Goal: Task Accomplishment & Management: Use online tool/utility

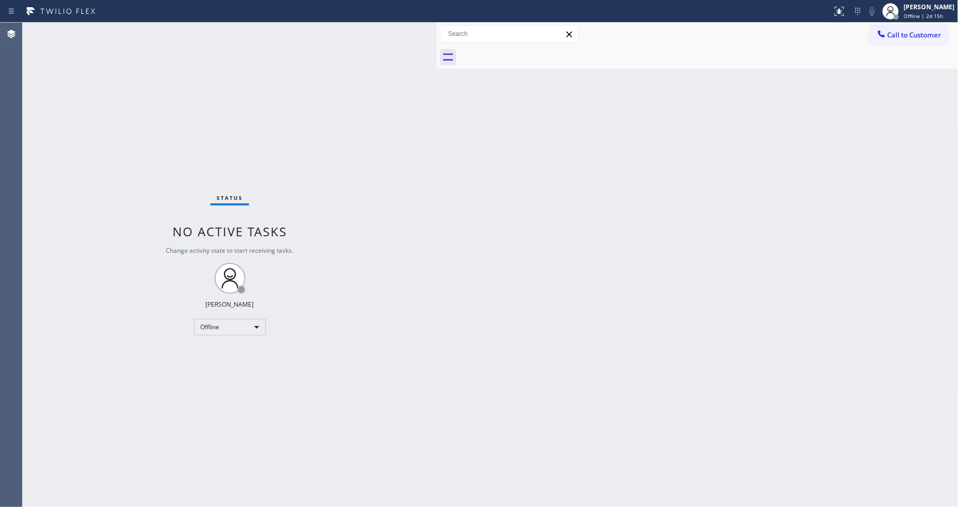
drag, startPoint x: 248, startPoint y: 64, endPoint x: 434, endPoint y: 87, distance: 186.7
click at [437, 87] on div at bounding box center [437, 265] width 0 height 484
click at [241, 317] on div "Status No active tasks Change activity state to start receiving tasks. [PERSON_…" at bounding box center [230, 265] width 414 height 484
click at [383, 383] on div "Status No active tasks Change activity state to start receiving tasks. [PERSON_…" at bounding box center [230, 265] width 414 height 484
click at [943, 15] on span "Offline | 2d 15h" at bounding box center [924, 15] width 40 height 7
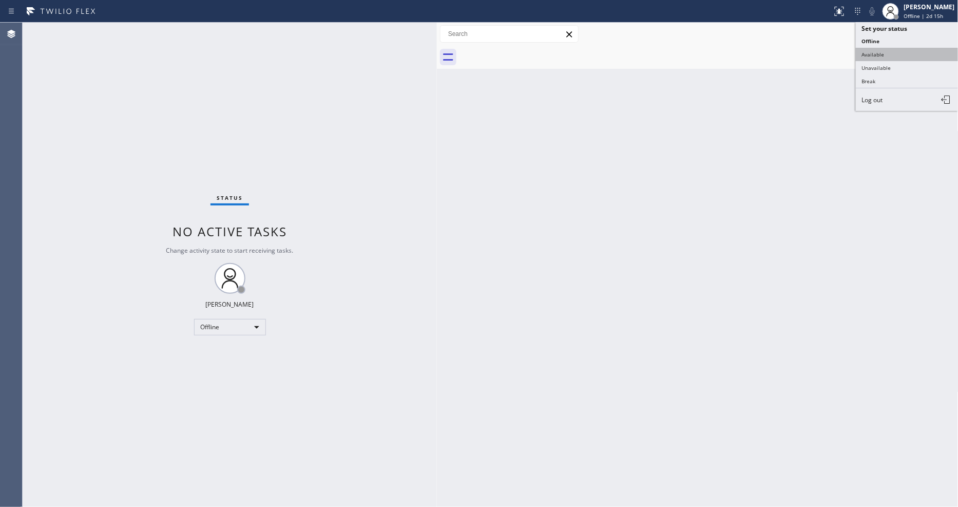
click at [908, 59] on button "Available" at bounding box center [907, 54] width 103 height 13
click at [500, 140] on div "Back to Dashboard Change Sender ID Customers Technicians Select a contact Outbo…" at bounding box center [697, 265] width 521 height 484
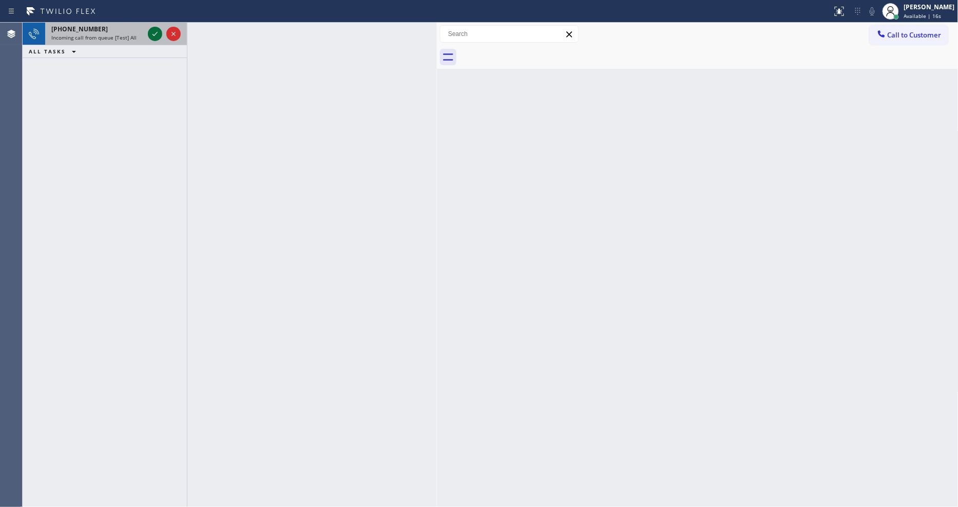
click at [154, 32] on icon at bounding box center [155, 34] width 12 height 12
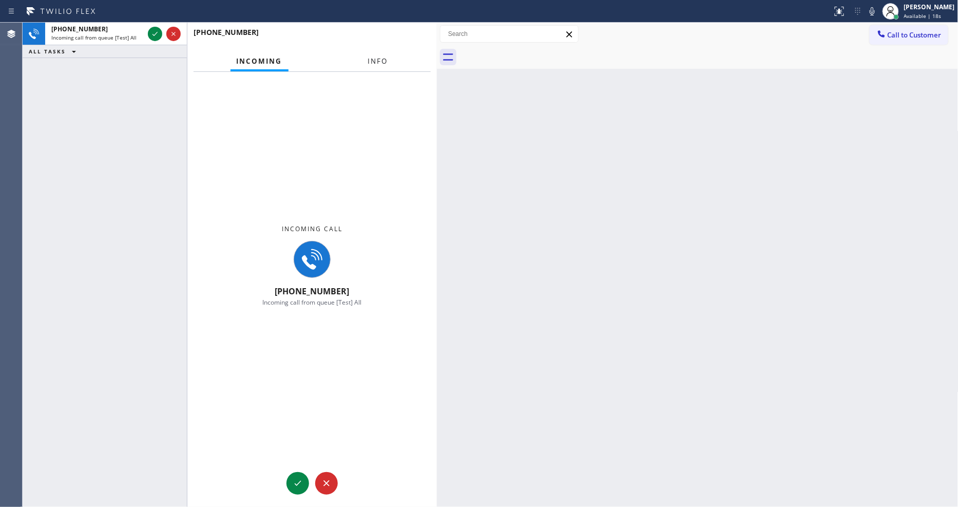
click at [370, 48] on div "[PHONE_NUMBER]" at bounding box center [311, 37] width 237 height 27
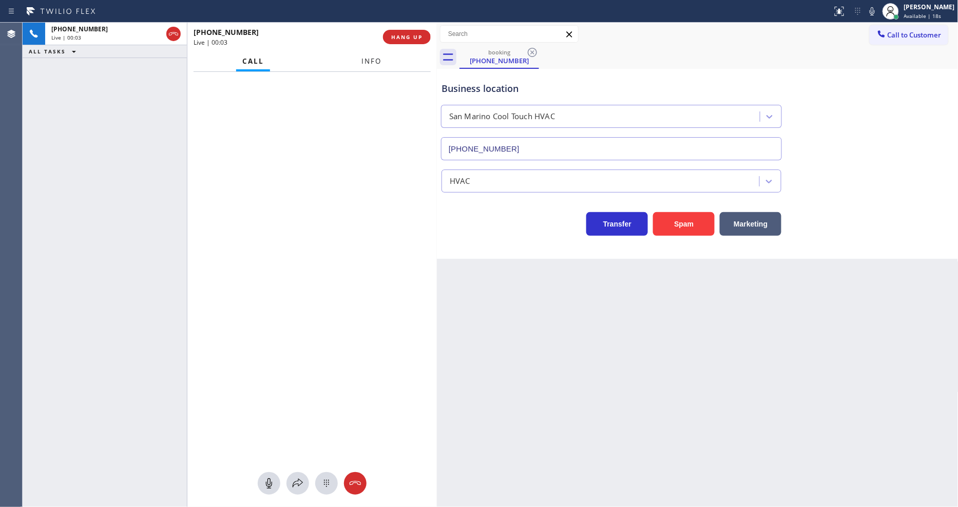
type input "[PHONE_NUMBER]"
click at [379, 64] on button "Info" at bounding box center [372, 61] width 32 height 20
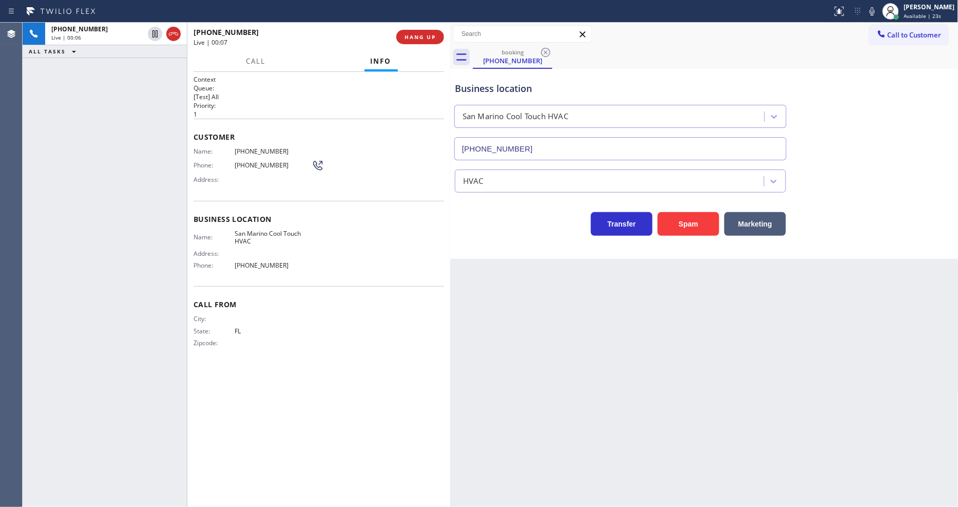
drag, startPoint x: 436, startPoint y: 100, endPoint x: 451, endPoint y: 96, distance: 14.7
click at [450, 99] on div at bounding box center [450, 265] width 0 height 484
drag, startPoint x: 173, startPoint y: 178, endPoint x: 443, endPoint y: 45, distance: 300.7
click at [173, 178] on div "[PHONE_NUMBER] Live | 00:12 ALL TASKS ALL TASKS ACTIVE TASKS TASKS IN WRAP UP" at bounding box center [105, 265] width 164 height 484
click at [435, 45] on div "[PHONE_NUMBER] Live | 00:13 HANG UP" at bounding box center [318, 37] width 251 height 27
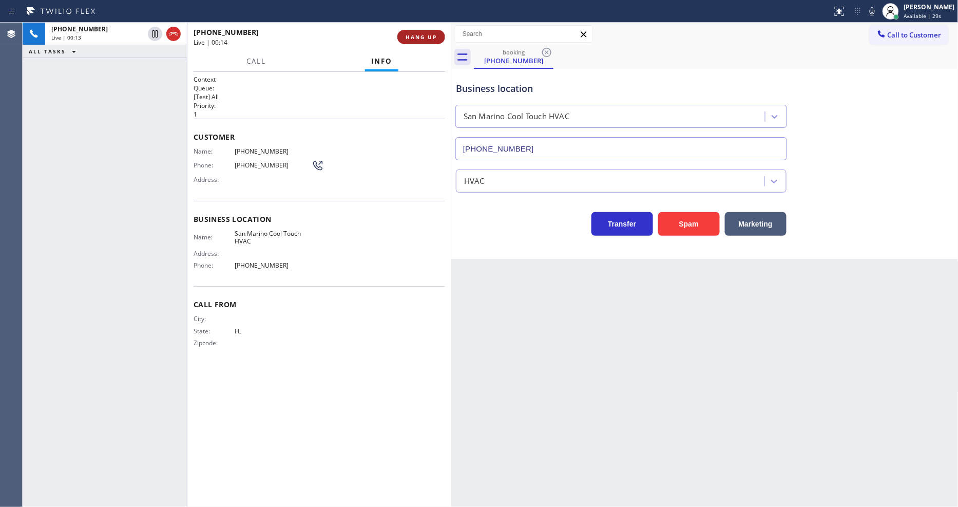
click at [435, 38] on span "HANG UP" at bounding box center [420, 36] width 31 height 7
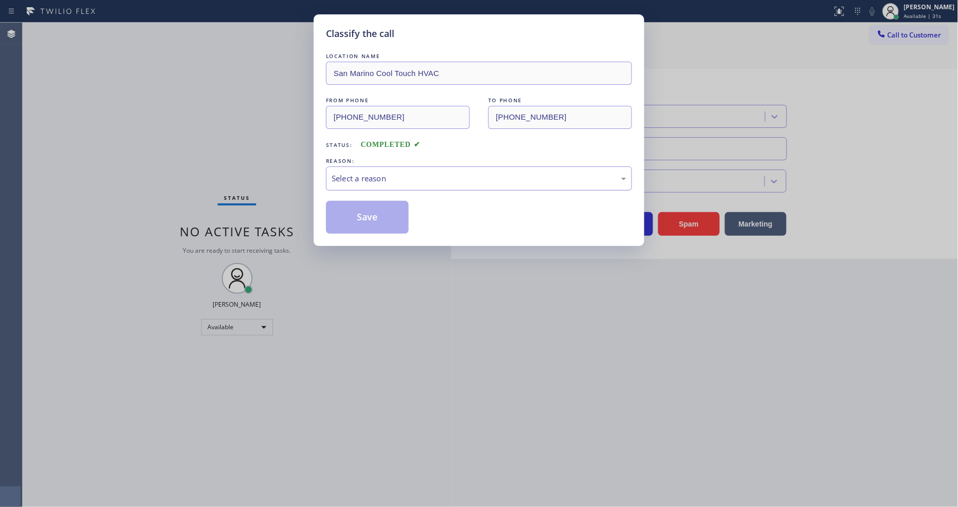
click at [360, 181] on div "Select a reason" at bounding box center [479, 178] width 295 height 12
click at [372, 218] on button "Save" at bounding box center [367, 217] width 83 height 33
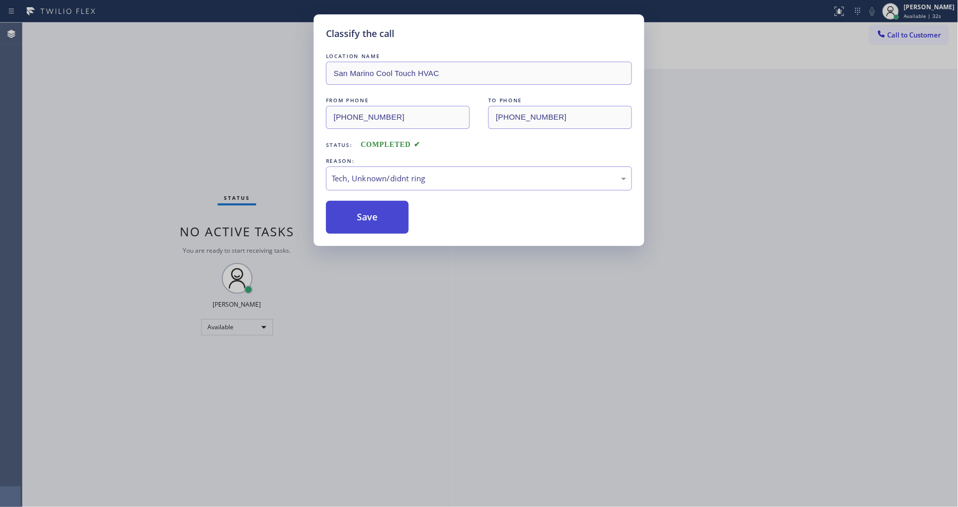
click at [372, 218] on button "Save" at bounding box center [367, 217] width 83 height 33
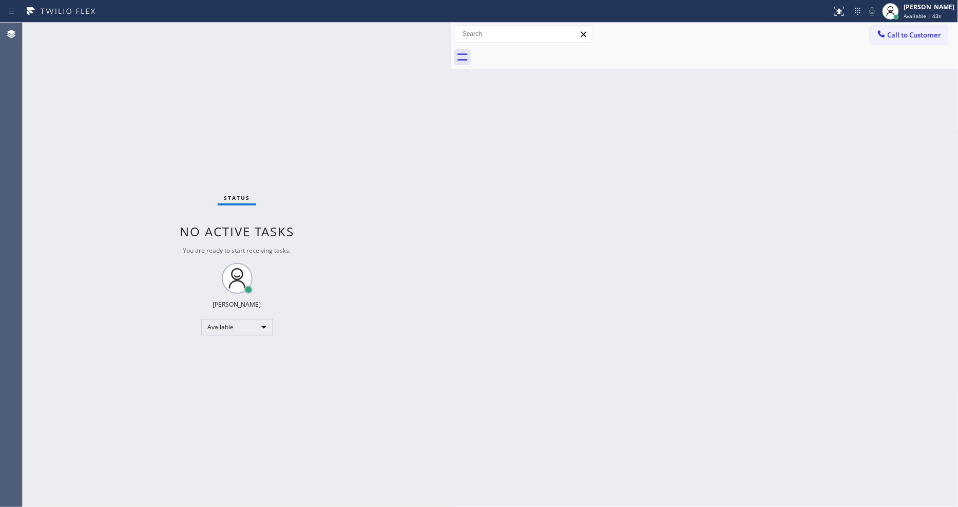
click at [113, 26] on div "Status No active tasks You are ready to start receiving tasks. [PERSON_NAME] Av…" at bounding box center [237, 265] width 429 height 484
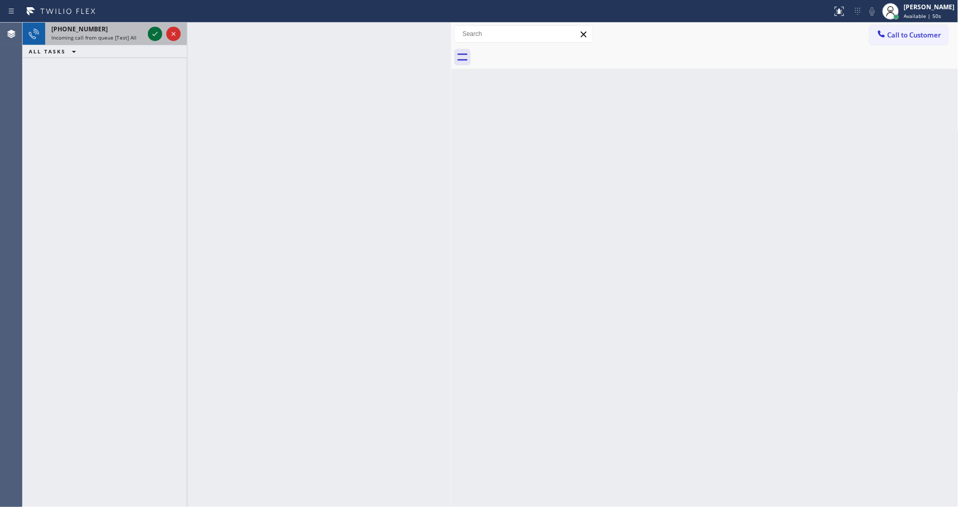
click at [154, 33] on icon at bounding box center [155, 34] width 12 height 12
click at [148, 34] on div at bounding box center [155, 34] width 14 height 12
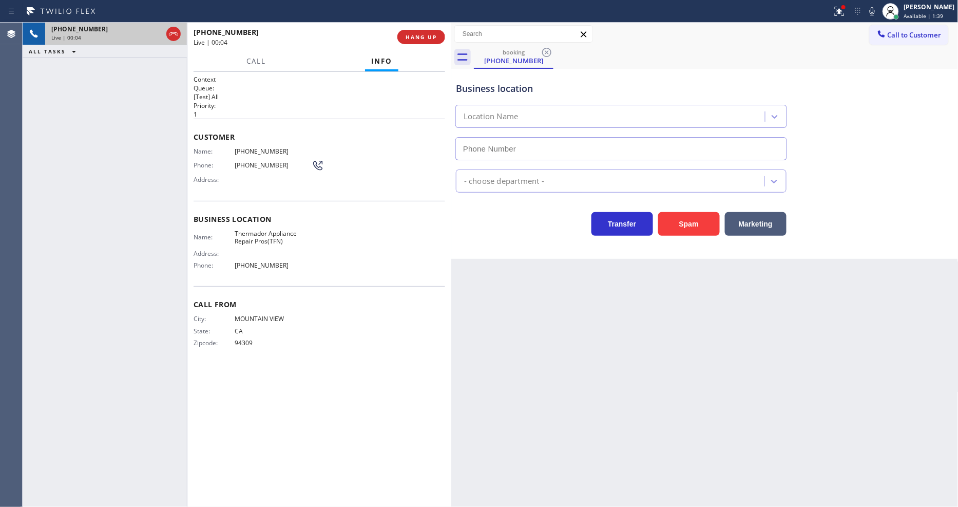
type input "[PHONE_NUMBER]"
click at [259, 233] on span "Thermador Appliance Repair Pros(TFN)" at bounding box center [273, 237] width 77 height 16
copy span "Thermador Appliance Repair Pros(TFN)"
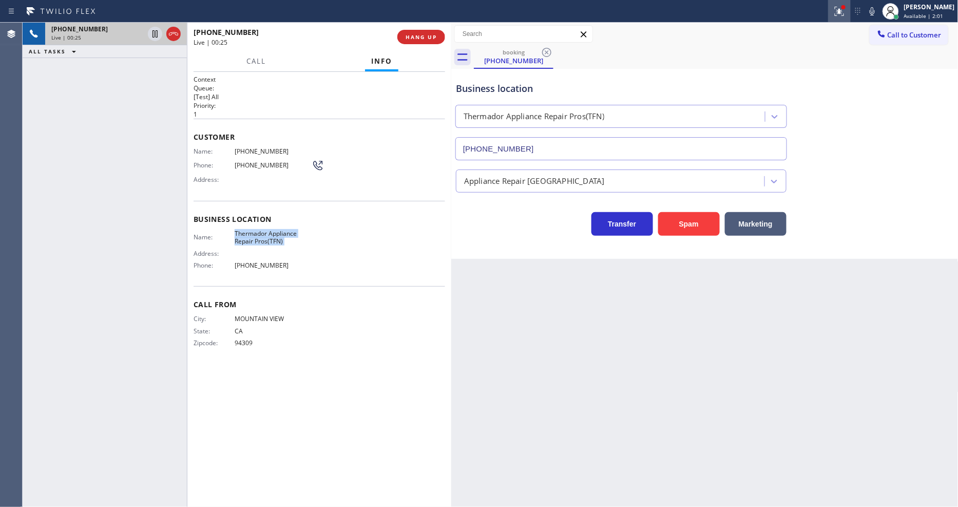
click at [845, 8] on icon at bounding box center [839, 11] width 12 height 12
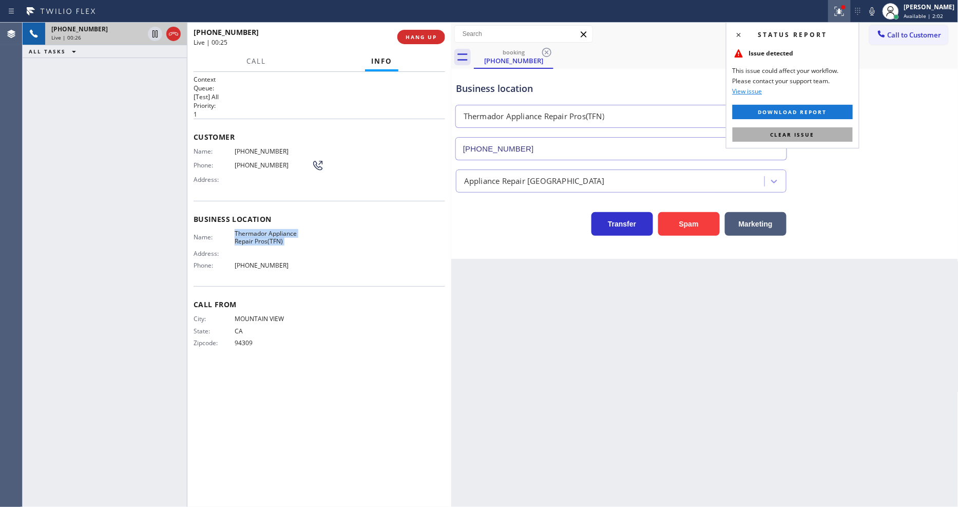
click at [819, 135] on button "Clear issue" at bounding box center [792, 134] width 120 height 14
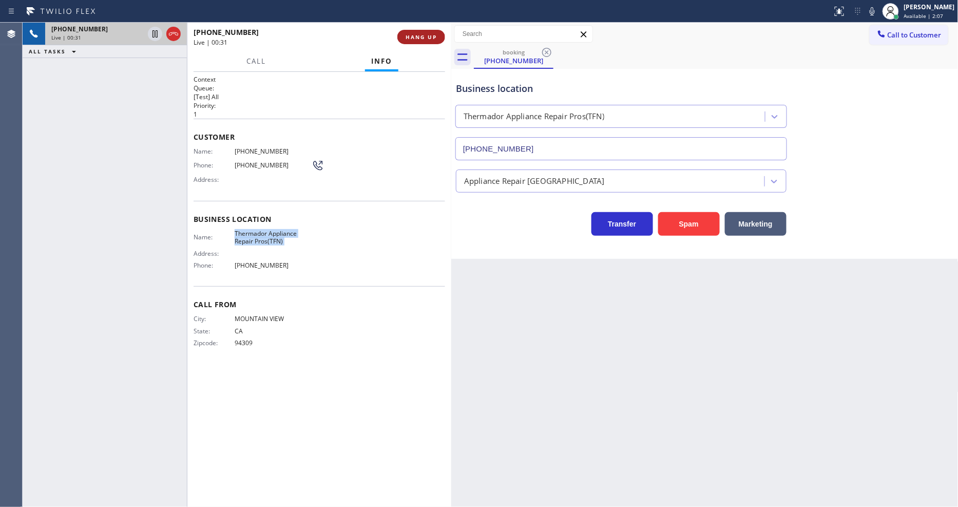
click at [425, 40] on span "HANG UP" at bounding box center [420, 36] width 31 height 7
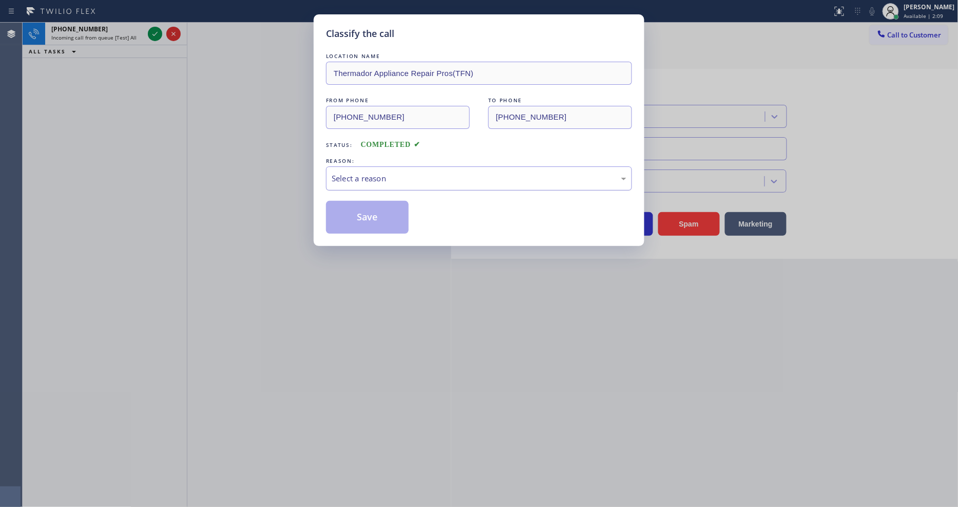
click at [357, 181] on div "Select a reason" at bounding box center [479, 178] width 306 height 24
click at [358, 214] on button "Save" at bounding box center [367, 217] width 83 height 33
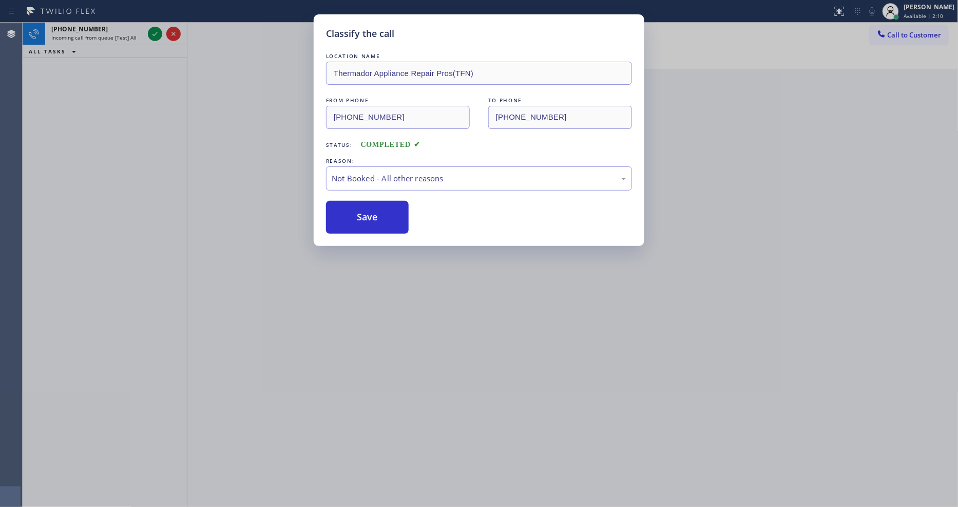
click at [150, 35] on icon at bounding box center [155, 34] width 12 height 12
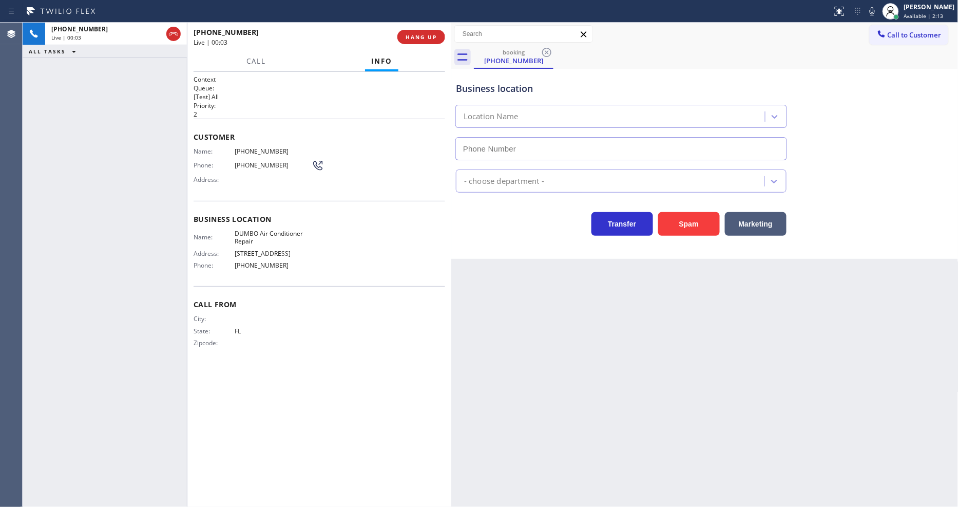
type input "[PHONE_NUMBER]"
click at [434, 38] on span "HANG UP" at bounding box center [420, 36] width 31 height 7
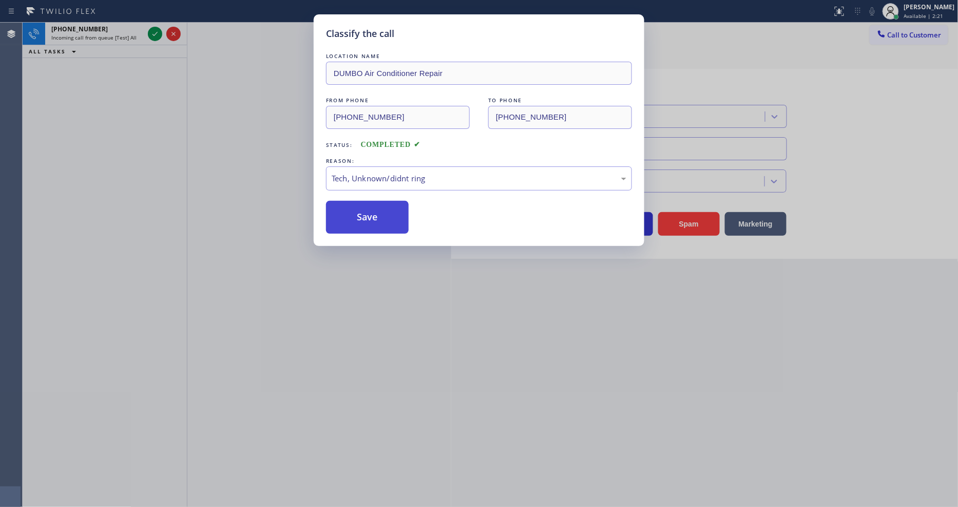
click at [391, 227] on button "Save" at bounding box center [367, 217] width 83 height 33
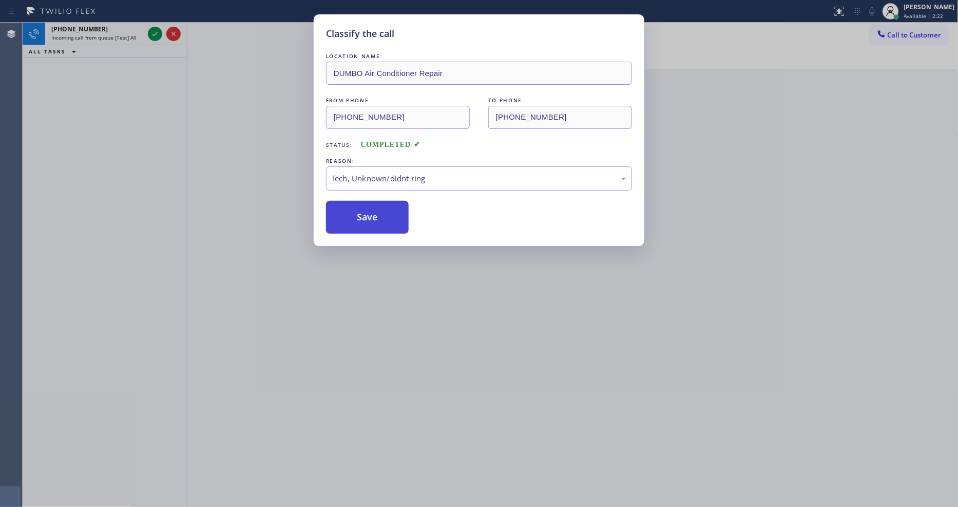
click at [391, 227] on button "Save" at bounding box center [367, 217] width 83 height 33
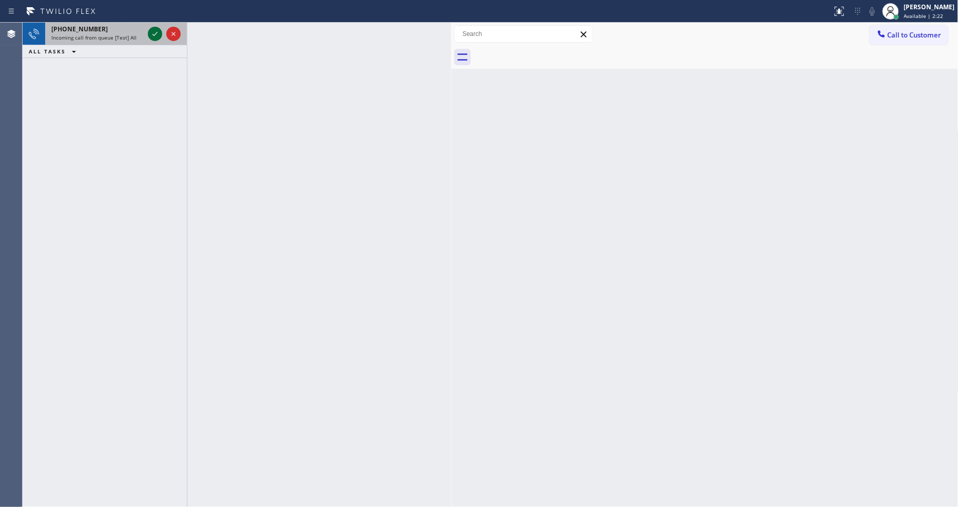
click at [151, 32] on icon at bounding box center [155, 34] width 12 height 12
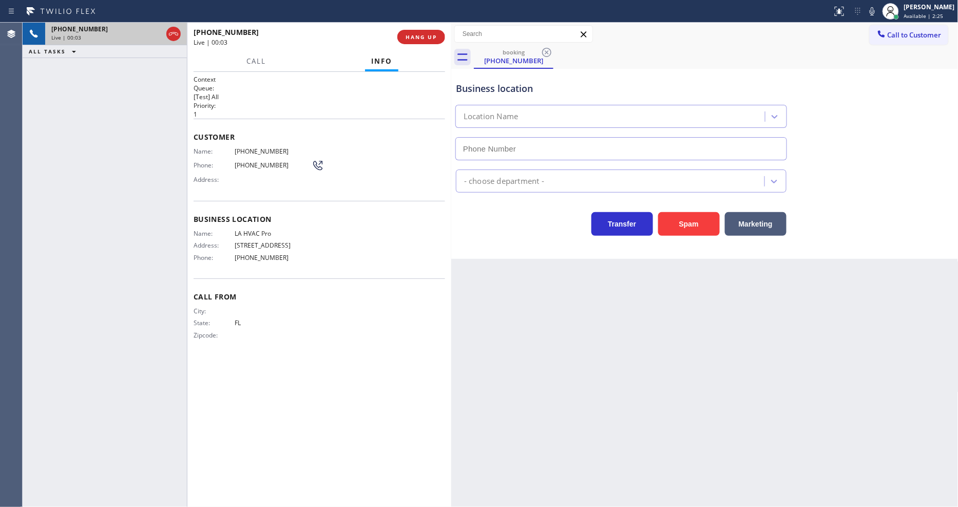
type input "[PHONE_NUMBER]"
click at [440, 38] on button "HANG UP" at bounding box center [421, 37] width 48 height 14
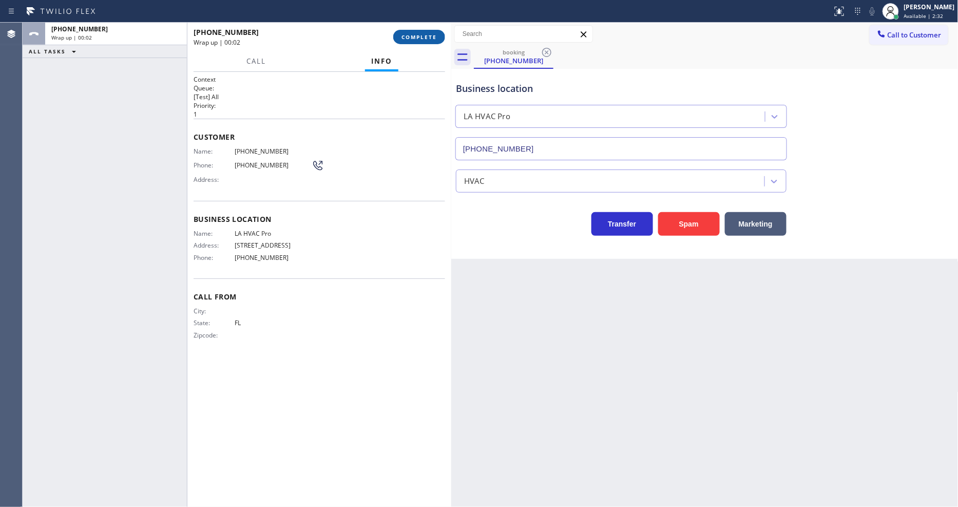
click at [439, 38] on button "COMPLETE" at bounding box center [419, 37] width 52 height 14
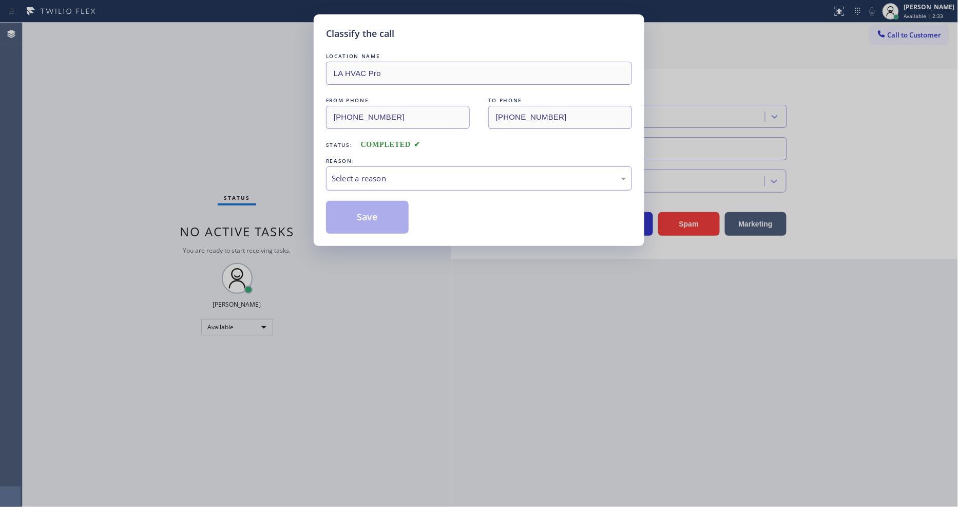
click at [381, 168] on div "Select a reason" at bounding box center [479, 178] width 306 height 24
click at [388, 211] on button "Save" at bounding box center [367, 217] width 83 height 33
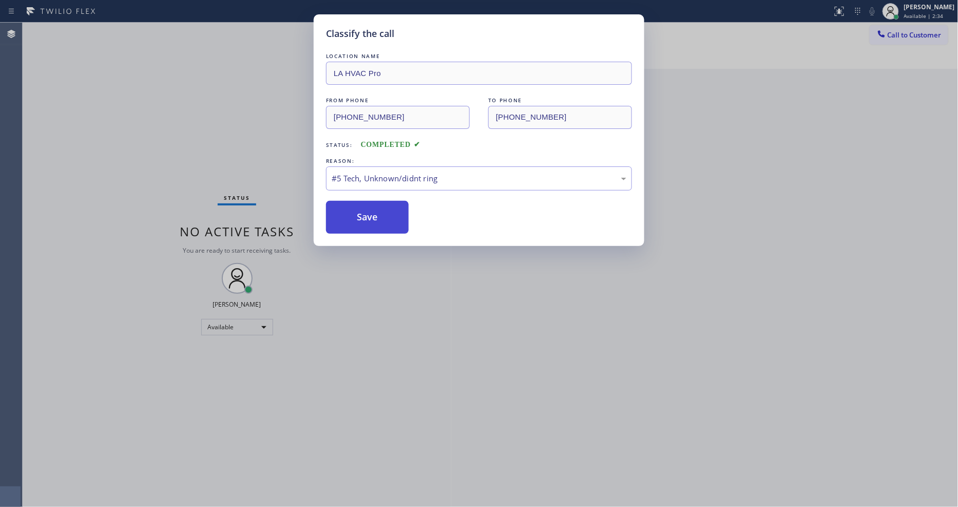
click at [388, 211] on button "Save" at bounding box center [367, 217] width 83 height 33
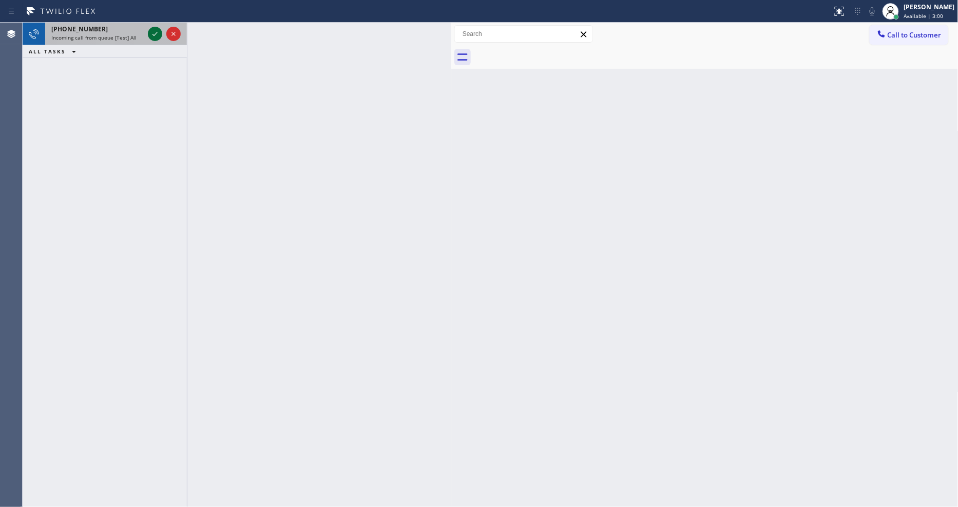
click at [154, 32] on icon at bounding box center [155, 34] width 12 height 12
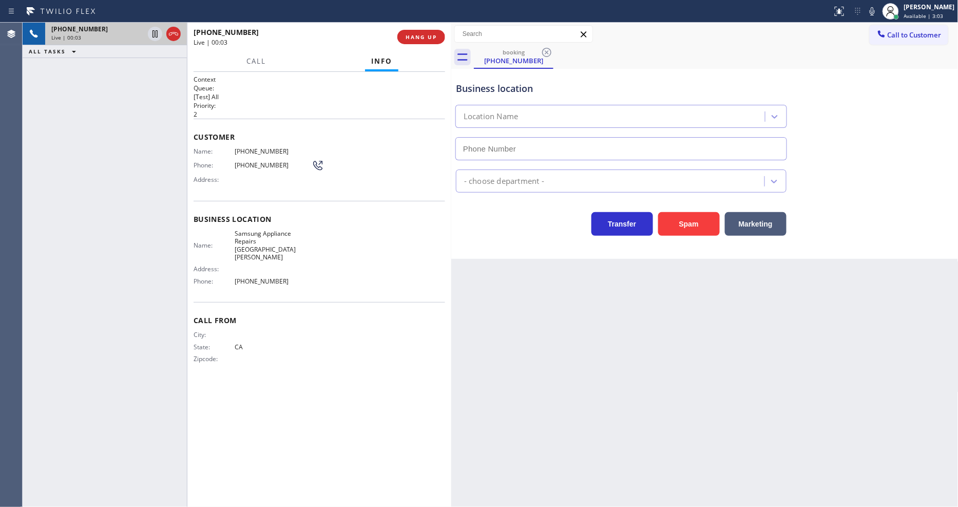
click at [419, 29] on div "[PHONE_NUMBER] Live | 00:03 HANG UP" at bounding box center [318, 37] width 251 height 27
click at [421, 33] on span "HANG UP" at bounding box center [420, 36] width 31 height 7
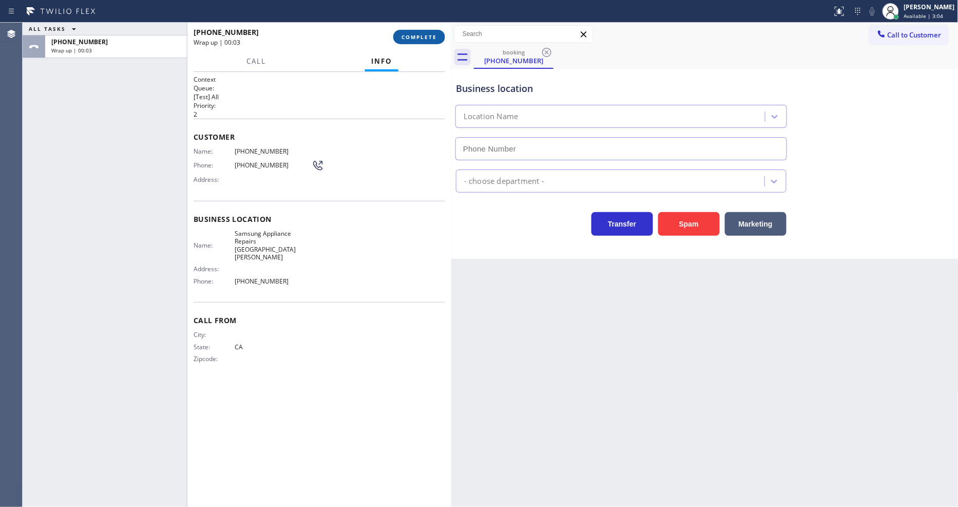
click at [421, 33] on span "COMPLETE" at bounding box center [418, 36] width 35 height 7
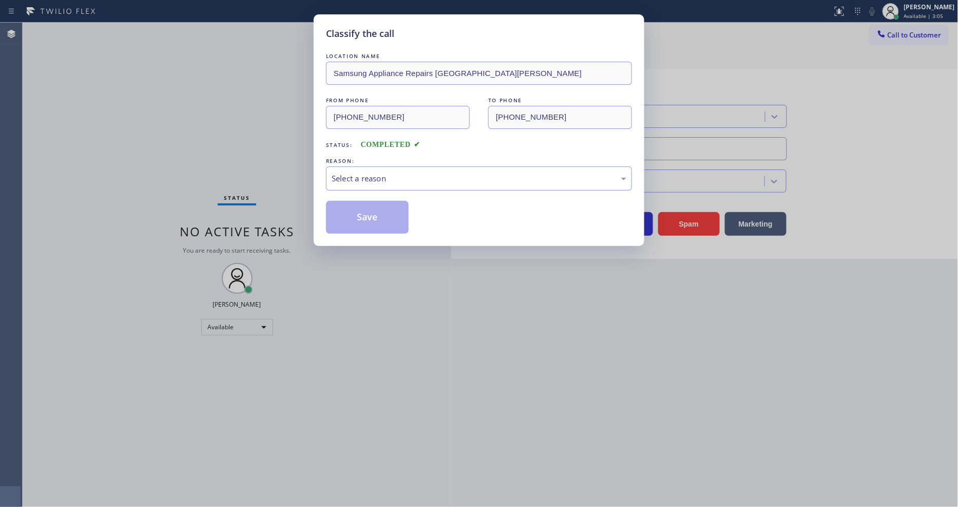
click at [405, 172] on div "Select a reason" at bounding box center [479, 178] width 295 height 12
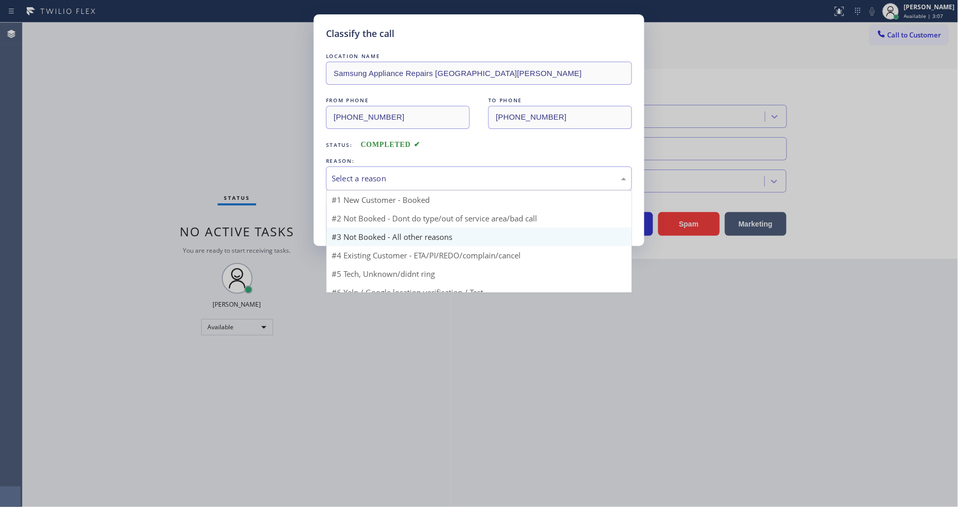
scroll to position [28, 0]
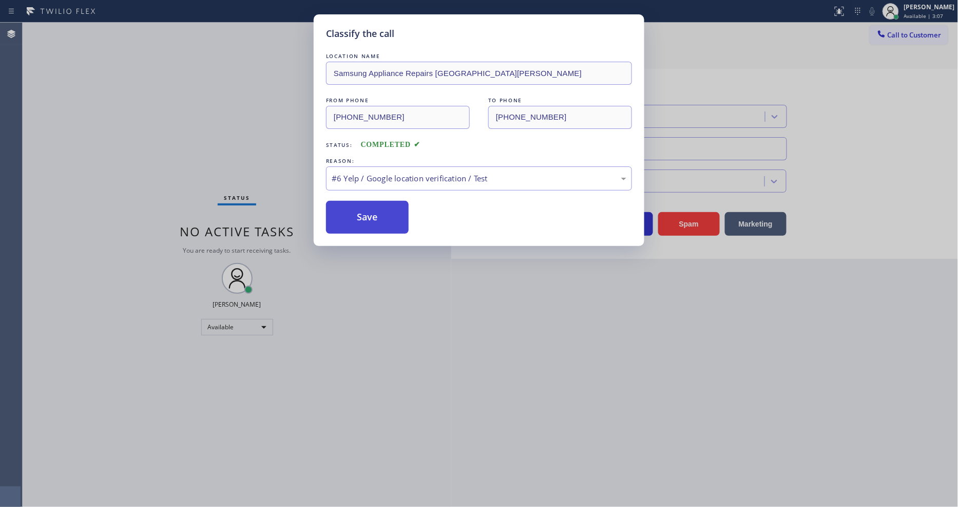
click at [379, 224] on button "Save" at bounding box center [367, 217] width 83 height 33
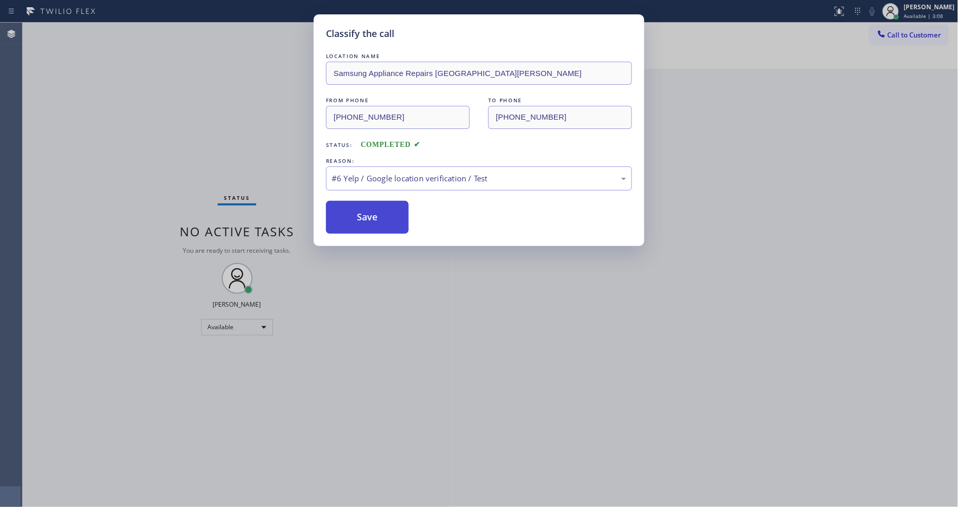
click at [379, 224] on button "Save" at bounding box center [367, 217] width 83 height 33
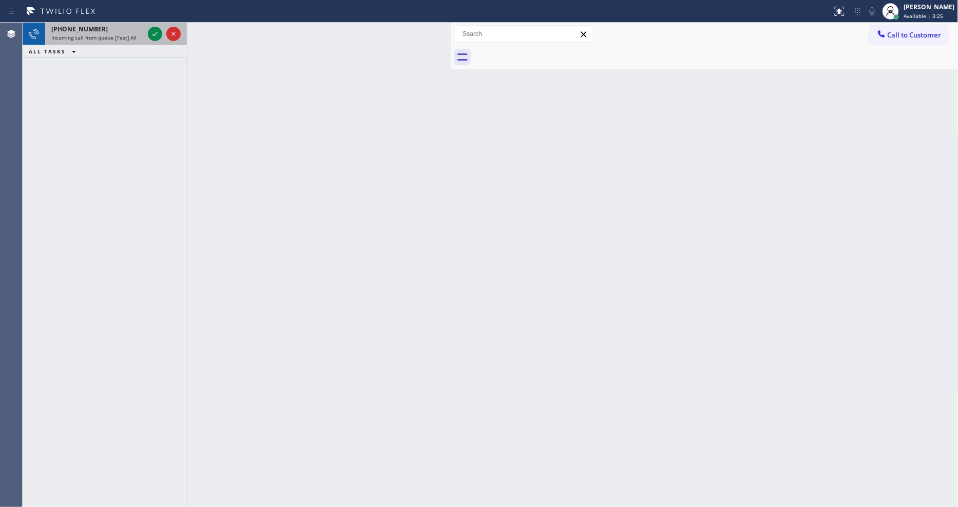
click at [145, 35] on div "[PHONE_NUMBER] Incoming call from queue [Test] All" at bounding box center [95, 34] width 101 height 23
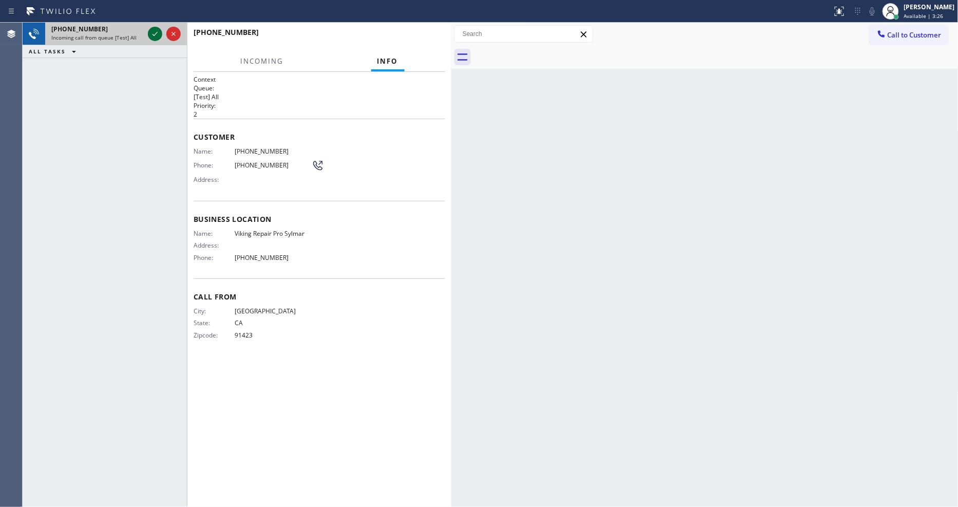
click at [154, 33] on icon at bounding box center [155, 34] width 12 height 12
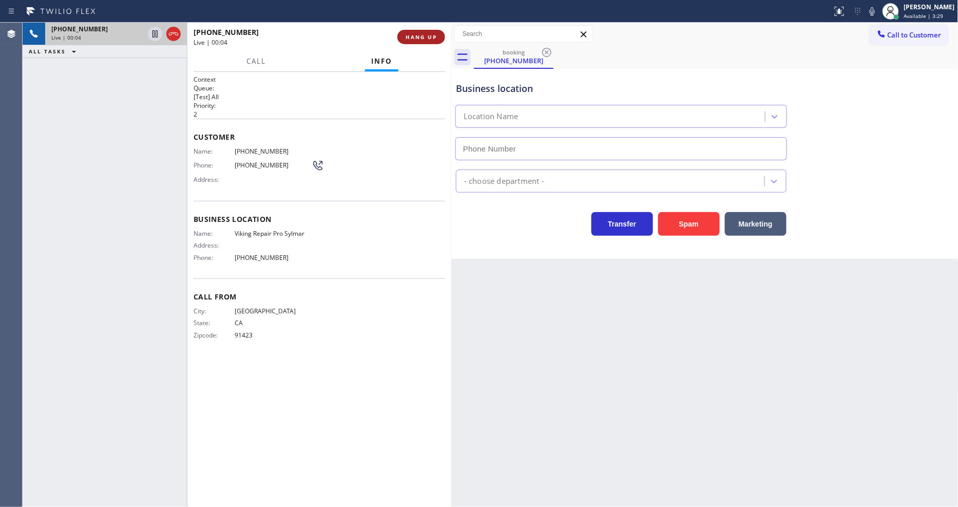
click at [404, 37] on button "HANG UP" at bounding box center [421, 37] width 48 height 14
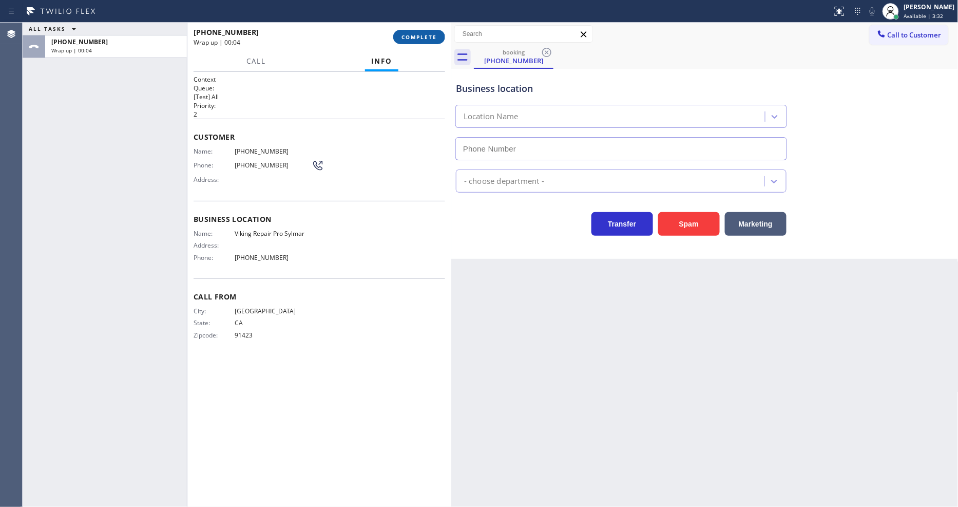
click at [421, 31] on button "COMPLETE" at bounding box center [419, 37] width 52 height 14
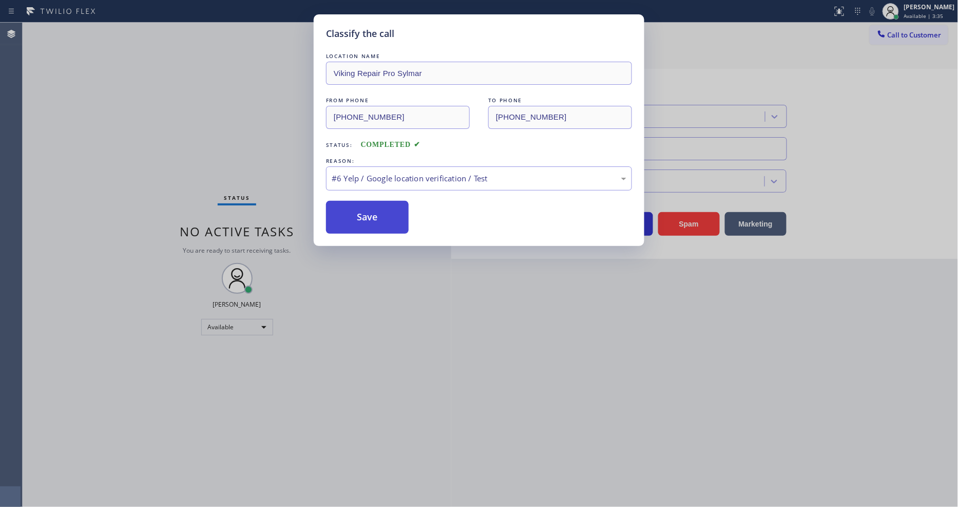
click at [392, 211] on button "Save" at bounding box center [367, 217] width 83 height 33
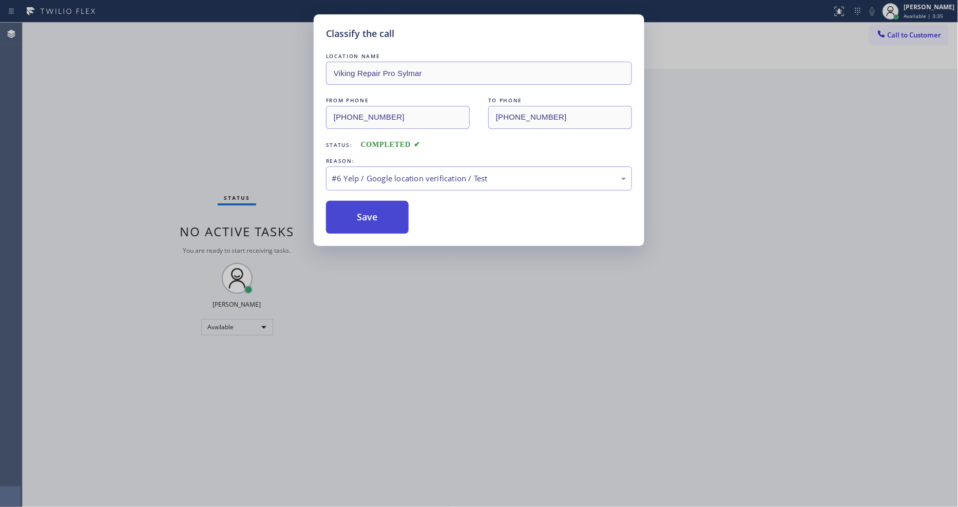
click at [392, 211] on button "Save" at bounding box center [367, 217] width 83 height 33
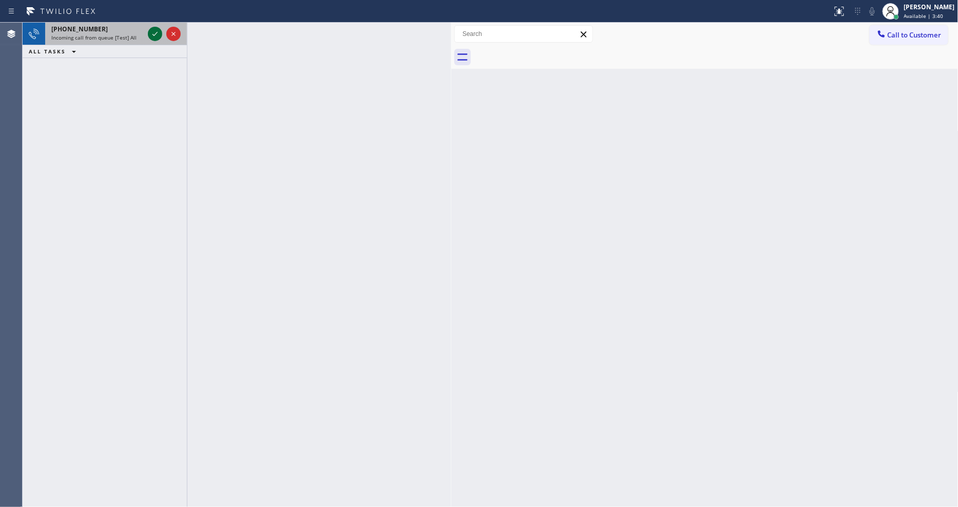
click at [153, 29] on icon at bounding box center [155, 34] width 12 height 12
click at [156, 33] on icon at bounding box center [154, 34] width 5 height 4
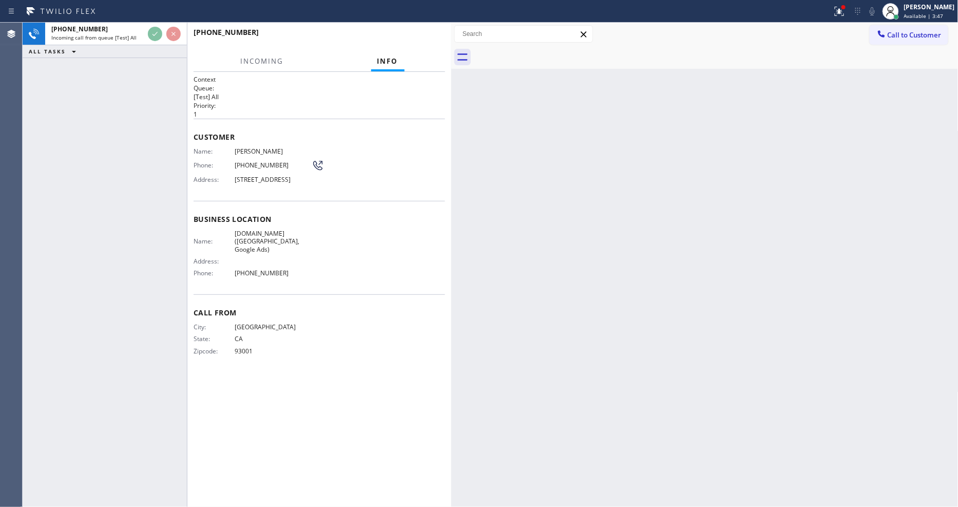
click at [433, 166] on div "Name: [PERSON_NAME] Phone: [PHONE_NUMBER] Address: [STREET_ADDRESS]" at bounding box center [318, 167] width 251 height 41
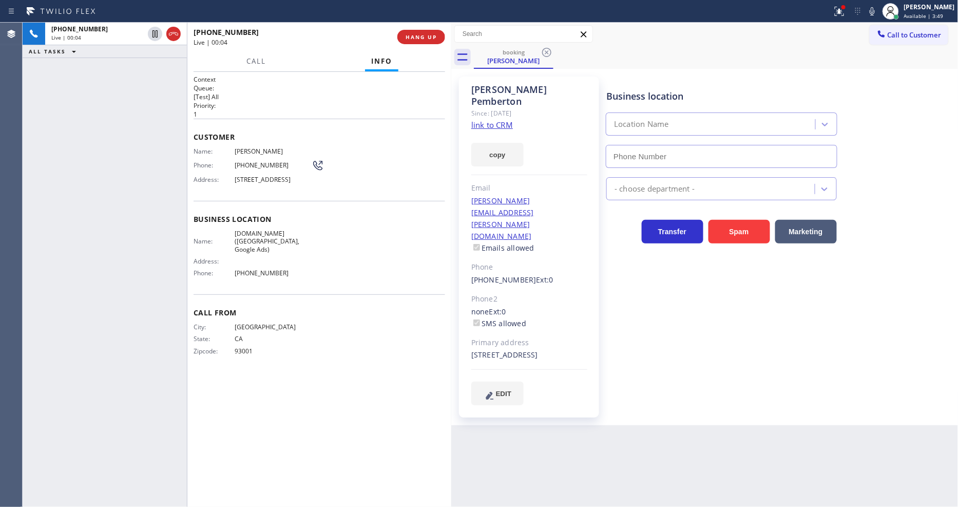
type input "[PHONE_NUMBER]"
click at [477, 120] on link "link to CRM" at bounding box center [492, 125] width 42 height 10
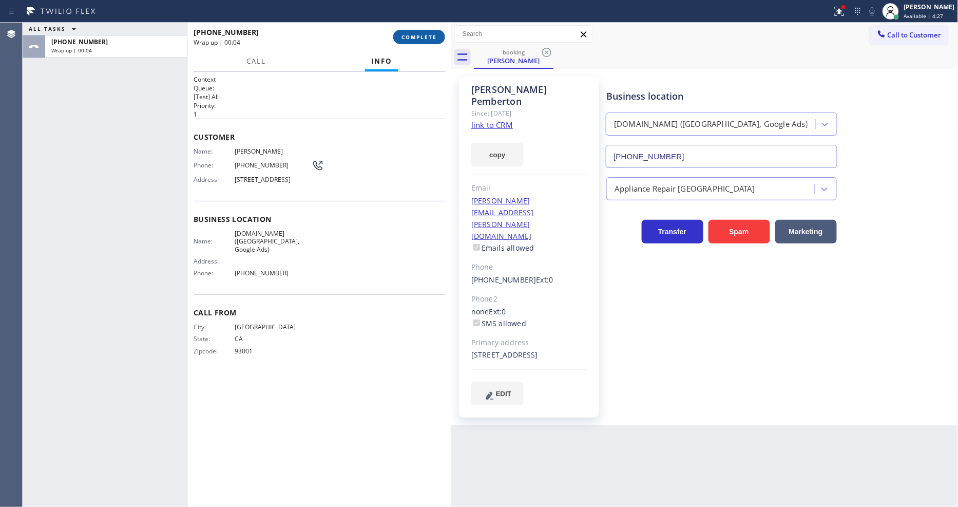
click at [404, 40] on span "COMPLETE" at bounding box center [418, 36] width 35 height 7
click at [388, 170] on div "Name: [PERSON_NAME] Phone: [PHONE_NUMBER] Address: [STREET_ADDRESS]" at bounding box center [318, 167] width 251 height 41
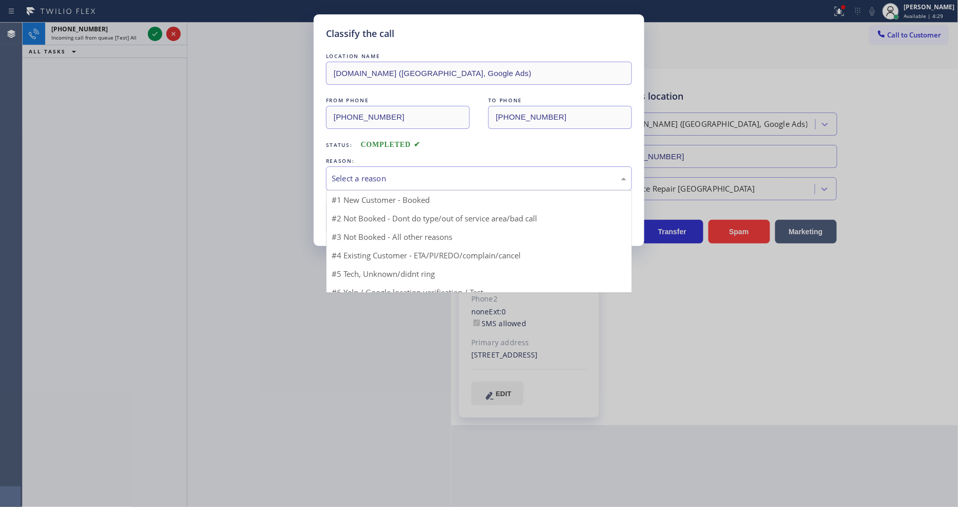
click at [388, 172] on div "Select a reason" at bounding box center [479, 178] width 295 height 12
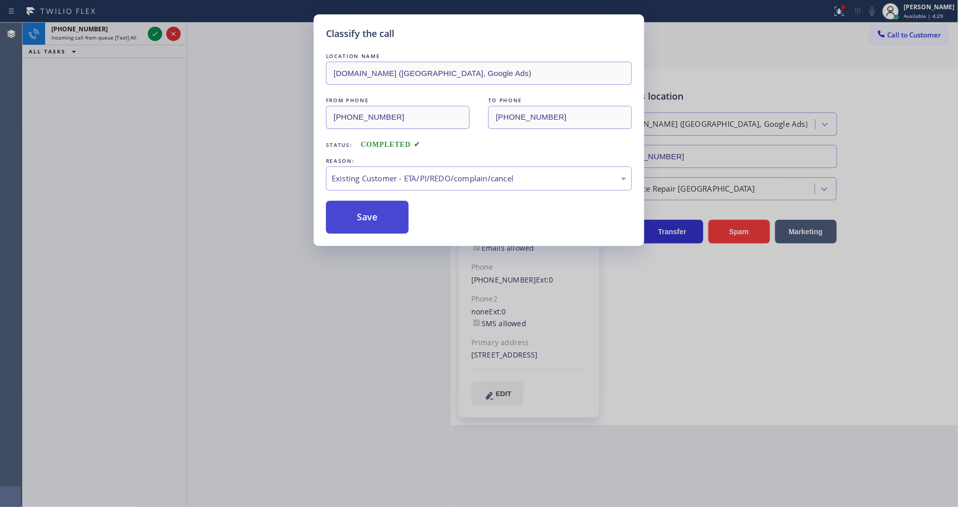
click at [377, 214] on button "Save" at bounding box center [367, 217] width 83 height 33
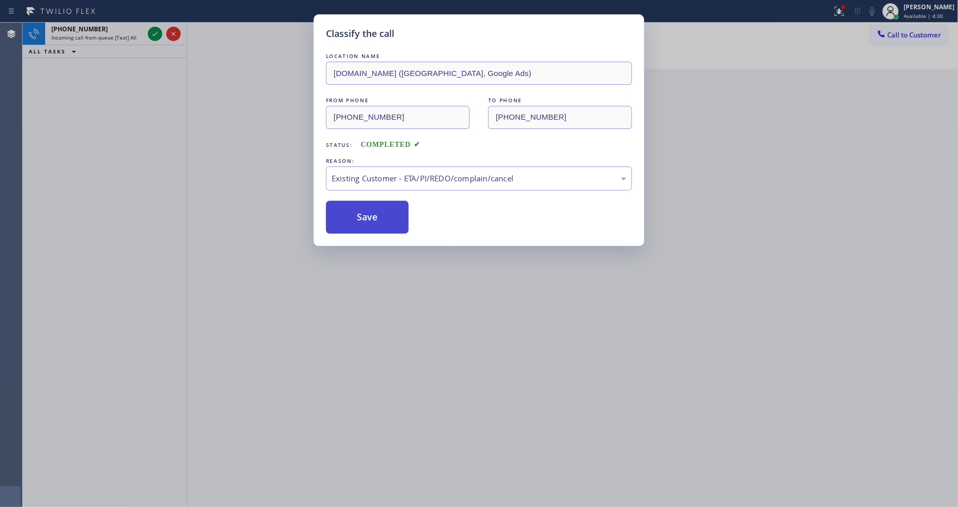
click at [377, 214] on button "Save" at bounding box center [367, 217] width 83 height 33
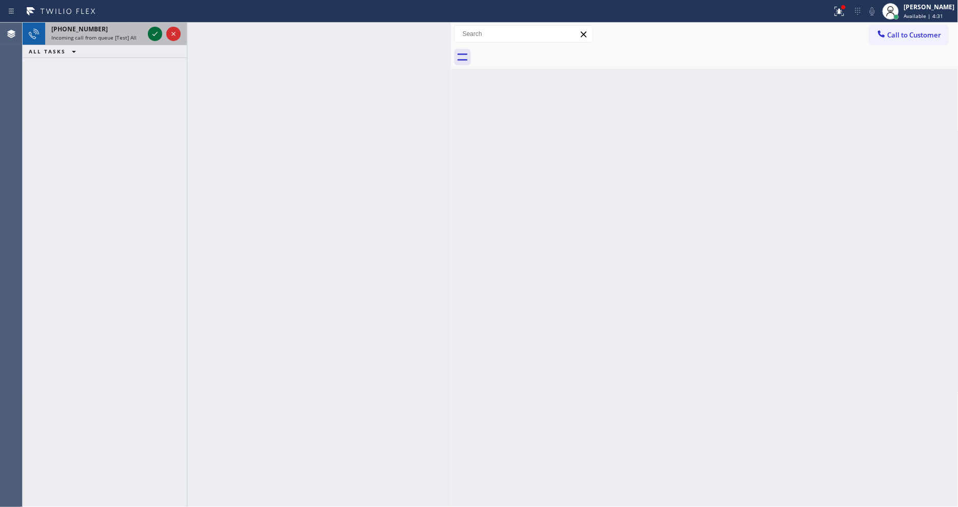
click at [155, 33] on icon at bounding box center [155, 34] width 12 height 12
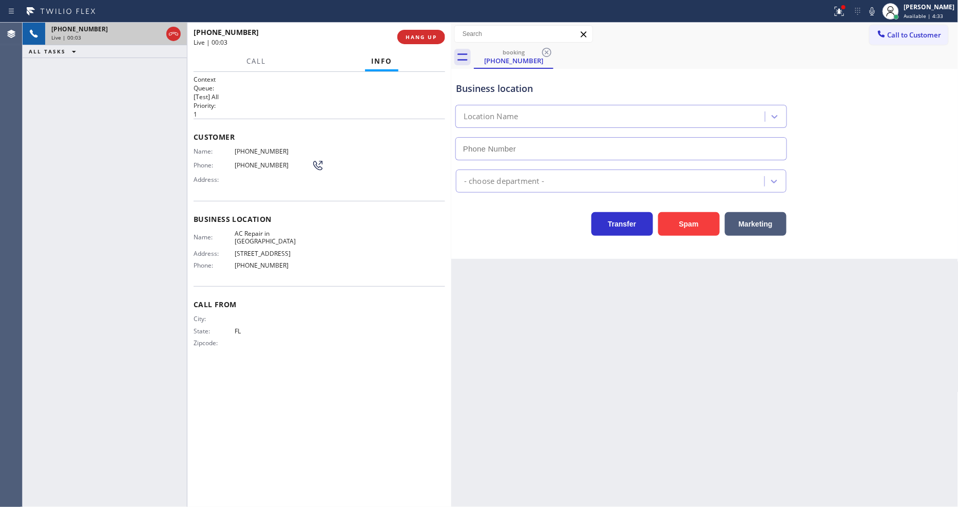
type input "[PHONE_NUMBER]"
click at [417, 36] on span "HANG UP" at bounding box center [420, 36] width 31 height 7
click at [419, 35] on span "HANG UP" at bounding box center [420, 36] width 31 height 7
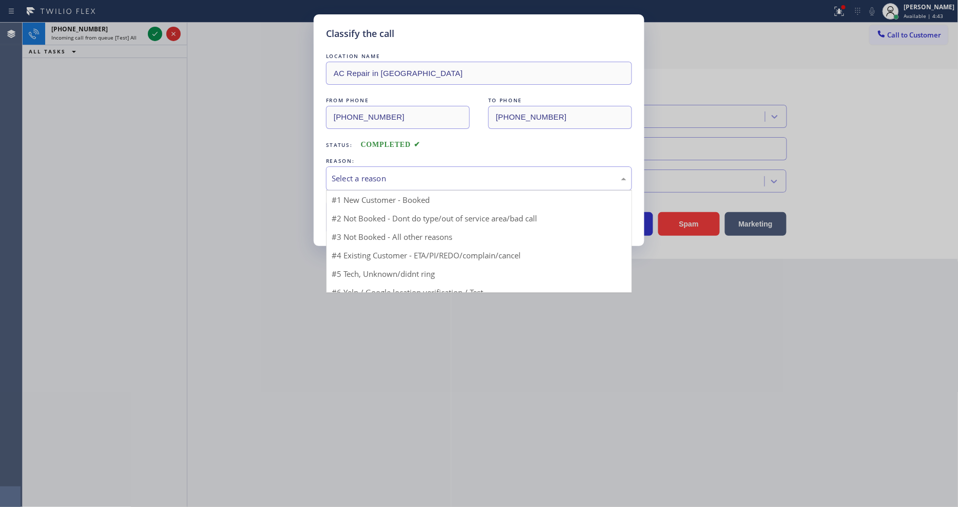
drag, startPoint x: 383, startPoint y: 175, endPoint x: 391, endPoint y: 228, distance: 53.4
click at [383, 175] on div "Select a reason" at bounding box center [479, 178] width 295 height 12
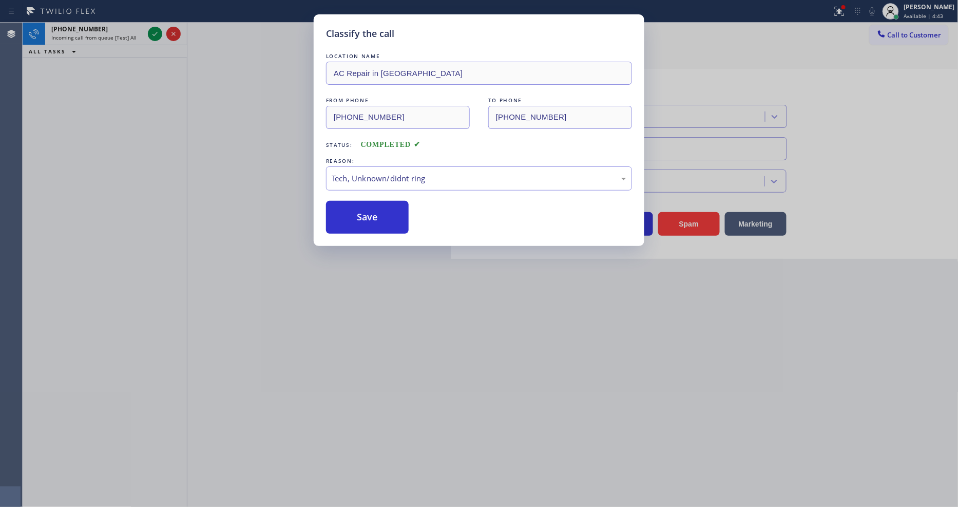
drag, startPoint x: 380, startPoint y: 250, endPoint x: 391, endPoint y: 218, distance: 34.1
click at [391, 218] on button "Save" at bounding box center [367, 217] width 83 height 33
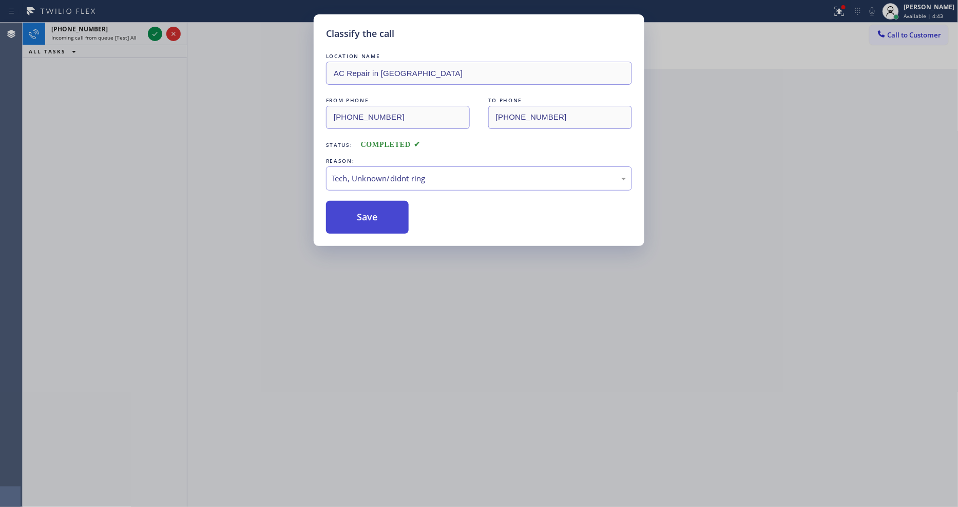
click at [391, 218] on button "Save" at bounding box center [367, 217] width 83 height 33
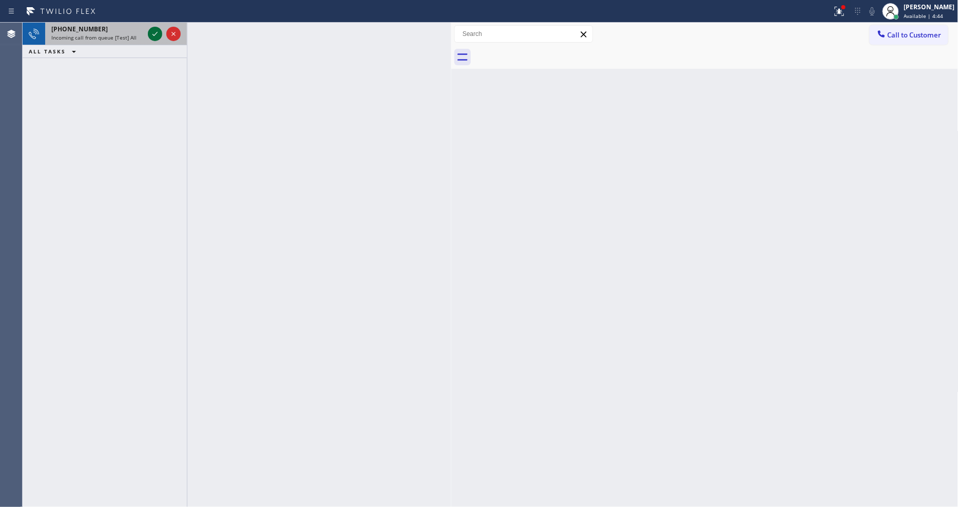
click at [158, 32] on icon at bounding box center [155, 34] width 12 height 12
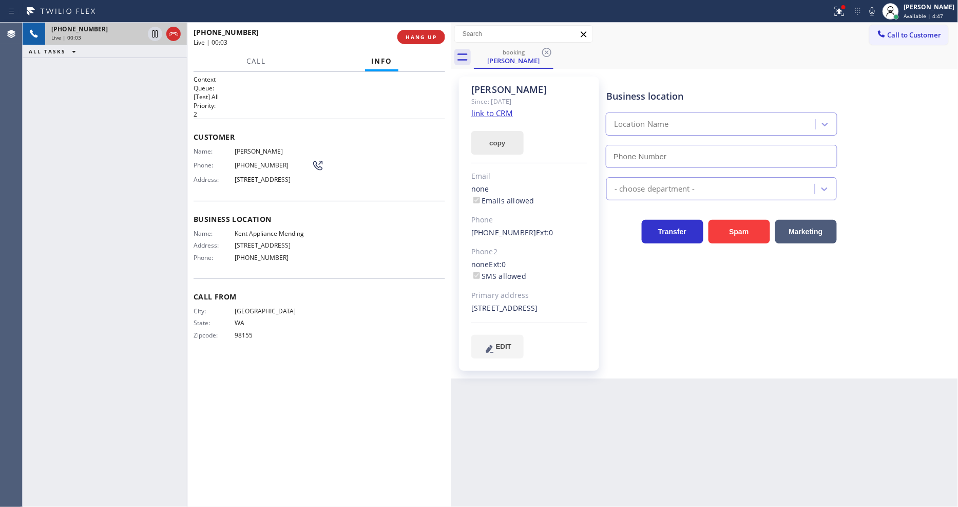
type input "[PHONE_NUMBER]"
click at [482, 112] on link "link to CRM" at bounding box center [492, 113] width 42 height 10
click at [268, 237] on span "Kent Appliance Mending" at bounding box center [273, 233] width 77 height 8
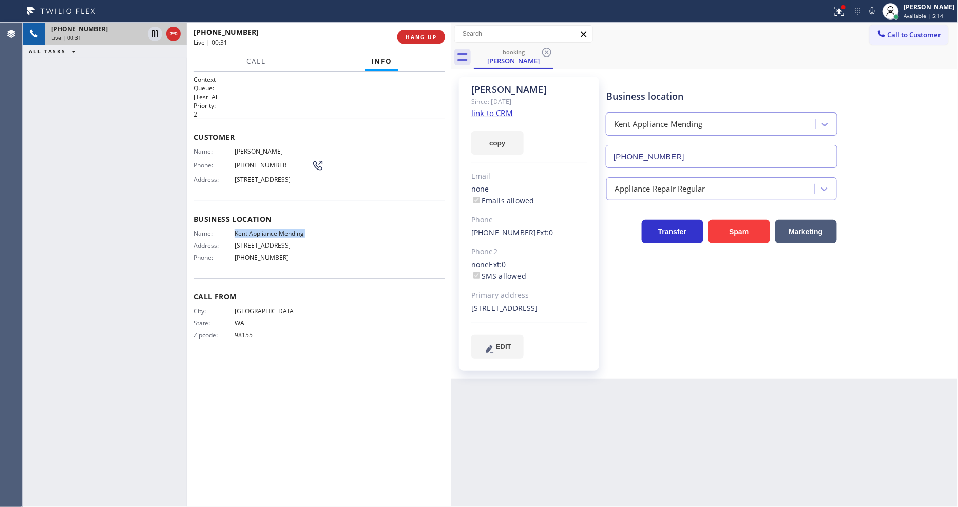
copy span "Kent Appliance Mending"
click at [251, 161] on span "[PHONE_NUMBER]" at bounding box center [273, 165] width 77 height 8
copy div "[PHONE_NUMBER]"
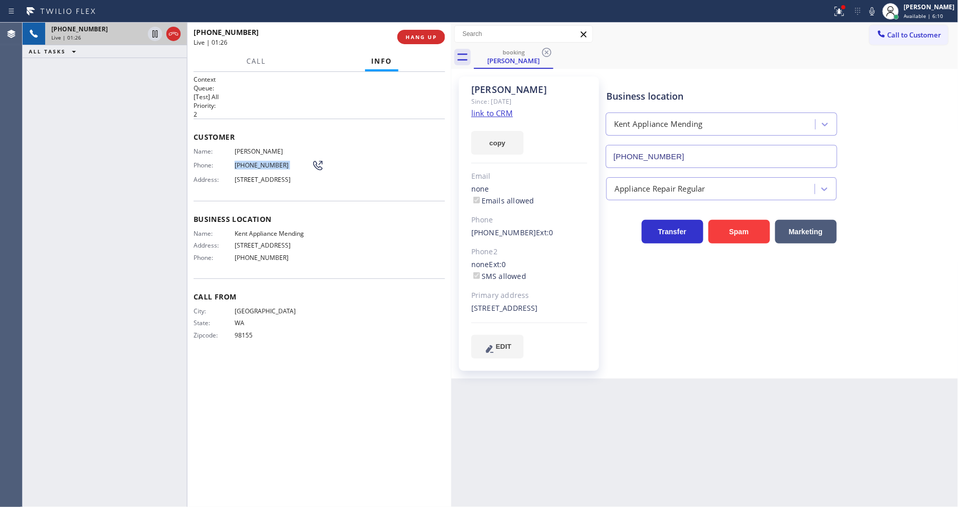
drag, startPoint x: 234, startPoint y: 177, endPoint x: 279, endPoint y: 184, distance: 45.7
click at [279, 183] on div "Address: [STREET_ADDRESS]" at bounding box center [258, 180] width 130 height 8
copy div "[STREET_ADDRESS]"
click at [394, 417] on div "Context Queue: [Test] All Priority: 2 Customer Name: [PERSON_NAME] Phone: [PHON…" at bounding box center [318, 289] width 251 height 429
click at [845, 14] on icon at bounding box center [839, 11] width 12 height 12
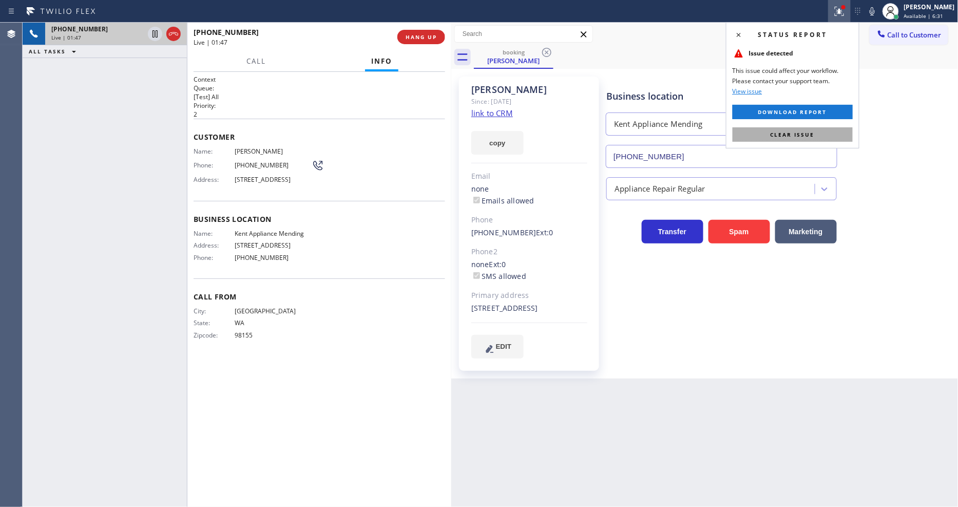
click at [827, 132] on button "Clear issue" at bounding box center [792, 134] width 120 height 14
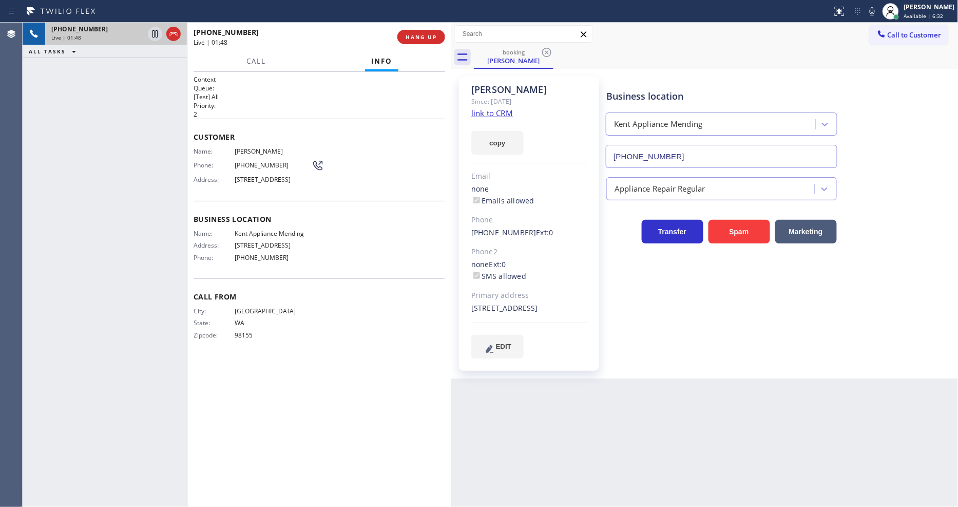
click at [244, 147] on span "[PERSON_NAME]" at bounding box center [273, 151] width 77 height 8
copy span "[PERSON_NAME]"
click at [123, 234] on div "[PHONE_NUMBER] Live | 01:52 ALL TASKS ALL TASKS ACTIVE TASKS TASKS IN WRAP UP" at bounding box center [105, 265] width 164 height 484
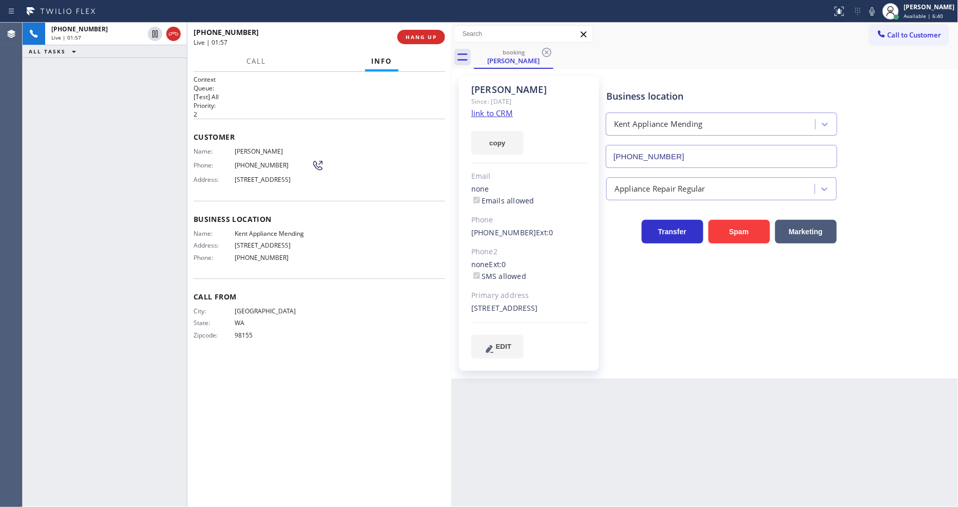
drag, startPoint x: 156, startPoint y: 31, endPoint x: 456, endPoint y: 35, distance: 300.3
click at [155, 31] on icon at bounding box center [155, 34] width 12 height 12
click at [877, 12] on icon at bounding box center [872, 11] width 12 height 12
drag, startPoint x: 242, startPoint y: 185, endPoint x: 250, endPoint y: 183, distance: 9.0
click at [250, 183] on div "Address: [STREET_ADDRESS]" at bounding box center [258, 180] width 130 height 8
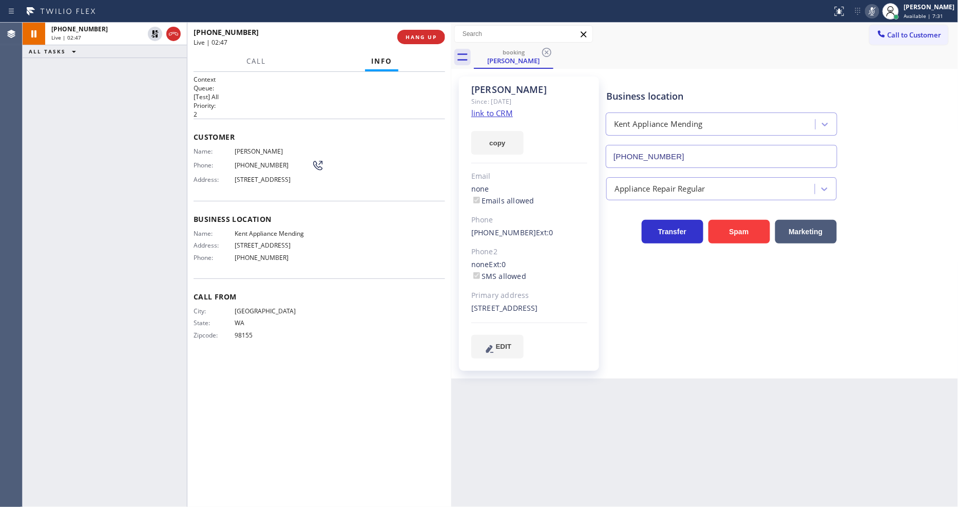
copy span "98032"
drag, startPoint x: 150, startPoint y: 29, endPoint x: 460, endPoint y: 13, distance: 310.4
click at [150, 29] on icon at bounding box center [155, 34] width 12 height 12
click at [877, 15] on icon at bounding box center [872, 11] width 12 height 12
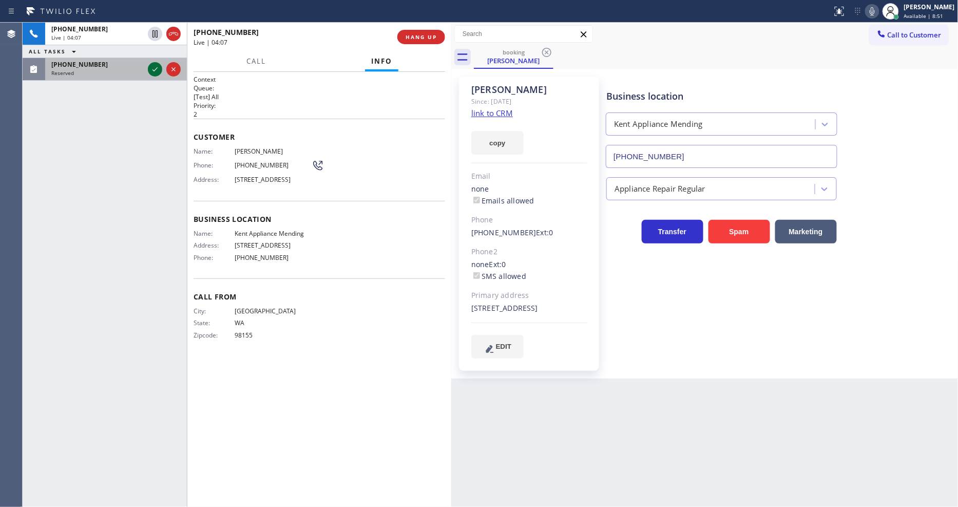
click at [153, 68] on icon at bounding box center [155, 69] width 12 height 12
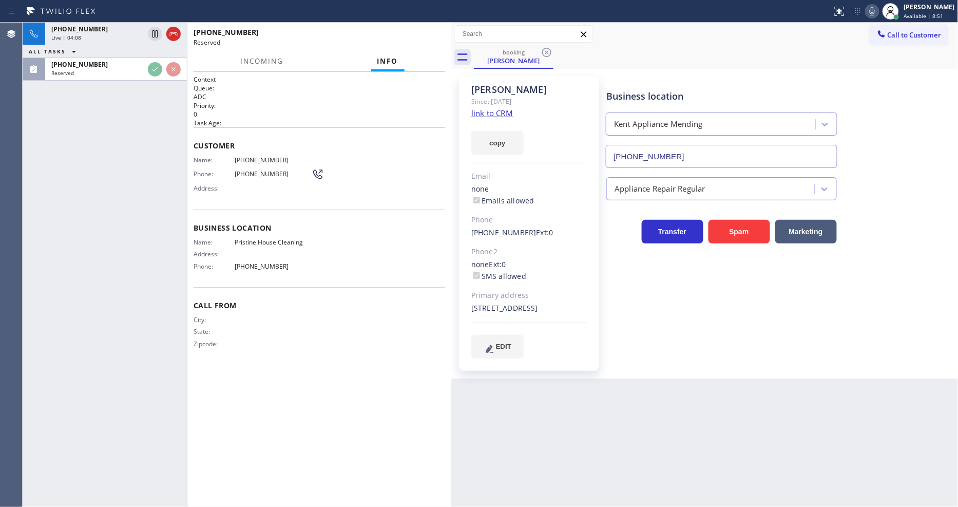
drag, startPoint x: 337, startPoint y: 135, endPoint x: 369, endPoint y: 107, distance: 42.9
click at [336, 135] on div "Customer Name: [PHONE_NUMBER] Phone: [PHONE_NUMBER] Address:" at bounding box center [318, 168] width 251 height 82
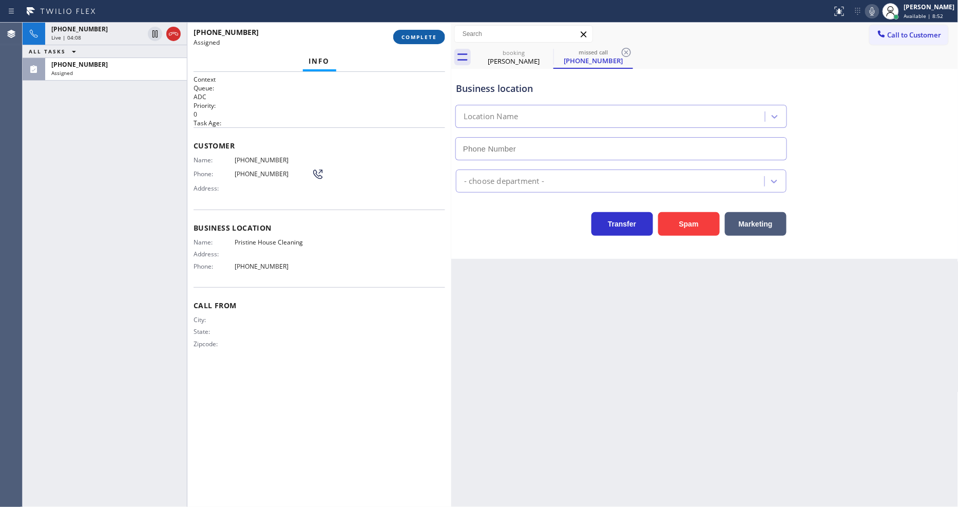
click at [416, 35] on span "COMPLETE" at bounding box center [418, 36] width 35 height 7
type input "[PHONE_NUMBER]"
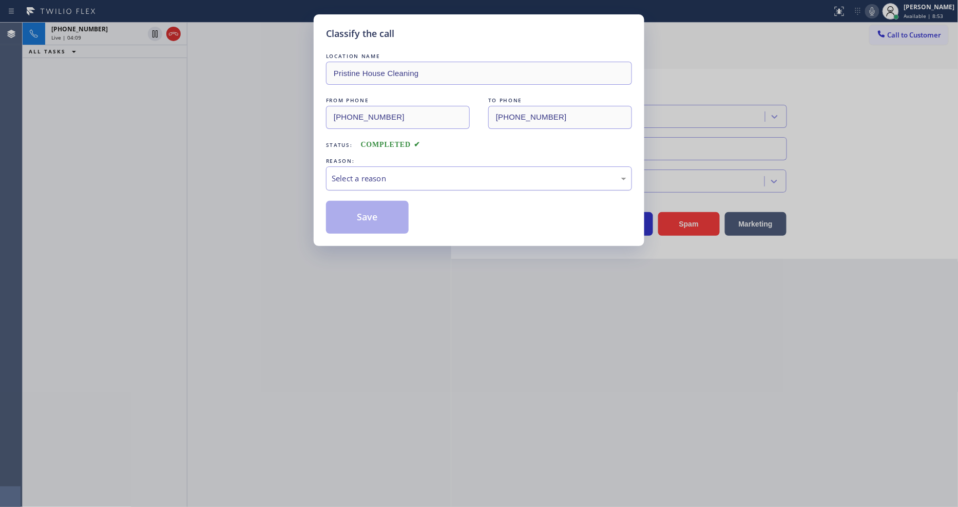
drag, startPoint x: 359, startPoint y: 172, endPoint x: 362, endPoint y: 178, distance: 5.7
click at [360, 173] on div "Select a reason" at bounding box center [479, 178] width 295 height 12
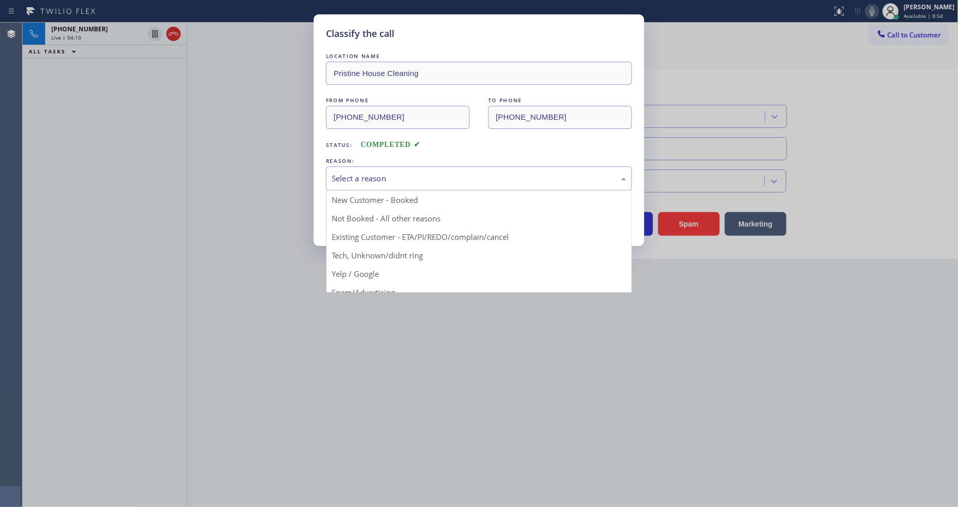
drag, startPoint x: 367, startPoint y: 245, endPoint x: 369, endPoint y: 239, distance: 6.2
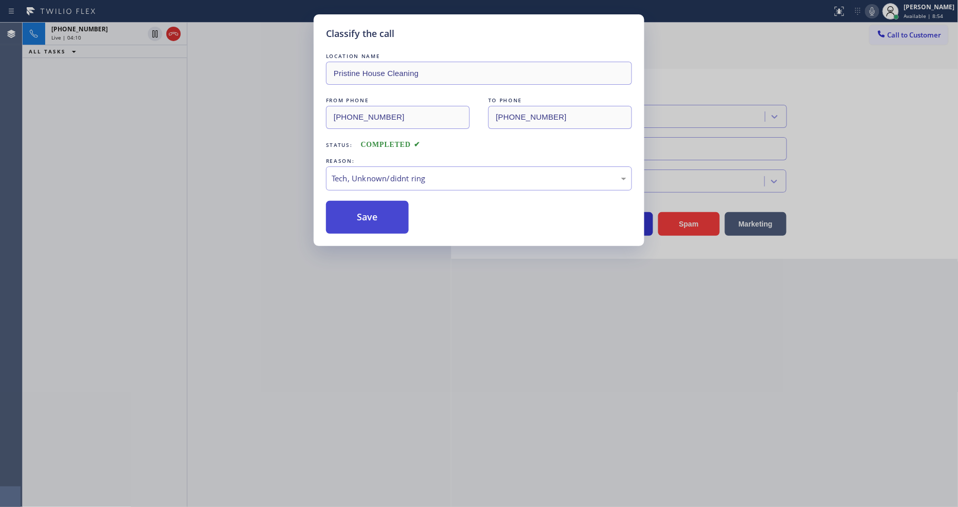
click at [372, 217] on button "Save" at bounding box center [367, 217] width 83 height 33
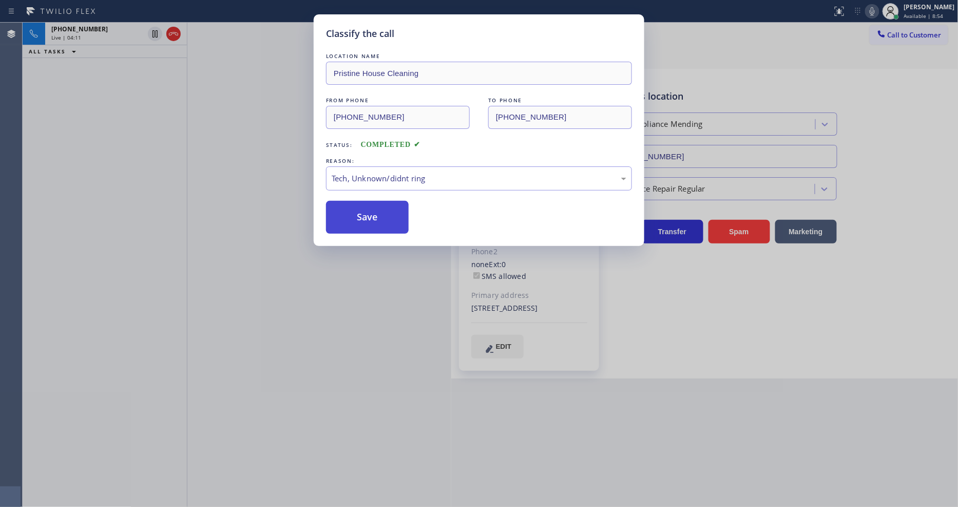
click at [372, 217] on button "Save" at bounding box center [367, 217] width 83 height 33
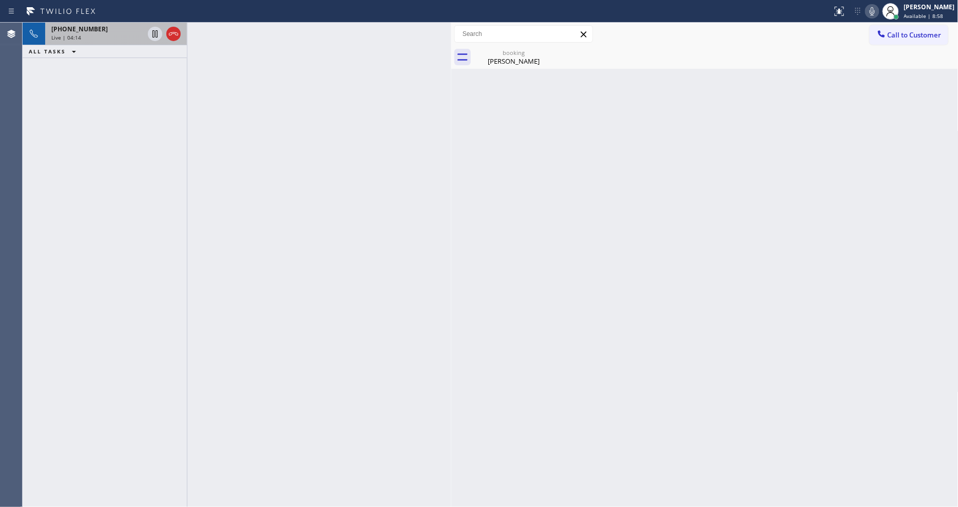
click at [83, 32] on span "[PHONE_NUMBER]" at bounding box center [79, 29] width 56 height 9
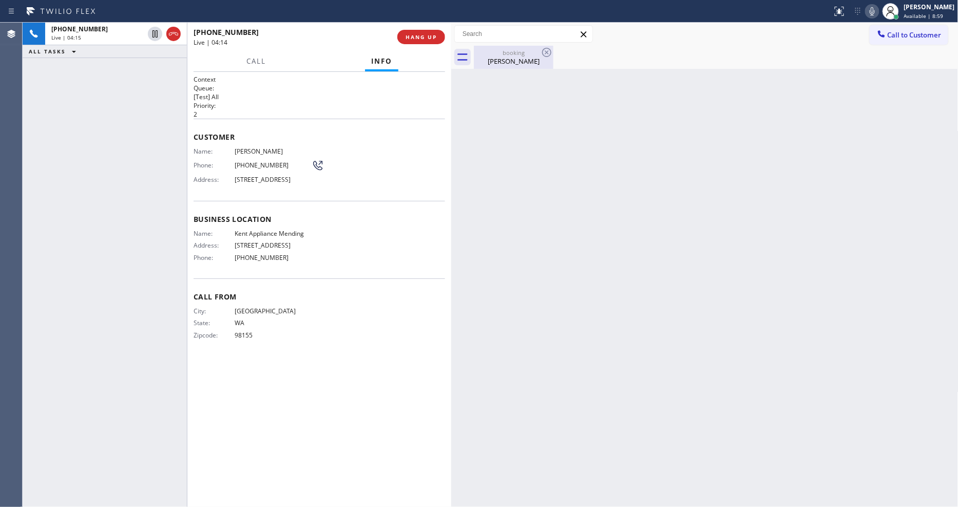
click at [492, 59] on div "[PERSON_NAME]" at bounding box center [514, 60] width 78 height 9
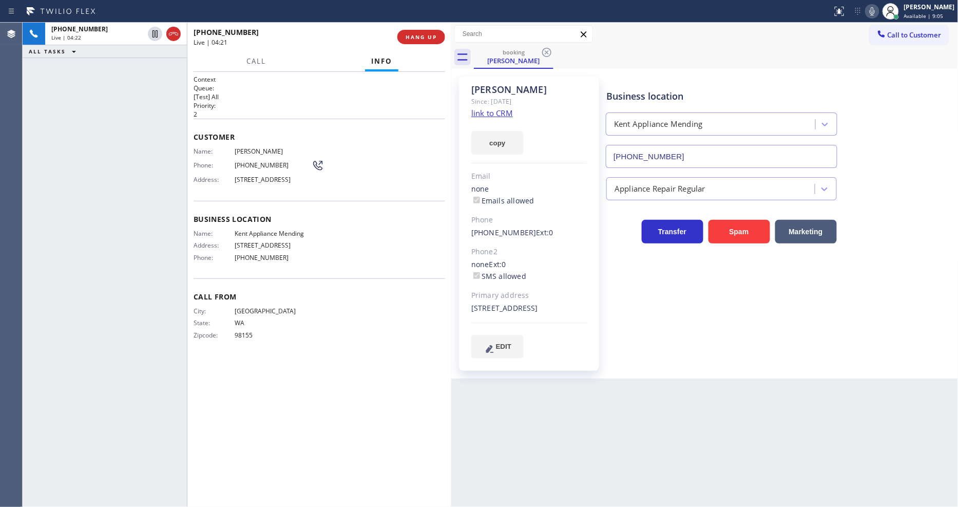
click at [878, 5] on icon at bounding box center [872, 11] width 12 height 12
drag, startPoint x: 883, startPoint y: 11, endPoint x: 869, endPoint y: 16, distance: 14.8
click at [878, 9] on icon at bounding box center [872, 11] width 12 height 12
click at [662, 355] on div "Business location [GEOGRAPHIC_DATA] Appliance Mending [PHONE_NUMBER] Appliance …" at bounding box center [779, 217] width 351 height 276
drag, startPoint x: 43, startPoint y: 86, endPoint x: 168, endPoint y: 53, distance: 128.8
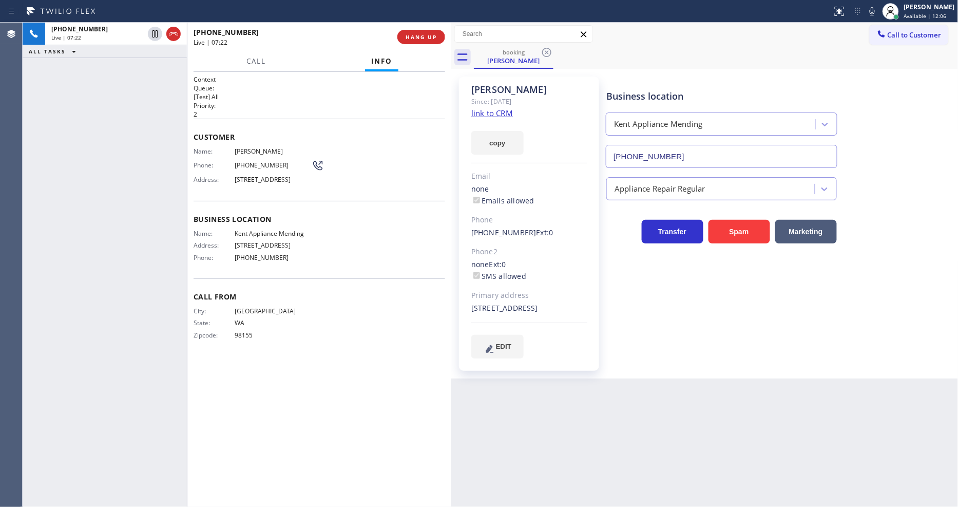
click at [43, 86] on div "[PHONE_NUMBER] Live | 07:22 ALL TASKS ALL TASKS ACTIVE TASKS TASKS IN WRAP UP" at bounding box center [105, 265] width 164 height 484
click at [413, 38] on span "HANG UP" at bounding box center [420, 36] width 31 height 7
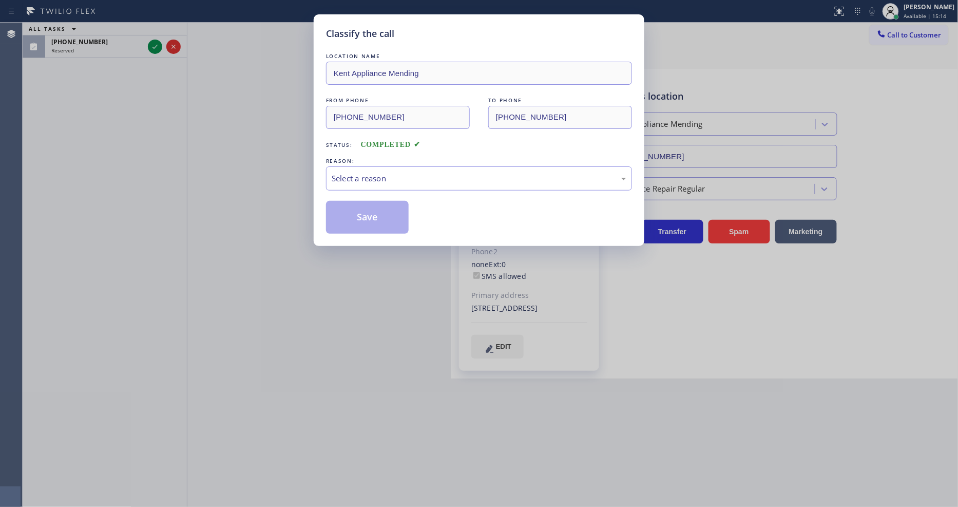
click at [366, 181] on div "Select a reason" at bounding box center [479, 178] width 295 height 12
click at [365, 217] on button "Save" at bounding box center [367, 217] width 83 height 33
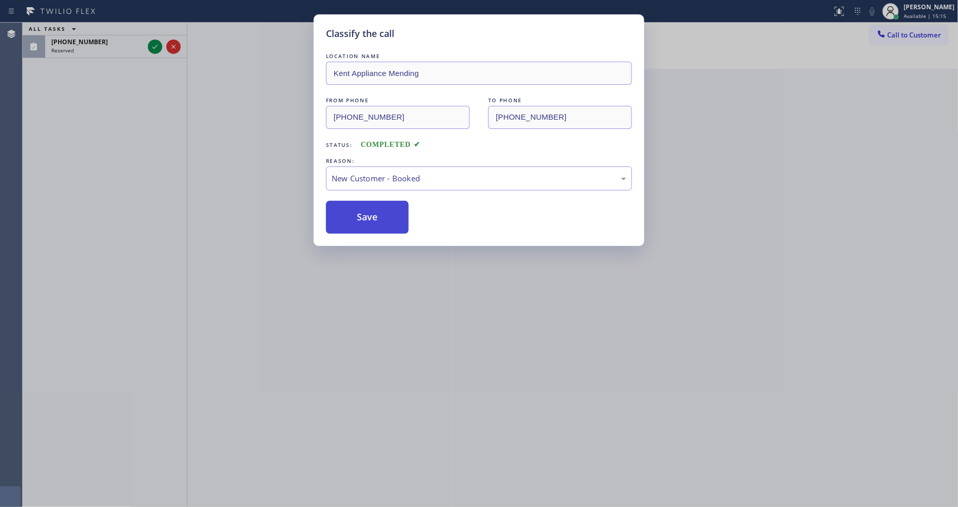
click at [365, 217] on button "Save" at bounding box center [367, 217] width 83 height 33
drag, startPoint x: 365, startPoint y: 217, endPoint x: 429, endPoint y: 206, distance: 64.5
click at [365, 217] on button "Save" at bounding box center [367, 217] width 83 height 33
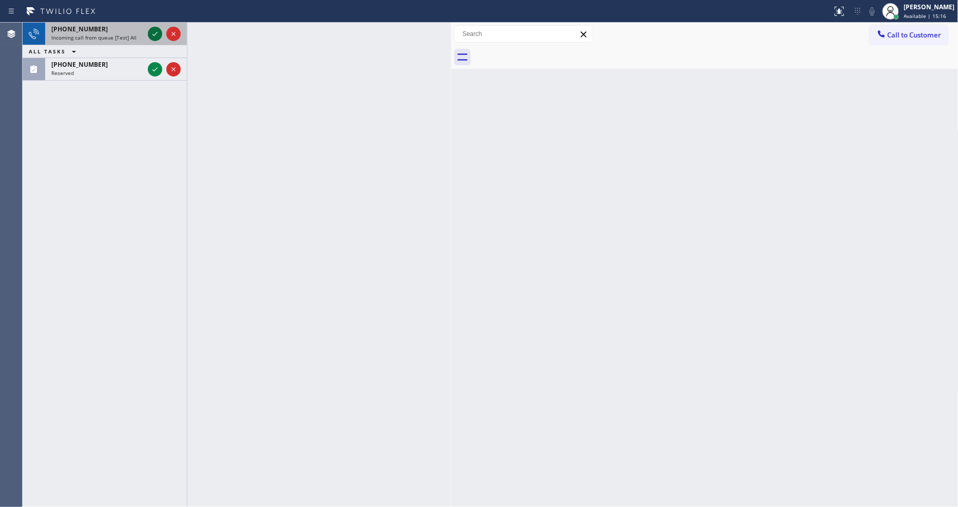
click at [151, 31] on icon at bounding box center [155, 34] width 12 height 12
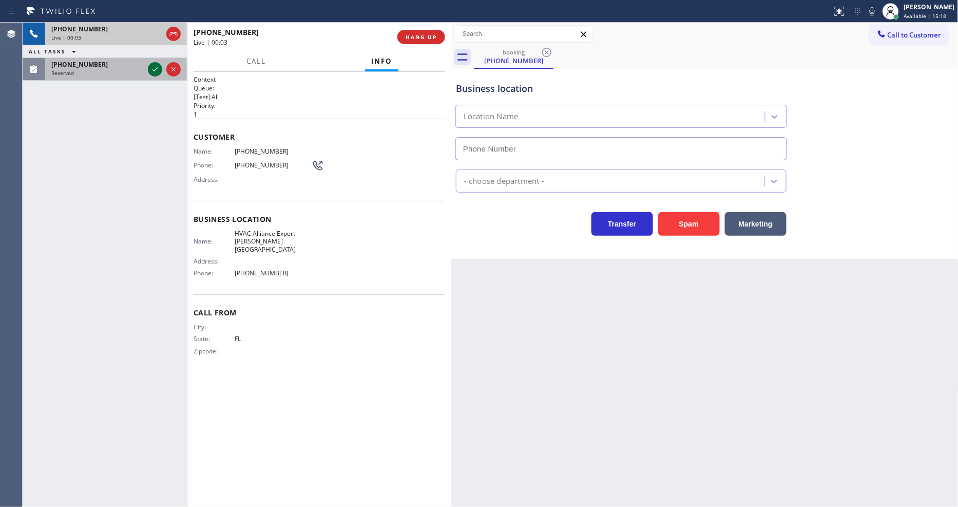
type input "[PHONE_NUMBER]"
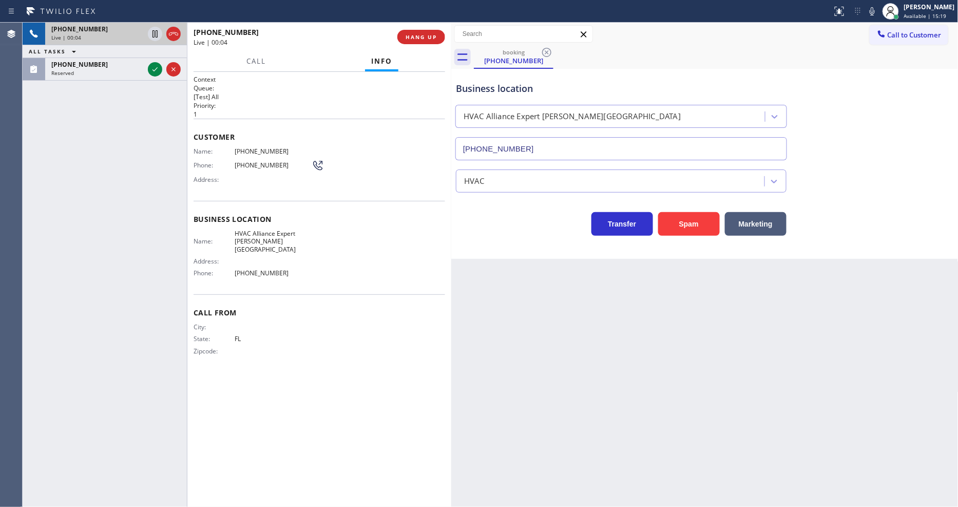
drag, startPoint x: 155, startPoint y: 67, endPoint x: 197, endPoint y: 83, distance: 44.5
click at [155, 67] on icon at bounding box center [155, 69] width 12 height 12
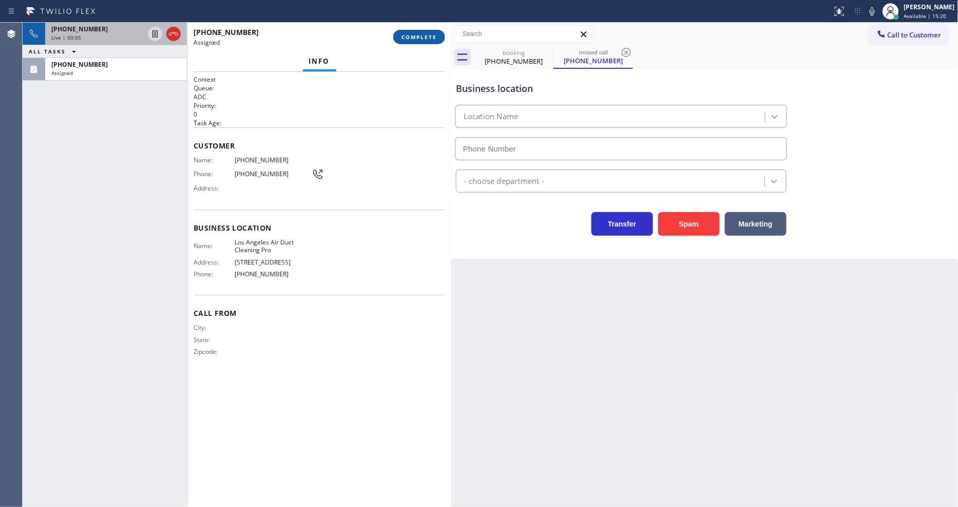
type input "[PHONE_NUMBER]"
click at [407, 35] on span "COMPLETE" at bounding box center [418, 36] width 35 height 7
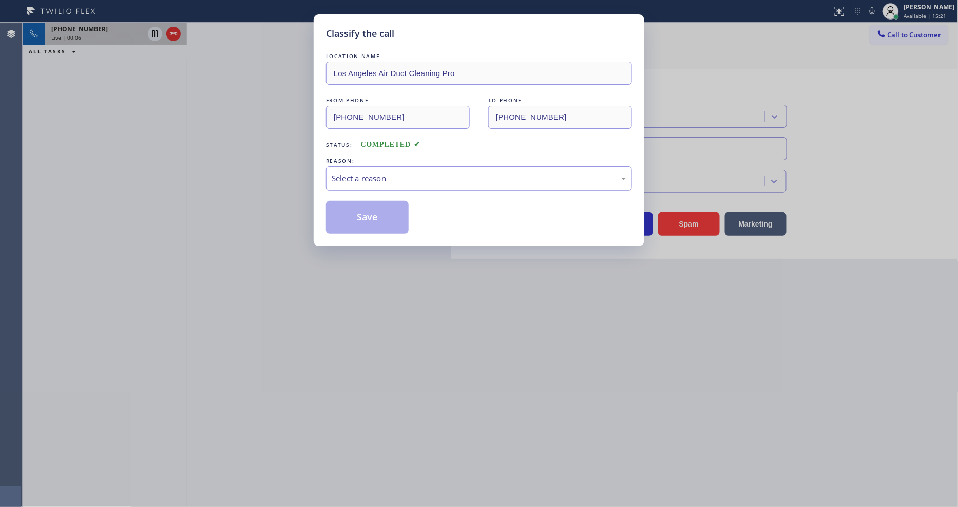
click at [365, 176] on div "Select a reason" at bounding box center [479, 178] width 295 height 12
click at [372, 214] on button "Save" at bounding box center [367, 217] width 83 height 33
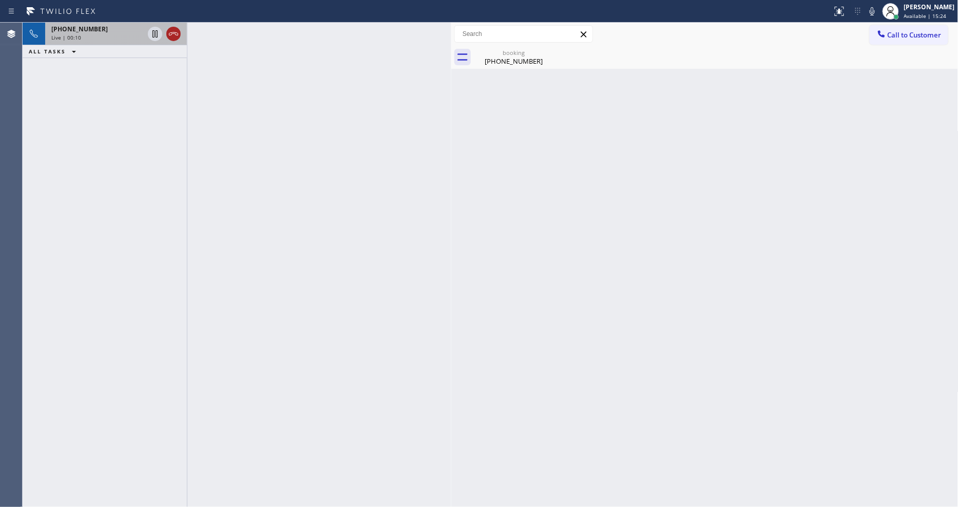
click at [176, 34] on icon at bounding box center [173, 33] width 9 height 3
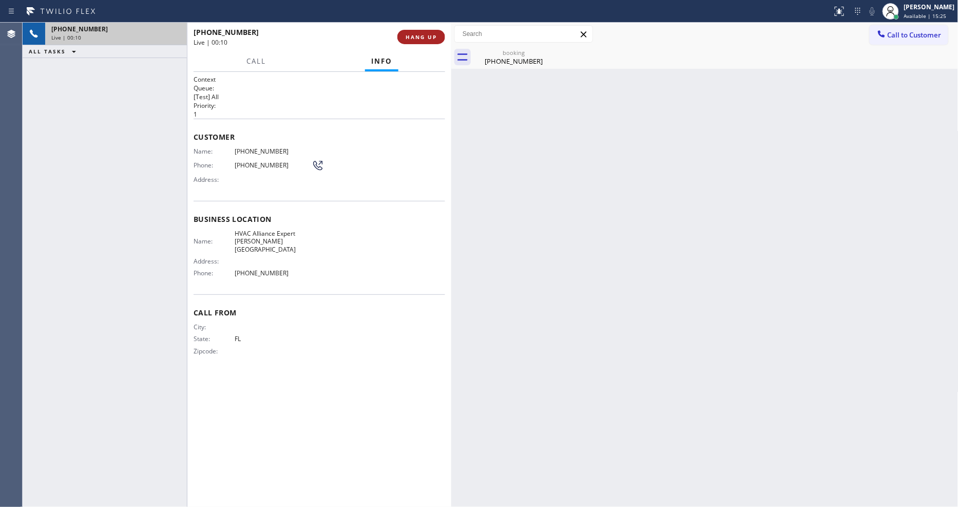
click at [406, 34] on span "HANG UP" at bounding box center [420, 36] width 31 height 7
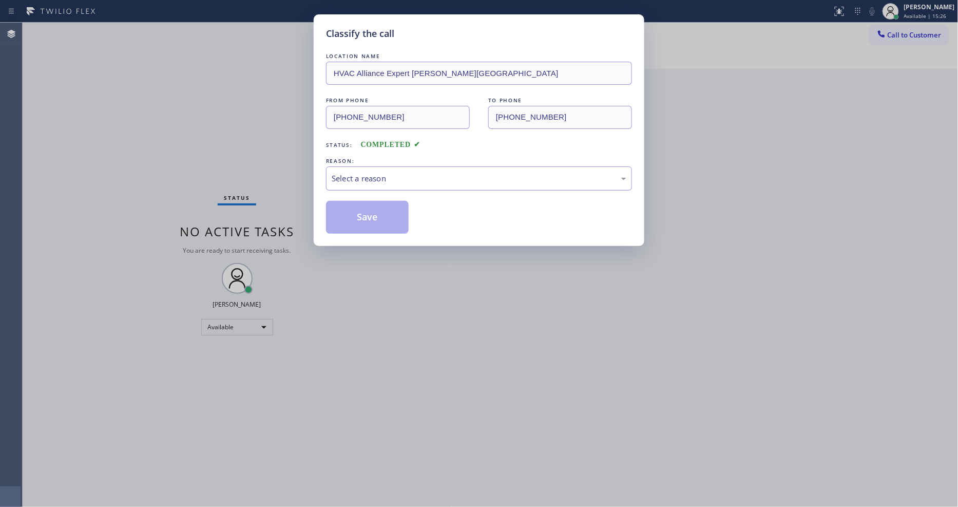
click at [395, 178] on div "Select a reason" at bounding box center [479, 178] width 295 height 12
click at [388, 209] on button "Save" at bounding box center [367, 217] width 83 height 33
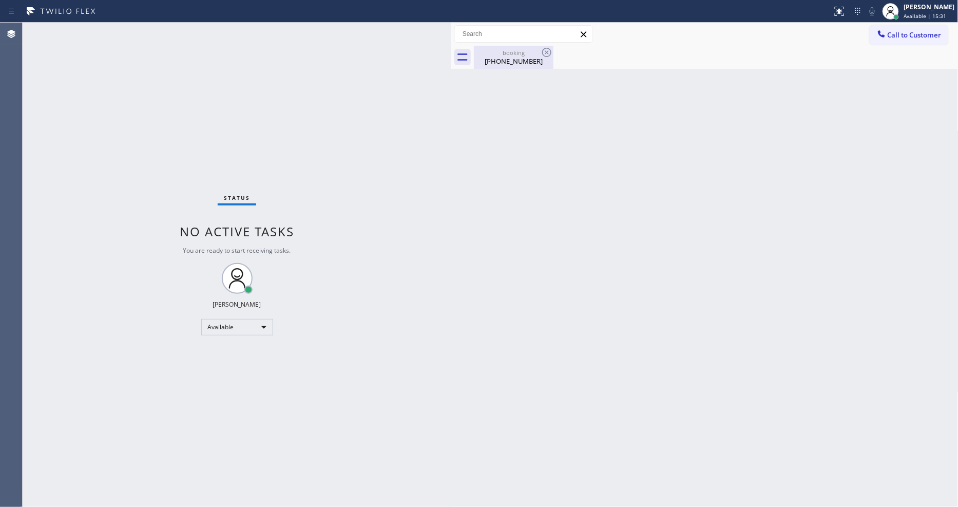
click at [537, 60] on div "[PHONE_NUMBER]" at bounding box center [514, 60] width 78 height 9
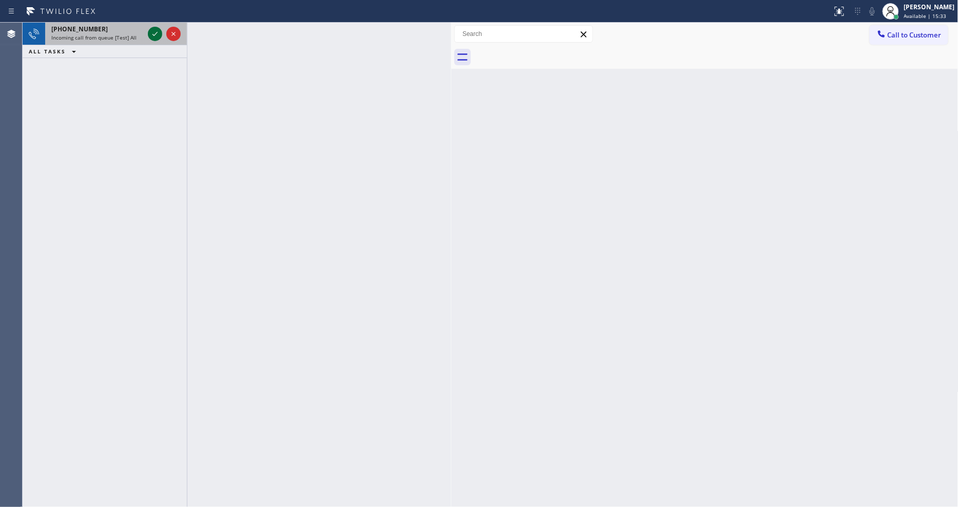
click at [152, 30] on icon at bounding box center [155, 34] width 12 height 12
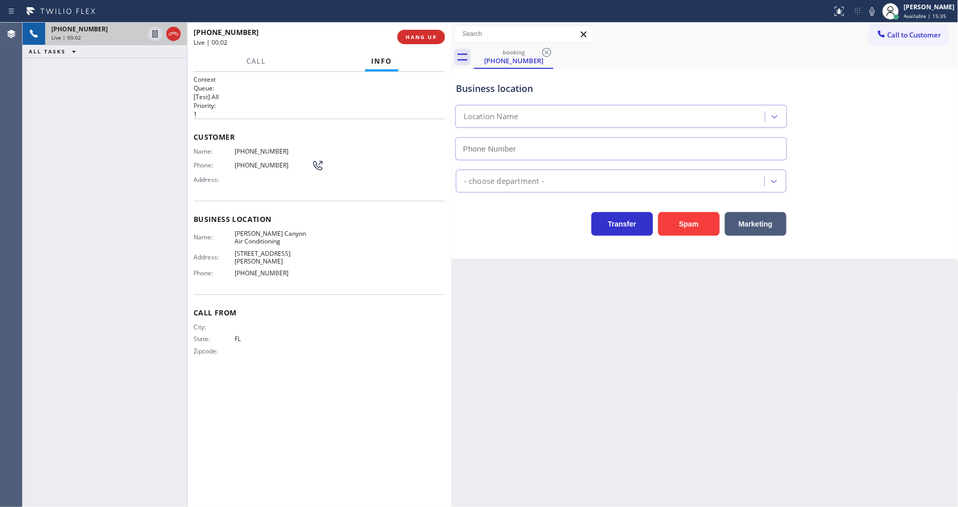
type input "[PHONE_NUMBER]"
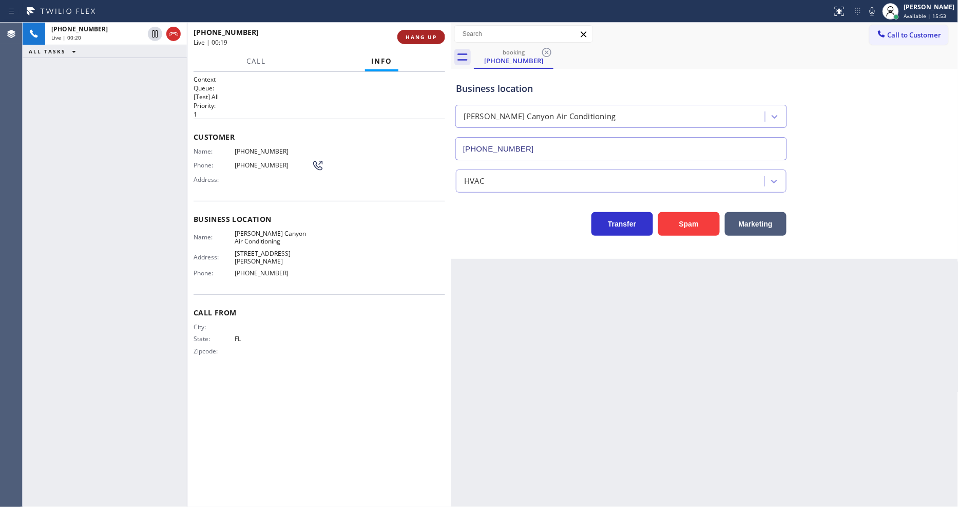
click at [423, 37] on span "HANG UP" at bounding box center [420, 36] width 31 height 7
click at [422, 37] on span "HANG UP" at bounding box center [420, 36] width 31 height 7
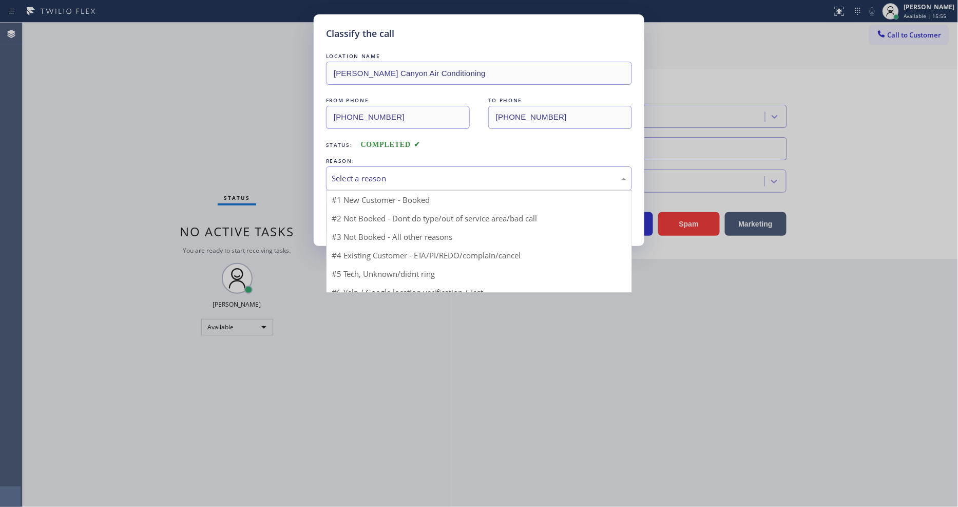
click at [398, 172] on div "Select a reason" at bounding box center [479, 178] width 295 height 12
drag, startPoint x: 406, startPoint y: 250, endPoint x: 402, endPoint y: 233, distance: 18.1
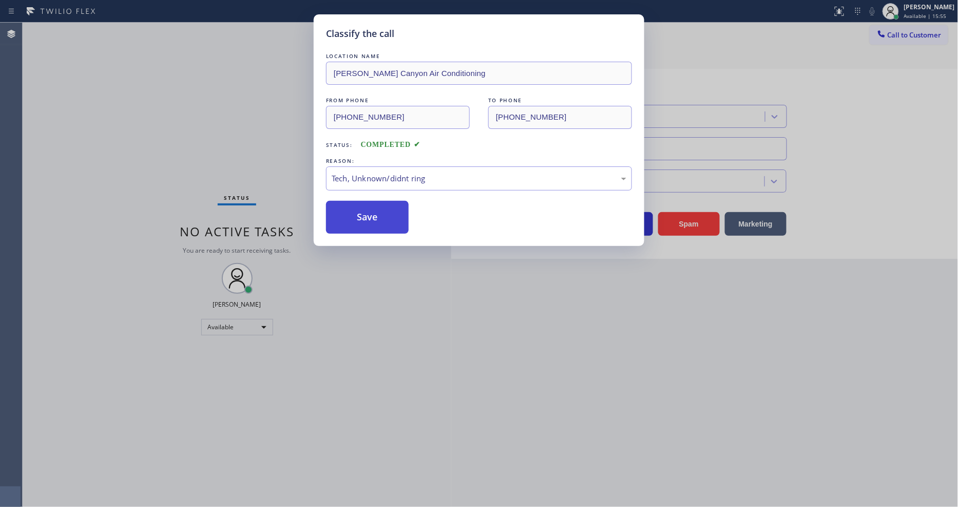
click at [384, 203] on button "Save" at bounding box center [367, 217] width 83 height 33
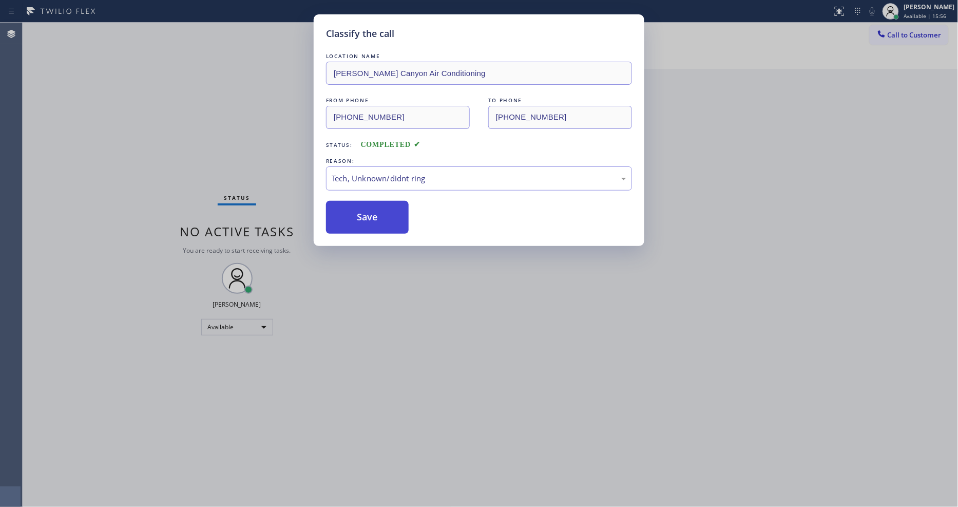
click at [384, 203] on button "Save" at bounding box center [367, 217] width 83 height 33
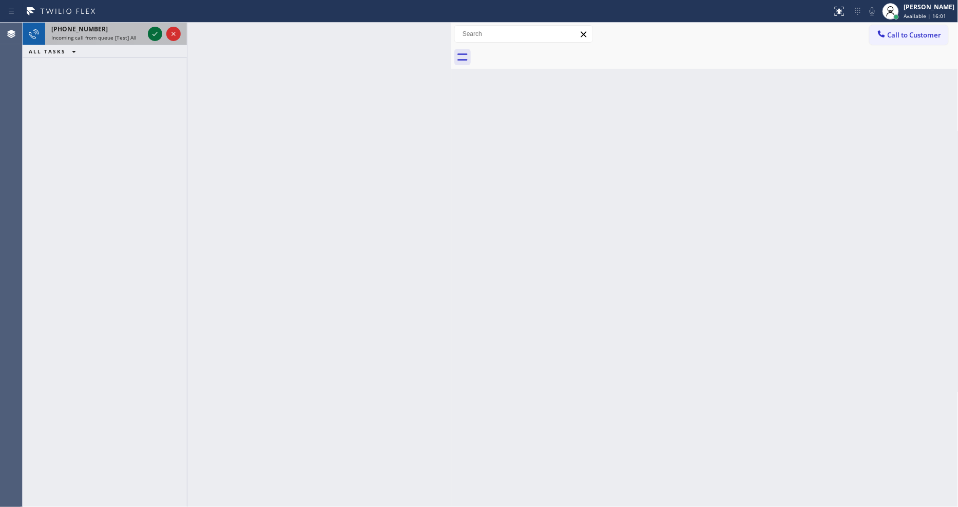
click at [157, 36] on icon at bounding box center [155, 34] width 12 height 12
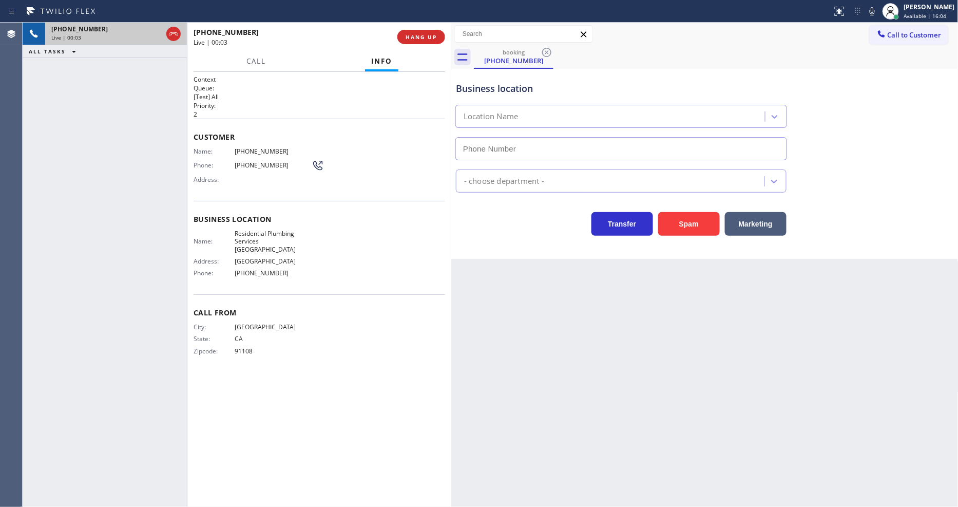
type input "[PHONE_NUMBER]"
click at [435, 36] on span "HANG UP" at bounding box center [420, 36] width 31 height 7
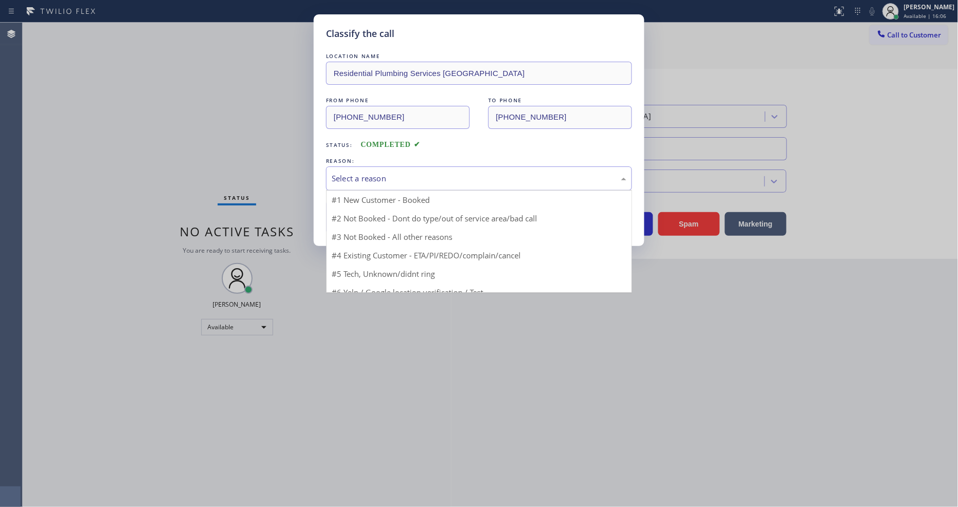
click at [362, 182] on div "Select a reason" at bounding box center [479, 178] width 306 height 24
drag, startPoint x: 362, startPoint y: 266, endPoint x: 370, endPoint y: 223, distance: 43.3
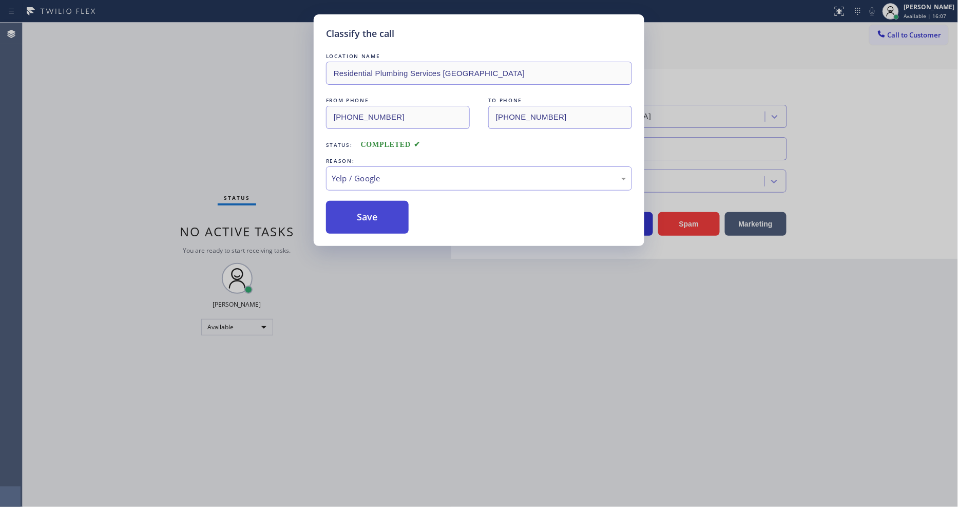
click at [370, 223] on button "Save" at bounding box center [367, 217] width 83 height 33
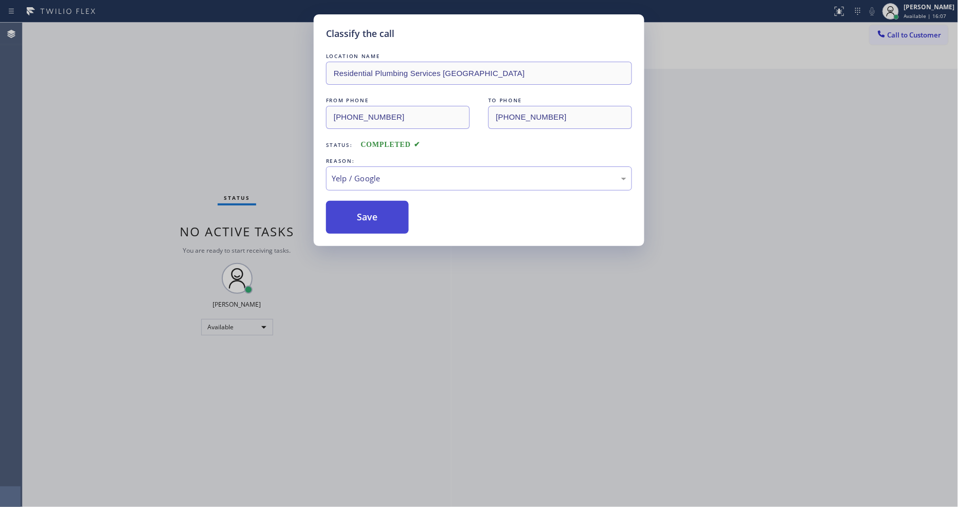
click at [370, 223] on button "Save" at bounding box center [367, 217] width 83 height 33
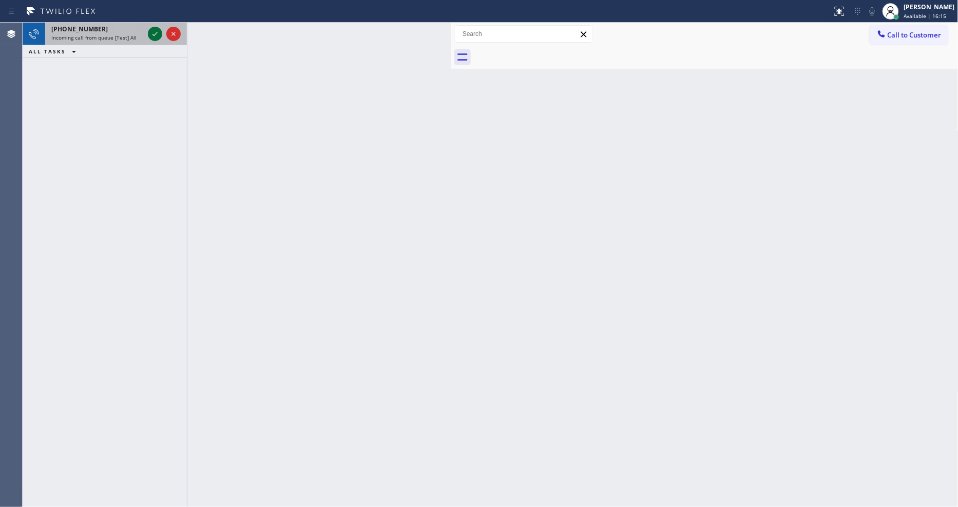
click at [158, 33] on icon at bounding box center [155, 34] width 12 height 12
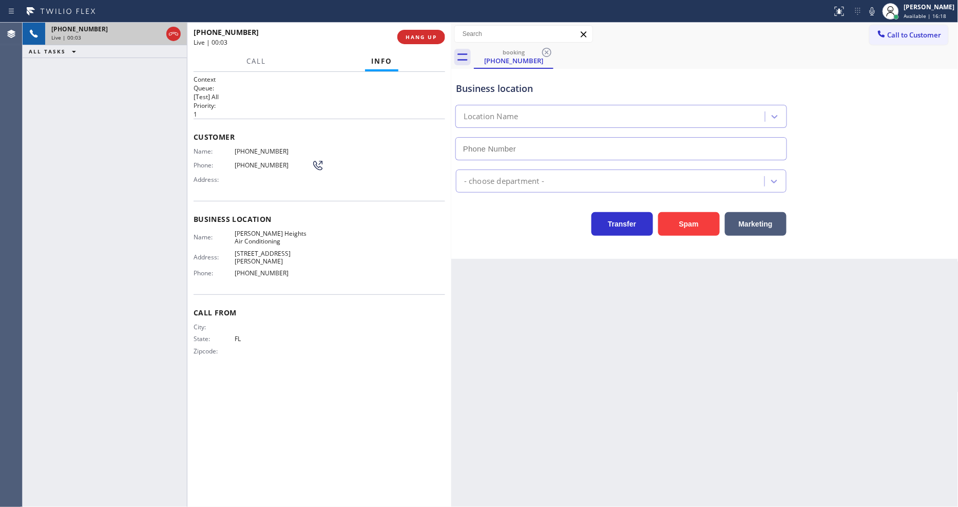
type input "[PHONE_NUMBER]"
click at [417, 39] on span "HANG UP" at bounding box center [420, 36] width 31 height 7
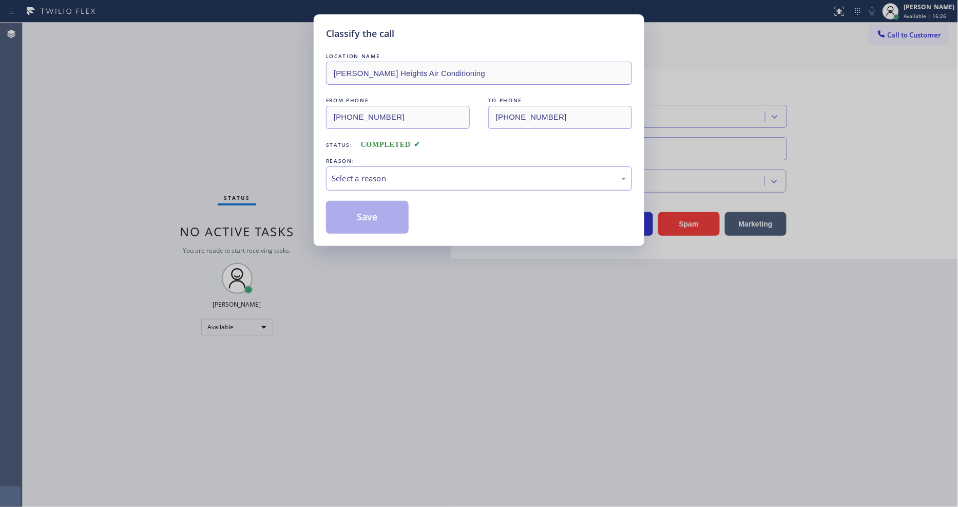
click at [358, 173] on div "Select a reason" at bounding box center [479, 178] width 295 height 12
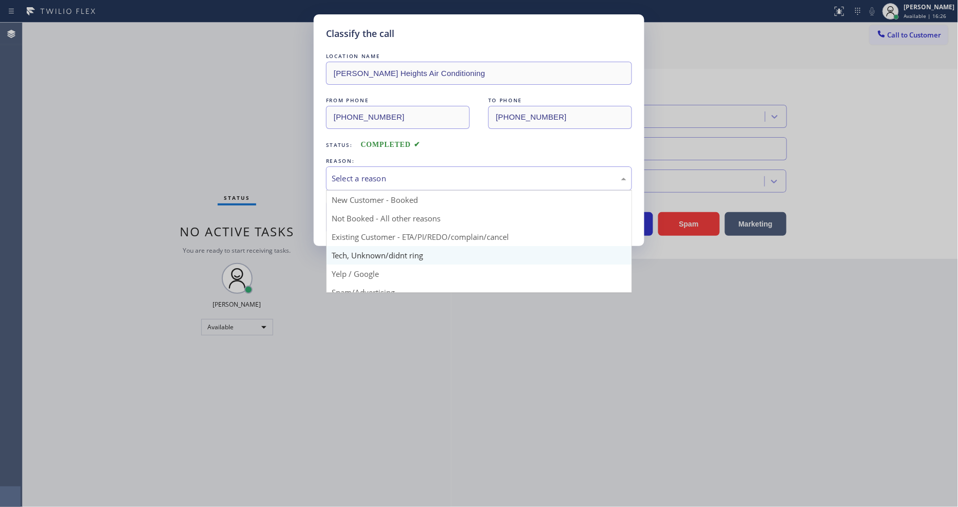
drag, startPoint x: 367, startPoint y: 253, endPoint x: 367, endPoint y: 246, distance: 6.2
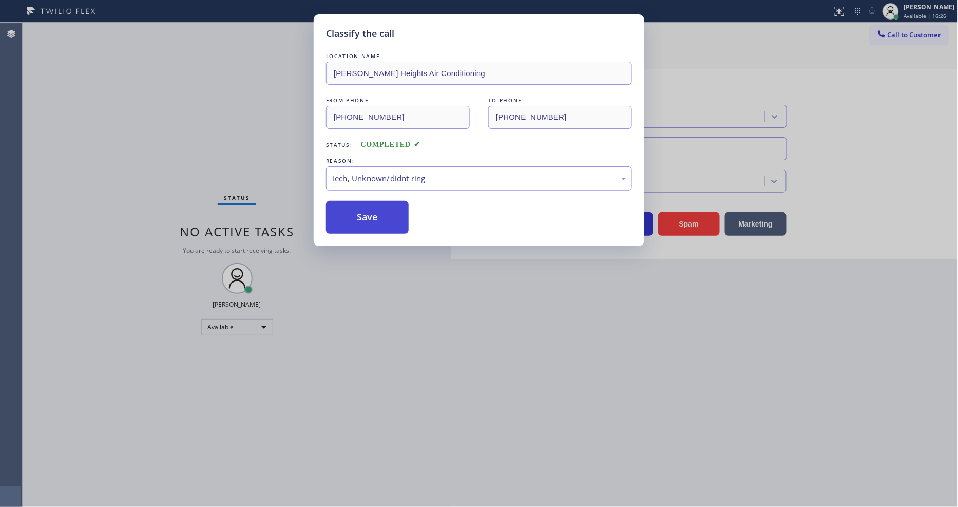
click at [369, 217] on button "Save" at bounding box center [367, 217] width 83 height 33
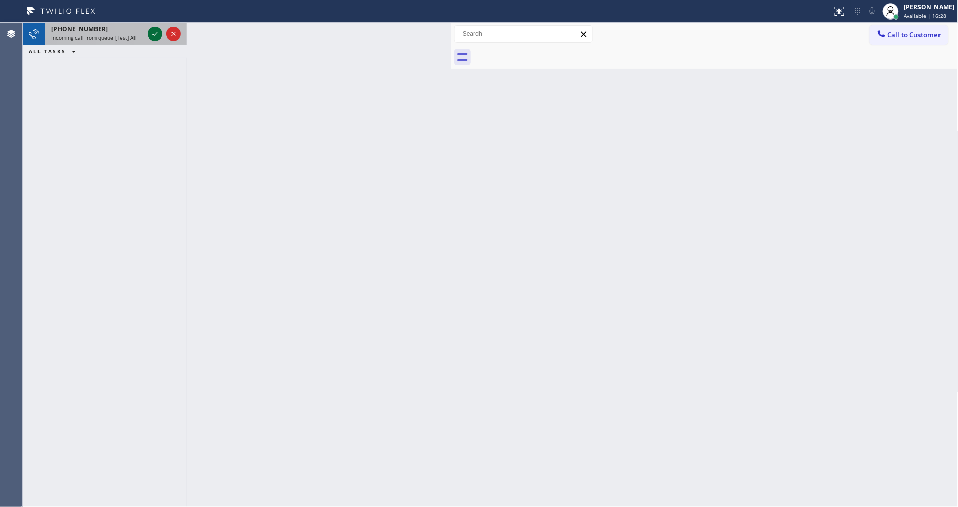
click at [157, 34] on icon at bounding box center [155, 34] width 12 height 12
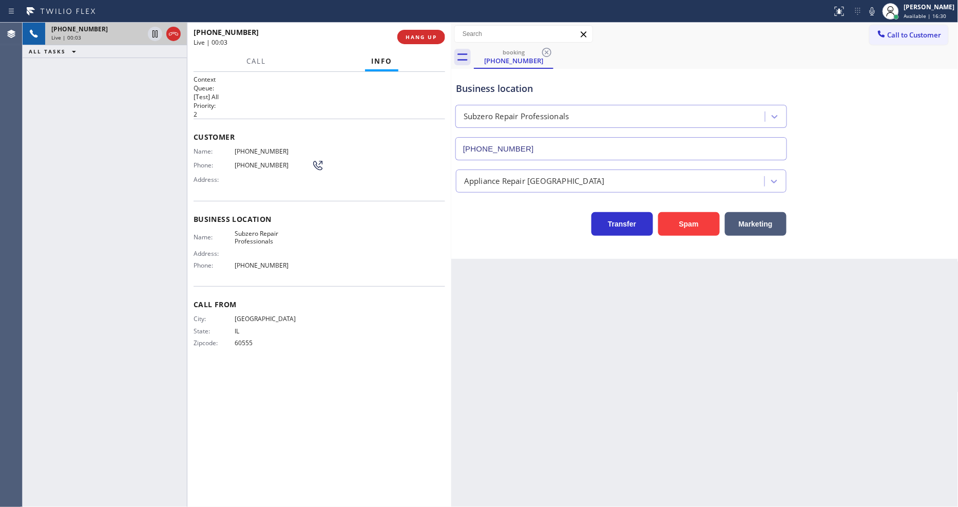
type input "[PHONE_NUMBER]"
click at [712, 304] on div "Back to Dashboard Change Sender ID Customers Technicians Select a contact Outbo…" at bounding box center [704, 265] width 507 height 484
click at [252, 234] on span "Subzero Repair Professionals" at bounding box center [273, 237] width 77 height 16
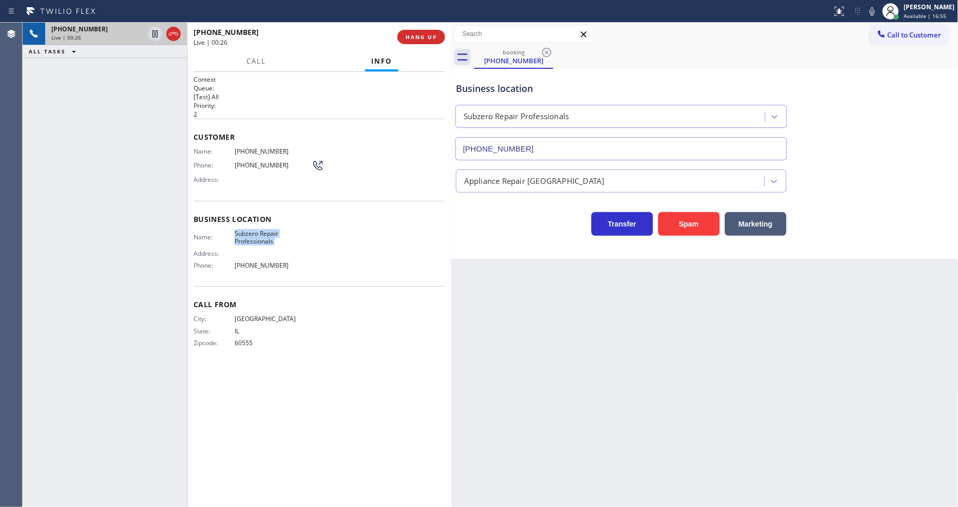
copy span "Subzero Repair Professionals"
click at [249, 140] on div "Customer Name: [PHONE_NUMBER] Phone: [PHONE_NUMBER] Address:" at bounding box center [318, 160] width 251 height 82
click at [247, 147] on span "[PHONE_NUMBER]" at bounding box center [273, 151] width 77 height 8
click at [246, 147] on span "[PHONE_NUMBER]" at bounding box center [273, 151] width 77 height 8
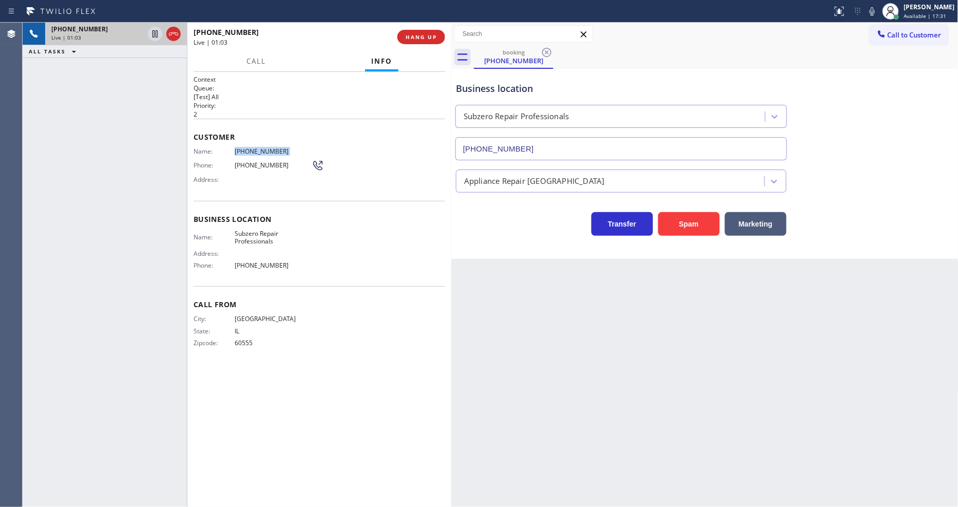
copy span "[PHONE_NUMBER]"
drag, startPoint x: 162, startPoint y: 32, endPoint x: 156, endPoint y: 33, distance: 5.9
click at [162, 32] on div at bounding box center [155, 34] width 14 height 12
click at [156, 33] on icon at bounding box center [154, 33] width 5 height 7
click at [875, 10] on icon at bounding box center [871, 11] width 5 height 8
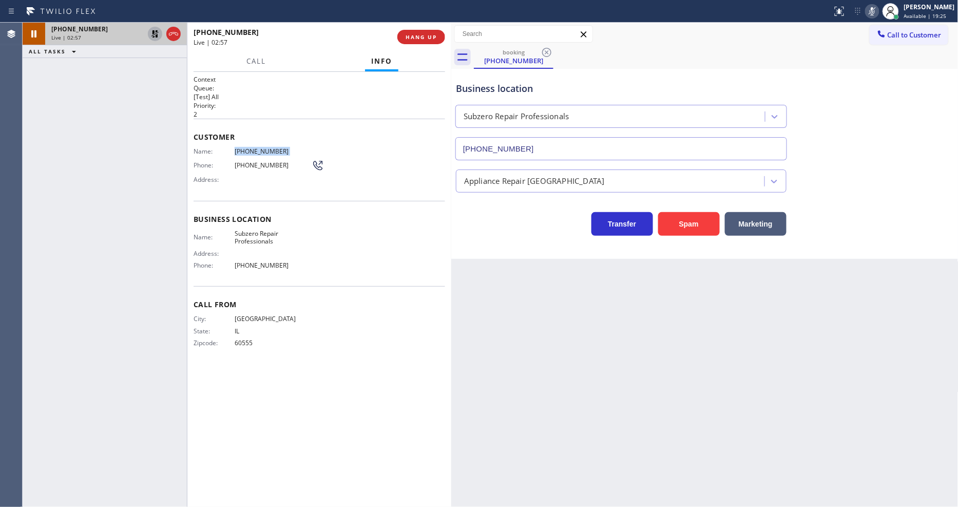
click at [154, 35] on icon at bounding box center [155, 34] width 12 height 12
click at [880, 18] on div "Status report No issues detected If you experience an issue, please download th…" at bounding box center [893, 11] width 130 height 23
click at [878, 14] on icon at bounding box center [872, 11] width 12 height 12
click at [259, 232] on span "Subzero Repair Professionals" at bounding box center [273, 237] width 77 height 16
click at [258, 232] on span "Subzero Repair Professionals" at bounding box center [273, 237] width 77 height 16
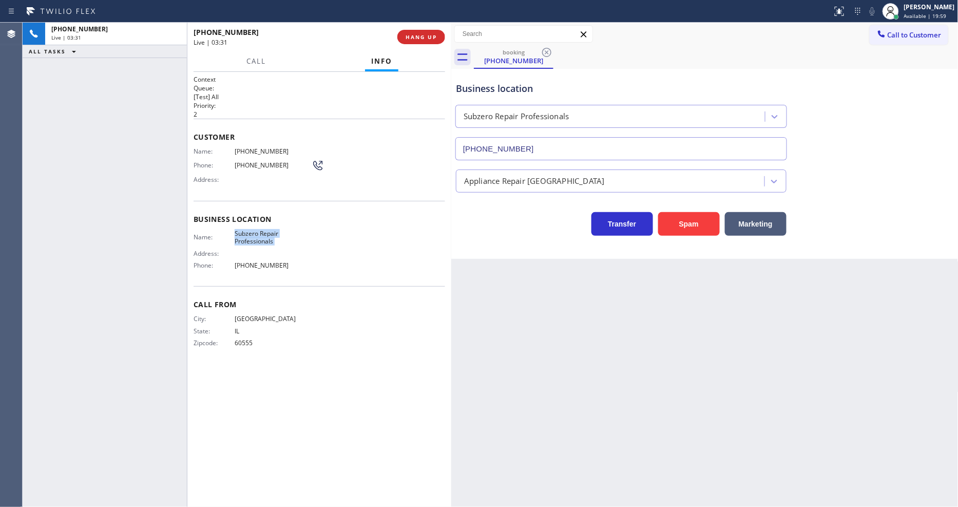
click at [258, 232] on span "Subzero Repair Professionals" at bounding box center [273, 237] width 77 height 16
copy span "Subzero Repair Professionals"
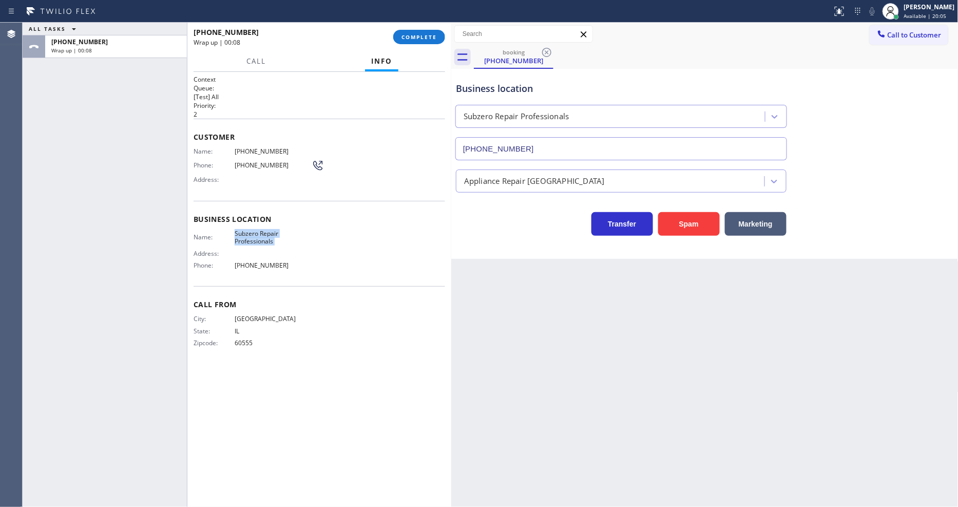
drag, startPoint x: 632, startPoint y: 344, endPoint x: 369, endPoint y: 173, distance: 313.9
click at [630, 342] on div "Back to Dashboard Change Sender ID Customers Technicians Select a contact Outbo…" at bounding box center [704, 265] width 507 height 484
click at [264, 147] on span "[PHONE_NUMBER]" at bounding box center [273, 151] width 77 height 8
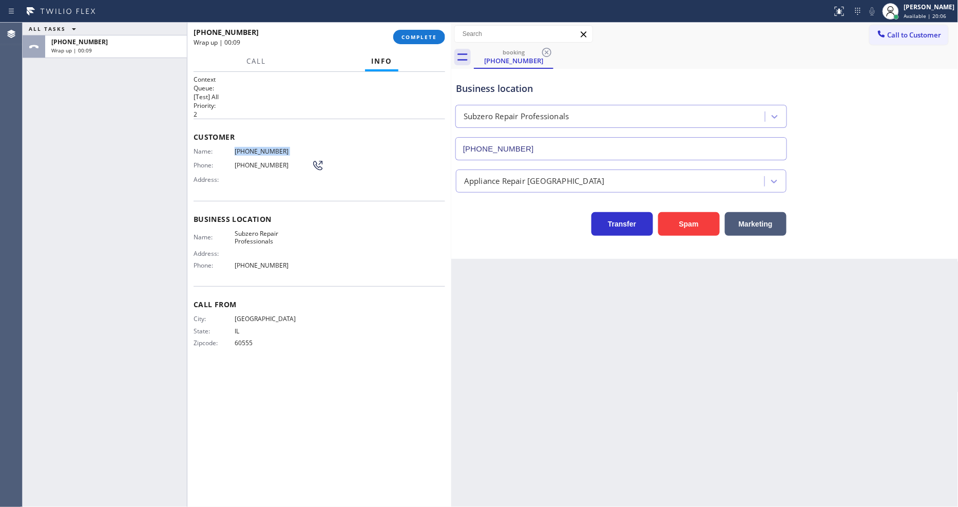
copy span "[PHONE_NUMBER]"
drag, startPoint x: 419, startPoint y: 34, endPoint x: 508, endPoint y: 67, distance: 95.3
click at [419, 34] on span "COMPLETE" at bounding box center [418, 36] width 35 height 7
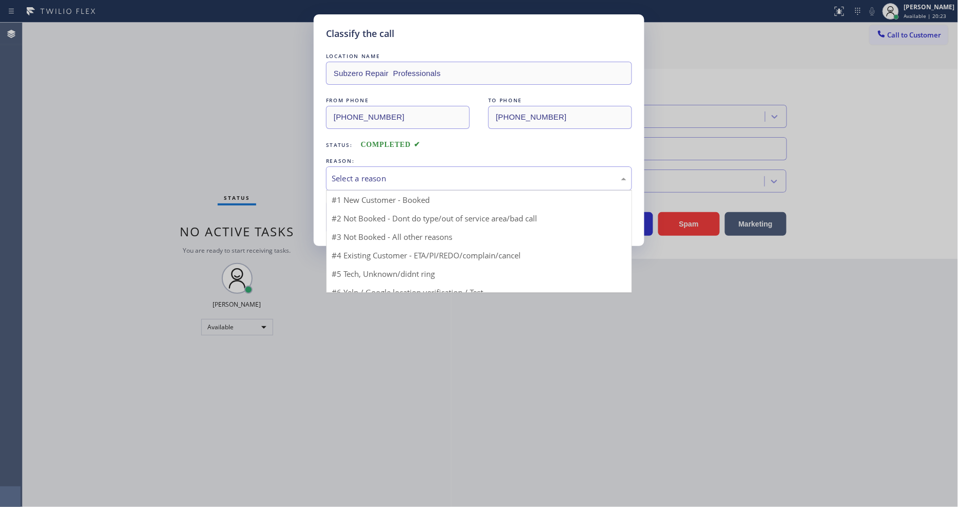
click at [367, 176] on div "Select a reason" at bounding box center [479, 178] width 295 height 12
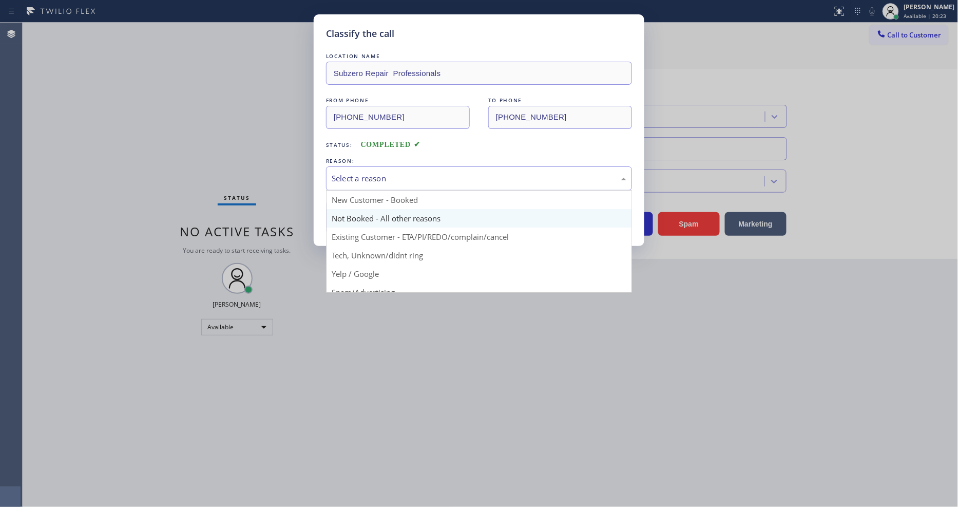
click at [366, 211] on button "Save" at bounding box center [367, 217] width 83 height 33
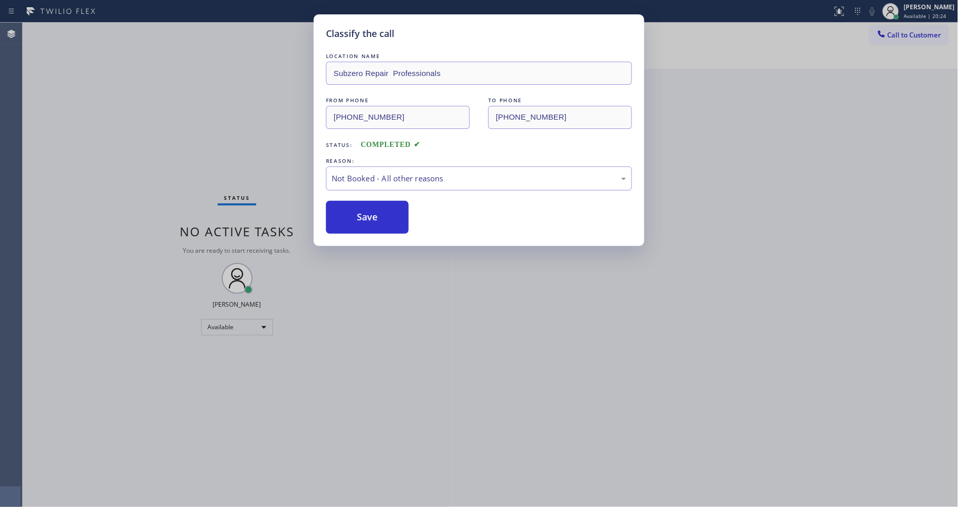
click at [366, 211] on button "Save" at bounding box center [367, 217] width 83 height 33
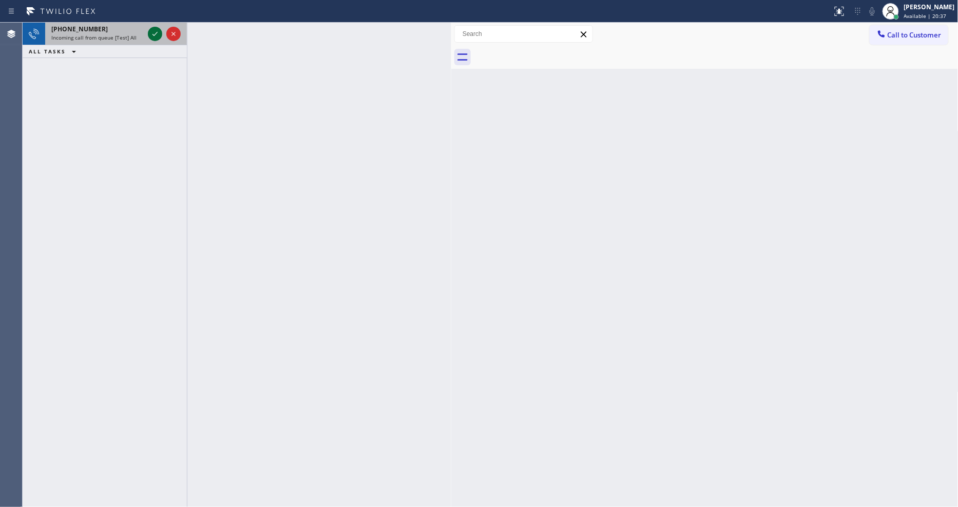
click at [152, 34] on icon at bounding box center [154, 34] width 5 height 4
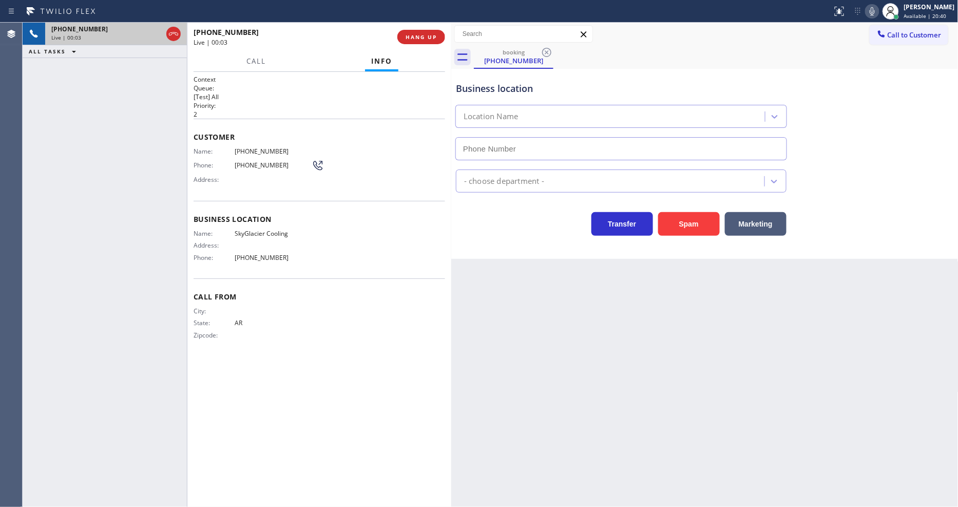
type input "[PHONE_NUMBER]"
click at [408, 39] on span "HANG UP" at bounding box center [420, 36] width 31 height 7
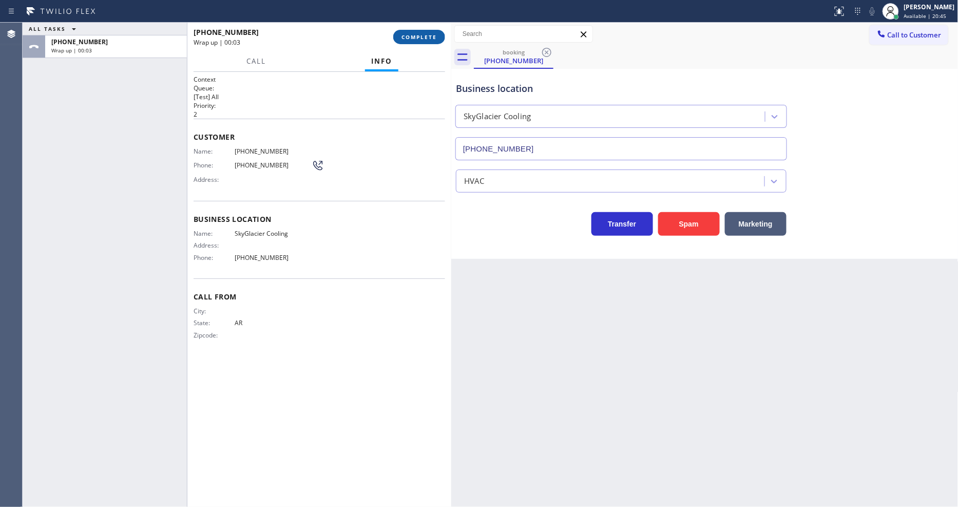
click at [408, 39] on span "COMPLETE" at bounding box center [418, 36] width 35 height 7
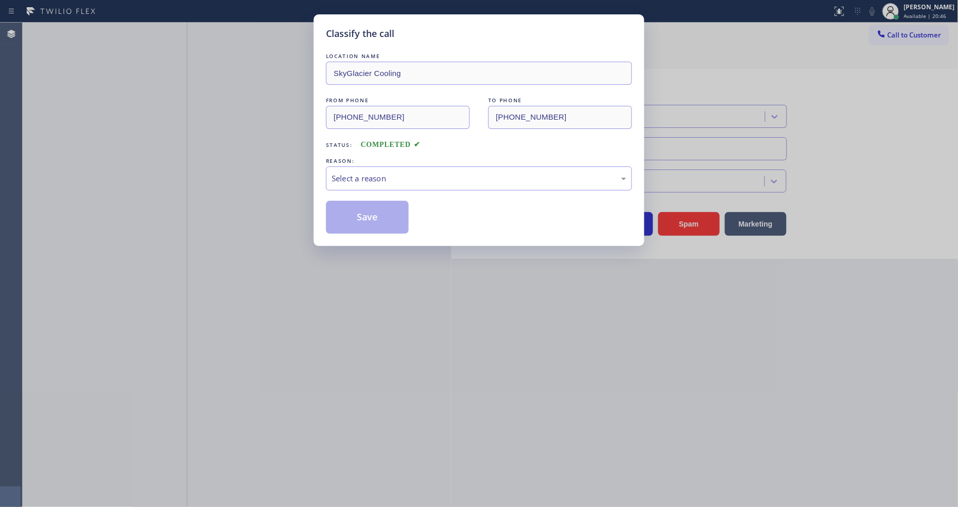
click at [370, 185] on div "Select a reason" at bounding box center [479, 178] width 306 height 24
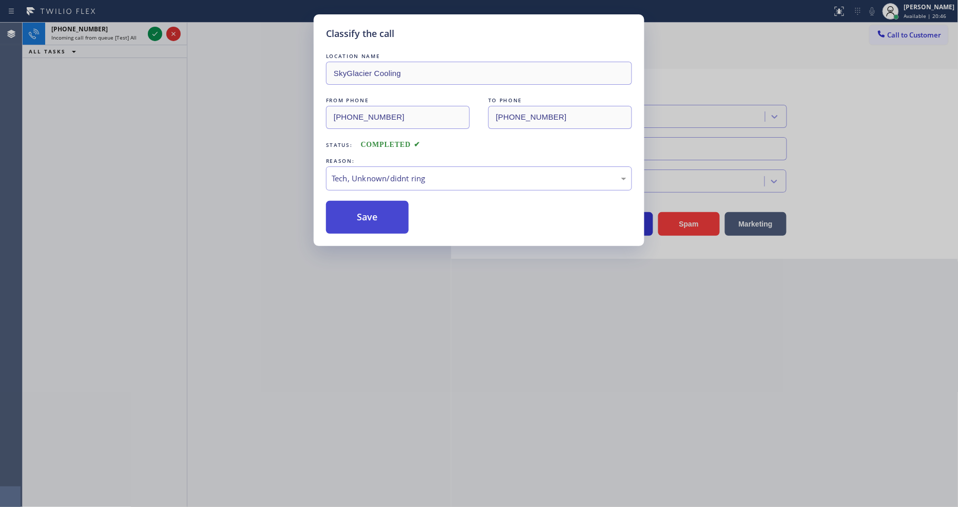
click at [375, 216] on button "Save" at bounding box center [367, 217] width 83 height 33
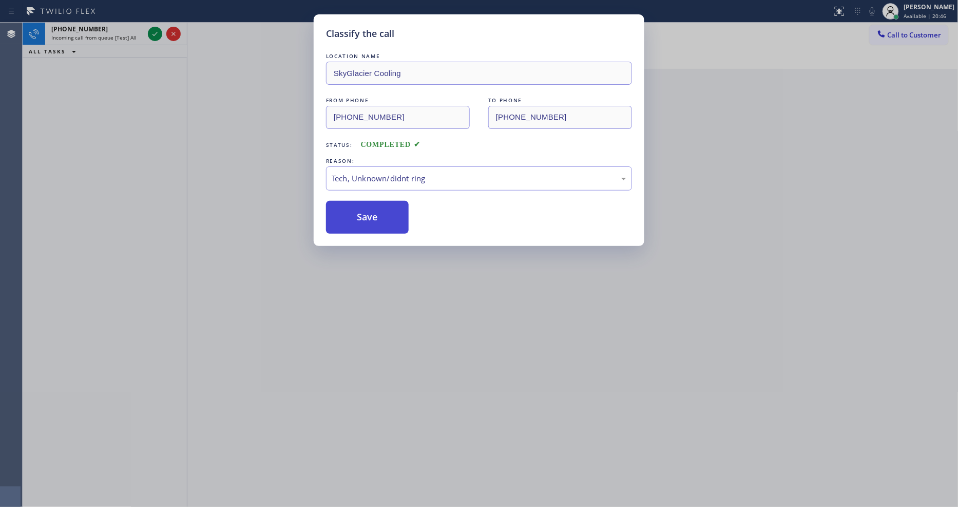
click at [375, 216] on button "Save" at bounding box center [367, 217] width 83 height 33
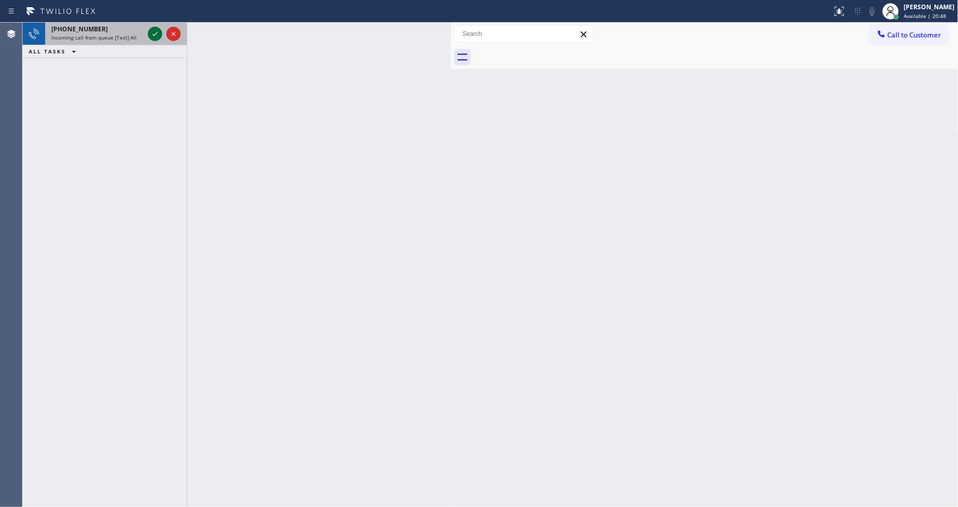
click at [152, 28] on icon at bounding box center [155, 34] width 12 height 12
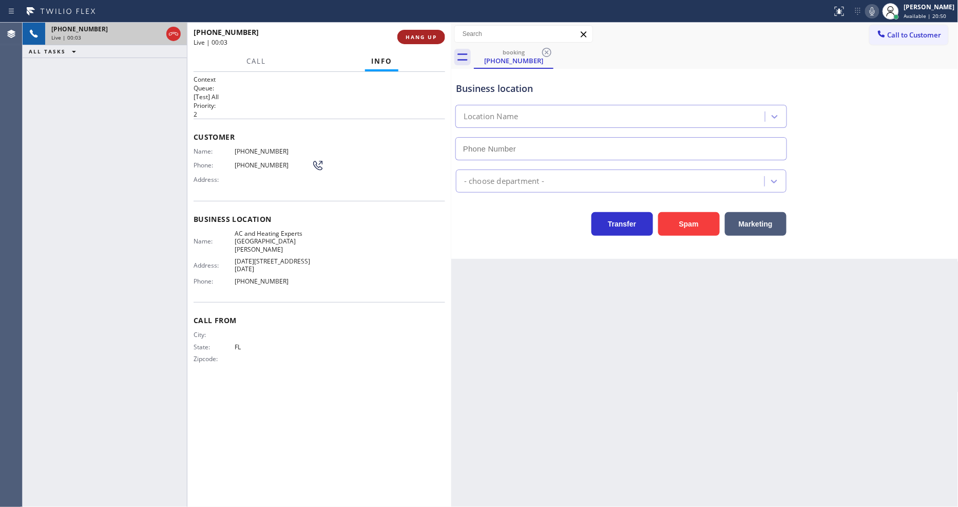
type input "[PHONE_NUMBER]"
click at [187, 212] on div at bounding box center [187, 265] width 1 height 484
click at [408, 34] on span "HANG UP" at bounding box center [420, 36] width 31 height 7
drag, startPoint x: 408, startPoint y: 35, endPoint x: 419, endPoint y: 42, distance: 12.7
click at [408, 36] on span "HANG UP" at bounding box center [420, 36] width 31 height 7
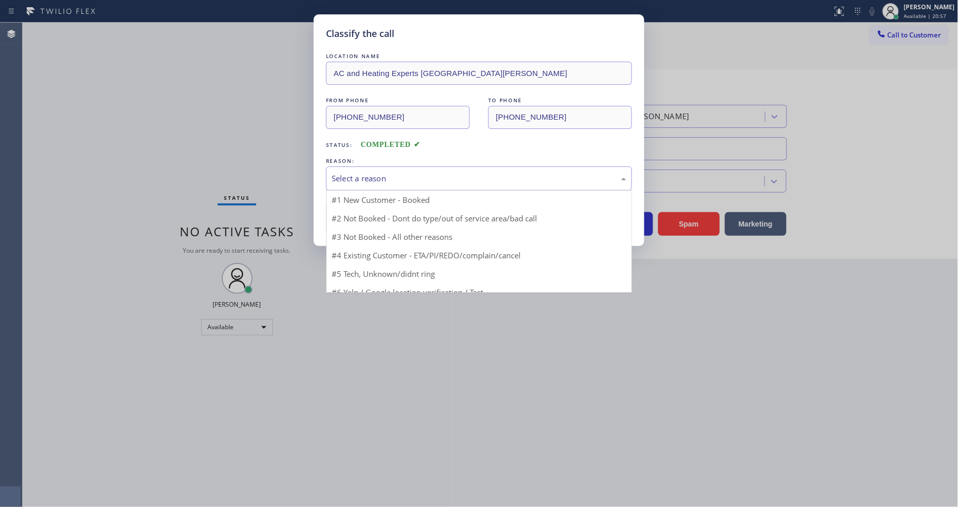
click at [406, 175] on div "Select a reason" at bounding box center [479, 178] width 295 height 12
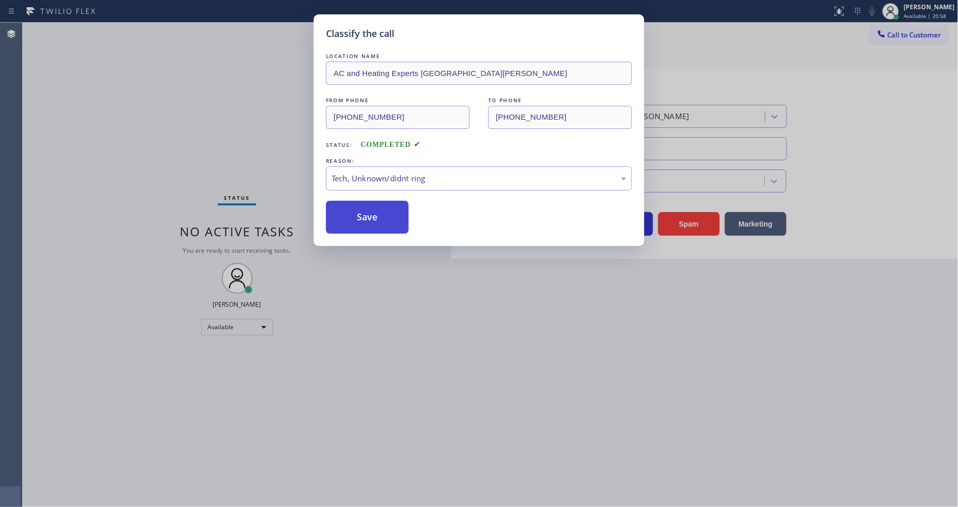
click at [388, 213] on button "Save" at bounding box center [367, 217] width 83 height 33
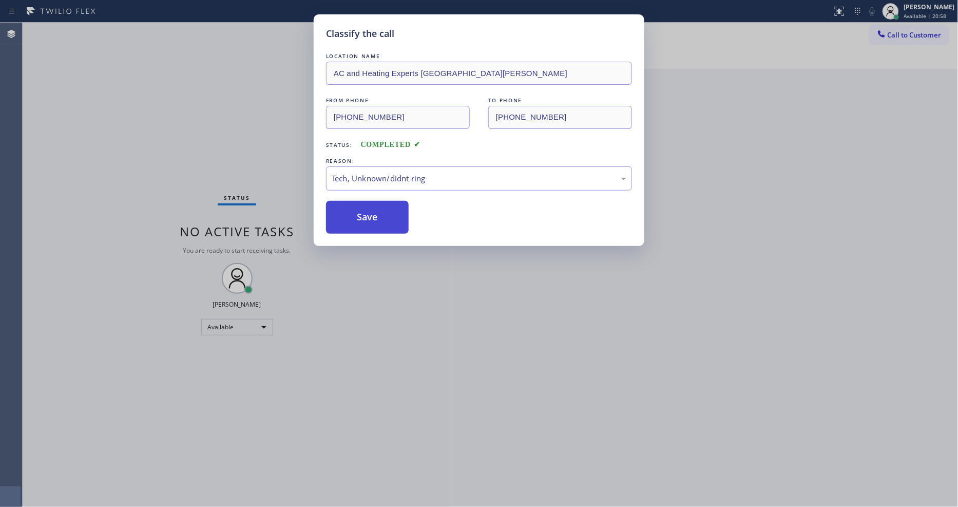
click at [388, 213] on button "Save" at bounding box center [367, 217] width 83 height 33
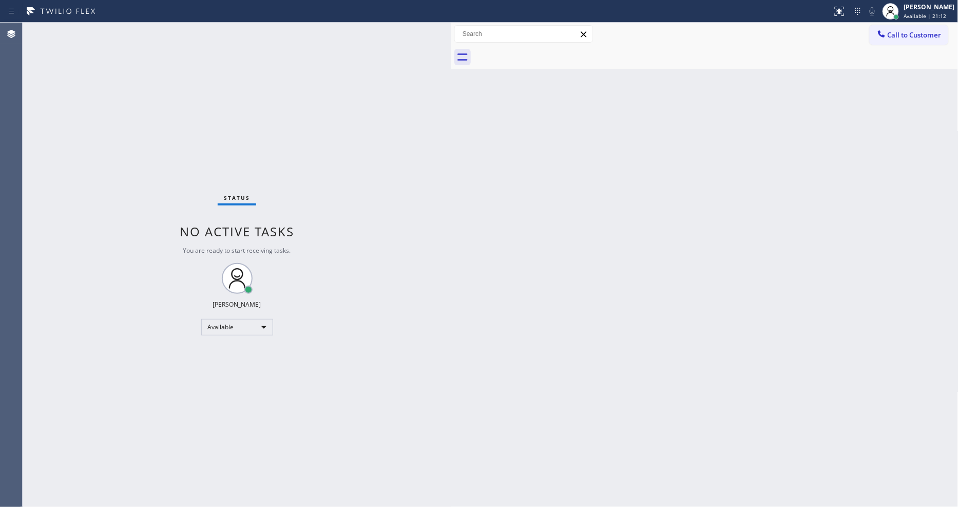
click at [220, 99] on div "Status No active tasks You are ready to start receiving tasks. [PERSON_NAME] Av…" at bounding box center [237, 265] width 429 height 484
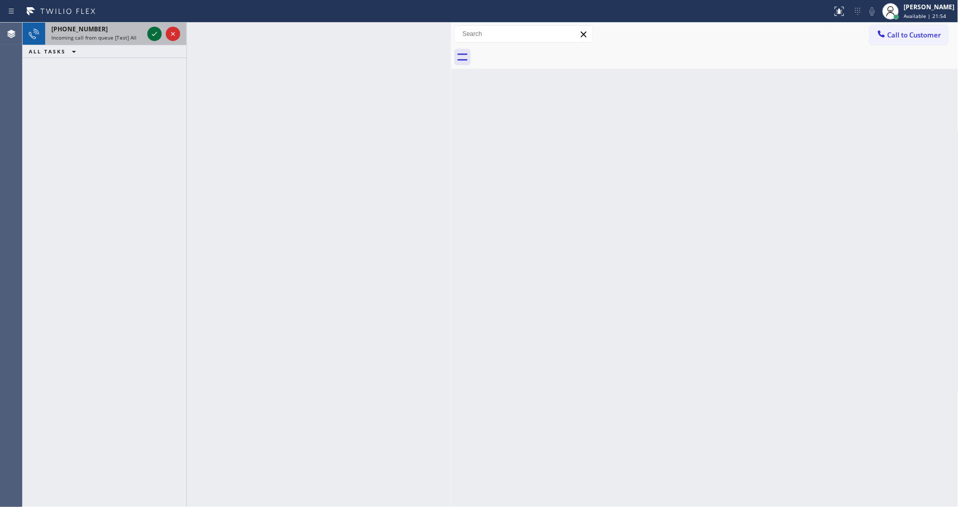
click at [156, 33] on icon at bounding box center [154, 34] width 5 height 4
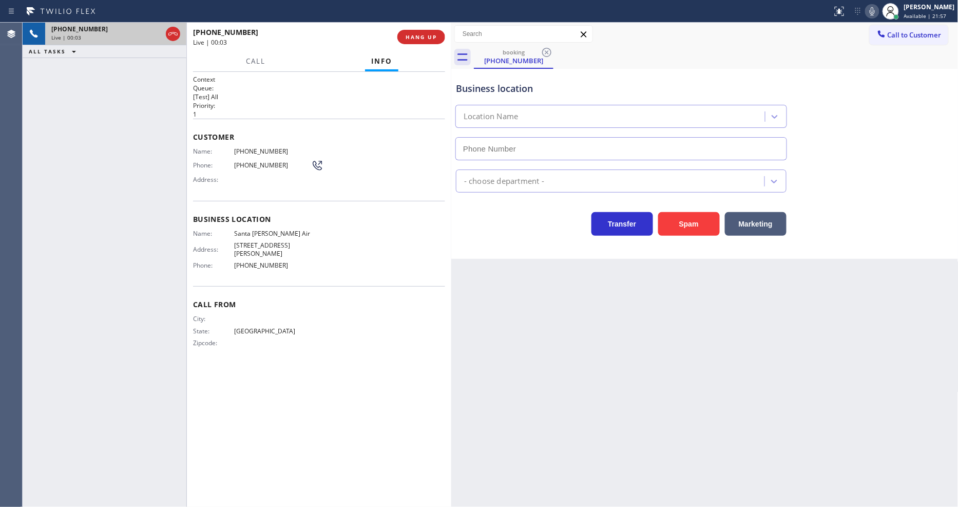
type input "[PHONE_NUMBER]"
click at [78, 171] on div "[PHONE_NUMBER] Live | 00:10 ALL TASKS ALL TASKS ACTIVE TASKS TASKS IN WRAP UP" at bounding box center [105, 265] width 164 height 484
click at [774, 366] on div "Back to Dashboard Change Sender ID Customers Technicians Select a contact Outbo…" at bounding box center [704, 265] width 507 height 484
click at [345, 383] on div "Context Queue: [Test] All Priority: 1 Customer Name: [PHONE_NUMBER] Phone: [PHO…" at bounding box center [319, 289] width 252 height 429
click at [422, 34] on span "HANG UP" at bounding box center [420, 36] width 31 height 7
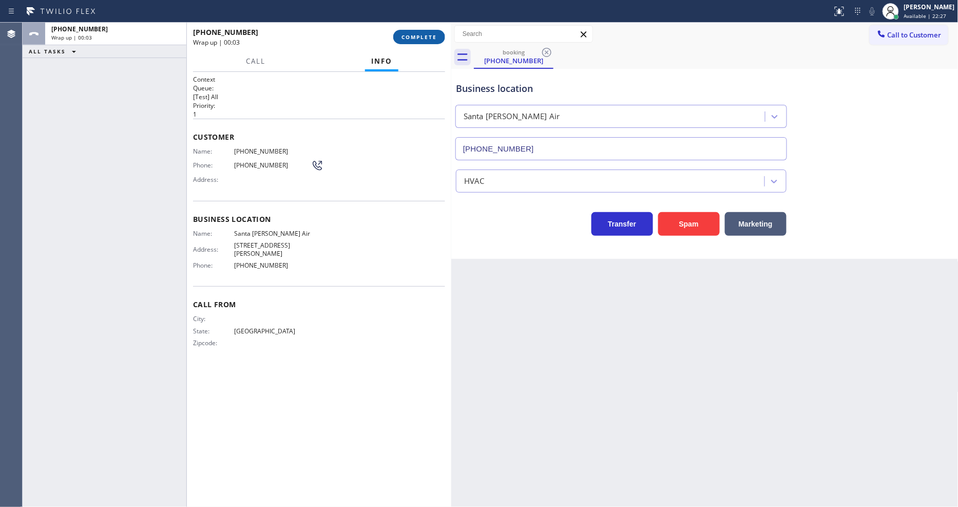
drag, startPoint x: 422, startPoint y: 34, endPoint x: 468, endPoint y: 179, distance: 151.4
click at [422, 34] on span "COMPLETE" at bounding box center [418, 36] width 35 height 7
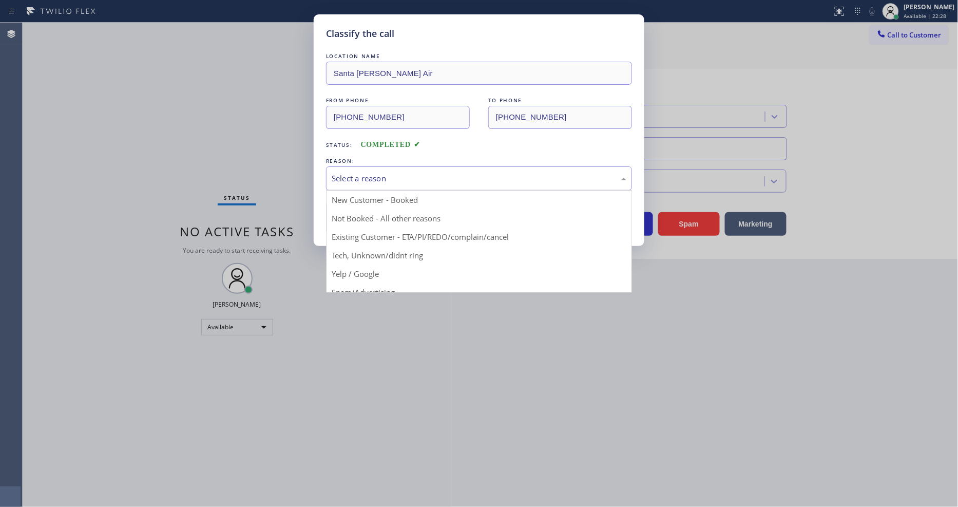
drag, startPoint x: 415, startPoint y: 173, endPoint x: 398, endPoint y: 206, distance: 36.3
click at [414, 173] on div "Select a reason" at bounding box center [479, 178] width 295 height 12
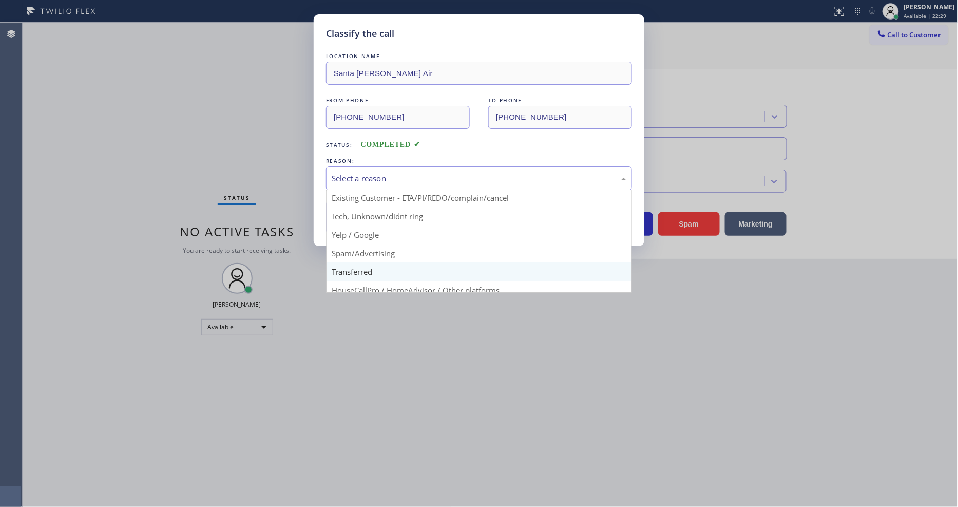
scroll to position [57, 0]
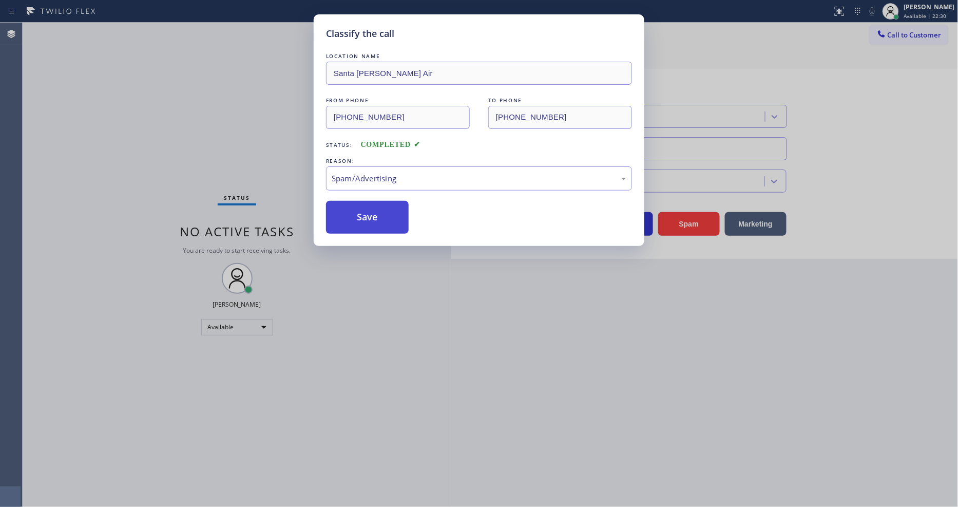
click at [381, 224] on button "Save" at bounding box center [367, 217] width 83 height 33
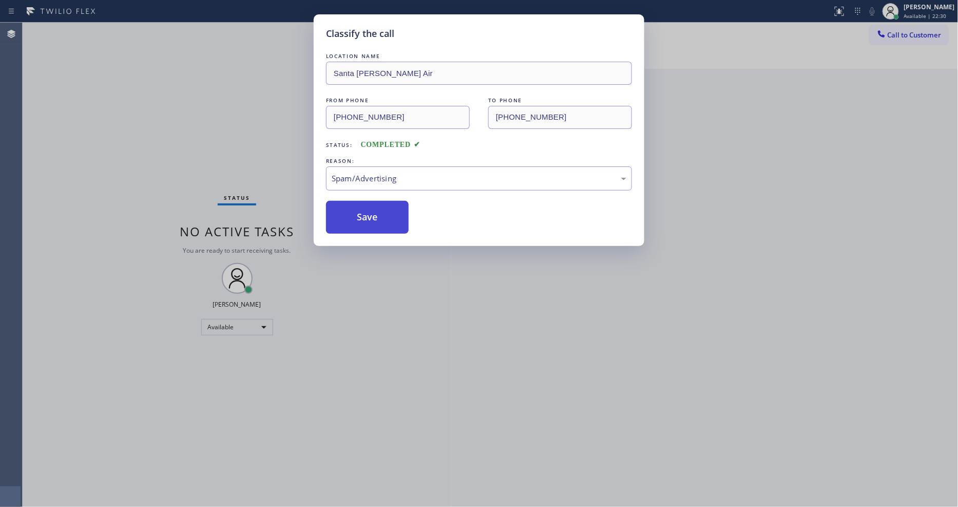
click at [381, 224] on button "Save" at bounding box center [367, 217] width 83 height 33
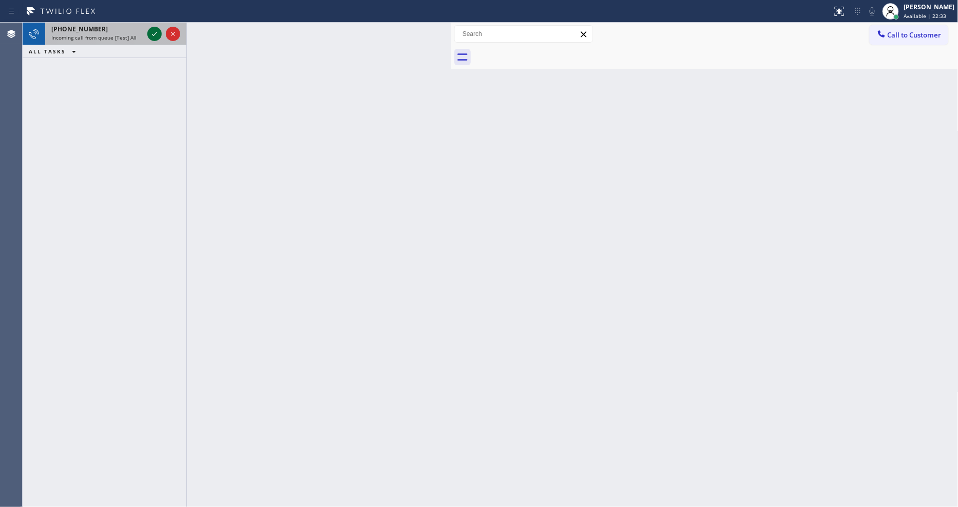
click at [149, 33] on icon at bounding box center [154, 34] width 12 height 12
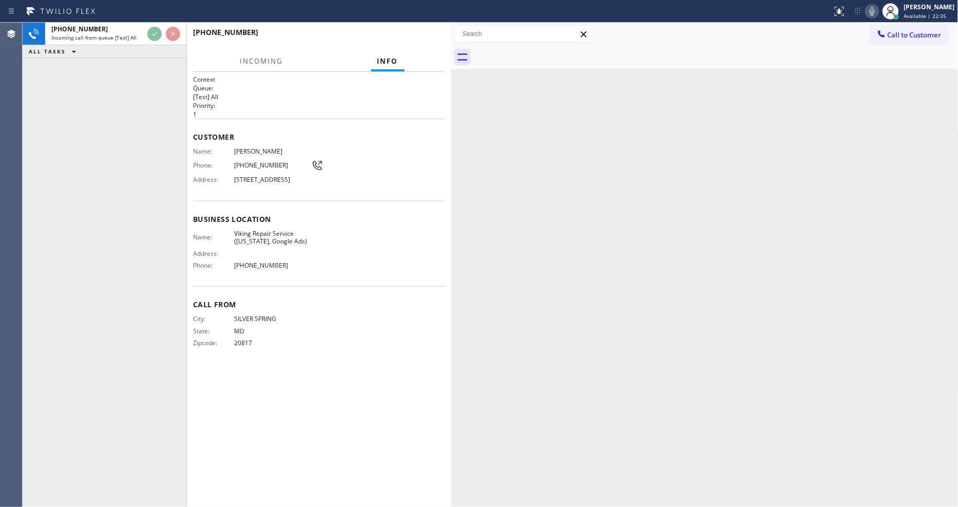
click at [391, 177] on div "Name: [PERSON_NAME] Phone: [PHONE_NUMBER] Address: [STREET_ADDRESS]" at bounding box center [319, 167] width 252 height 41
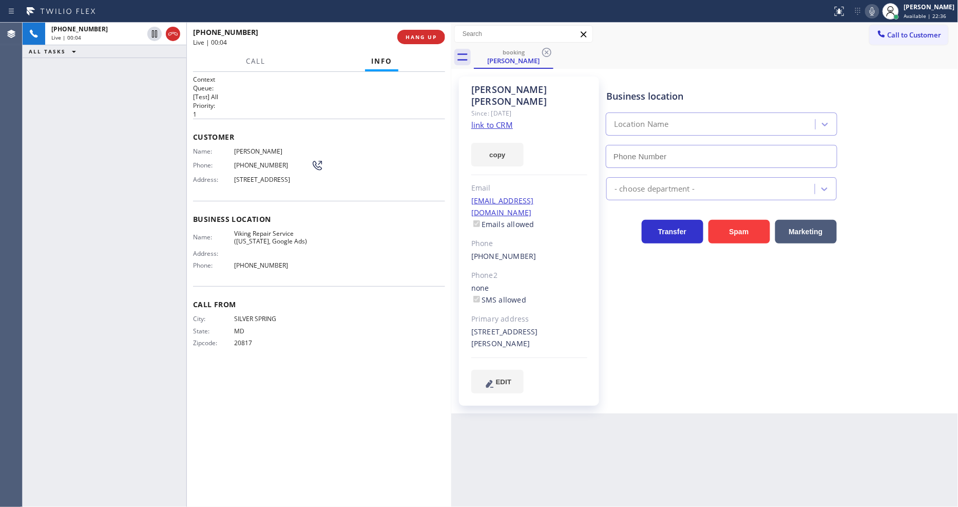
type input "[PHONE_NUMBER]"
click at [479, 120] on link "link to CRM" at bounding box center [492, 125] width 42 height 10
drag, startPoint x: 150, startPoint y: 32, endPoint x: 494, endPoint y: 26, distance: 343.9
click at [150, 32] on icon at bounding box center [154, 34] width 12 height 12
click at [878, 13] on icon at bounding box center [872, 11] width 12 height 12
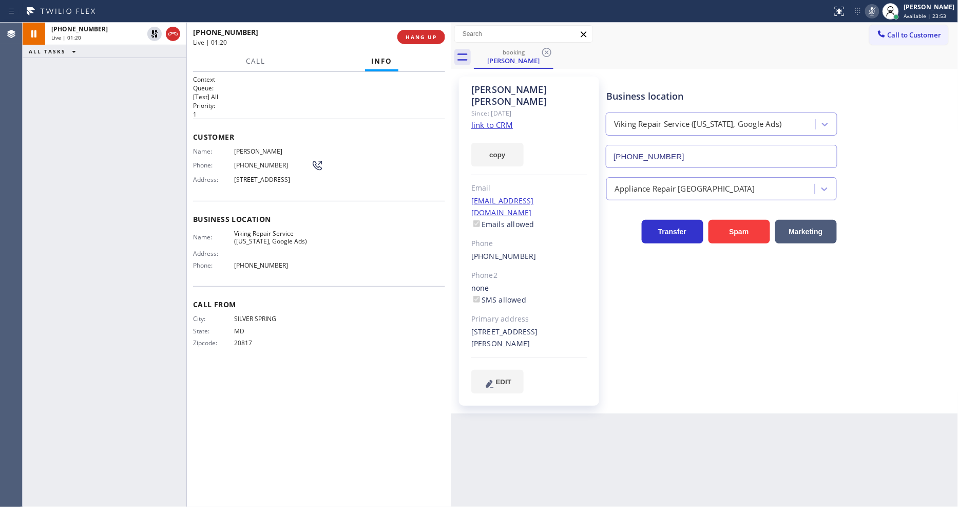
click at [613, 265] on div "Business location Viking Repair Service ([US_STATE], Google Ads) [PHONE_NUMBER]…" at bounding box center [779, 234] width 351 height 311
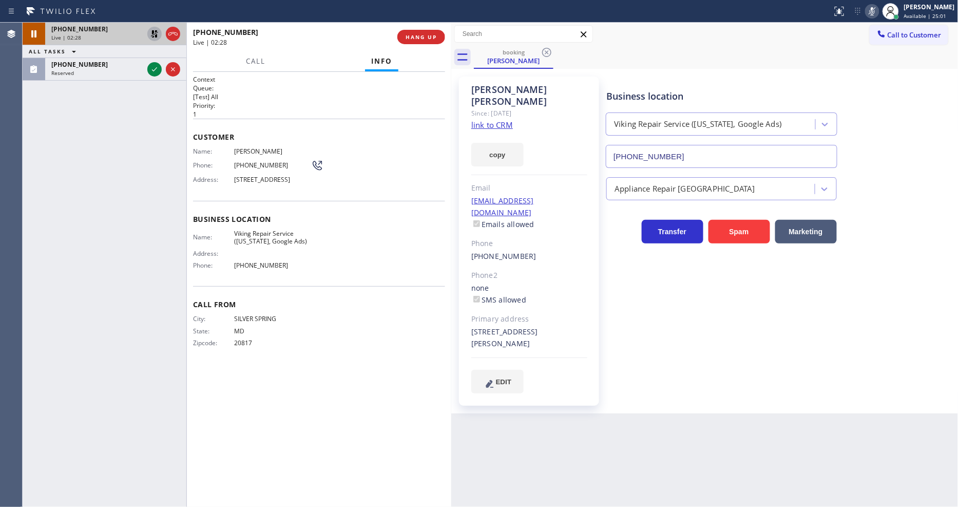
click at [151, 28] on icon at bounding box center [154, 34] width 12 height 12
click at [876, 15] on icon at bounding box center [872, 11] width 12 height 12
click at [154, 68] on icon at bounding box center [154, 69] width 12 height 12
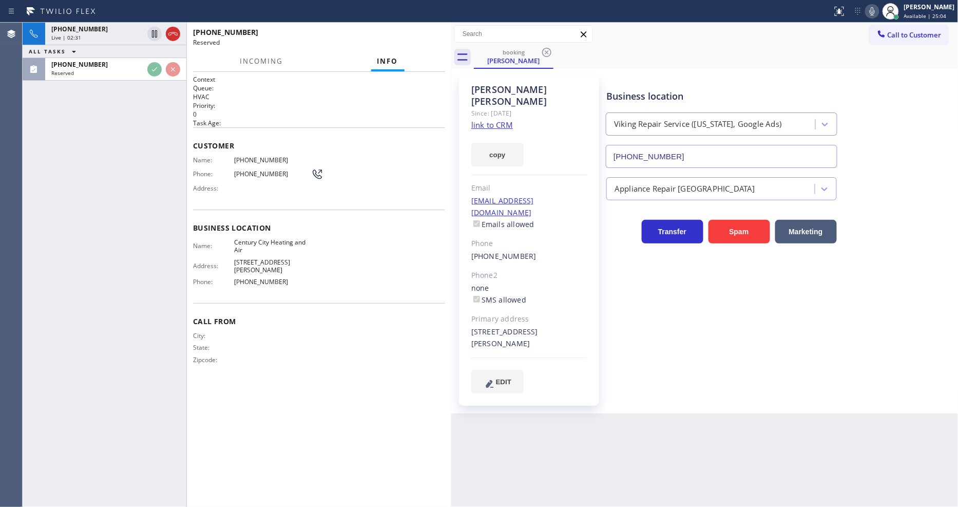
click at [237, 176] on div "Phone: [PHONE_NUMBER]" at bounding box center [258, 174] width 130 height 12
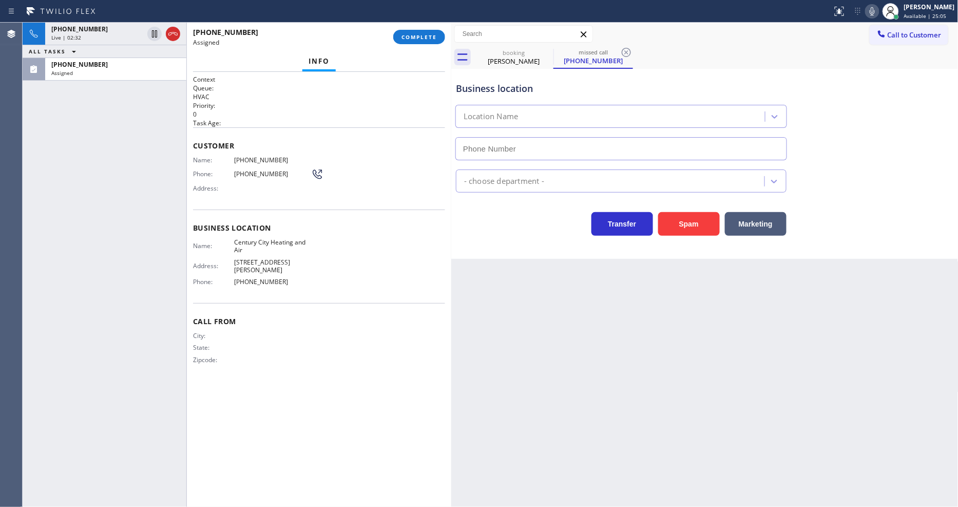
type input "[PHONE_NUMBER]"
click at [424, 34] on span "COMPLETE" at bounding box center [418, 36] width 35 height 7
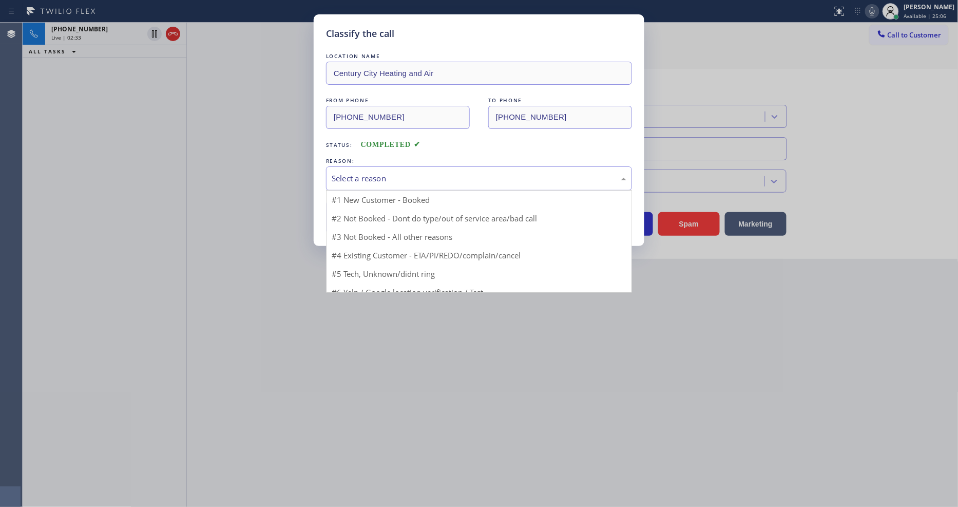
click at [376, 178] on div "Select a reason" at bounding box center [479, 178] width 295 height 12
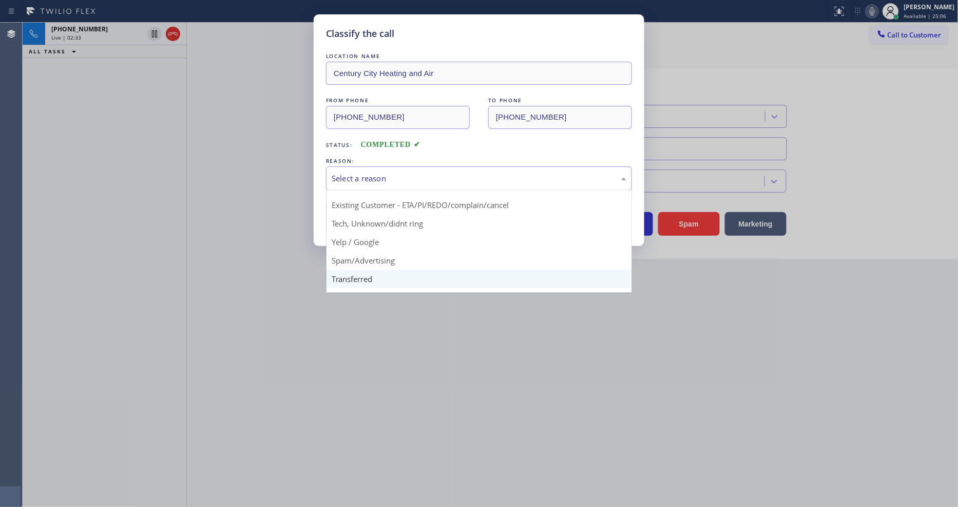
scroll to position [64, 0]
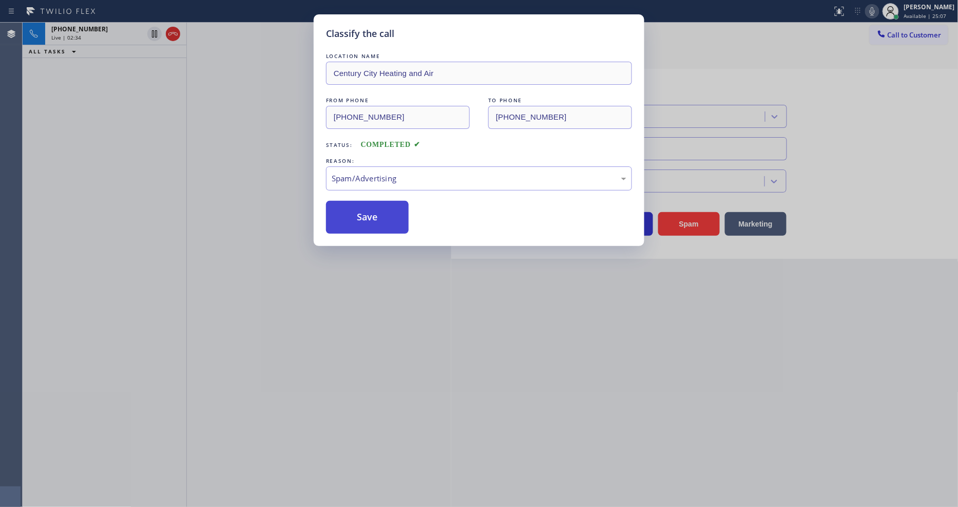
click at [385, 218] on button "Save" at bounding box center [367, 217] width 83 height 33
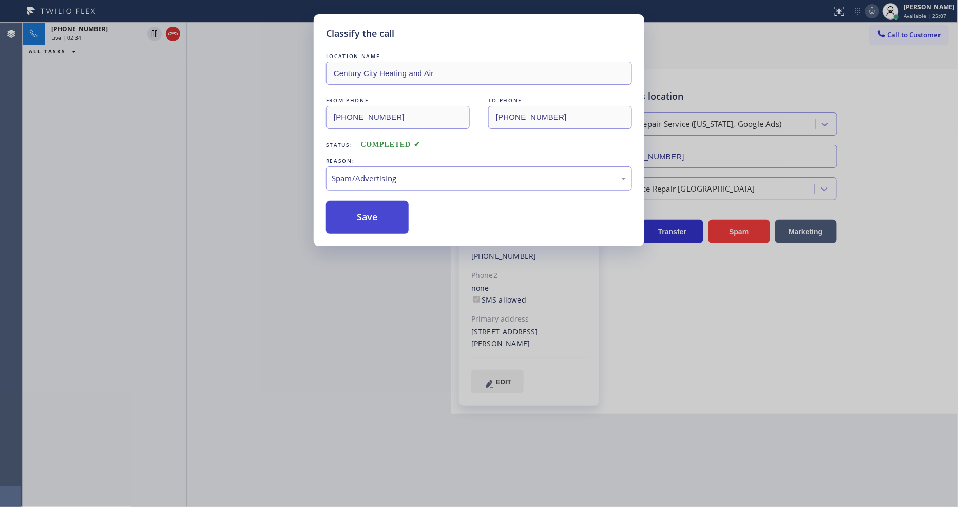
click at [385, 218] on button "Save" at bounding box center [367, 217] width 83 height 33
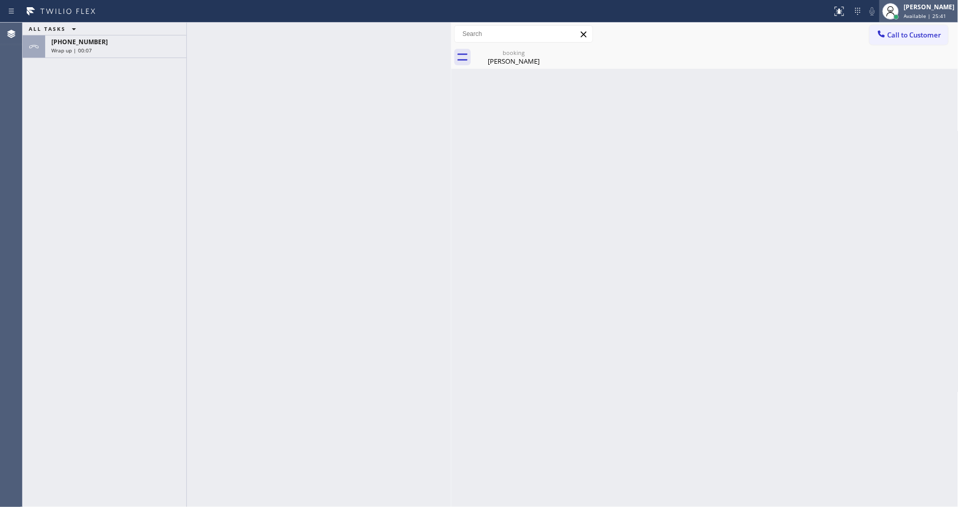
drag, startPoint x: 941, startPoint y: 9, endPoint x: 935, endPoint y: 13, distance: 8.1
click at [941, 8] on div "[PERSON_NAME]" at bounding box center [929, 7] width 51 height 9
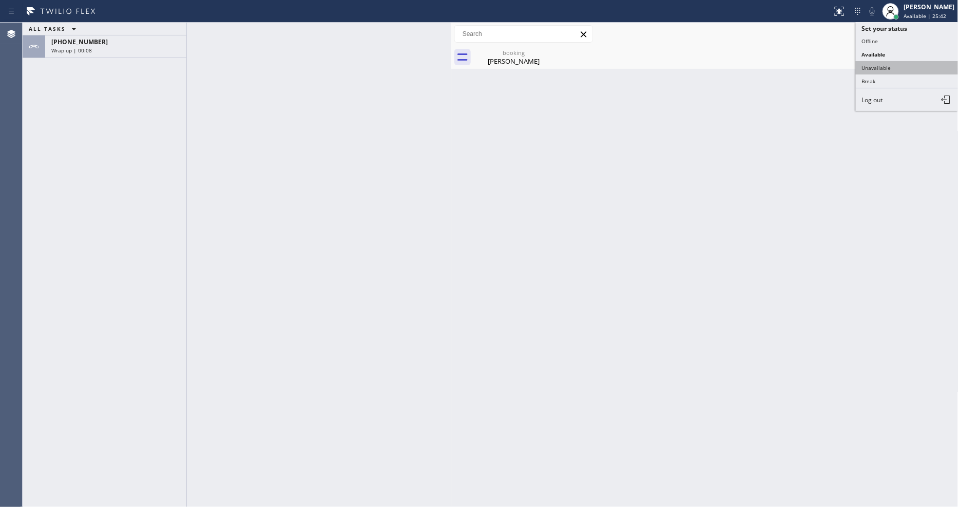
click at [891, 69] on button "Unavailable" at bounding box center [907, 67] width 103 height 13
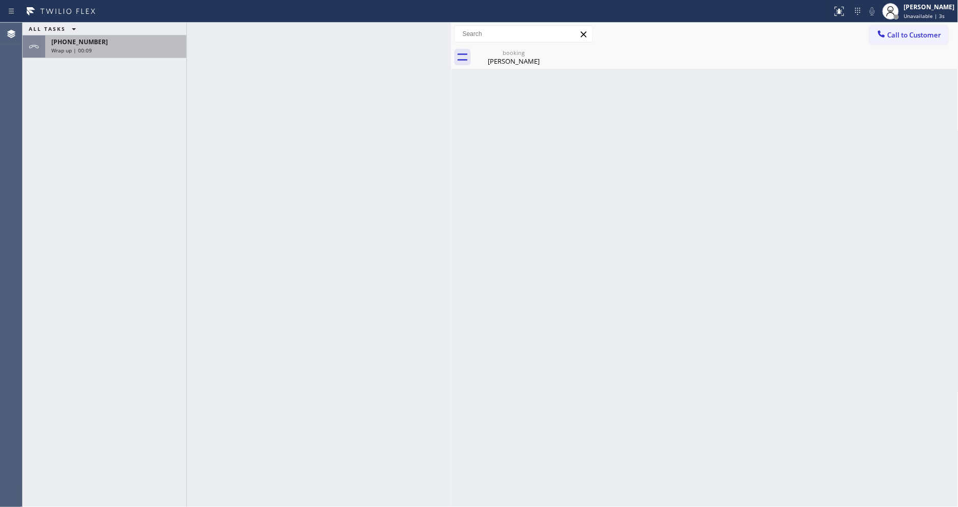
click at [145, 49] on div "Wrap up | 00:09" at bounding box center [115, 50] width 129 height 7
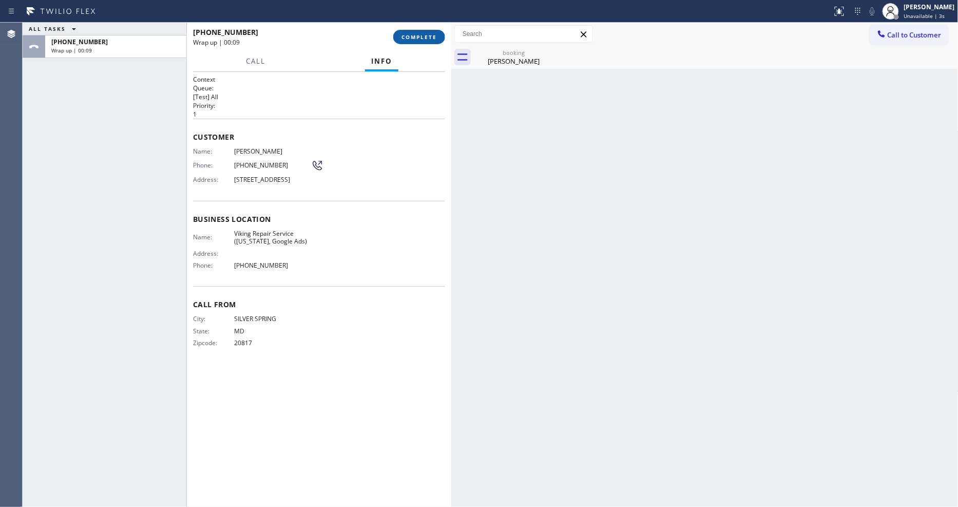
click at [412, 31] on button "COMPLETE" at bounding box center [419, 37] width 52 height 14
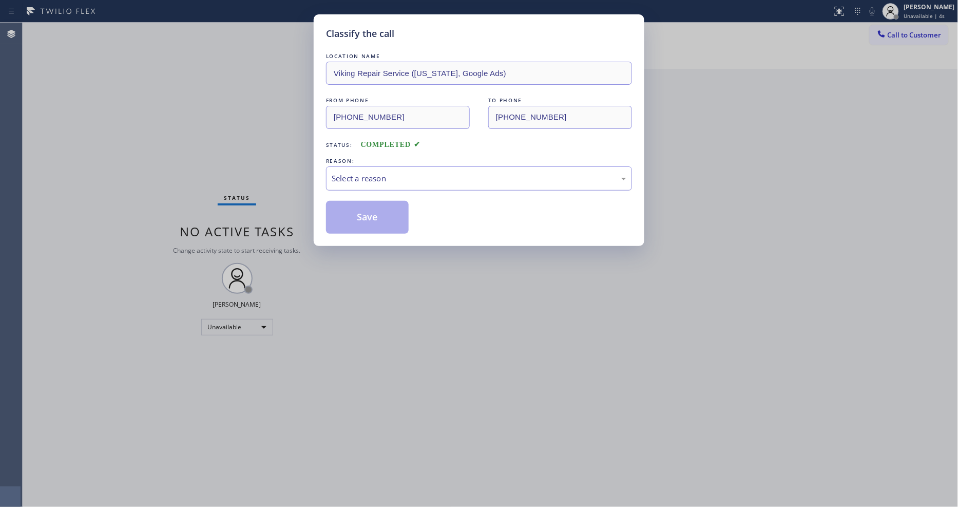
click at [375, 179] on div "Select a reason" at bounding box center [479, 178] width 295 height 12
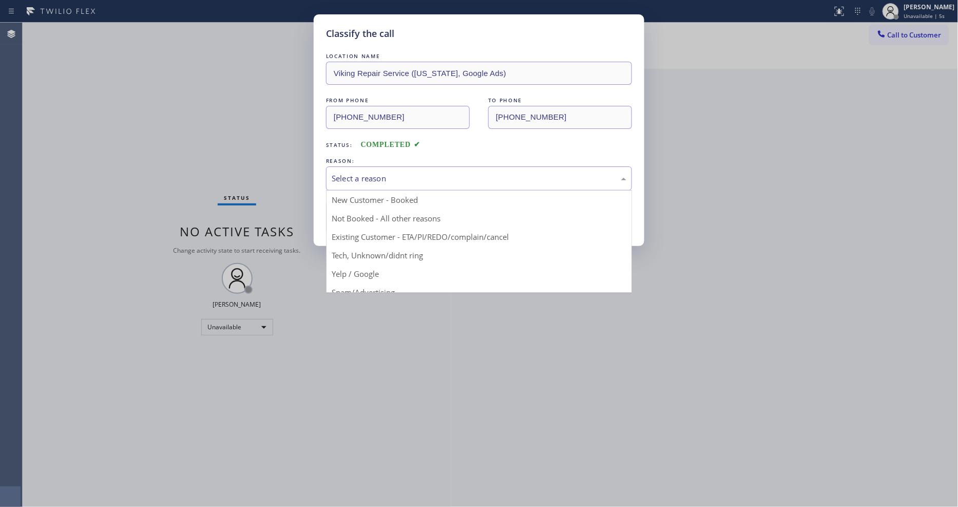
drag, startPoint x: 376, startPoint y: 238, endPoint x: 376, endPoint y: 225, distance: 13.4
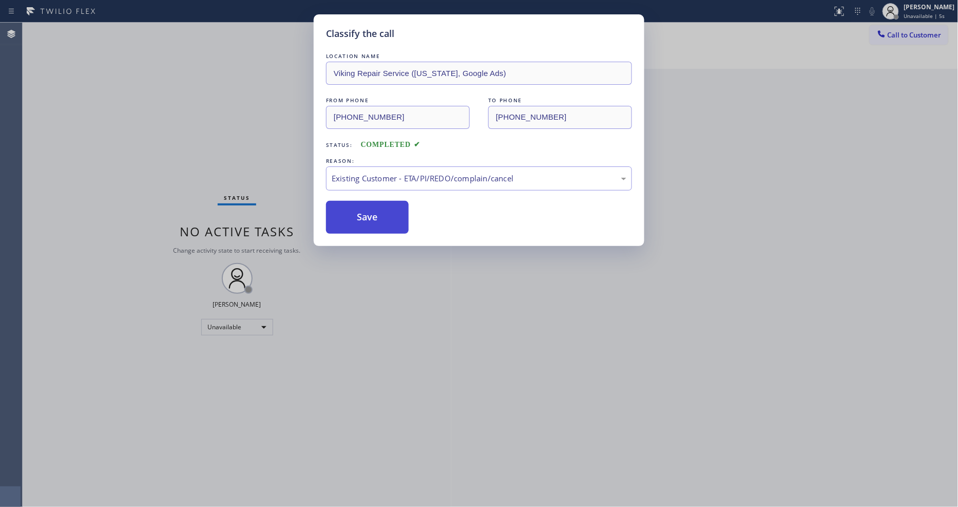
click at [378, 219] on button "Save" at bounding box center [367, 217] width 83 height 33
drag, startPoint x: 378, startPoint y: 219, endPoint x: 550, endPoint y: 110, distance: 203.9
click at [378, 218] on button "Save" at bounding box center [367, 217] width 83 height 33
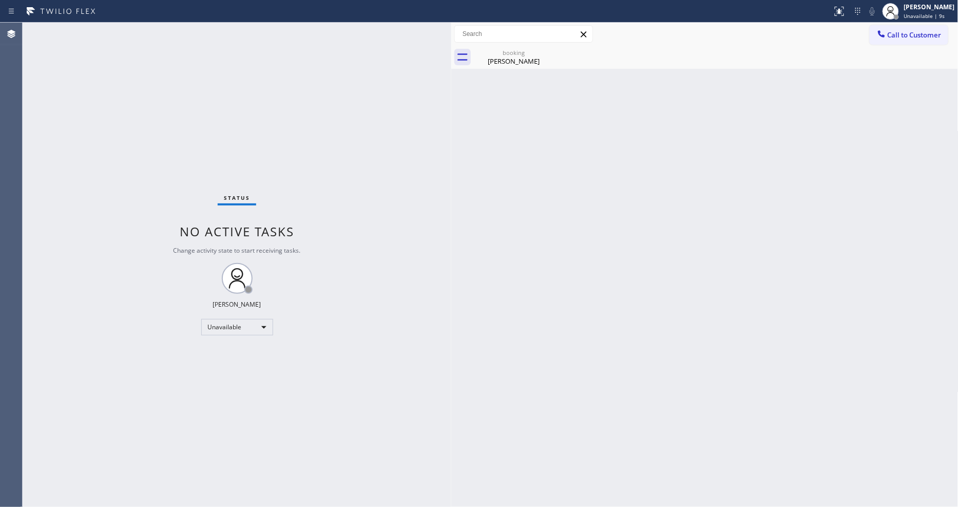
drag, startPoint x: 883, startPoint y: 42, endPoint x: 741, endPoint y: 63, distance: 143.7
click at [884, 40] on button "Call to Customer" at bounding box center [908, 35] width 79 height 20
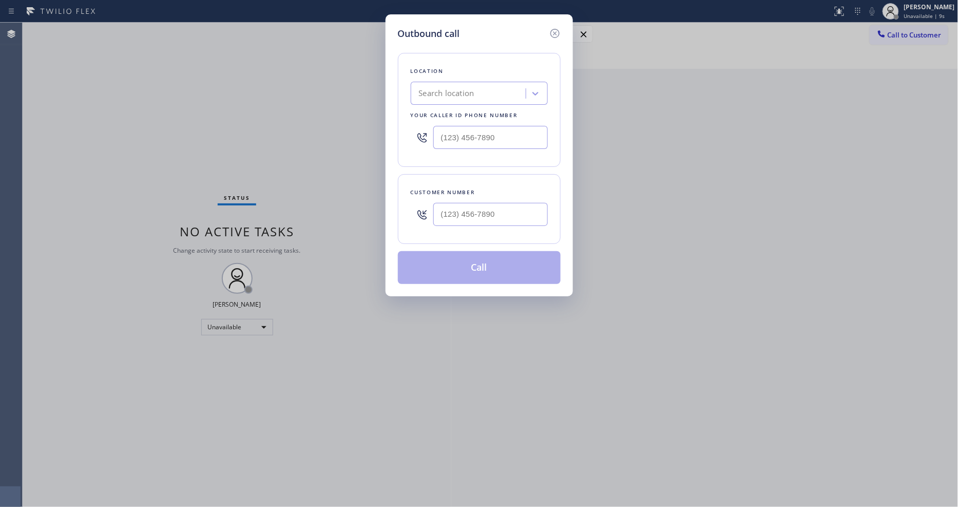
click at [431, 88] on div "Search location" at bounding box center [446, 94] width 55 height 12
paste input "Subzero Repair Professionals"
type input "Subzero Repair Professionals"
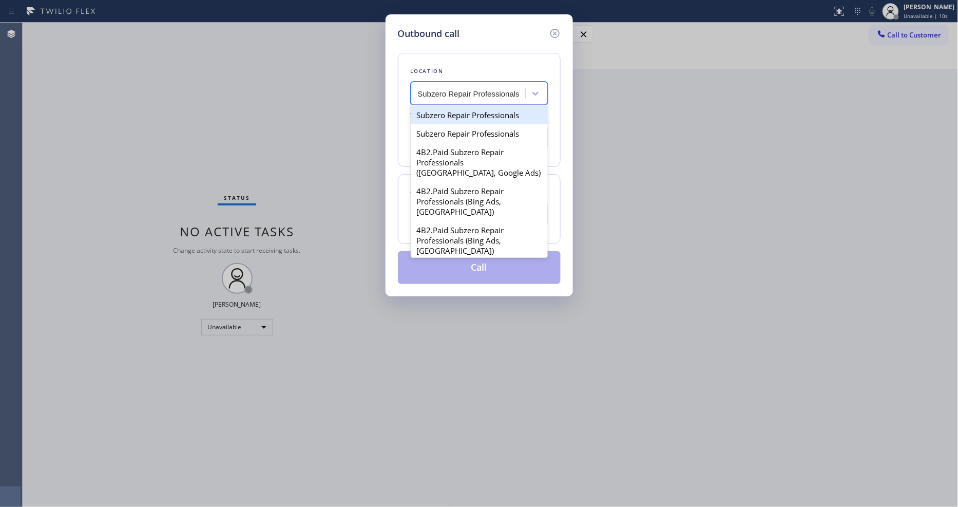
drag, startPoint x: 444, startPoint y: 115, endPoint x: 508, endPoint y: 82, distance: 71.6
click at [444, 115] on div "Subzero Repair Professionals" at bounding box center [479, 115] width 137 height 18
type input "[PHONE_NUMBER]"
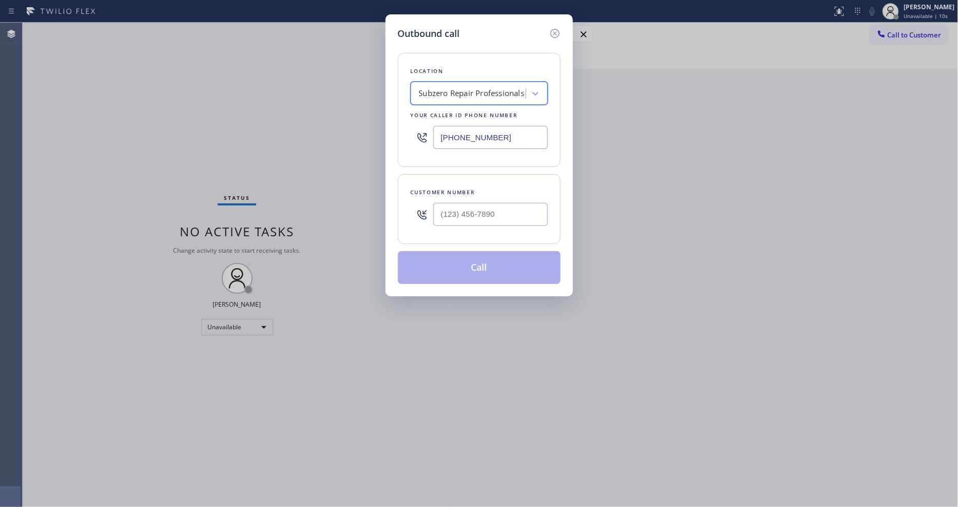
scroll to position [0, 1]
click at [453, 205] on input "(___) ___-____" at bounding box center [490, 214] width 114 height 23
paste input "646) 221-4021"
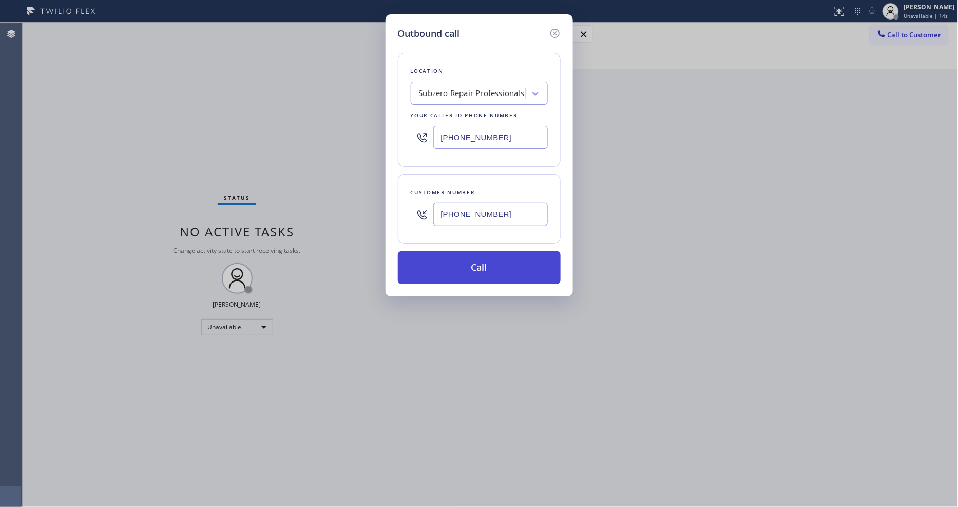
type input "[PHONE_NUMBER]"
click at [445, 271] on button "Call" at bounding box center [479, 267] width 163 height 33
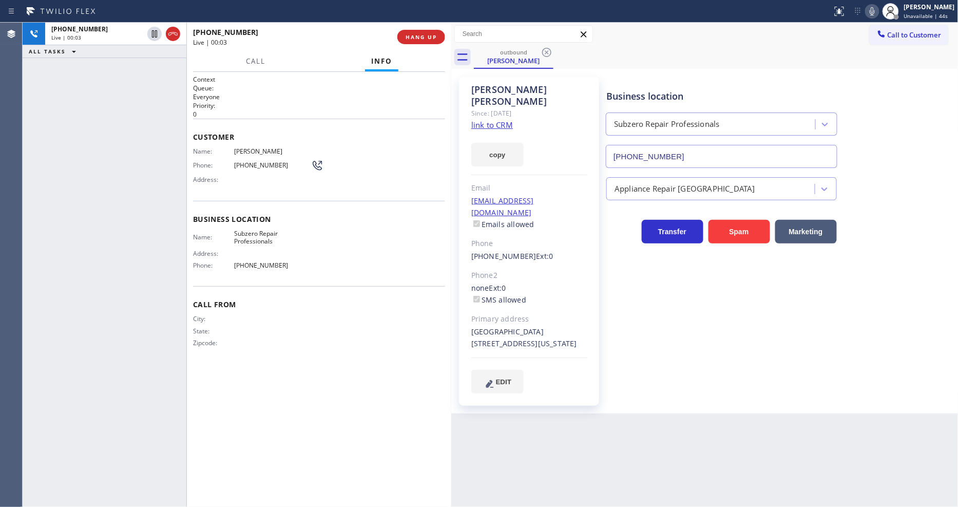
type input "[PHONE_NUMBER]"
click at [718, 325] on div "Business location Subzero Repair Professionals [PHONE_NUMBER] Appliance Repair …" at bounding box center [779, 234] width 351 height 311
click at [420, 40] on span "HANG UP" at bounding box center [420, 36] width 31 height 7
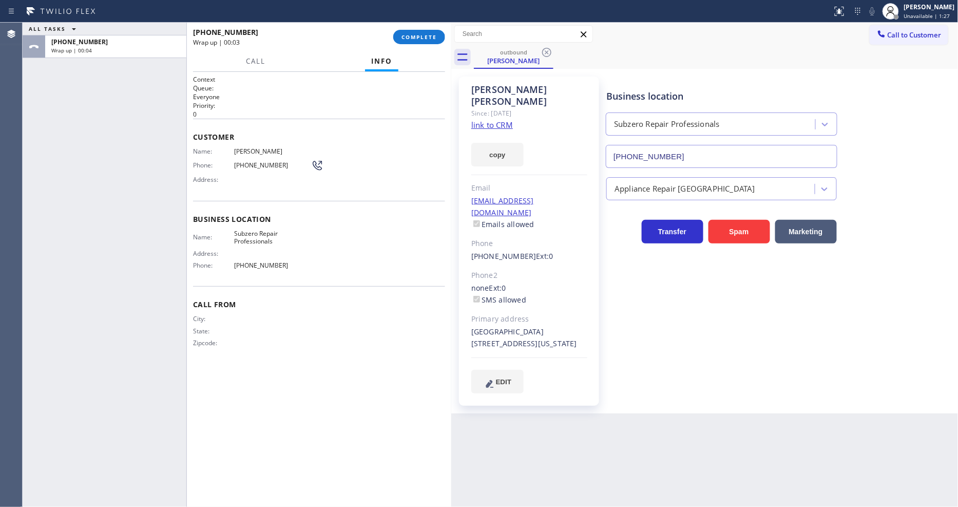
click at [246, 161] on span "[PHONE_NUMBER]" at bounding box center [272, 165] width 77 height 8
click at [414, 37] on span "COMPLETE" at bounding box center [418, 36] width 35 height 7
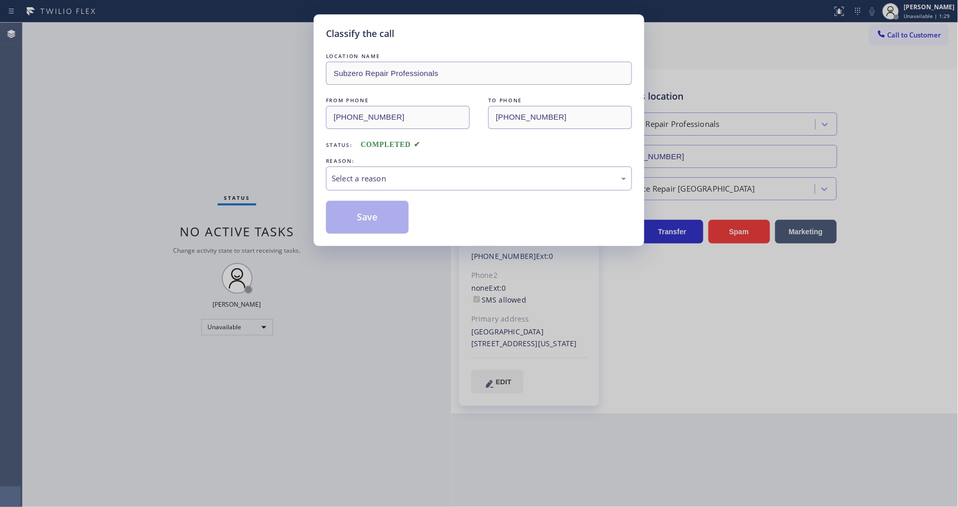
click at [367, 172] on div "Select a reason" at bounding box center [479, 178] width 295 height 12
click at [372, 212] on button "Save" at bounding box center [367, 217] width 83 height 33
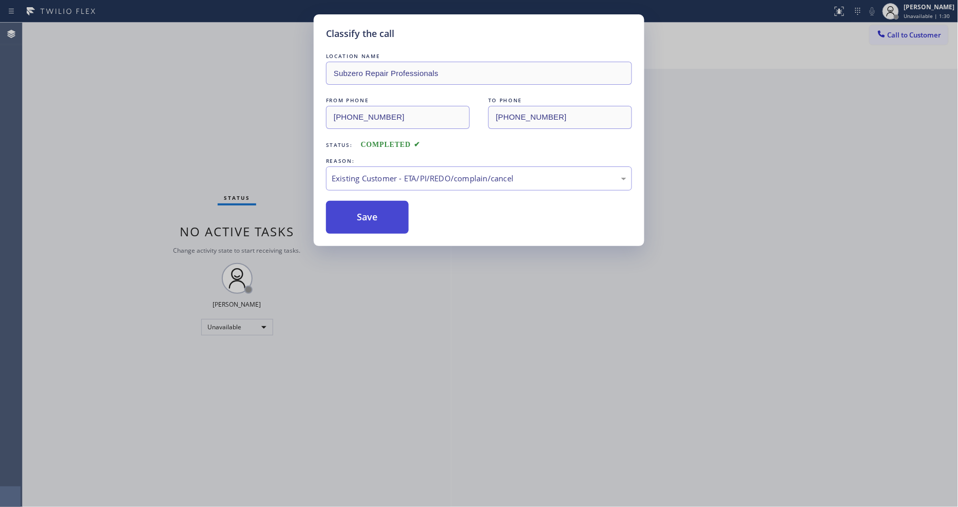
click at [372, 212] on button "Save" at bounding box center [367, 217] width 83 height 33
drag, startPoint x: 372, startPoint y: 212, endPoint x: 381, endPoint y: 211, distance: 9.3
click at [372, 212] on button "Save" at bounding box center [367, 217] width 83 height 33
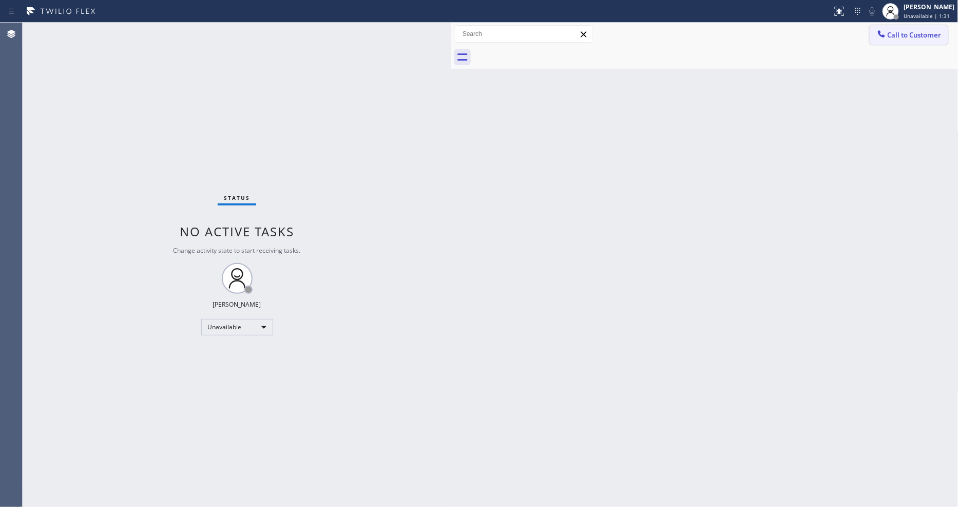
click at [896, 42] on button "Call to Customer" at bounding box center [908, 35] width 79 height 20
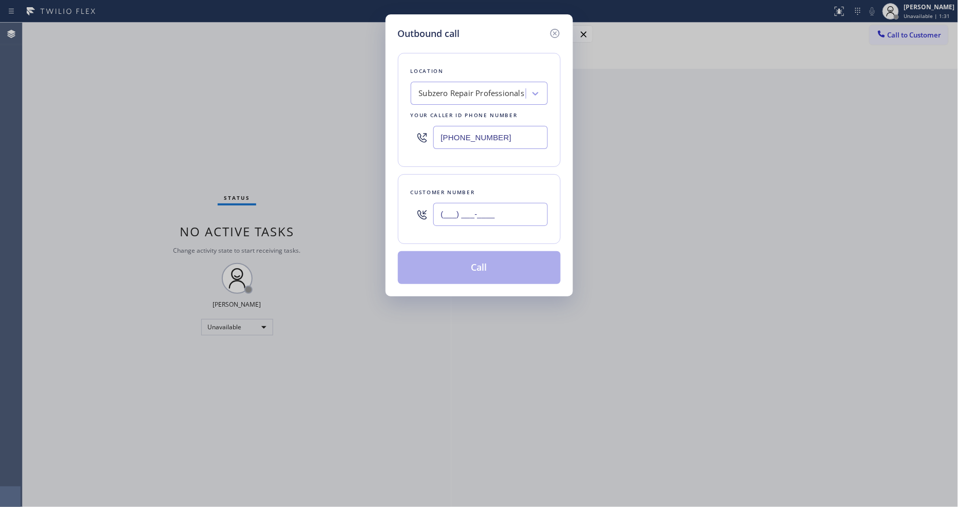
click at [518, 211] on input "(___) ___-____" at bounding box center [490, 214] width 114 height 23
paste input "646) 221-4021"
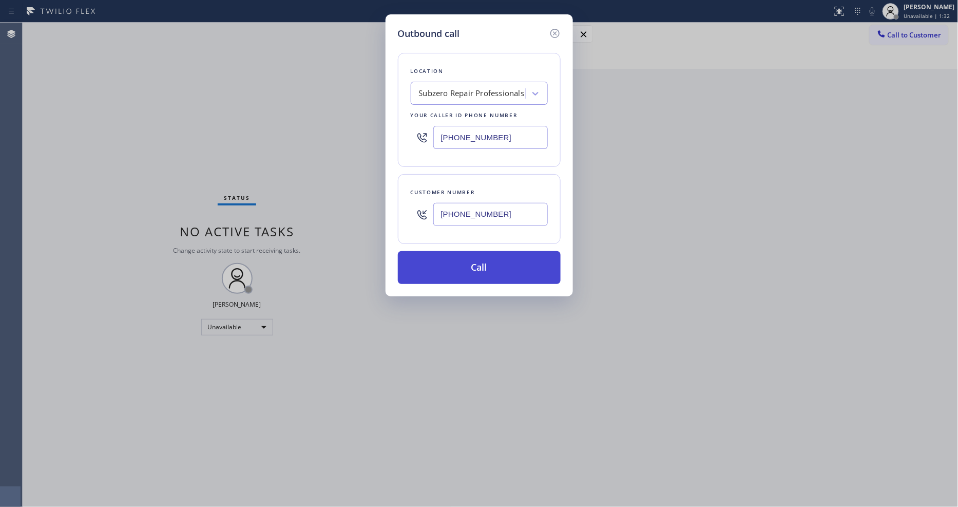
click at [458, 271] on button "Call" at bounding box center [479, 267] width 163 height 33
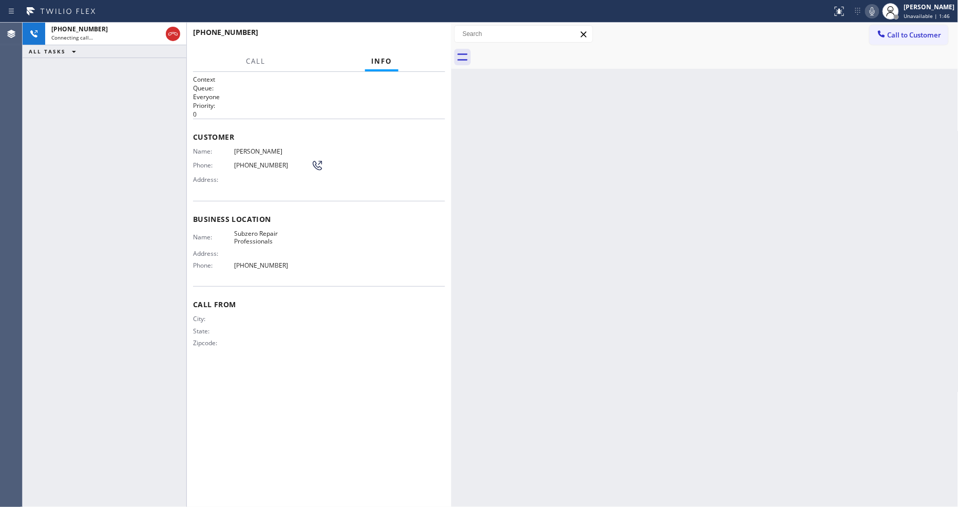
click at [762, 347] on div "Back to Dashboard Change Sender ID Customers Technicians Select a contact Outbo…" at bounding box center [704, 265] width 507 height 484
click at [572, 68] on div at bounding box center [716, 57] width 485 height 23
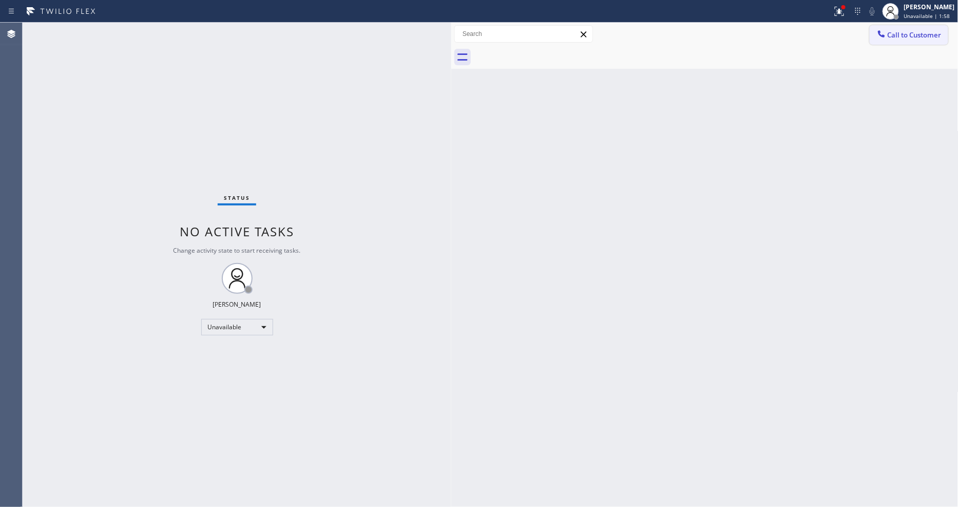
click at [903, 35] on span "Call to Customer" at bounding box center [914, 34] width 54 height 9
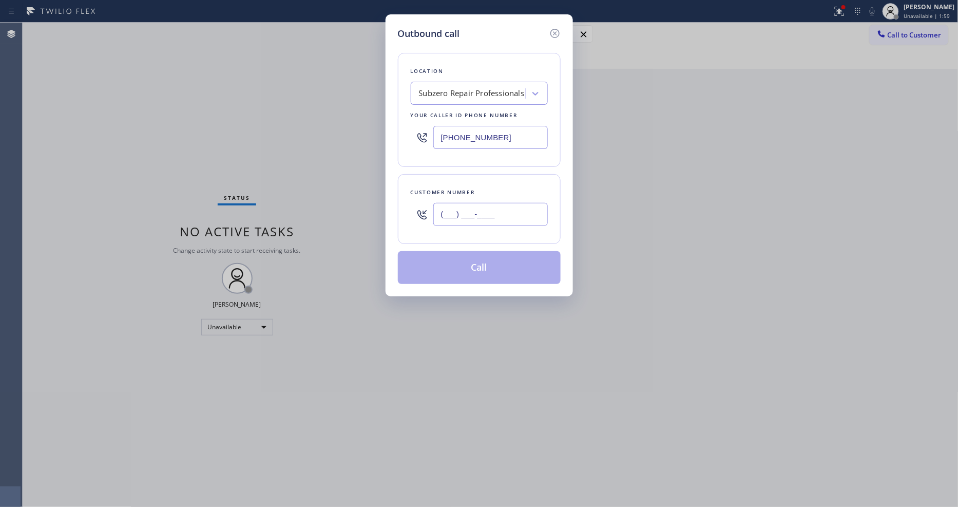
click at [460, 203] on input "(___) ___-____" at bounding box center [490, 214] width 114 height 23
paste input "text"
type input "(___) ___-____"
click at [453, 208] on input "(___) ___-____" at bounding box center [490, 214] width 114 height 23
paste input "6) 462-2140"
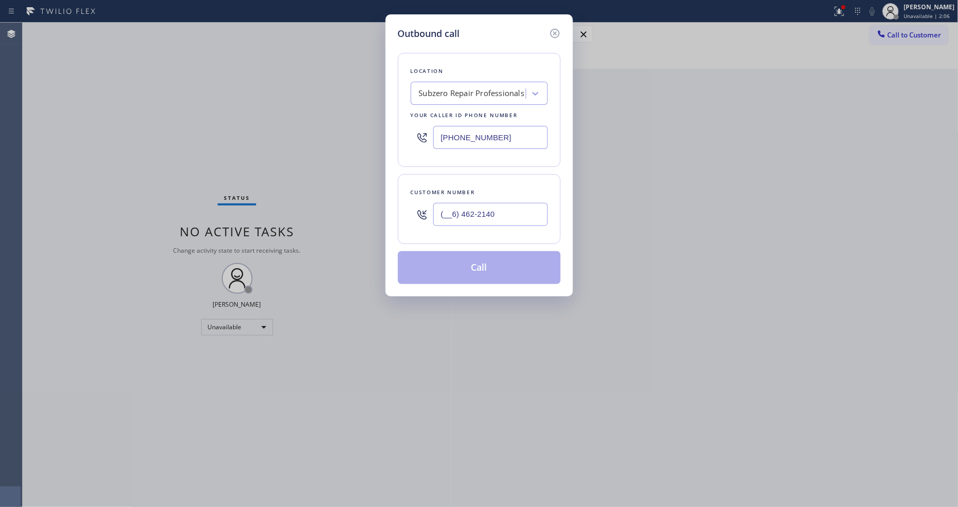
click at [450, 210] on input "(__6) 462-2140" at bounding box center [490, 214] width 114 height 23
paste input "646) 221-4021"
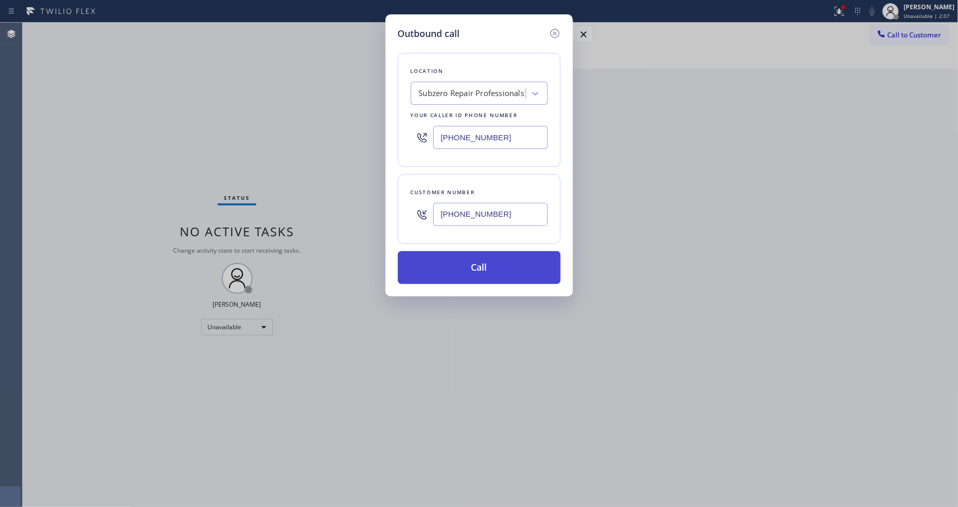
type input "[PHONE_NUMBER]"
click at [442, 274] on button "Call" at bounding box center [479, 267] width 163 height 33
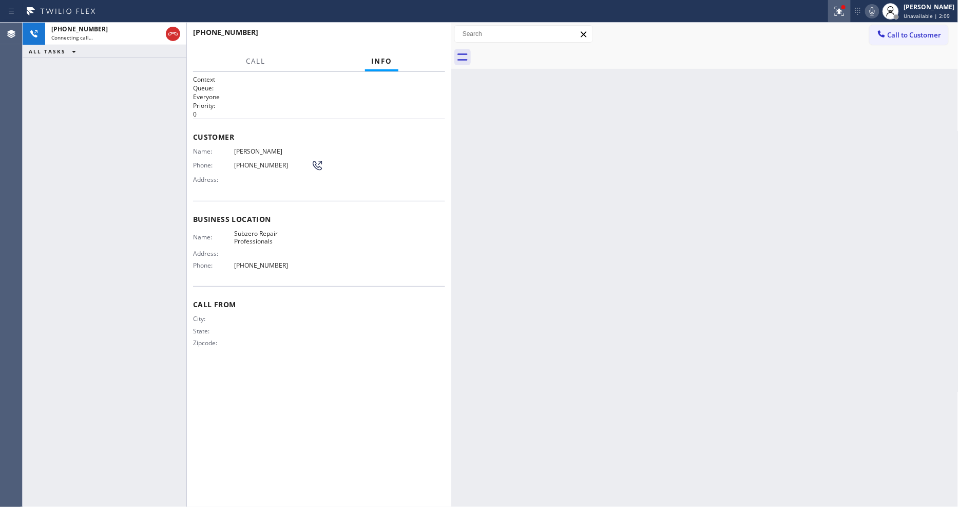
click at [844, 13] on icon at bounding box center [839, 11] width 12 height 12
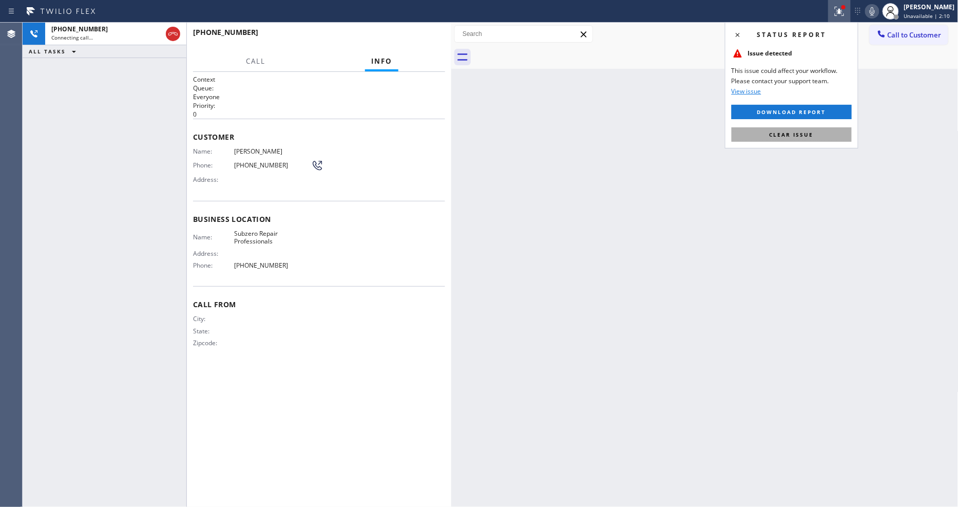
click at [822, 131] on button "Clear issue" at bounding box center [791, 134] width 120 height 14
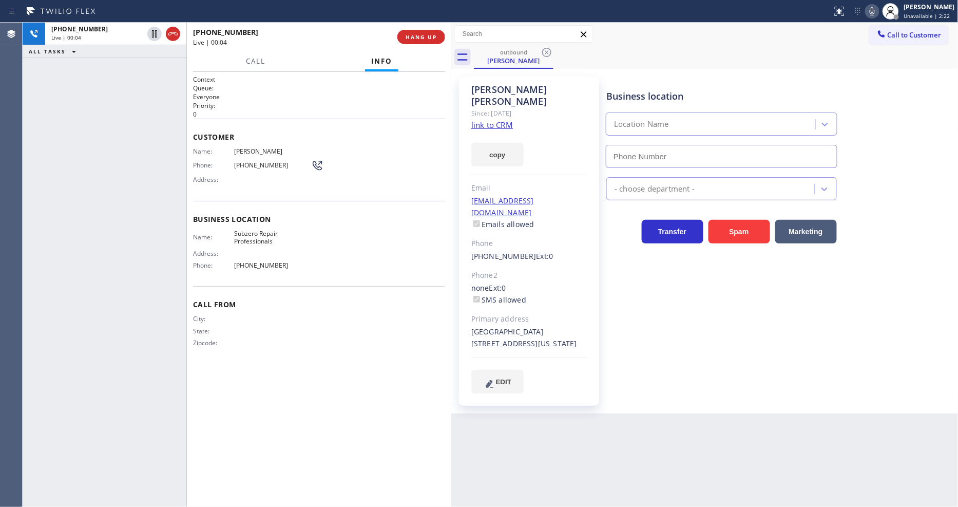
type input "[PHONE_NUMBER]"
click at [635, 341] on div "Business location Subzero Repair Professionals [PHONE_NUMBER] Appliance Repair …" at bounding box center [779, 234] width 351 height 311
click at [347, 231] on div "Name: Subzero Repair Professionals Address: Phone: [PHONE_NUMBER]" at bounding box center [319, 251] width 252 height 44
click at [143, 202] on div "[PHONE_NUMBER] Live | 01:15 ALL TASKS ALL TASKS ACTIVE TASKS TASKS IN WRAP UP" at bounding box center [105, 265] width 164 height 484
click at [727, 79] on div "Business location Subzero Repair Professionals [PHONE_NUMBER]" at bounding box center [721, 123] width 234 height 89
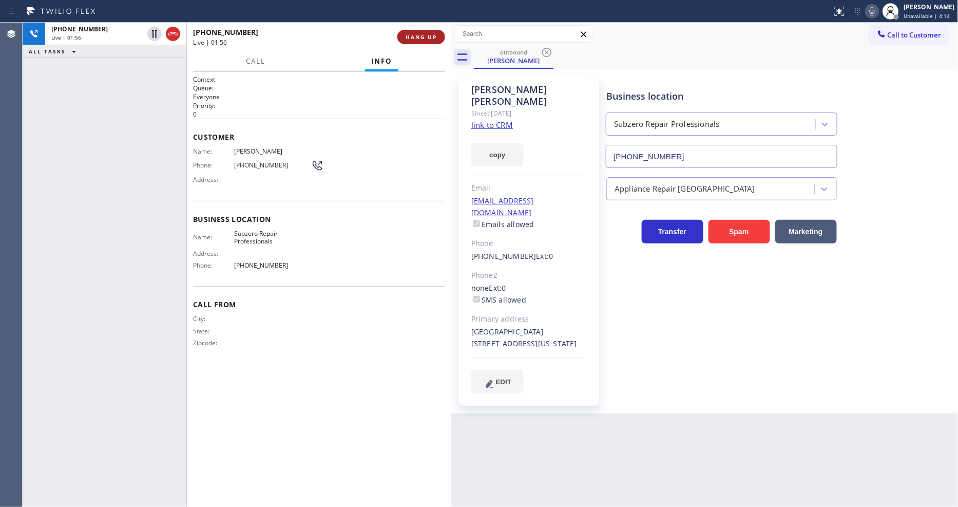
click at [418, 36] on span "HANG UP" at bounding box center [420, 36] width 31 height 7
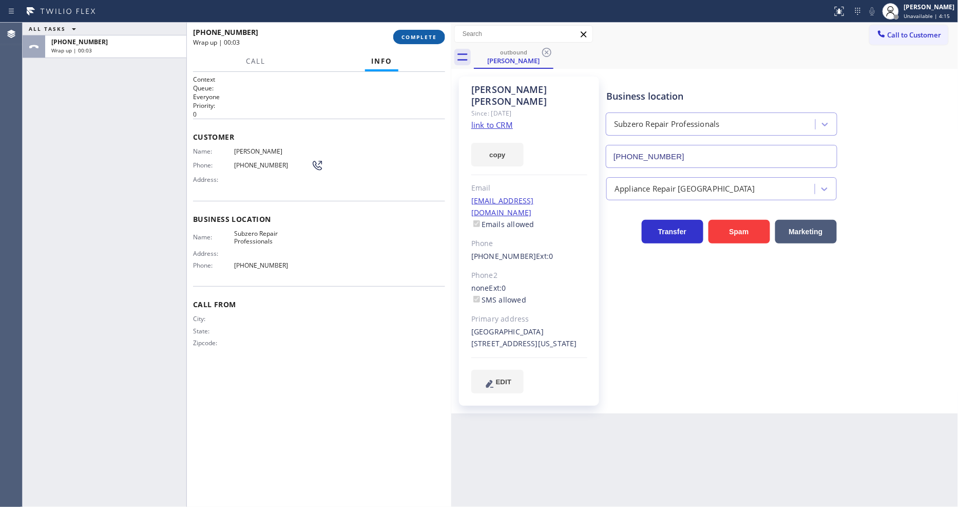
click at [418, 36] on span "COMPLETE" at bounding box center [418, 36] width 35 height 7
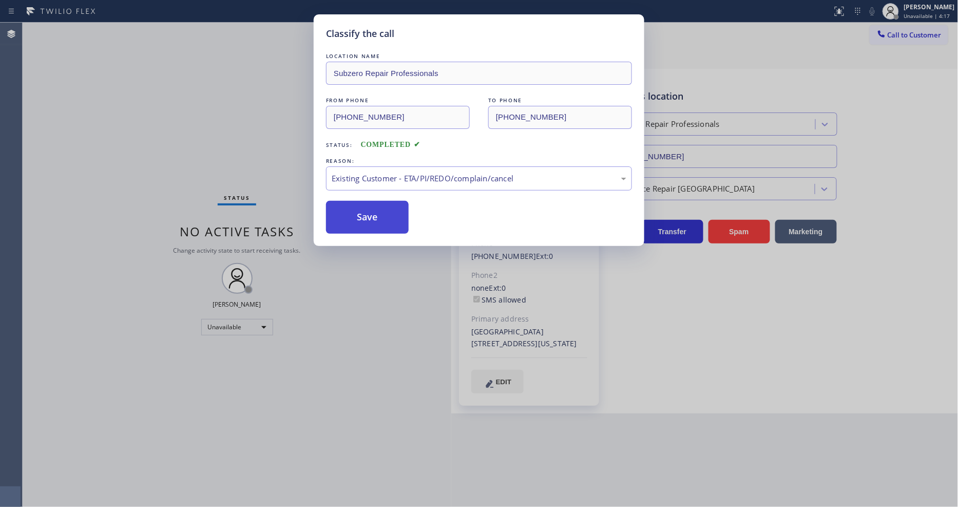
click at [357, 212] on button "Save" at bounding box center [367, 217] width 83 height 33
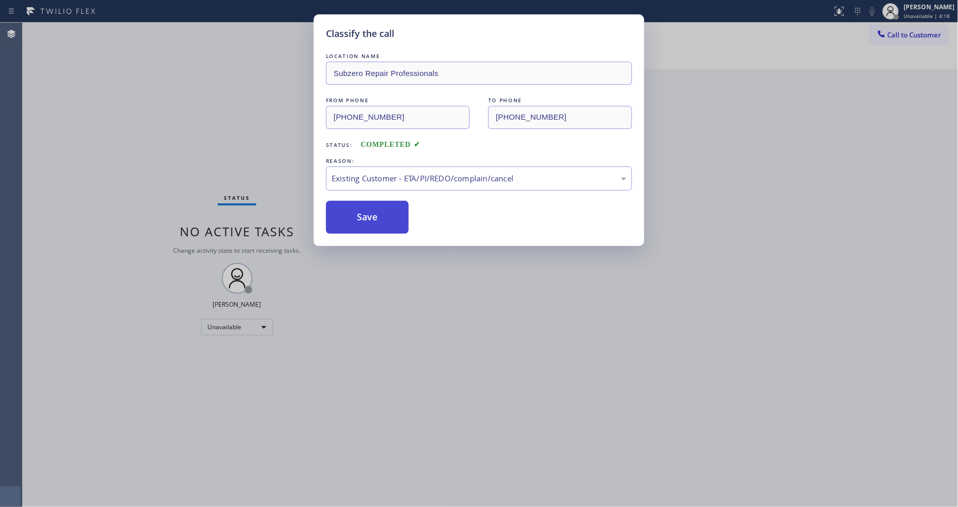
click at [357, 212] on button "Save" at bounding box center [367, 217] width 83 height 33
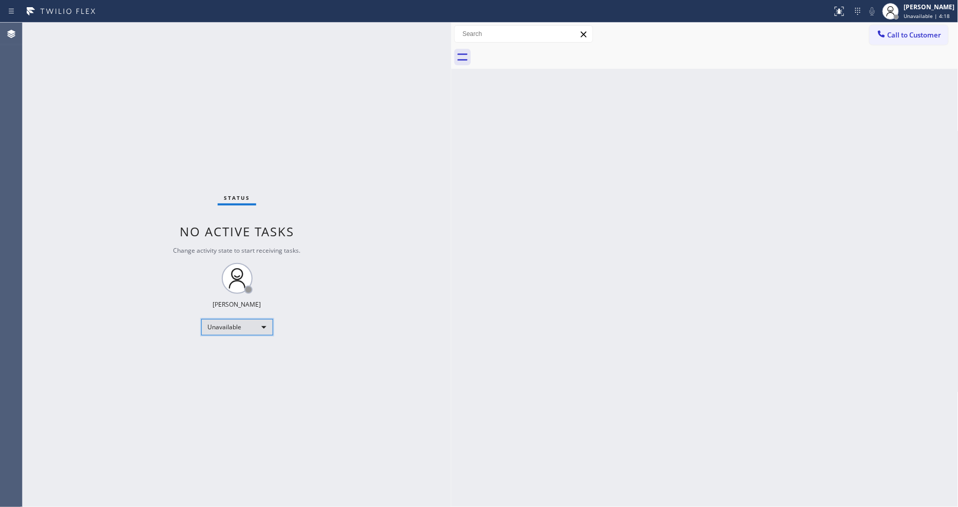
click at [239, 330] on div "Unavailable" at bounding box center [237, 327] width 72 height 16
click at [241, 352] on li "Available" at bounding box center [236, 354] width 70 height 12
click at [305, 449] on div "Status No active tasks You are ready to start receiving tasks. [PERSON_NAME] Av…" at bounding box center [237, 265] width 429 height 484
click at [792, 381] on div "Back to Dashboard Change Sender ID Customers Technicians Select a contact Outbo…" at bounding box center [704, 265] width 507 height 484
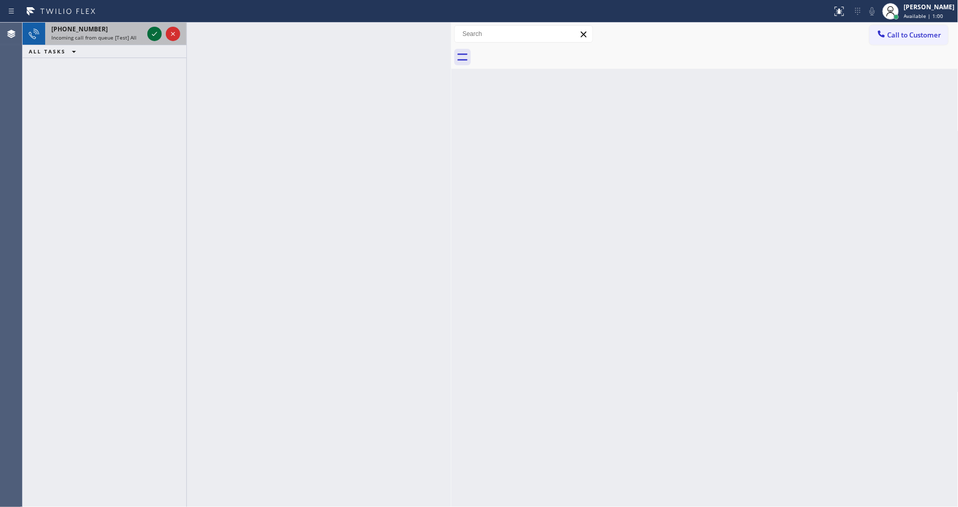
click at [155, 29] on icon at bounding box center [154, 34] width 12 height 12
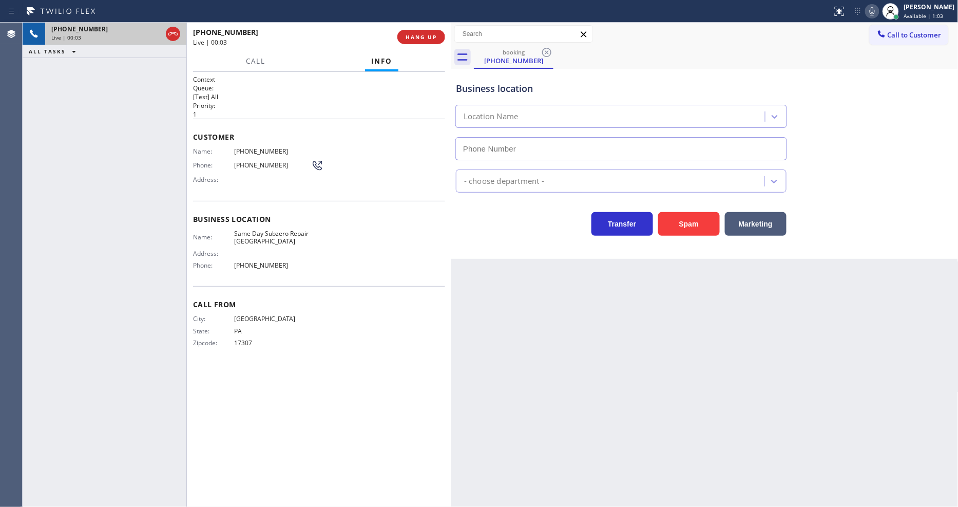
type input "[PHONE_NUMBER]"
click at [428, 33] on span "HANG UP" at bounding box center [420, 36] width 31 height 7
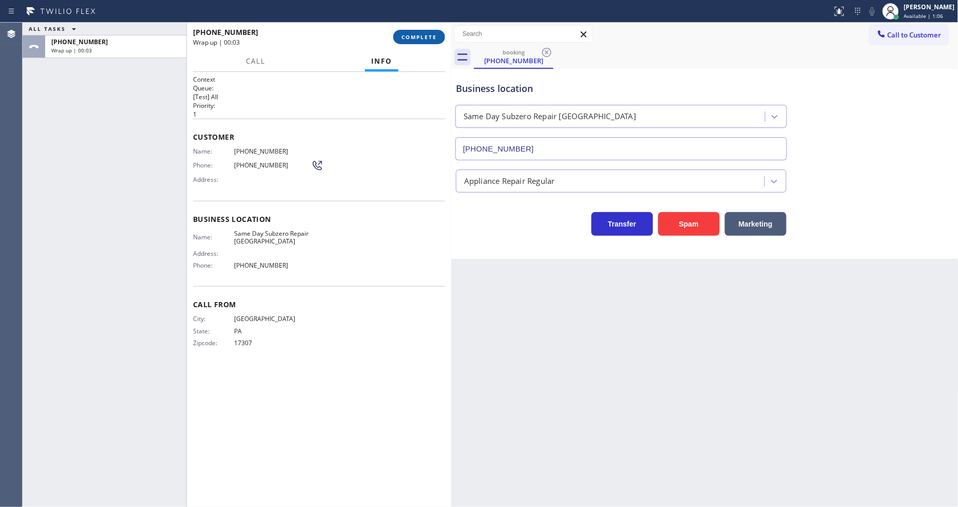
click at [427, 34] on span "COMPLETE" at bounding box center [418, 36] width 35 height 7
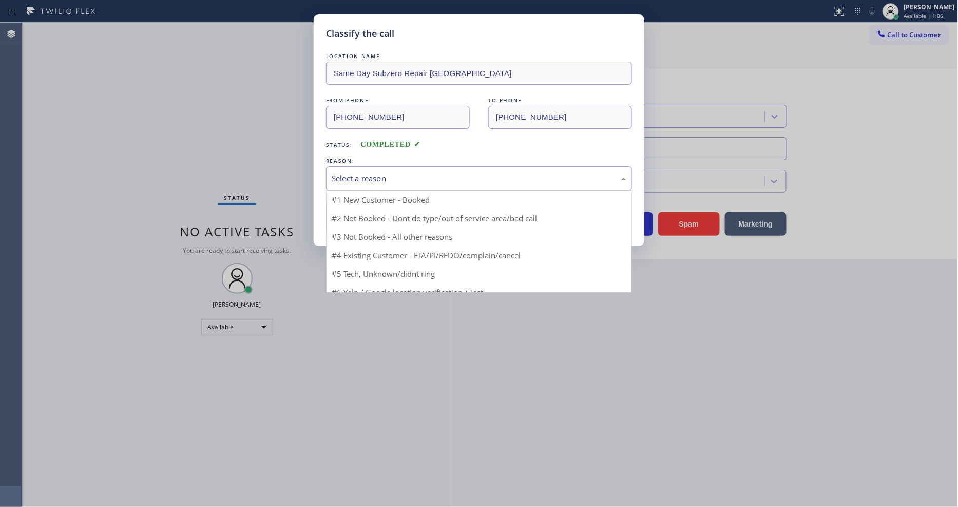
click at [378, 177] on div "Select a reason" at bounding box center [479, 178] width 295 height 12
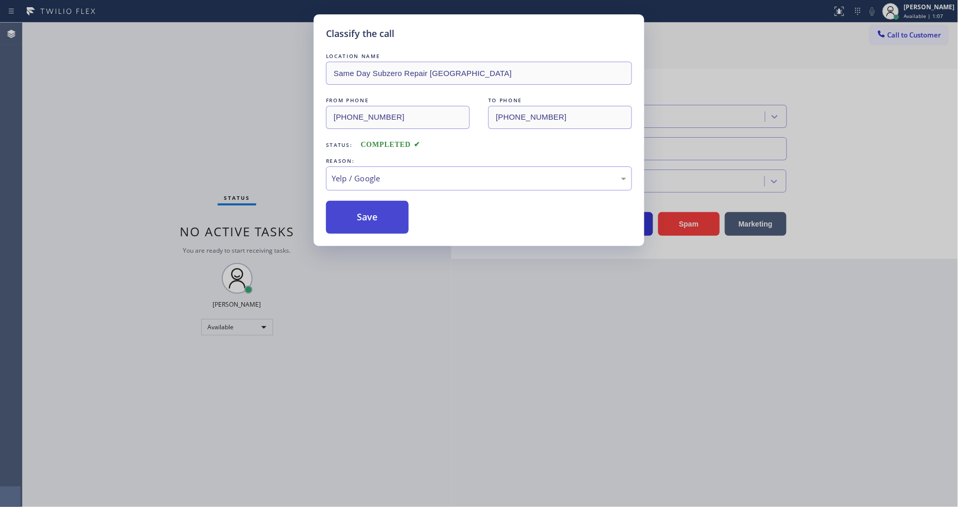
click at [385, 202] on button "Save" at bounding box center [367, 217] width 83 height 33
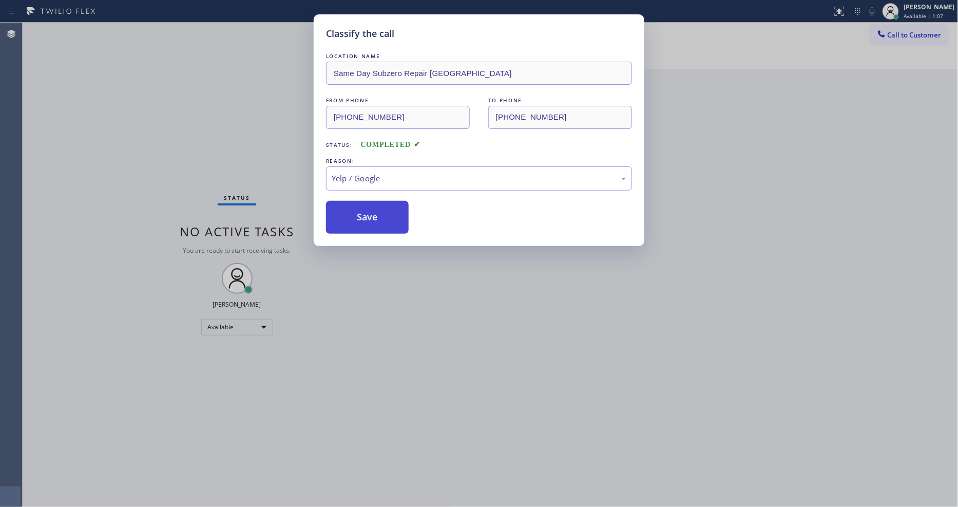
click at [385, 202] on button "Save" at bounding box center [367, 217] width 83 height 33
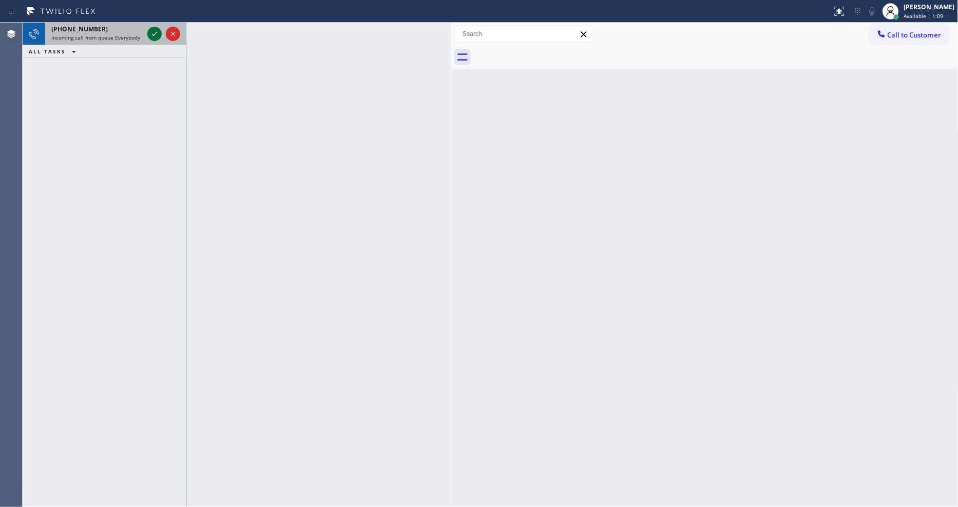
click at [149, 28] on icon at bounding box center [154, 34] width 12 height 12
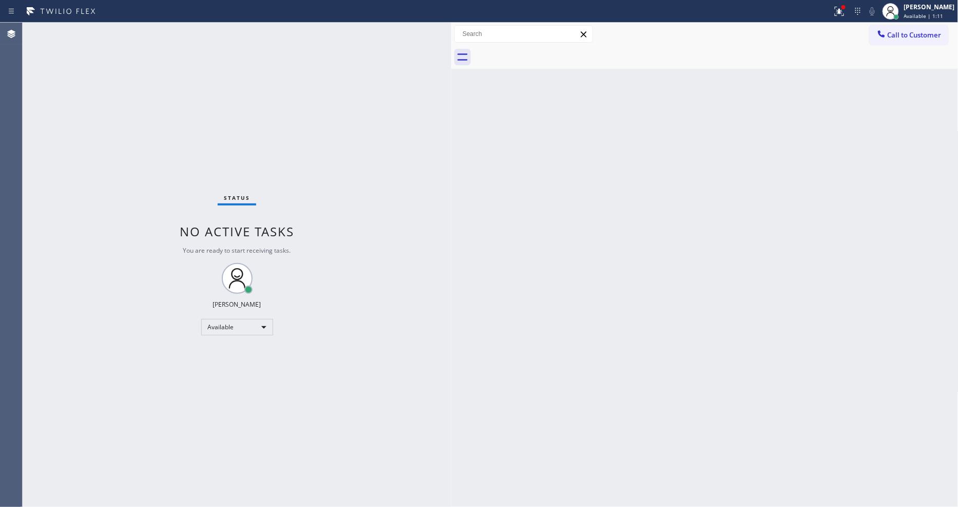
click at [156, 34] on div "Status No active tasks You are ready to start receiving tasks. [PERSON_NAME] Av…" at bounding box center [237, 265] width 429 height 484
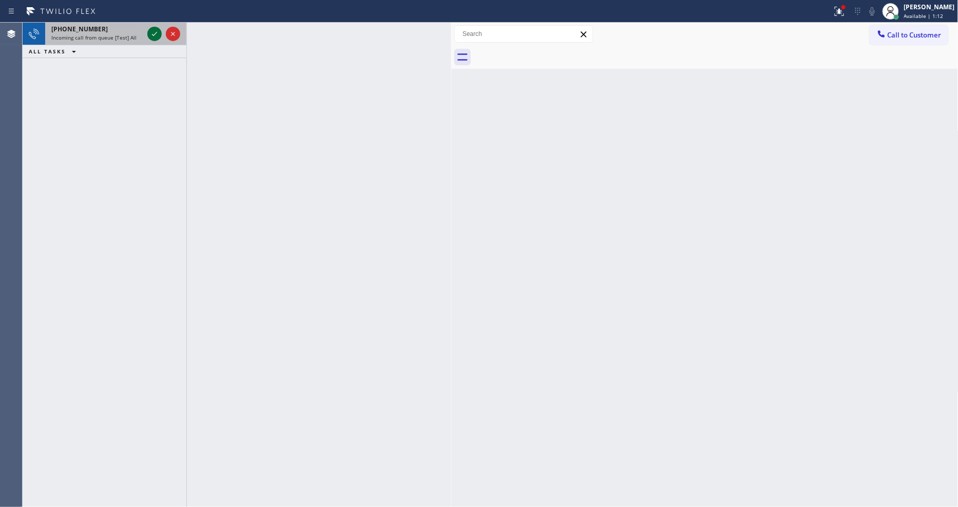
click at [154, 29] on icon at bounding box center [154, 34] width 12 height 12
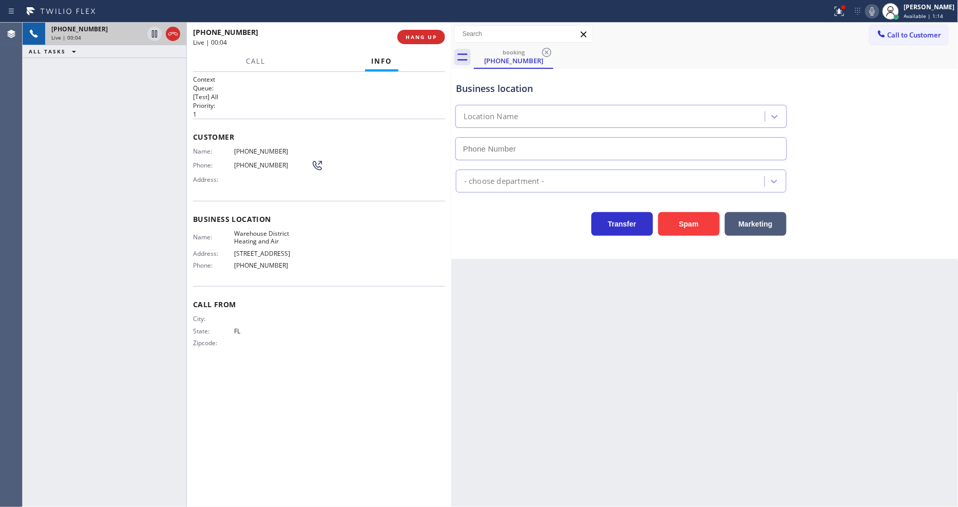
type input "[PHONE_NUMBER]"
click at [429, 34] on span "HANG UP" at bounding box center [420, 36] width 31 height 7
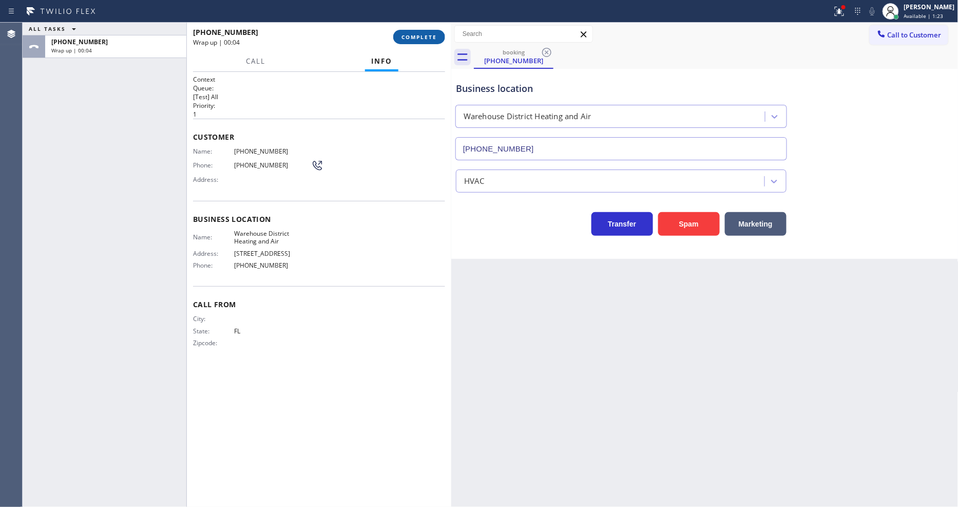
click at [423, 33] on span "COMPLETE" at bounding box center [418, 36] width 35 height 7
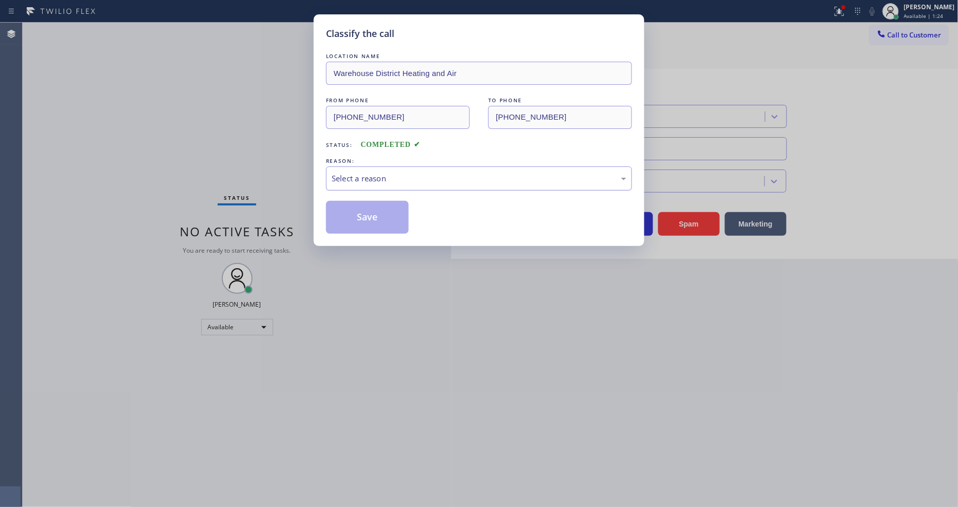
click at [380, 182] on div "Select a reason" at bounding box center [479, 178] width 306 height 24
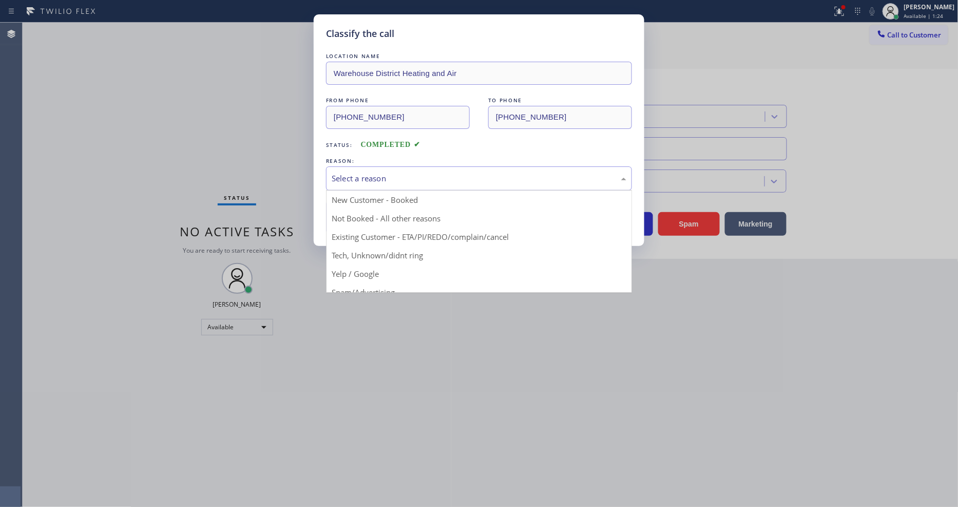
drag, startPoint x: 372, startPoint y: 250, endPoint x: 373, endPoint y: 224, distance: 25.7
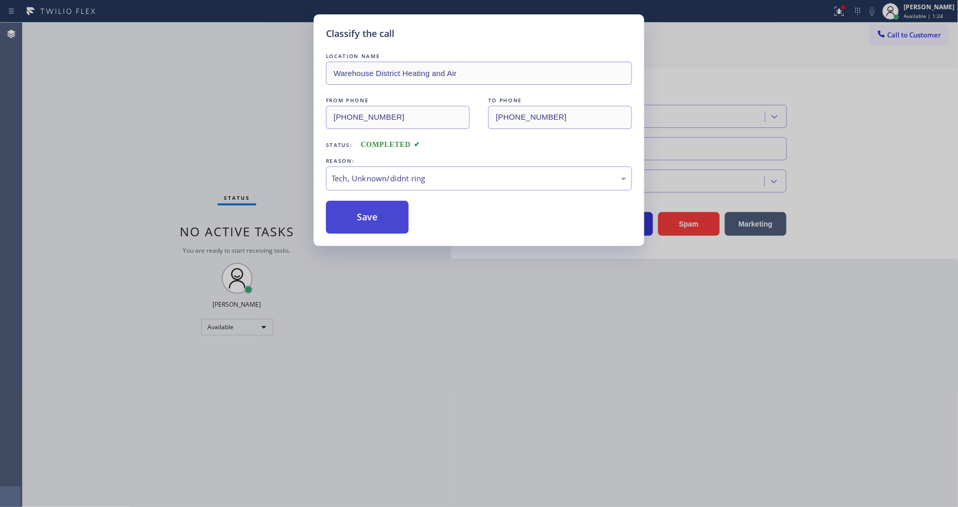
click at [376, 210] on button "Save" at bounding box center [367, 217] width 83 height 33
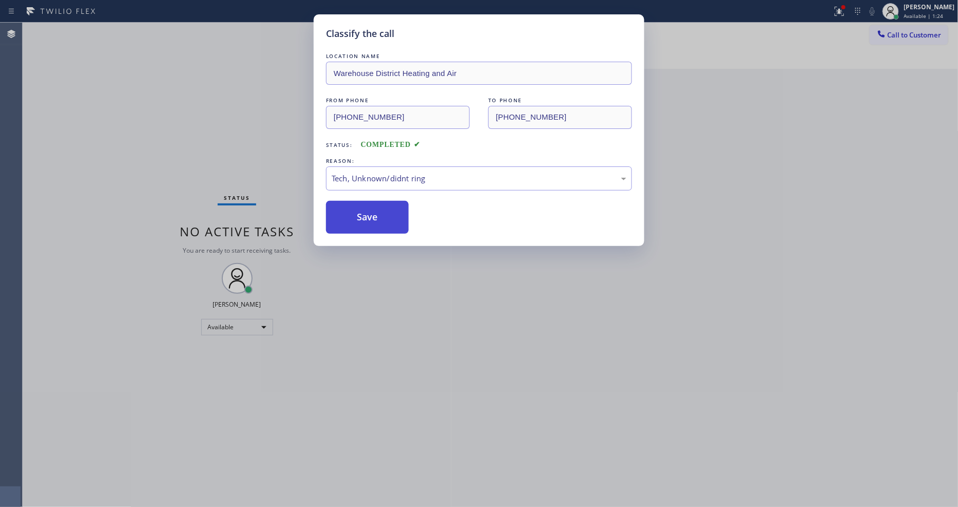
drag, startPoint x: 376, startPoint y: 210, endPoint x: 373, endPoint y: 217, distance: 6.9
click at [376, 208] on button "Save" at bounding box center [367, 217] width 83 height 33
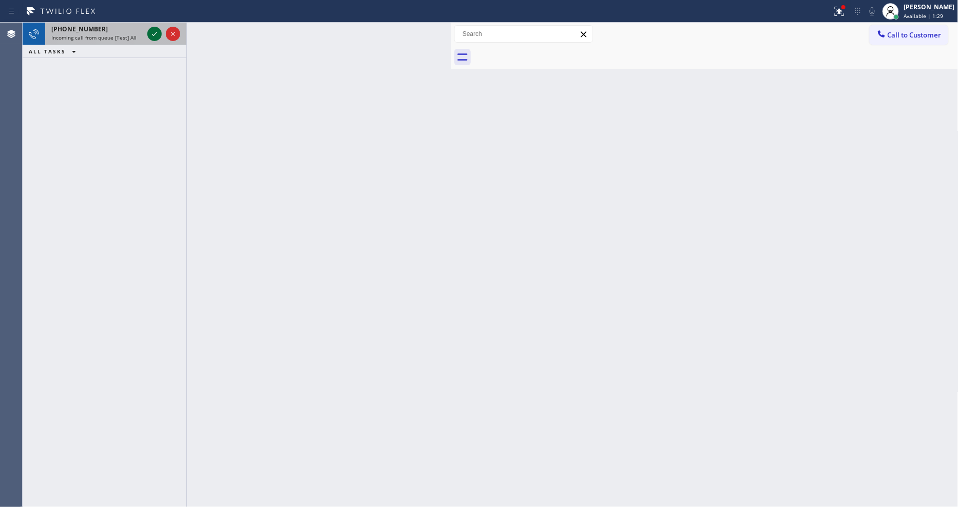
click at [150, 31] on icon at bounding box center [154, 34] width 12 height 12
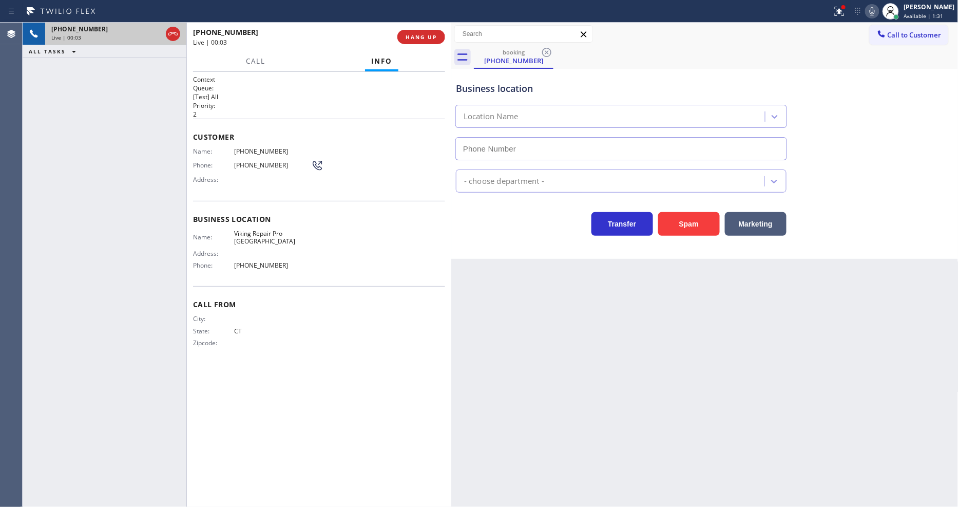
type input "[PHONE_NUMBER]"
click at [414, 38] on span "HANG UP" at bounding box center [420, 36] width 31 height 7
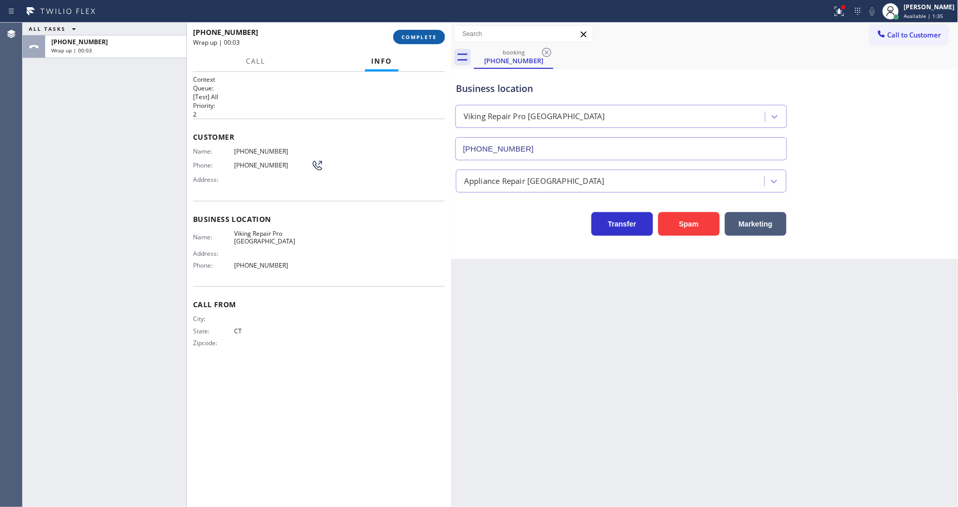
click at [417, 30] on button "COMPLETE" at bounding box center [419, 37] width 52 height 14
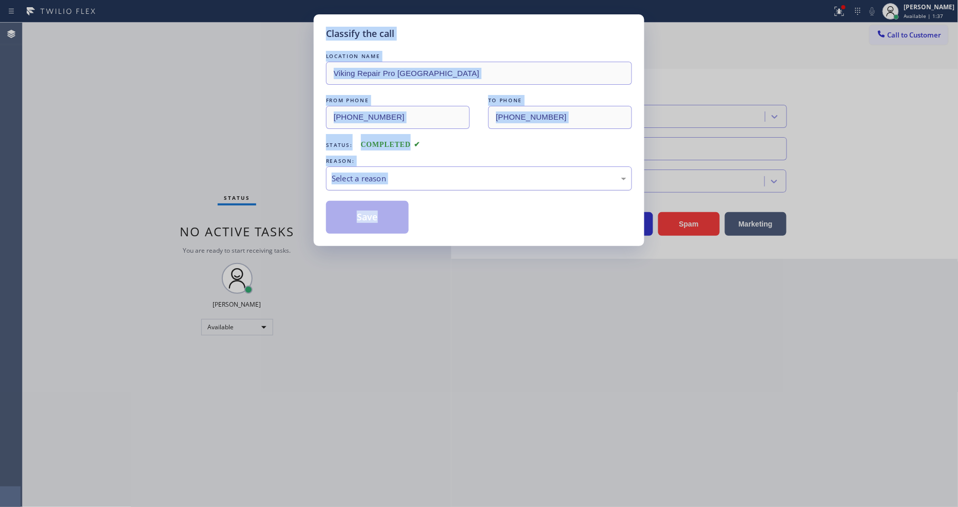
click at [416, 182] on div "Select a reason" at bounding box center [479, 178] width 306 height 24
click at [358, 218] on button "Save" at bounding box center [367, 217] width 83 height 33
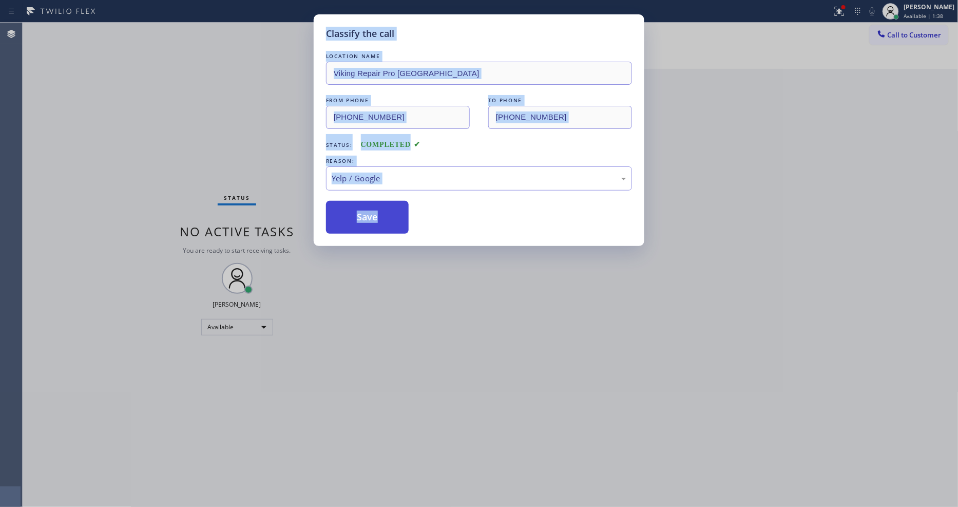
click at [358, 218] on button "Save" at bounding box center [367, 217] width 83 height 33
click at [358, 217] on button "Save" at bounding box center [367, 217] width 83 height 33
click at [414, 212] on div "Save" at bounding box center [479, 217] width 306 height 33
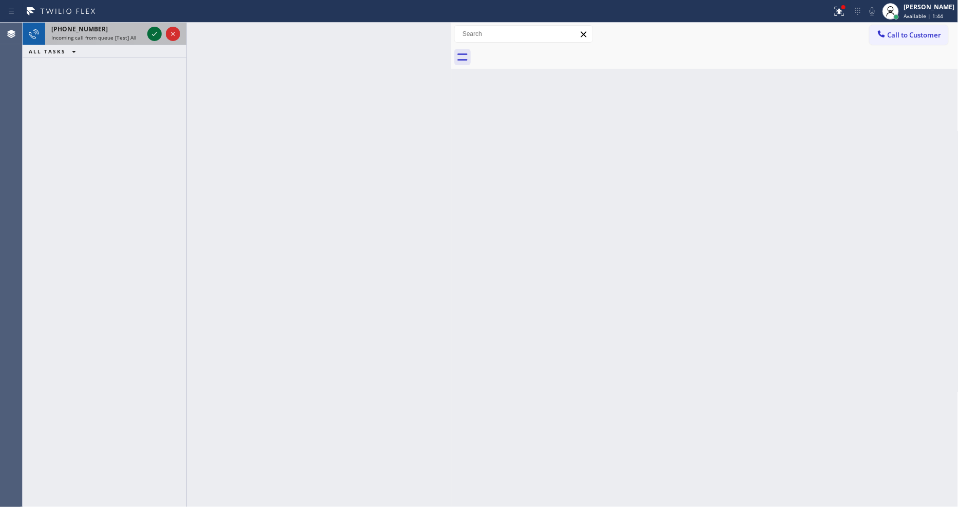
click at [153, 35] on icon at bounding box center [154, 34] width 12 height 12
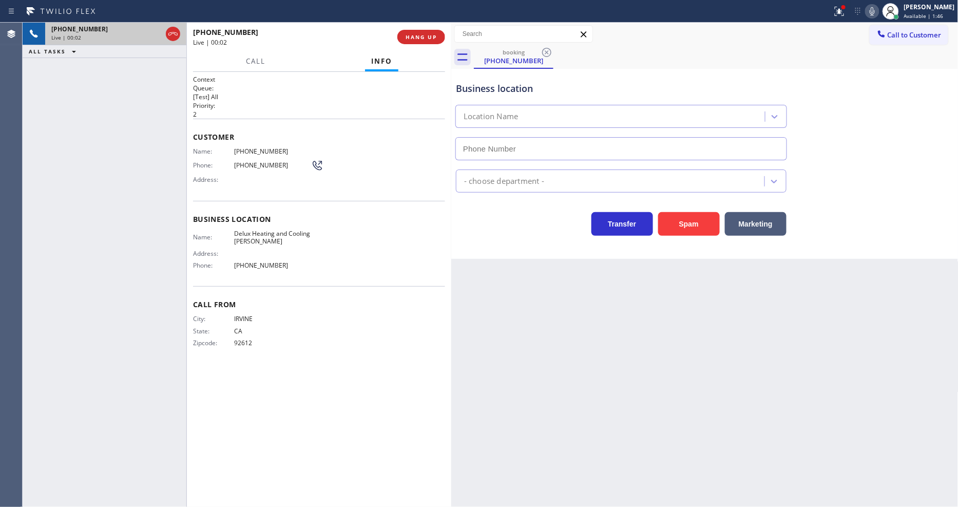
type input "[PHONE_NUMBER]"
click at [423, 40] on span "HANG UP" at bounding box center [420, 36] width 31 height 7
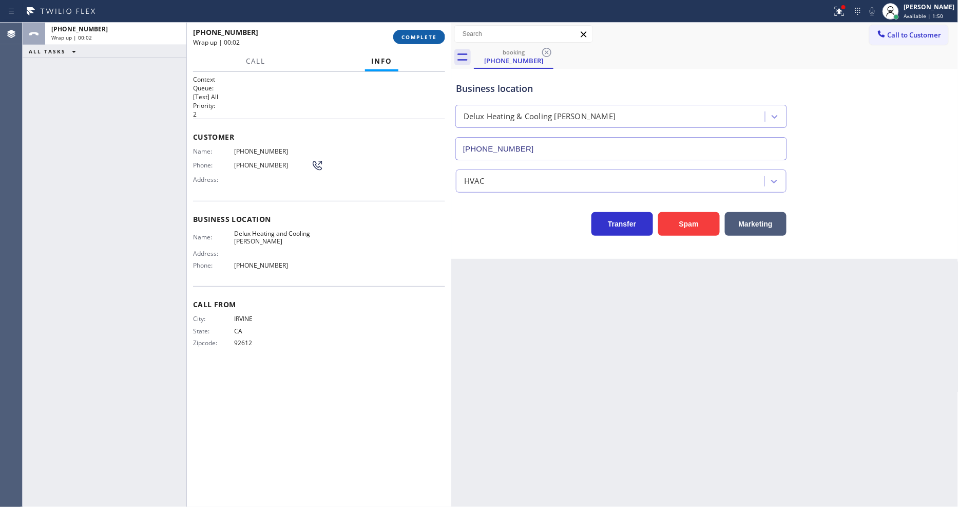
click at [420, 40] on span "COMPLETE" at bounding box center [418, 36] width 35 height 7
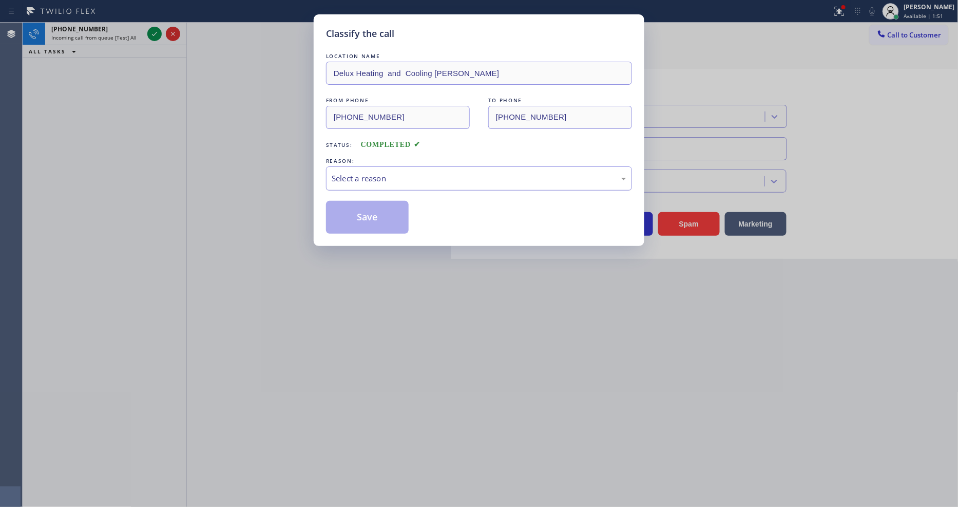
click at [412, 184] on div "Select a reason" at bounding box center [479, 178] width 306 height 24
click at [381, 226] on button "Save" at bounding box center [367, 217] width 83 height 33
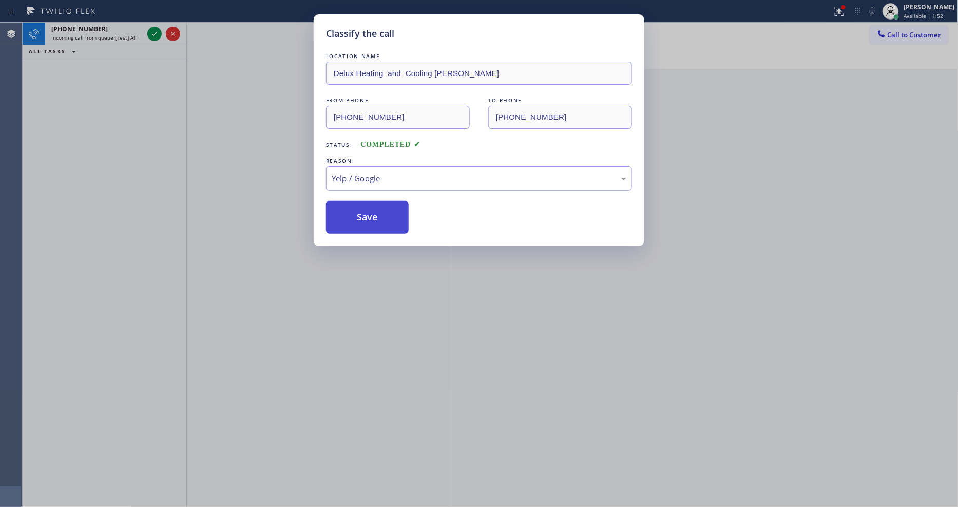
click at [381, 226] on button "Save" at bounding box center [367, 217] width 83 height 33
click at [381, 225] on button "Save" at bounding box center [367, 217] width 83 height 33
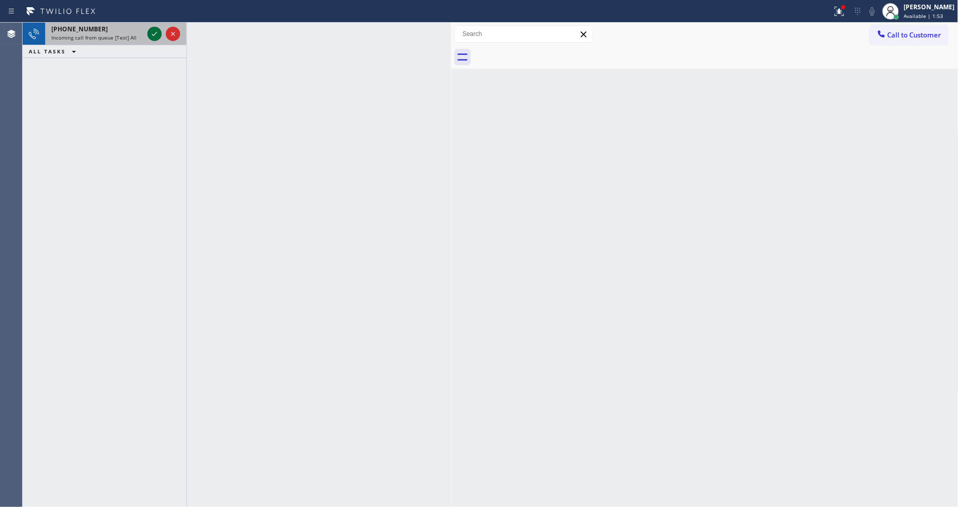
click at [150, 33] on icon at bounding box center [154, 34] width 12 height 12
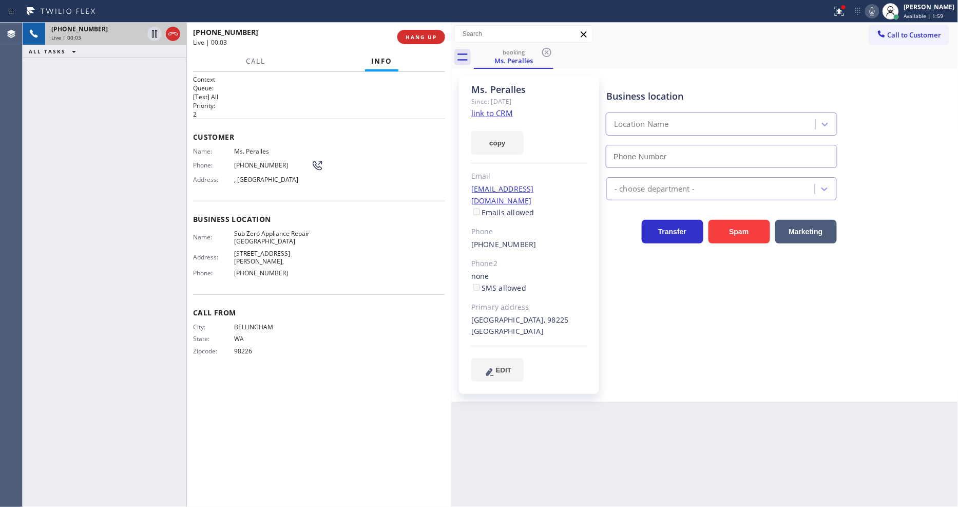
type input "[PHONE_NUMBER]"
click at [495, 114] on link "link to CRM" at bounding box center [492, 113] width 42 height 10
click at [375, 381] on div "Context Queue: [Test] All Priority: 2 Customer Name: Ms. Peralles Phone: [PHONE…" at bounding box center [319, 289] width 252 height 429
click at [156, 32] on icon at bounding box center [154, 34] width 12 height 12
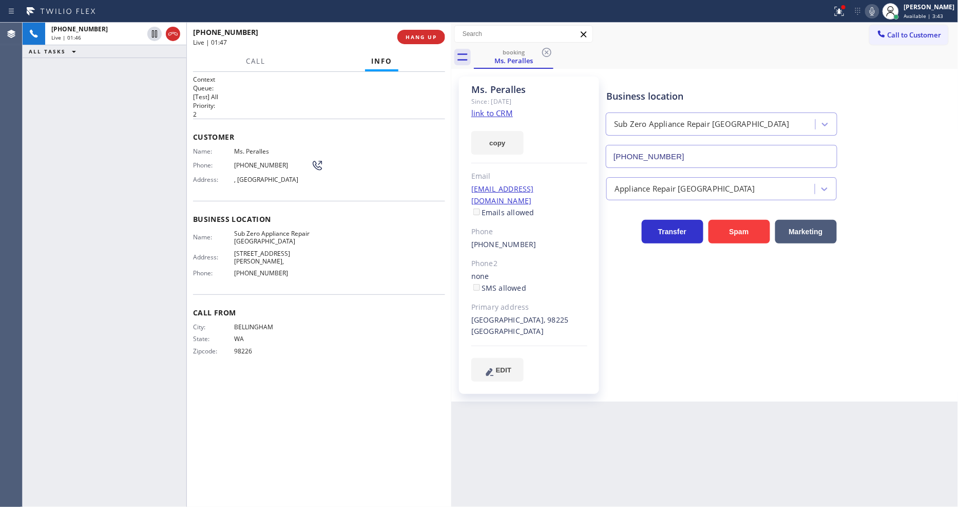
click at [878, 11] on icon at bounding box center [872, 11] width 12 height 12
drag, startPoint x: 619, startPoint y: 394, endPoint x: 613, endPoint y: 394, distance: 6.2
click at [618, 394] on div "Back to Dashboard Change Sender ID Customers Technicians Select a contact Outbo…" at bounding box center [704, 265] width 507 height 484
drag, startPoint x: 774, startPoint y: 280, endPoint x: 459, endPoint y: 132, distance: 348.1
click at [773, 280] on div "Business location Sub Zero Appliance Repair [GEOGRAPHIC_DATA] [PHONE_NUMBER] Ap…" at bounding box center [779, 228] width 351 height 299
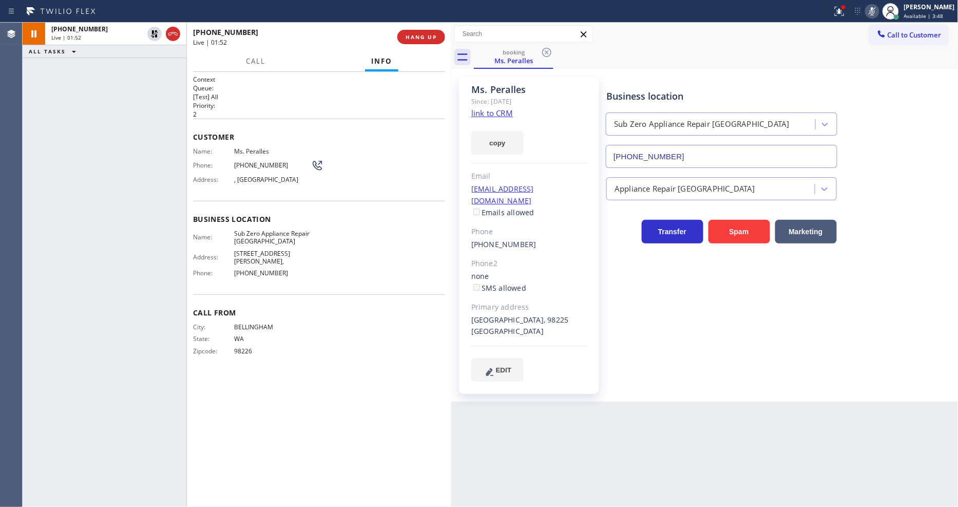
click at [264, 162] on span "[PHONE_NUMBER]" at bounding box center [272, 165] width 77 height 8
click at [159, 29] on icon at bounding box center [154, 34] width 12 height 12
click at [875, 10] on icon at bounding box center [871, 11] width 5 height 8
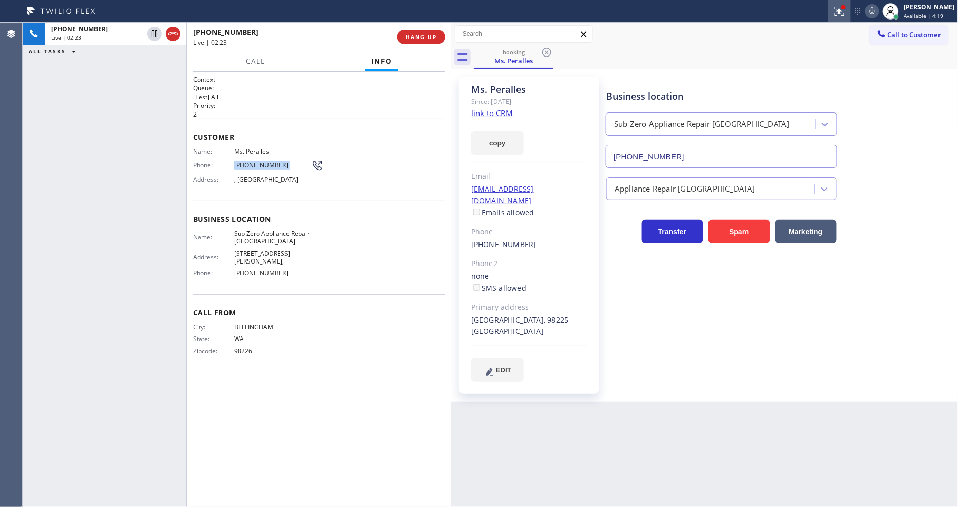
click at [845, 13] on icon at bounding box center [839, 11] width 12 height 12
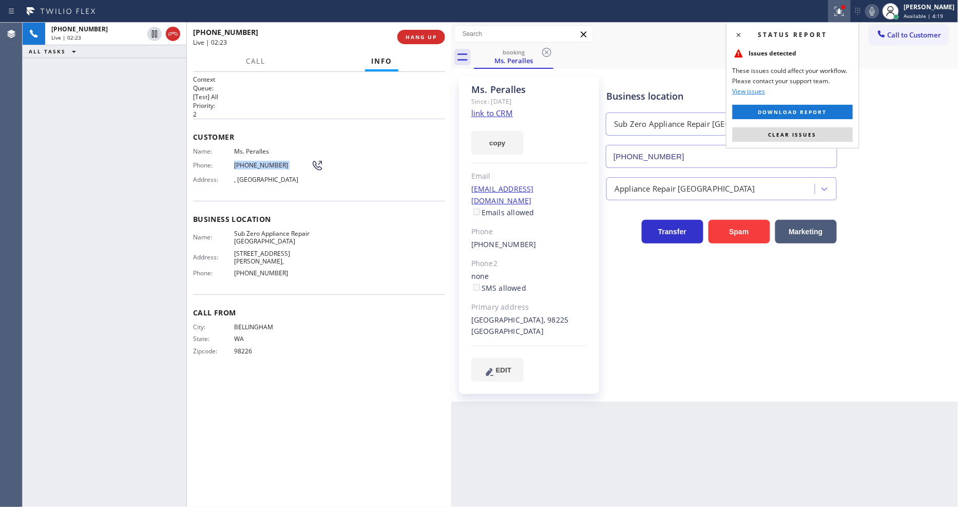
drag, startPoint x: 818, startPoint y: 137, endPoint x: 459, endPoint y: 171, distance: 360.9
click at [818, 136] on button "Clear issues" at bounding box center [792, 134] width 120 height 14
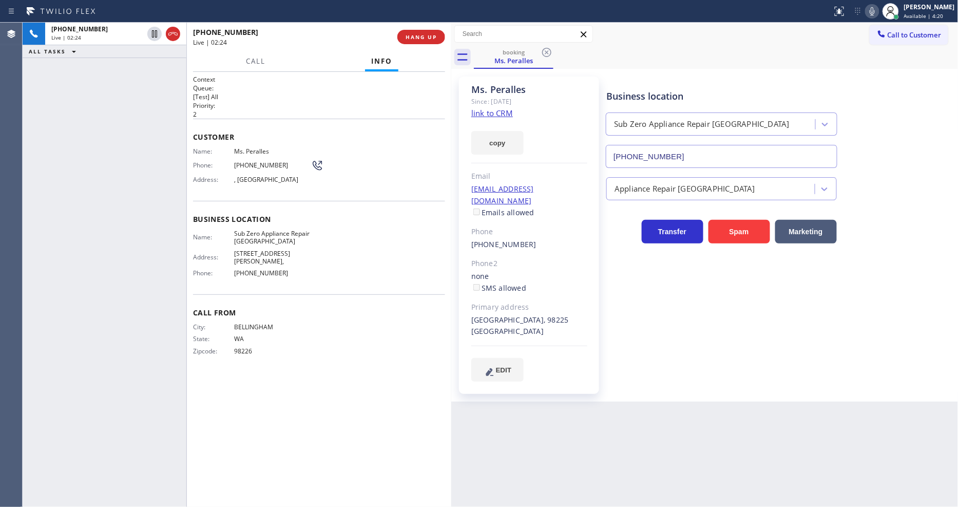
click at [255, 269] on span "[PHONE_NUMBER]" at bounding box center [272, 273] width 77 height 8
drag, startPoint x: 514, startPoint y: 308, endPoint x: 534, endPoint y: 306, distance: 20.1
click at [534, 314] on div "[GEOGRAPHIC_DATA], 98225 [GEOGRAPHIC_DATA]" at bounding box center [529, 326] width 116 height 24
click at [270, 235] on span "Sub Zero Appliance Repair [GEOGRAPHIC_DATA]" at bounding box center [272, 237] width 77 height 16
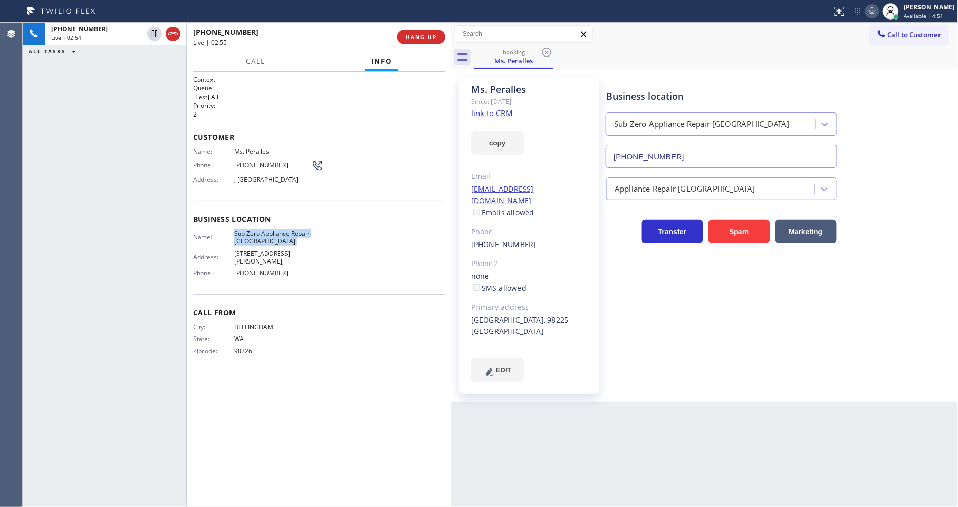
click at [270, 235] on span "Sub Zero Appliance Repair [GEOGRAPHIC_DATA]" at bounding box center [272, 237] width 77 height 16
click at [254, 57] on span "Call" at bounding box center [256, 60] width 20 height 9
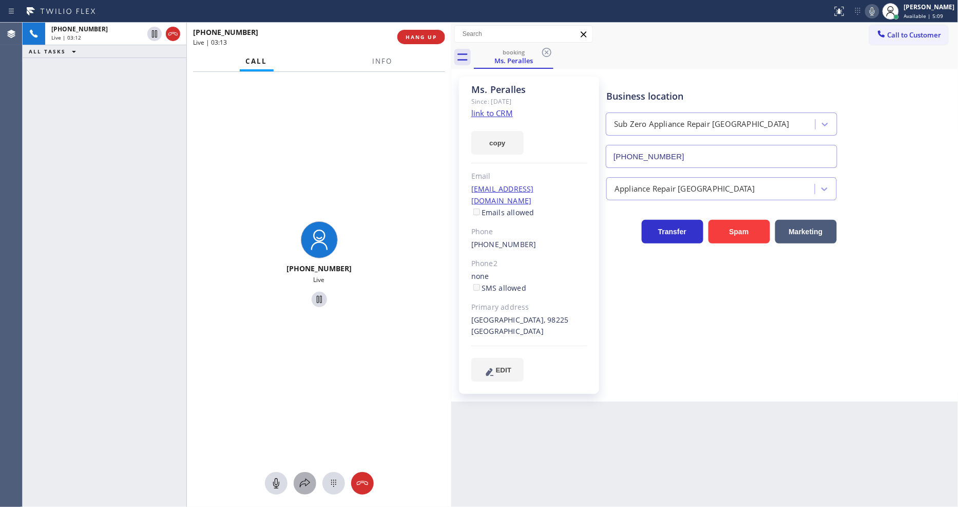
click at [303, 486] on icon at bounding box center [305, 483] width 12 height 12
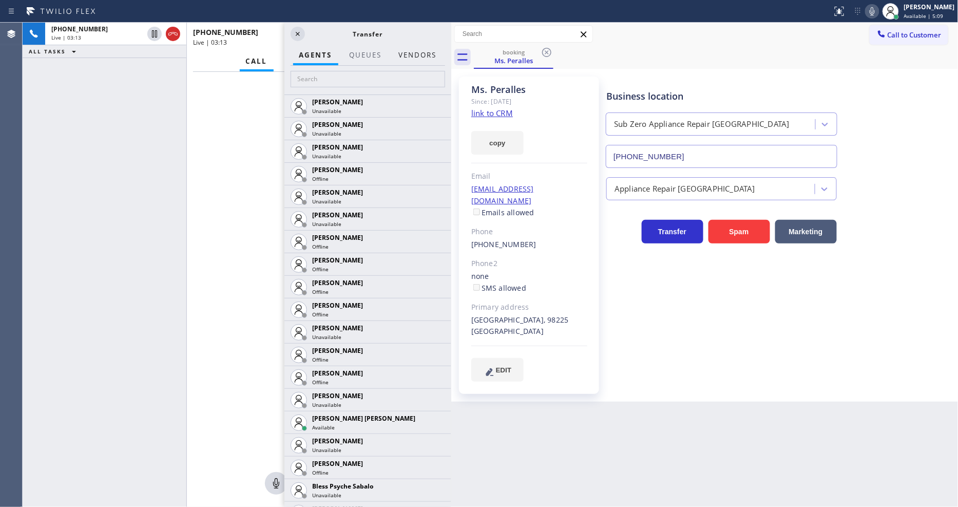
click at [437, 51] on button "Vendors" at bounding box center [417, 55] width 50 height 20
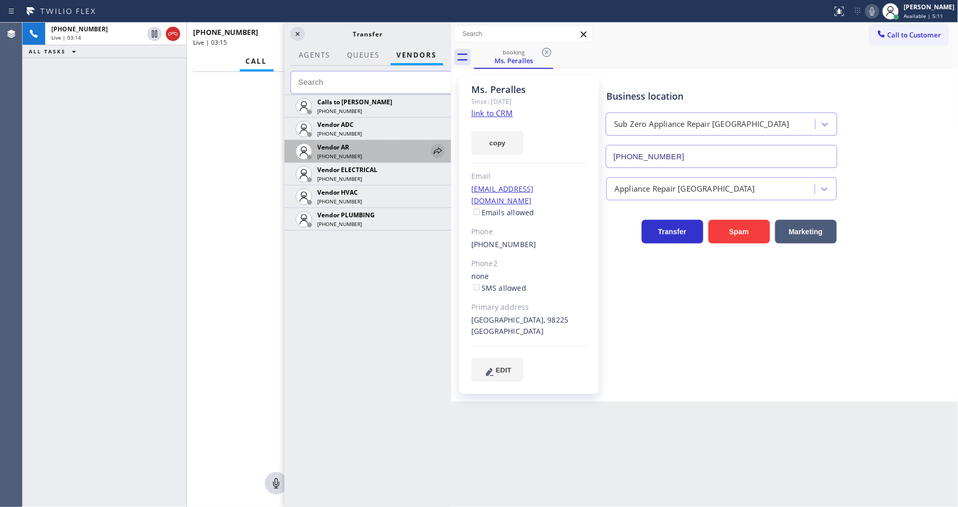
click at [434, 148] on icon at bounding box center [438, 151] width 12 height 12
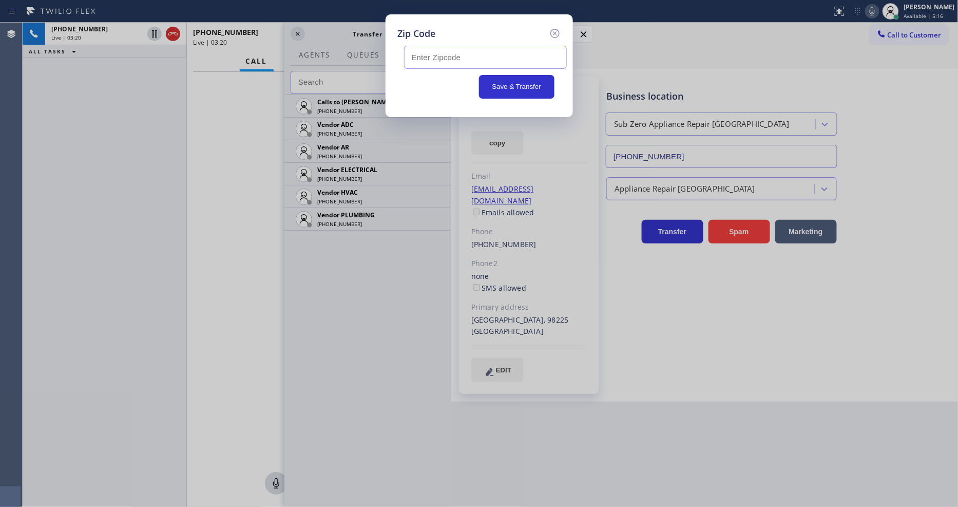
drag, startPoint x: 199, startPoint y: 172, endPoint x: 250, endPoint y: 170, distance: 51.4
click at [199, 172] on div "Zip Code Save & Transfer" at bounding box center [479, 253] width 958 height 507
click at [416, 55] on input "text" at bounding box center [485, 57] width 163 height 23
paste input "98225"
type input "98225"
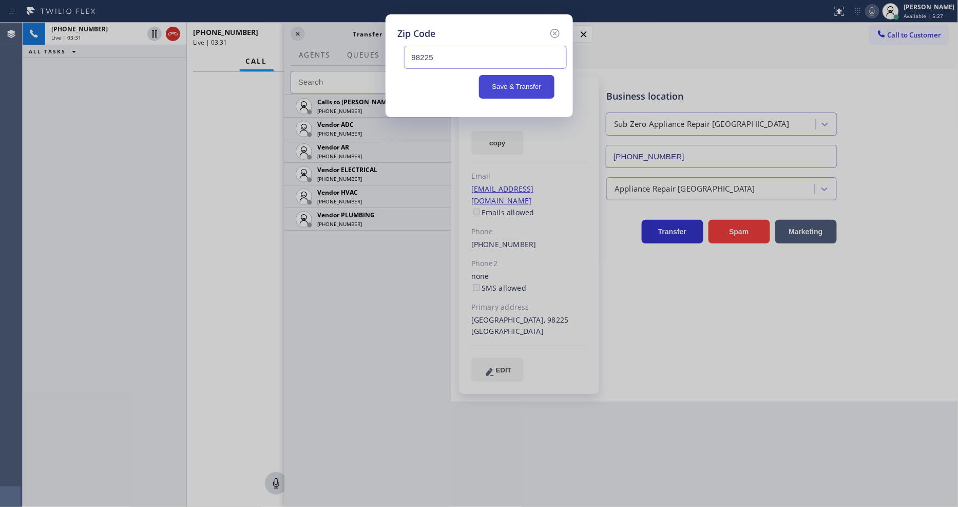
drag, startPoint x: 532, startPoint y: 80, endPoint x: 582, endPoint y: 492, distance: 414.6
click at [532, 80] on button "Save & Transfer" at bounding box center [516, 87] width 75 height 24
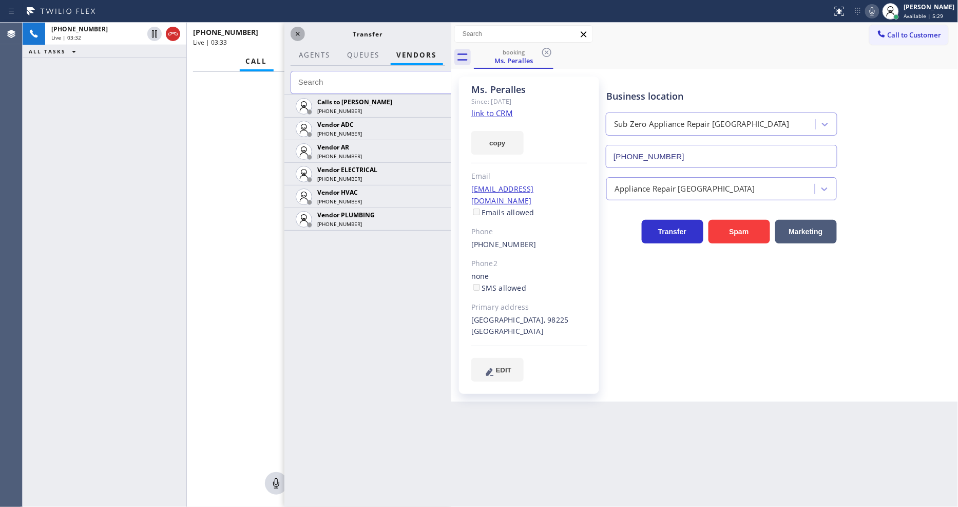
click at [290, 37] on div at bounding box center [297, 34] width 14 height 12
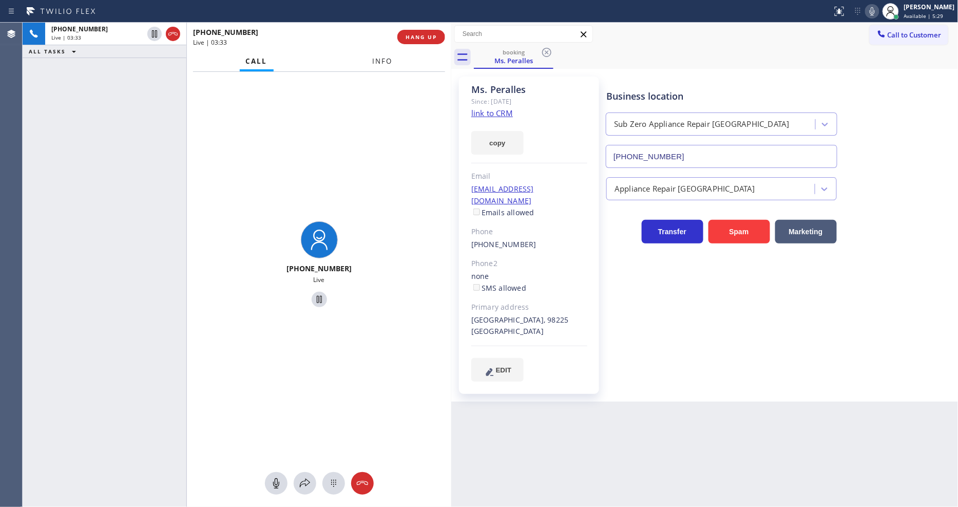
click at [386, 62] on span "Info" at bounding box center [383, 60] width 20 height 9
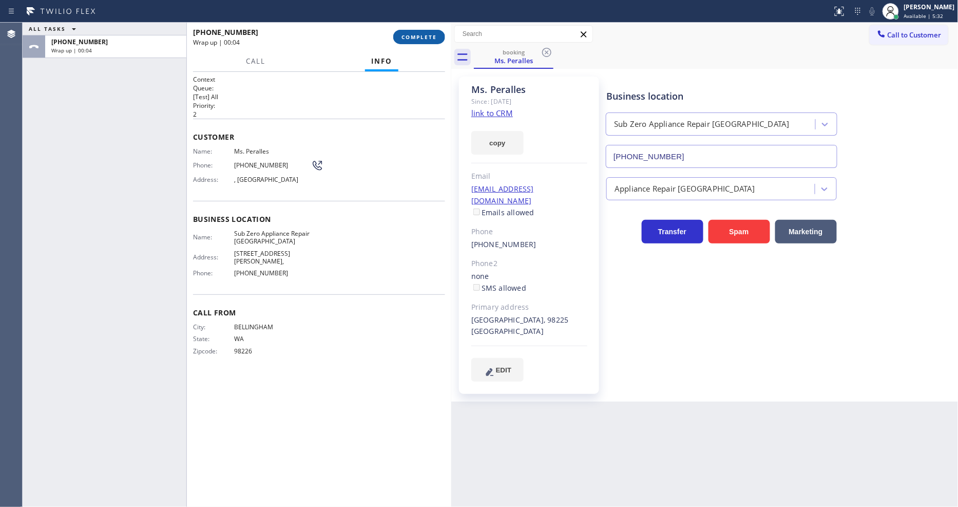
click at [416, 36] on span "COMPLETE" at bounding box center [418, 36] width 35 height 7
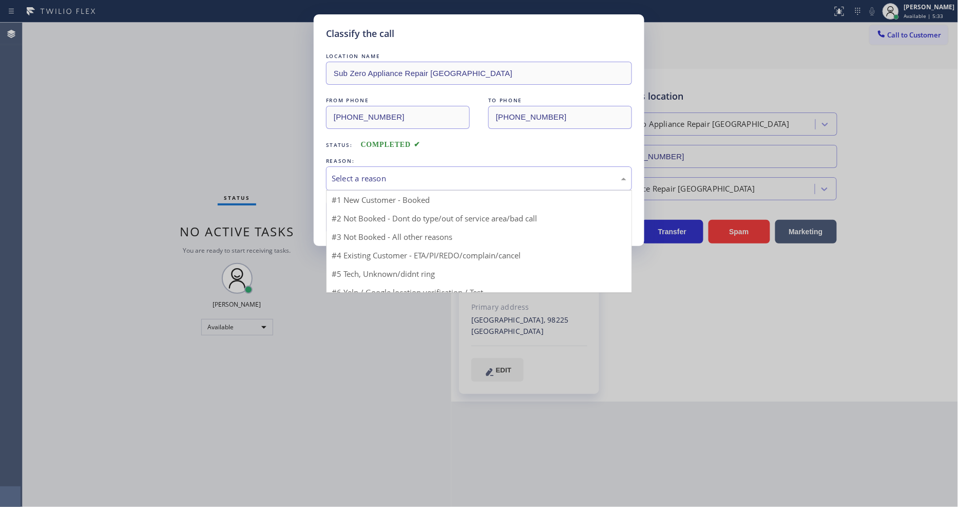
click at [361, 172] on div "Select a reason" at bounding box center [479, 178] width 295 height 12
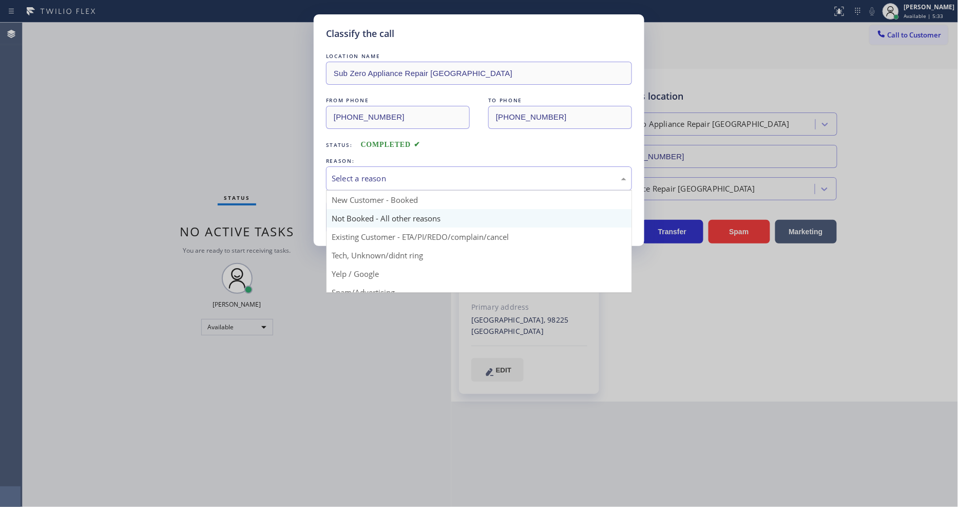
click at [355, 215] on button "Save" at bounding box center [367, 217] width 83 height 33
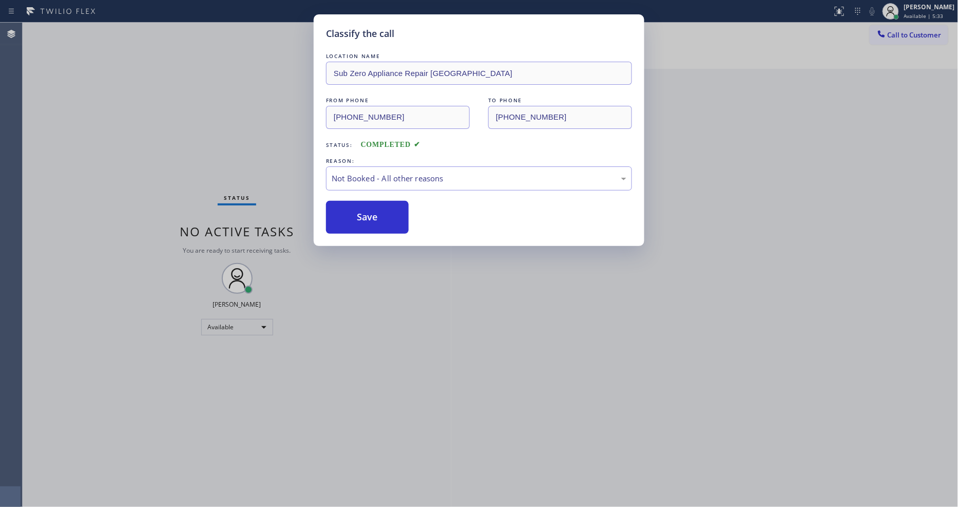
click at [355, 215] on button "Save" at bounding box center [367, 217] width 83 height 33
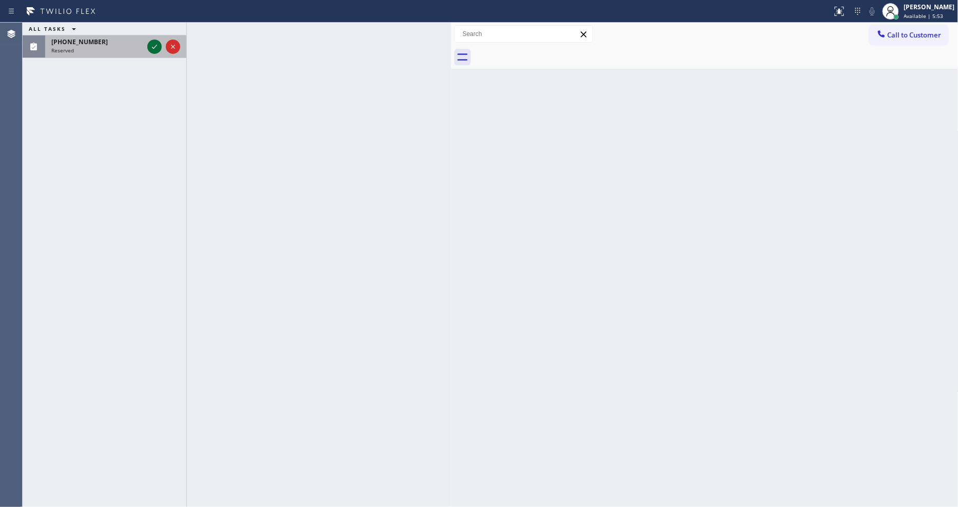
click at [152, 47] on icon at bounding box center [154, 47] width 12 height 12
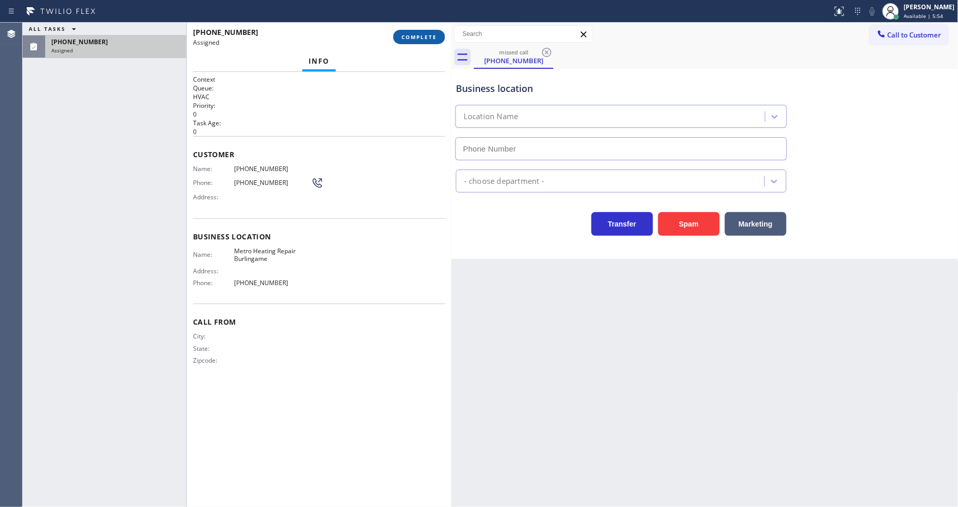
type input "[PHONE_NUMBER]"
click at [433, 36] on span "COMPLETE" at bounding box center [418, 36] width 35 height 7
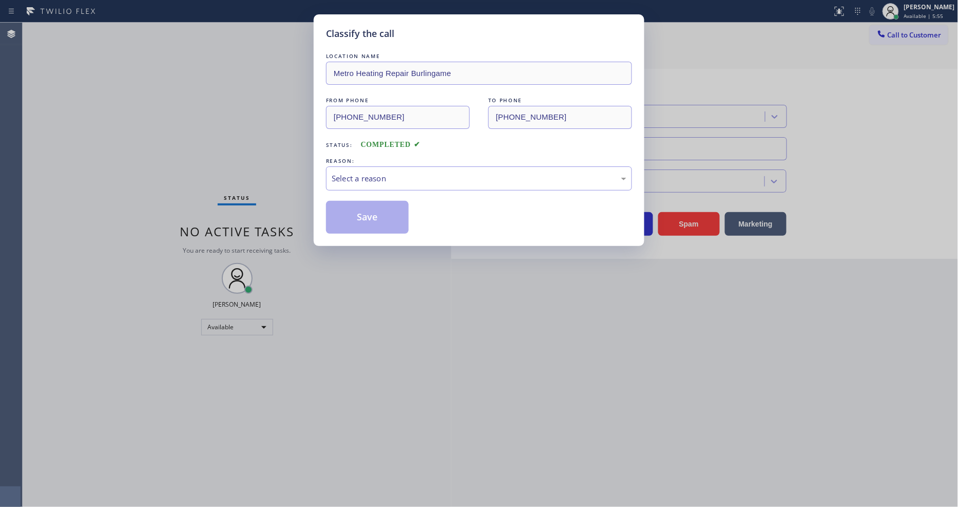
click at [399, 172] on div "Select a reason" at bounding box center [479, 178] width 295 height 12
click at [377, 205] on button "Save" at bounding box center [367, 217] width 83 height 33
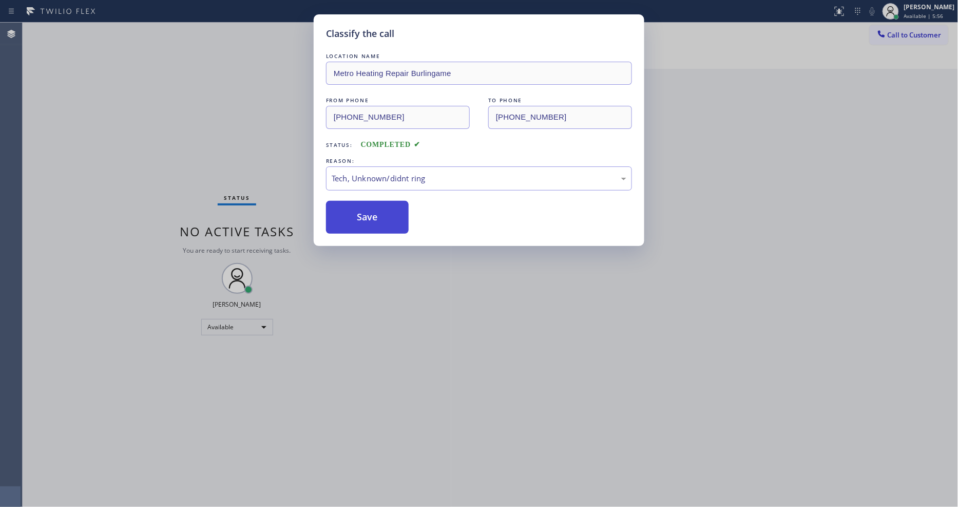
click at [377, 205] on button "Save" at bounding box center [367, 217] width 83 height 33
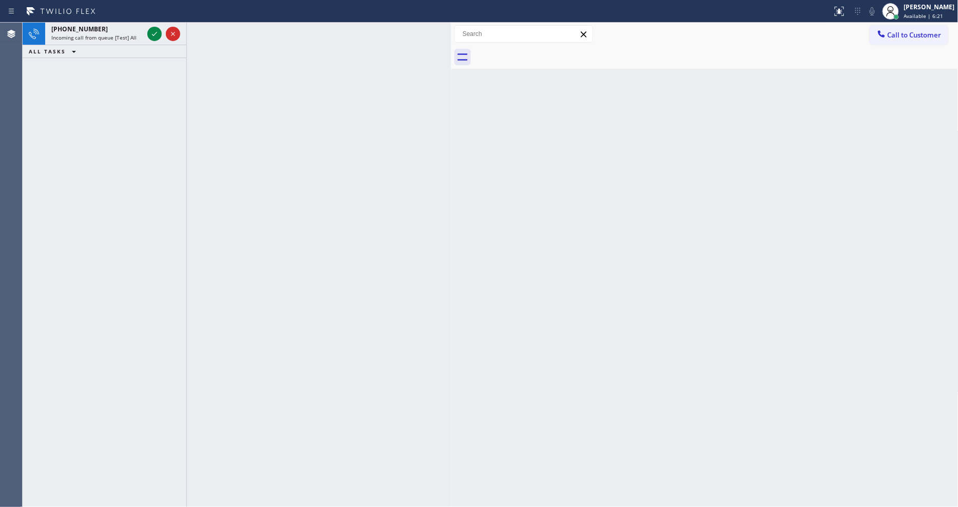
drag, startPoint x: 652, startPoint y: 311, endPoint x: 422, endPoint y: 187, distance: 260.9
click at [652, 310] on div "Back to Dashboard Change Sender ID Customers Technicians Select a contact Outbo…" at bounding box center [704, 265] width 507 height 484
click at [155, 29] on icon at bounding box center [154, 34] width 12 height 12
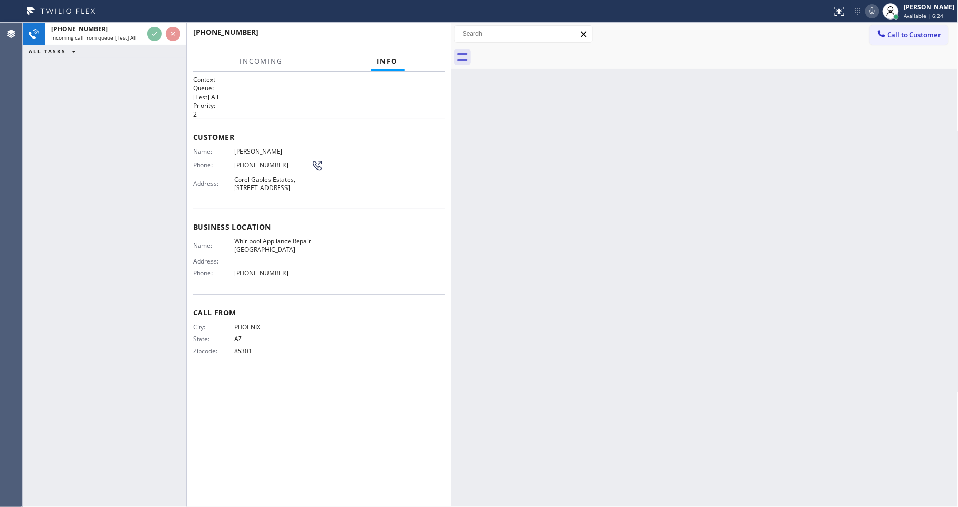
click at [382, 196] on div "Name: [PERSON_NAME] Phone: [PHONE_NUMBER] Address: [GEOGRAPHIC_DATA], [STREET_A…" at bounding box center [319, 171] width 252 height 48
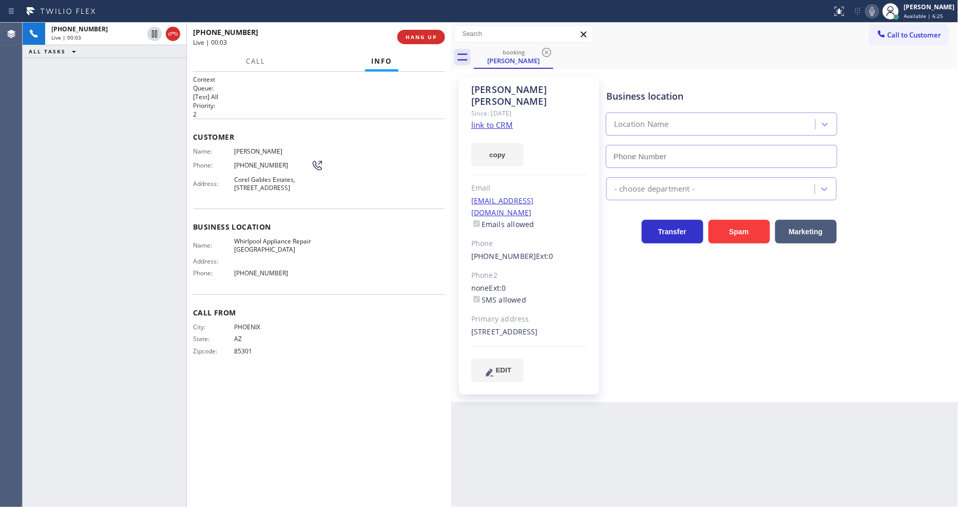
type input "[PHONE_NUMBER]"
click at [511, 120] on link "link to CRM" at bounding box center [492, 125] width 42 height 10
click at [411, 38] on span "HANG UP" at bounding box center [420, 36] width 31 height 7
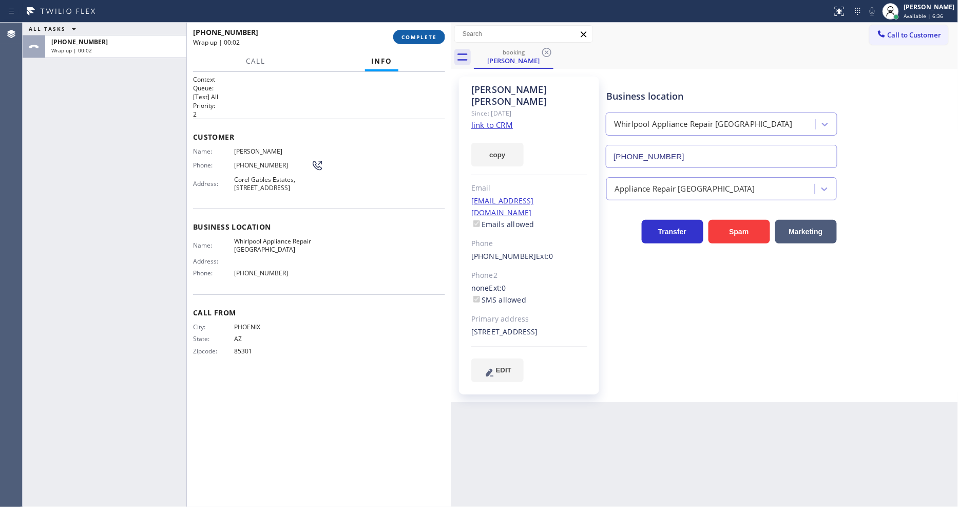
click at [411, 38] on span "COMPLETE" at bounding box center [418, 36] width 35 height 7
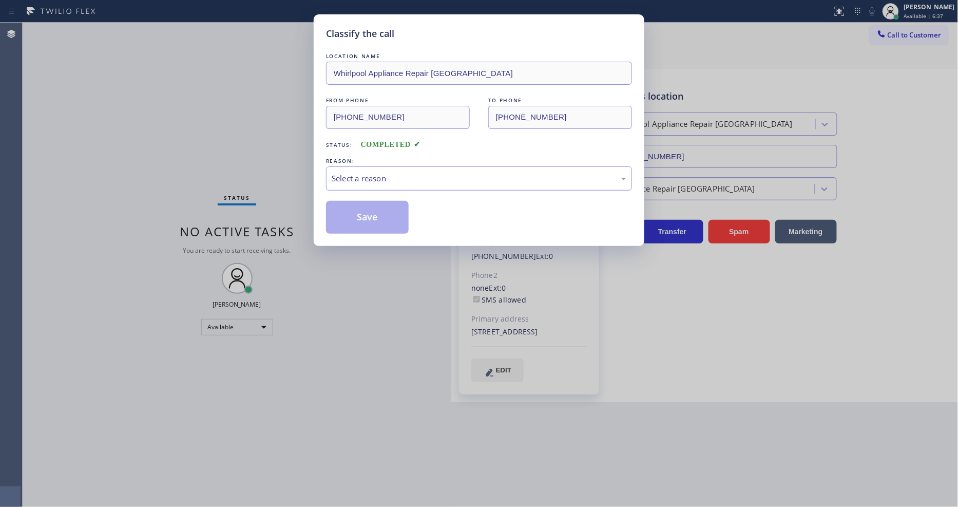
click at [396, 185] on div "Select a reason" at bounding box center [479, 178] width 306 height 24
click at [393, 211] on button "Save" at bounding box center [367, 217] width 83 height 33
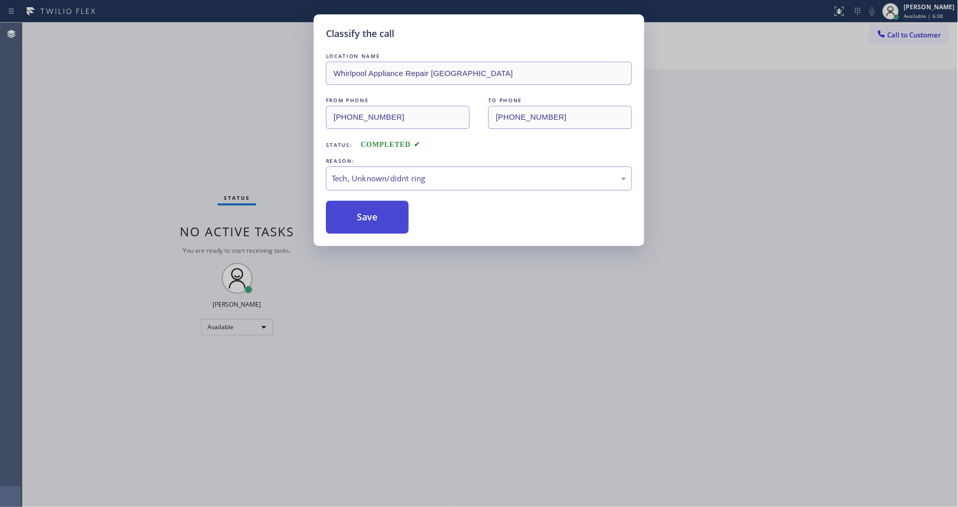
click at [393, 211] on button "Save" at bounding box center [367, 217] width 83 height 33
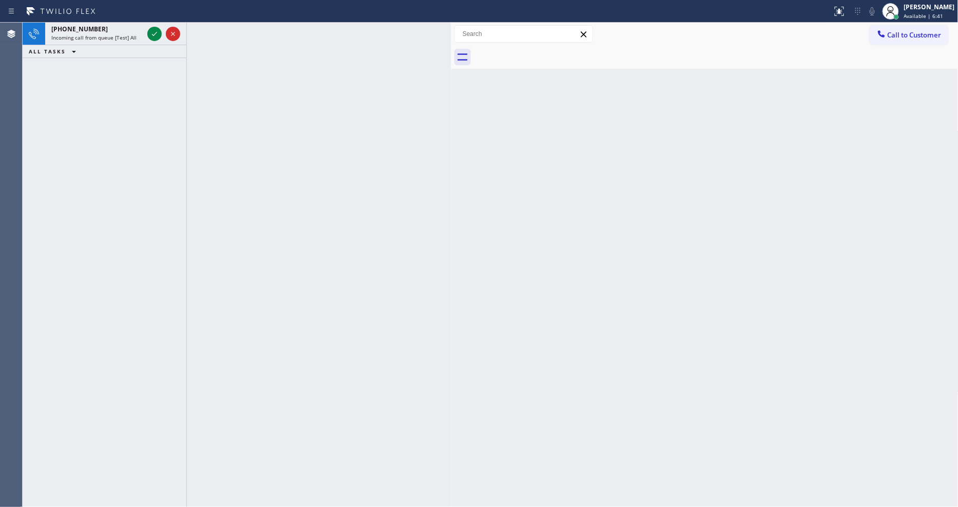
click at [427, 362] on div at bounding box center [319, 265] width 264 height 484
click at [155, 31] on icon at bounding box center [154, 34] width 12 height 12
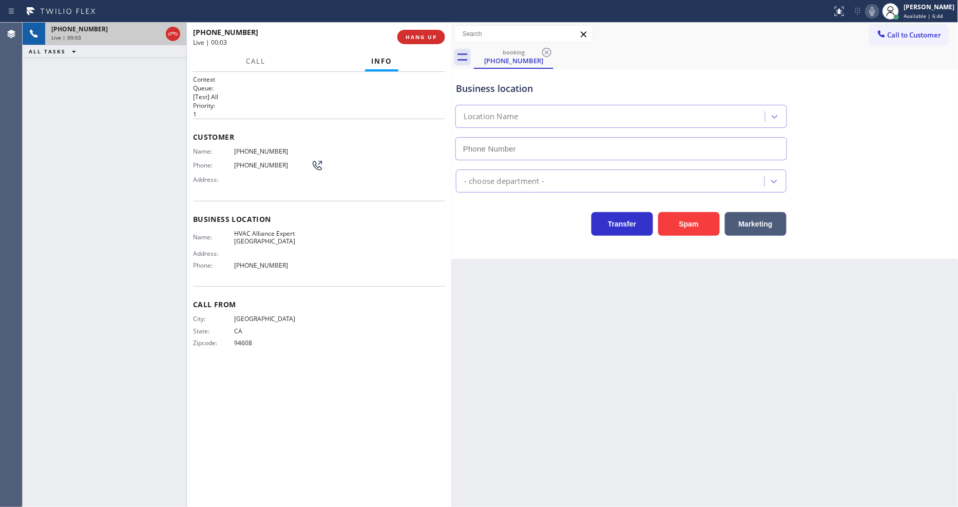
type input "[PHONE_NUMBER]"
click at [234, 231] on span "HVAC Alliance Expert [GEOGRAPHIC_DATA]" at bounding box center [272, 237] width 77 height 16
click at [418, 38] on span "HANG UP" at bounding box center [420, 36] width 31 height 7
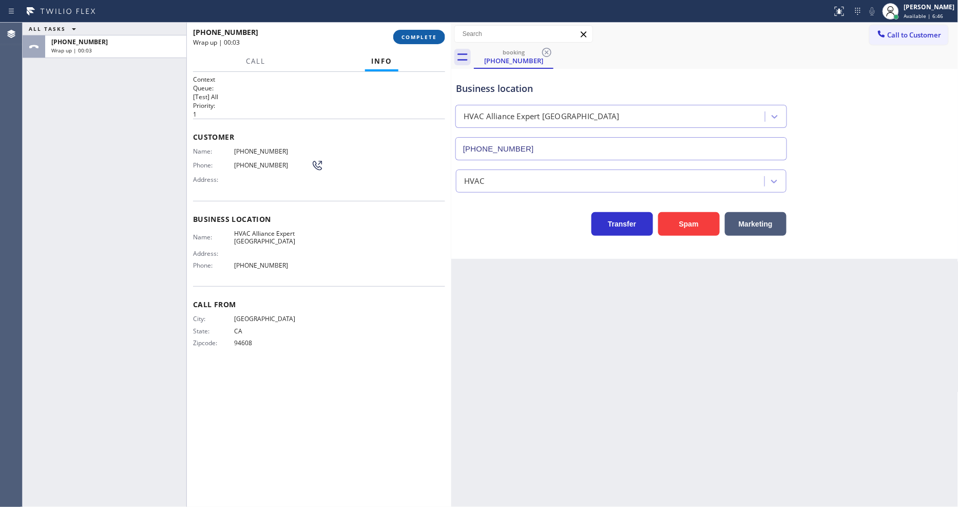
click at [418, 38] on span "COMPLETE" at bounding box center [418, 36] width 35 height 7
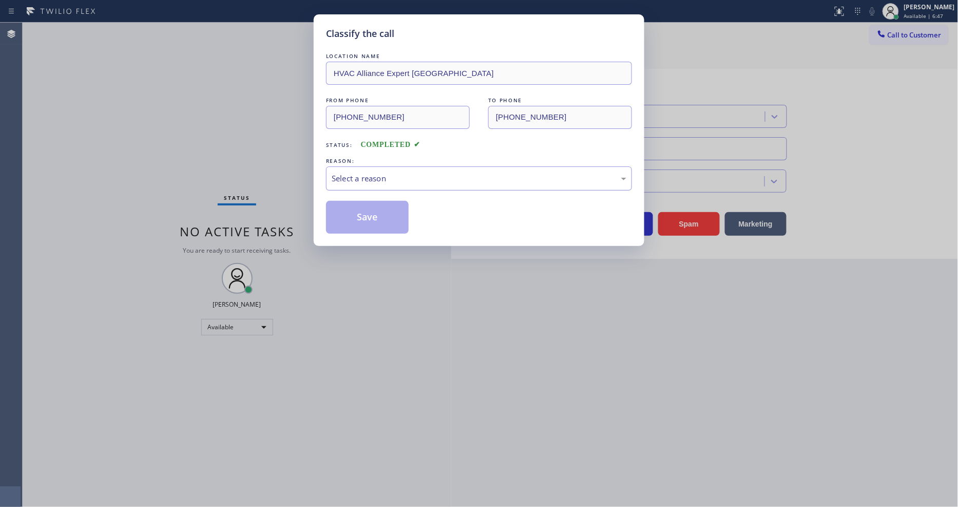
click at [385, 178] on div "Select a reason" at bounding box center [479, 178] width 295 height 12
click at [368, 209] on button "Save" at bounding box center [367, 217] width 83 height 33
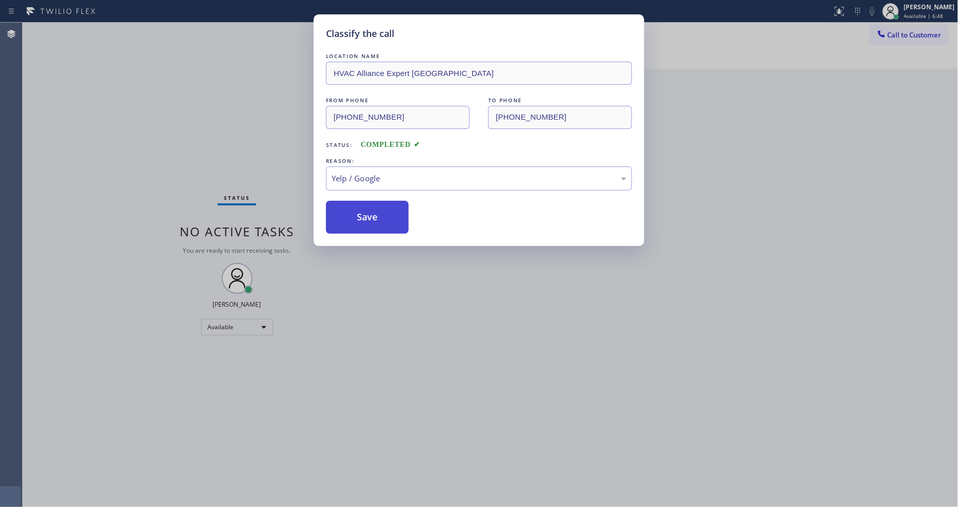
click at [368, 209] on button "Save" at bounding box center [367, 217] width 83 height 33
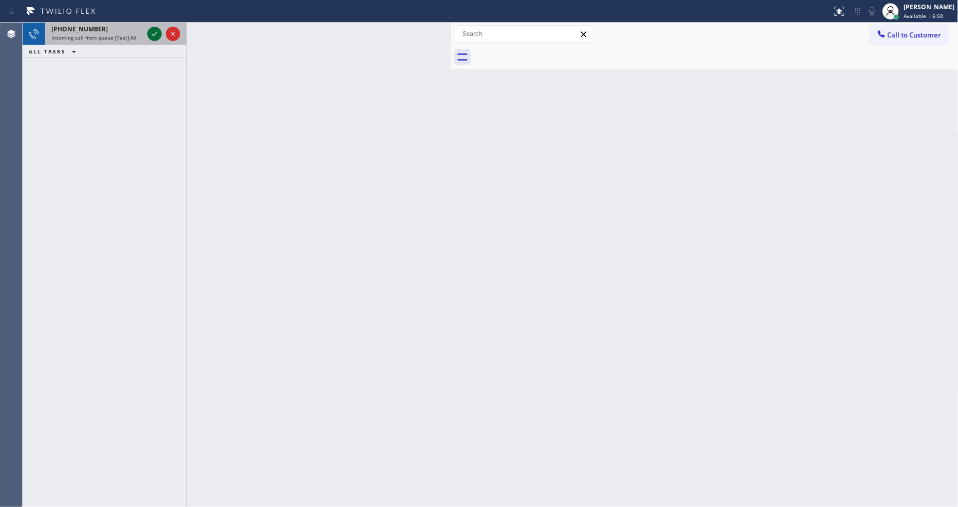
click at [150, 31] on icon at bounding box center [154, 34] width 12 height 12
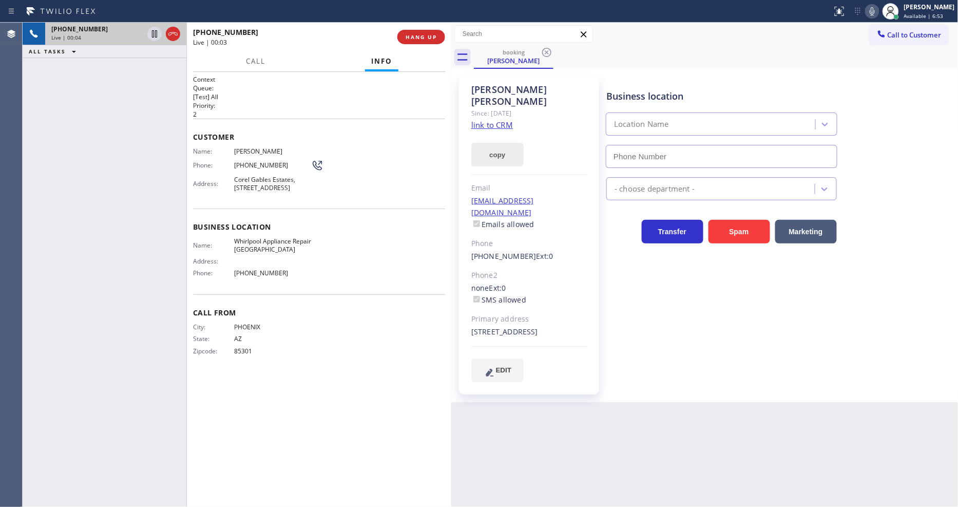
type input "[PHONE_NUMBER]"
click at [503, 120] on link "link to CRM" at bounding box center [492, 125] width 42 height 10
click at [411, 40] on span "HANG UP" at bounding box center [420, 36] width 31 height 7
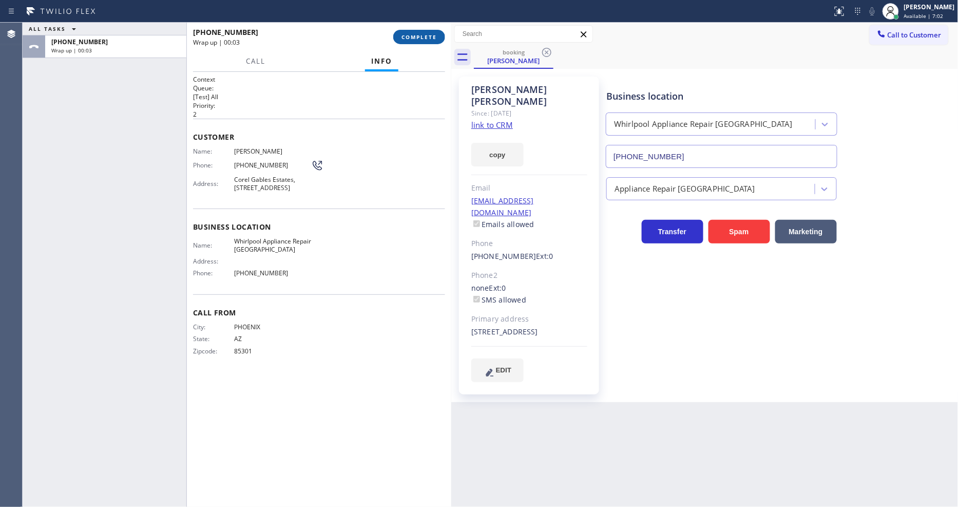
click at [411, 40] on span "COMPLETE" at bounding box center [418, 36] width 35 height 7
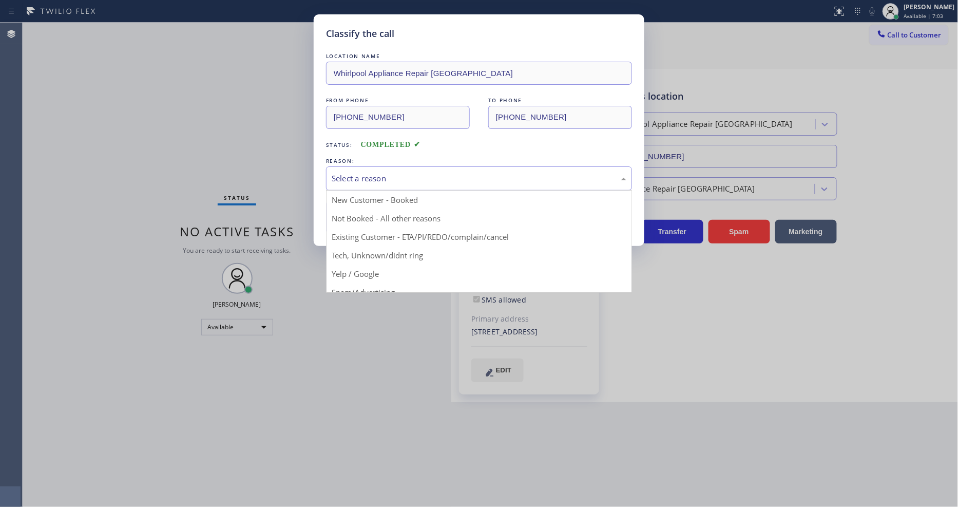
click at [401, 177] on div "Select a reason" at bounding box center [479, 178] width 295 height 12
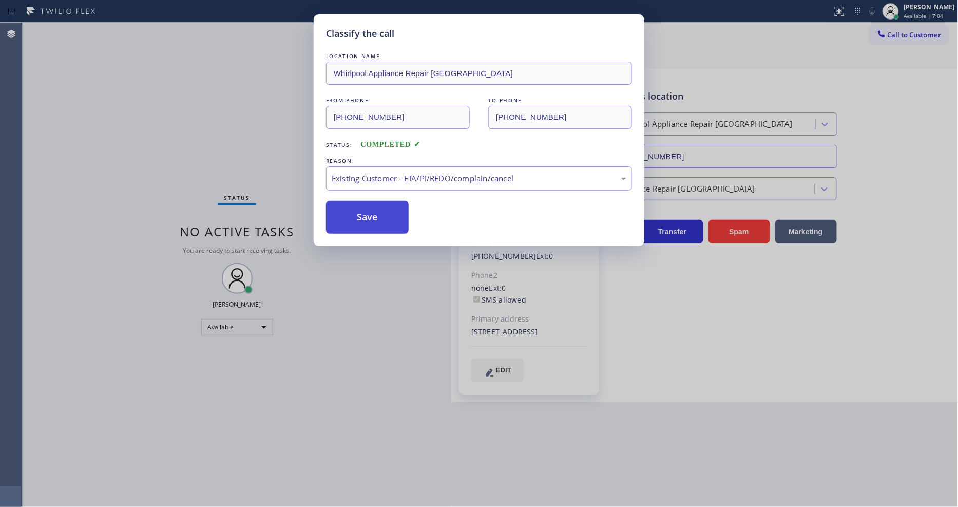
click at [363, 212] on button "Save" at bounding box center [367, 217] width 83 height 33
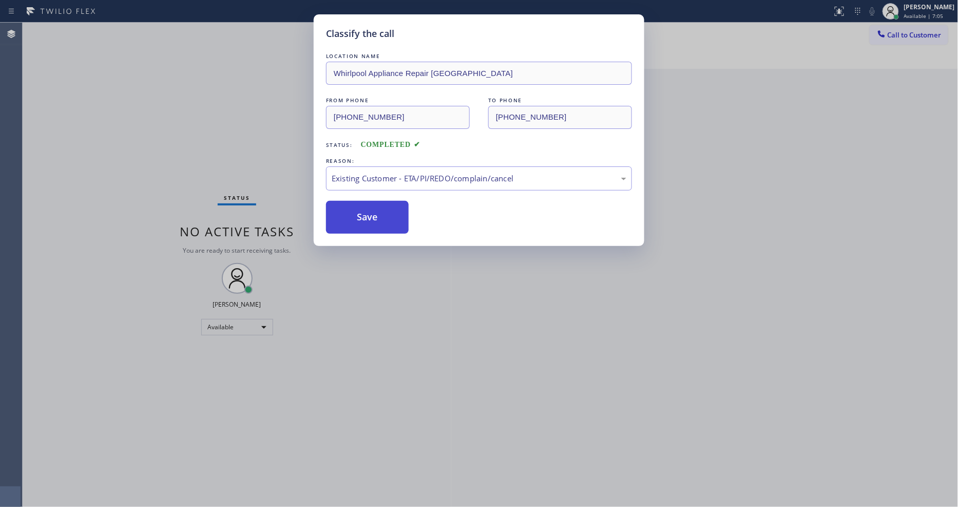
click at [363, 212] on button "Save" at bounding box center [367, 217] width 83 height 33
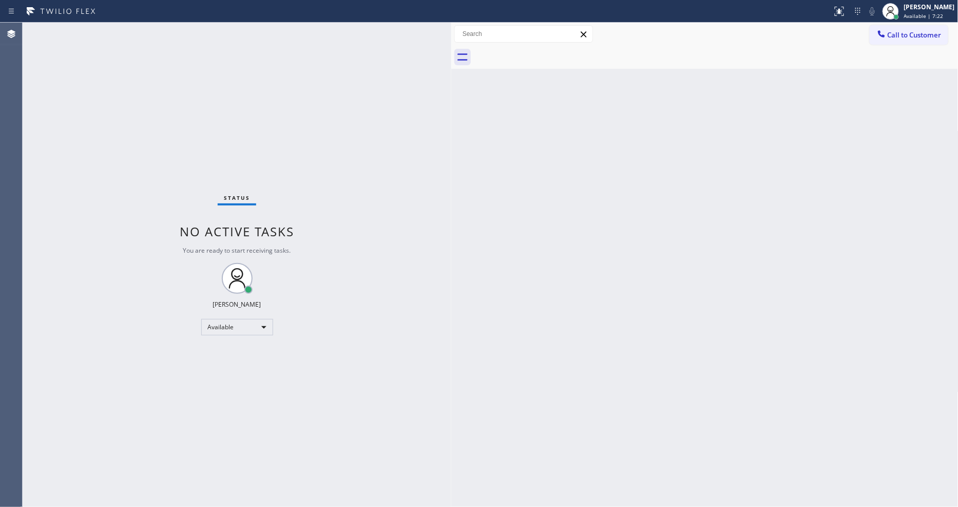
click at [151, 34] on div "Status No active tasks You are ready to start receiving tasks. [PERSON_NAME] Av…" at bounding box center [237, 265] width 429 height 484
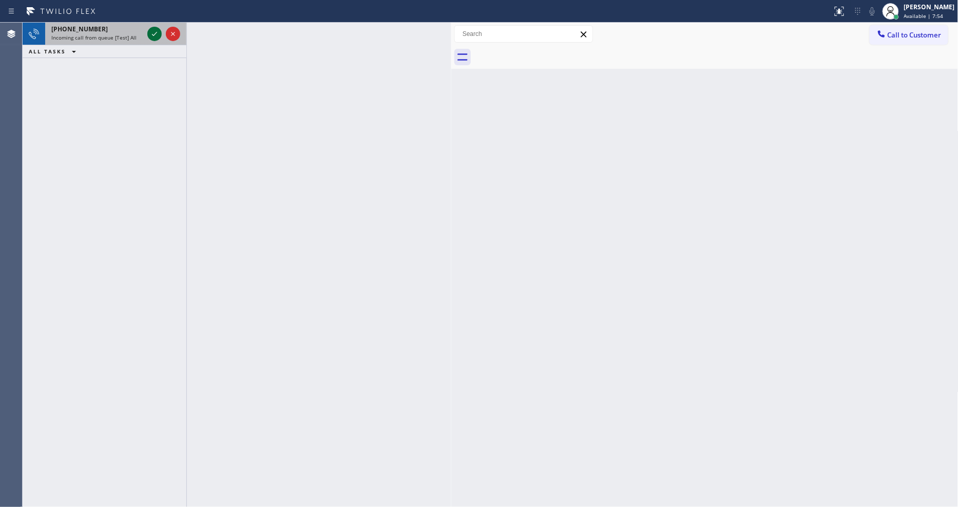
click at [150, 34] on icon at bounding box center [154, 34] width 12 height 12
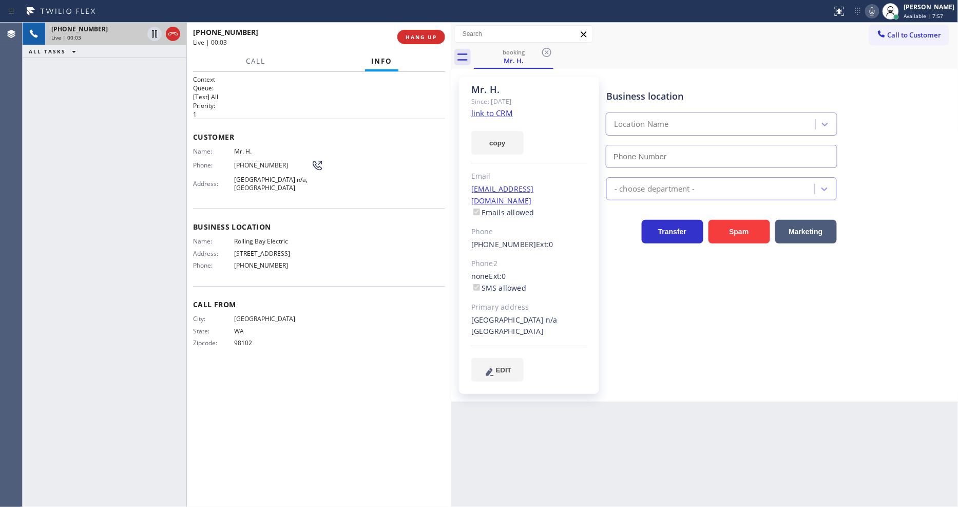
click at [376, 138] on span "Customer" at bounding box center [319, 137] width 252 height 10
type input "[PHONE_NUMBER]"
click at [423, 34] on span "HANG UP" at bounding box center [420, 36] width 31 height 7
click at [424, 34] on span "HANG UP" at bounding box center [420, 36] width 31 height 7
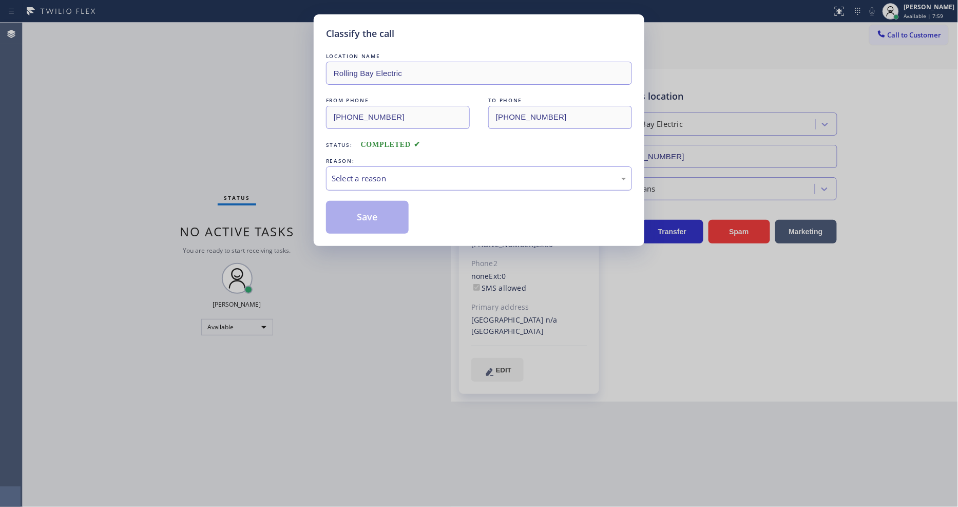
click at [339, 166] on div "Select a reason" at bounding box center [479, 178] width 306 height 24
click at [334, 220] on button "Save" at bounding box center [367, 217] width 83 height 33
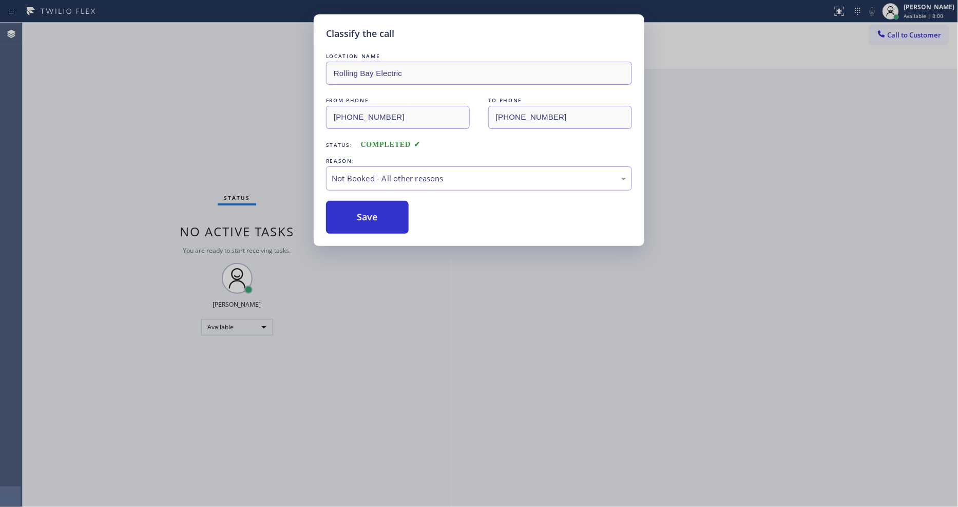
click at [334, 220] on button "Save" at bounding box center [367, 217] width 83 height 33
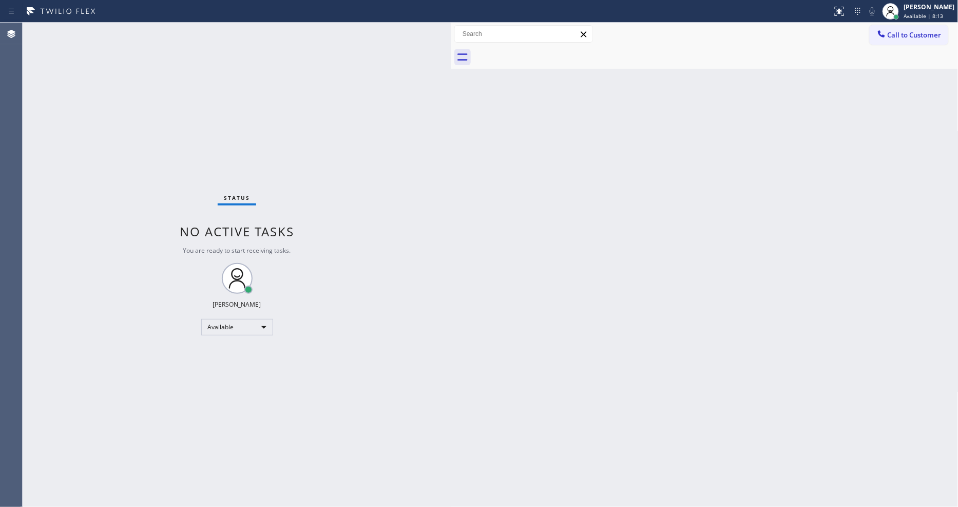
click at [633, 382] on div "Back to Dashboard Change Sender ID Customers Technicians Select a contact Outbo…" at bounding box center [704, 265] width 507 height 484
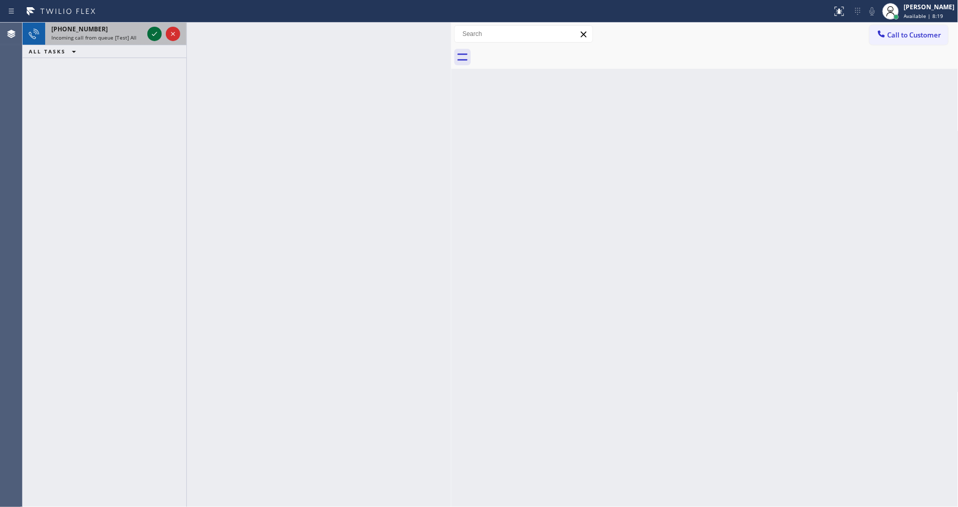
click at [154, 31] on icon at bounding box center [154, 34] width 12 height 12
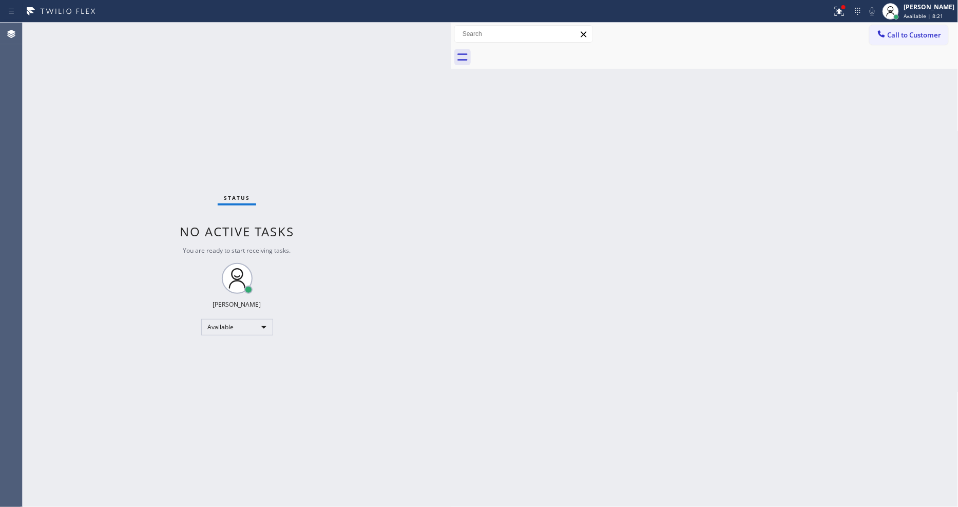
click at [153, 32] on div "Status No active tasks You are ready to start receiving tasks. [PERSON_NAME] Av…" at bounding box center [237, 265] width 429 height 484
click at [160, 38] on div "Status No active tasks You are ready to start receiving tasks. [PERSON_NAME] Av…" at bounding box center [237, 265] width 429 height 484
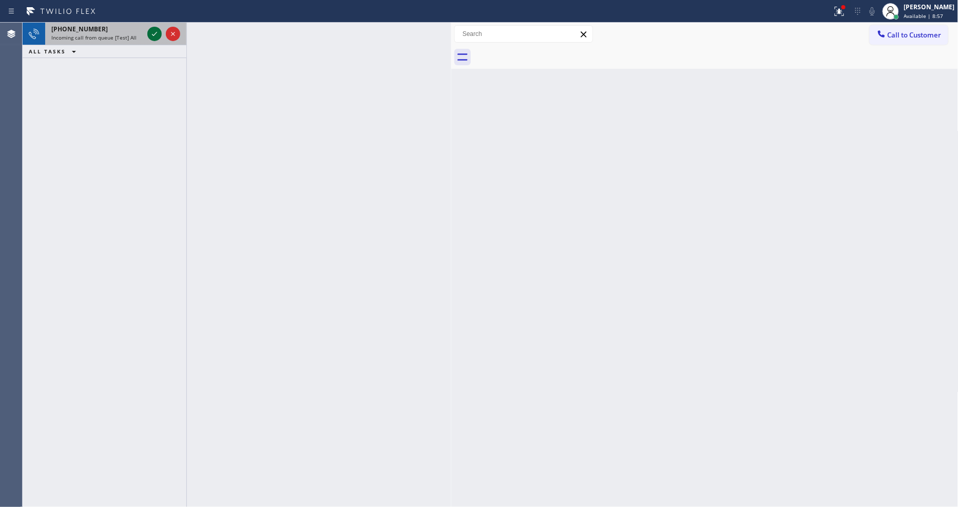
click at [151, 33] on icon at bounding box center [154, 34] width 12 height 12
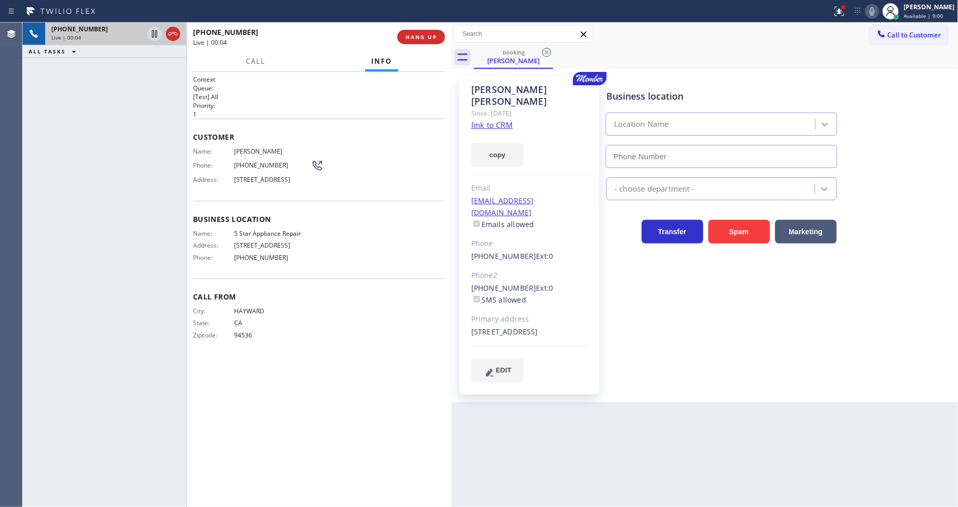
type input "[PHONE_NUMBER]"
click at [497, 107] on div "Since: [DATE]" at bounding box center [529, 113] width 116 height 12
click at [488, 120] on link "link to CRM" at bounding box center [492, 125] width 42 height 10
click at [876, 14] on icon at bounding box center [872, 11] width 12 height 12
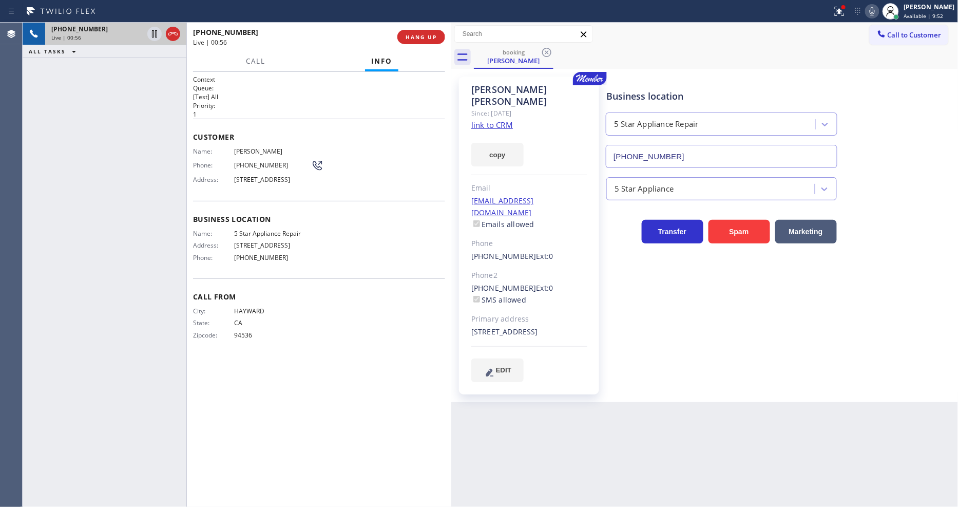
drag, startPoint x: 846, startPoint y: 8, endPoint x: 844, endPoint y: 37, distance: 28.8
click at [845, 8] on icon at bounding box center [839, 11] width 12 height 12
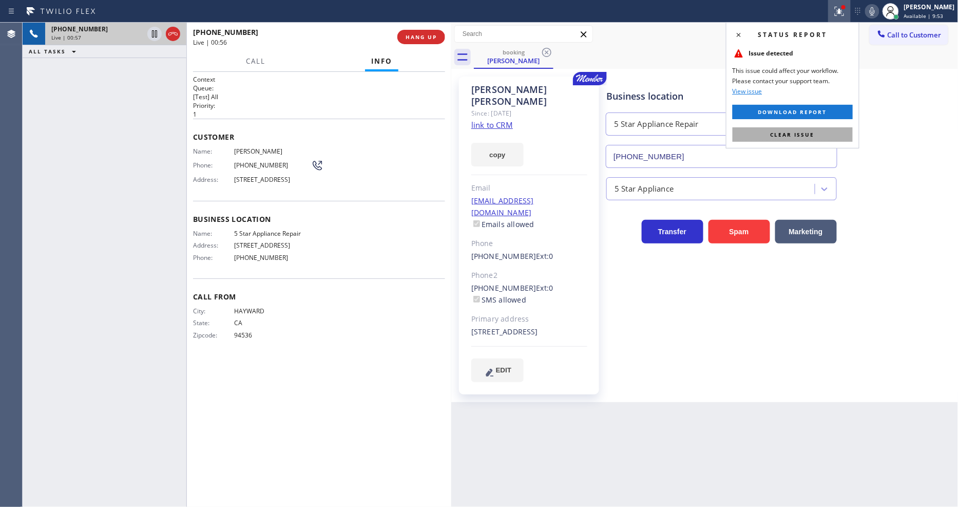
click at [832, 137] on button "Clear issue" at bounding box center [792, 134] width 120 height 14
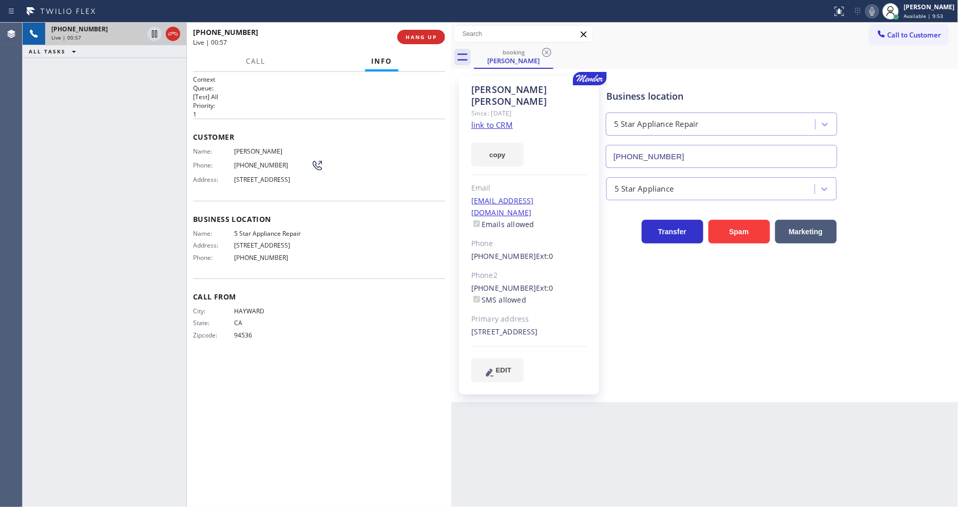
click at [253, 271] on div "Business location Name: 5 Star Appliance Repair Address: [STREET_ADDRESS] Phone…" at bounding box center [319, 240] width 252 height 78
click at [656, 401] on div "Back to Dashboard Change Sender ID Customers Technicians Select a contact Outbo…" at bounding box center [704, 265] width 507 height 484
click at [121, 251] on div "[PHONE_NUMBER] Live | 02:05 ALL TASKS ALL TASKS ACTIVE TASKS TASKS IN WRAP UP" at bounding box center [105, 265] width 164 height 484
click at [653, 444] on div "Back to Dashboard Change Sender ID Customers Technicians Select a contact Outbo…" at bounding box center [704, 265] width 507 height 484
click at [351, 482] on div "Context Queue: [Test] All Priority: 1 Customer Name: [PERSON_NAME] Phone: [PHON…" at bounding box center [319, 289] width 252 height 429
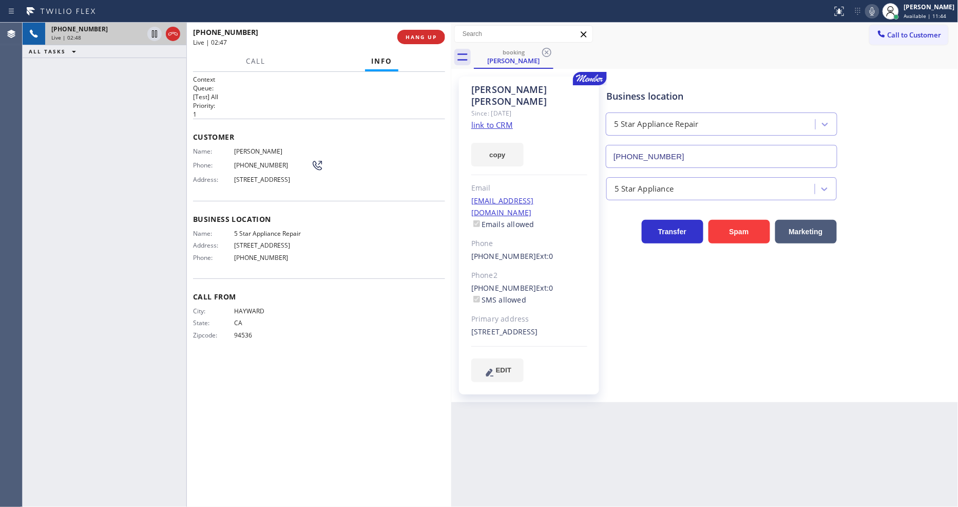
click at [315, 442] on div "Context Queue: [Test] All Priority: 1 Customer Name: [PERSON_NAME] Phone: [PHON…" at bounding box center [319, 289] width 252 height 429
click at [155, 34] on icon at bounding box center [154, 33] width 5 height 7
click at [878, 11] on icon at bounding box center [872, 11] width 12 height 12
click at [666, 431] on div "Back to Dashboard Change Sender ID Customers Technicians Select a contact Outbo…" at bounding box center [704, 265] width 507 height 484
click at [152, 33] on icon at bounding box center [154, 33] width 7 height 7
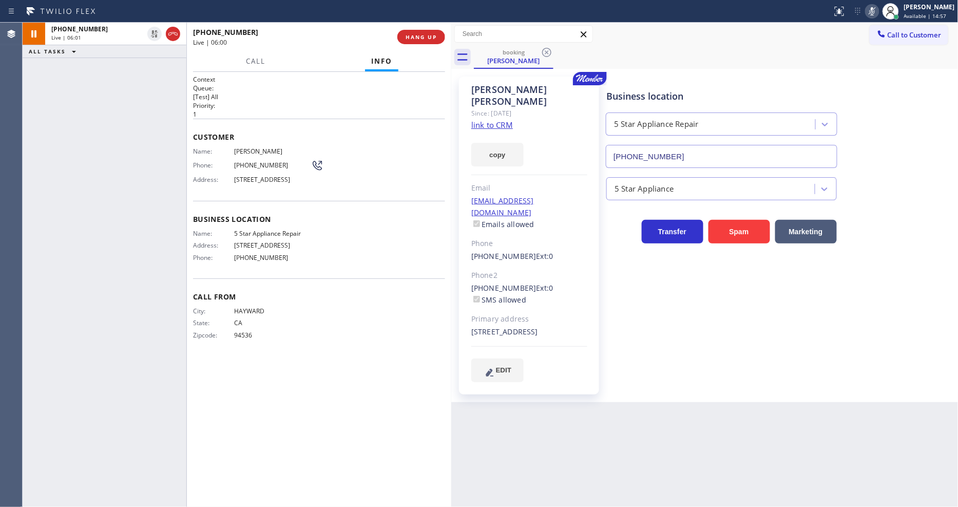
click at [875, 13] on icon at bounding box center [872, 11] width 12 height 12
click at [358, 224] on span "Business location" at bounding box center [319, 219] width 252 height 10
click at [661, 319] on div "Business location 5 Star Appliance Repair [PHONE_NUMBER] 5 Star Appliance Trans…" at bounding box center [779, 229] width 351 height 300
click at [262, 163] on span "[PHONE_NUMBER]" at bounding box center [272, 165] width 77 height 8
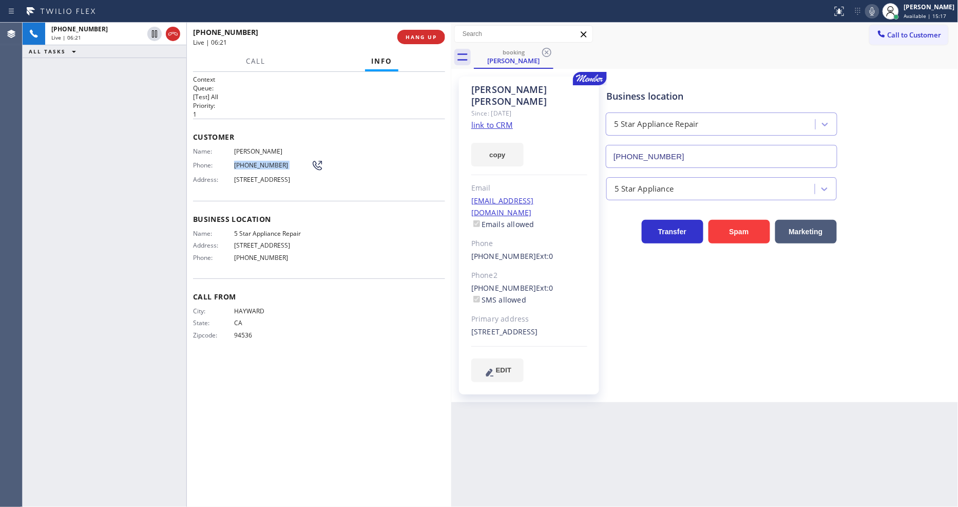
click at [262, 163] on span "[PHONE_NUMBER]" at bounding box center [272, 165] width 77 height 8
drag, startPoint x: 837, startPoint y: 379, endPoint x: 791, endPoint y: 227, distance: 158.5
click at [837, 379] on div "Business location 5 Star Appliance Repair [PHONE_NUMBER] 5 Star Appliance Trans…" at bounding box center [779, 239] width 351 height 320
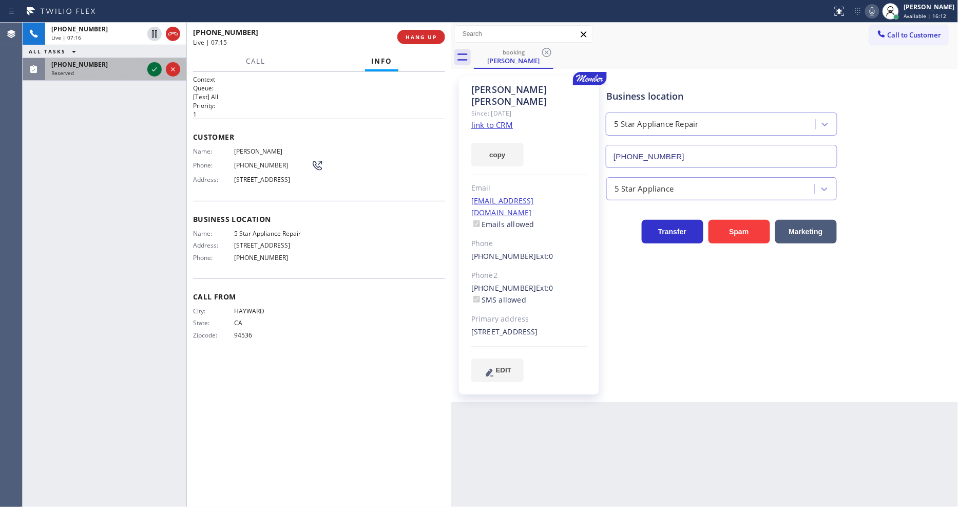
click at [154, 69] on icon at bounding box center [154, 69] width 12 height 12
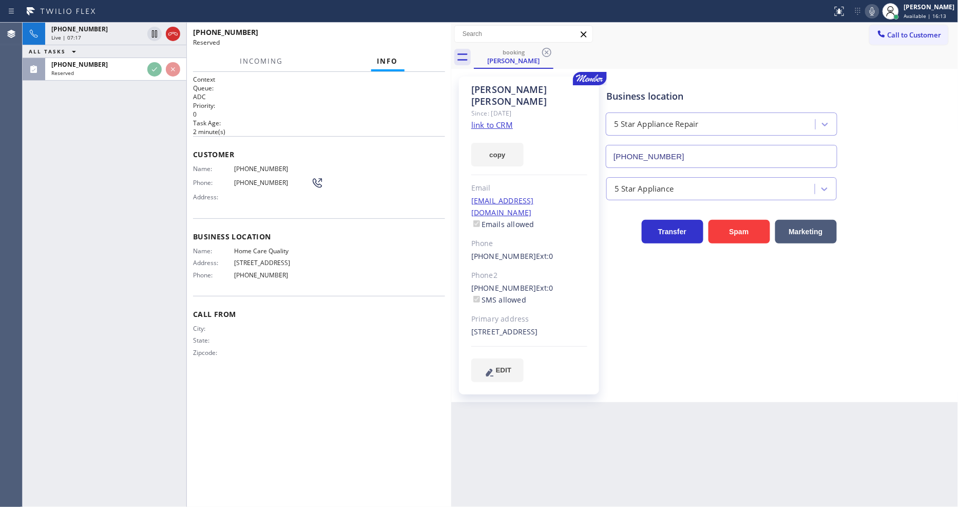
click at [234, 136] on div "Customer Name: [PHONE_NUMBER] Phone: [PHONE_NUMBER] Address:" at bounding box center [319, 177] width 252 height 82
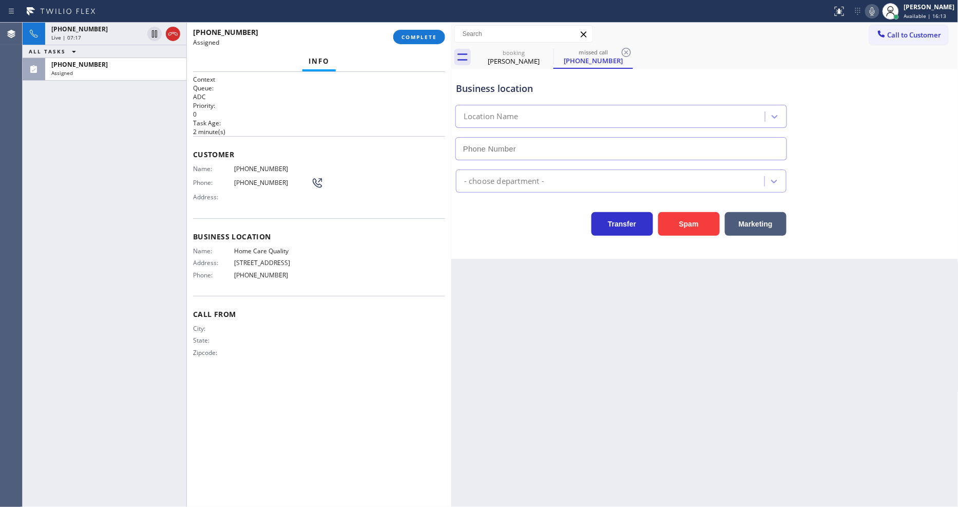
type input "[PHONE_NUMBER]"
click at [421, 43] on button "COMPLETE" at bounding box center [419, 37] width 52 height 14
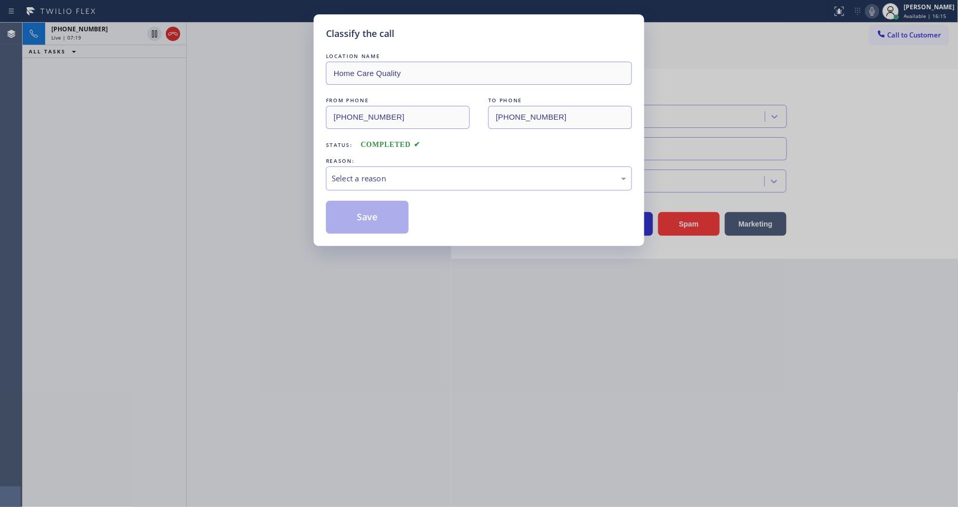
click at [374, 175] on div "Select a reason" at bounding box center [479, 178] width 295 height 12
click at [391, 224] on button "Save" at bounding box center [367, 217] width 83 height 33
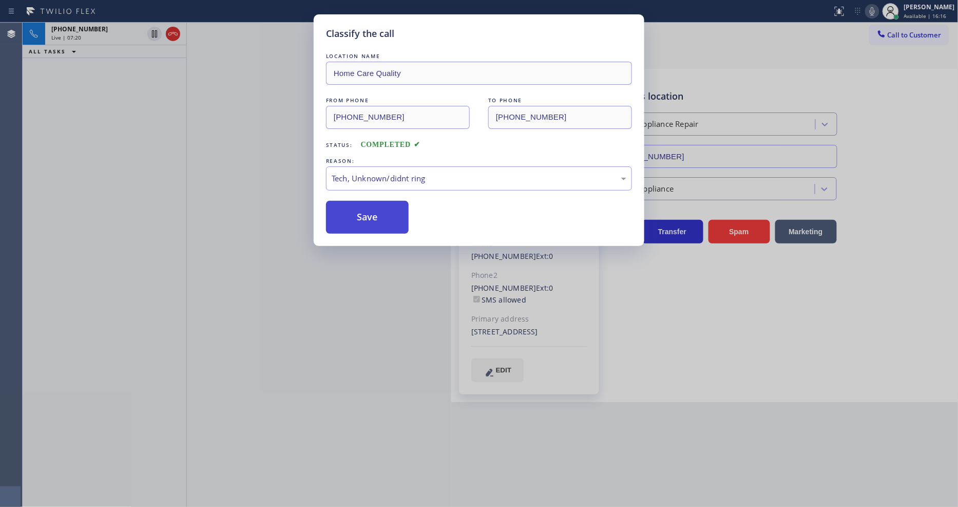
click at [391, 224] on button "Save" at bounding box center [367, 217] width 83 height 33
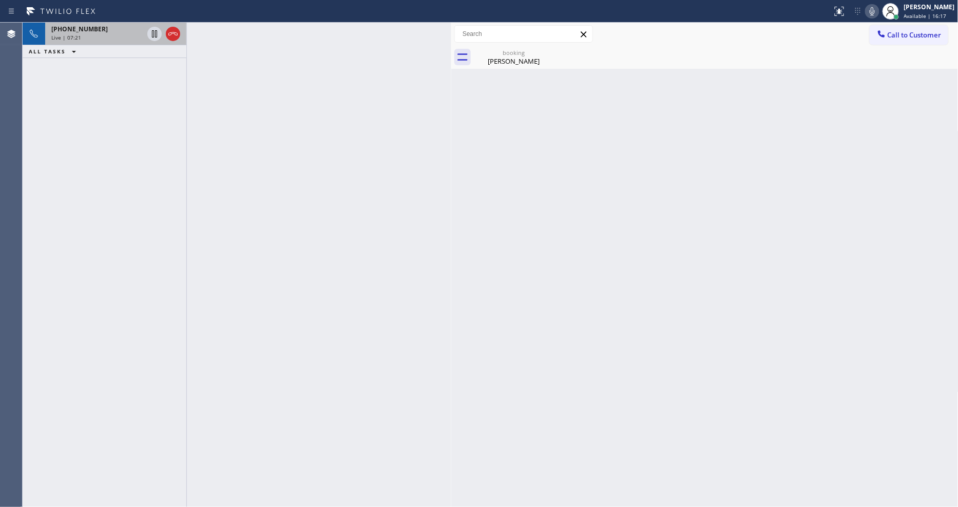
click at [113, 37] on div "Live | 07:21" at bounding box center [97, 37] width 92 height 7
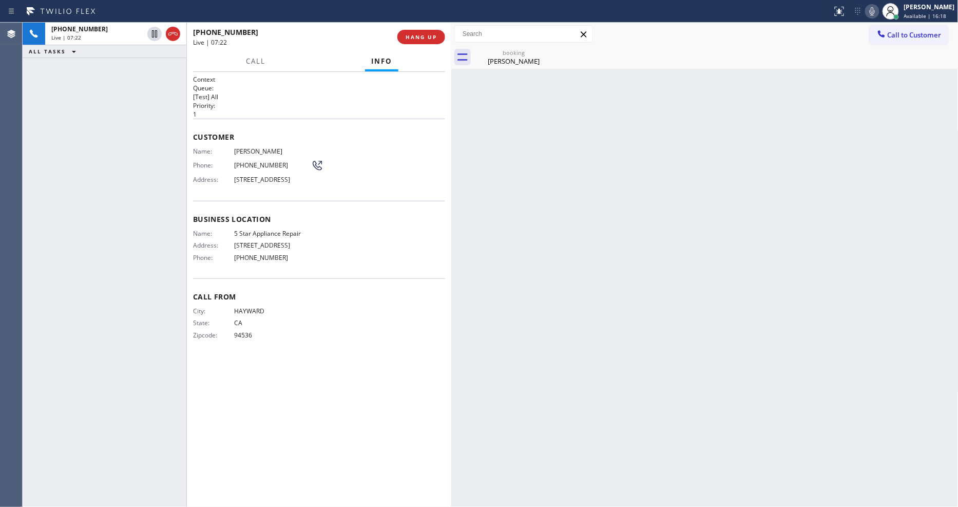
click at [493, 70] on div "Back to Dashboard Change Sender ID Customers Technicians Select a contact Outbo…" at bounding box center [704, 265] width 507 height 484
click at [494, 65] on div "[PERSON_NAME]" at bounding box center [514, 60] width 78 height 9
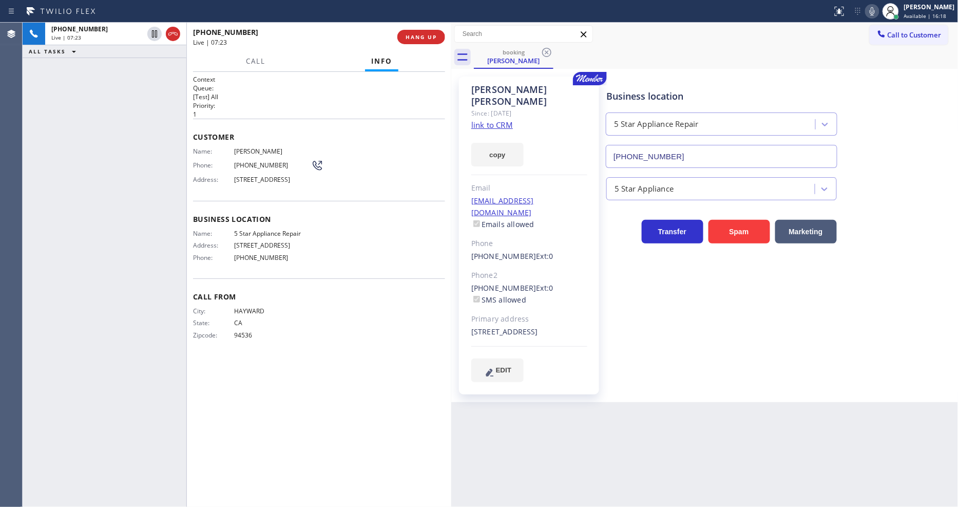
click at [279, 273] on div "Business location Name: 5 Star Appliance Repair Address: [STREET_ADDRESS] Phone…" at bounding box center [319, 240] width 252 height 78
click at [300, 322] on div "City: [GEOGRAPHIC_DATA]: [US_STATE] Zipcode: 94536" at bounding box center [252, 325] width 118 height 36
drag, startPoint x: 686, startPoint y: 322, endPoint x: 683, endPoint y: 281, distance: 41.1
click at [686, 322] on div "Business location 5 Star Appliance Repair [PHONE_NUMBER] 5 Star Appliance Trans…" at bounding box center [779, 229] width 351 height 300
click at [425, 33] on span "HANG UP" at bounding box center [420, 36] width 31 height 7
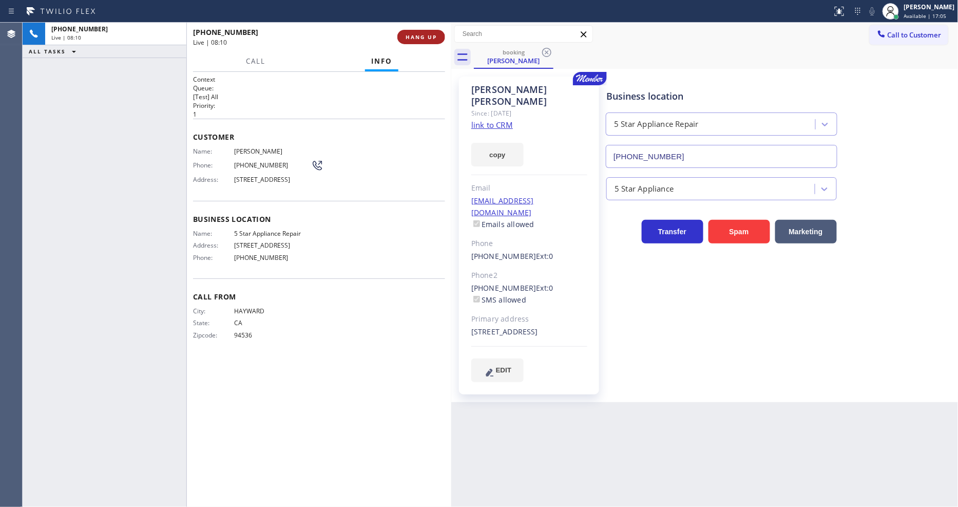
click at [425, 33] on span "HANG UP" at bounding box center [420, 36] width 31 height 7
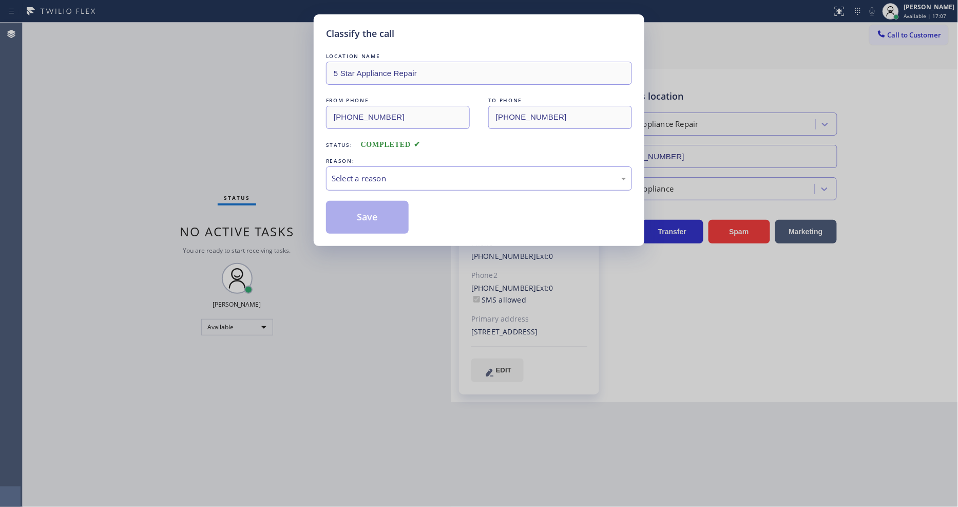
click at [376, 166] on div "Select a reason" at bounding box center [479, 178] width 306 height 24
click at [381, 213] on button "Save" at bounding box center [367, 217] width 83 height 33
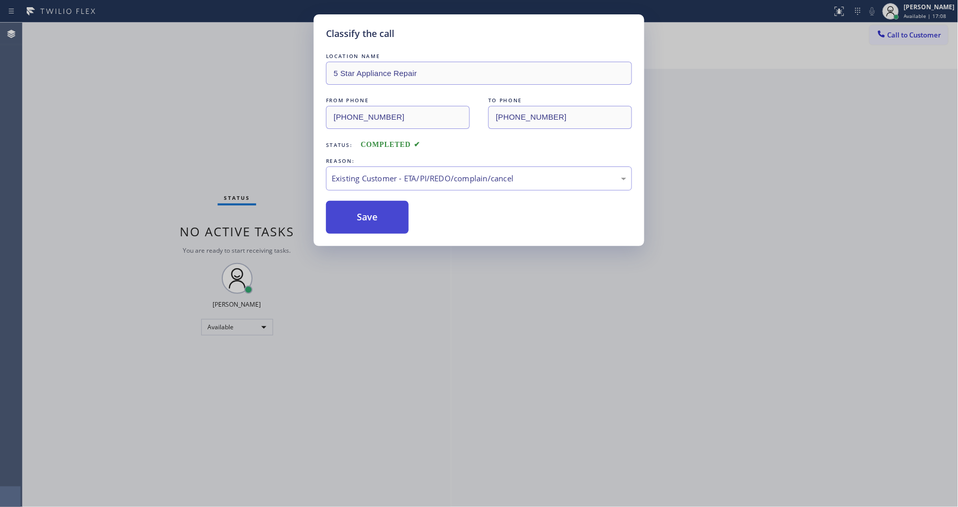
click at [381, 213] on button "Save" at bounding box center [367, 217] width 83 height 33
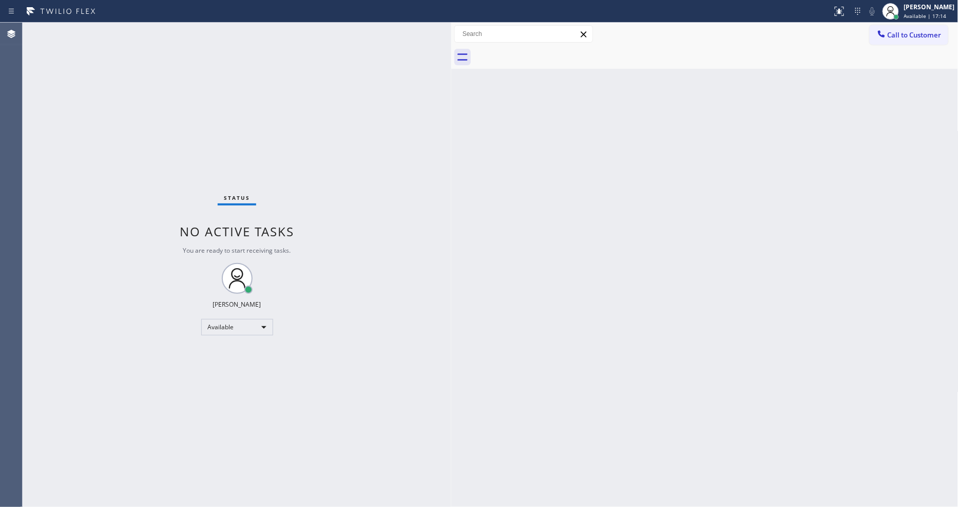
click at [664, 330] on div "Back to Dashboard Change Sender ID Customers Technicians Select a contact Outbo…" at bounding box center [704, 265] width 507 height 484
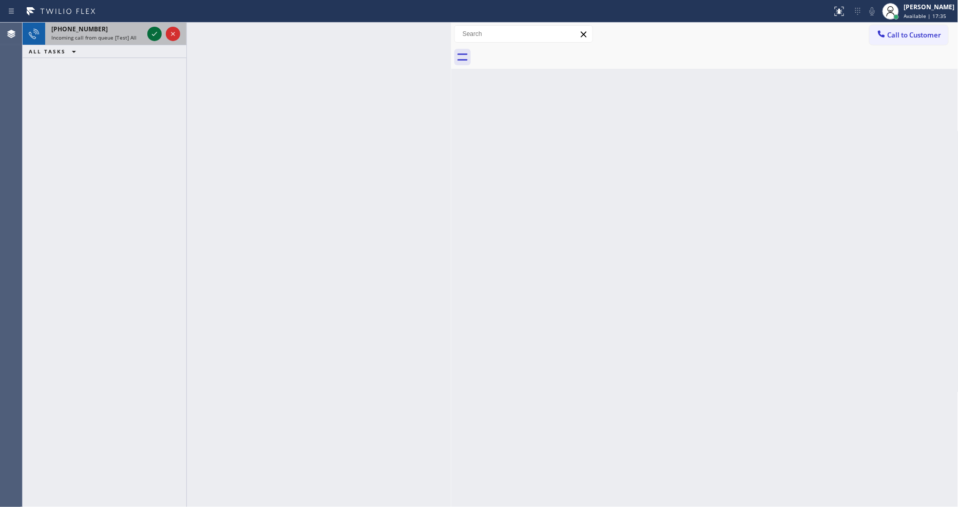
click at [150, 34] on icon at bounding box center [154, 34] width 12 height 12
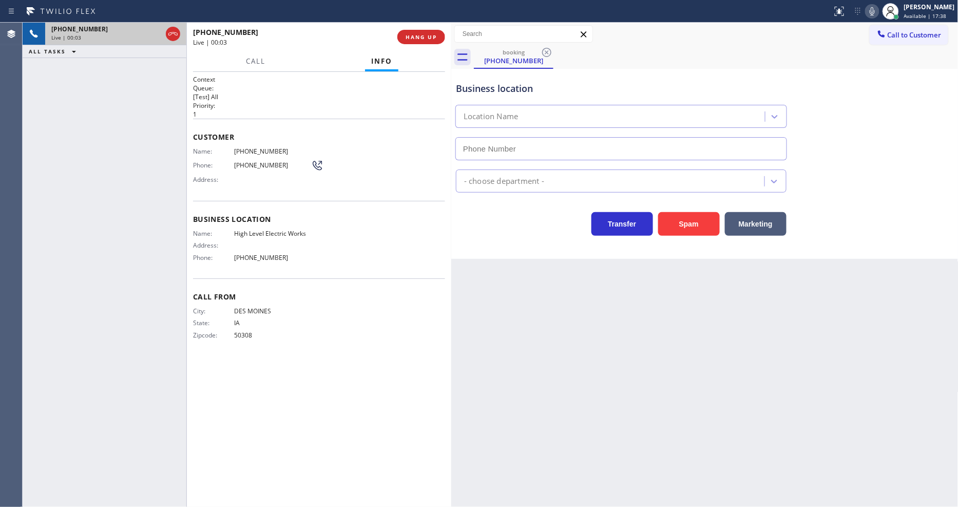
type input "[PHONE_NUMBER]"
click at [273, 234] on div "Name: High Level Electric Works Address: Phone: [PHONE_NUMBER]" at bounding box center [252, 247] width 118 height 36
click at [400, 186] on div "Customer Name: [PHONE_NUMBER] Phone: [PHONE_NUMBER] Address:" at bounding box center [319, 160] width 252 height 82
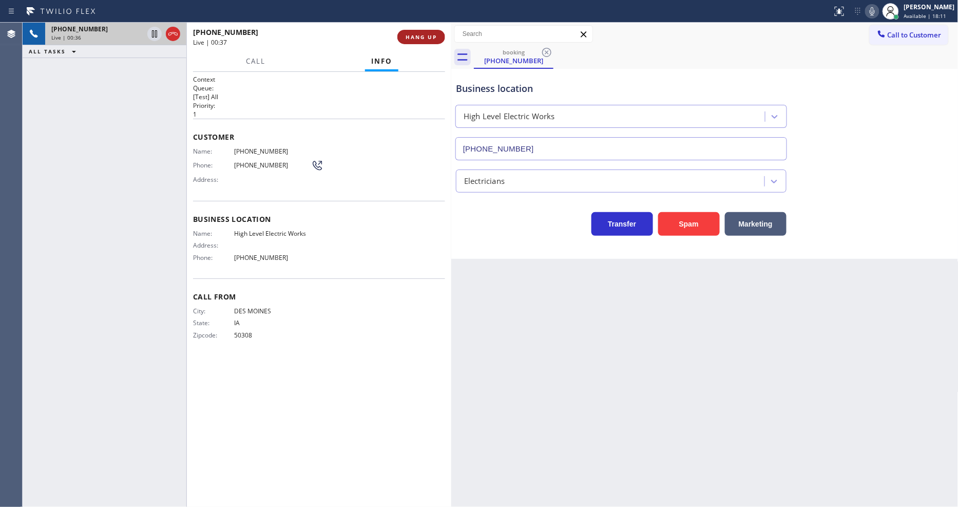
click at [421, 42] on button "HANG UP" at bounding box center [421, 37] width 48 height 14
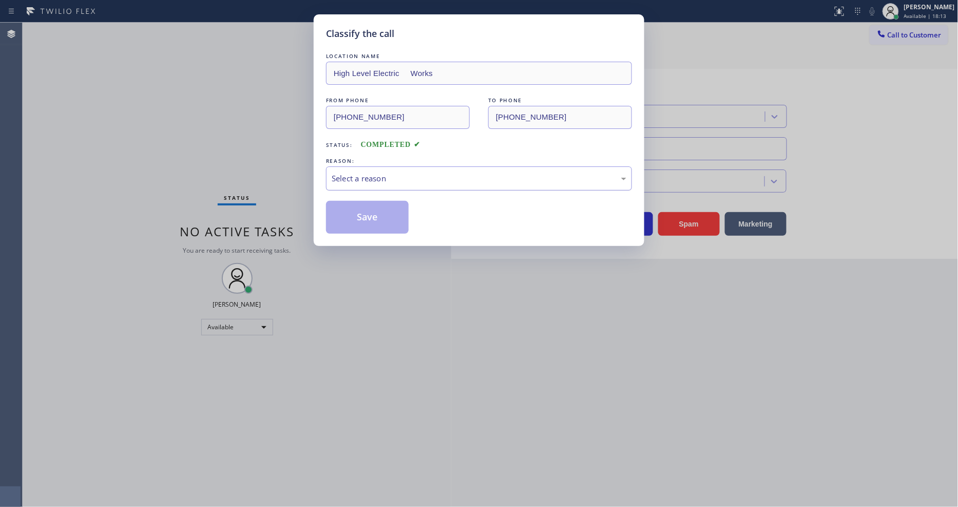
click at [381, 172] on div "Select a reason" at bounding box center [479, 178] width 295 height 12
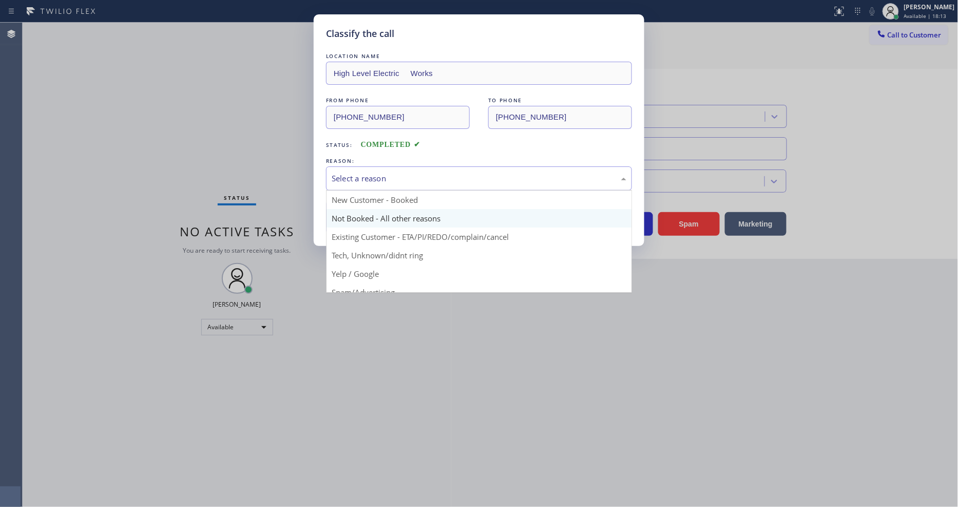
click at [375, 211] on button "Save" at bounding box center [367, 217] width 83 height 33
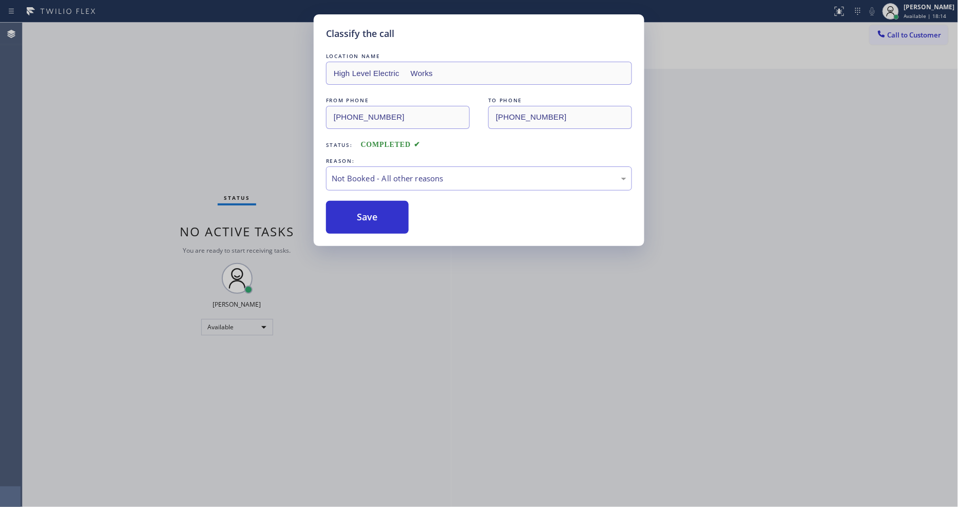
click at [375, 211] on button "Save" at bounding box center [367, 217] width 83 height 33
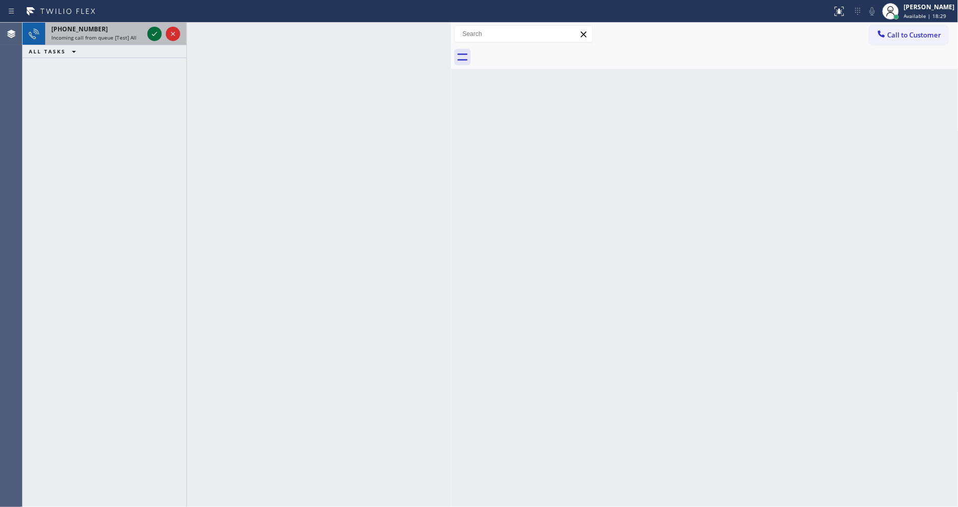
click at [159, 37] on div at bounding box center [154, 34] width 14 height 12
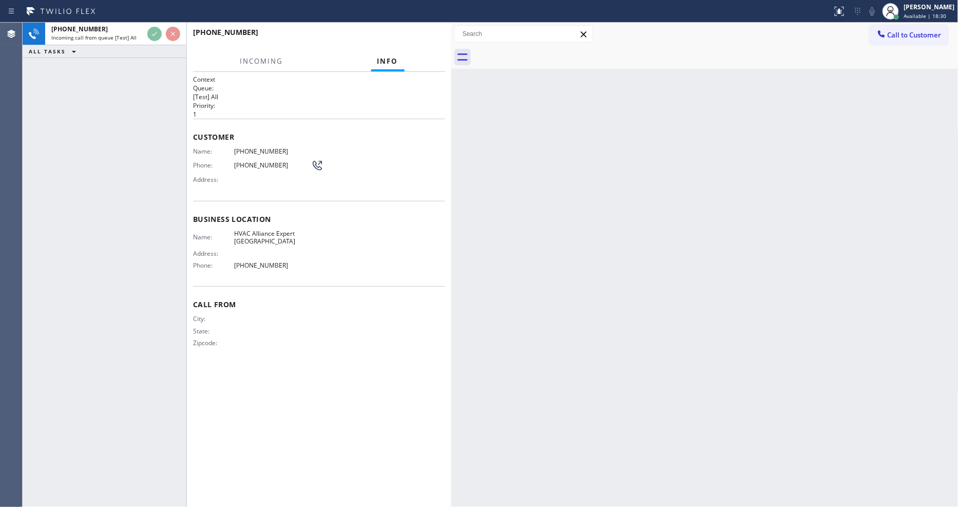
click at [173, 186] on div "[PHONE_NUMBER] Incoming call from queue [Test] All ALL TASKS ALL TASKS ACTIVE T…" at bounding box center [105, 265] width 164 height 484
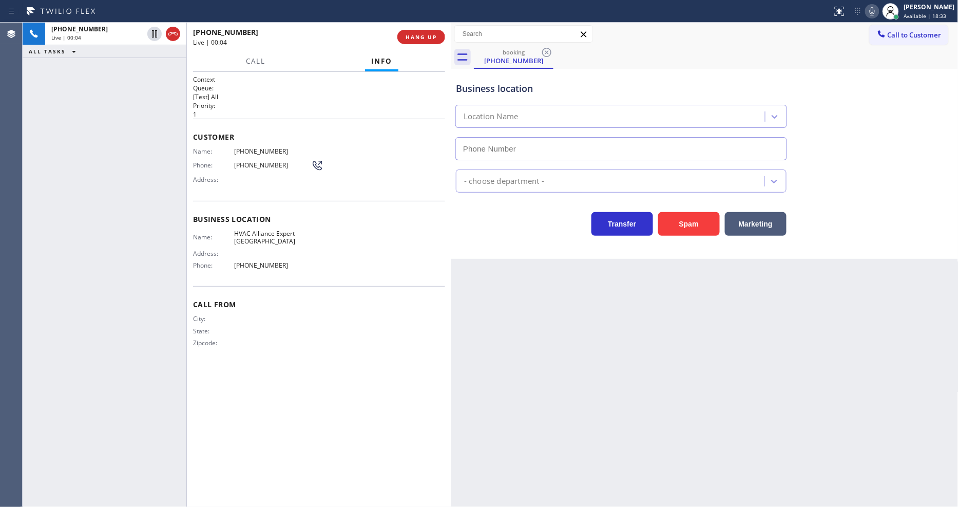
type input "[PHONE_NUMBER]"
click at [432, 33] on span "HANG UP" at bounding box center [420, 36] width 31 height 7
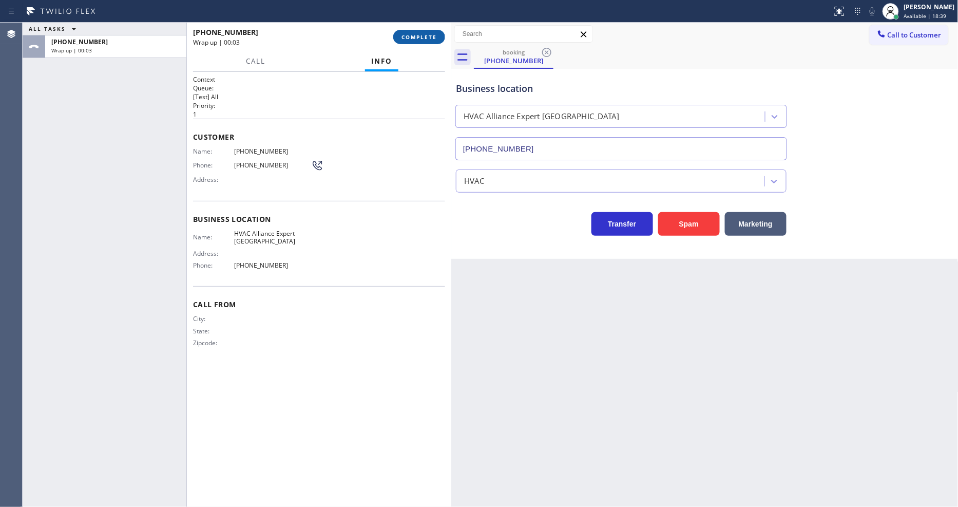
click at [432, 33] on span "COMPLETE" at bounding box center [418, 36] width 35 height 7
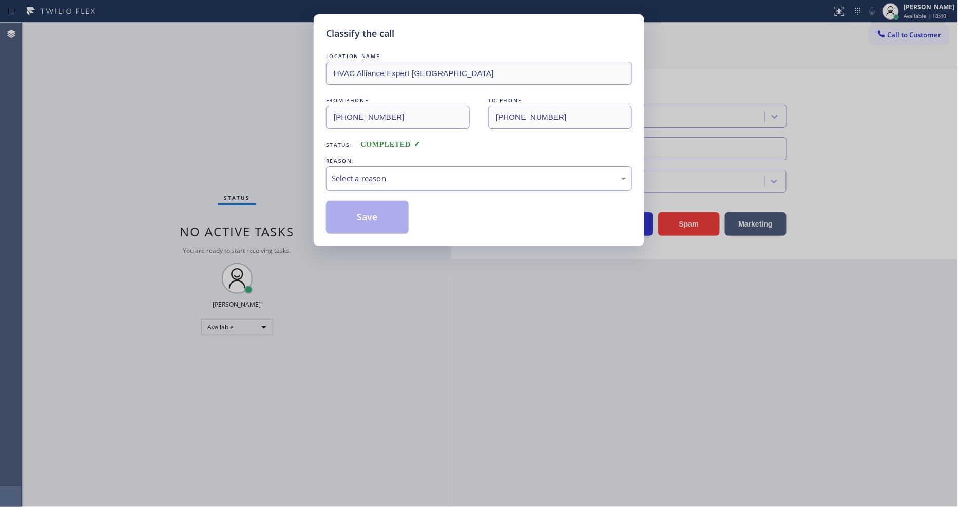
click at [372, 166] on div "Select a reason" at bounding box center [479, 178] width 306 height 24
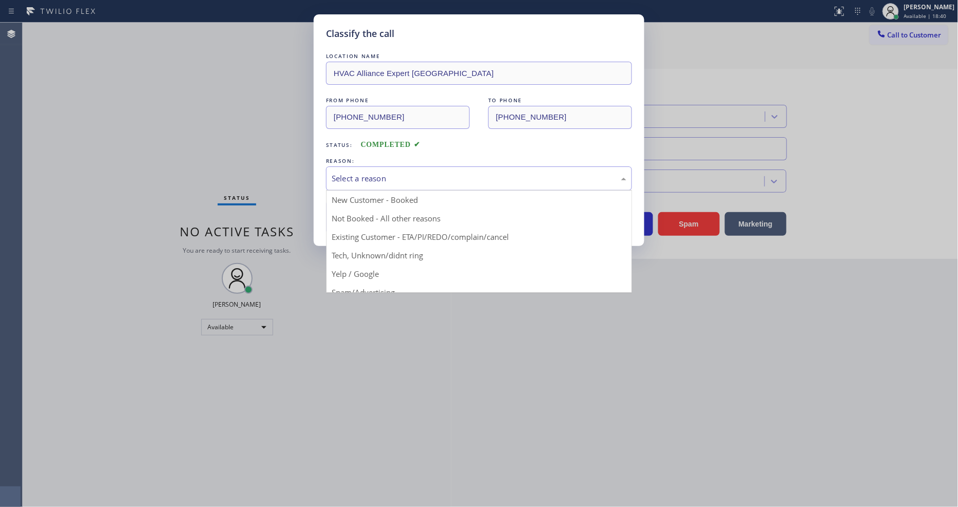
drag, startPoint x: 372, startPoint y: 254, endPoint x: 382, endPoint y: 211, distance: 43.3
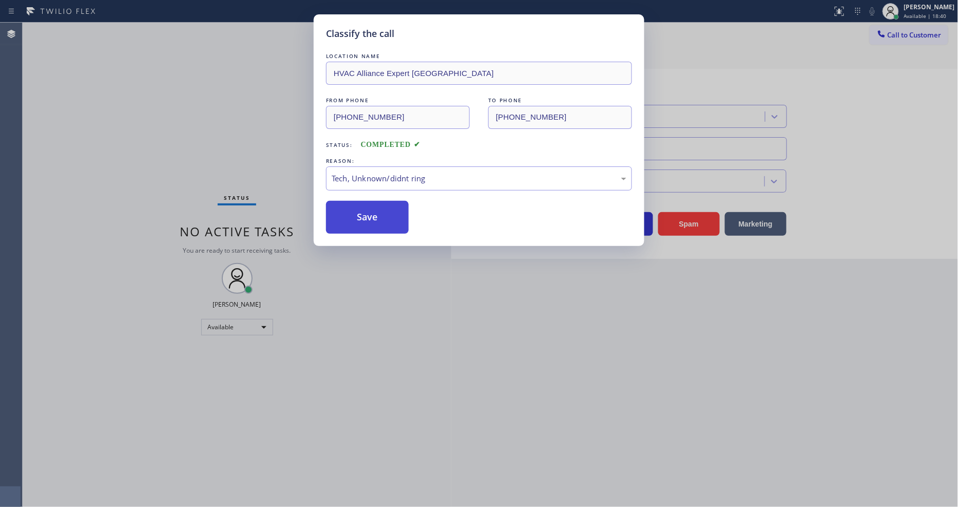
click at [382, 211] on button "Save" at bounding box center [367, 217] width 83 height 33
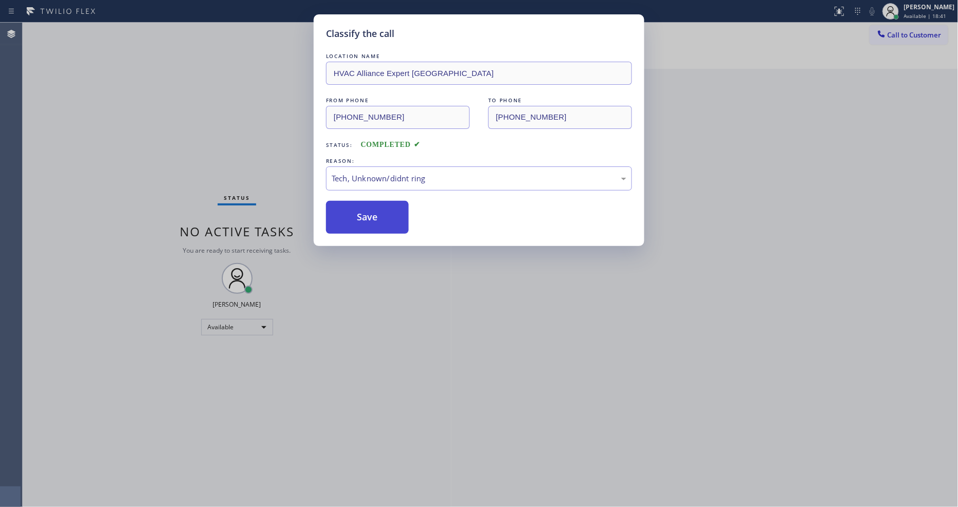
click at [382, 211] on button "Save" at bounding box center [367, 217] width 83 height 33
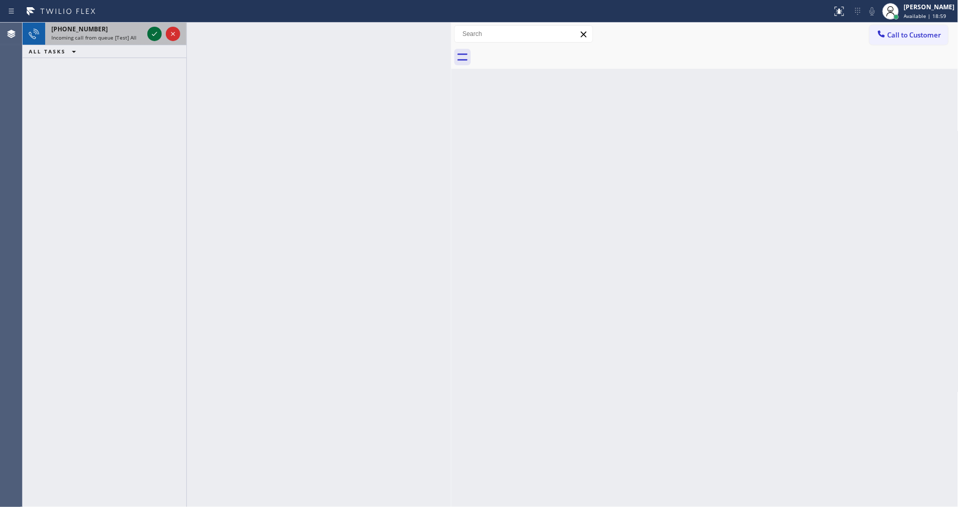
click at [156, 33] on icon at bounding box center [154, 34] width 12 height 12
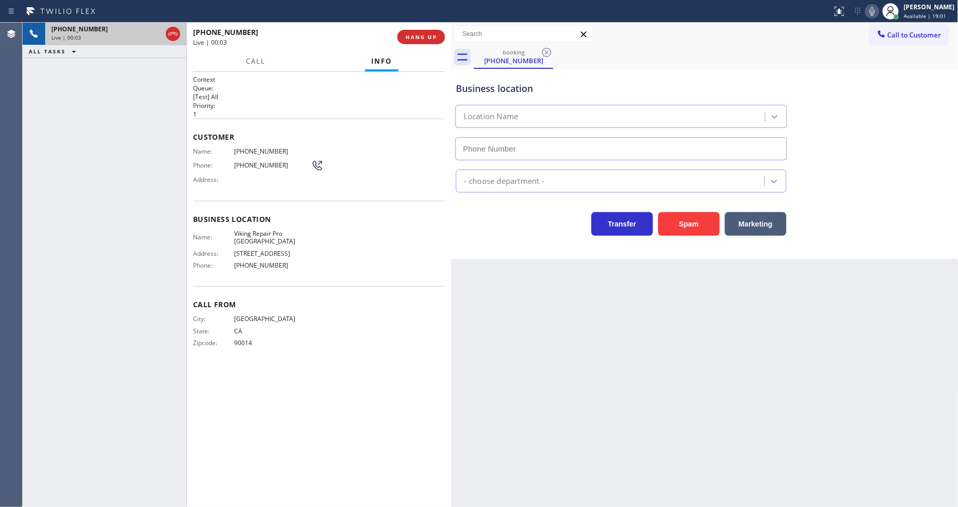
type input "[PHONE_NUMBER]"
click at [419, 50] on div "[PHONE_NUMBER] Live | 00:03 HANG UP" at bounding box center [319, 37] width 252 height 27
click at [424, 37] on span "HANG UP" at bounding box center [420, 36] width 31 height 7
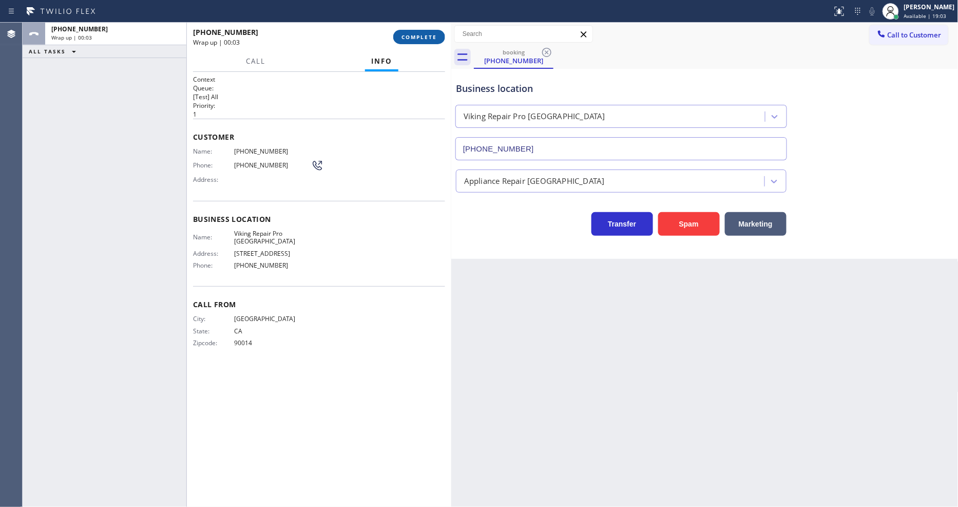
click at [424, 37] on span "COMPLETE" at bounding box center [418, 36] width 35 height 7
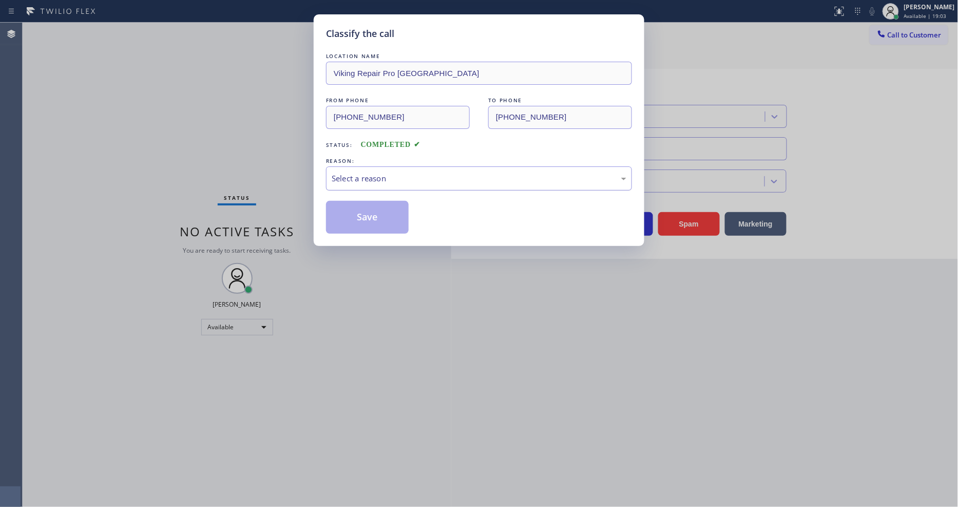
click at [413, 176] on div "Select a reason" at bounding box center [479, 178] width 295 height 12
click at [389, 217] on button "Save" at bounding box center [367, 217] width 83 height 33
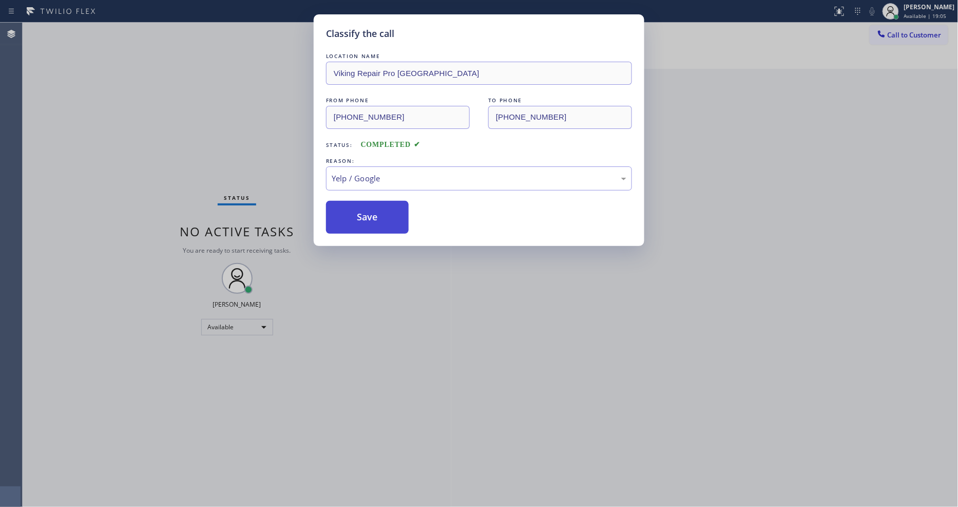
click at [389, 217] on button "Save" at bounding box center [367, 217] width 83 height 33
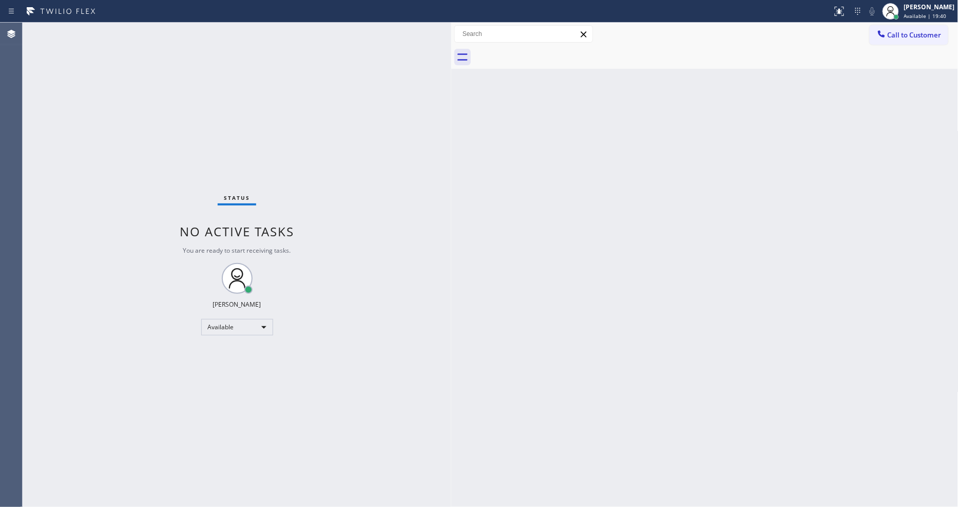
click at [163, 34] on div "Status No active tasks You are ready to start receiving tasks. [PERSON_NAME] Av…" at bounding box center [237, 265] width 429 height 484
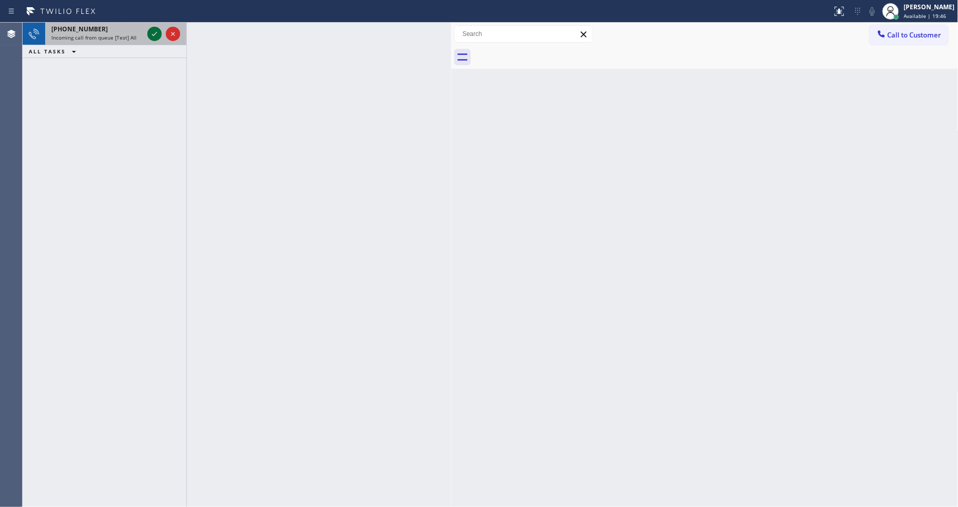
click at [150, 31] on icon at bounding box center [154, 34] width 12 height 12
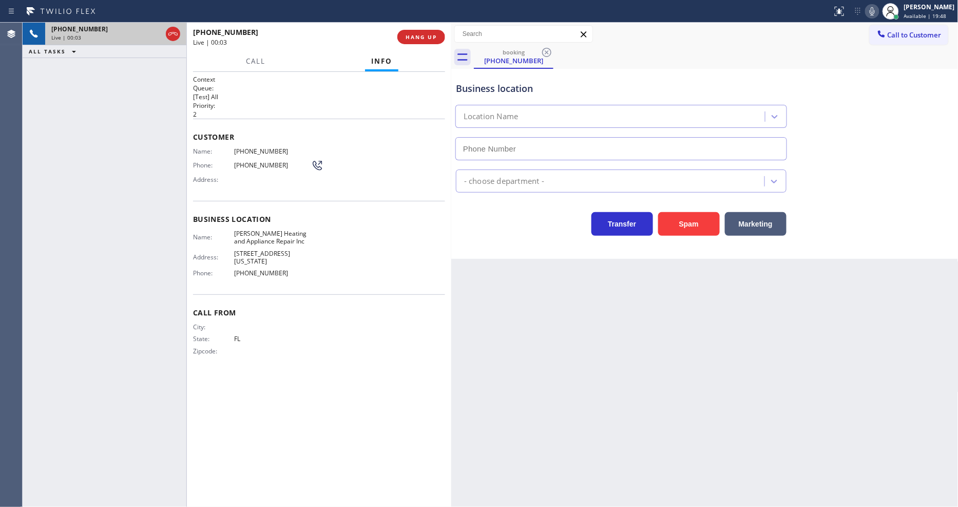
type input "[PHONE_NUMBER]"
click at [249, 286] on div "Business location Name: [PERSON_NAME] Heating and Appliance Repair Inc Address:…" at bounding box center [319, 247] width 252 height 93
click at [203, 154] on div "Name: [PHONE_NUMBER] Phone: [PHONE_NUMBER] Address:" at bounding box center [258, 167] width 130 height 41
click at [424, 41] on button "HANG UP" at bounding box center [421, 37] width 48 height 14
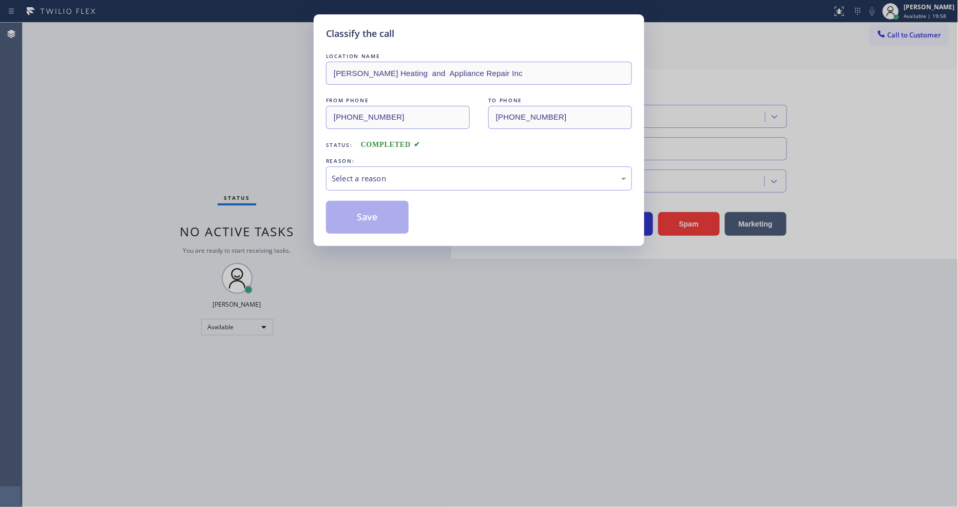
click at [397, 178] on div "Select a reason" at bounding box center [479, 178] width 295 height 12
click at [386, 213] on button "Save" at bounding box center [367, 217] width 83 height 33
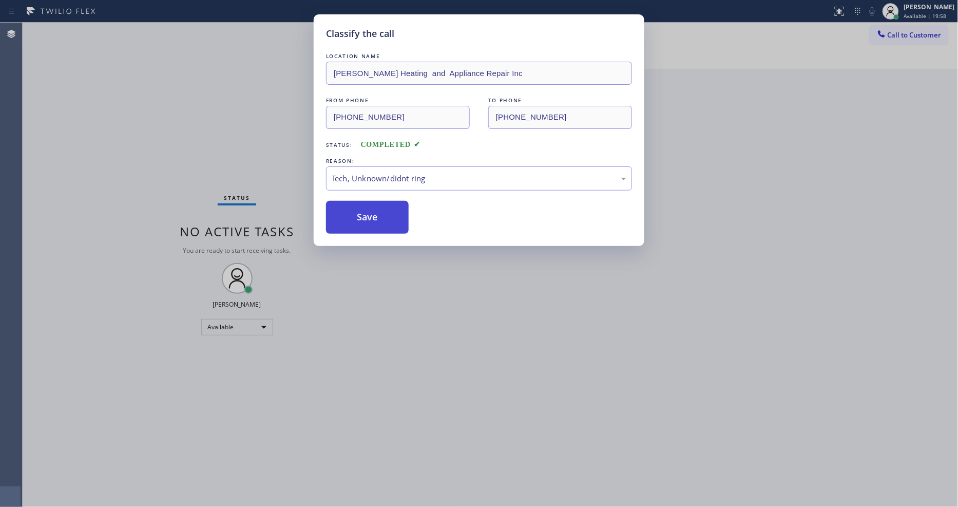
click at [386, 213] on button "Save" at bounding box center [367, 217] width 83 height 33
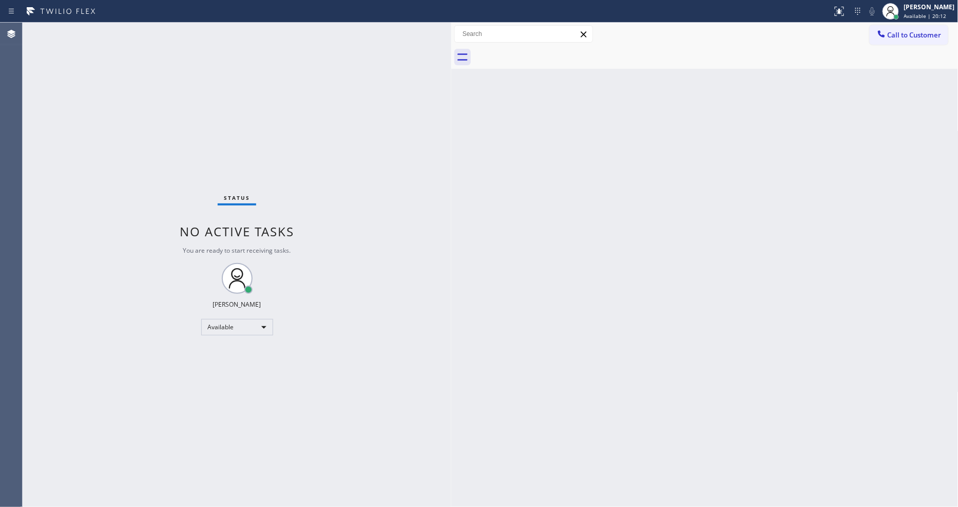
click at [790, 324] on div "Back to Dashboard Change Sender ID Customers Technicians Select a contact Outbo…" at bounding box center [704, 265] width 507 height 484
click at [150, 36] on div "Status No active tasks You are ready to start receiving tasks. [PERSON_NAME] Av…" at bounding box center [237, 265] width 429 height 484
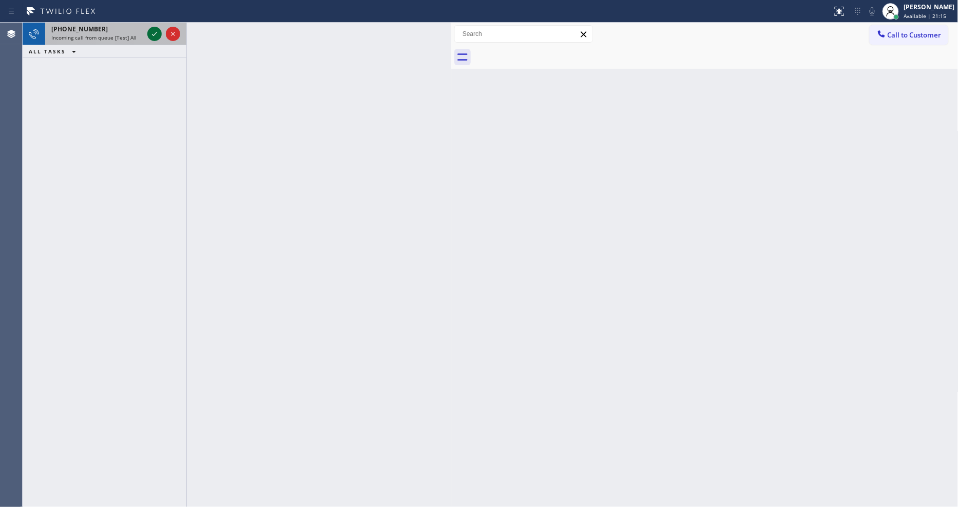
click at [151, 31] on icon at bounding box center [154, 34] width 12 height 12
click at [154, 36] on icon at bounding box center [154, 34] width 12 height 12
click at [155, 36] on icon at bounding box center [154, 34] width 12 height 12
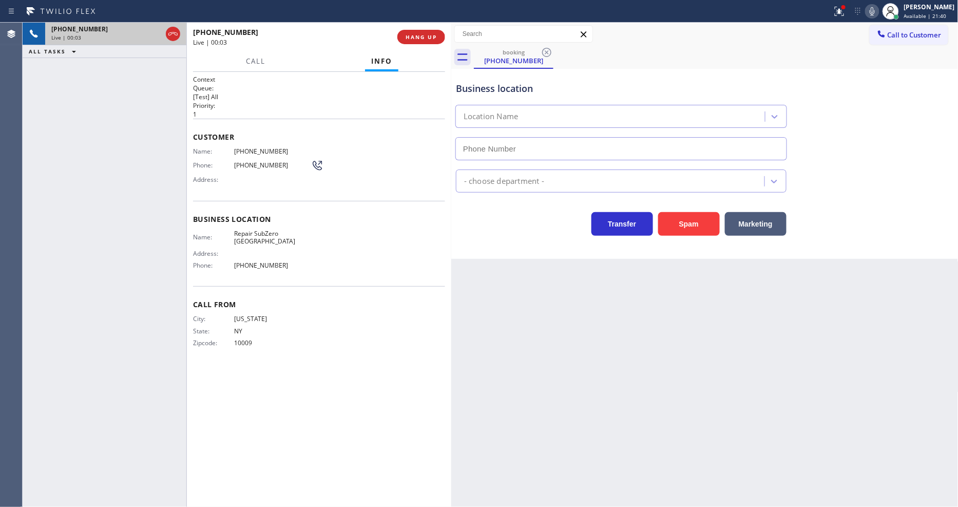
type input "[PHONE_NUMBER]"
click at [278, 231] on span "Repair SubZero [GEOGRAPHIC_DATA]" at bounding box center [272, 237] width 77 height 16
click at [242, 143] on div "Customer Name: [PHONE_NUMBER] Phone: [PHONE_NUMBER] Address:" at bounding box center [319, 160] width 252 height 82
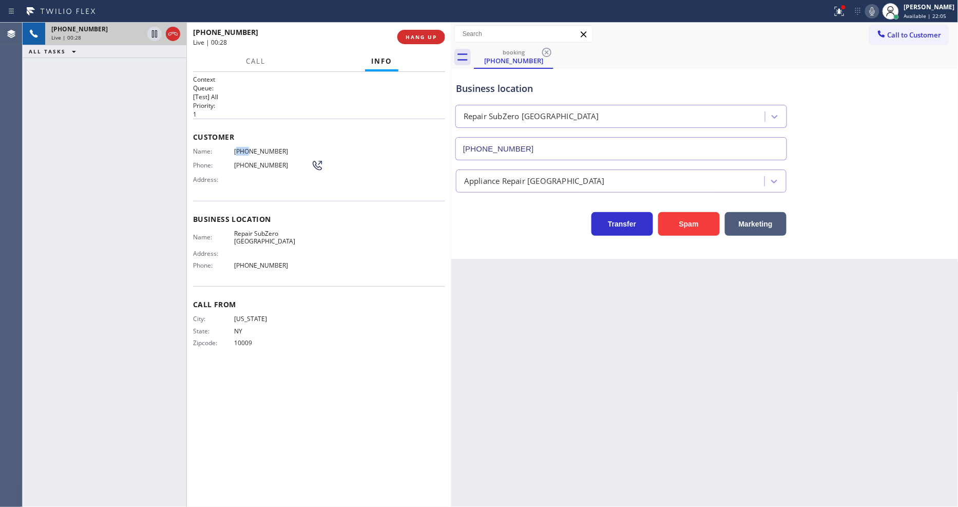
click at [242, 143] on div "Customer Name: [PHONE_NUMBER] Phone: [PHONE_NUMBER] Address:" at bounding box center [319, 160] width 252 height 82
click at [889, 11] on div at bounding box center [890, 11] width 23 height 23
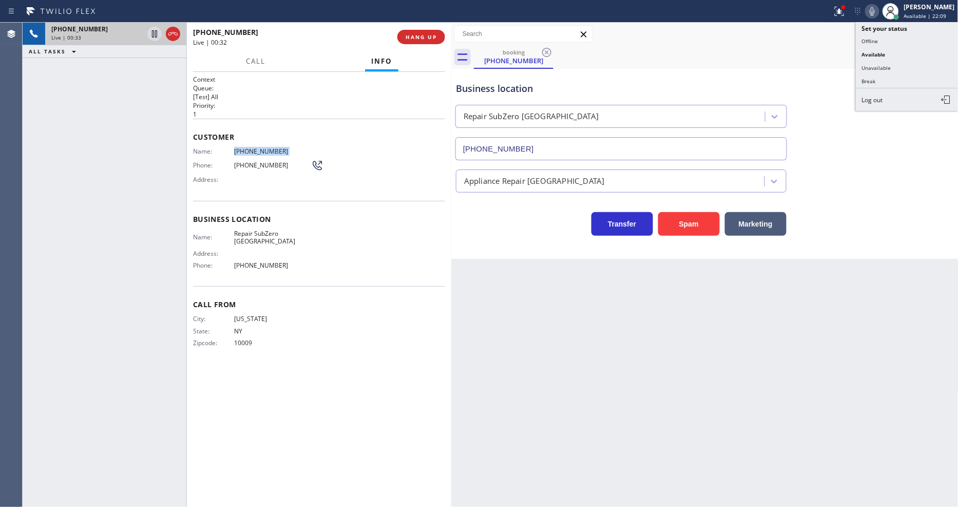
click at [878, 12] on icon at bounding box center [872, 11] width 12 height 12
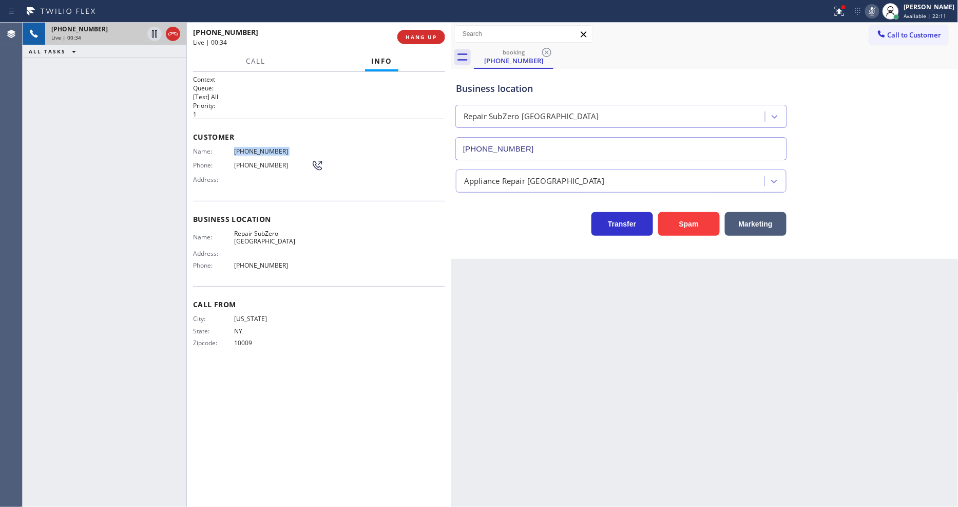
click at [875, 11] on icon at bounding box center [871, 11] width 5 height 8
click at [845, 7] on div at bounding box center [843, 7] width 4 height 4
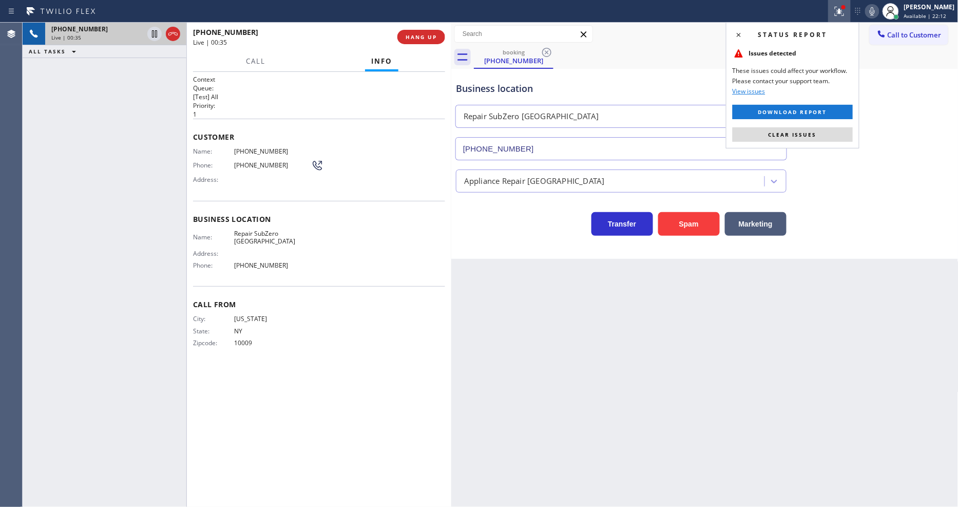
drag, startPoint x: 824, startPoint y: 130, endPoint x: 759, endPoint y: 196, distance: 92.5
click at [823, 130] on button "Clear issues" at bounding box center [792, 134] width 120 height 14
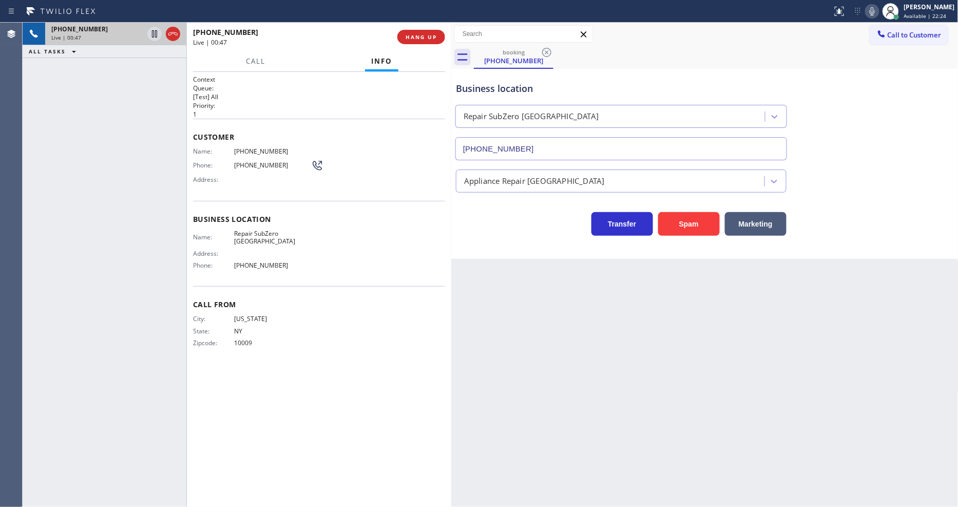
drag, startPoint x: 121, startPoint y: 162, endPoint x: 164, endPoint y: 228, distance: 78.6
click at [121, 162] on div "[PHONE_NUMBER] Live | 00:47 ALL TASKS ALL TASKS ACTIVE TASKS TASKS IN WRAP UP" at bounding box center [105, 265] width 164 height 484
click at [154, 33] on icon at bounding box center [154, 34] width 12 height 12
click at [875, 11] on icon at bounding box center [871, 11] width 5 height 8
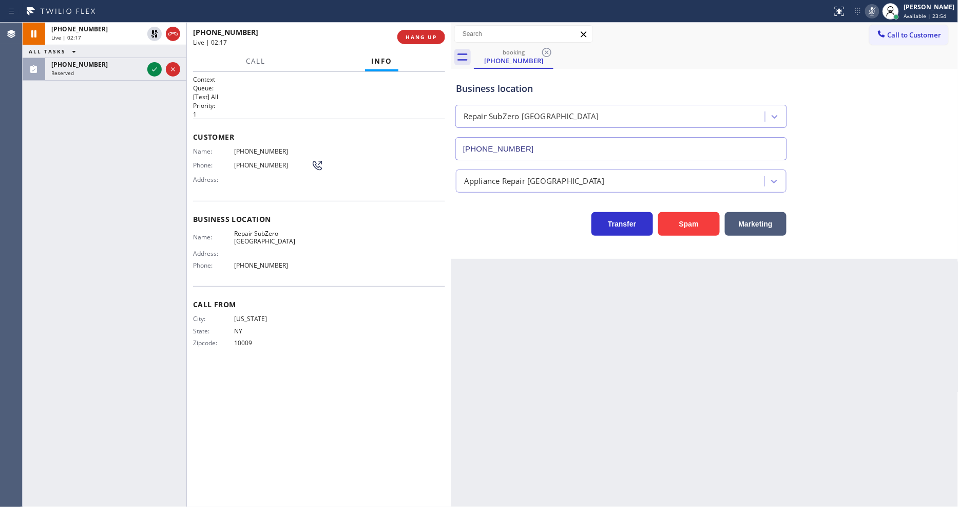
drag, startPoint x: 155, startPoint y: 64, endPoint x: 160, endPoint y: 176, distance: 112.5
click at [155, 64] on icon at bounding box center [154, 69] width 12 height 12
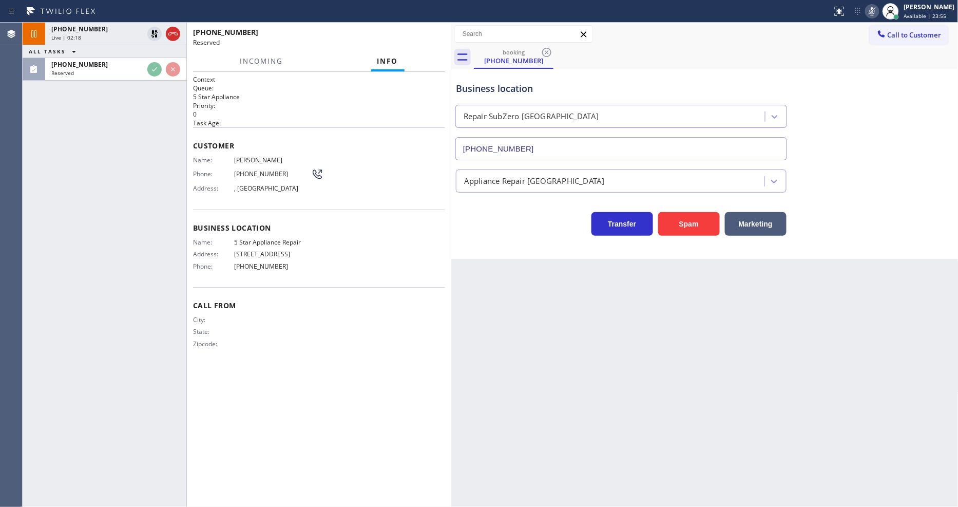
click at [111, 330] on div "[PHONE_NUMBER] Live | 02:18 ALL TASKS ALL TASKS ACTIVE TASKS TASKS IN WRAP UP […" at bounding box center [105, 265] width 164 height 484
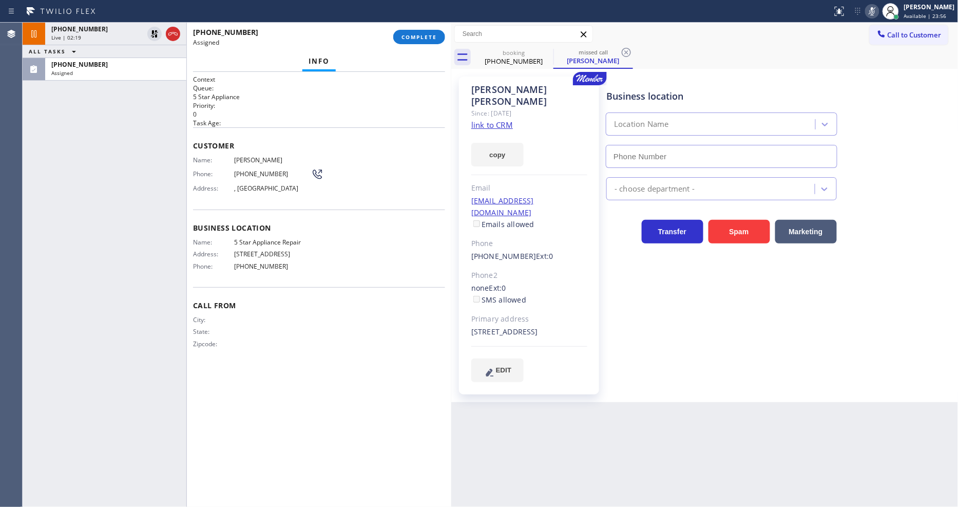
click at [375, 131] on div "Customer Name: [PERSON_NAME] Phone: [PHONE_NUMBER] Address: [GEOGRAPHIC_DATA]" at bounding box center [319, 168] width 252 height 82
type input "[PHONE_NUMBER]"
click at [486, 120] on link "link to CRM" at bounding box center [492, 125] width 42 height 10
click at [195, 175] on span "Phone:" at bounding box center [213, 174] width 41 height 8
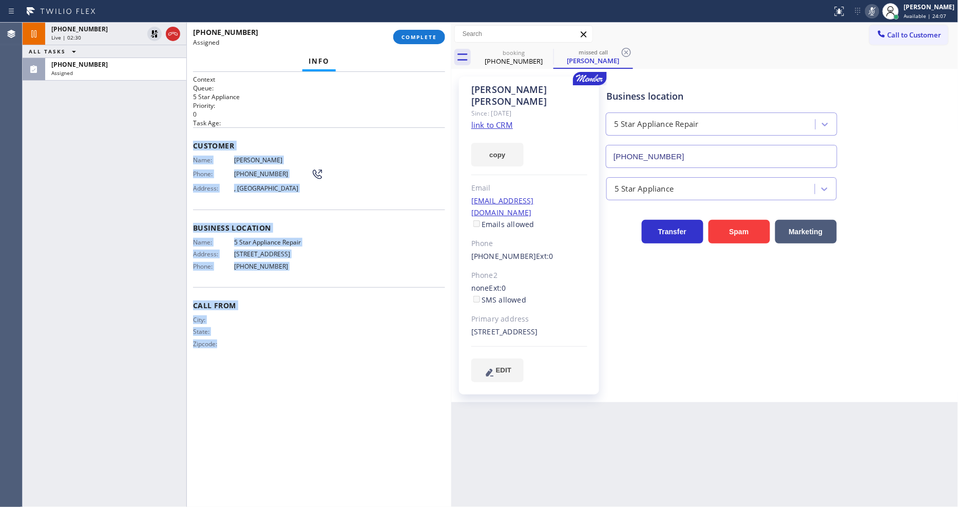
drag, startPoint x: 191, startPoint y: 140, endPoint x: 411, endPoint y: 153, distance: 220.1
click at [309, 395] on div "Context Queue: 5 Star Appliance Priority: 0 Task Age: Customer Name: [PERSON_NA…" at bounding box center [319, 289] width 264 height 435
click at [409, 40] on span "COMPLETE" at bounding box center [418, 36] width 35 height 7
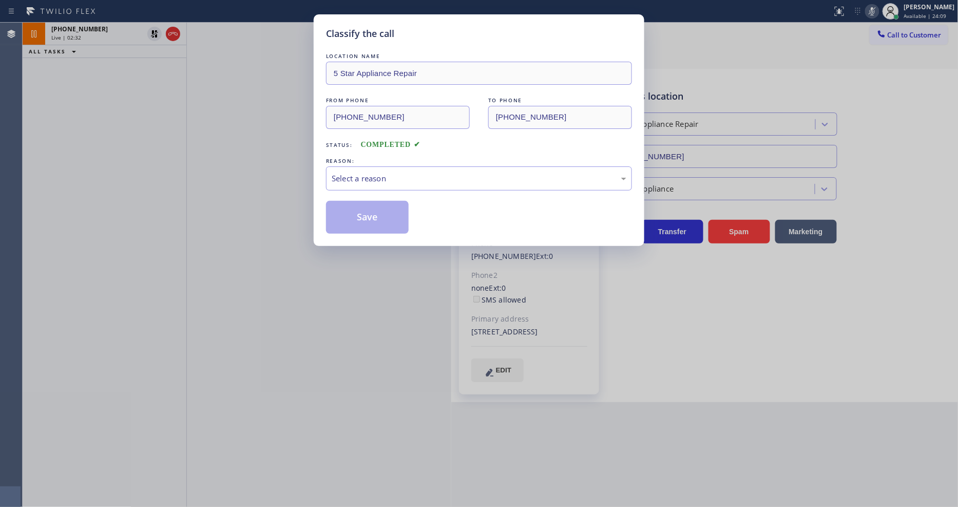
click at [383, 162] on div "REASON:" at bounding box center [479, 161] width 306 height 11
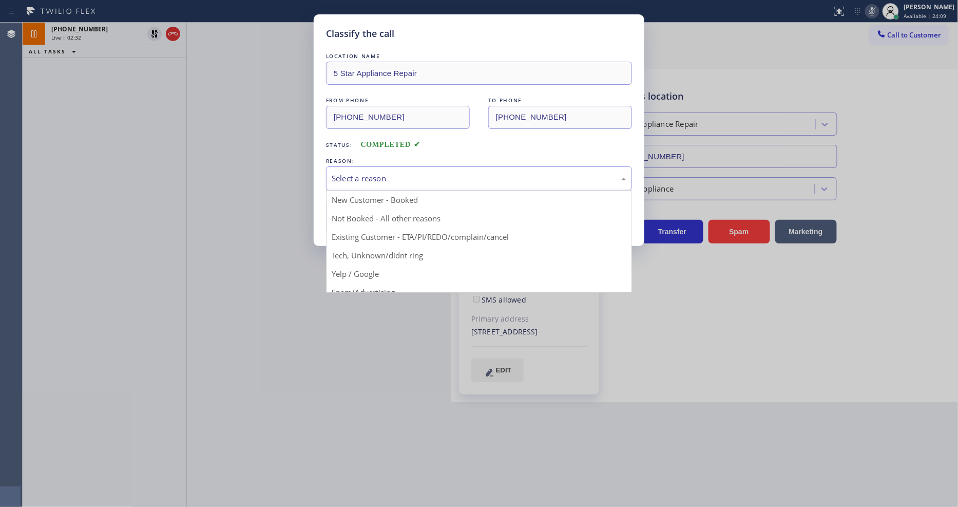
click at [383, 172] on div "Select a reason" at bounding box center [479, 178] width 295 height 12
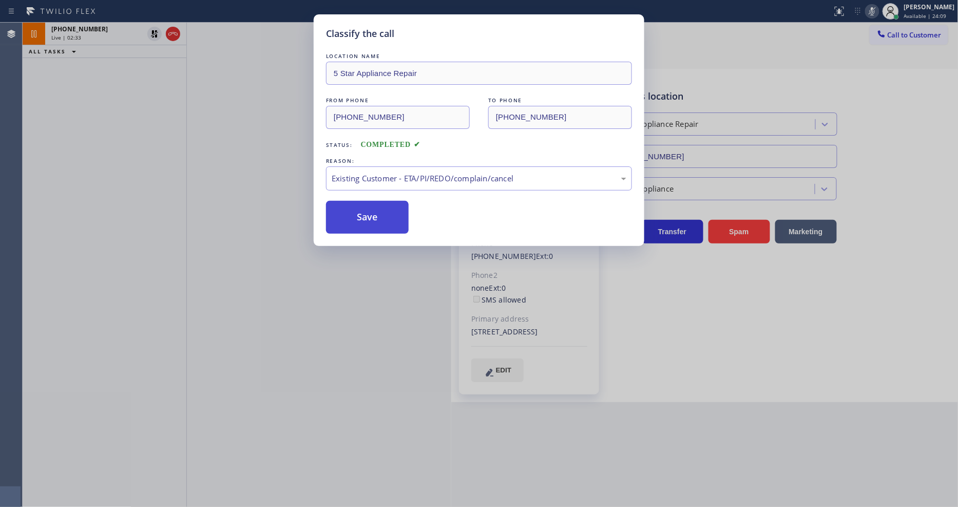
drag, startPoint x: 383, startPoint y: 231, endPoint x: 385, endPoint y: 218, distance: 13.0
click at [385, 218] on button "Save" at bounding box center [367, 217] width 83 height 33
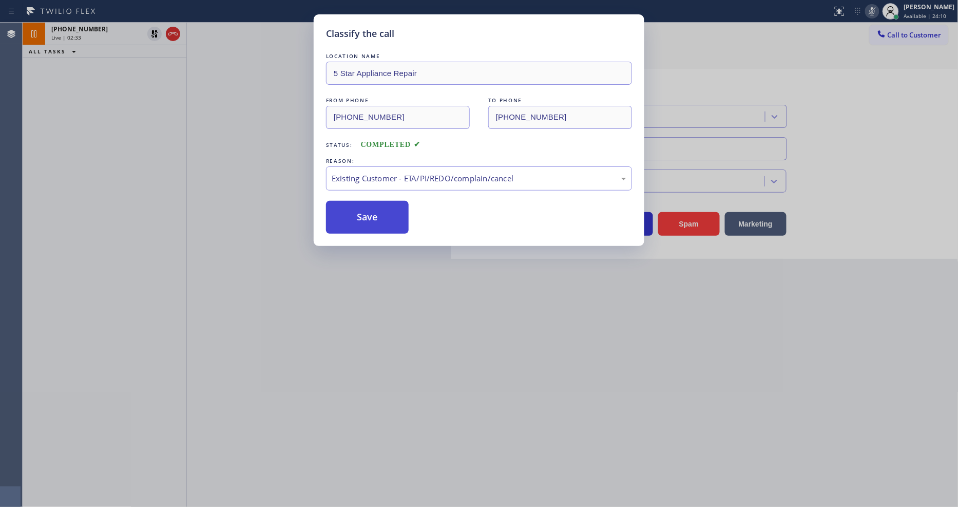
click at [385, 218] on button "Save" at bounding box center [367, 217] width 83 height 33
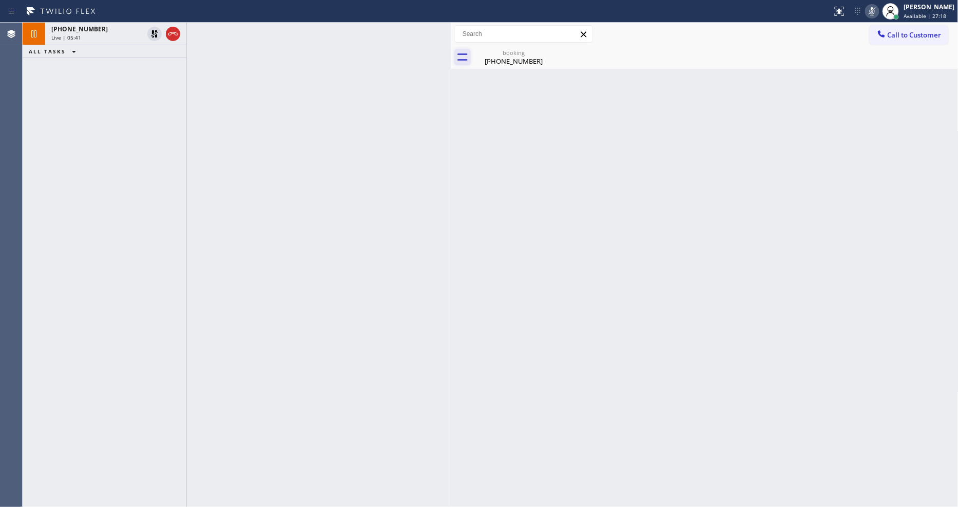
drag, startPoint x: 132, startPoint y: 40, endPoint x: 462, endPoint y: 50, distance: 329.7
click at [132, 40] on div "Live | 05:41" at bounding box center [97, 37] width 92 height 7
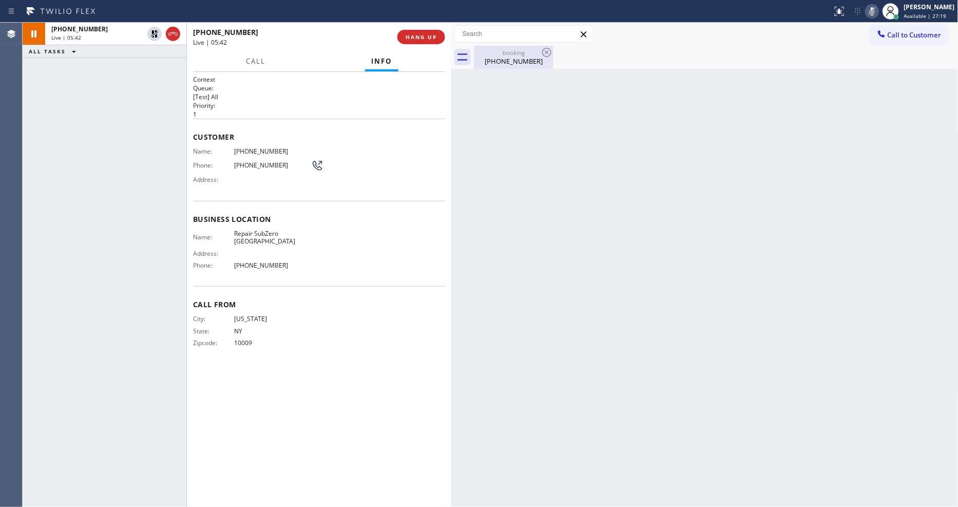
click at [483, 46] on div "booking [PHONE_NUMBER]" at bounding box center [514, 57] width 78 height 23
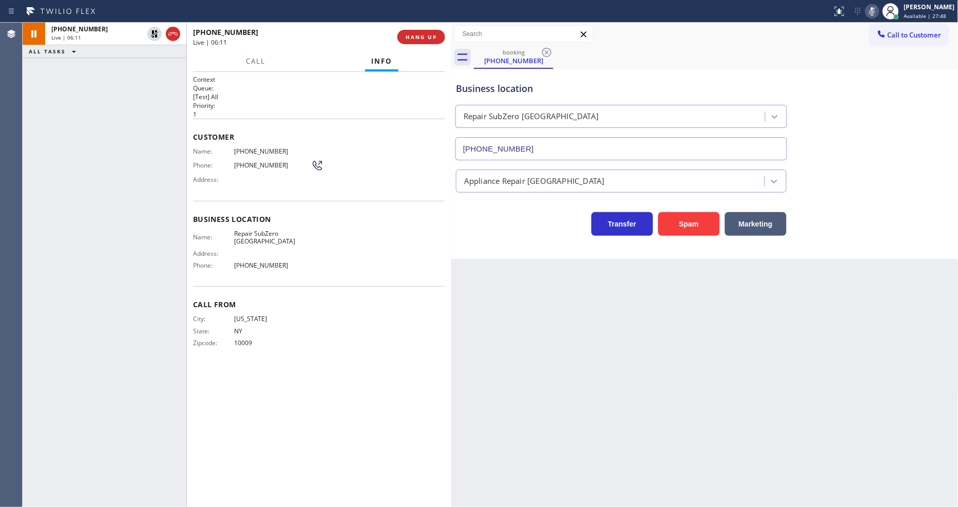
click at [723, 319] on div "Back to Dashboard Change Sender ID Customers Technicians Select a contact Outbo…" at bounding box center [704, 265] width 507 height 484
drag, startPoint x: 152, startPoint y: 36, endPoint x: 273, endPoint y: 35, distance: 120.6
click at [152, 36] on icon at bounding box center [154, 34] width 12 height 12
click at [876, 12] on rect at bounding box center [871, 10] width 7 height 7
click at [709, 344] on div "Back to Dashboard Change Sender ID Customers Technicians Select a contact Outbo…" at bounding box center [704, 265] width 507 height 484
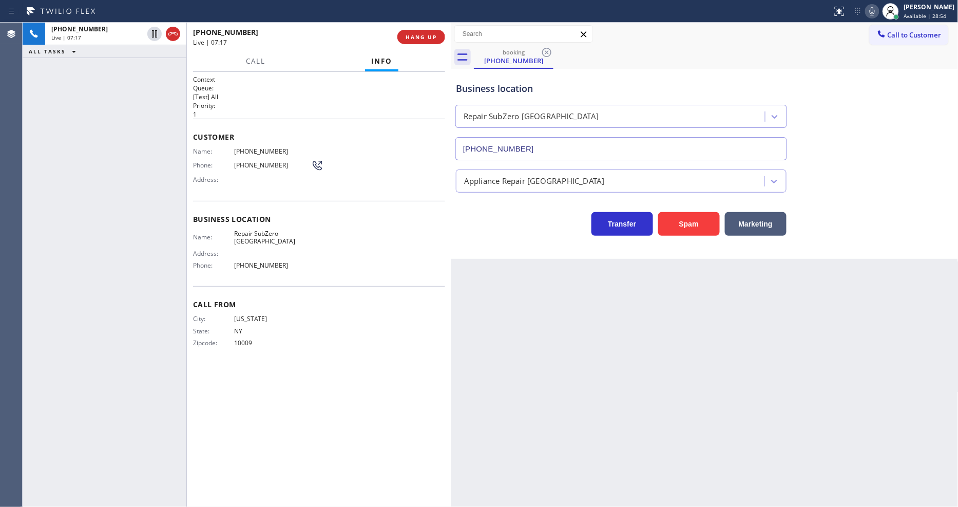
click at [664, 408] on div "Back to Dashboard Change Sender ID Customers Technicians Select a contact Outbo…" at bounding box center [704, 265] width 507 height 484
click at [692, 373] on div "Back to Dashboard Change Sender ID Customers Technicians Select a contact Outbo…" at bounding box center [704, 265] width 507 height 484
click at [877, 9] on icon at bounding box center [872, 11] width 12 height 12
click at [874, 9] on div at bounding box center [872, 11] width 14 height 12
drag, startPoint x: 636, startPoint y: 327, endPoint x: 371, endPoint y: 428, distance: 283.8
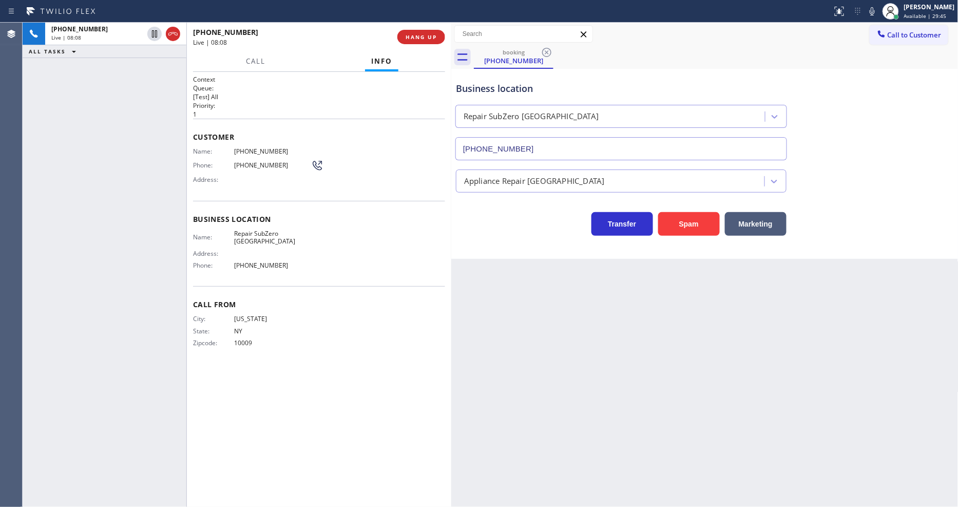
click at [636, 327] on div "Back to Dashboard Change Sender ID Customers Technicians Select a contact Outbo…" at bounding box center [704, 265] width 507 height 484
drag, startPoint x: 106, startPoint y: 211, endPoint x: 247, endPoint y: 273, distance: 154.2
click at [106, 211] on div "[PHONE_NUMBER] Live | 08:37 ALL TASKS ALL TASKS ACTIVE TASKS TASKS IN WRAP UP" at bounding box center [105, 265] width 164 height 484
click at [208, 301] on div "Call From City: [US_STATE][GEOGRAPHIC_DATA]: [US_STATE] Zipcode: 10009" at bounding box center [319, 325] width 252 height 78
click at [419, 31] on button "HANG UP" at bounding box center [421, 37] width 48 height 14
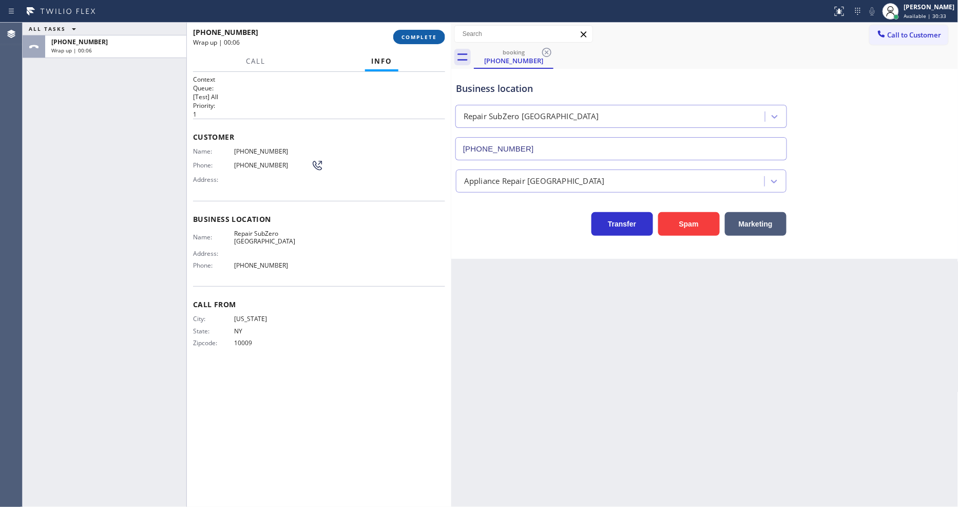
click at [409, 30] on button "COMPLETE" at bounding box center [419, 37] width 52 height 14
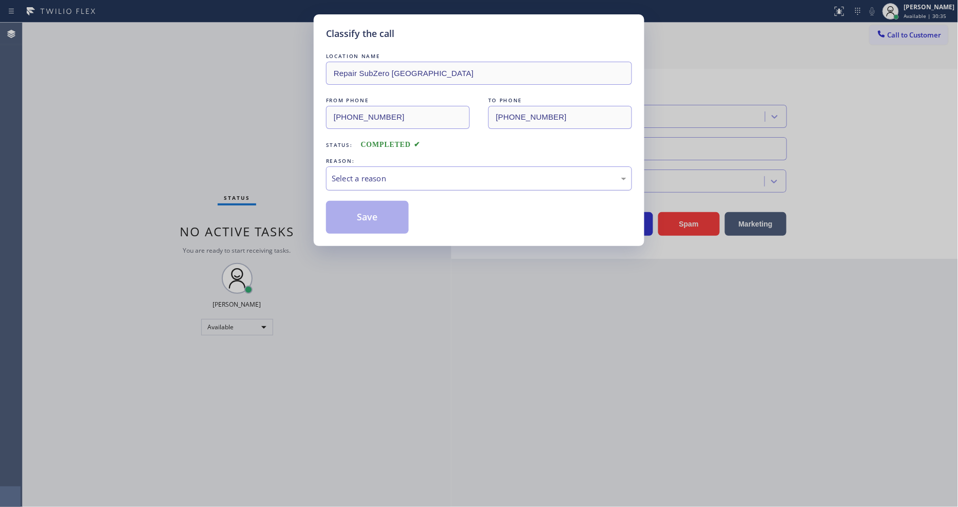
click at [345, 182] on div "Select a reason" at bounding box center [479, 178] width 306 height 24
click at [345, 201] on button "Save" at bounding box center [367, 217] width 83 height 33
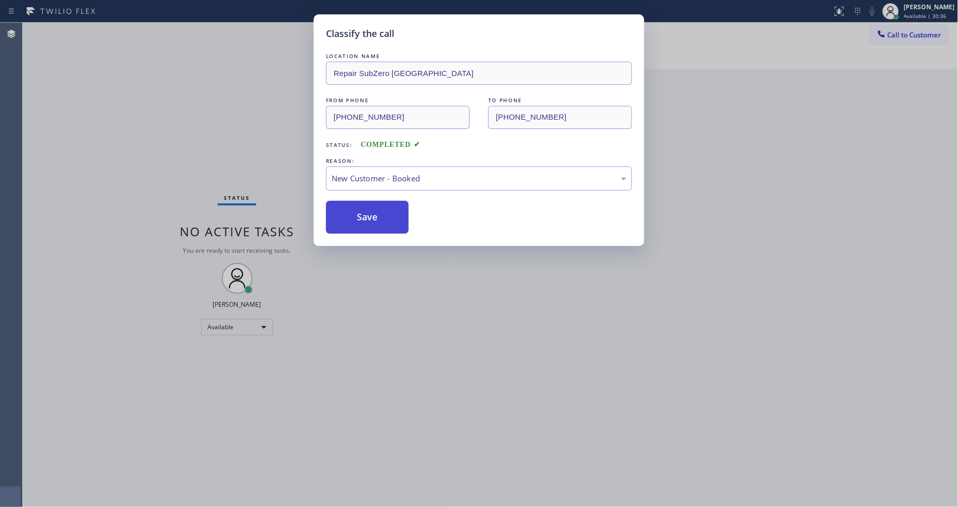
click at [346, 202] on button "Save" at bounding box center [367, 217] width 83 height 33
drag, startPoint x: 346, startPoint y: 202, endPoint x: 353, endPoint y: 335, distance: 132.6
click at [346, 203] on button "Save" at bounding box center [367, 217] width 83 height 33
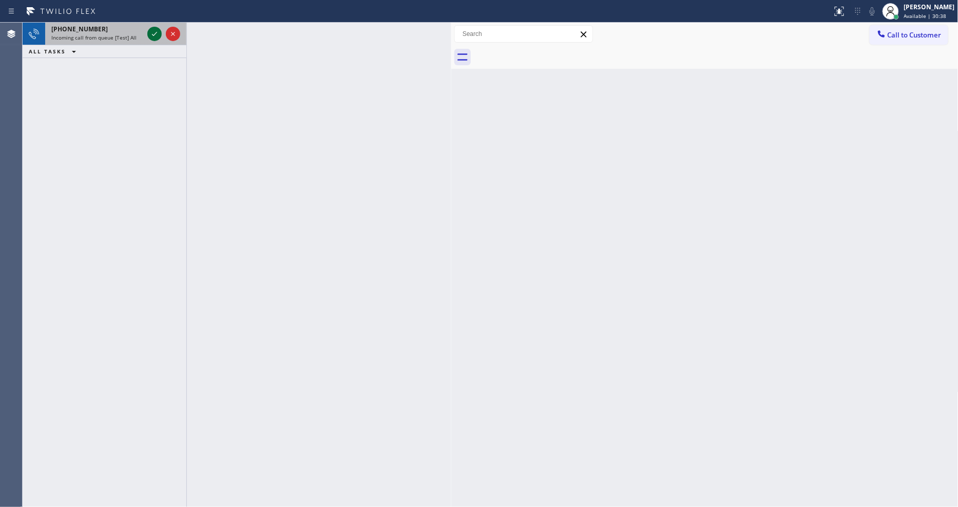
click at [158, 34] on icon at bounding box center [154, 34] width 12 height 12
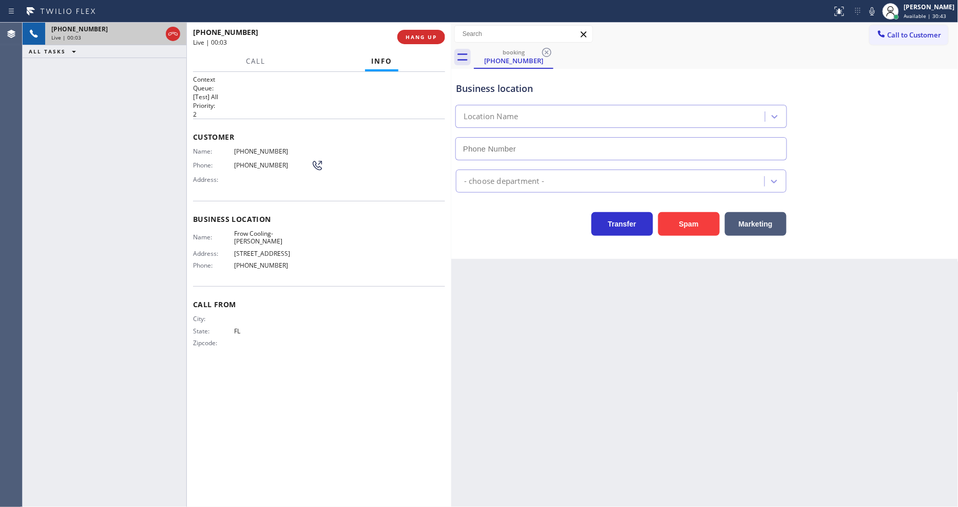
type input "[PHONE_NUMBER]"
drag, startPoint x: 214, startPoint y: 162, endPoint x: 262, endPoint y: 127, distance: 59.4
click at [214, 162] on span "Phone:" at bounding box center [213, 165] width 41 height 8
click at [413, 39] on span "HANG UP" at bounding box center [420, 36] width 31 height 7
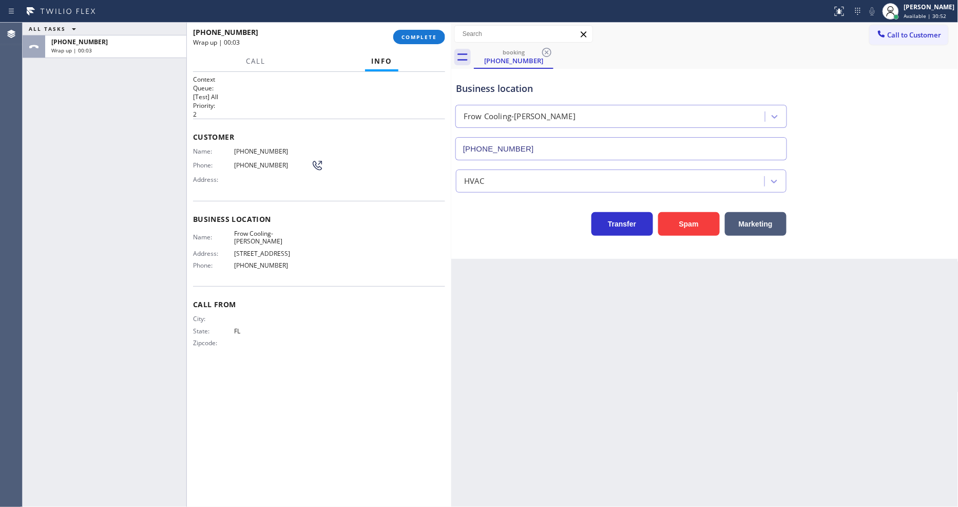
drag, startPoint x: 413, startPoint y: 39, endPoint x: 524, endPoint y: 68, distance: 114.5
click at [412, 39] on span "COMPLETE" at bounding box center [418, 36] width 35 height 7
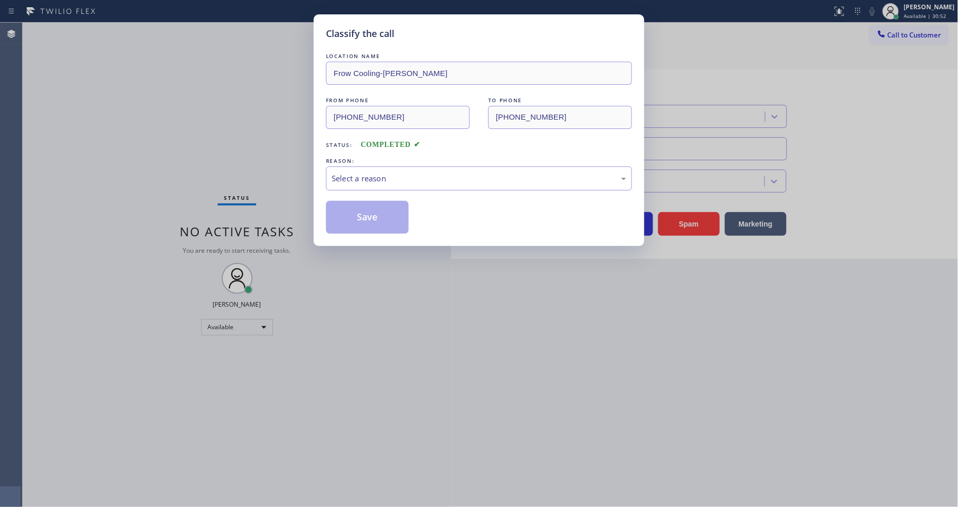
click at [394, 166] on div "Select a reason" at bounding box center [479, 178] width 306 height 24
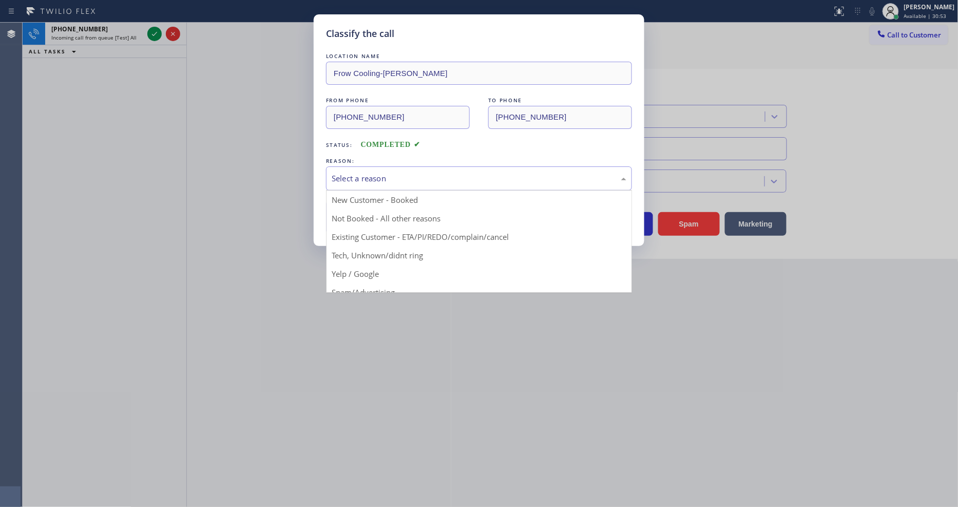
drag, startPoint x: 391, startPoint y: 251, endPoint x: 392, endPoint y: 228, distance: 23.1
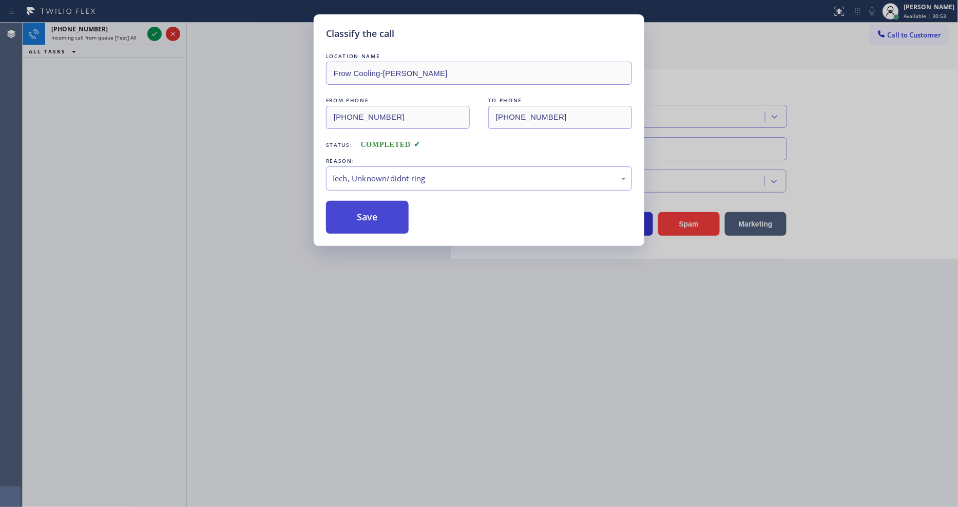
click at [389, 219] on button "Save" at bounding box center [367, 217] width 83 height 33
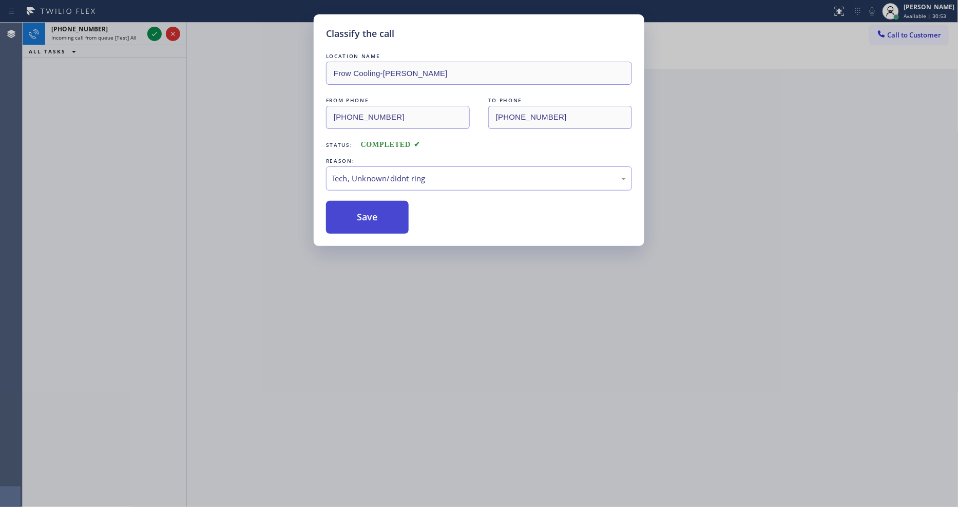
click at [389, 219] on button "Save" at bounding box center [367, 217] width 83 height 33
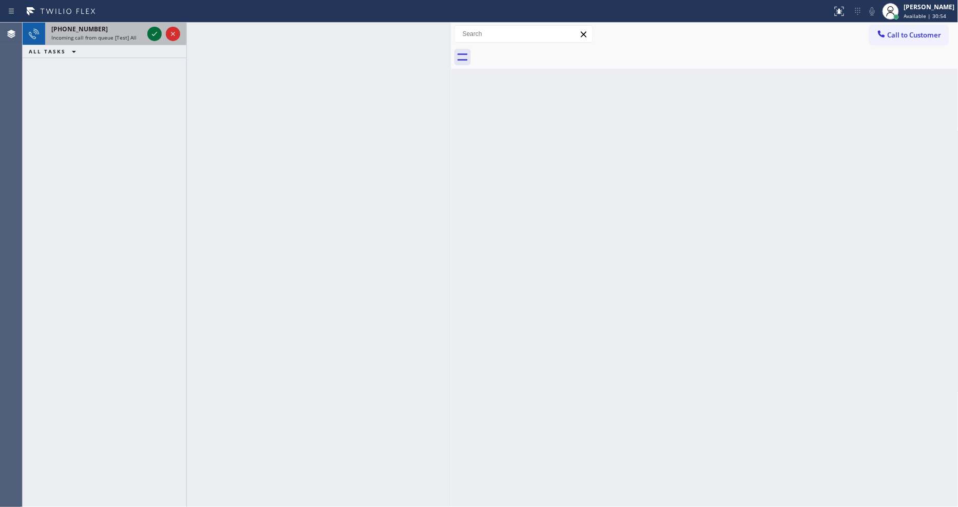
click at [151, 36] on icon at bounding box center [154, 34] width 12 height 12
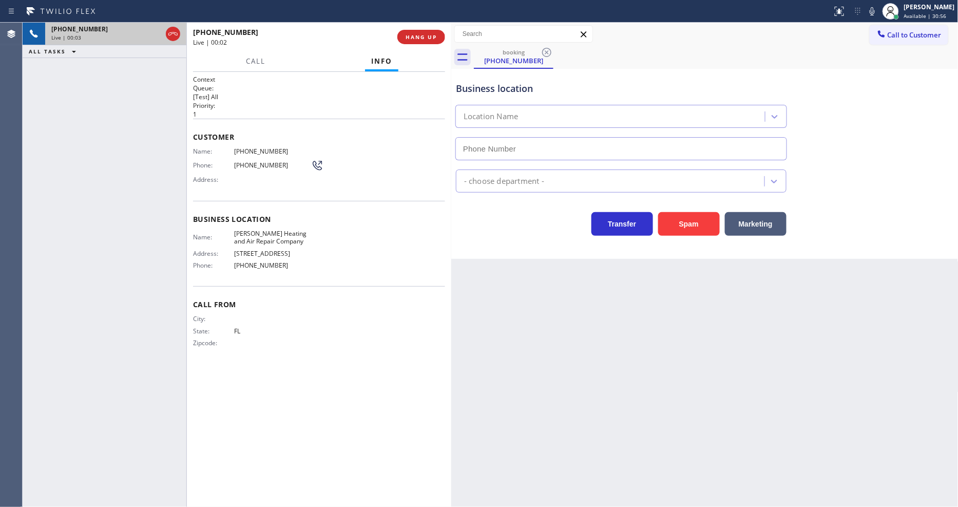
type input "[PHONE_NUMBER]"
click at [411, 33] on span "HANG UP" at bounding box center [420, 36] width 31 height 7
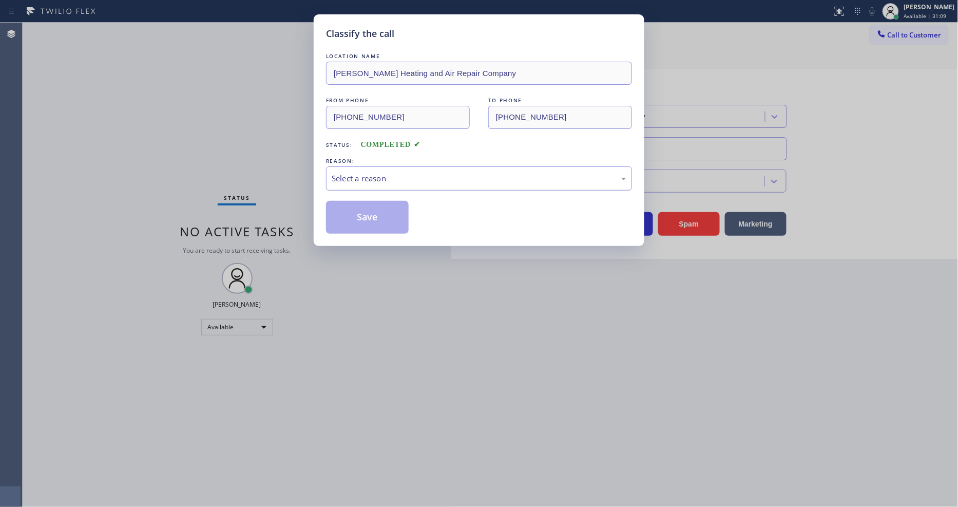
click at [379, 175] on div "Select a reason" at bounding box center [479, 178] width 295 height 12
drag, startPoint x: 389, startPoint y: 260, endPoint x: 389, endPoint y: 243, distance: 16.4
click at [386, 201] on button "Save" at bounding box center [367, 217] width 83 height 33
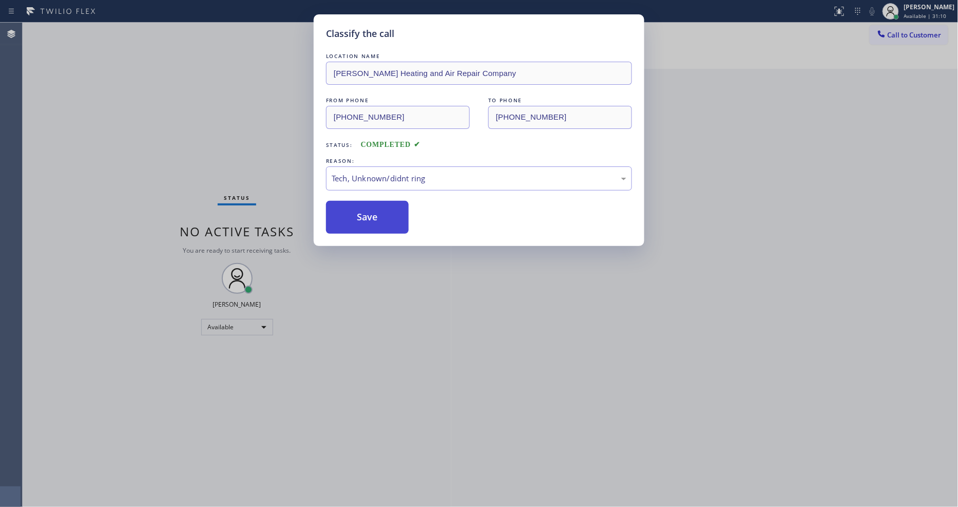
click at [385, 206] on button "Save" at bounding box center [367, 217] width 83 height 33
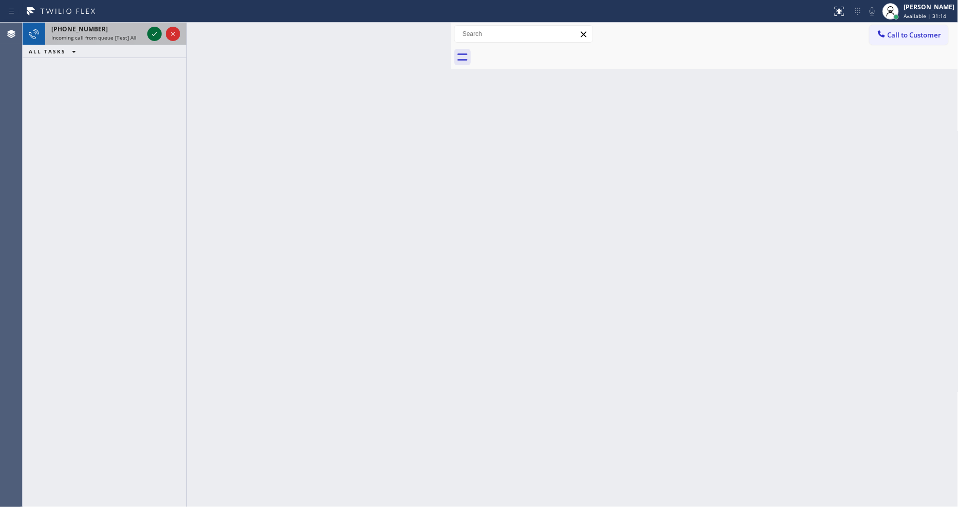
click at [154, 34] on icon at bounding box center [154, 34] width 12 height 12
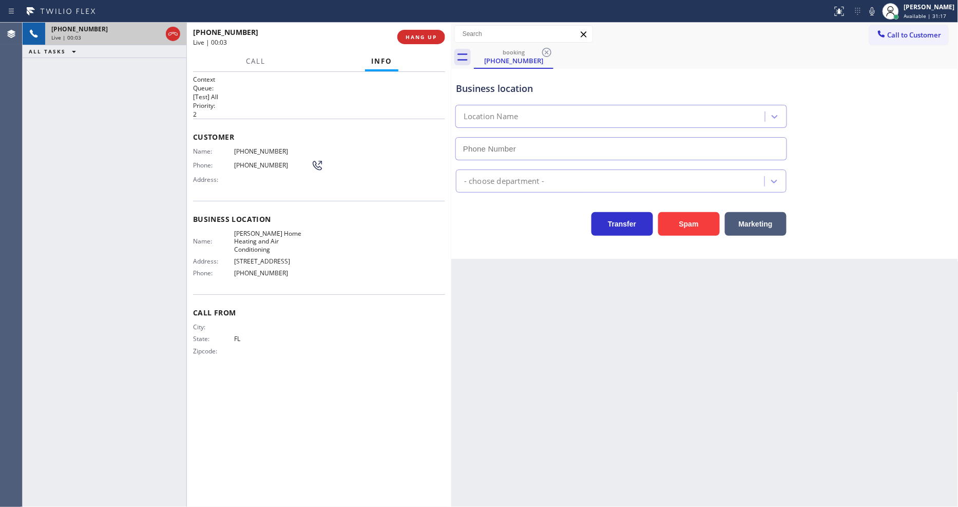
type input "[PHONE_NUMBER]"
click at [414, 34] on span "HANG UP" at bounding box center [420, 36] width 31 height 7
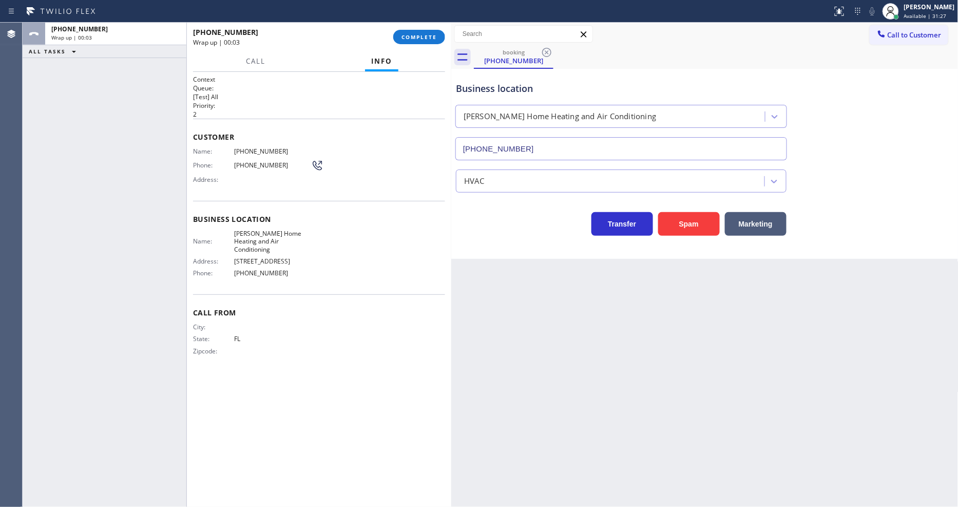
drag, startPoint x: 414, startPoint y: 34, endPoint x: 525, endPoint y: 104, distance: 130.6
click at [413, 32] on button "COMPLETE" at bounding box center [419, 37] width 52 height 14
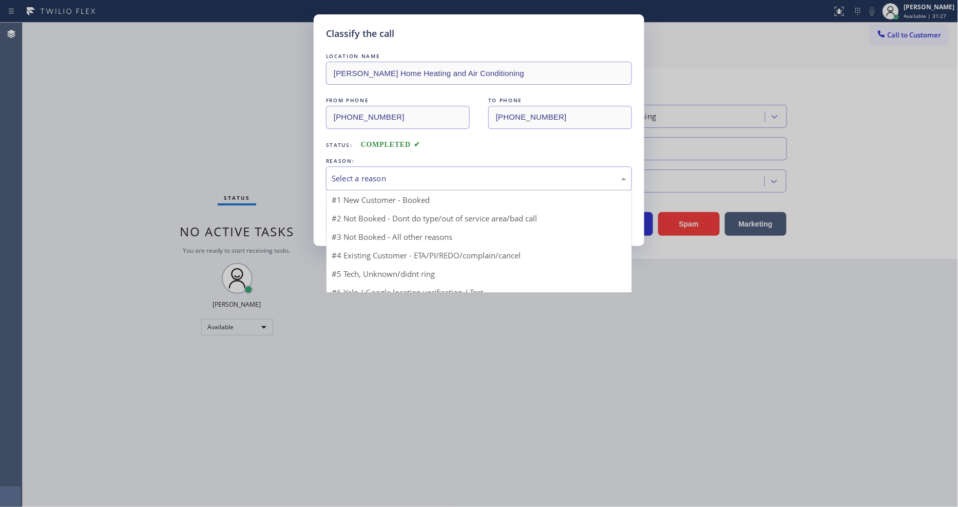
click at [406, 177] on div "Select a reason" at bounding box center [479, 178] width 295 height 12
drag, startPoint x: 387, startPoint y: 250, endPoint x: 388, endPoint y: 230, distance: 20.0
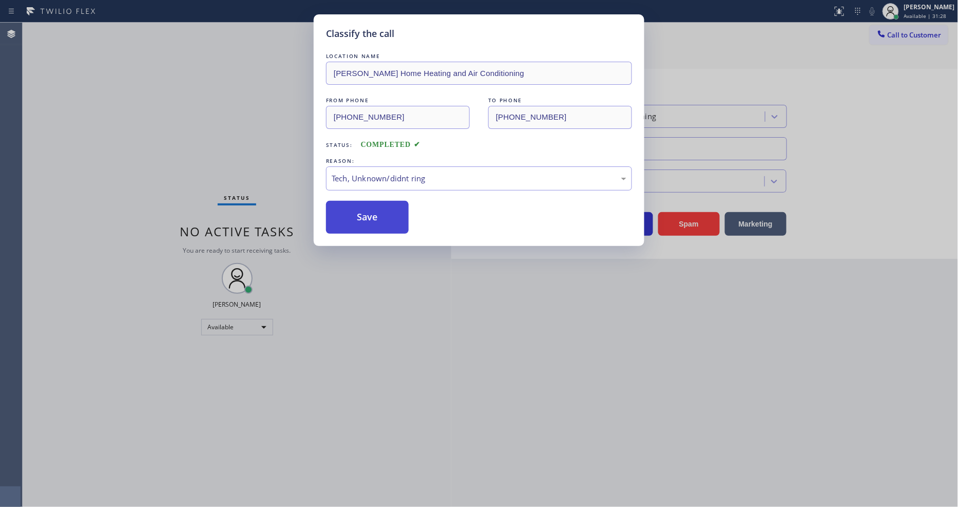
click at [390, 205] on button "Save" at bounding box center [367, 217] width 83 height 33
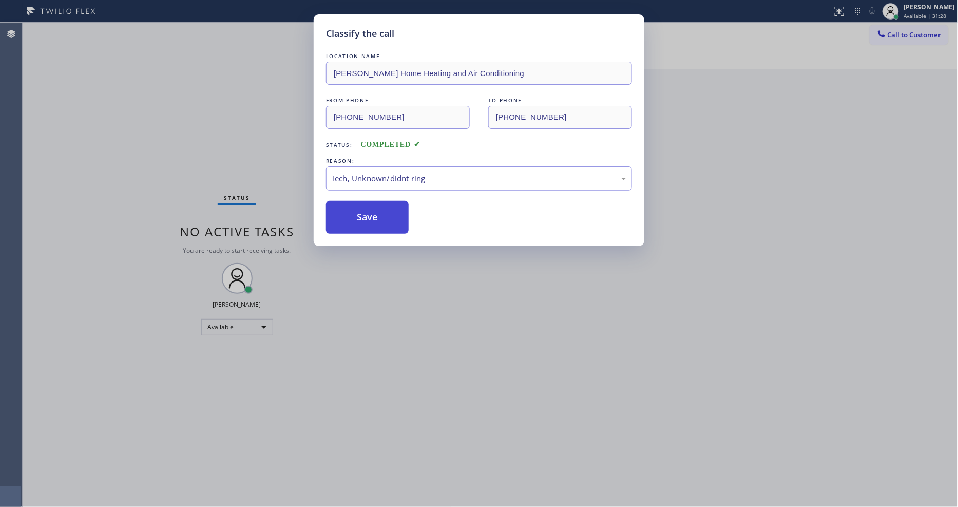
click at [390, 205] on button "Save" at bounding box center [367, 217] width 83 height 33
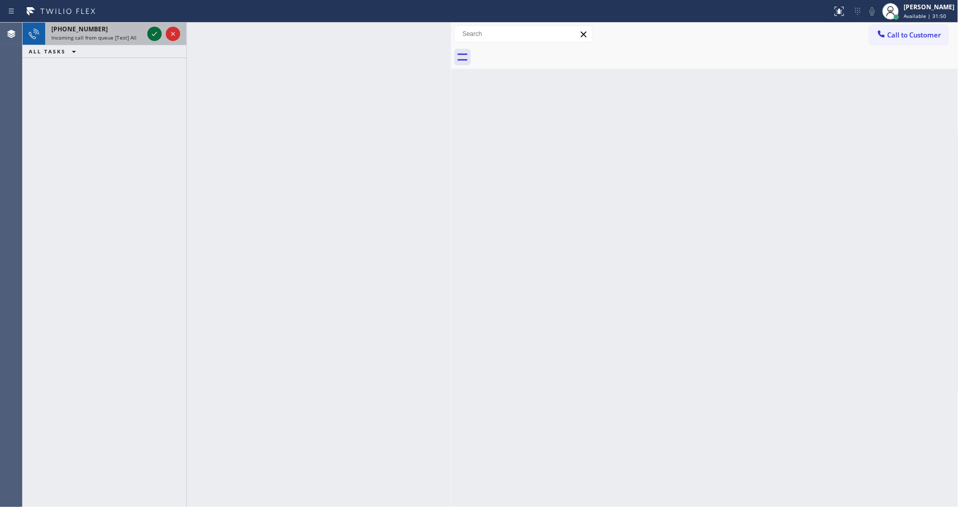
click at [154, 33] on icon at bounding box center [154, 34] width 12 height 12
click at [153, 36] on icon at bounding box center [154, 34] width 12 height 12
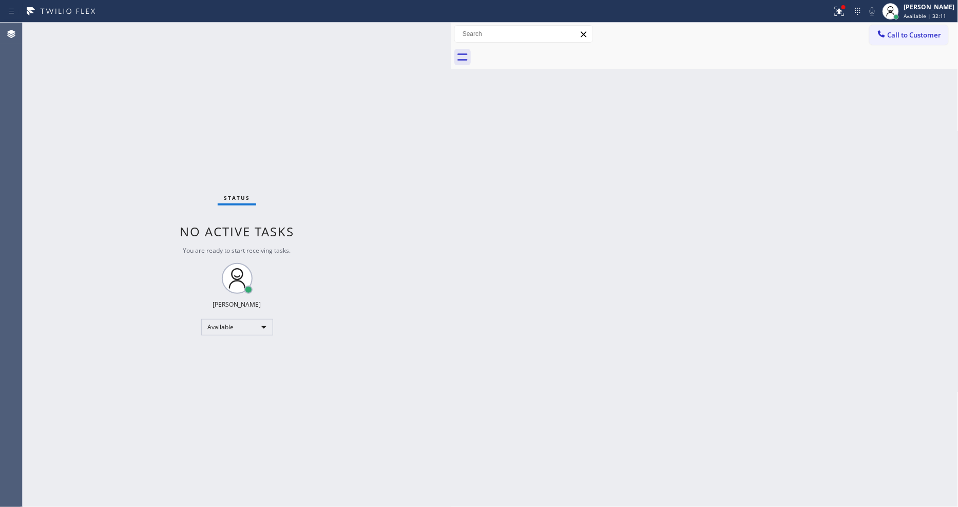
click at [155, 32] on div "Status No active tasks You are ready to start receiving tasks. [PERSON_NAME] Av…" at bounding box center [237, 265] width 429 height 484
click at [740, 380] on div "Back to Dashboard Change Sender ID Customers Technicians Select a contact Outbo…" at bounding box center [704, 265] width 507 height 484
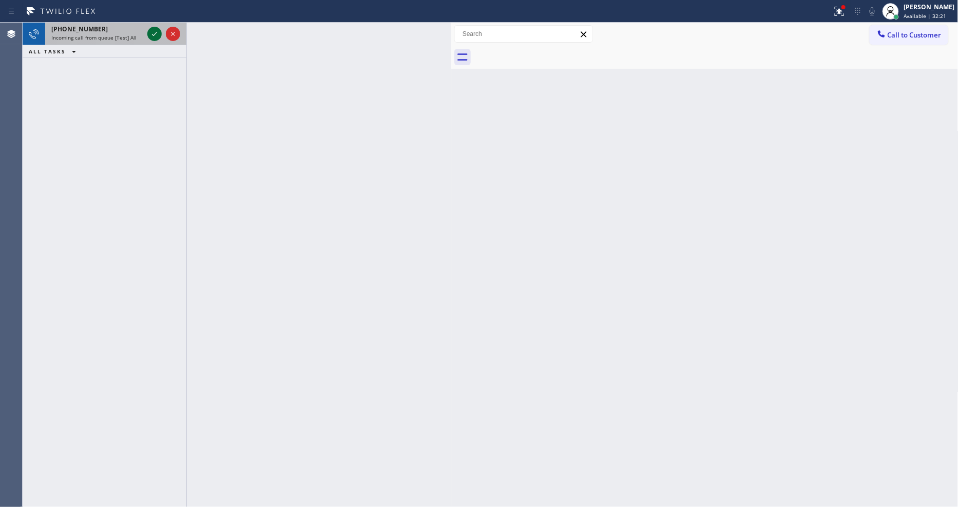
click at [155, 34] on icon at bounding box center [154, 34] width 12 height 12
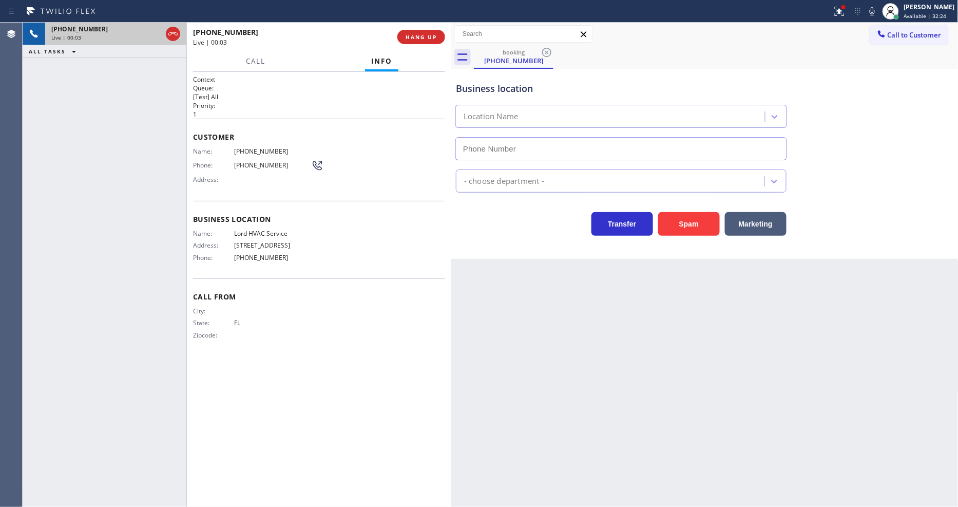
type input "[PHONE_NUMBER]"
click at [231, 217] on span "Business location" at bounding box center [319, 219] width 252 height 10
click at [424, 27] on div "[PHONE_NUMBER] Live | 00:10 HANG UP" at bounding box center [319, 37] width 252 height 27
click at [424, 34] on span "HANG UP" at bounding box center [420, 36] width 31 height 7
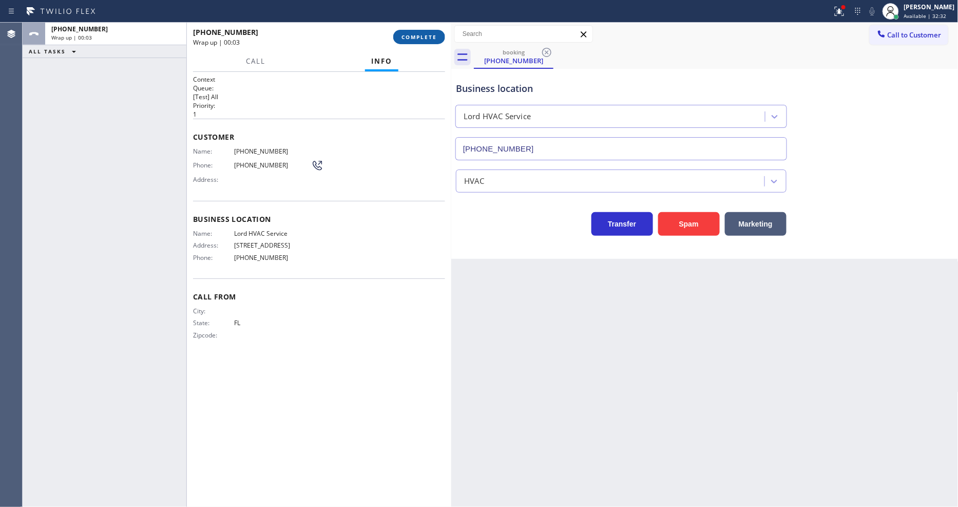
click at [424, 34] on span "COMPLETE" at bounding box center [418, 36] width 35 height 7
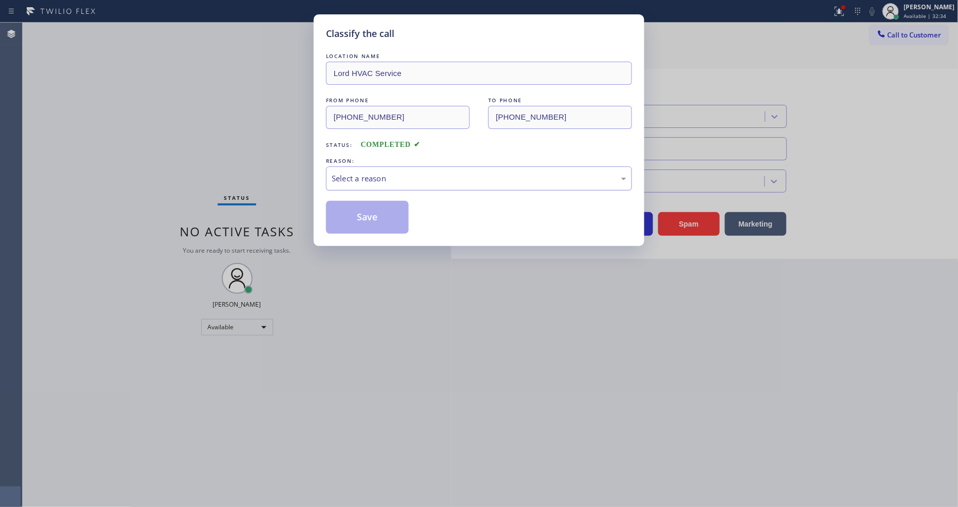
click at [403, 166] on div "Select a reason" at bounding box center [479, 178] width 306 height 24
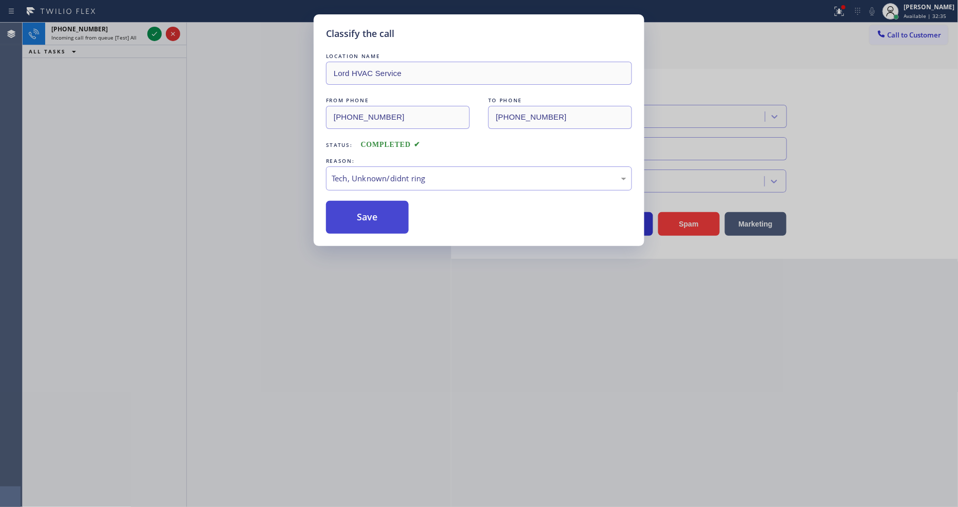
click at [389, 214] on button "Save" at bounding box center [367, 217] width 83 height 33
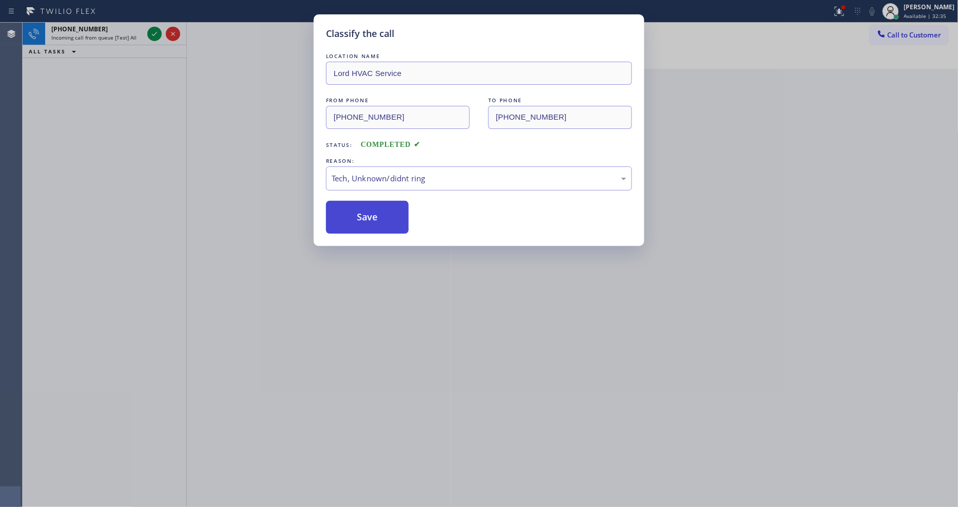
click at [389, 214] on button "Save" at bounding box center [367, 217] width 83 height 33
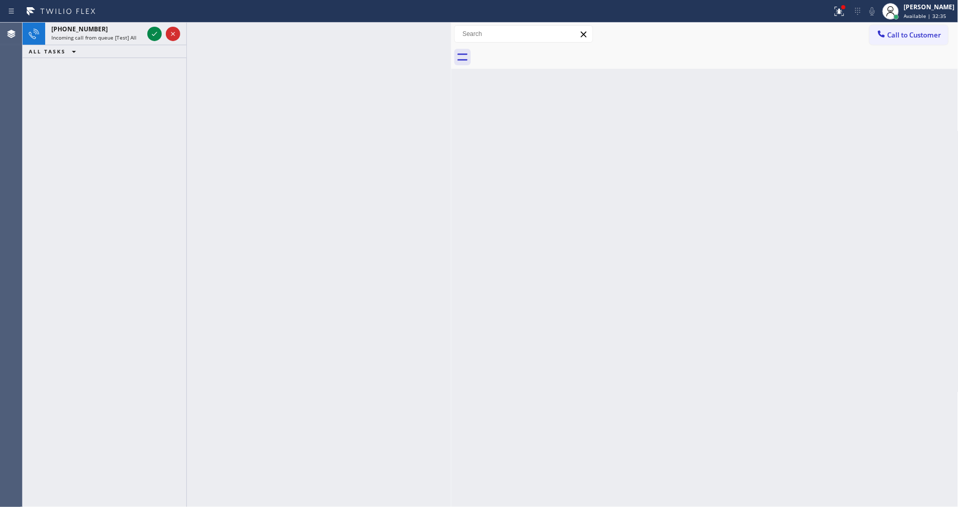
click at [153, 32] on icon at bounding box center [154, 34] width 12 height 12
click at [144, 35] on div "[PHONE_NUMBER] Incoming call from queue [Test] All" at bounding box center [95, 34] width 100 height 23
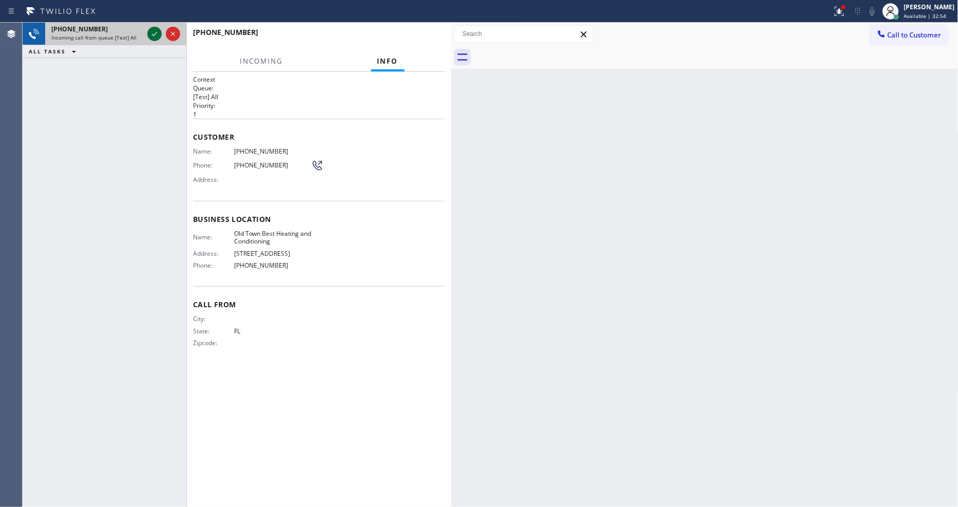
click at [158, 34] on icon at bounding box center [154, 34] width 12 height 12
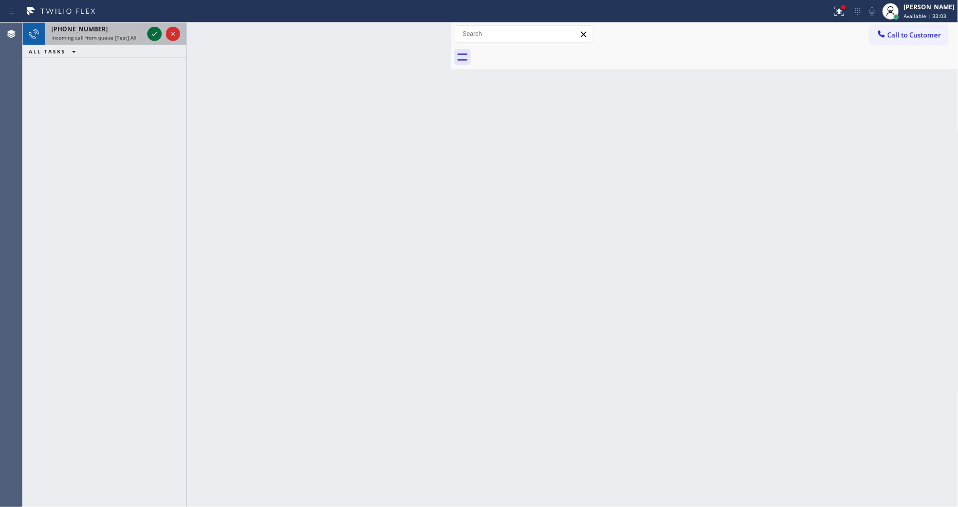
click at [152, 36] on icon at bounding box center [154, 34] width 12 height 12
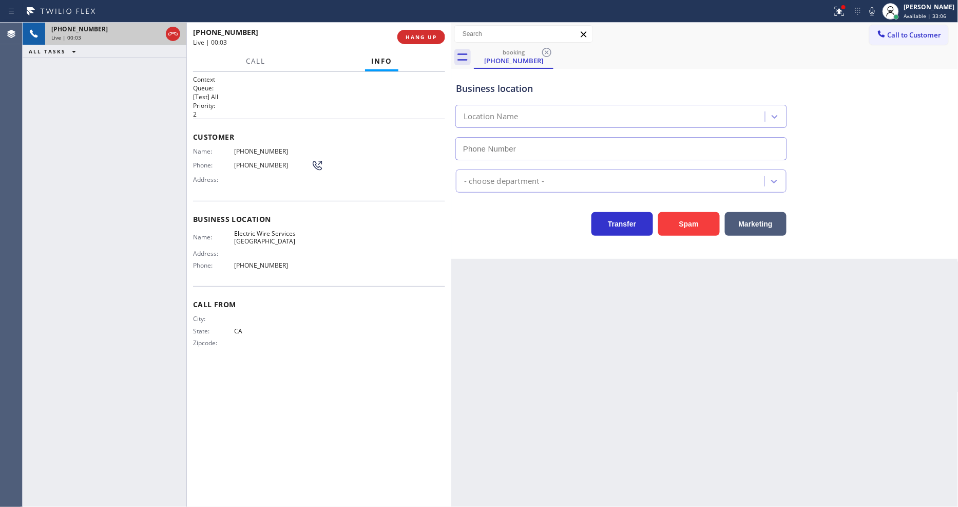
type input "[PHONE_NUMBER]"
click at [410, 32] on button "HANG UP" at bounding box center [421, 37] width 48 height 14
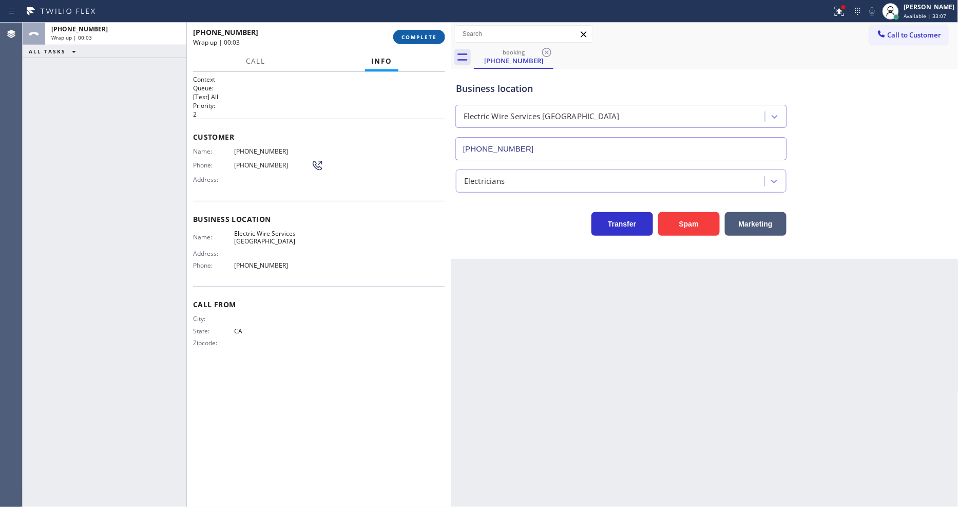
click at [410, 32] on button "COMPLETE" at bounding box center [419, 37] width 52 height 14
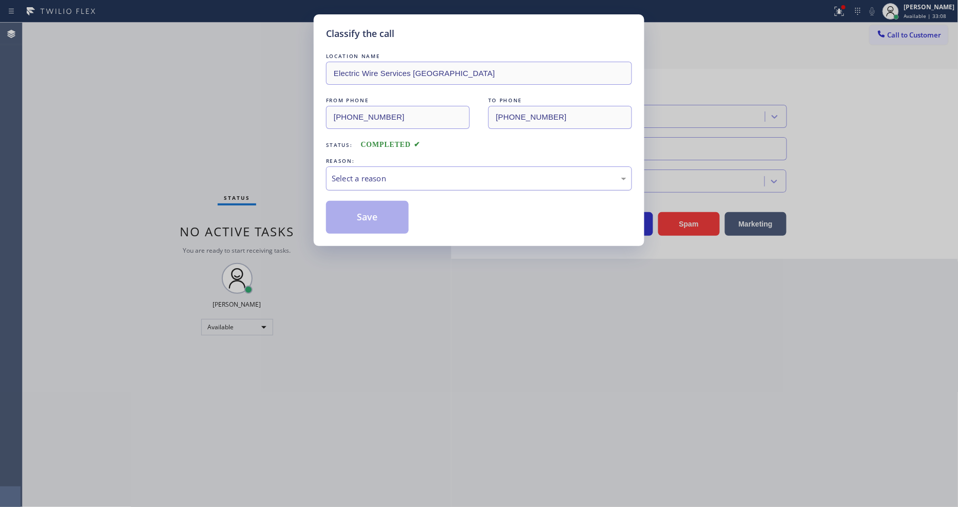
click at [400, 172] on div "Select a reason" at bounding box center [479, 178] width 295 height 12
click at [375, 212] on button "Save" at bounding box center [367, 217] width 83 height 33
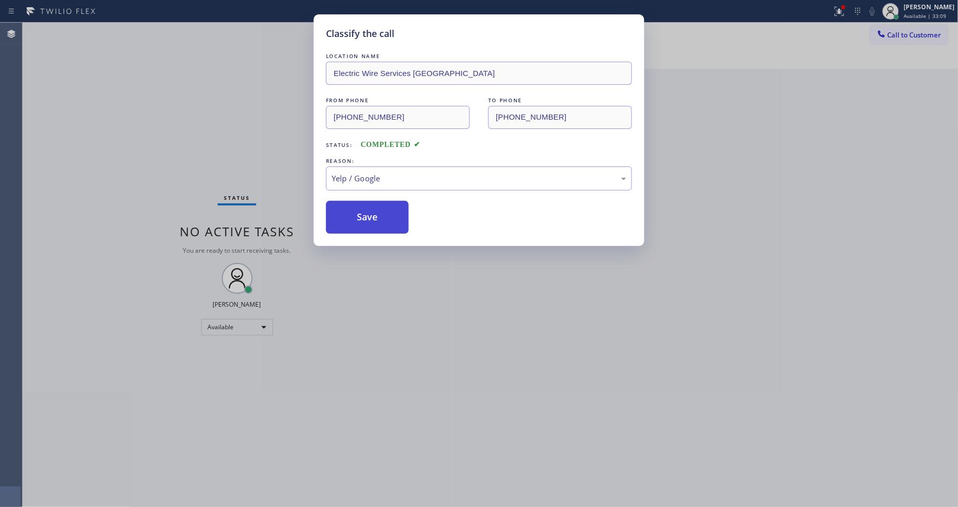
click at [375, 212] on button "Save" at bounding box center [367, 217] width 83 height 33
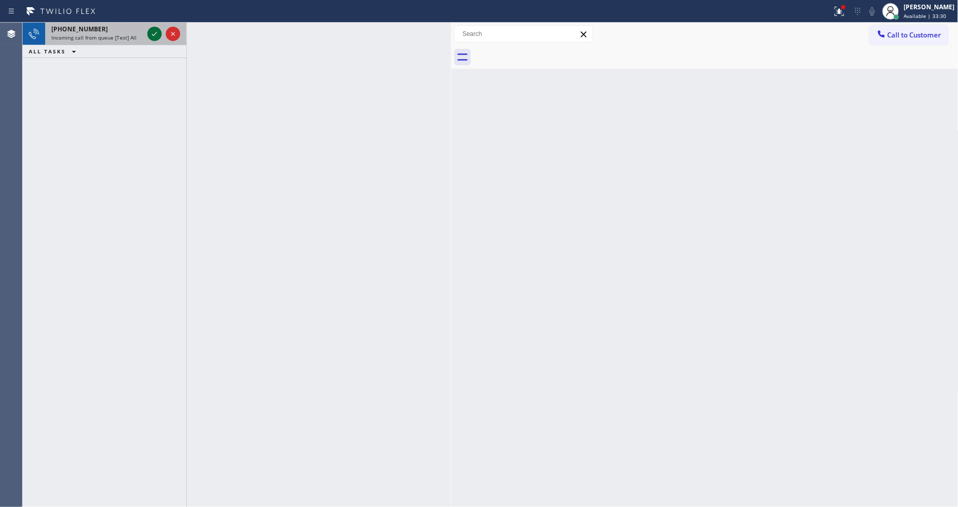
click at [156, 33] on icon at bounding box center [154, 34] width 5 height 4
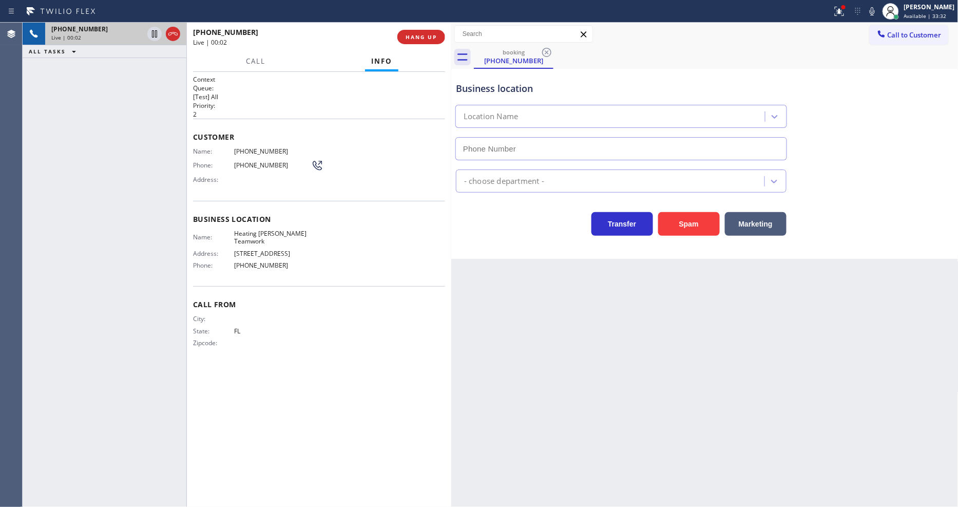
type input "[PHONE_NUMBER]"
click at [145, 249] on div "[PHONE_NUMBER] Live | 00:03 ALL TASKS ALL TASKS ACTIVE TASKS TASKS IN WRAP UP" at bounding box center [105, 265] width 164 height 484
click at [418, 35] on span "HANG UP" at bounding box center [420, 36] width 31 height 7
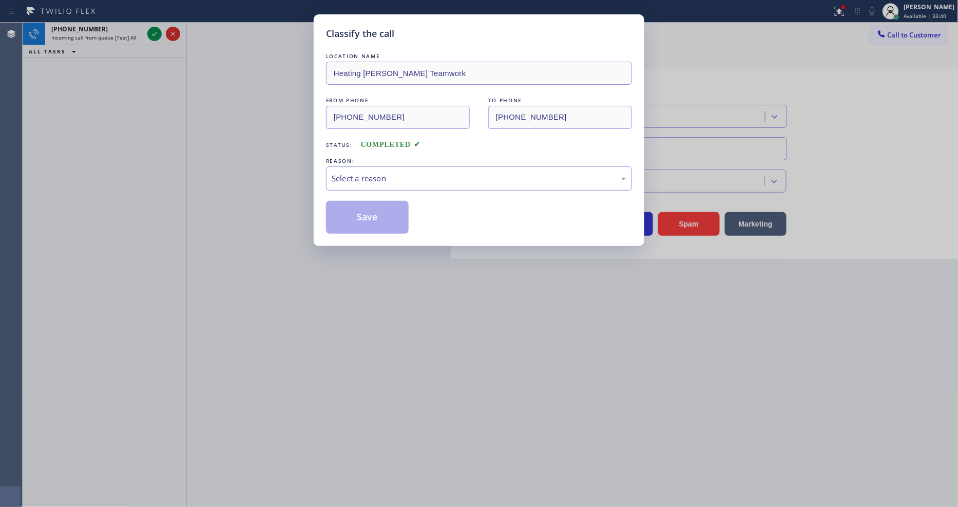
click at [358, 166] on div "Select a reason" at bounding box center [479, 178] width 306 height 24
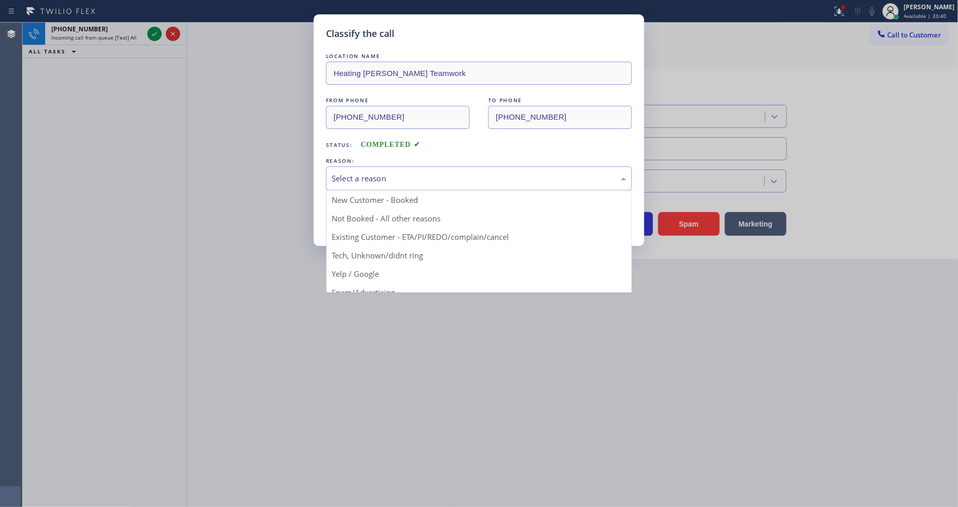
drag, startPoint x: 373, startPoint y: 257, endPoint x: 376, endPoint y: 221, distance: 36.6
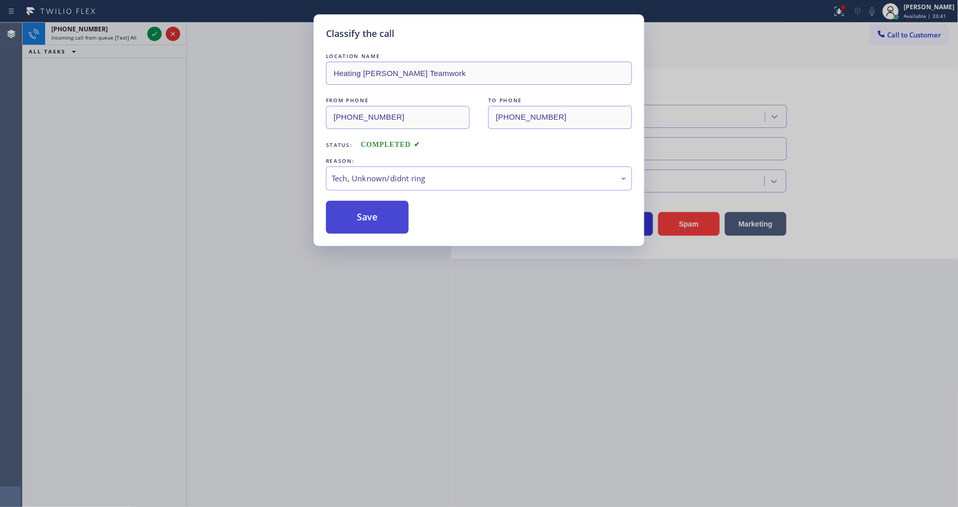
click at [376, 221] on button "Save" at bounding box center [367, 217] width 83 height 33
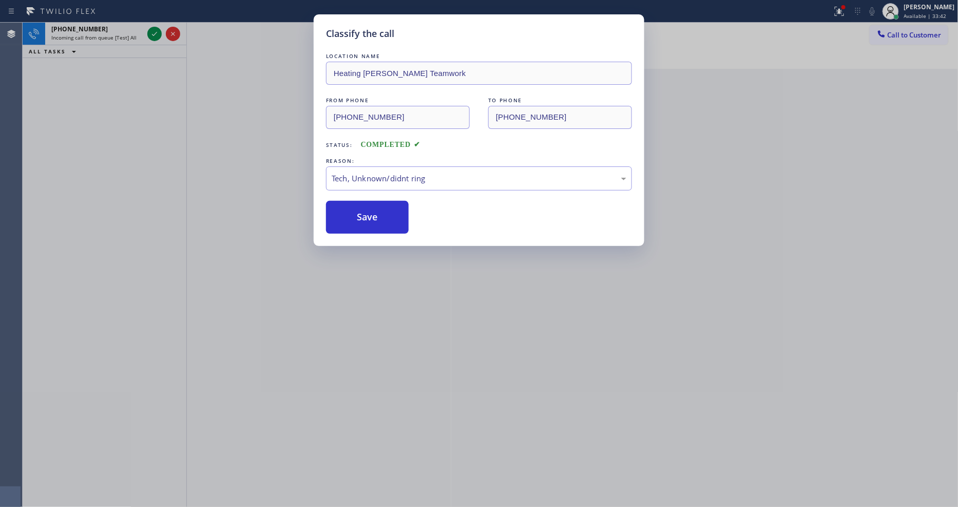
click at [155, 35] on div "Classify the call LOCATION NAME [GEOGRAPHIC_DATA] Cool Touch HVAC FROM PHONE [P…" at bounding box center [490, 265] width 935 height 484
click at [155, 35] on icon at bounding box center [154, 34] width 12 height 12
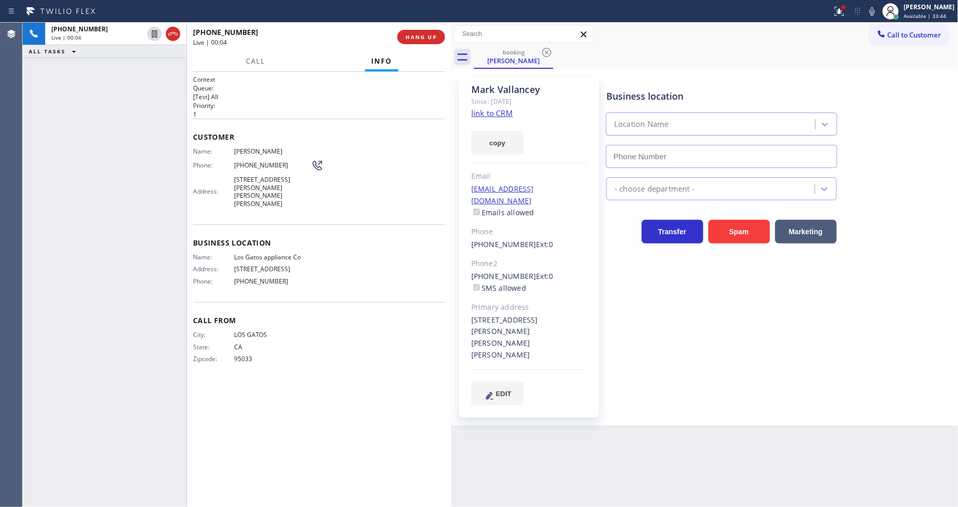
type input "[PHONE_NUMBER]"
click at [499, 108] on link "link to CRM" at bounding box center [492, 113] width 42 height 10
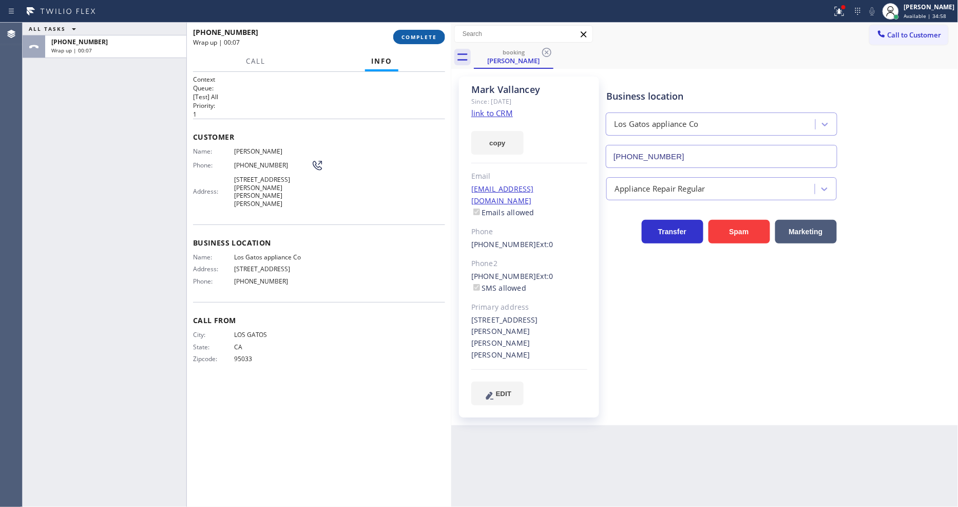
click at [416, 44] on button "COMPLETE" at bounding box center [419, 37] width 52 height 14
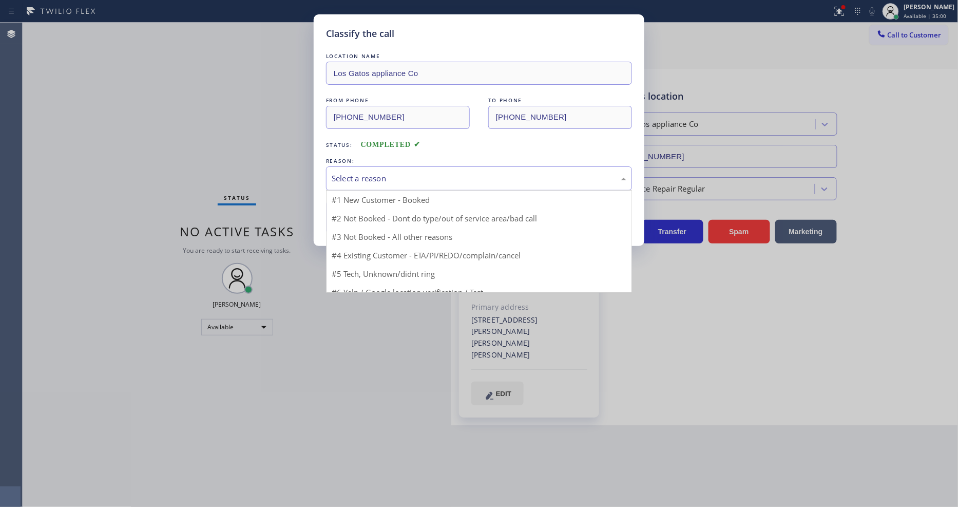
click at [355, 180] on div "Select a reason" at bounding box center [479, 178] width 295 height 12
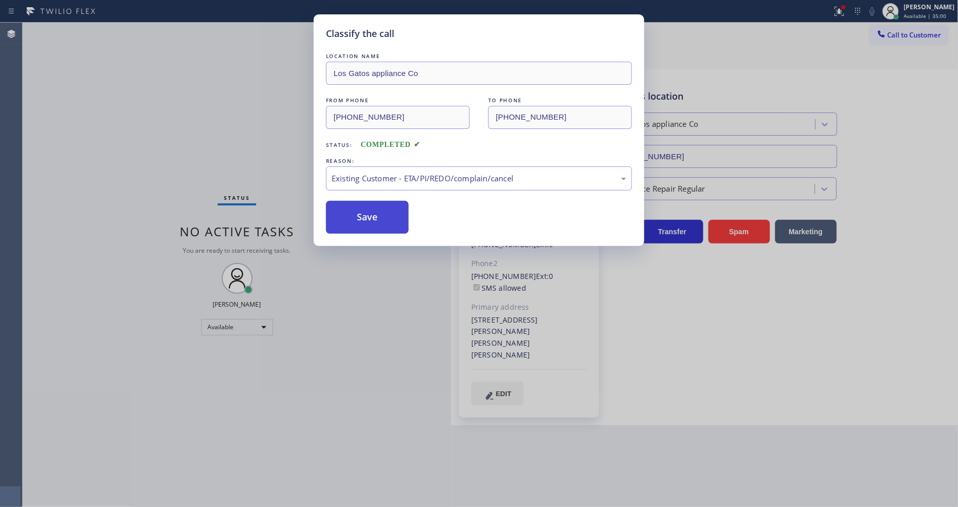
drag, startPoint x: 353, startPoint y: 233, endPoint x: 361, endPoint y: 202, distance: 32.0
click at [361, 202] on button "Save" at bounding box center [367, 217] width 83 height 33
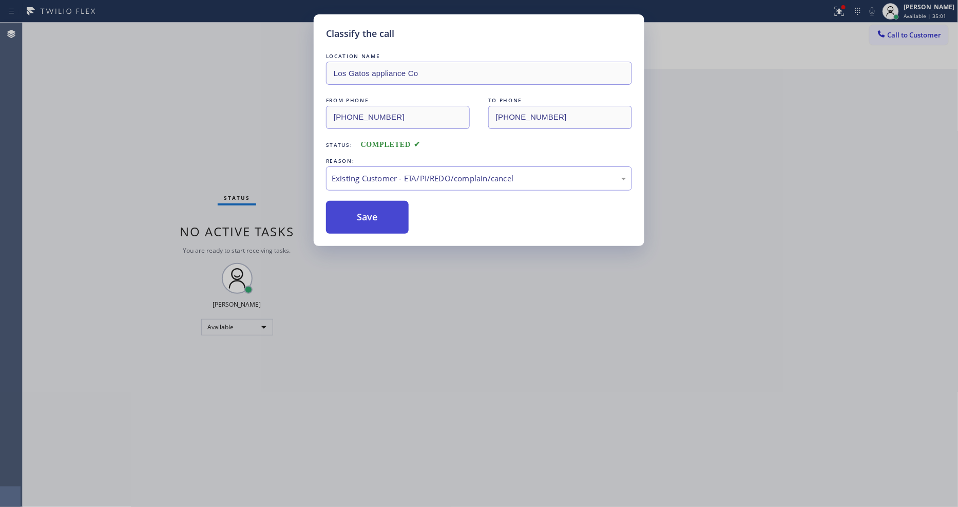
click at [361, 202] on button "Save" at bounding box center [367, 217] width 83 height 33
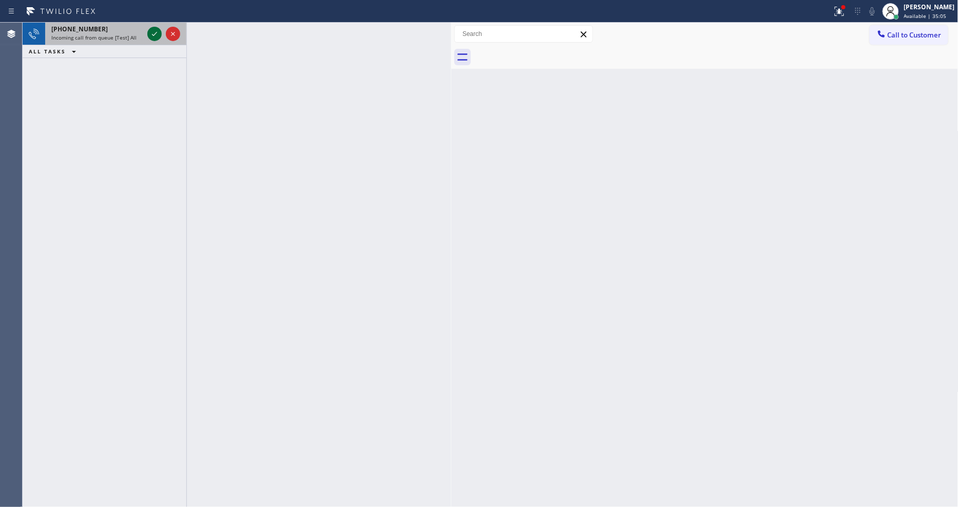
click at [149, 32] on icon at bounding box center [154, 34] width 12 height 12
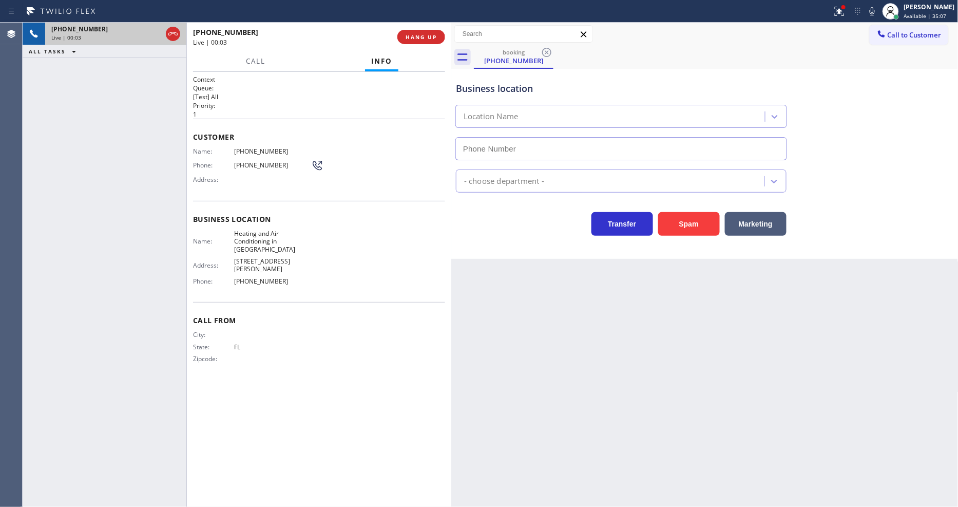
type input "[PHONE_NUMBER]"
click at [410, 40] on span "HANG UP" at bounding box center [420, 36] width 31 height 7
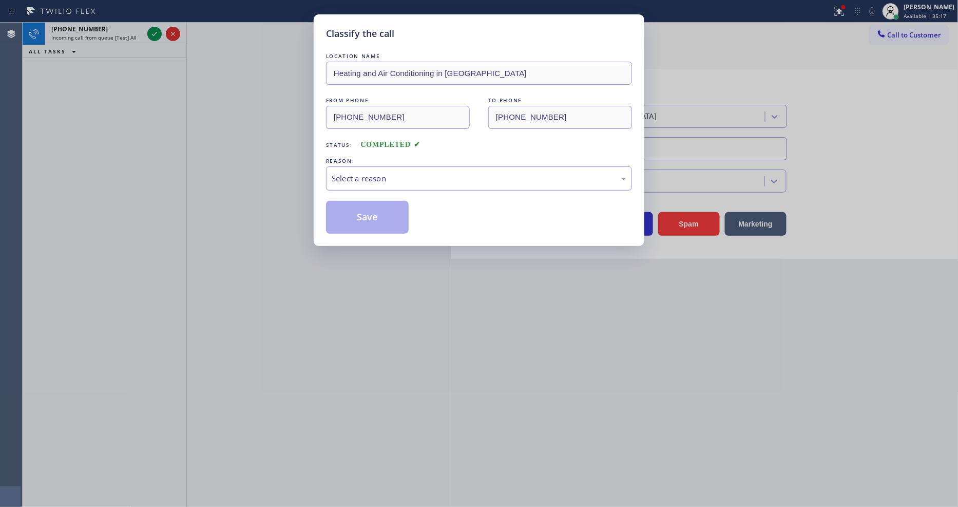
click at [378, 178] on div "Select a reason" at bounding box center [479, 178] width 295 height 12
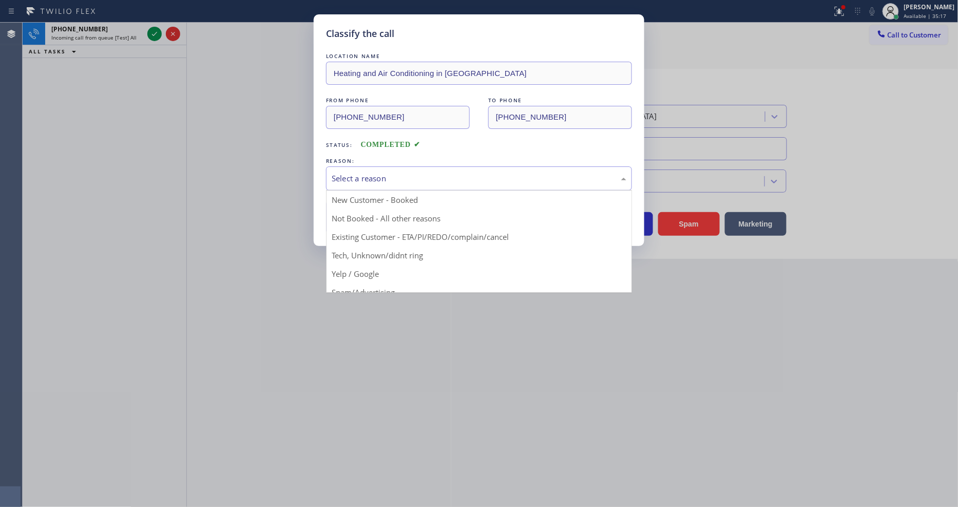
drag, startPoint x: 385, startPoint y: 253, endPoint x: 389, endPoint y: 219, distance: 33.6
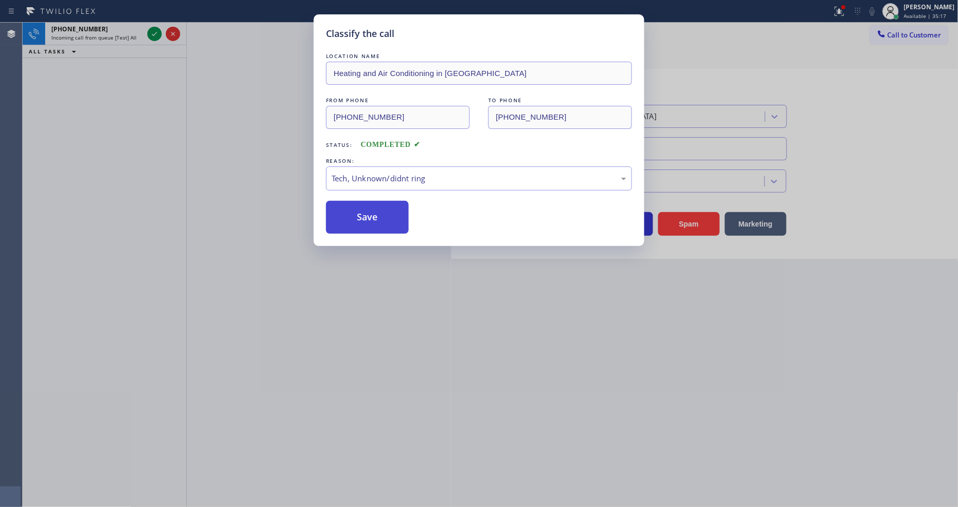
click at [389, 217] on button "Save" at bounding box center [367, 217] width 83 height 33
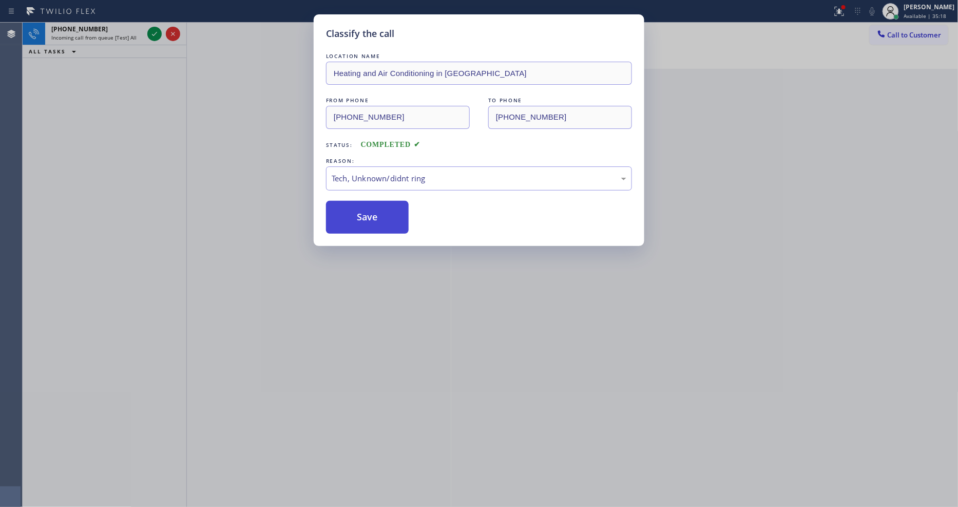
click at [389, 217] on button "Save" at bounding box center [367, 217] width 83 height 33
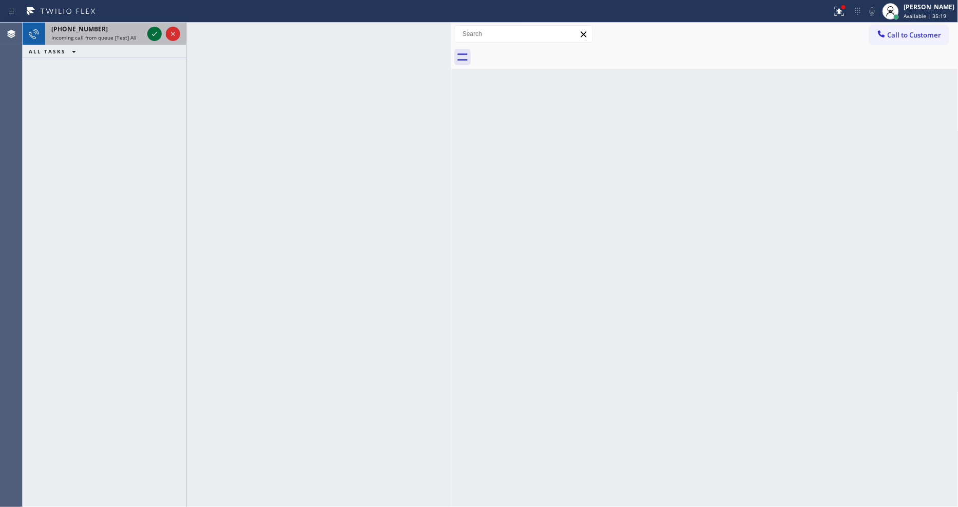
click at [154, 34] on icon at bounding box center [154, 34] width 5 height 4
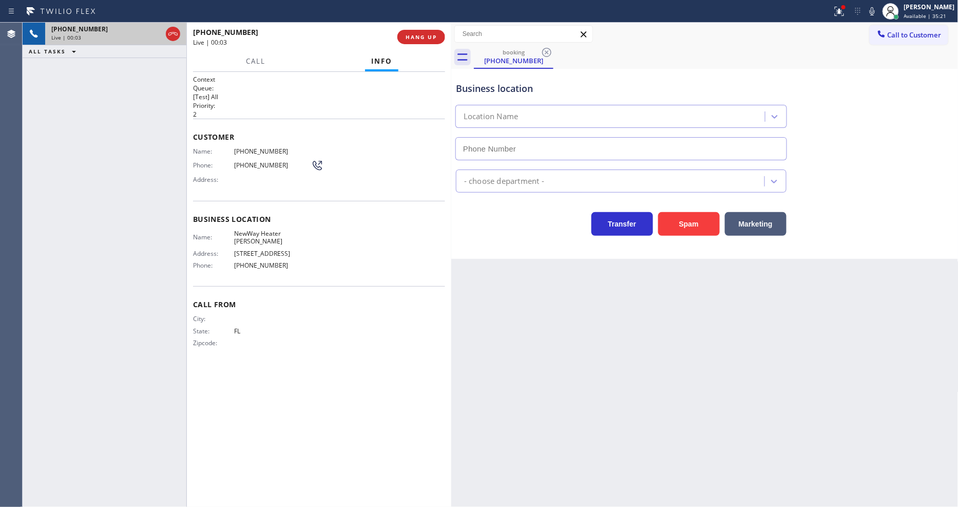
type input "[PHONE_NUMBER]"
click at [414, 29] on div "[PHONE_NUMBER] Live | 00:04 HANG UP" at bounding box center [319, 37] width 252 height 27
click at [412, 40] on span "HANG UP" at bounding box center [420, 36] width 31 height 7
click at [419, 35] on span "HANG UP" at bounding box center [420, 36] width 31 height 7
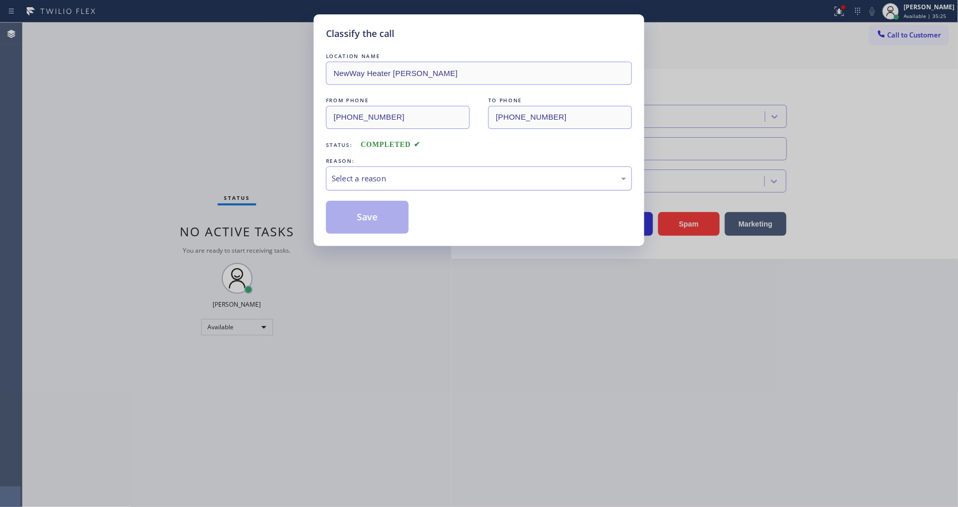
click at [352, 166] on div "Select a reason" at bounding box center [479, 178] width 306 height 24
click at [359, 225] on button "Save" at bounding box center [367, 217] width 83 height 33
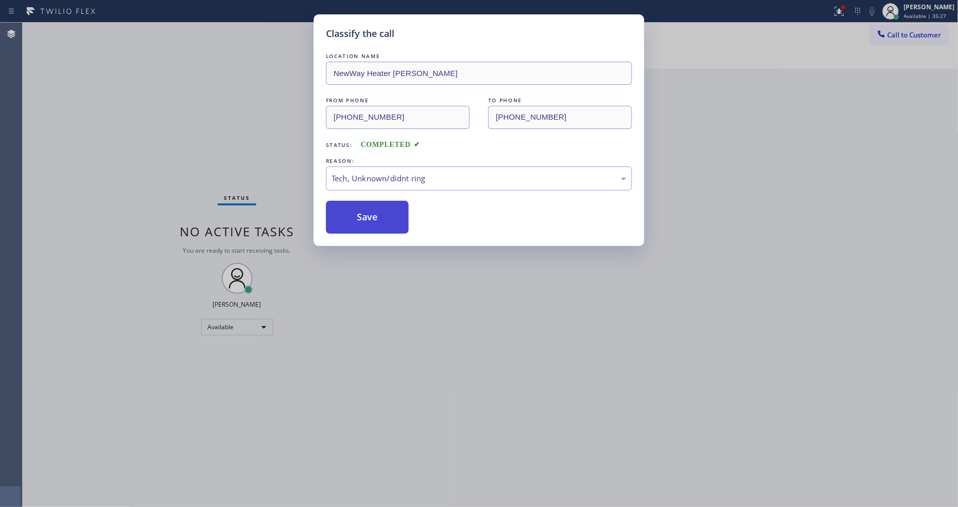
click at [359, 225] on button "Save" at bounding box center [367, 217] width 83 height 33
click at [359, 224] on button "Save" at bounding box center [367, 217] width 83 height 33
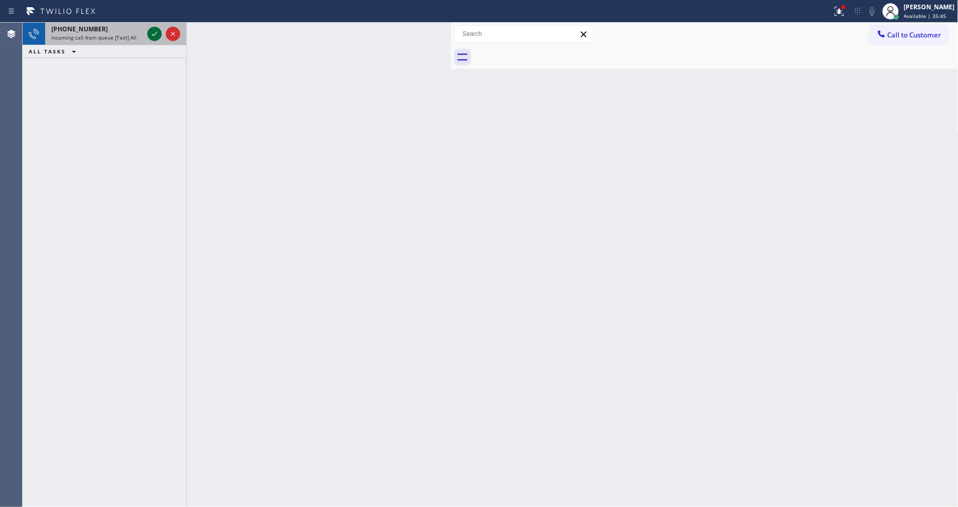
click at [155, 32] on icon at bounding box center [154, 34] width 12 height 12
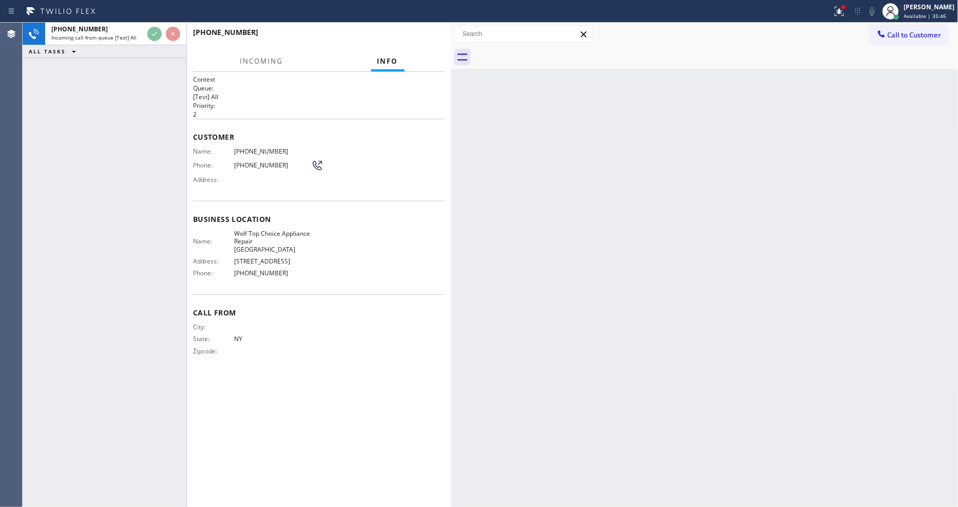
click at [106, 172] on div "[PHONE_NUMBER] Incoming call from queue [Test] All ALL TASKS ALL TASKS ACTIVE T…" at bounding box center [105, 265] width 164 height 484
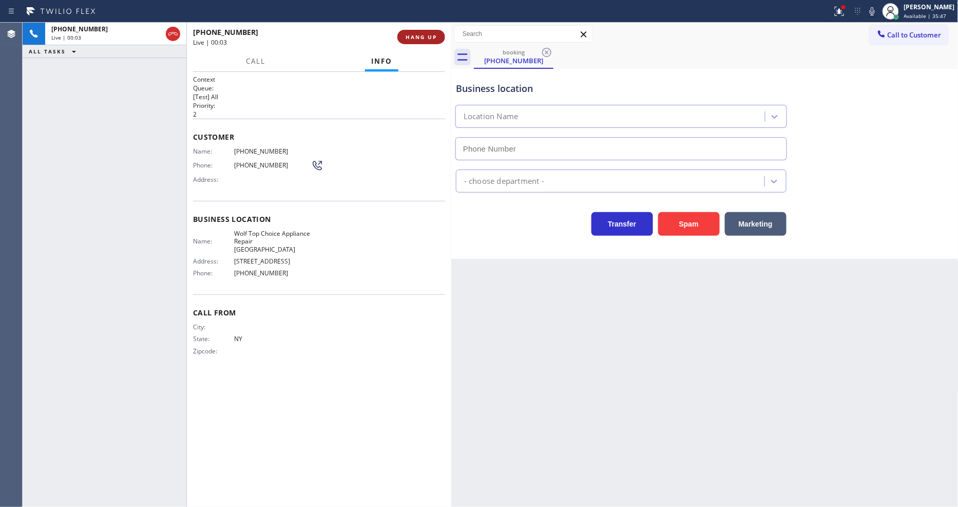
type input "[PHONE_NUMBER]"
click at [422, 39] on span "HANG UP" at bounding box center [420, 36] width 31 height 7
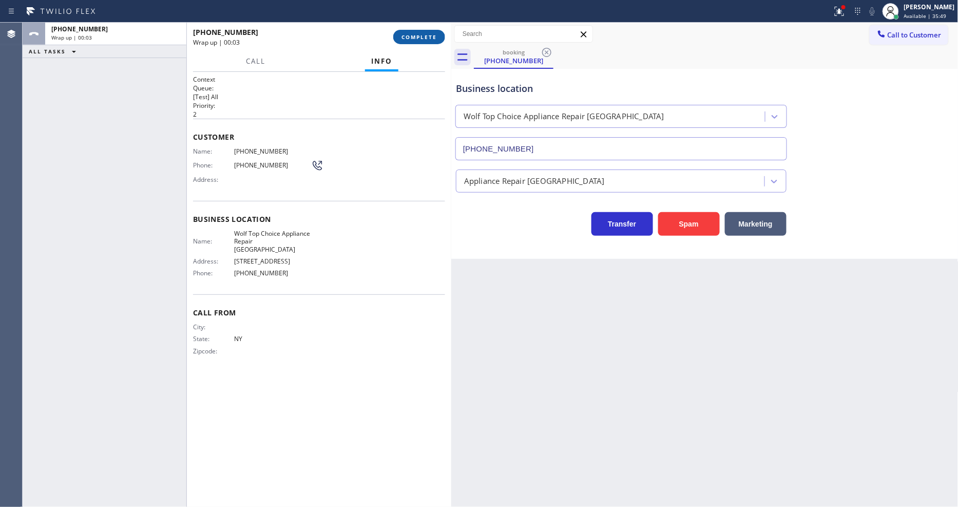
click at [422, 39] on span "COMPLETE" at bounding box center [418, 36] width 35 height 7
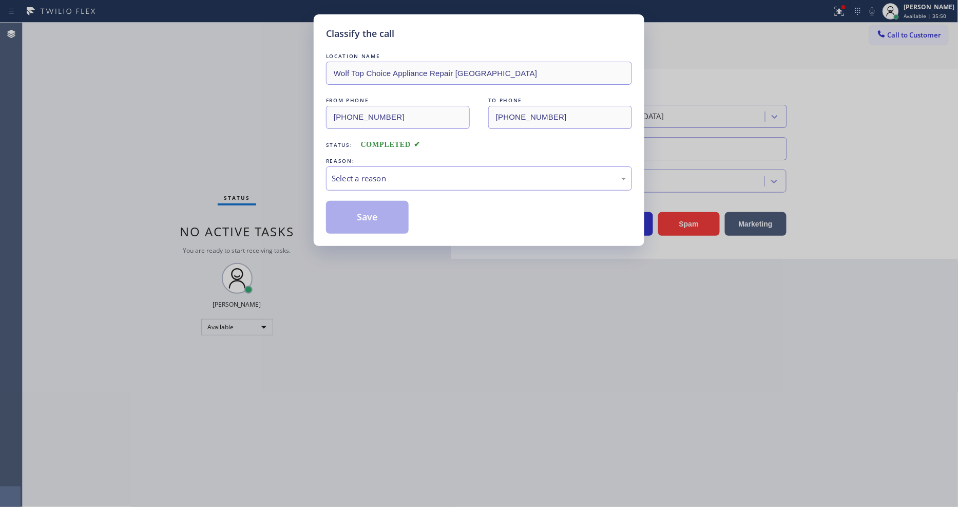
click at [396, 168] on div "Select a reason" at bounding box center [479, 178] width 306 height 24
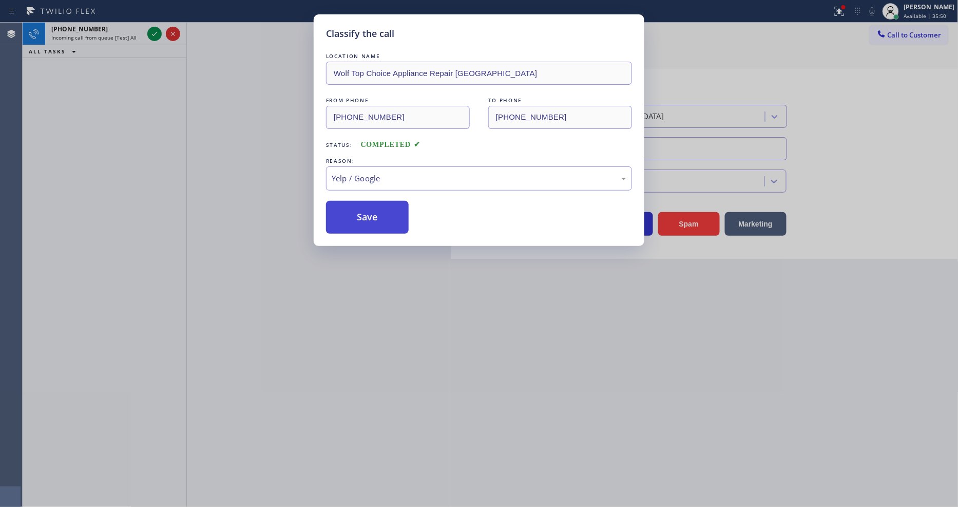
click at [394, 212] on button "Save" at bounding box center [367, 217] width 83 height 33
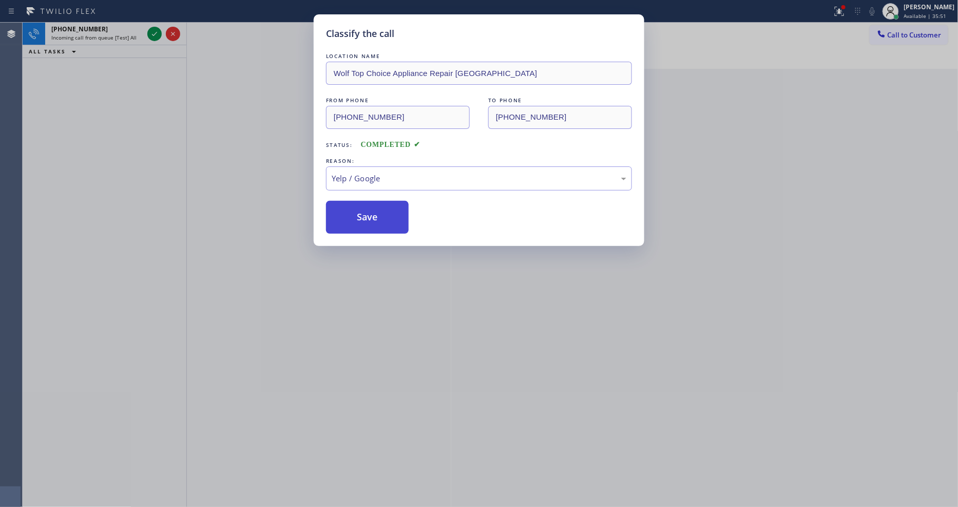
click at [394, 212] on button "Save" at bounding box center [367, 217] width 83 height 33
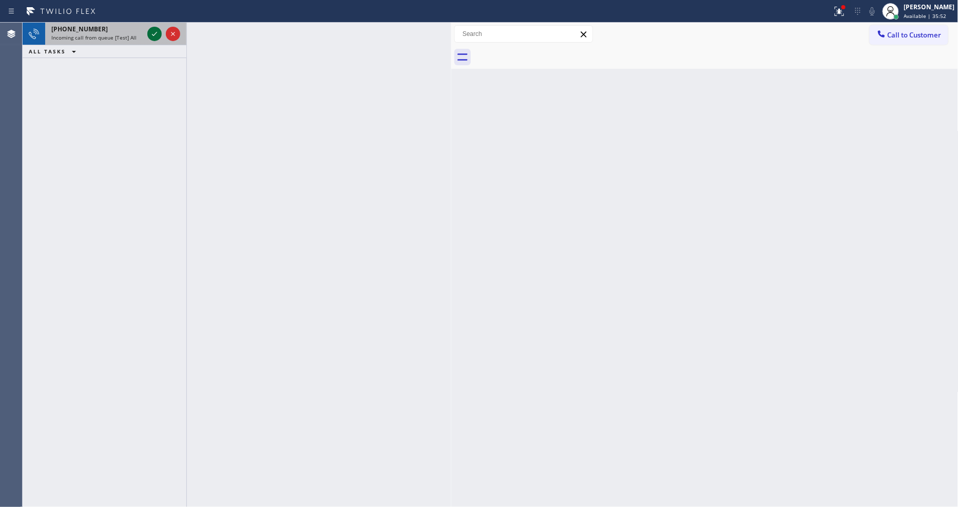
click at [151, 31] on icon at bounding box center [154, 34] width 12 height 12
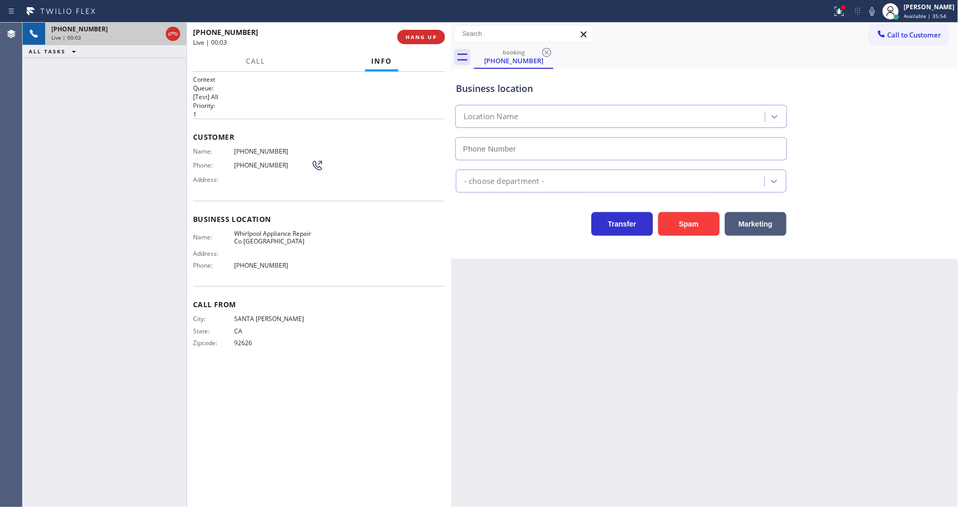
type input "[PHONE_NUMBER]"
click at [423, 36] on span "HANG UP" at bounding box center [420, 36] width 31 height 7
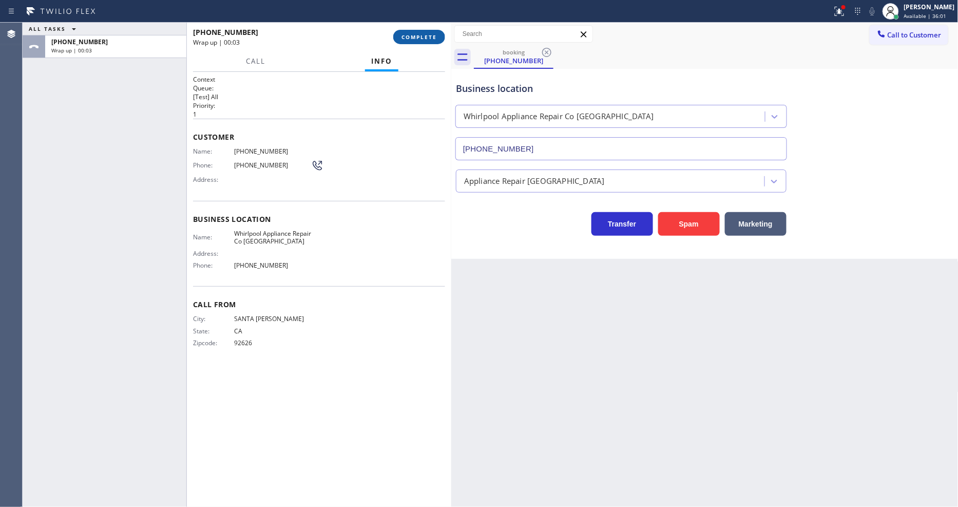
click at [408, 38] on span "COMPLETE" at bounding box center [418, 36] width 35 height 7
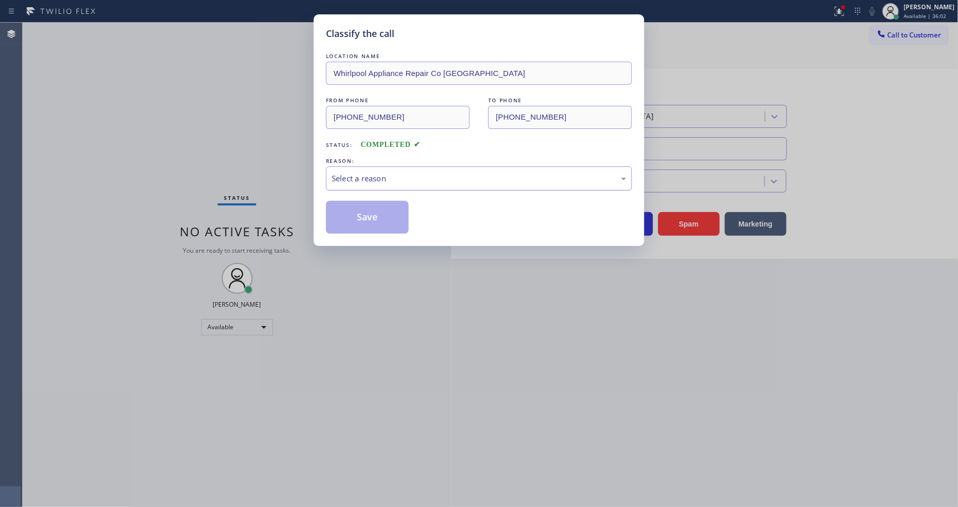
click at [352, 172] on div "Select a reason" at bounding box center [479, 178] width 295 height 12
click at [375, 218] on button "Save" at bounding box center [367, 217] width 83 height 33
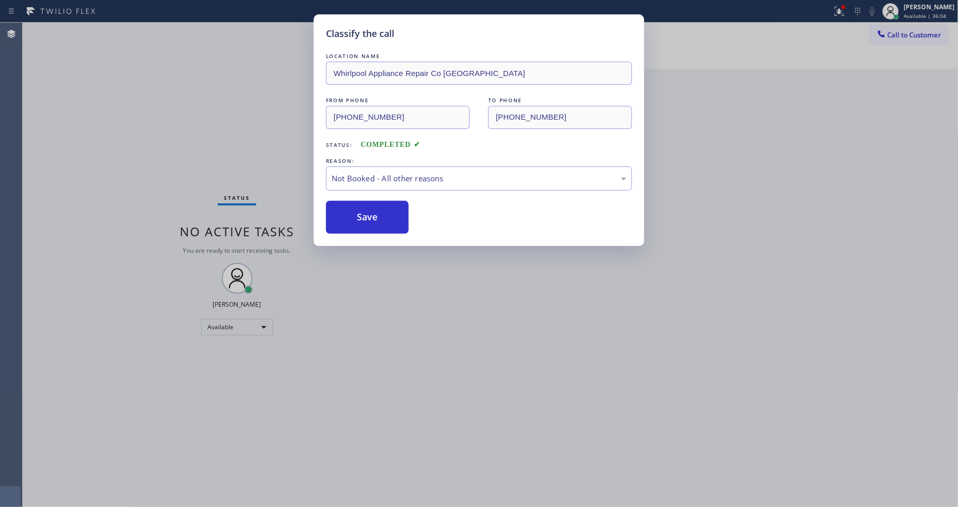
click at [375, 218] on button "Save" at bounding box center [367, 217] width 83 height 33
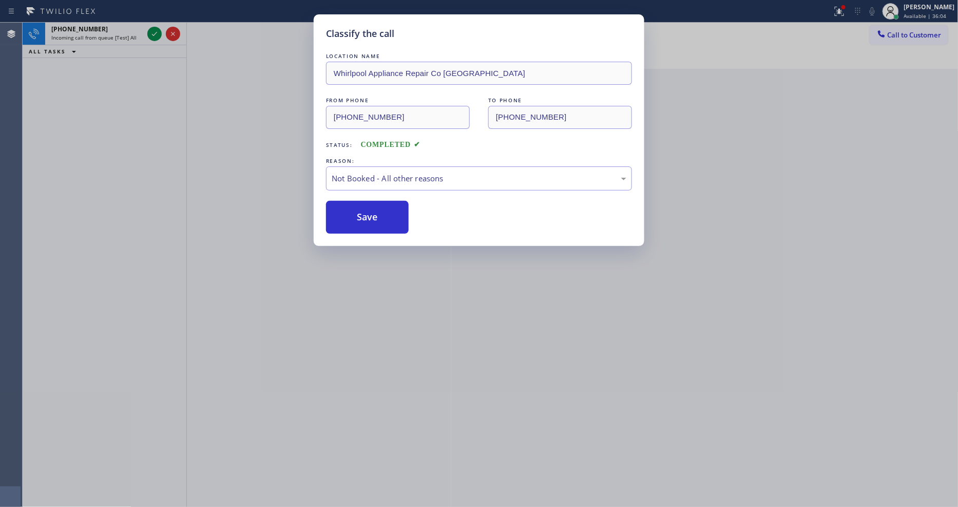
click at [375, 218] on button "Save" at bounding box center [367, 217] width 83 height 33
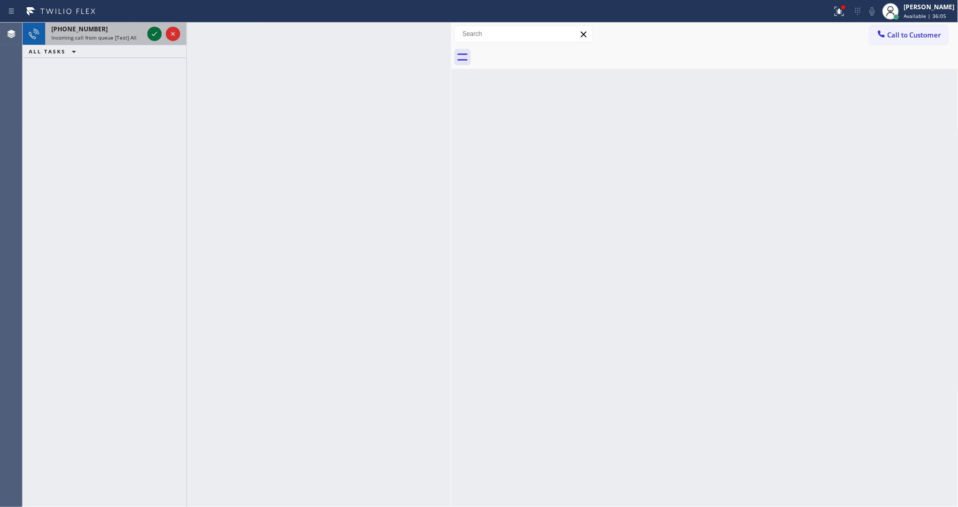
click at [151, 31] on icon at bounding box center [154, 34] width 12 height 12
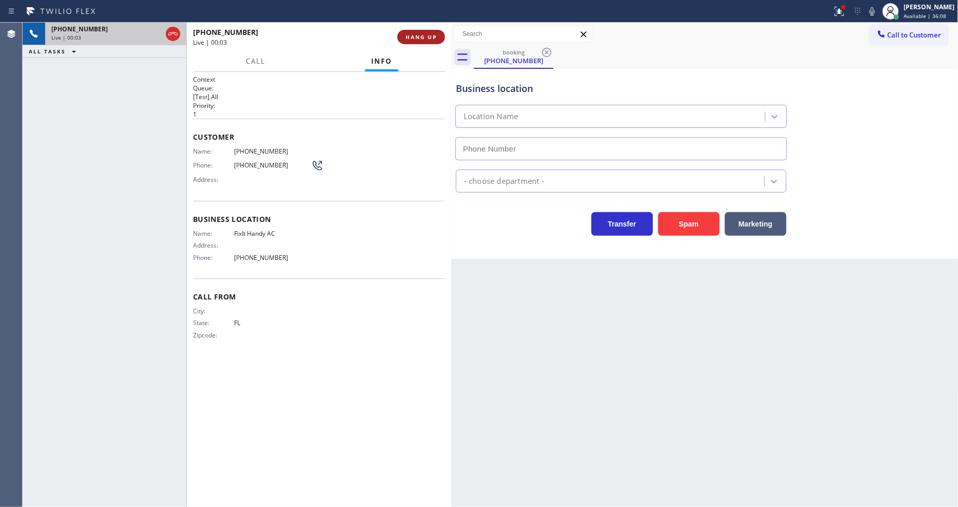
type input "[PHONE_NUMBER]"
click at [422, 34] on span "HANG UP" at bounding box center [420, 36] width 31 height 7
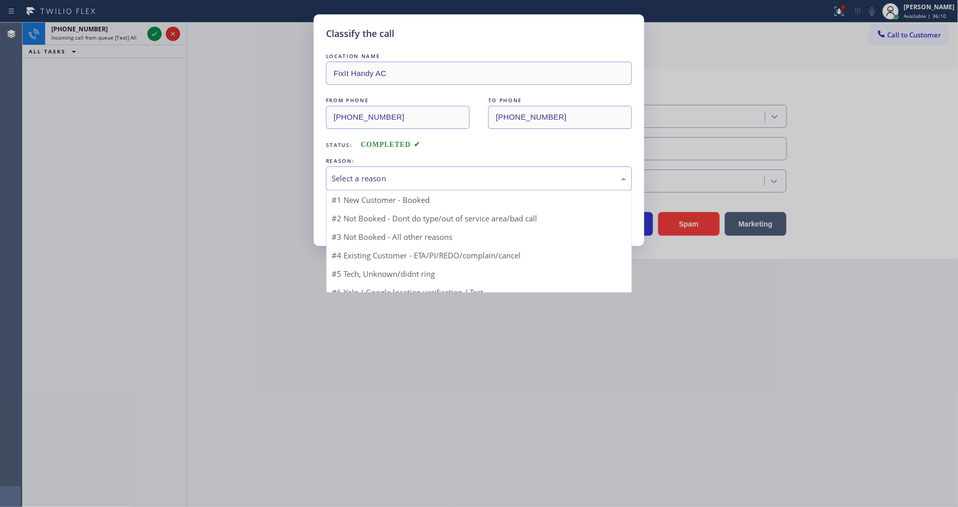
click at [403, 172] on div "Select a reason" at bounding box center [479, 178] width 295 height 12
drag, startPoint x: 375, startPoint y: 269, endPoint x: 382, endPoint y: 214, distance: 56.4
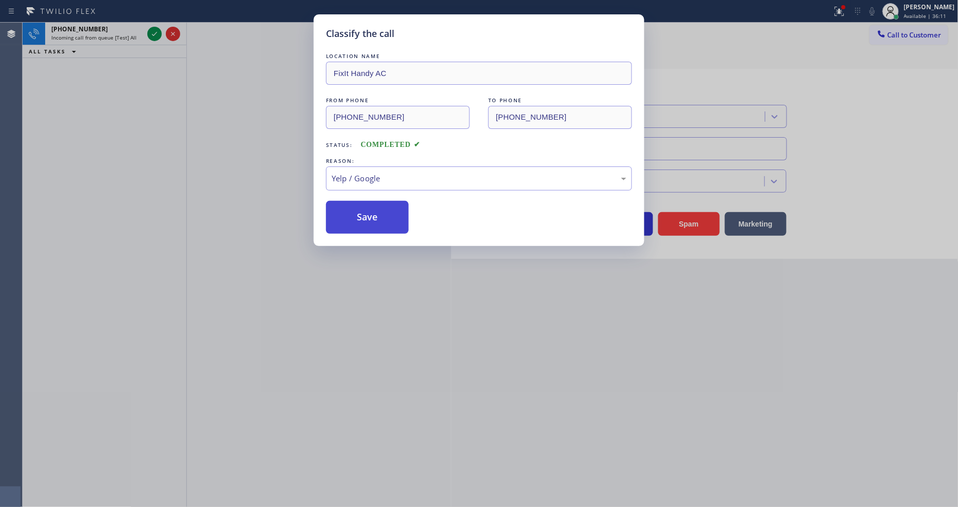
click at [382, 211] on button "Save" at bounding box center [367, 217] width 83 height 33
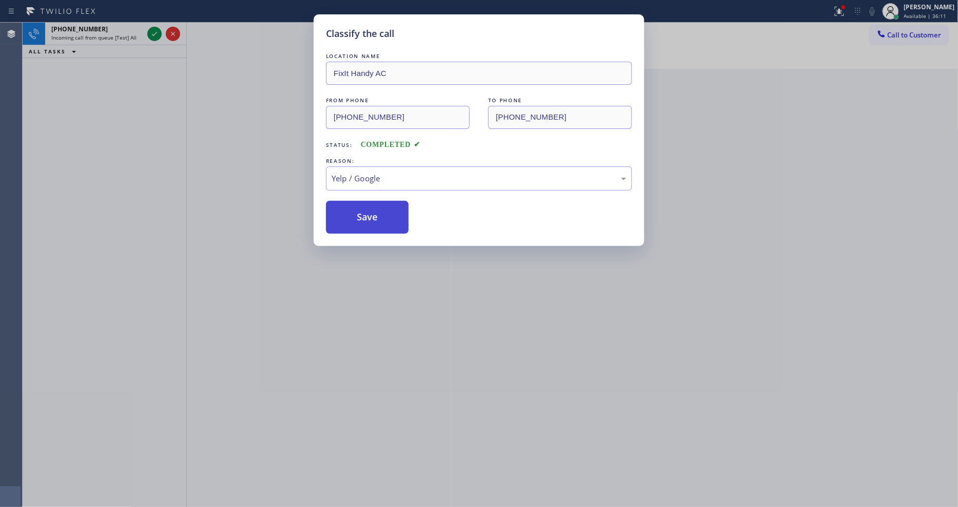
click at [382, 211] on button "Save" at bounding box center [367, 217] width 83 height 33
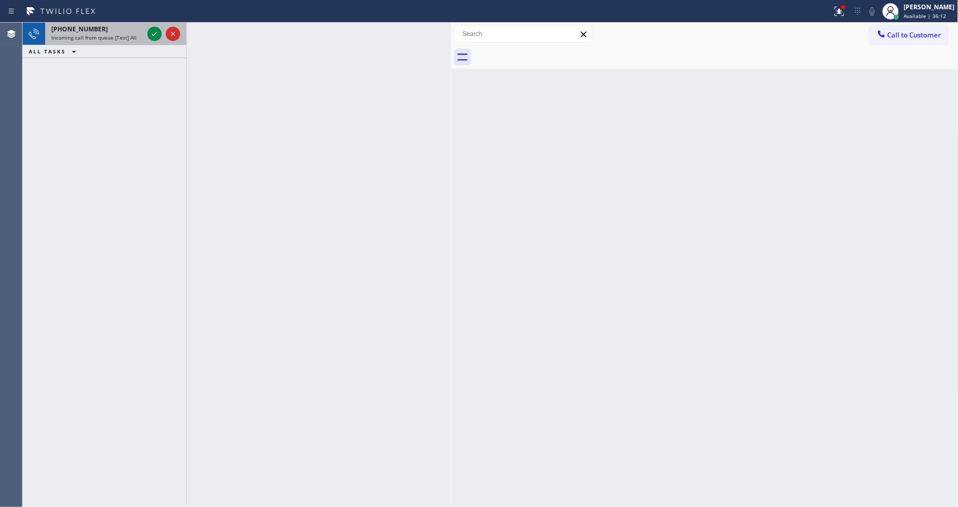
drag, startPoint x: 152, startPoint y: 32, endPoint x: 132, endPoint y: 32, distance: 20.0
click at [134, 32] on div "[PHONE_NUMBER] Incoming call from queue [Test] All" at bounding box center [105, 34] width 164 height 23
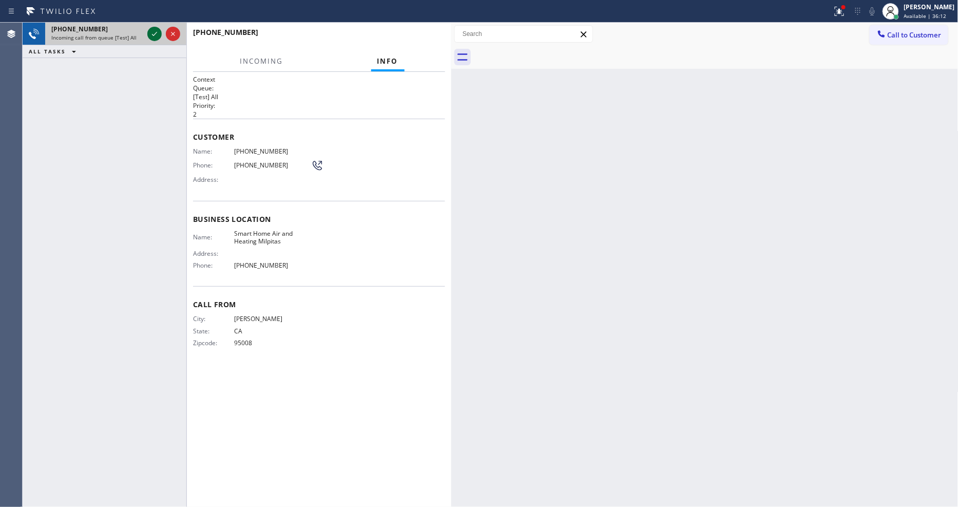
click at [151, 30] on icon at bounding box center [154, 34] width 12 height 12
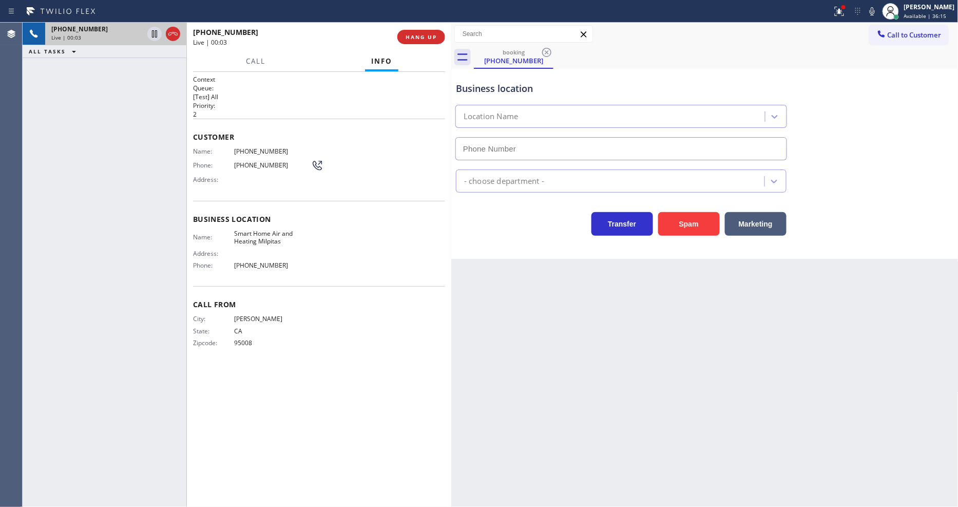
type input "[PHONE_NUMBER]"
click at [410, 36] on span "HANG UP" at bounding box center [420, 36] width 31 height 7
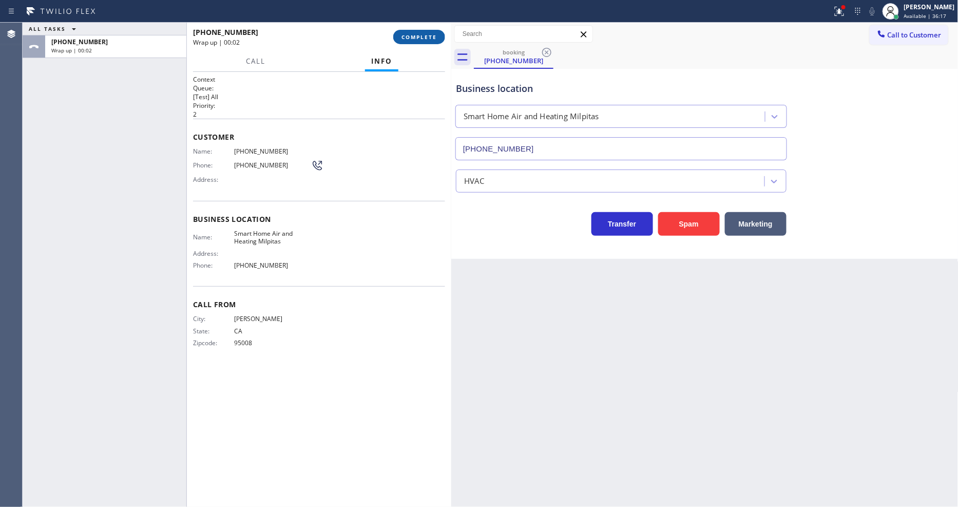
click at [410, 36] on span "COMPLETE" at bounding box center [418, 36] width 35 height 7
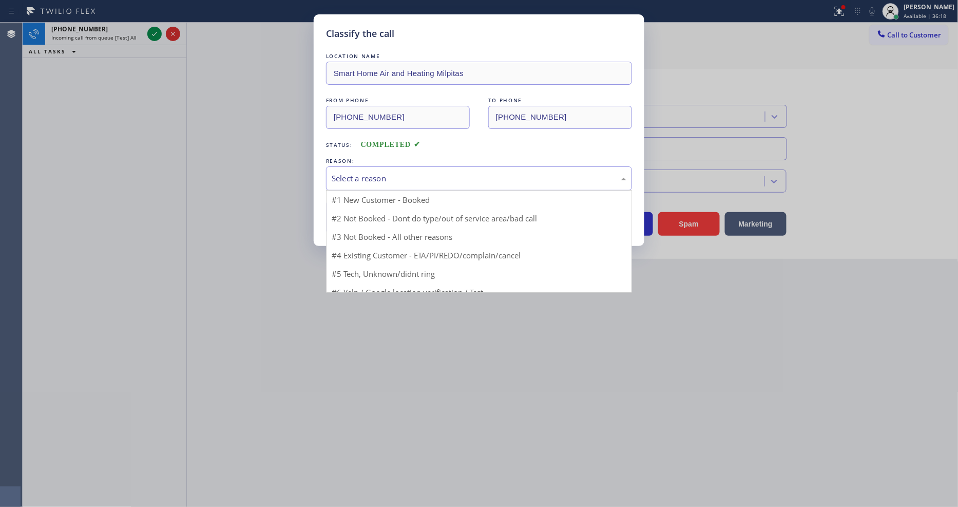
drag, startPoint x: 419, startPoint y: 177, endPoint x: 408, endPoint y: 247, distance: 70.7
click at [419, 177] on div "Select a reason" at bounding box center [479, 178] width 295 height 12
drag, startPoint x: 403, startPoint y: 251, endPoint x: 396, endPoint y: 219, distance: 33.6
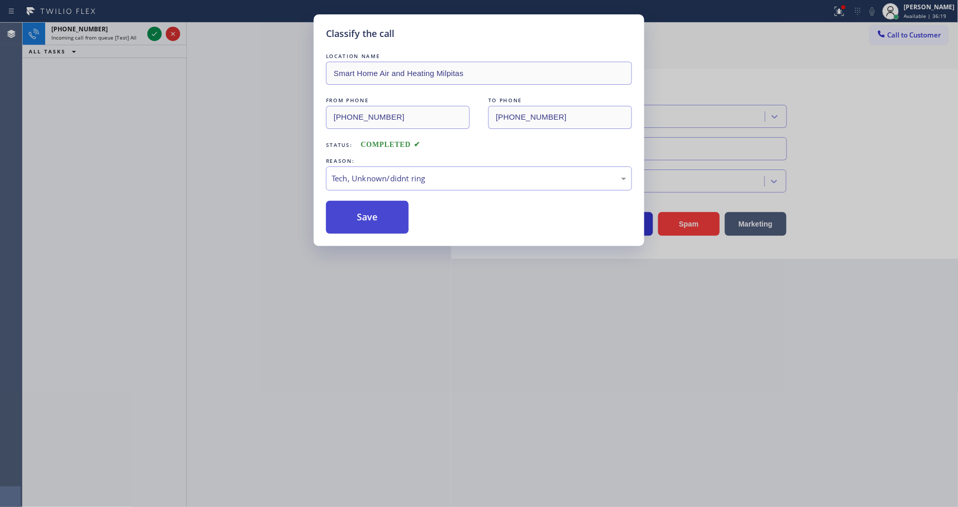
click at [396, 219] on button "Save" at bounding box center [367, 217] width 83 height 33
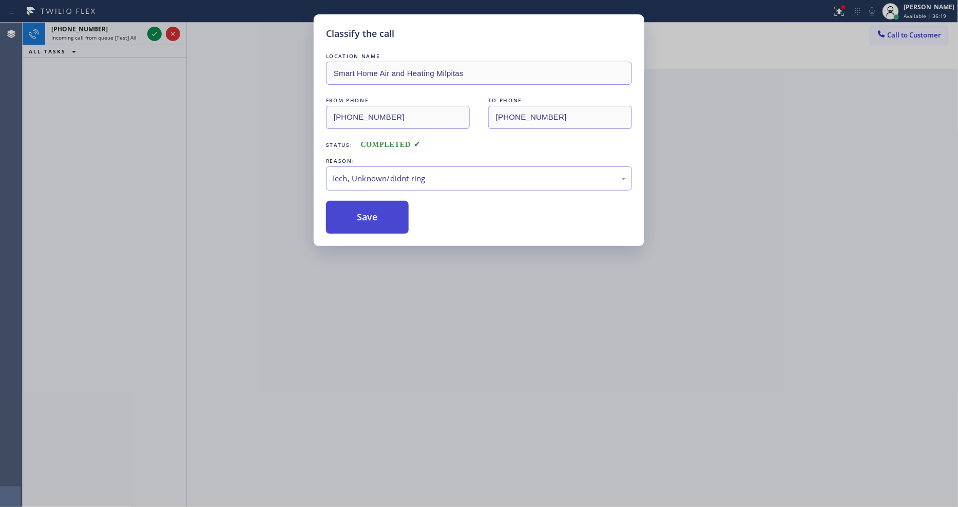
click at [396, 219] on button "Save" at bounding box center [367, 217] width 83 height 33
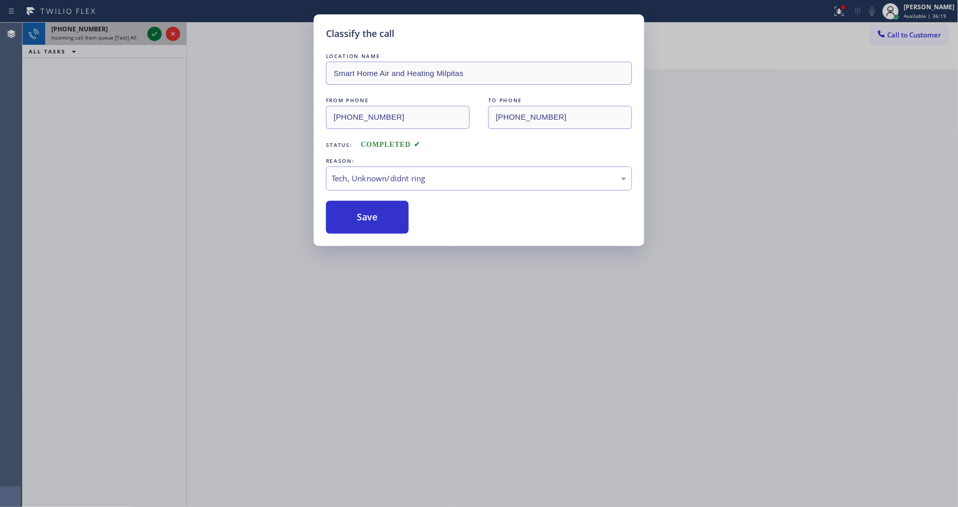
click at [152, 32] on icon at bounding box center [154, 34] width 12 height 12
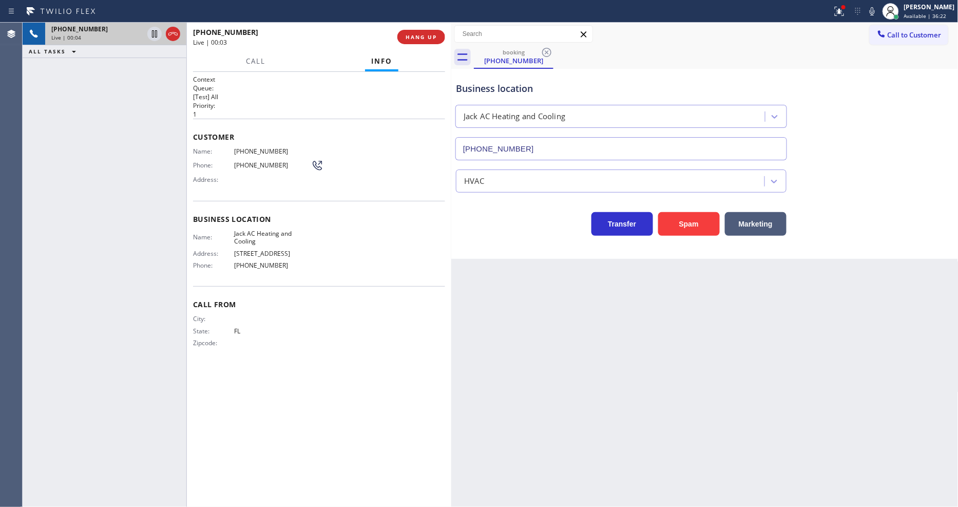
type input "[PHONE_NUMBER]"
click at [430, 41] on button "HANG UP" at bounding box center [421, 37] width 48 height 14
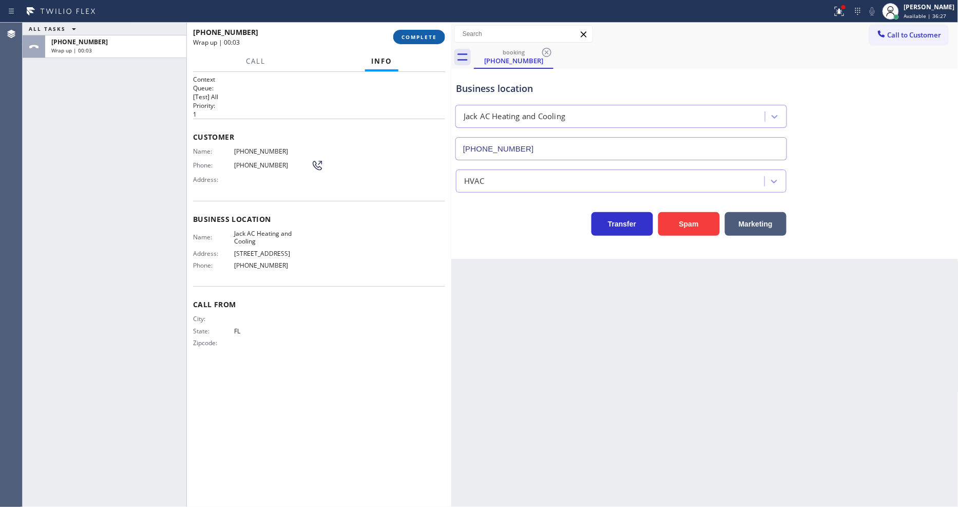
click at [430, 41] on button "COMPLETE" at bounding box center [419, 37] width 52 height 14
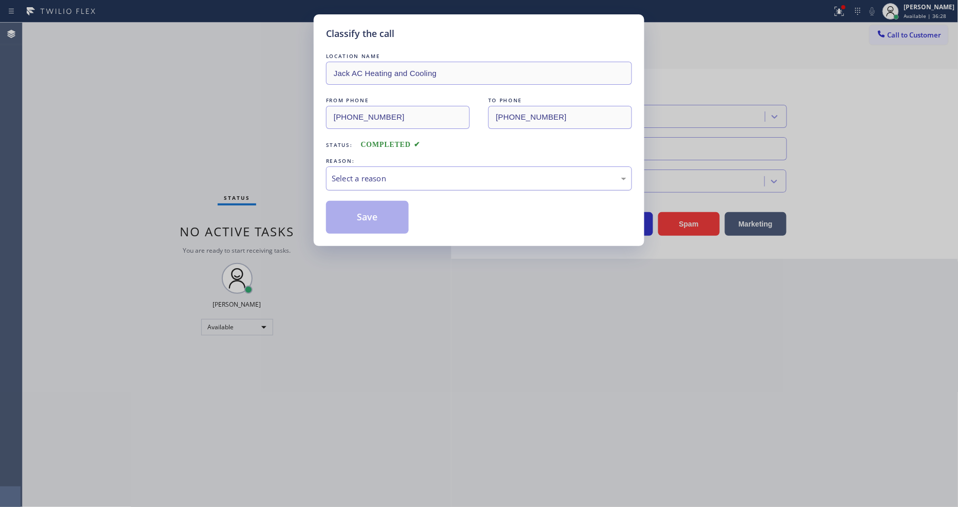
click at [385, 175] on div "Select a reason" at bounding box center [479, 178] width 295 height 12
drag, startPoint x: 381, startPoint y: 256, endPoint x: 389, endPoint y: 208, distance: 47.8
click at [389, 208] on button "Save" at bounding box center [367, 217] width 83 height 33
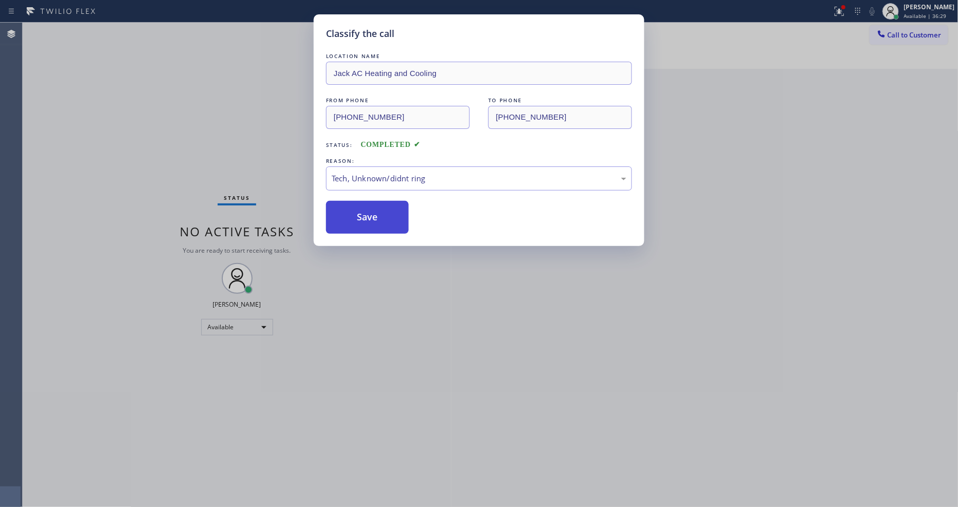
click at [389, 208] on button "Save" at bounding box center [367, 217] width 83 height 33
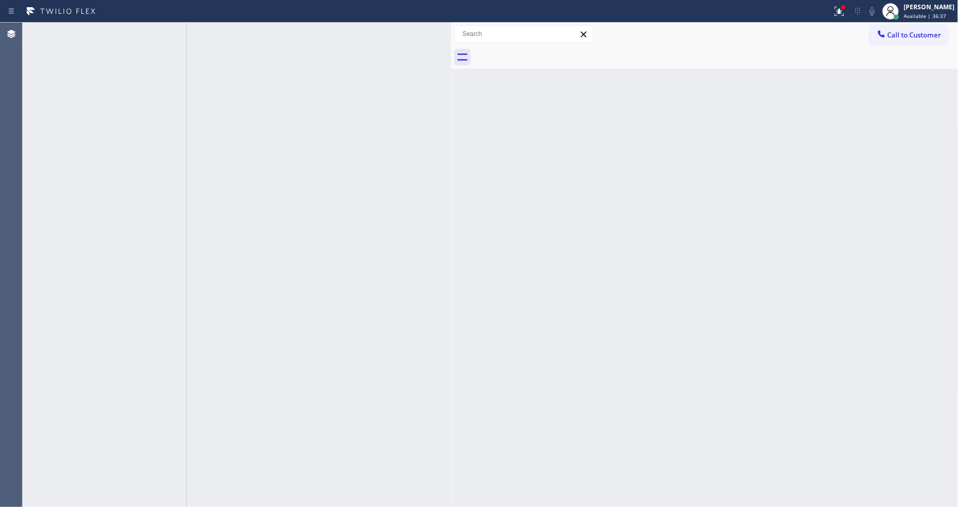
click at [636, 337] on div "Back to Dashboard Change Sender ID Customers Technicians Select a contact Outbo…" at bounding box center [704, 265] width 507 height 484
click at [152, 37] on icon at bounding box center [154, 34] width 12 height 12
click at [153, 30] on icon at bounding box center [154, 34] width 12 height 12
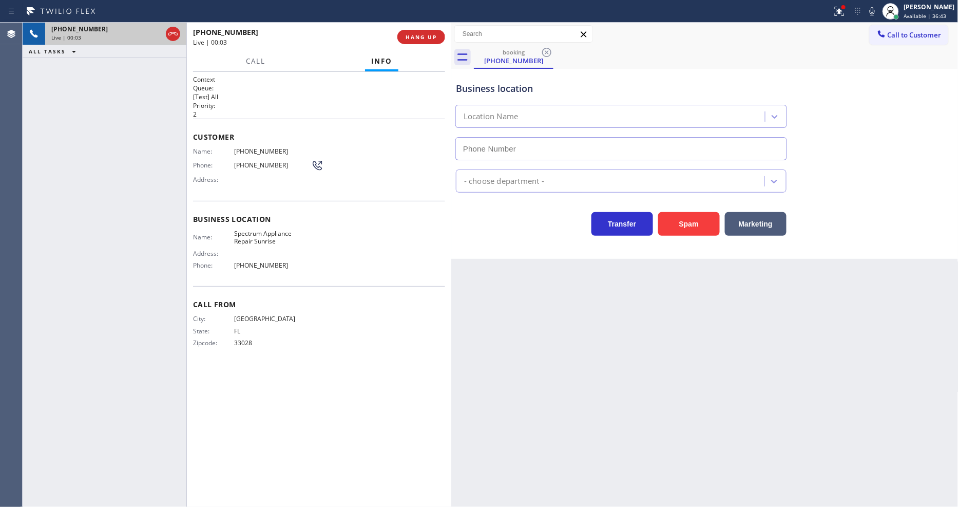
type input "[PHONE_NUMBER]"
click at [433, 34] on span "HANG UP" at bounding box center [420, 36] width 31 height 7
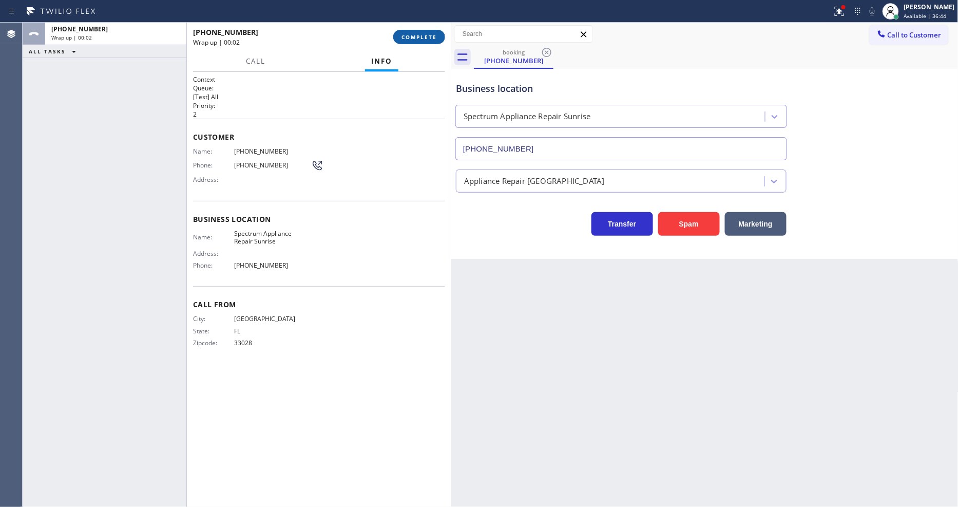
click at [433, 34] on span "COMPLETE" at bounding box center [418, 36] width 35 height 7
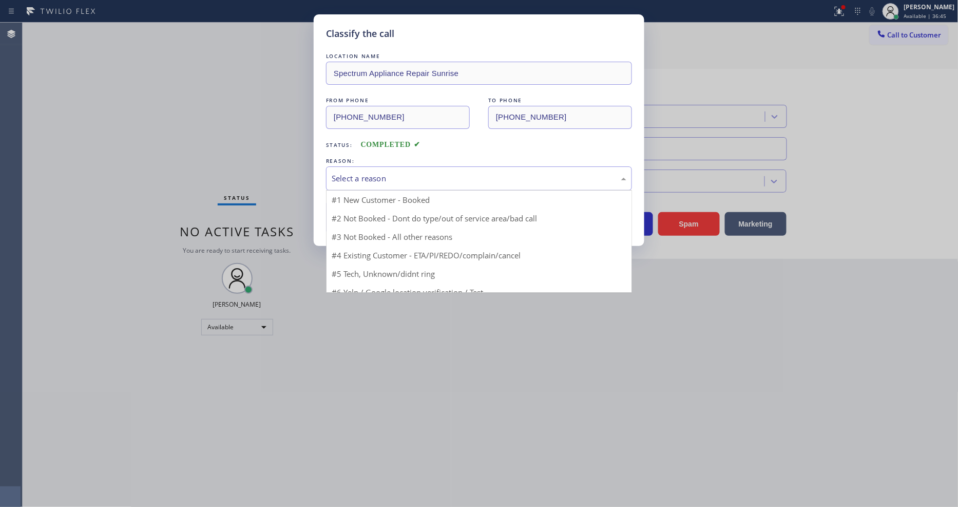
click at [398, 167] on div "Select a reason" at bounding box center [479, 178] width 306 height 24
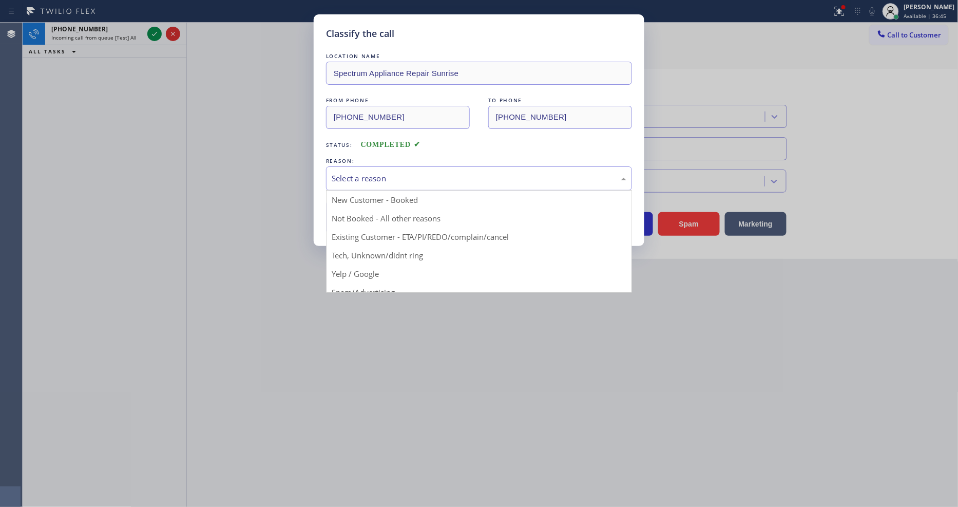
drag, startPoint x: 365, startPoint y: 265, endPoint x: 365, endPoint y: 258, distance: 7.7
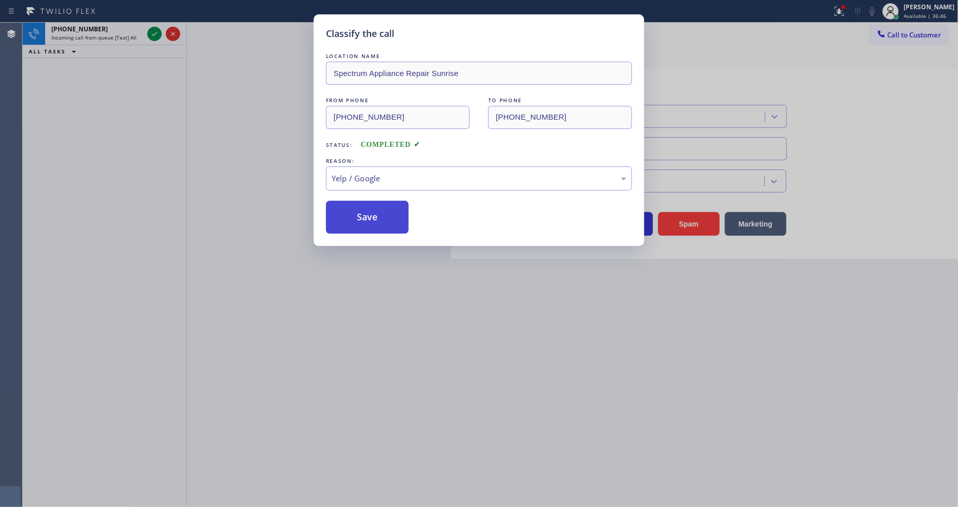
click at [378, 208] on button "Save" at bounding box center [367, 217] width 83 height 33
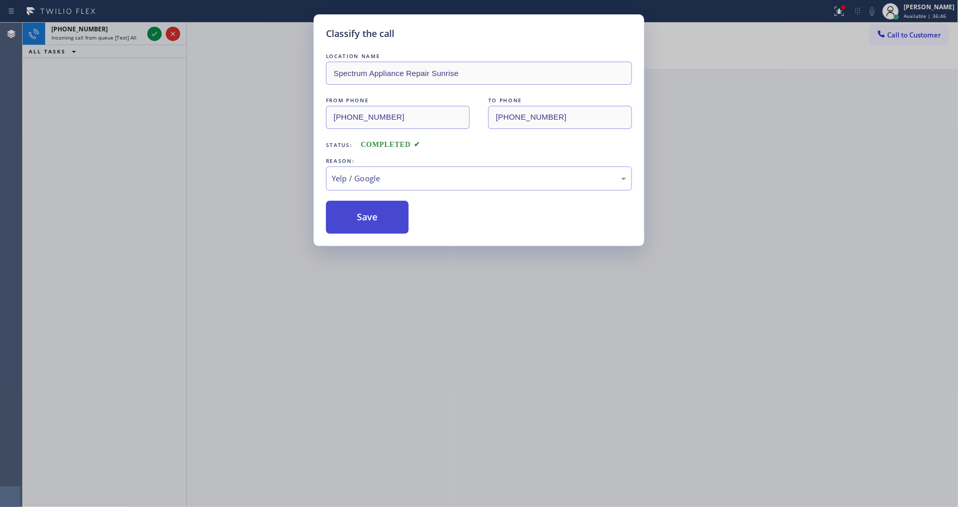
click at [378, 208] on button "Save" at bounding box center [367, 217] width 83 height 33
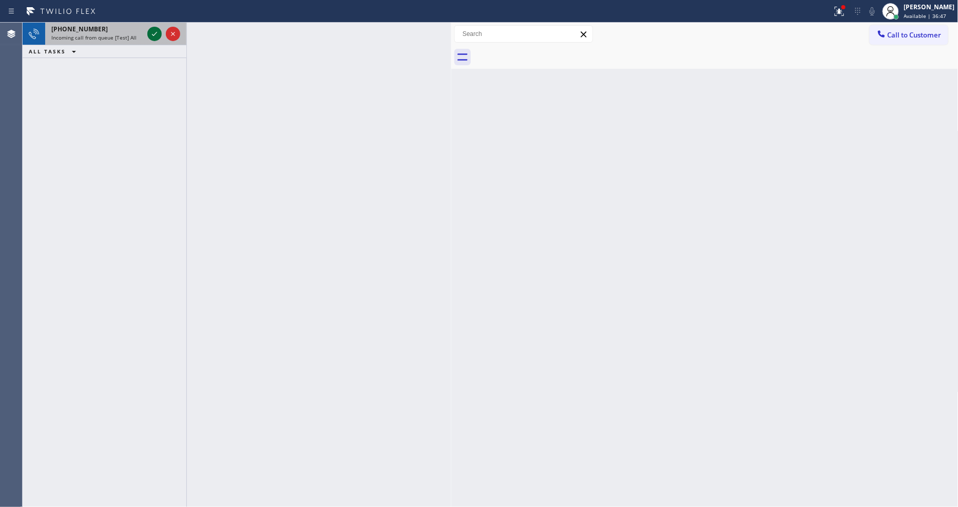
click at [151, 28] on icon at bounding box center [154, 34] width 12 height 12
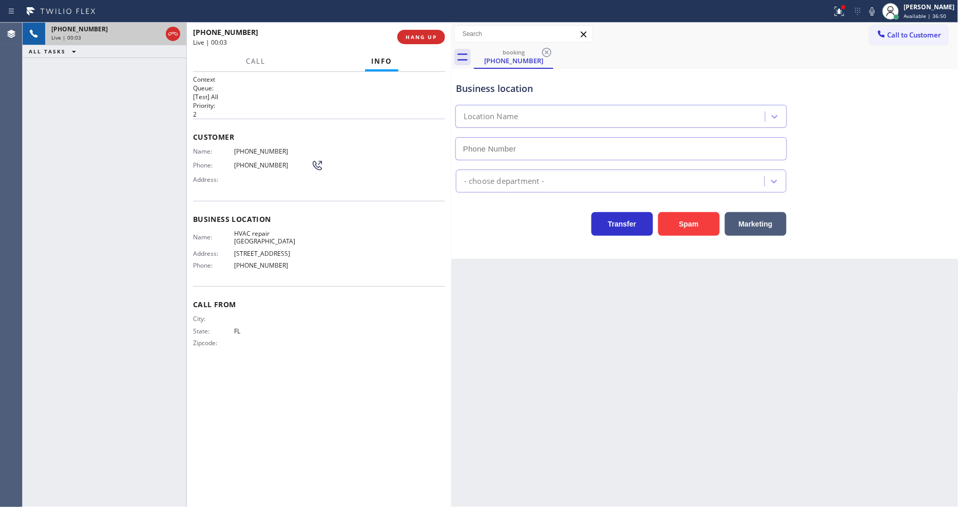
type input "[PHONE_NUMBER]"
click at [437, 34] on button "HANG UP" at bounding box center [421, 37] width 48 height 14
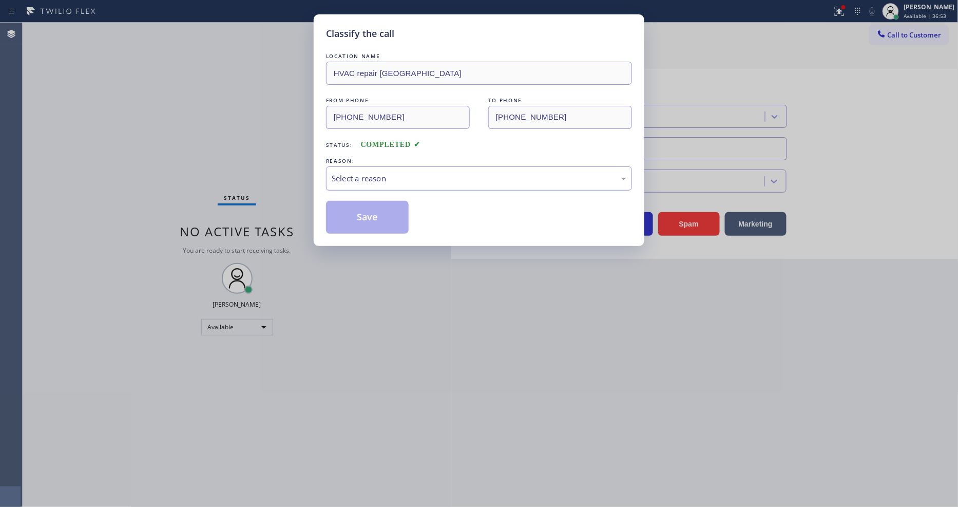
click at [402, 173] on div "Select a reason" at bounding box center [479, 178] width 295 height 12
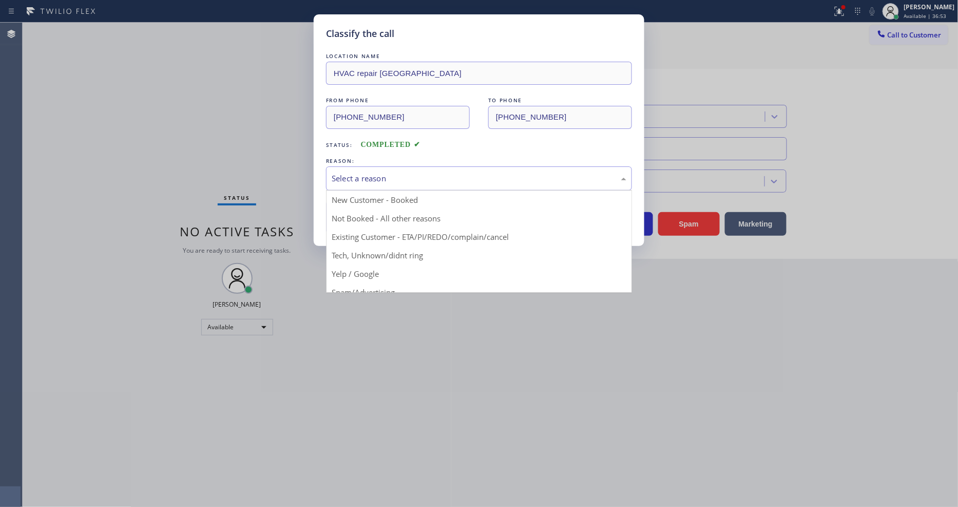
drag, startPoint x: 393, startPoint y: 250, endPoint x: 392, endPoint y: 214, distance: 37.0
click at [392, 214] on button "Save" at bounding box center [367, 217] width 83 height 33
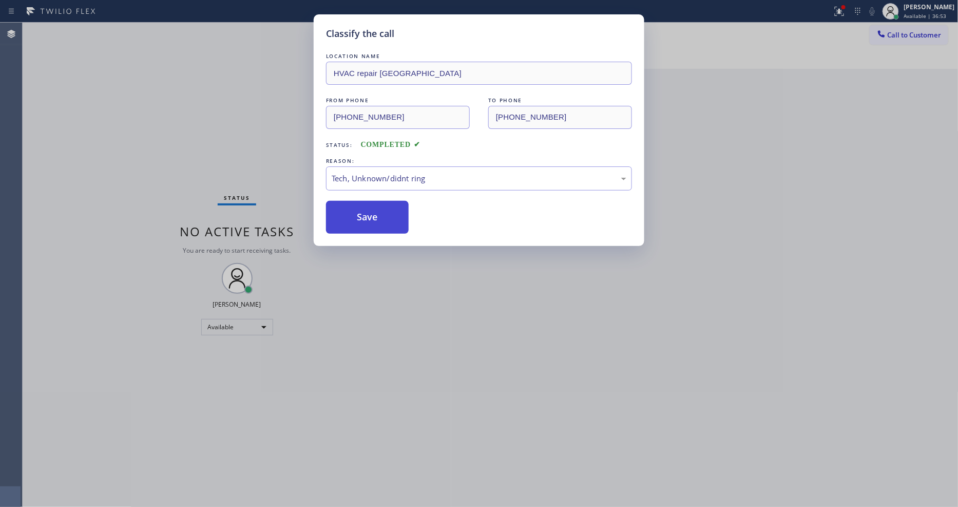
click at [392, 214] on button "Save" at bounding box center [367, 217] width 83 height 33
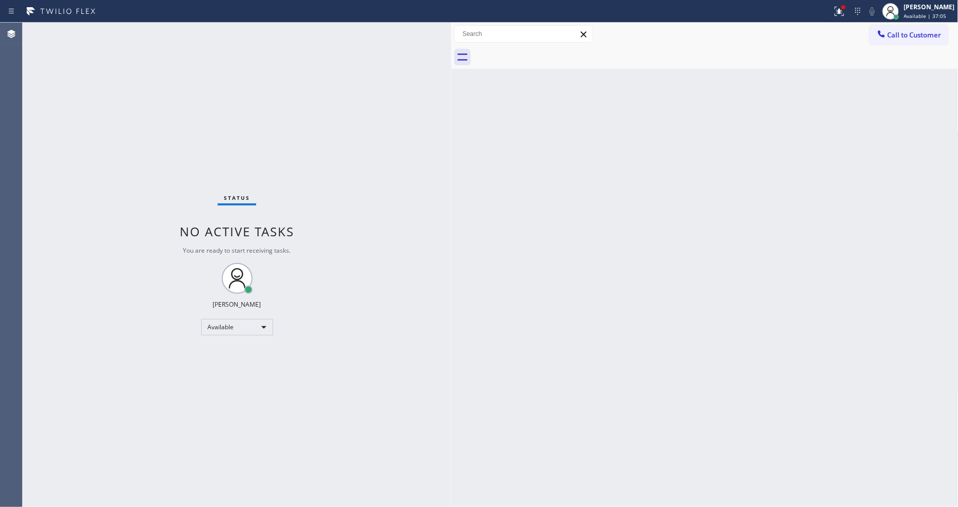
click at [893, 46] on div at bounding box center [716, 57] width 485 height 23
click at [886, 37] on div at bounding box center [881, 35] width 12 height 12
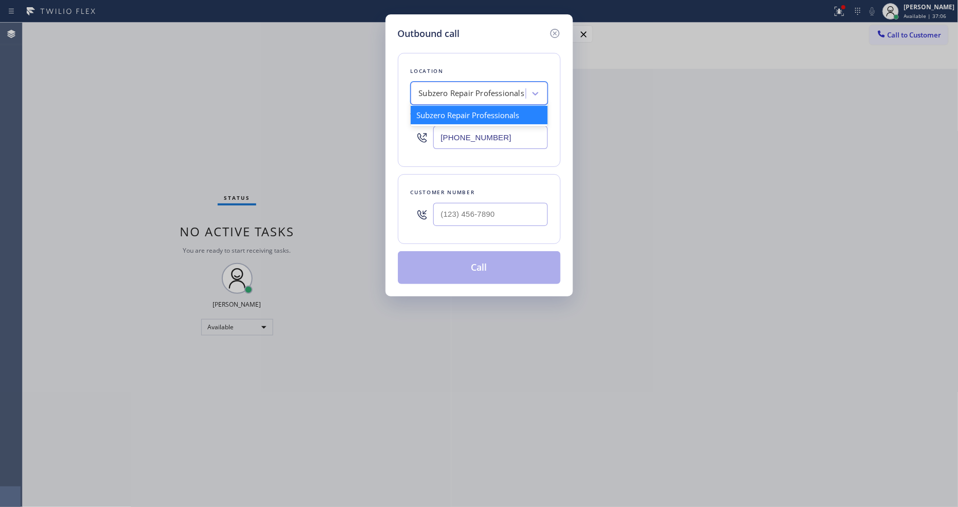
click at [500, 93] on div "Subzero Repair Professionals" at bounding box center [472, 94] width 106 height 12
paste input "Los Gatos appliance Co"
type input "Los Gatos appliance Co"
click at [471, 108] on div "Los Gatos appliance Co" at bounding box center [479, 115] width 137 height 18
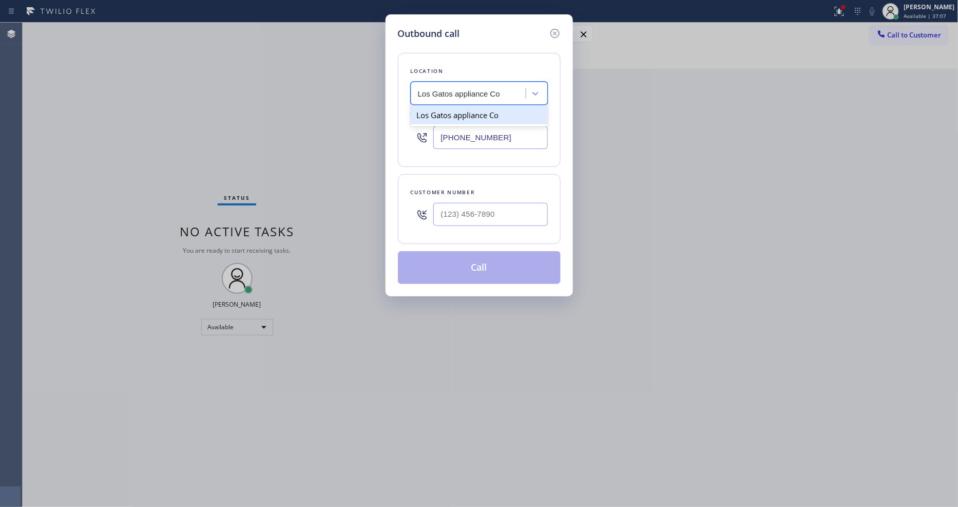
type input "[PHONE_NUMBER]"
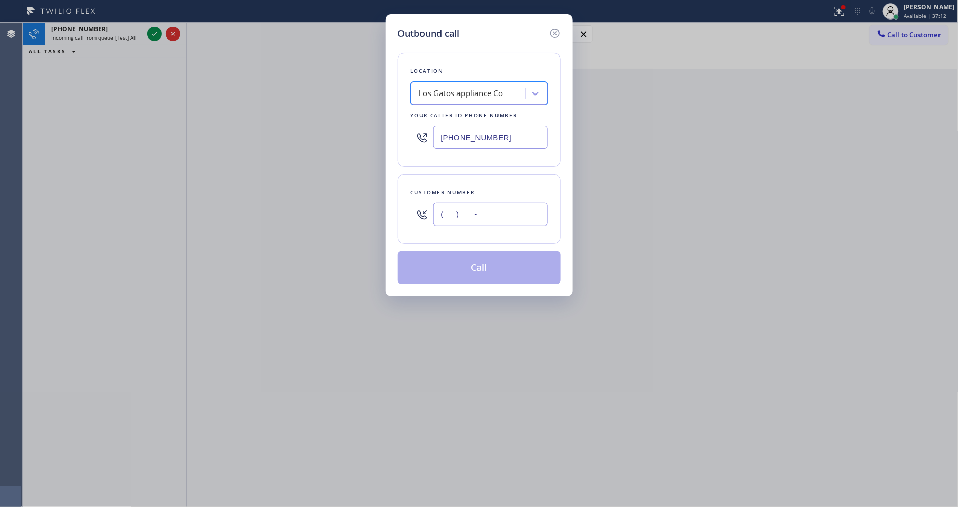
click at [454, 205] on input "(___) ___-____" at bounding box center [490, 214] width 114 height 23
paste input "408) 455-0900"
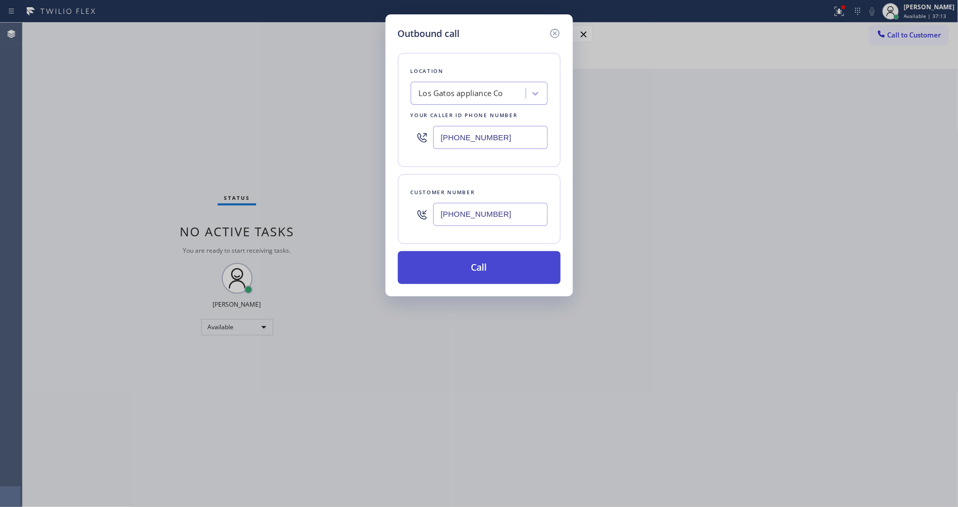
type input "[PHONE_NUMBER]"
click at [435, 259] on button "Call" at bounding box center [479, 267] width 163 height 33
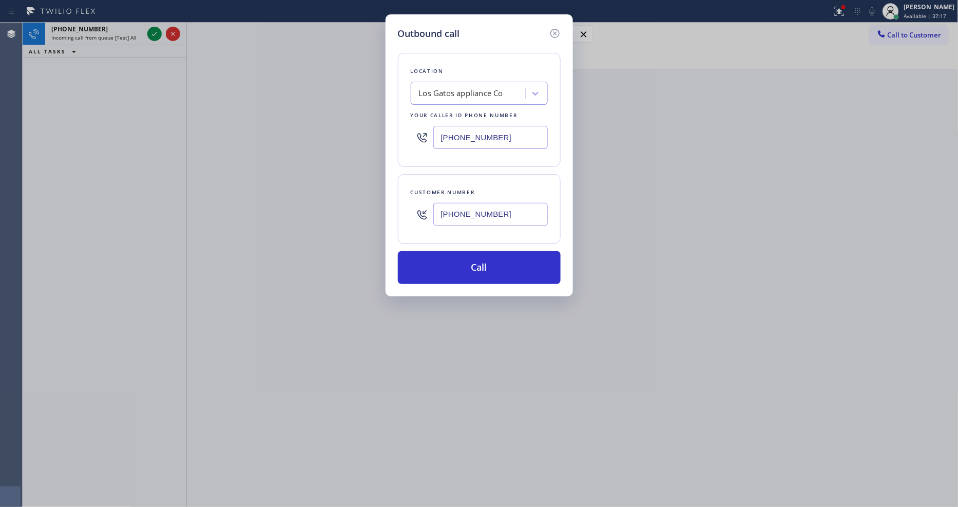
drag, startPoint x: 553, startPoint y: 30, endPoint x: 294, endPoint y: 39, distance: 258.8
click at [553, 29] on icon at bounding box center [555, 33] width 12 height 12
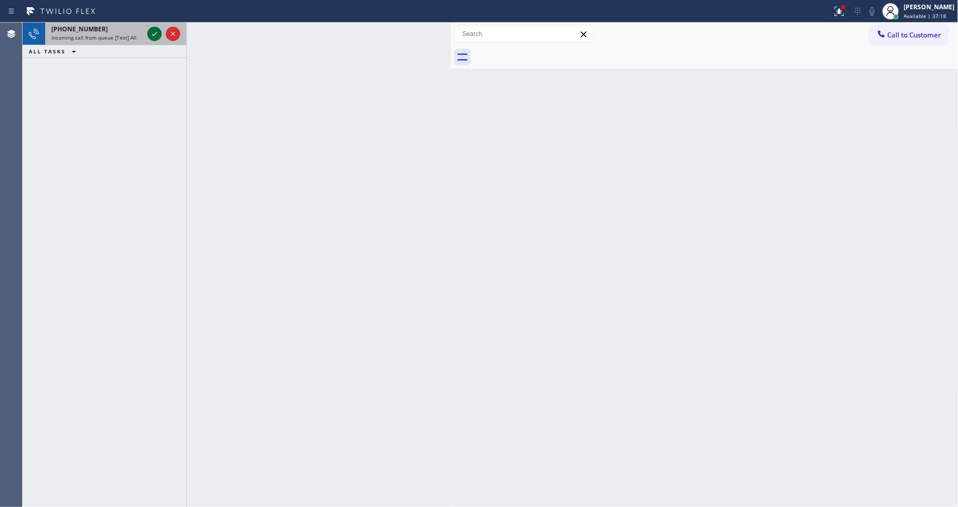
click at [154, 34] on icon at bounding box center [154, 34] width 5 height 4
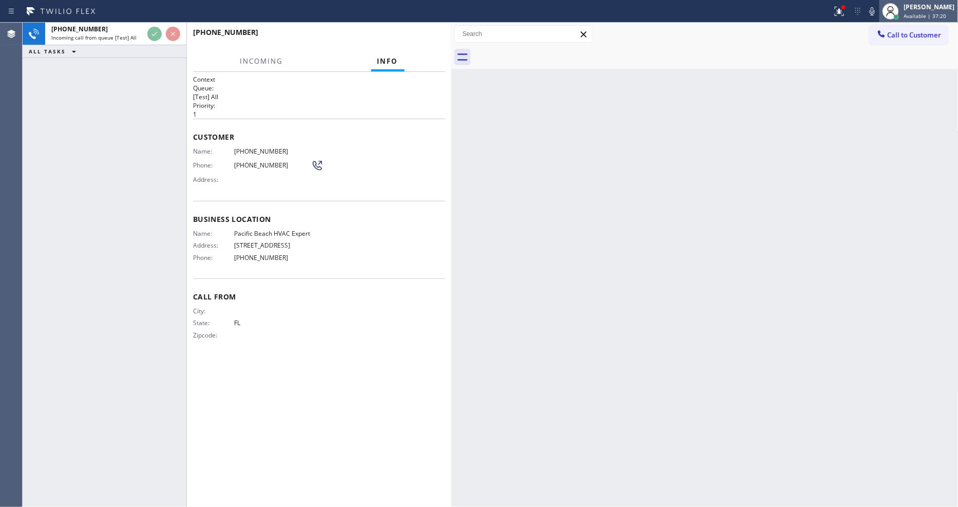
click at [915, 6] on div "[PERSON_NAME]" at bounding box center [929, 7] width 51 height 9
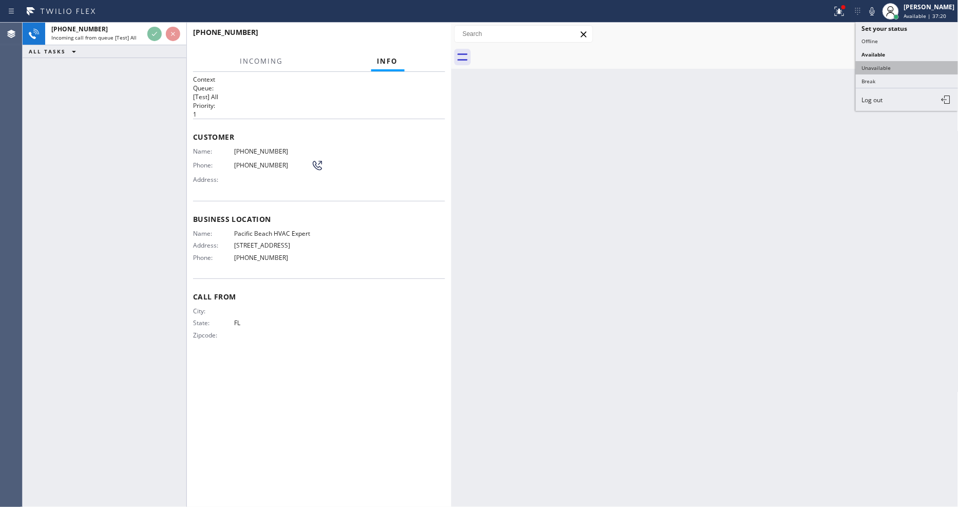
click at [880, 66] on button "Unavailable" at bounding box center [907, 67] width 103 height 13
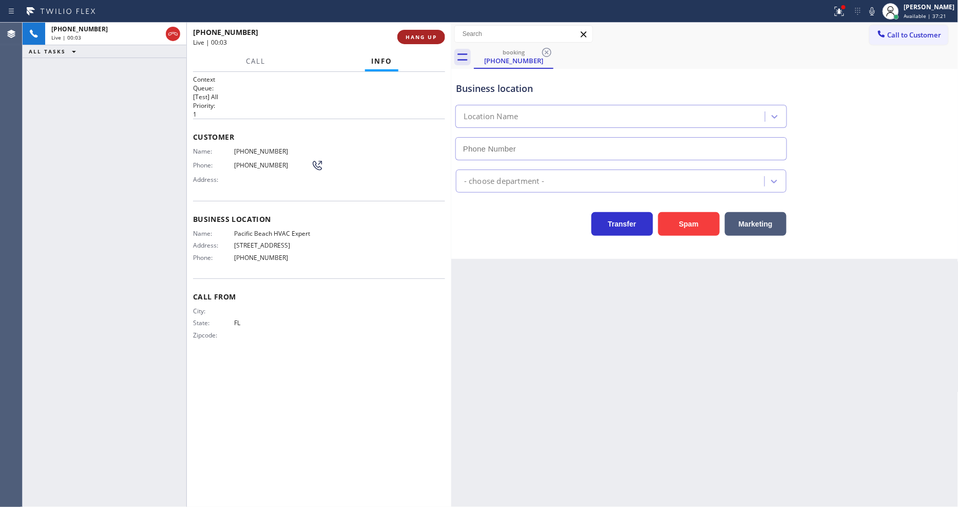
type input "[PHONE_NUMBER]"
click at [411, 38] on span "HANG UP" at bounding box center [420, 36] width 31 height 7
click at [411, 38] on span "COMPLETE" at bounding box center [418, 36] width 35 height 7
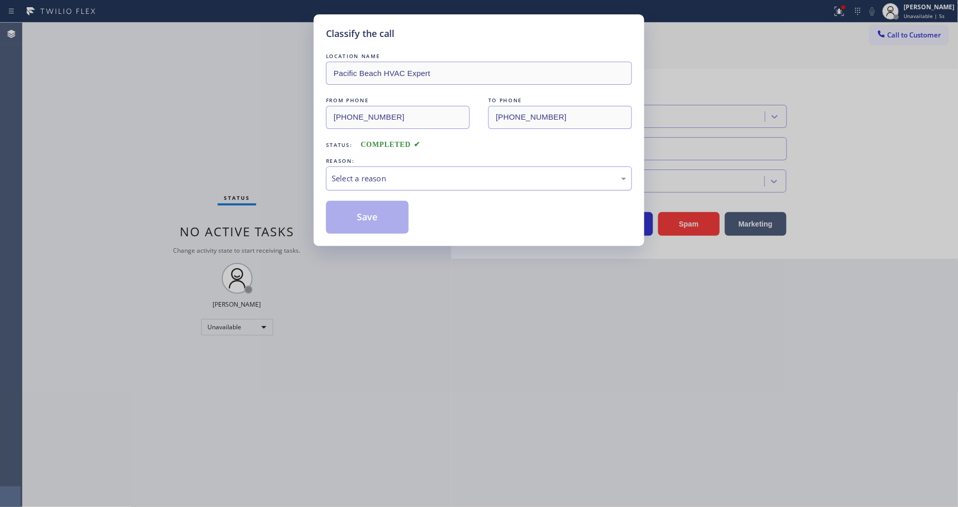
click at [383, 182] on div "Select a reason" at bounding box center [479, 178] width 306 height 24
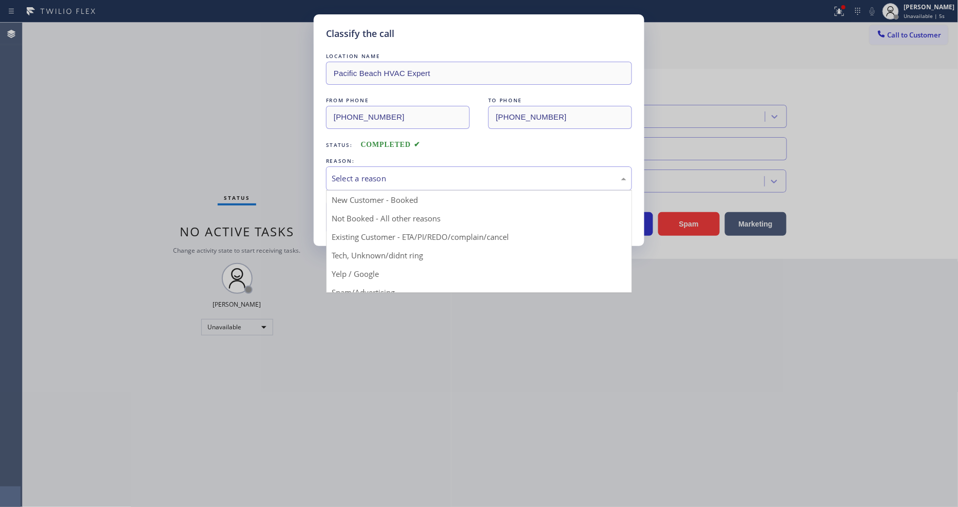
click at [379, 216] on button "Save" at bounding box center [367, 217] width 83 height 33
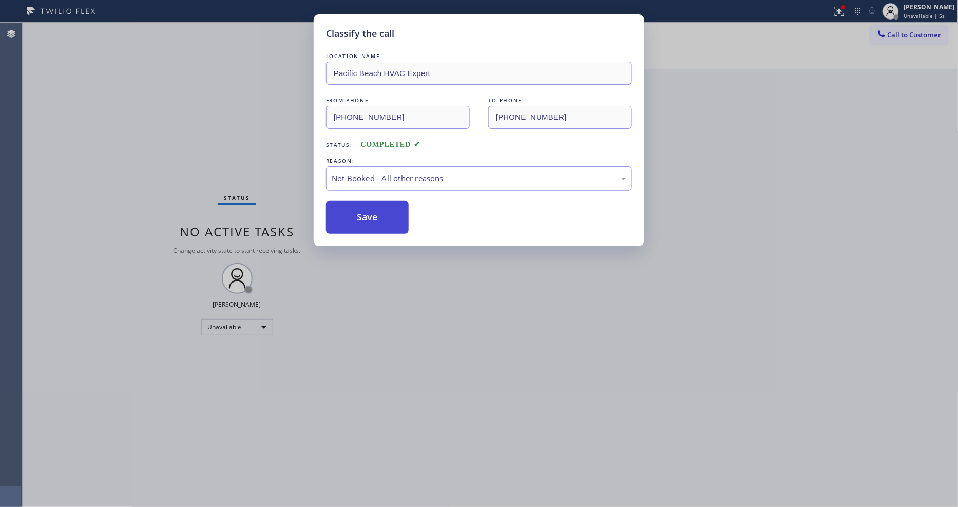
click at [379, 216] on button "Save" at bounding box center [367, 217] width 83 height 33
click at [902, 40] on button "Call to Customer" at bounding box center [908, 35] width 79 height 20
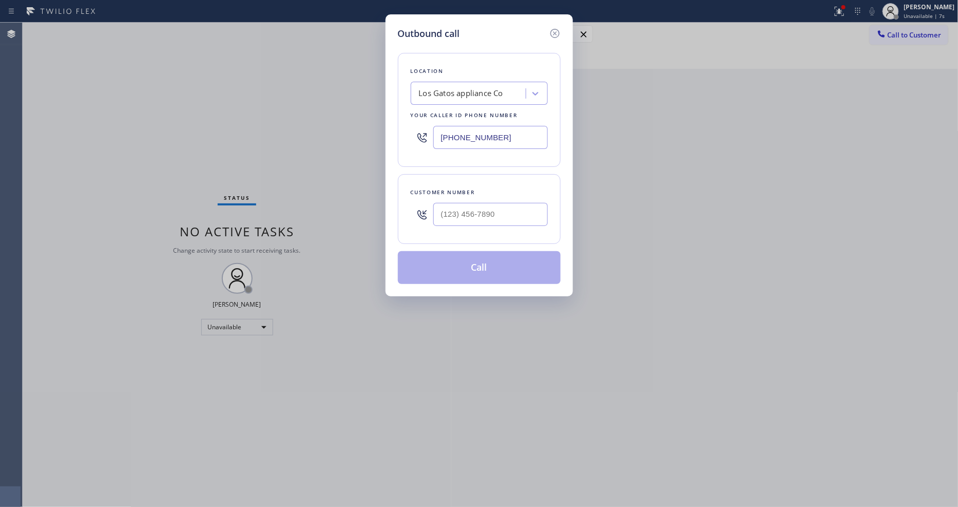
click at [480, 223] on div at bounding box center [490, 214] width 114 height 33
click at [476, 213] on input "(___) ___-____" at bounding box center [490, 214] width 114 height 23
paste input "408) 455-0900"
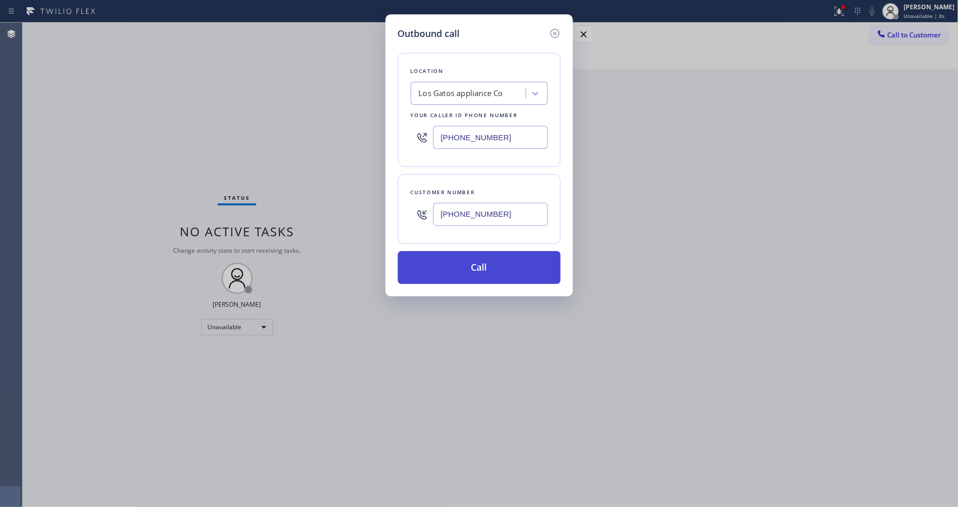
type input "[PHONE_NUMBER]"
click at [457, 258] on button "Call" at bounding box center [479, 267] width 163 height 33
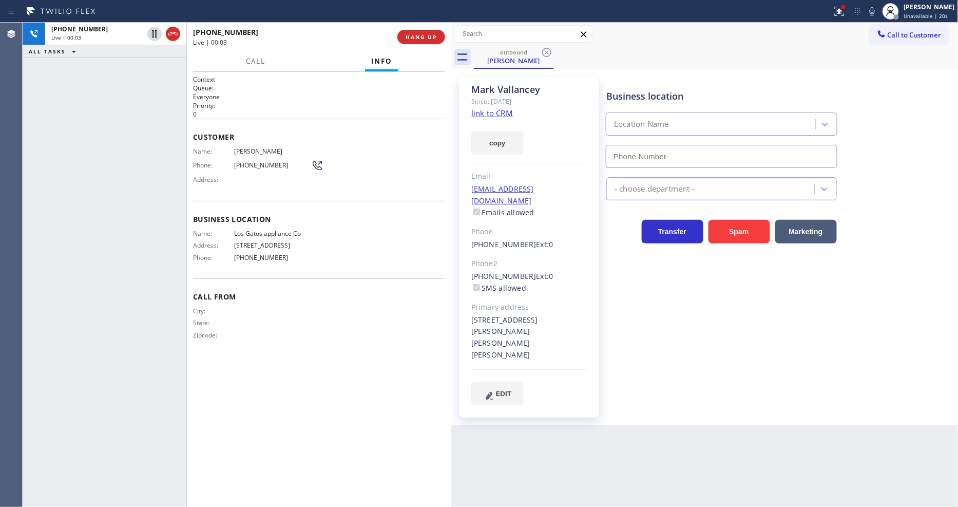
type input "[PHONE_NUMBER]"
click at [837, 8] on div at bounding box center [839, 11] width 23 height 12
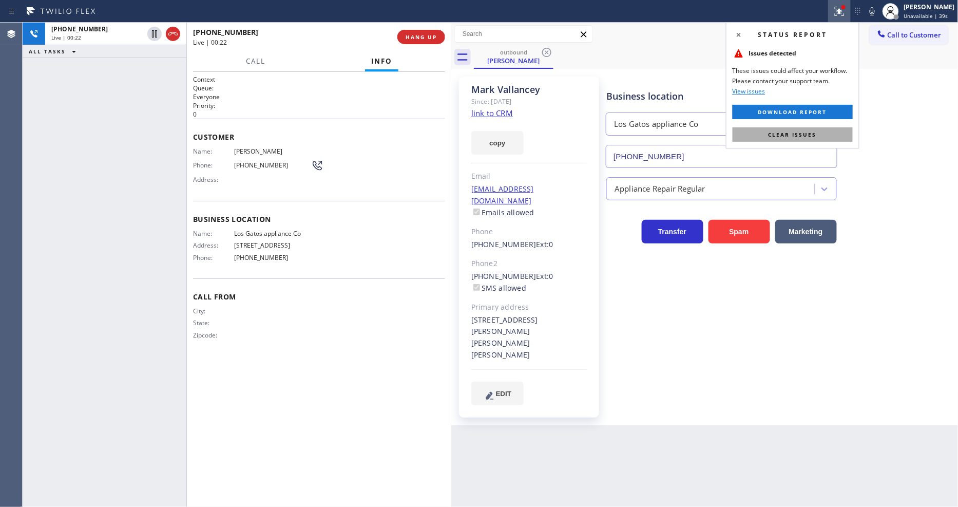
click at [825, 138] on button "Clear issues" at bounding box center [792, 134] width 120 height 14
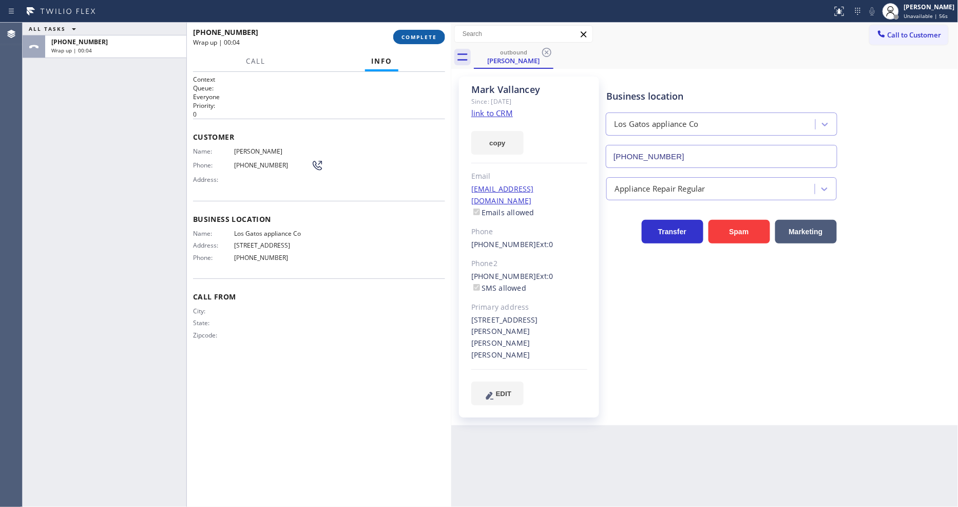
click at [410, 31] on button "COMPLETE" at bounding box center [419, 37] width 52 height 14
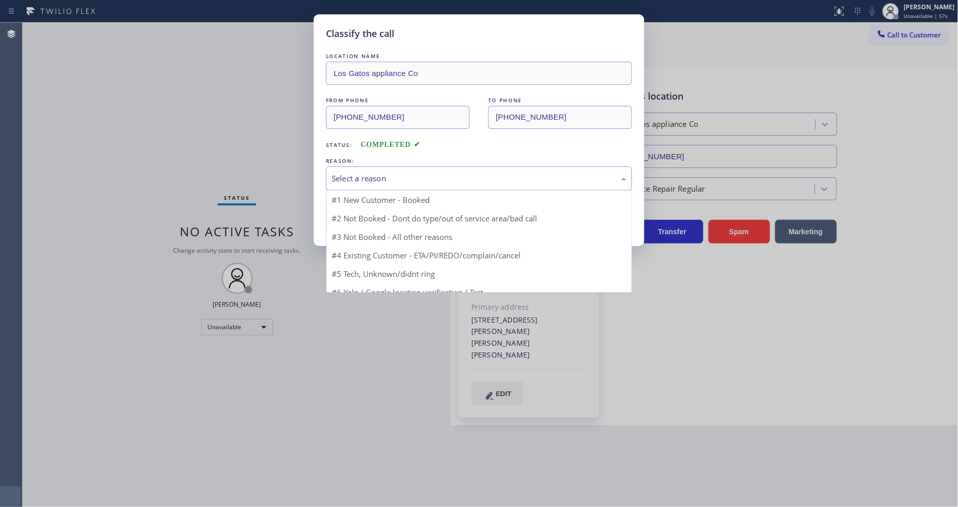
click at [358, 177] on div "Select a reason" at bounding box center [479, 178] width 295 height 12
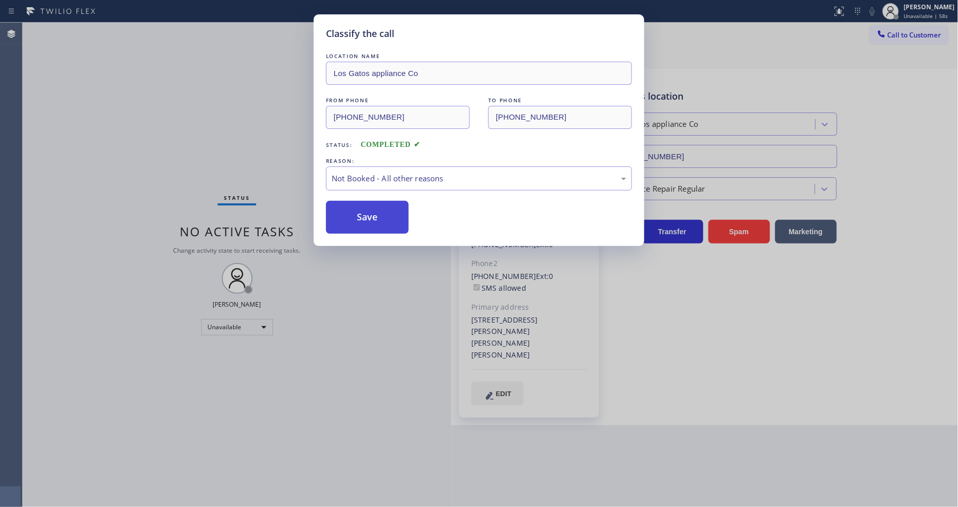
click at [360, 218] on button "Save" at bounding box center [367, 217] width 83 height 33
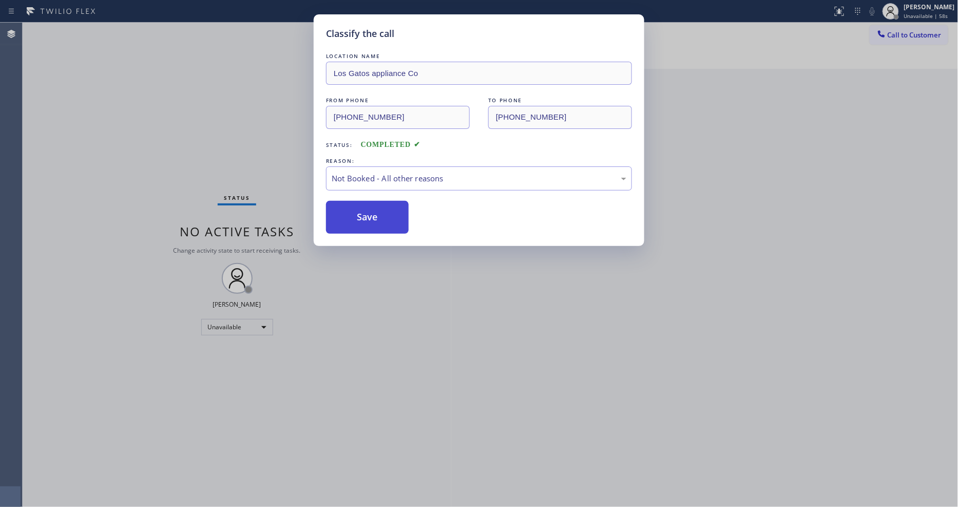
click at [360, 218] on button "Save" at bounding box center [367, 217] width 83 height 33
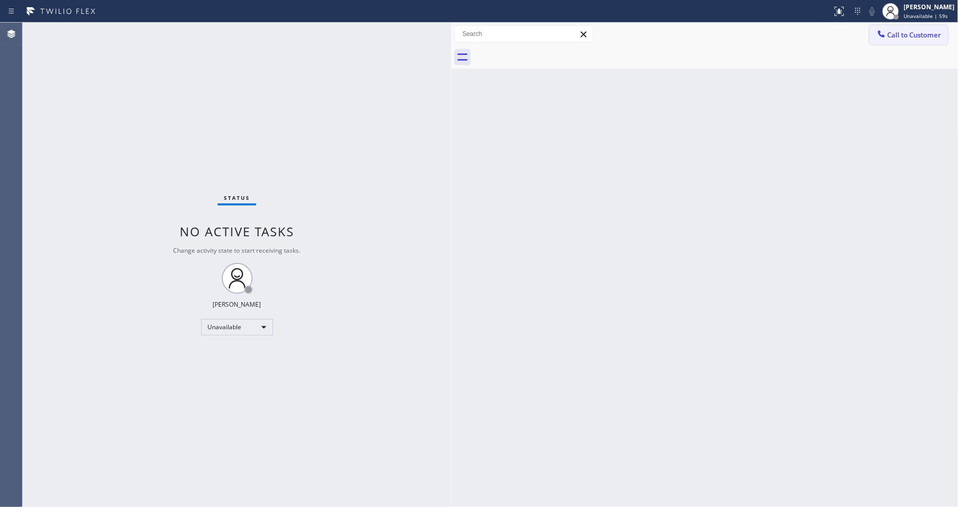
click at [919, 35] on span "Call to Customer" at bounding box center [914, 34] width 54 height 9
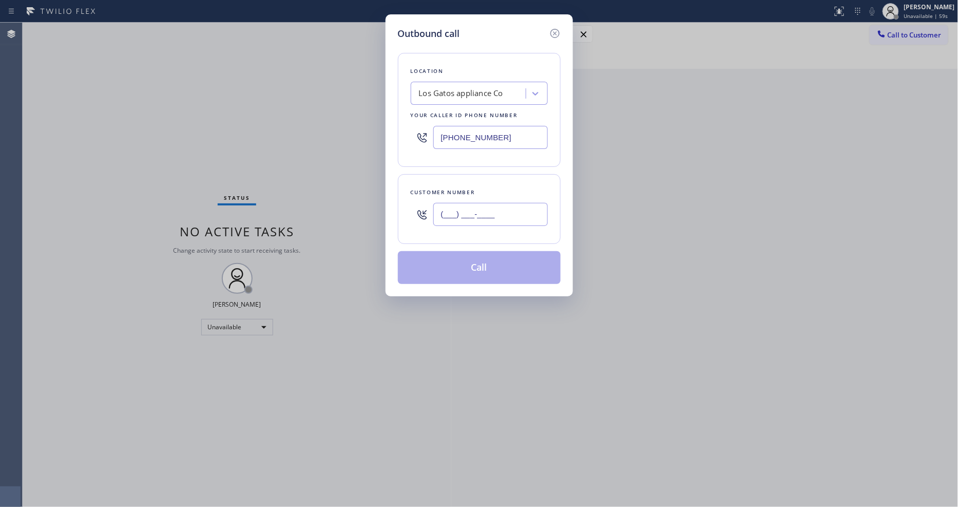
click at [468, 218] on input "(___) ___-____" at bounding box center [490, 214] width 114 height 23
paste input "408) 455-0900"
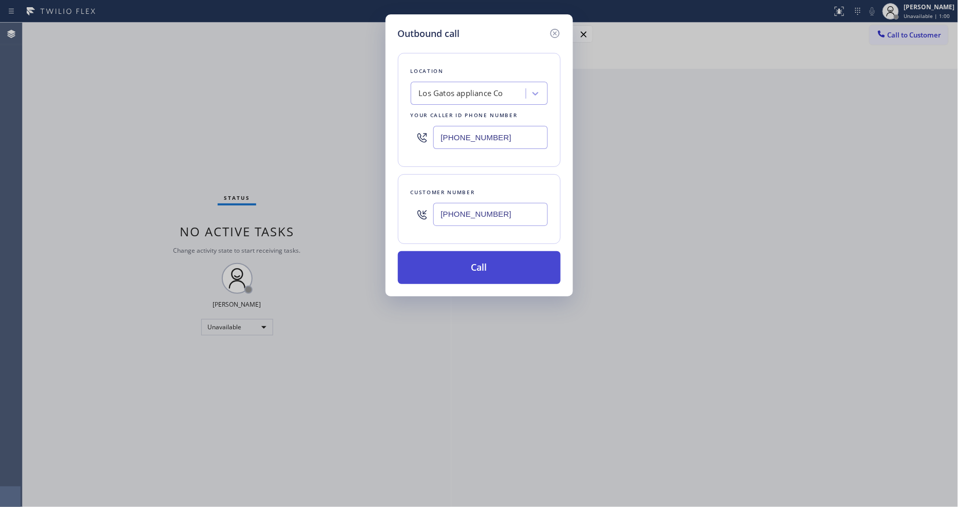
type input "[PHONE_NUMBER]"
click at [469, 262] on button "Call" at bounding box center [479, 267] width 163 height 33
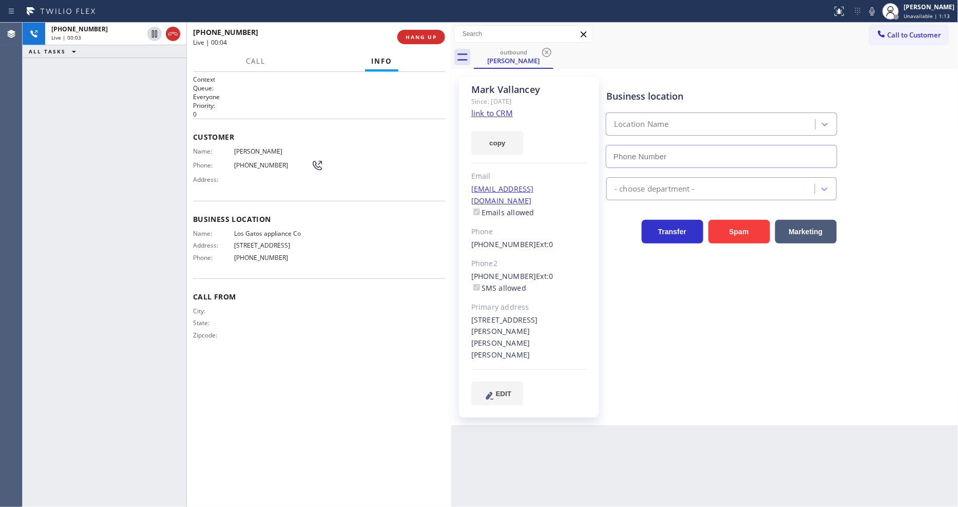
type input "[PHONE_NUMBER]"
click at [878, 7] on icon at bounding box center [872, 11] width 12 height 12
click at [878, 11] on icon at bounding box center [872, 11] width 12 height 12
click at [424, 30] on button "HANG UP" at bounding box center [421, 37] width 48 height 14
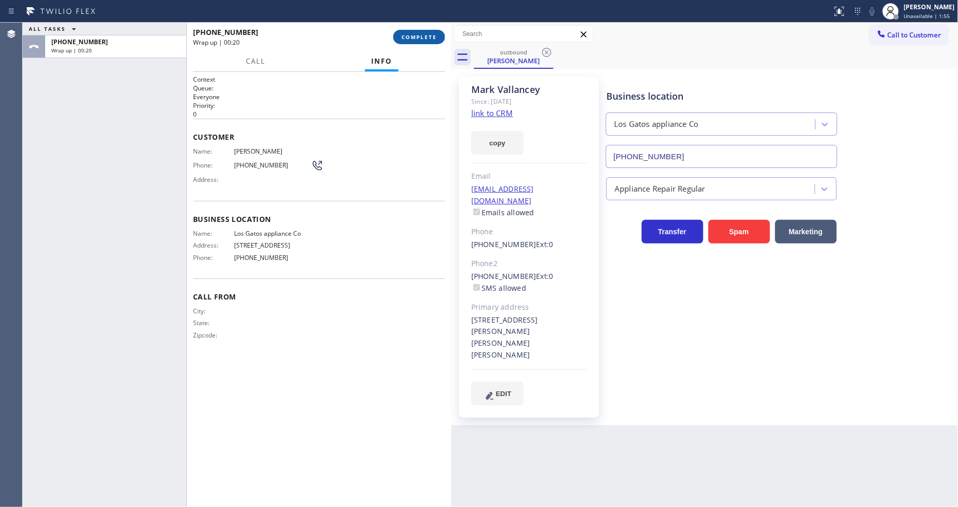
click at [407, 34] on span "COMPLETE" at bounding box center [418, 36] width 35 height 7
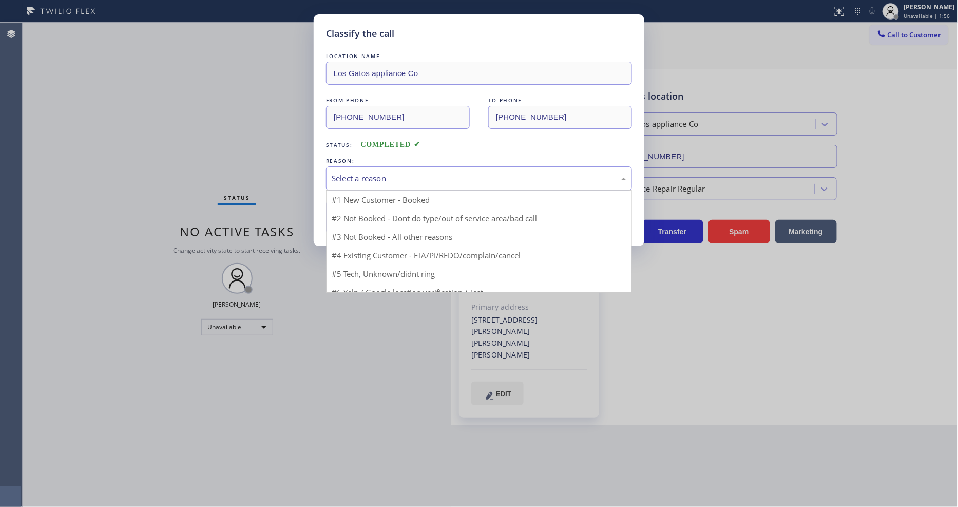
click at [405, 182] on div "Select a reason" at bounding box center [479, 178] width 306 height 24
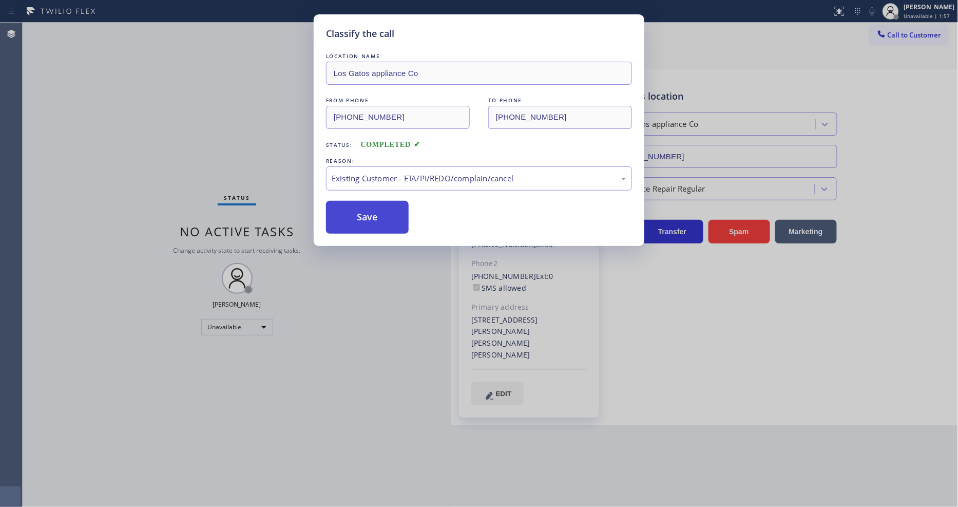
click at [391, 224] on button "Save" at bounding box center [367, 217] width 83 height 33
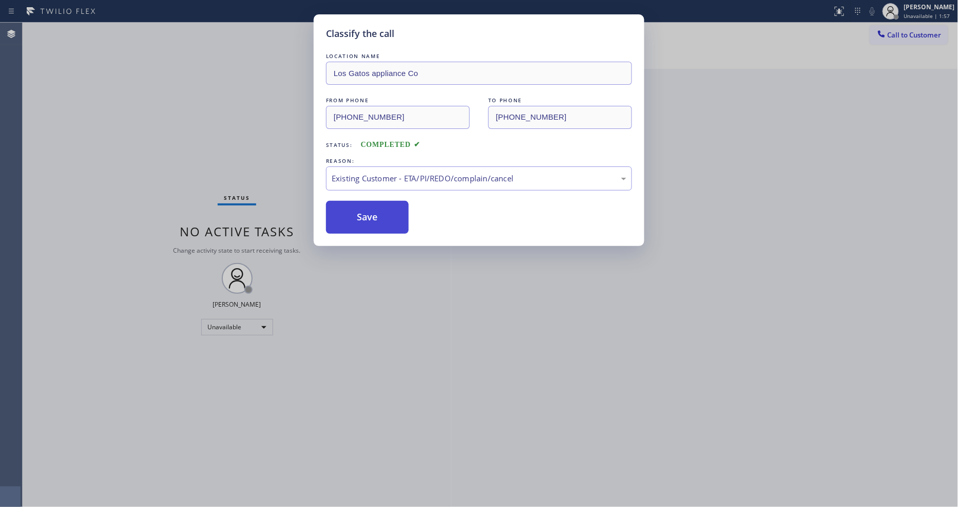
click at [391, 224] on button "Save" at bounding box center [367, 217] width 83 height 33
drag, startPoint x: 391, startPoint y: 224, endPoint x: 397, endPoint y: 217, distance: 9.5
click at [392, 223] on button "Save" at bounding box center [367, 217] width 83 height 33
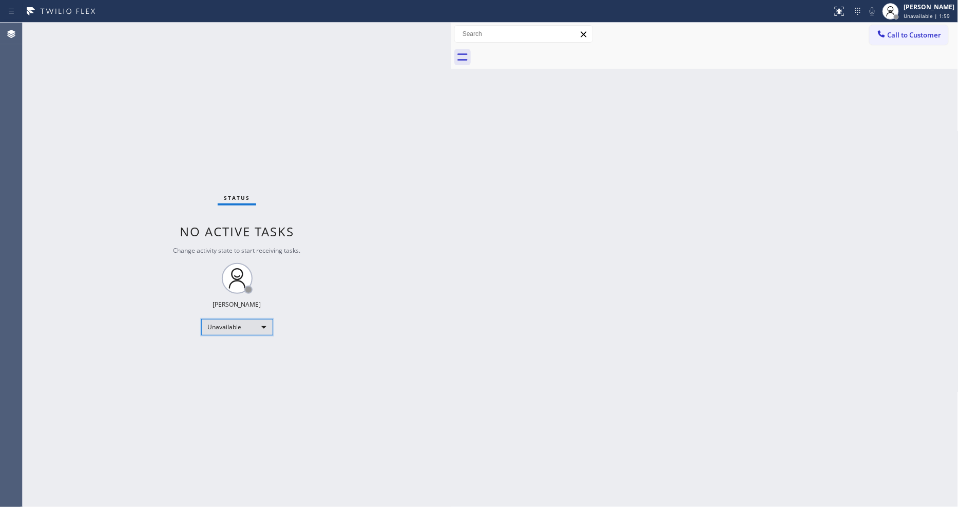
click at [247, 326] on div "Unavailable" at bounding box center [237, 327] width 72 height 16
click at [241, 352] on li "Available" at bounding box center [236, 354] width 70 height 12
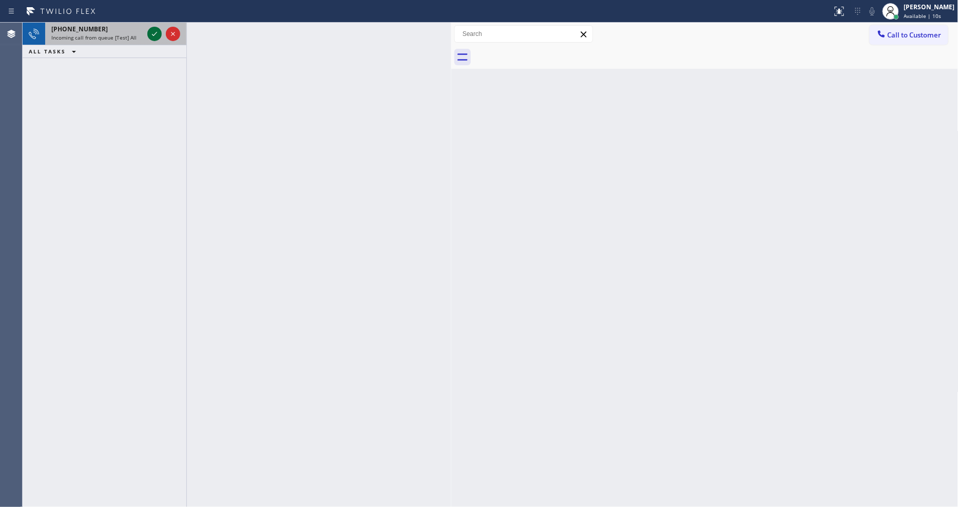
click at [154, 33] on icon at bounding box center [154, 34] width 12 height 12
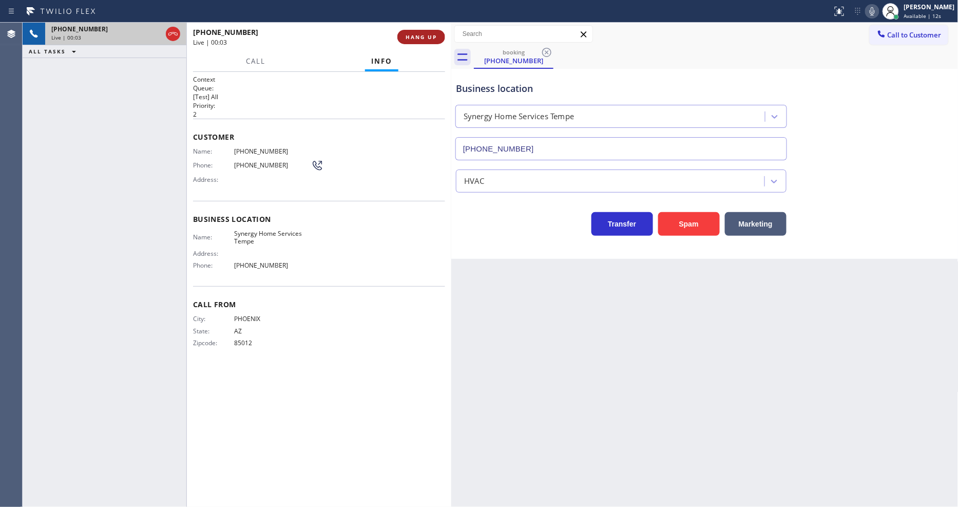
type input "[PHONE_NUMBER]"
click at [435, 30] on button "HANG UP" at bounding box center [421, 37] width 48 height 14
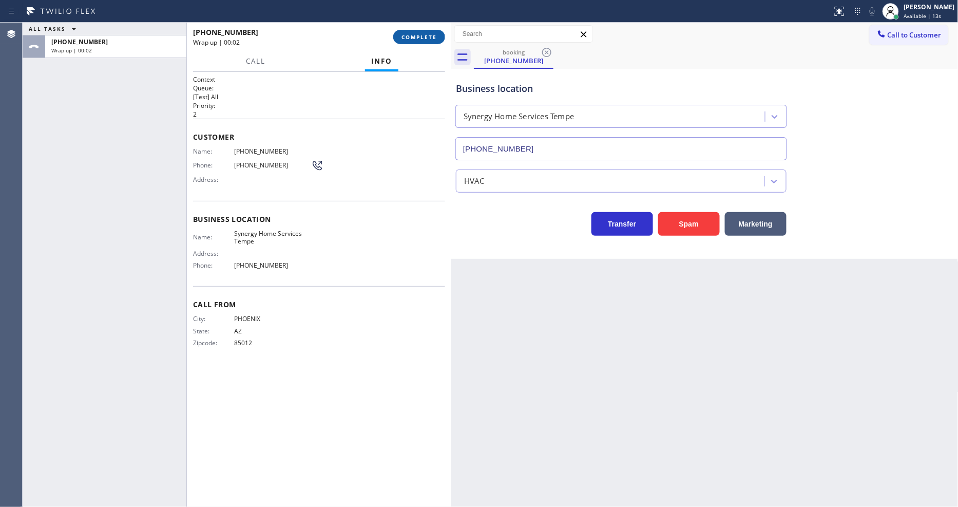
click at [435, 31] on button "COMPLETE" at bounding box center [419, 37] width 52 height 14
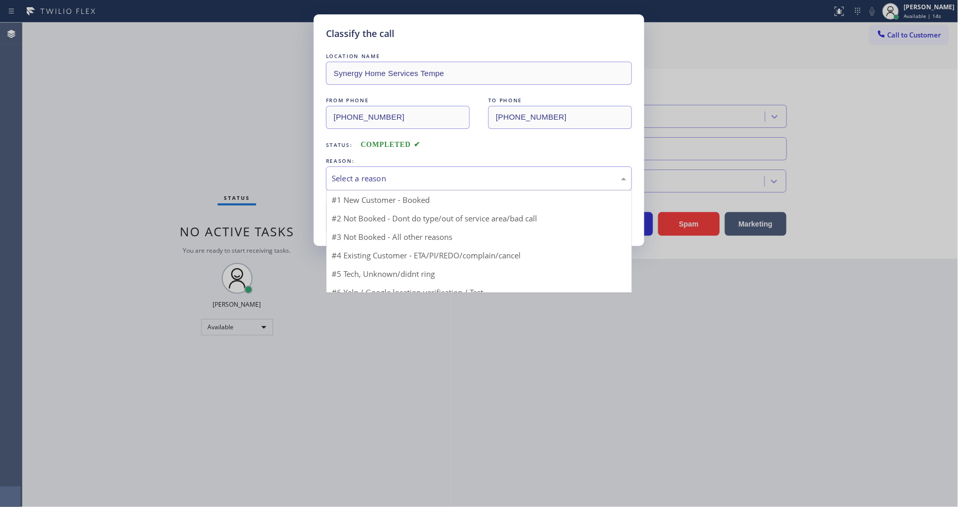
click at [366, 172] on div "Select a reason" at bounding box center [479, 178] width 295 height 12
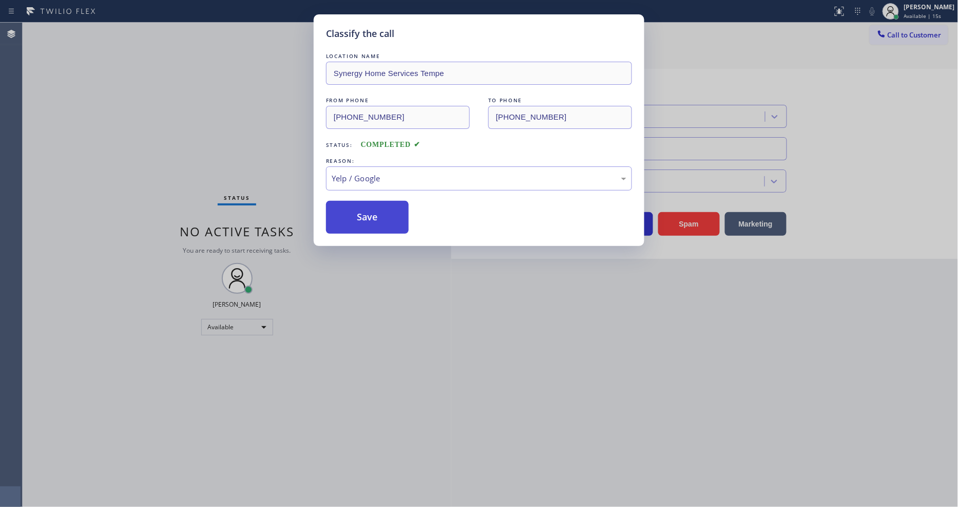
click at [382, 206] on button "Save" at bounding box center [367, 217] width 83 height 33
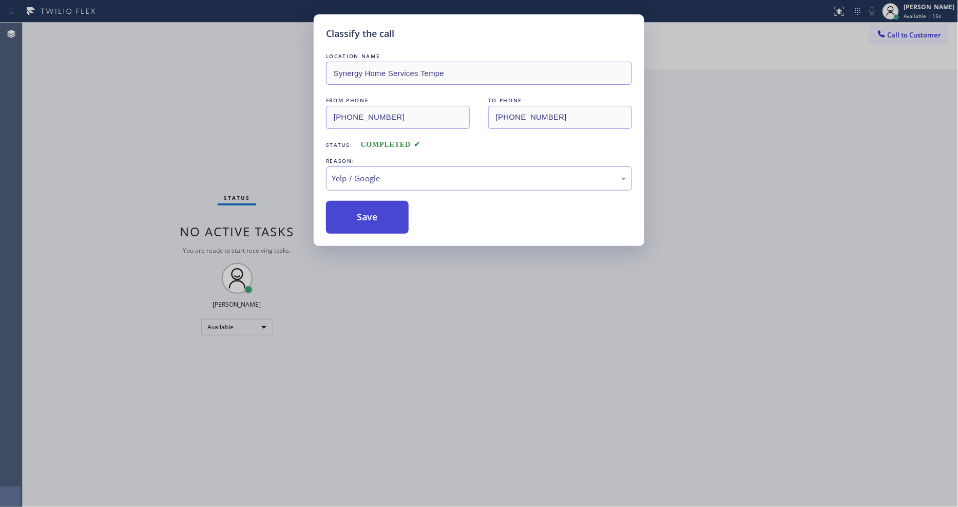
click at [382, 206] on button "Save" at bounding box center [367, 217] width 83 height 33
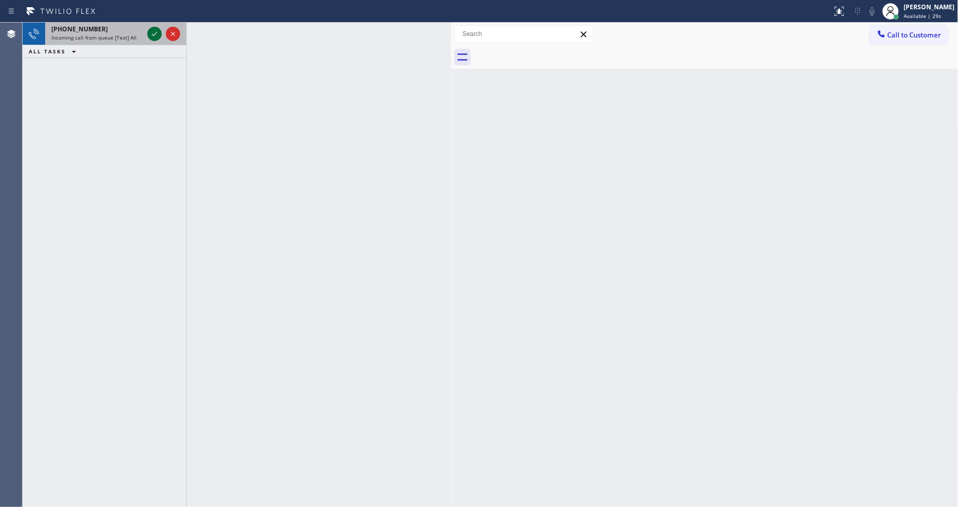
click at [154, 29] on icon at bounding box center [154, 34] width 12 height 12
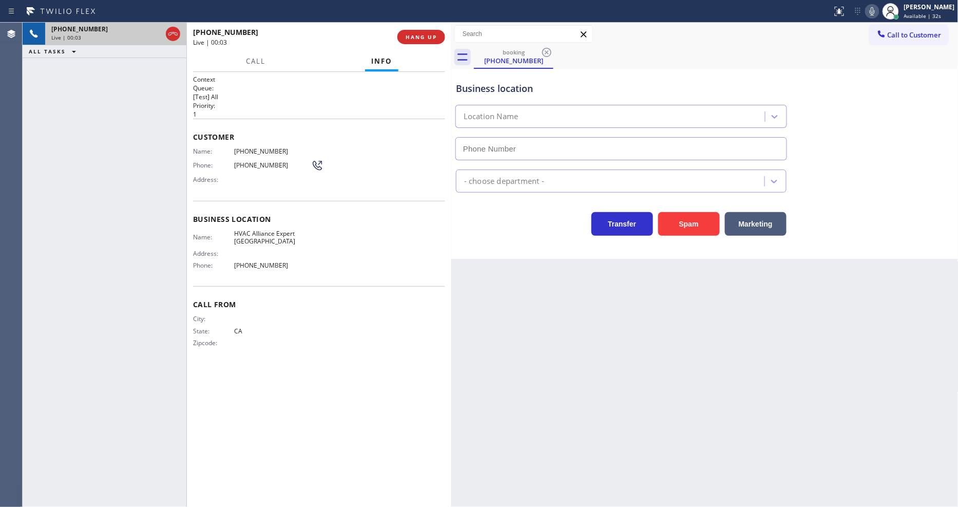
type input "[PHONE_NUMBER]"
click at [657, 368] on div "Back to Dashboard Change Sender ID Customers Technicians Select a contact Outbo…" at bounding box center [704, 265] width 507 height 484
click at [437, 42] on button "HANG UP" at bounding box center [421, 37] width 48 height 14
click at [437, 33] on button "HANG UP" at bounding box center [421, 37] width 48 height 14
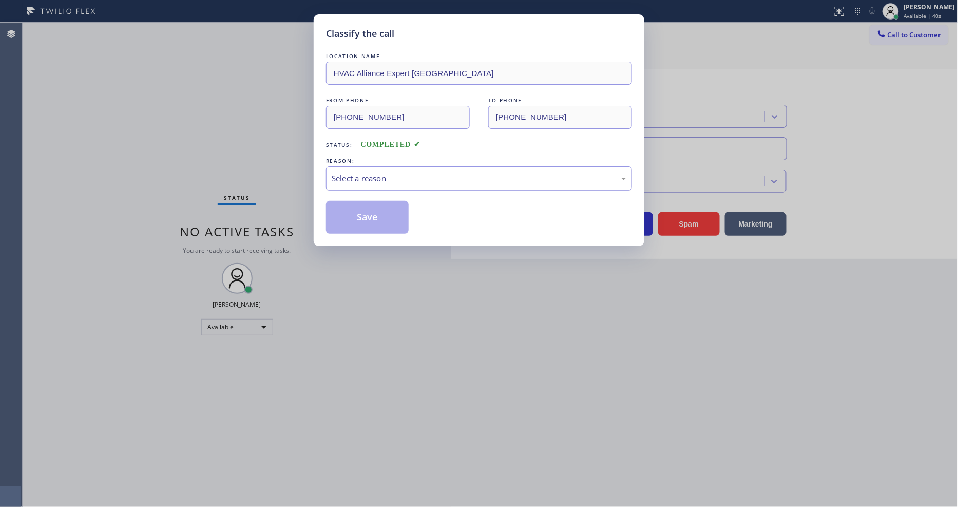
click at [406, 167] on div "Select a reason" at bounding box center [479, 178] width 306 height 24
click at [389, 181] on div "Yelp / Google" at bounding box center [479, 178] width 306 height 24
click at [391, 224] on button "Save" at bounding box center [367, 217] width 83 height 33
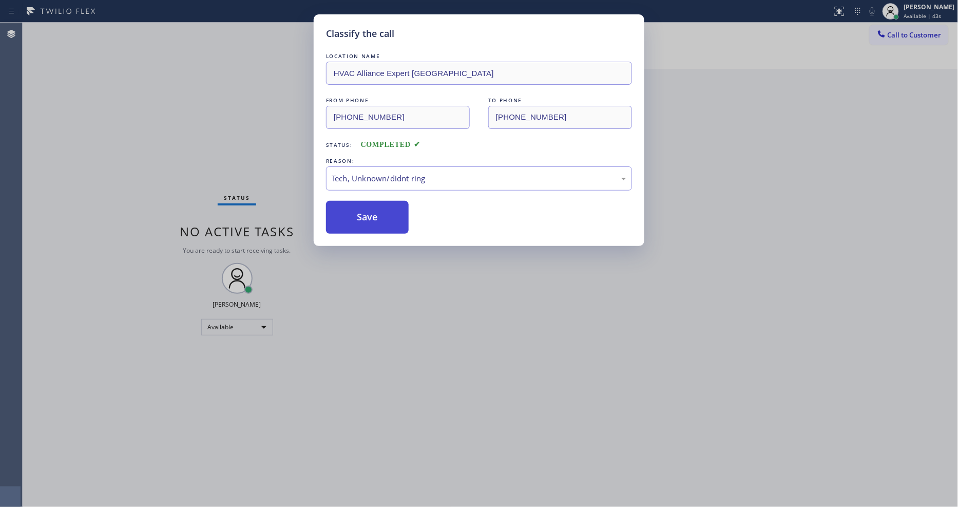
click at [391, 224] on button "Save" at bounding box center [367, 217] width 83 height 33
click at [391, 223] on button "Save" at bounding box center [367, 217] width 83 height 33
drag, startPoint x: 391, startPoint y: 223, endPoint x: 443, endPoint y: 1, distance: 228.8
click at [391, 219] on button "Save" at bounding box center [367, 217] width 83 height 33
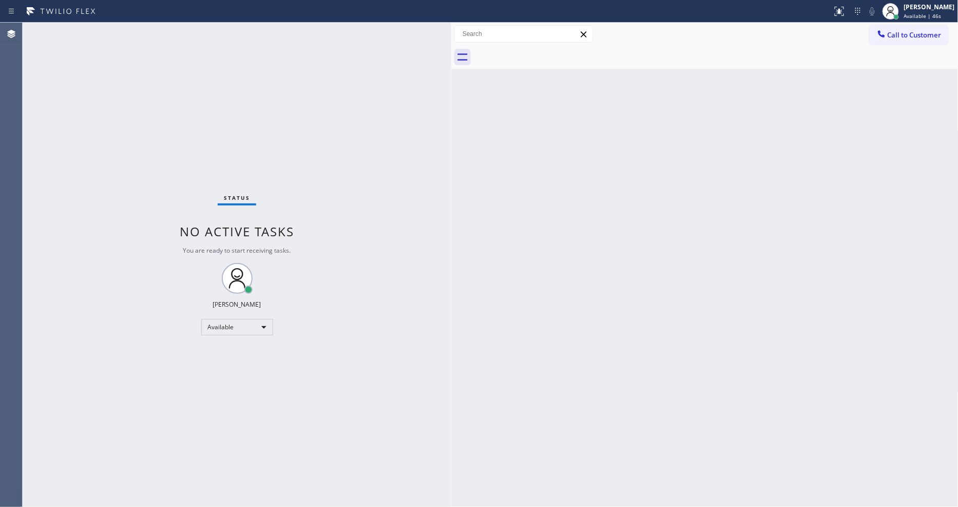
click at [301, 342] on div "Status No active tasks You are ready to start receiving tasks. [PERSON_NAME] Av…" at bounding box center [237, 265] width 429 height 484
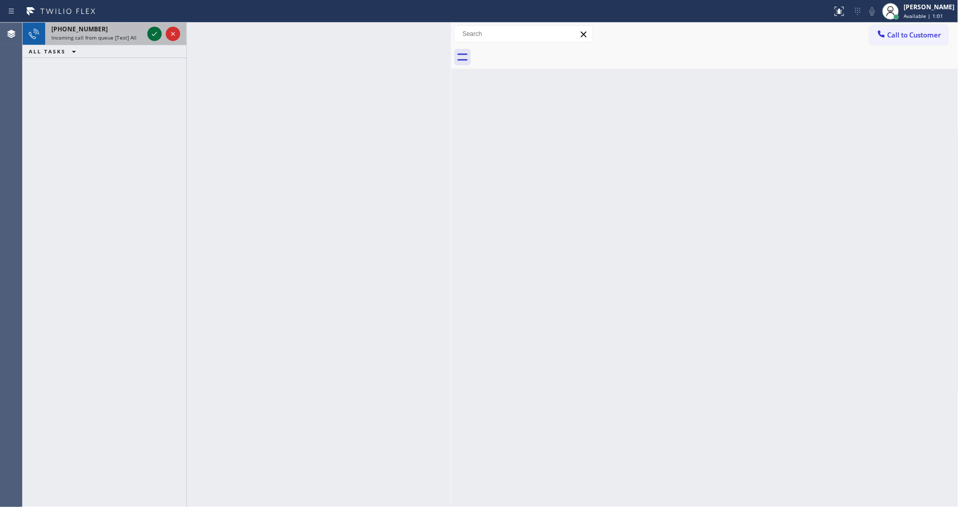
click at [160, 32] on icon at bounding box center [154, 34] width 12 height 12
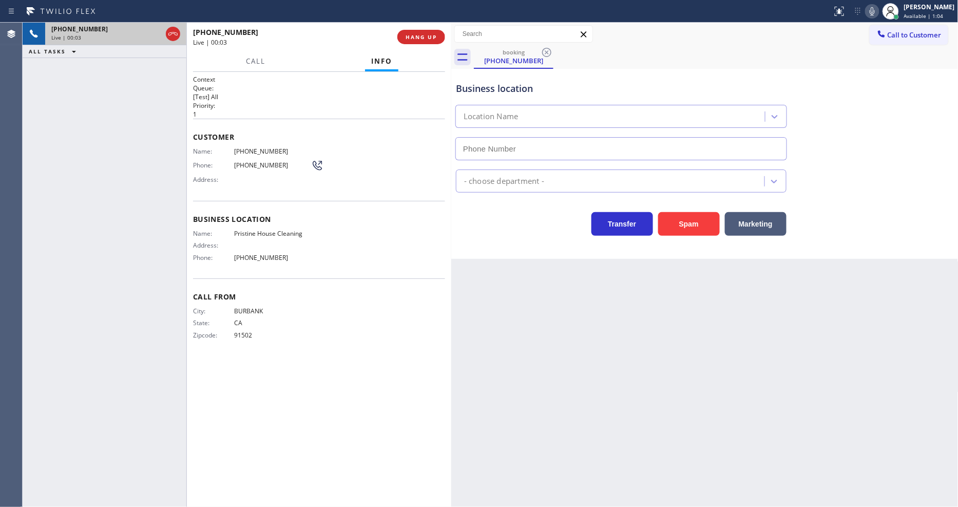
type input "[PHONE_NUMBER]"
click at [427, 37] on span "HANG UP" at bounding box center [420, 36] width 31 height 7
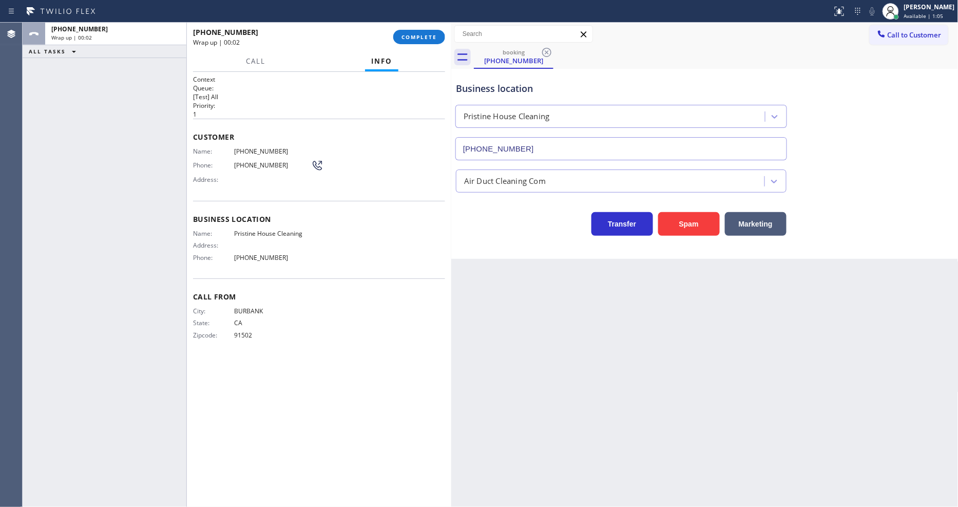
click at [427, 37] on span "COMPLETE" at bounding box center [418, 36] width 35 height 7
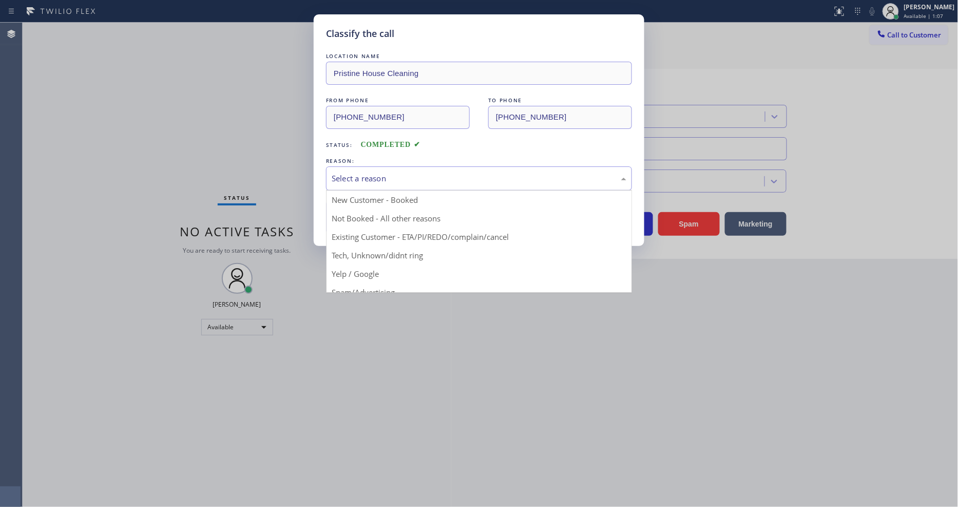
click at [418, 186] on div "Select a reason New Customer - Booked Not Booked - All other reasons Existing C…" at bounding box center [479, 178] width 306 height 24
click at [388, 180] on div "Tech, Unknown/didnt ring" at bounding box center [479, 178] width 306 height 24
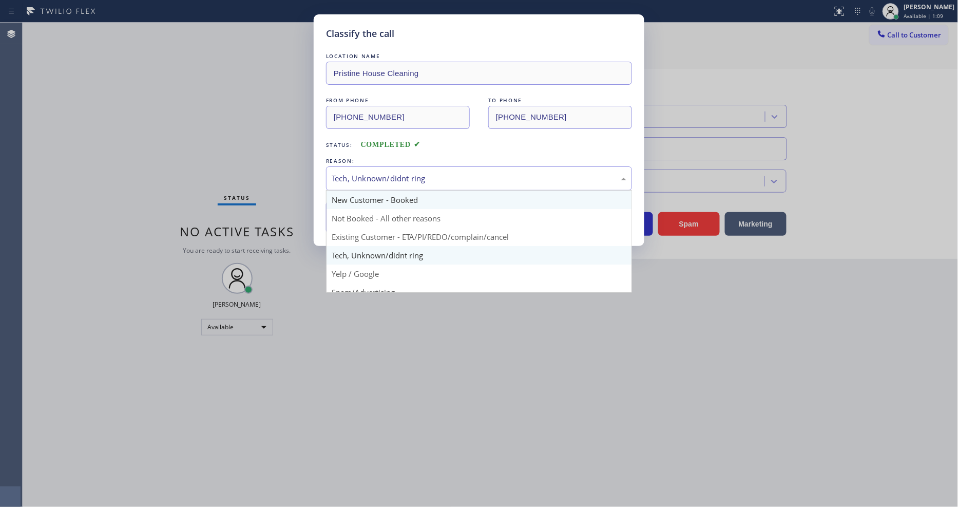
scroll to position [57, 0]
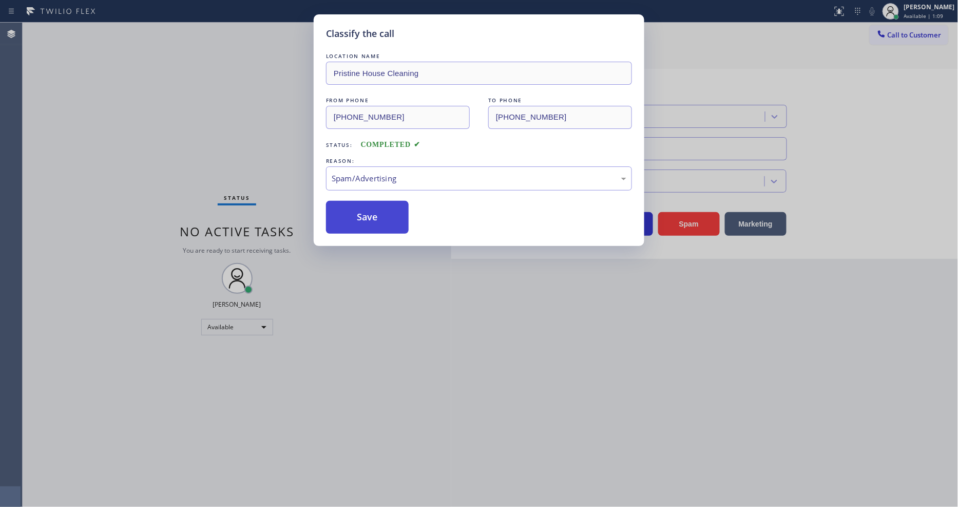
click at [356, 209] on button "Save" at bounding box center [367, 217] width 83 height 33
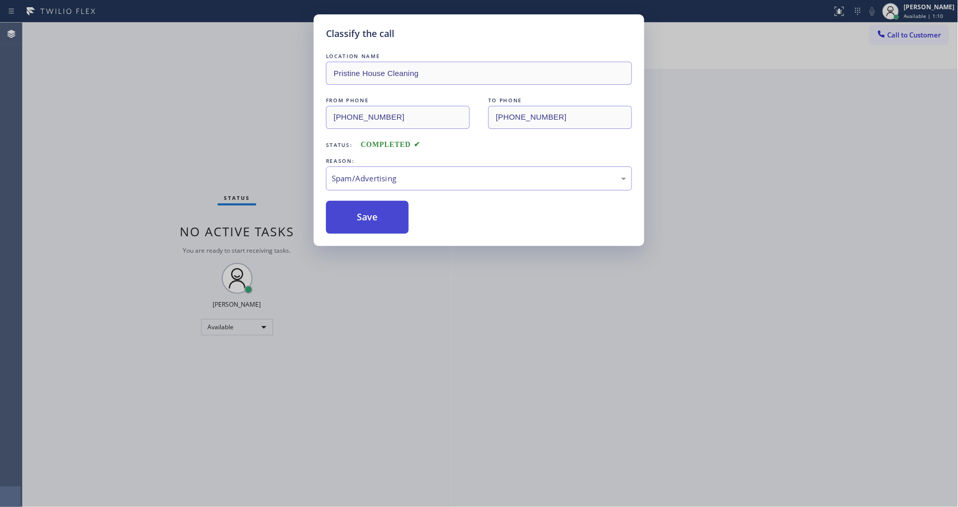
click at [356, 209] on button "Save" at bounding box center [367, 217] width 83 height 33
click at [357, 209] on button "Save" at bounding box center [367, 217] width 83 height 33
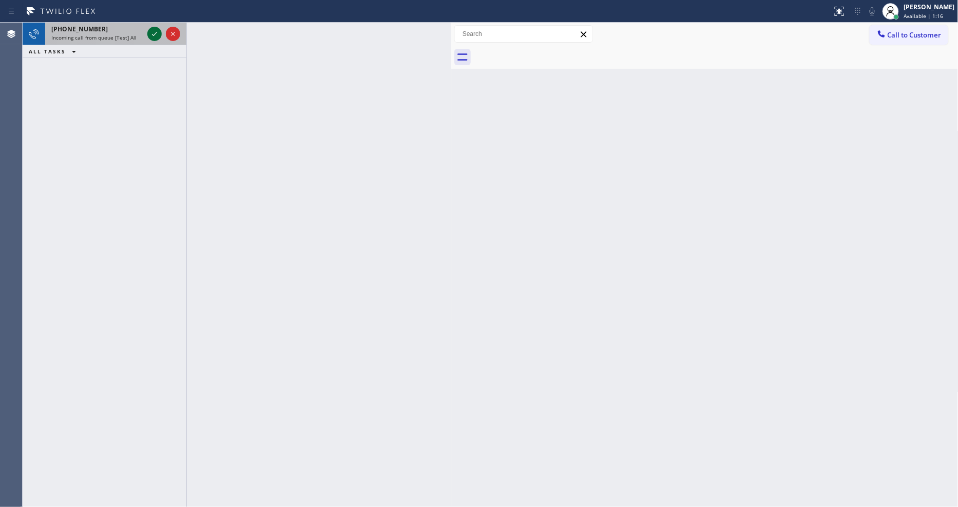
click at [149, 28] on icon at bounding box center [154, 34] width 12 height 12
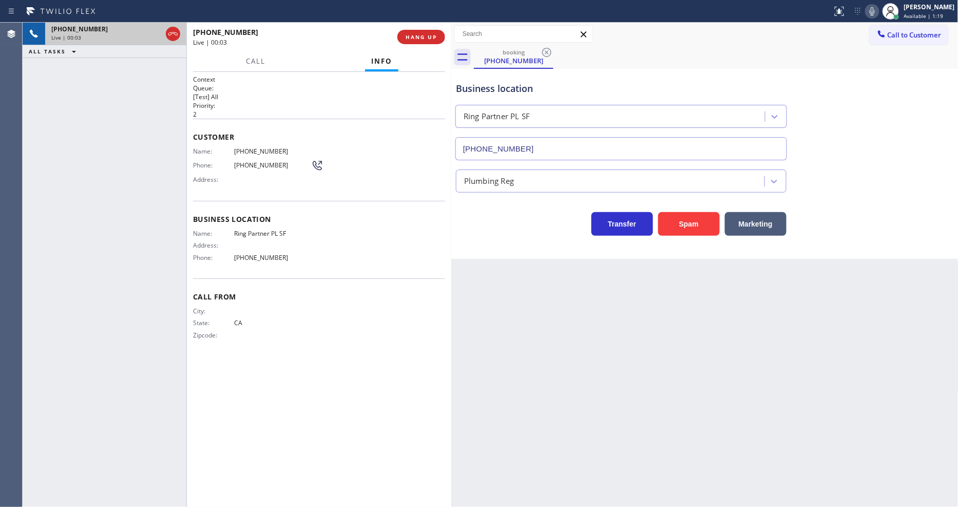
type input "[PHONE_NUMBER]"
click at [428, 35] on span "HANG UP" at bounding box center [420, 36] width 31 height 7
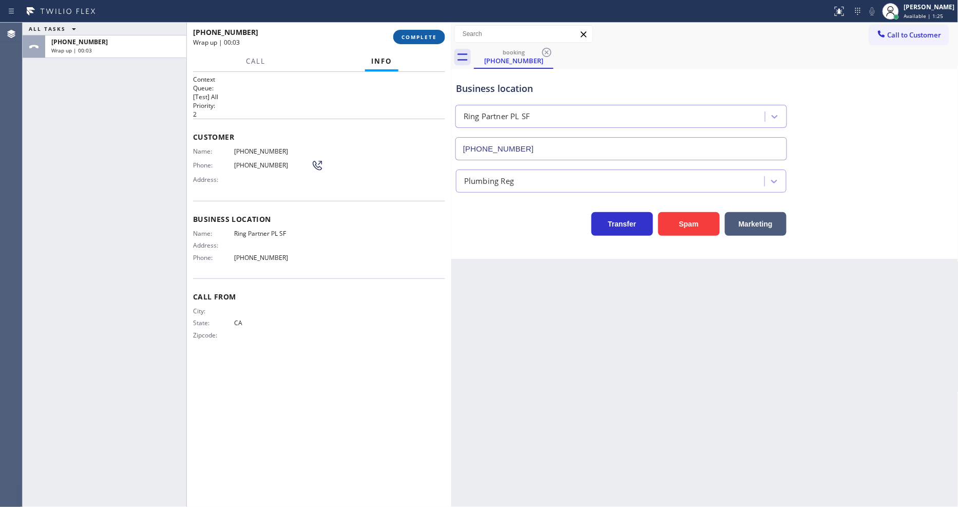
click at [428, 35] on span "COMPLETE" at bounding box center [418, 36] width 35 height 7
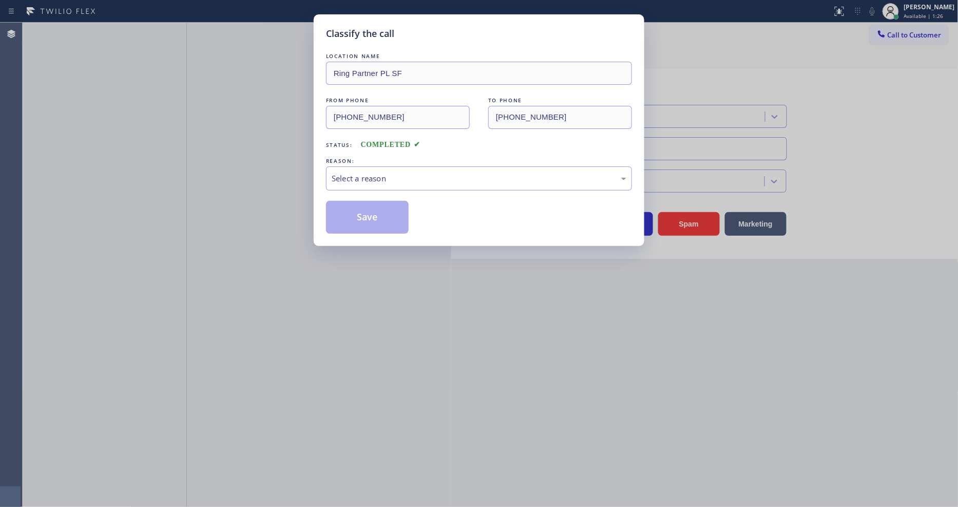
click at [346, 176] on div "Select a reason" at bounding box center [479, 178] width 295 height 12
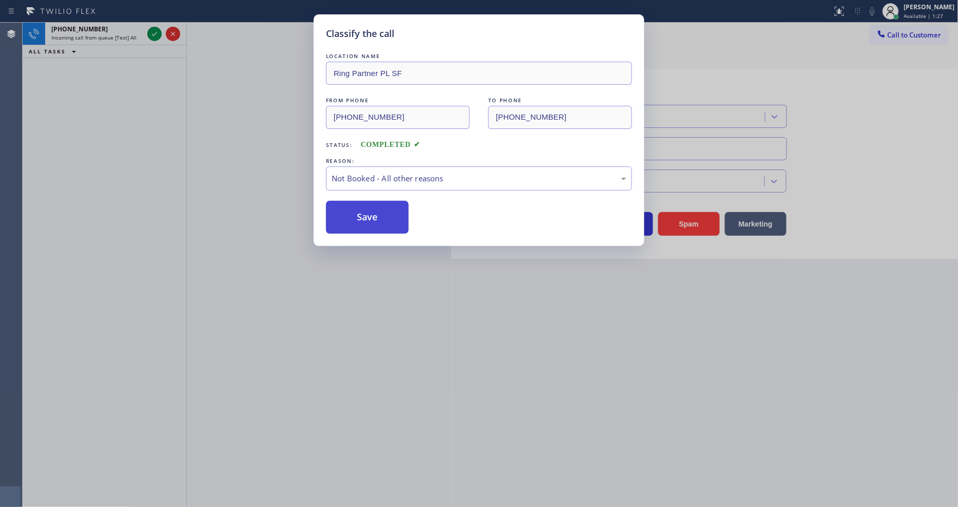
click at [354, 219] on button "Save" at bounding box center [367, 217] width 83 height 33
drag, startPoint x: 354, startPoint y: 219, endPoint x: 365, endPoint y: 218, distance: 10.8
click at [355, 219] on button "Save" at bounding box center [367, 217] width 83 height 33
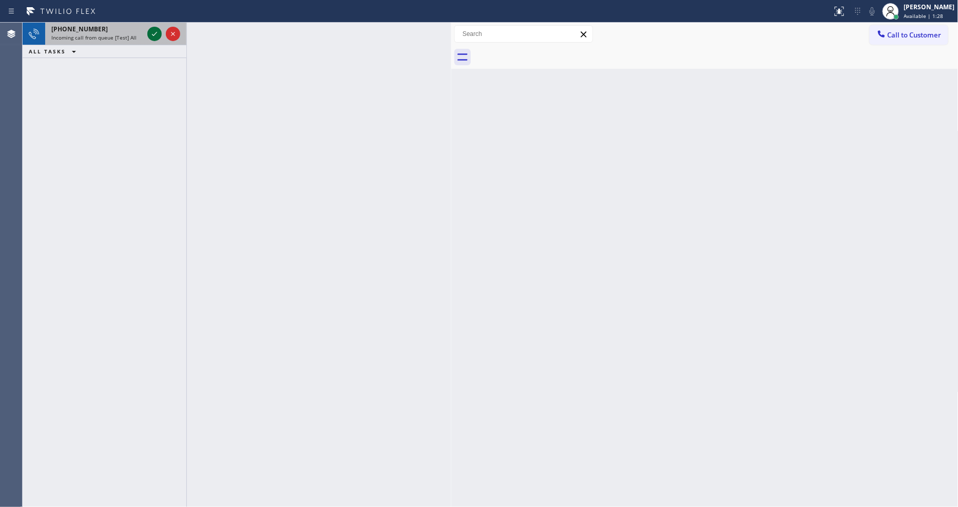
click at [155, 31] on icon at bounding box center [154, 34] width 12 height 12
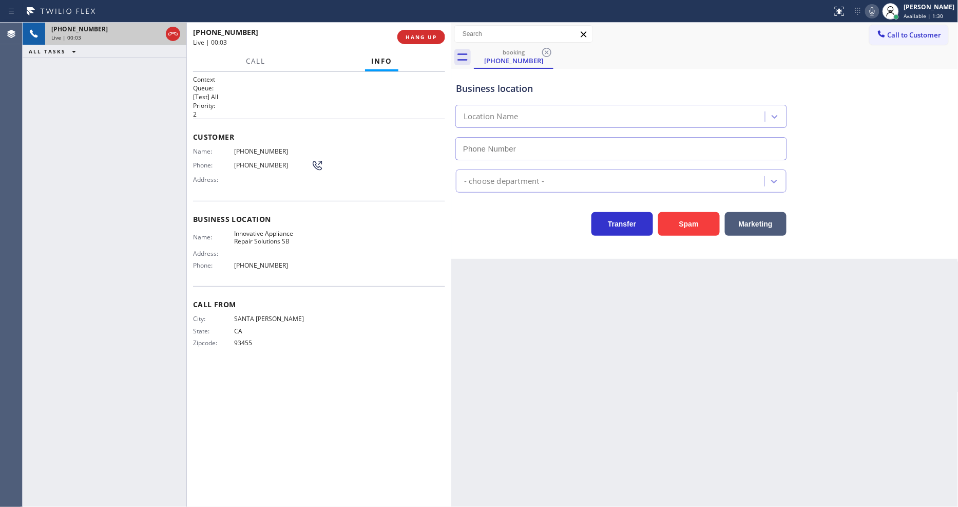
type input "[PHONE_NUMBER]"
click at [326, 124] on div "Customer Name: [PHONE_NUMBER] Phone: [PHONE_NUMBER] Address:" at bounding box center [319, 160] width 252 height 82
click at [408, 33] on span "HANG UP" at bounding box center [420, 36] width 31 height 7
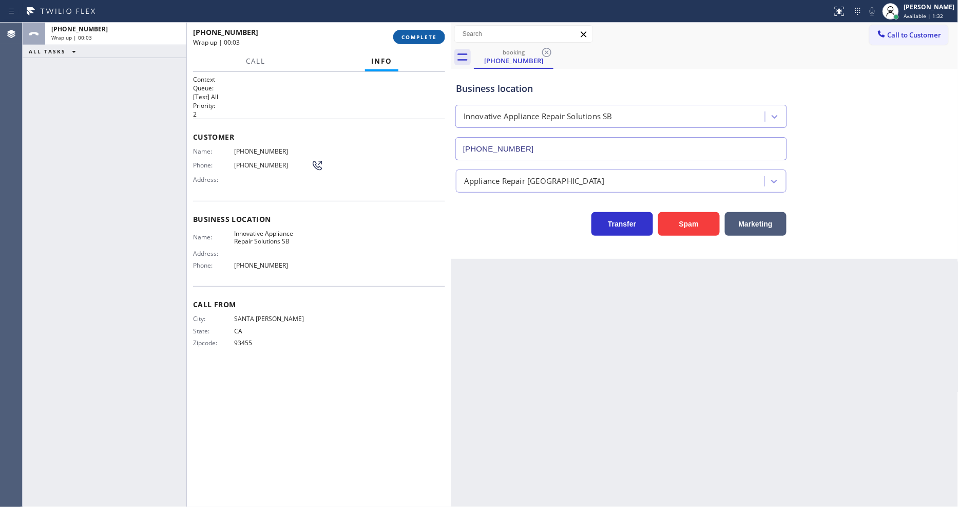
click at [408, 33] on span "COMPLETE" at bounding box center [418, 36] width 35 height 7
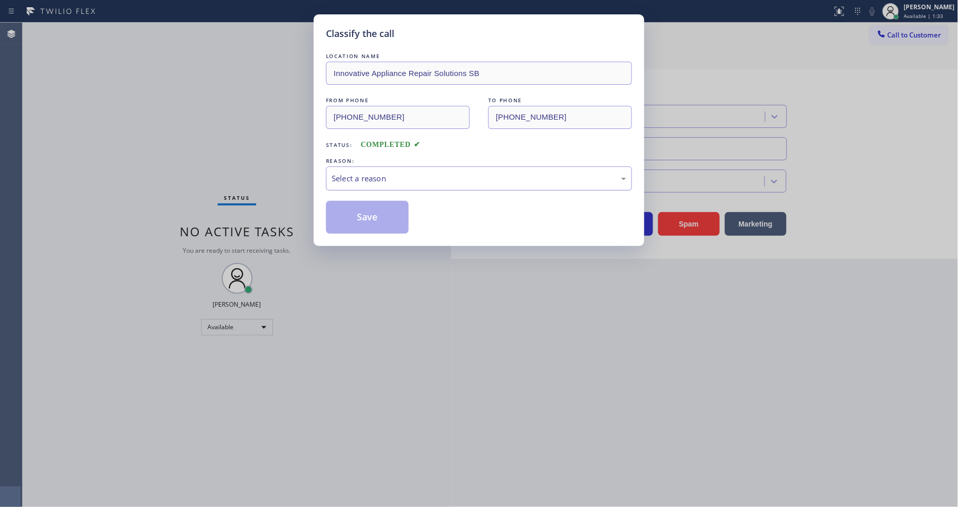
click at [362, 180] on div "Select a reason" at bounding box center [479, 178] width 295 height 12
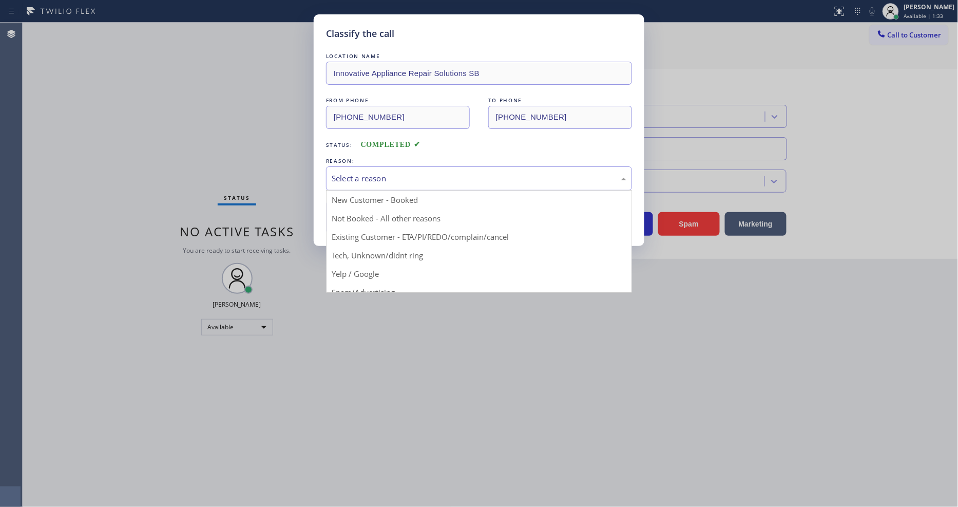
drag, startPoint x: 364, startPoint y: 277, endPoint x: 377, endPoint y: 233, distance: 46.3
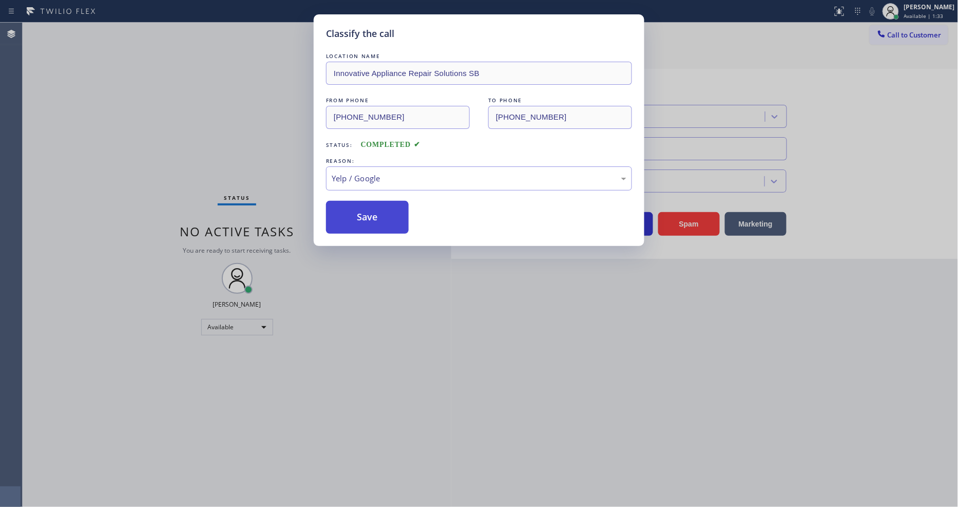
click at [380, 213] on button "Save" at bounding box center [367, 217] width 83 height 33
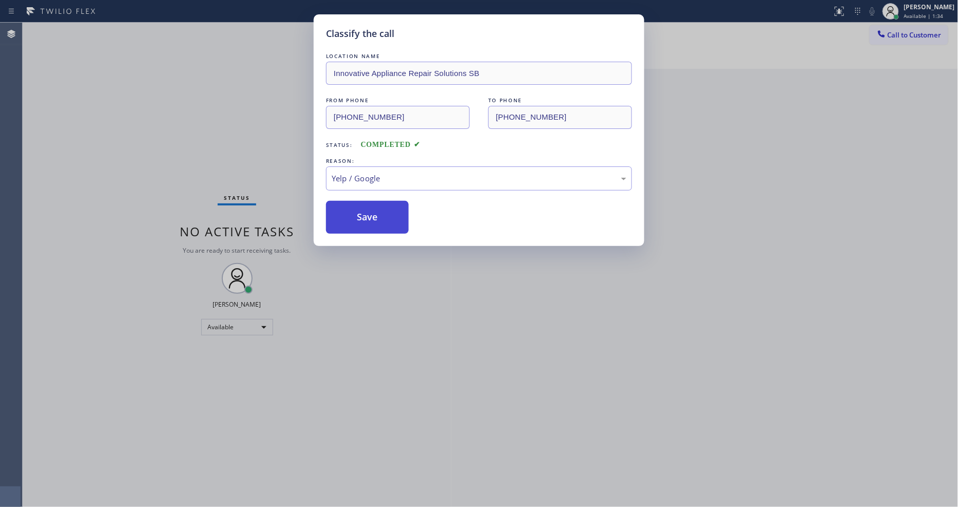
click at [380, 213] on button "Save" at bounding box center [367, 217] width 83 height 33
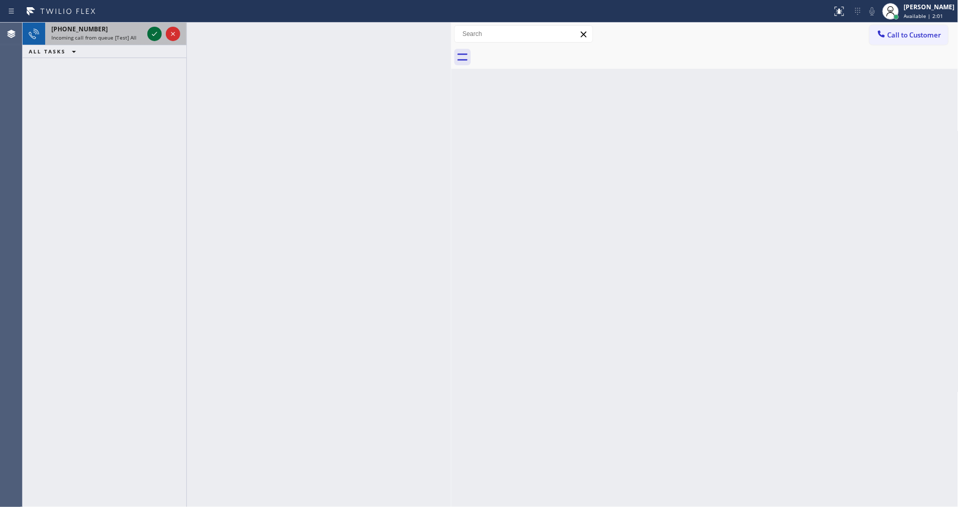
drag, startPoint x: 160, startPoint y: 29, endPoint x: 153, endPoint y: 31, distance: 7.1
click at [158, 29] on icon at bounding box center [154, 34] width 12 height 12
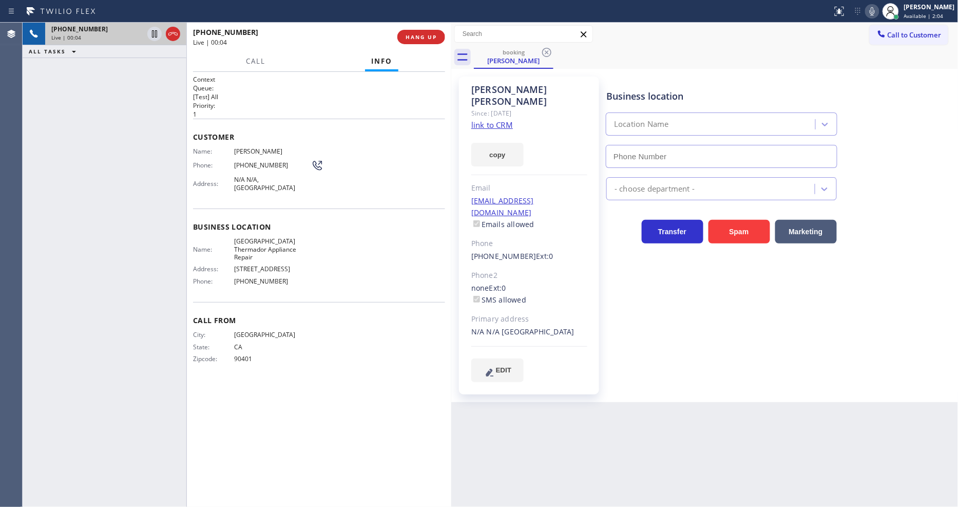
type input "[PHONE_NUMBER]"
click at [474, 120] on link "link to CRM" at bounding box center [492, 125] width 42 height 10
click at [240, 244] on span "[GEOGRAPHIC_DATA] Thermador Appliance Repair" at bounding box center [272, 249] width 77 height 24
click at [242, 244] on span "[GEOGRAPHIC_DATA] Thermador Appliance Repair" at bounding box center [272, 249] width 77 height 24
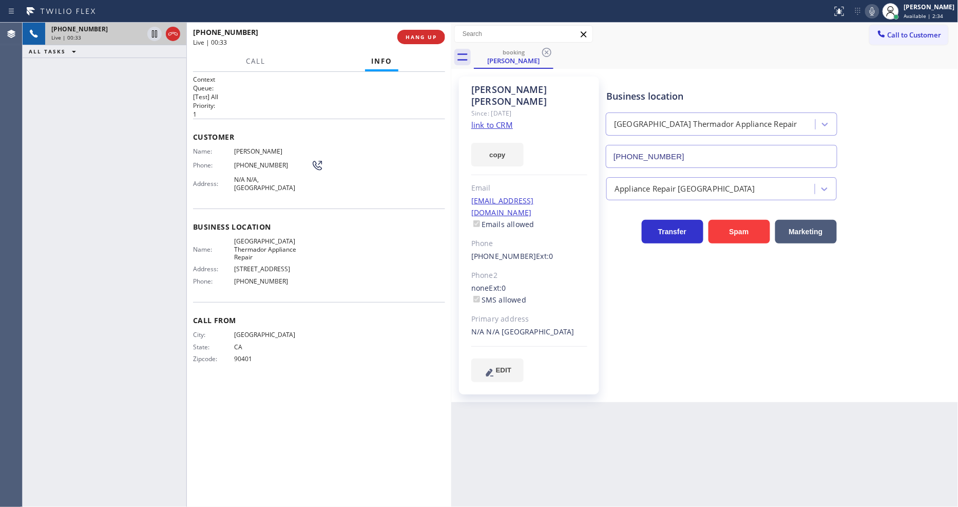
click at [413, 106] on h2 "Priority:" at bounding box center [319, 105] width 252 height 9
click at [313, 84] on h2 "Queue:" at bounding box center [319, 88] width 252 height 9
drag, startPoint x: 244, startPoint y: 185, endPoint x: 265, endPoint y: 188, distance: 20.7
click at [265, 188] on span "N/A N/A, [GEOGRAPHIC_DATA]" at bounding box center [272, 184] width 77 height 16
click at [247, 241] on span "[GEOGRAPHIC_DATA] Thermador Appliance Repair" at bounding box center [272, 249] width 77 height 24
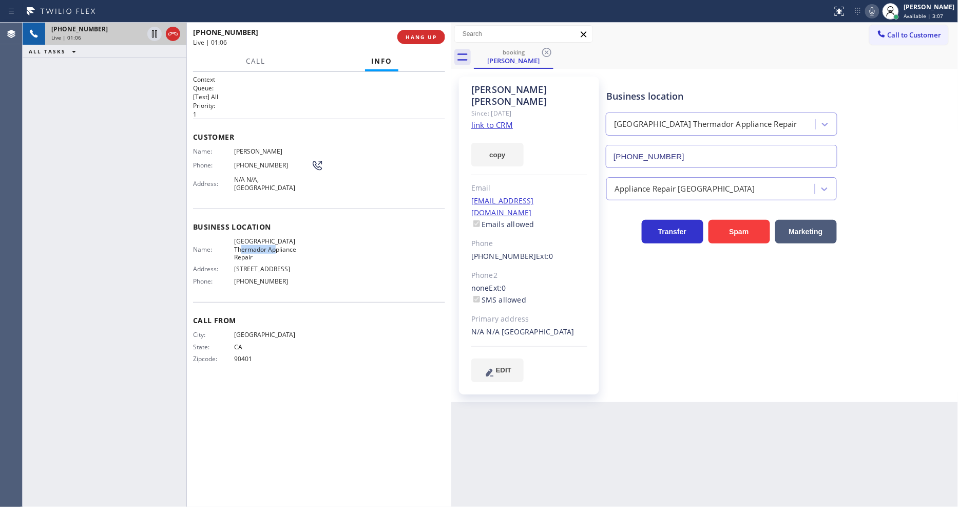
click at [247, 242] on span "[GEOGRAPHIC_DATA] Thermador Appliance Repair" at bounding box center [272, 249] width 77 height 24
drag, startPoint x: 247, startPoint y: 242, endPoint x: 267, endPoint y: 260, distance: 27.3
click at [248, 242] on span "[GEOGRAPHIC_DATA] Thermador Appliance Repair" at bounding box center [272, 249] width 77 height 24
click at [250, 163] on span "[PHONE_NUMBER]" at bounding box center [272, 165] width 77 height 8
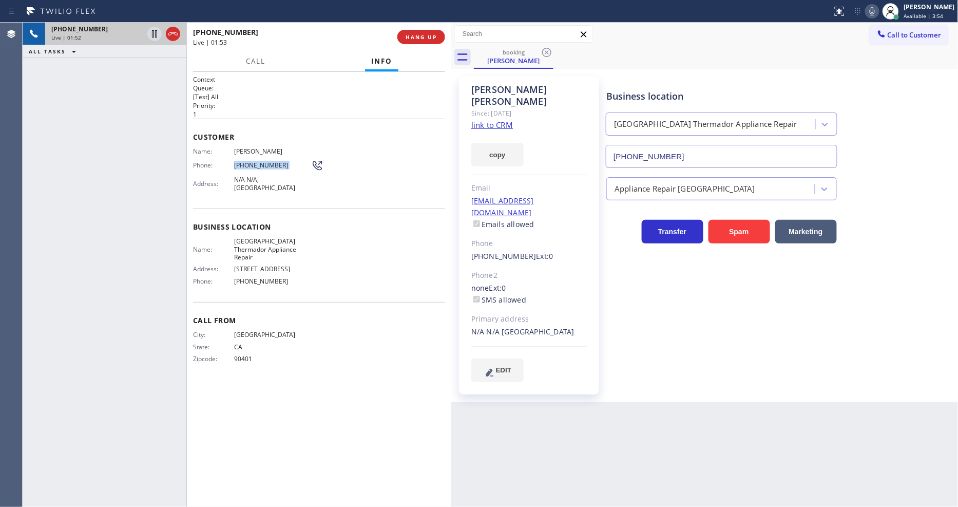
click at [250, 163] on span "[PHONE_NUMBER]" at bounding box center [272, 165] width 77 height 8
click at [741, 354] on div "Business location [GEOGRAPHIC_DATA] Thermador Appliance Repair [PHONE_NUMBER] A…" at bounding box center [779, 229] width 351 height 300
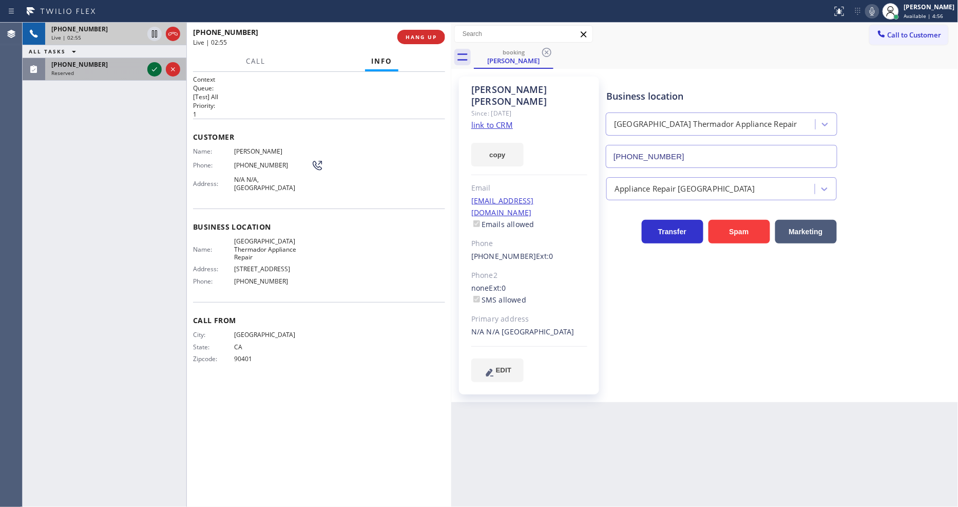
click at [150, 68] on icon at bounding box center [154, 69] width 12 height 12
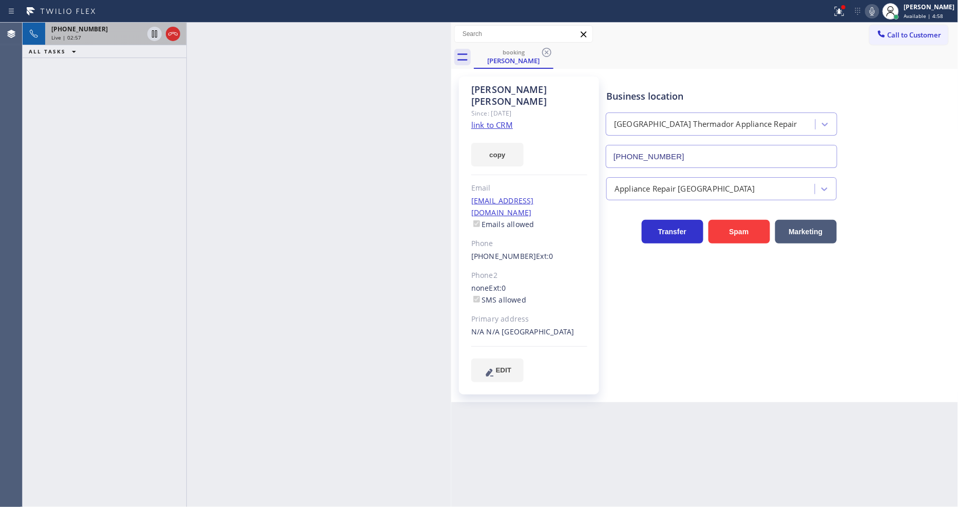
click at [113, 37] on div "Live | 02:57" at bounding box center [97, 37] width 92 height 7
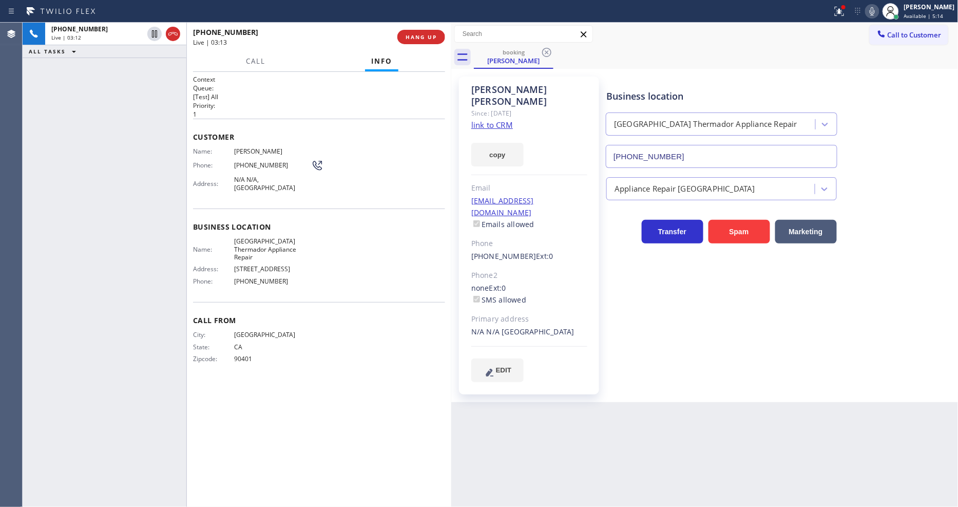
click at [644, 358] on div "Business location [GEOGRAPHIC_DATA] Thermador Appliance Repair [PHONE_NUMBER] A…" at bounding box center [779, 229] width 351 height 300
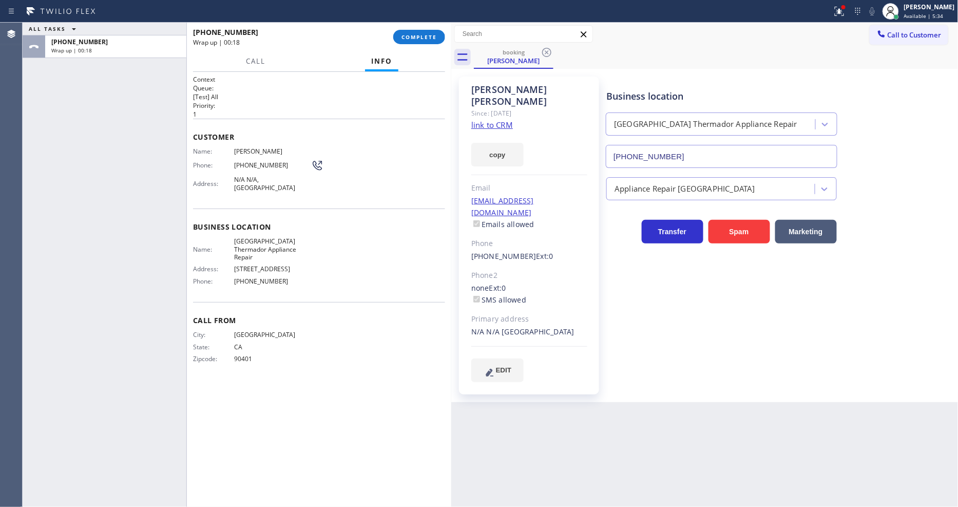
click at [255, 245] on span "[GEOGRAPHIC_DATA] Thermador Appliance Repair" at bounding box center [272, 249] width 77 height 24
click at [410, 45] on div "[PHONE_NUMBER] Wrap up | 00:55 COMPLETE" at bounding box center [319, 37] width 252 height 27
click at [416, 40] on button "COMPLETE" at bounding box center [419, 37] width 52 height 14
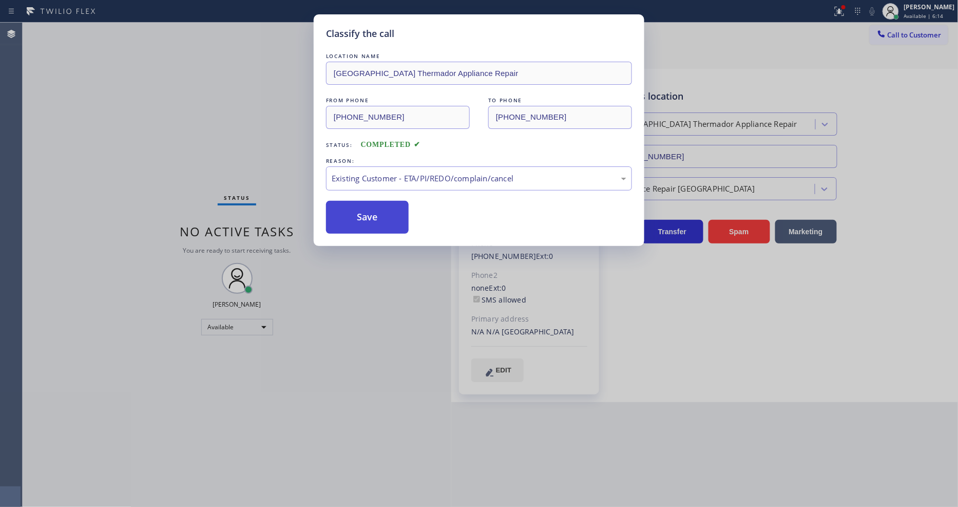
drag, startPoint x: 361, startPoint y: 234, endPoint x: 364, endPoint y: 210, distance: 23.8
click at [364, 209] on button "Save" at bounding box center [367, 217] width 83 height 33
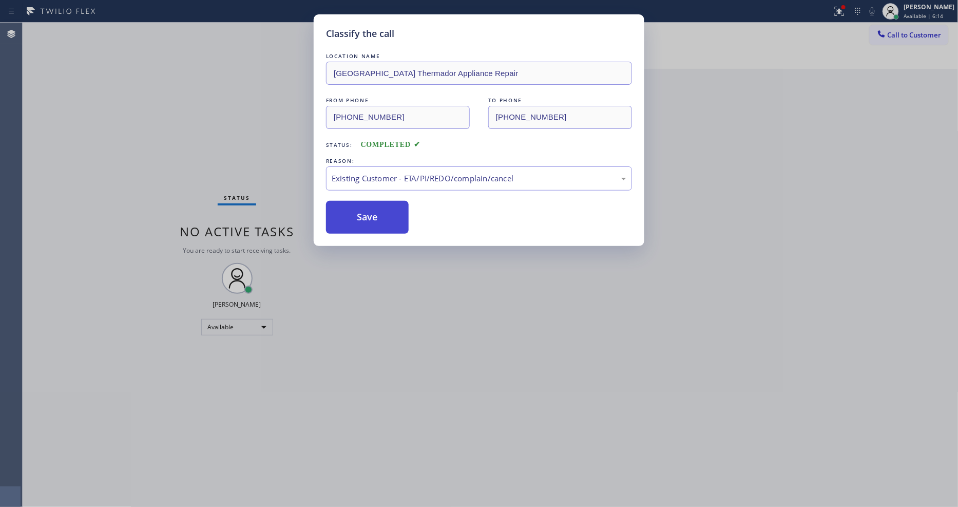
click at [364, 209] on button "Save" at bounding box center [367, 217] width 83 height 33
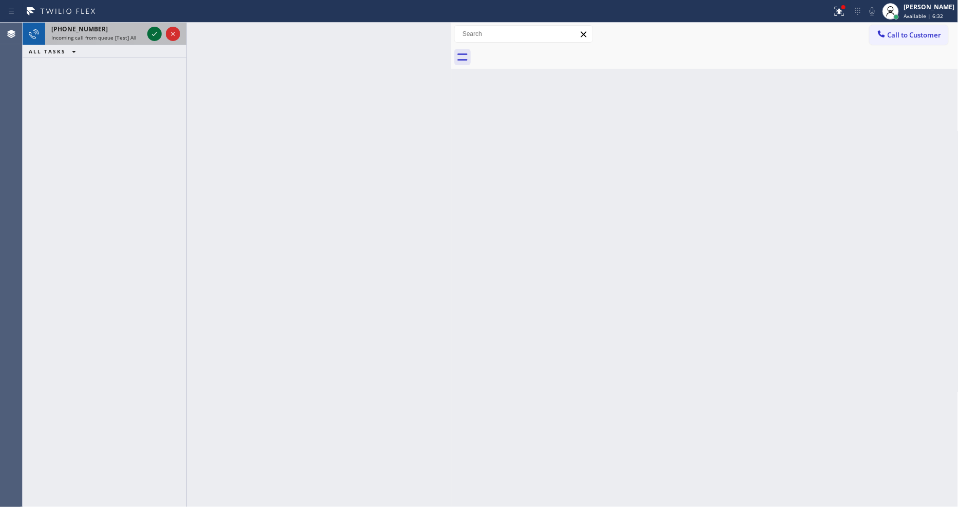
click at [149, 29] on icon at bounding box center [154, 34] width 12 height 12
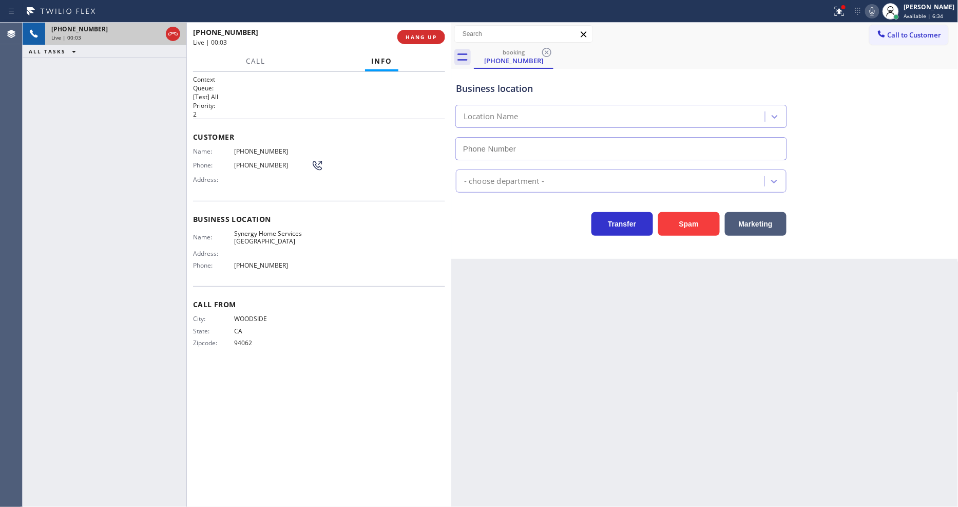
type input "[PHONE_NUMBER]"
click at [419, 36] on span "HANG UP" at bounding box center [420, 36] width 31 height 7
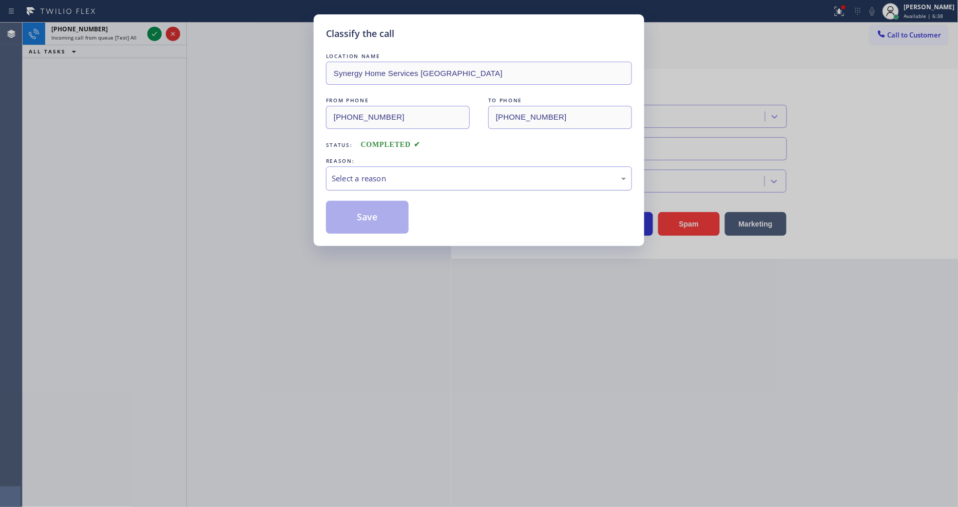
click at [383, 172] on div "Select a reason" at bounding box center [479, 178] width 295 height 12
click at [378, 214] on button "Save" at bounding box center [367, 217] width 83 height 33
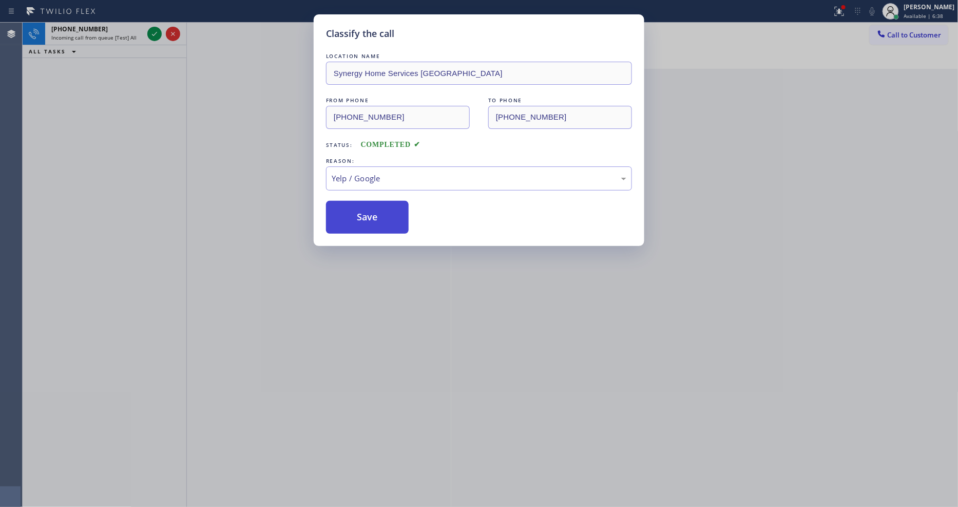
click at [378, 214] on button "Save" at bounding box center [367, 217] width 83 height 33
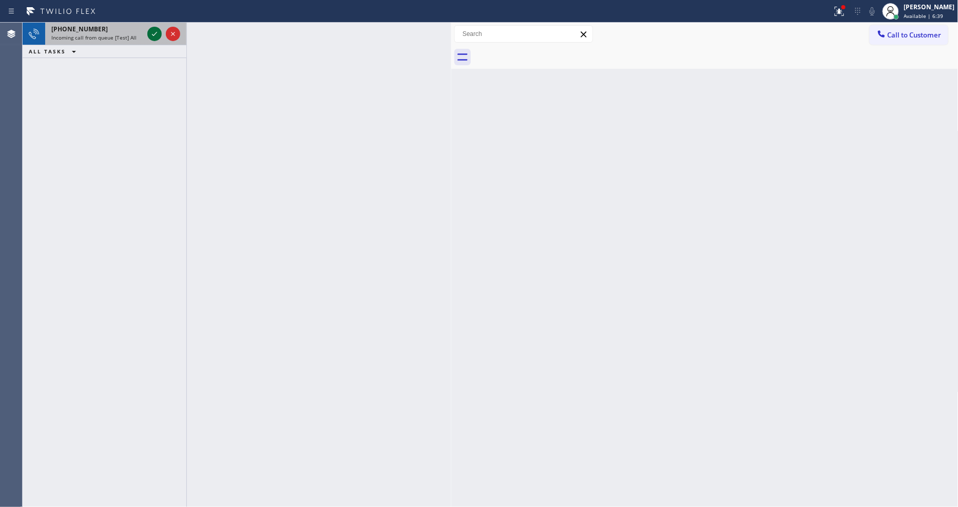
click at [155, 31] on icon at bounding box center [154, 34] width 12 height 12
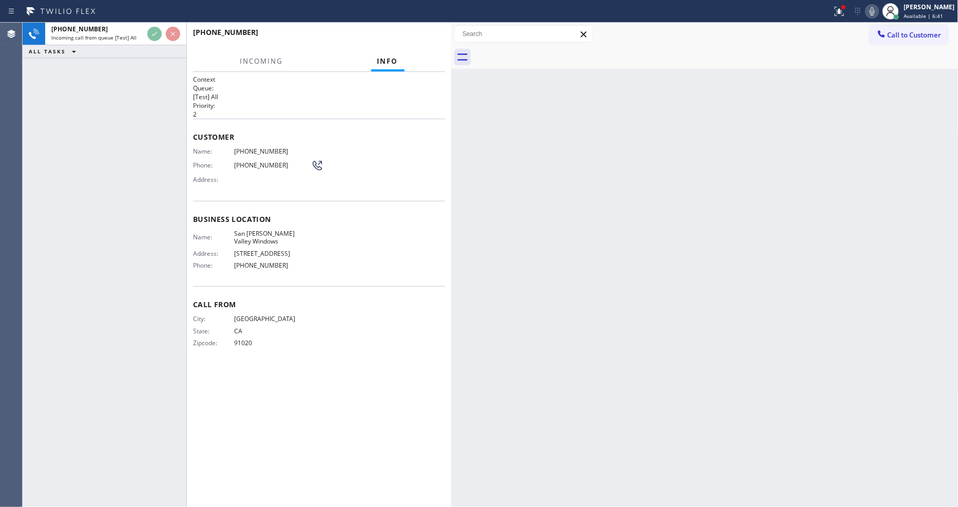
click at [331, 480] on div "Context Queue: [Test] All Priority: 2 Customer Name: [PHONE_NUMBER] Phone: [PHO…" at bounding box center [319, 289] width 252 height 429
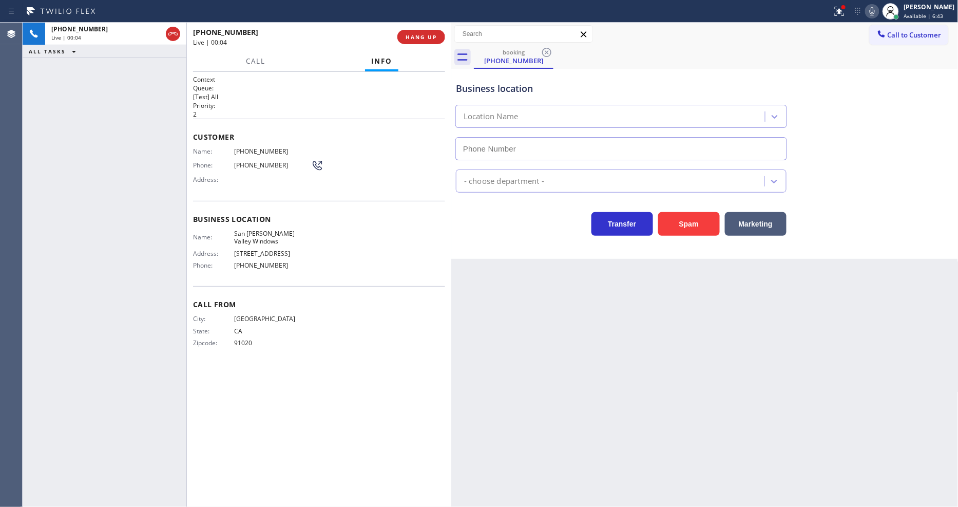
type input "[PHONE_NUMBER]"
click at [430, 36] on span "HANG UP" at bounding box center [420, 36] width 31 height 7
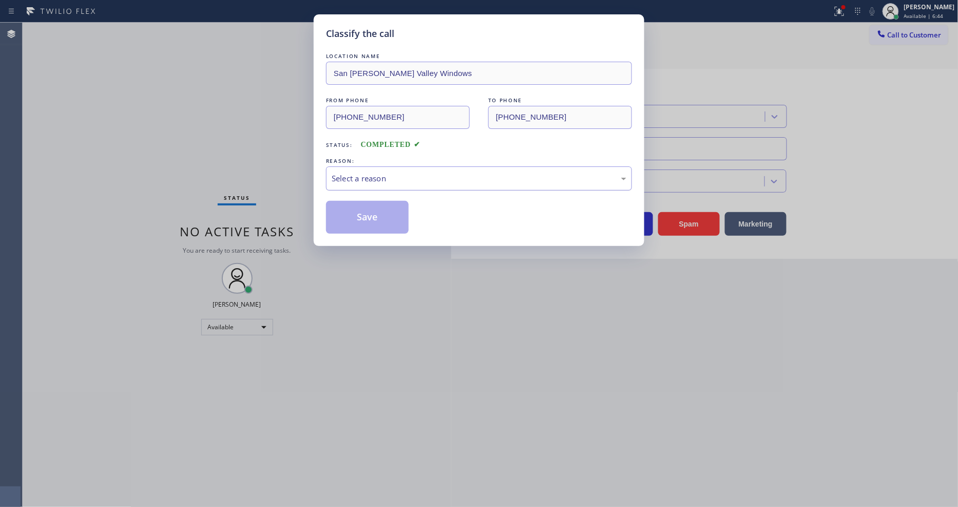
click at [401, 181] on div "Select a reason" at bounding box center [479, 178] width 306 height 24
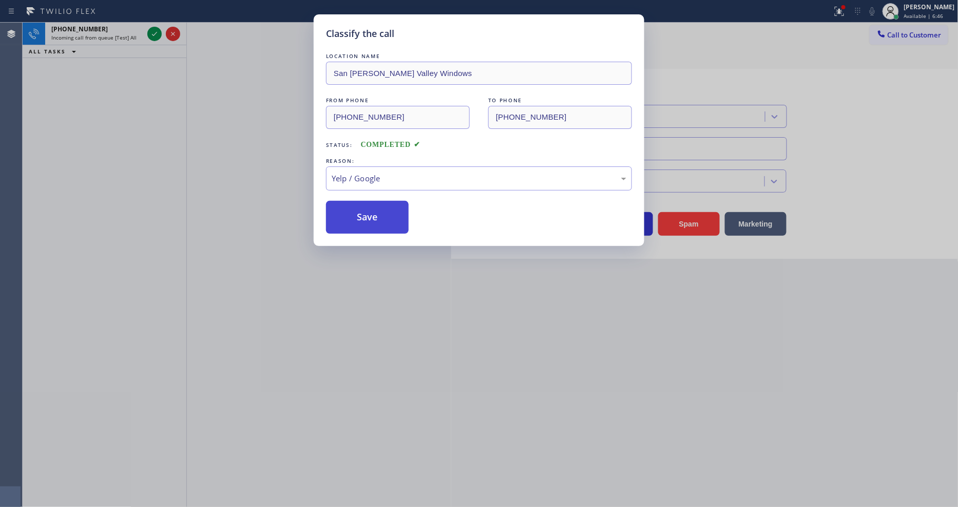
drag, startPoint x: 379, startPoint y: 272, endPoint x: 371, endPoint y: 228, distance: 44.3
click at [371, 226] on button "Save" at bounding box center [367, 217] width 83 height 33
click at [371, 224] on button "Save" at bounding box center [367, 217] width 83 height 33
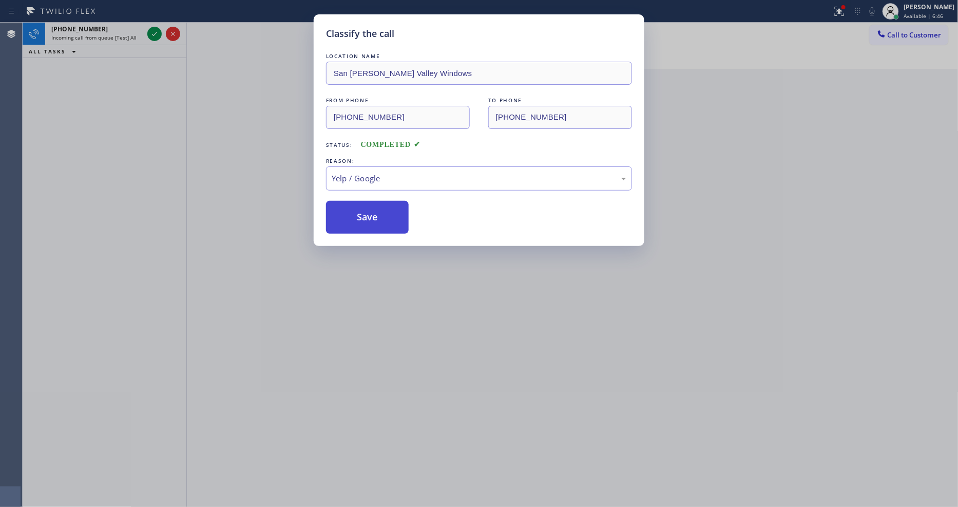
click at [371, 224] on button "Save" at bounding box center [367, 217] width 83 height 33
click at [371, 223] on button "Save" at bounding box center [367, 217] width 83 height 33
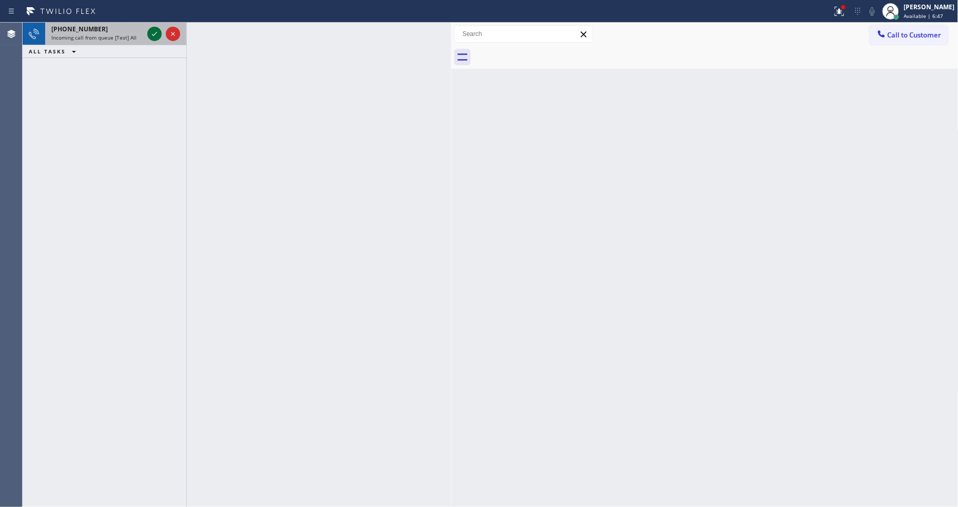
click at [152, 33] on icon at bounding box center [154, 34] width 12 height 12
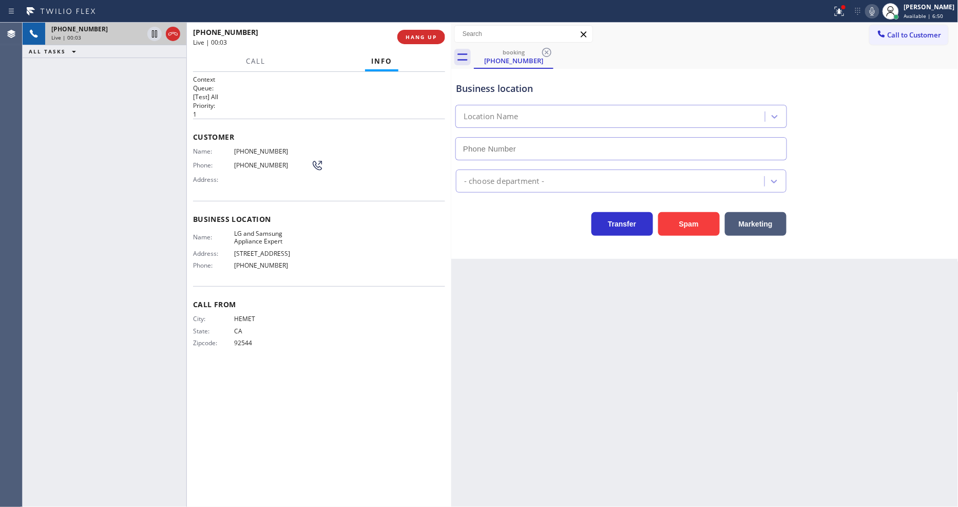
type input "[PHONE_NUMBER]"
click at [607, 283] on div "Back to Dashboard Change Sender ID Customers Technicians Select a contact Outbo…" at bounding box center [704, 265] width 507 height 484
click at [417, 34] on span "HANG UP" at bounding box center [420, 36] width 31 height 7
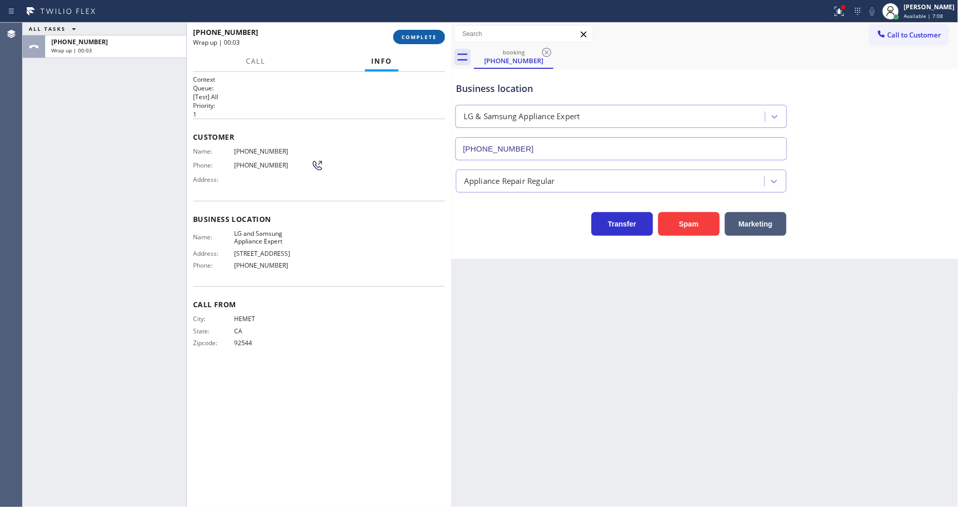
click at [417, 34] on span "COMPLETE" at bounding box center [418, 36] width 35 height 7
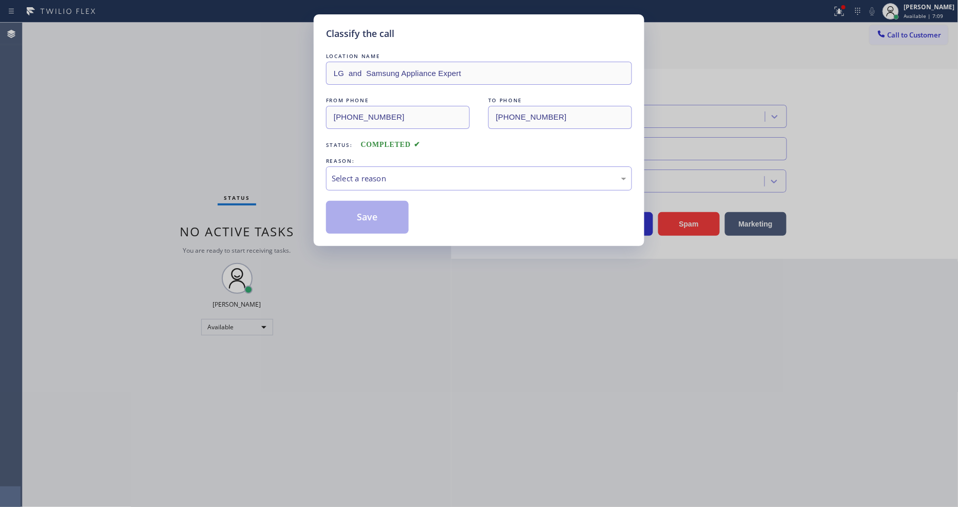
click at [365, 162] on div "REASON:" at bounding box center [479, 161] width 306 height 11
click at [365, 181] on div "Select a reason" at bounding box center [479, 178] width 306 height 24
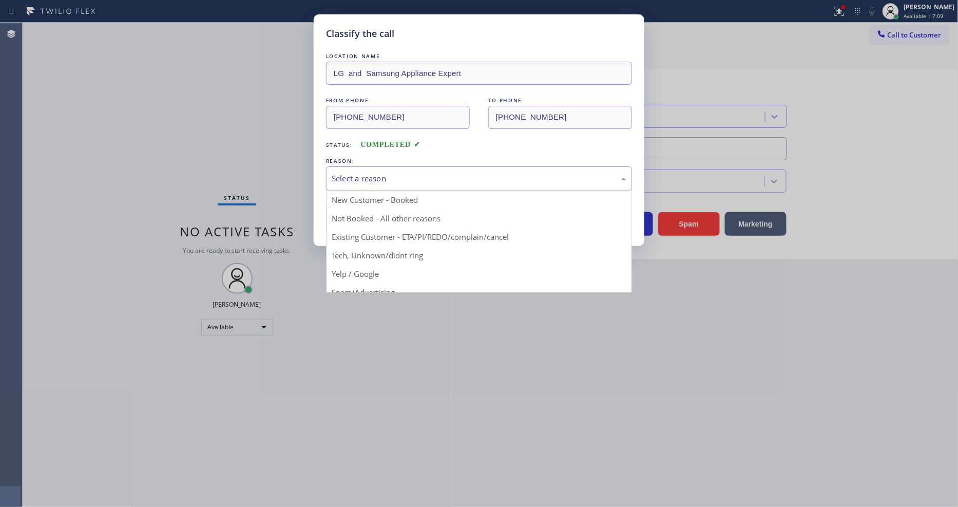
click at [365, 208] on button "Save" at bounding box center [367, 217] width 83 height 33
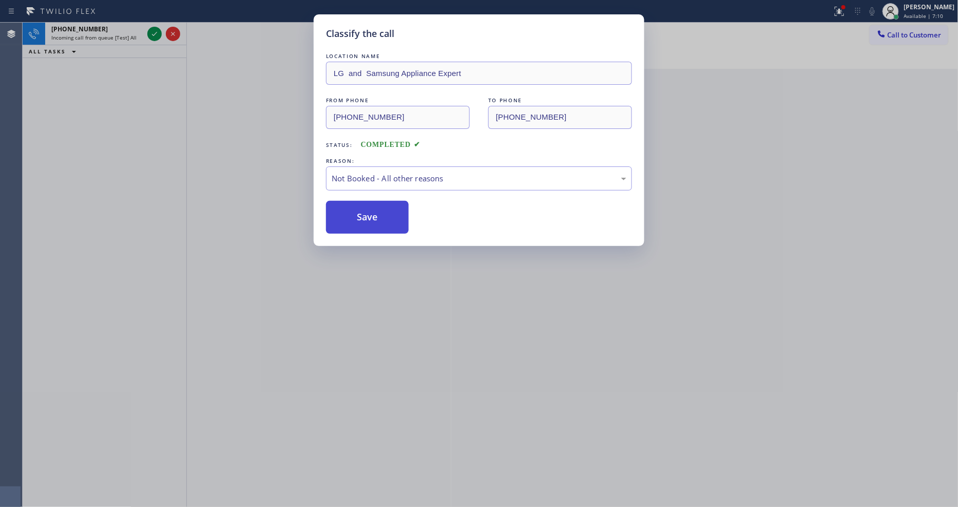
click at [365, 208] on button "Save" at bounding box center [367, 217] width 83 height 33
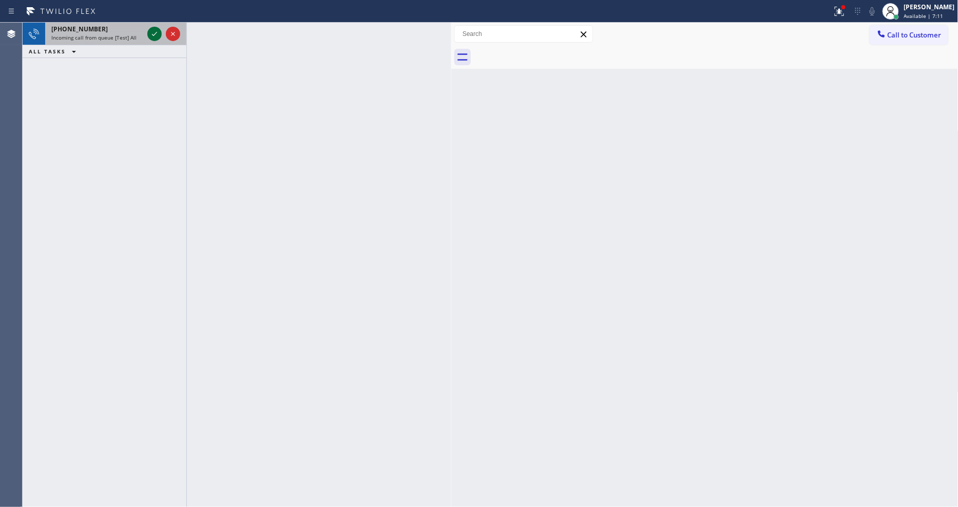
click at [152, 34] on icon at bounding box center [154, 34] width 12 height 12
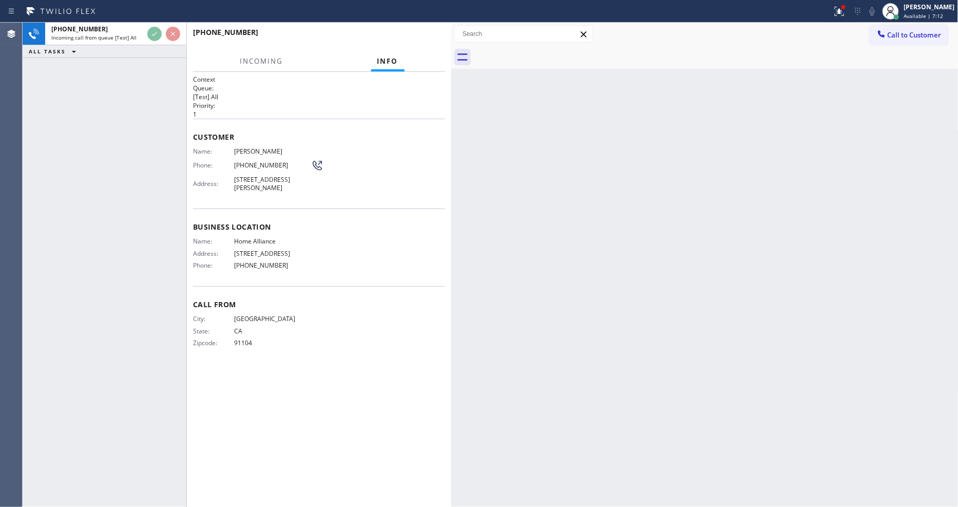
click at [356, 101] on h2 "Priority:" at bounding box center [319, 105] width 252 height 9
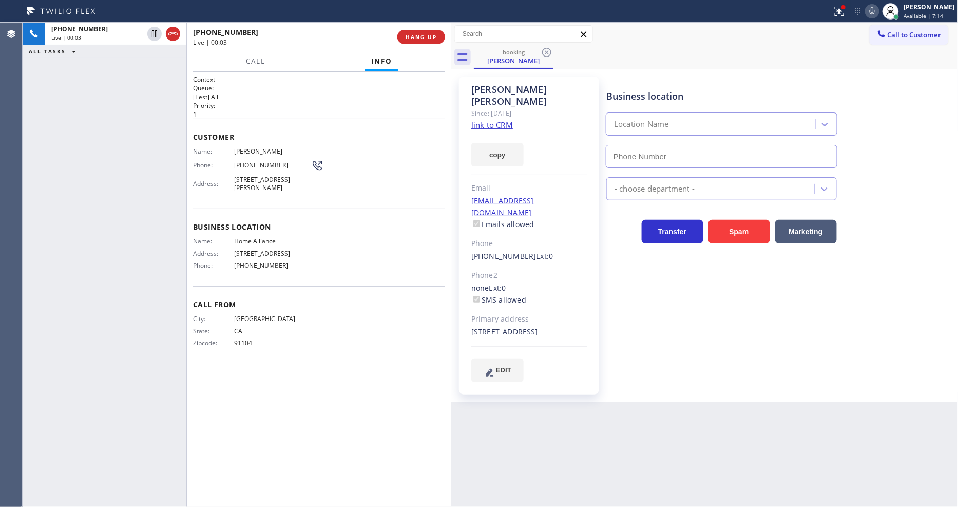
click at [490, 120] on link "link to CRM" at bounding box center [492, 125] width 42 height 10
type input "[PHONE_NUMBER]"
drag, startPoint x: 727, startPoint y: 409, endPoint x: 655, endPoint y: 424, distance: 73.5
click at [724, 409] on div "Back to Dashboard Change Sender ID Customers Technicians Select a contact Outbo…" at bounding box center [704, 265] width 507 height 484
click at [121, 196] on div "[PHONE_NUMBER] Live | 00:40 ALL TASKS ALL TASKS ACTIVE TASKS TASKS IN WRAP UP" at bounding box center [105, 265] width 164 height 484
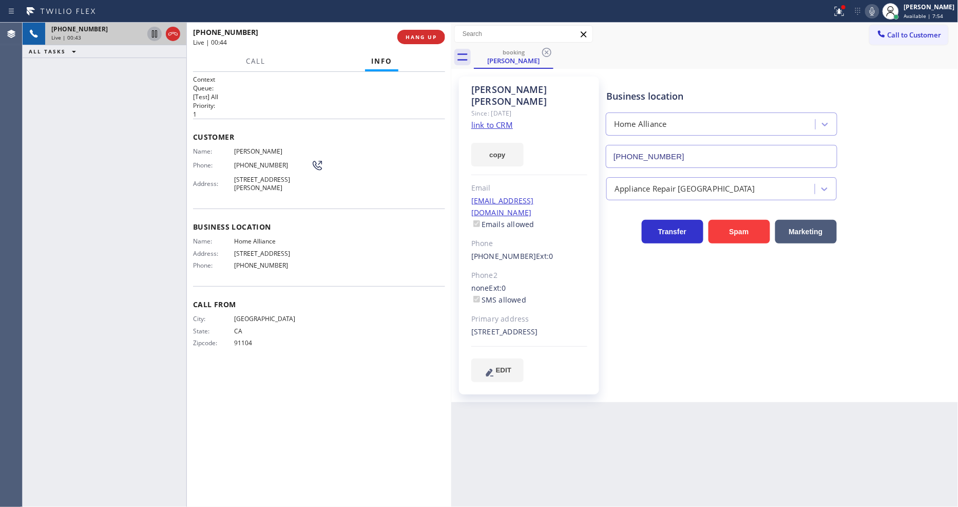
click at [152, 31] on icon at bounding box center [154, 33] width 5 height 7
click at [878, 13] on icon at bounding box center [872, 11] width 12 height 12
click at [843, 11] on icon at bounding box center [839, 11] width 12 height 12
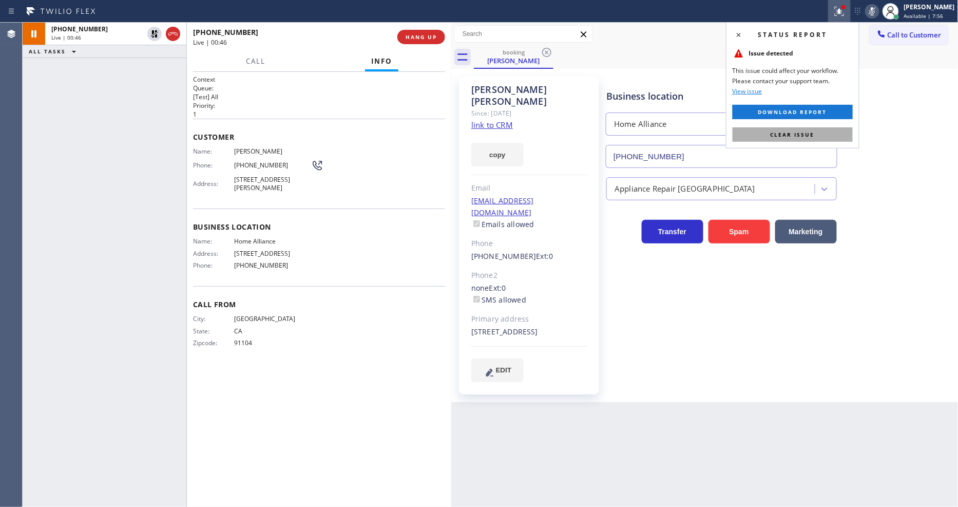
click at [818, 139] on button "Clear issue" at bounding box center [792, 134] width 120 height 14
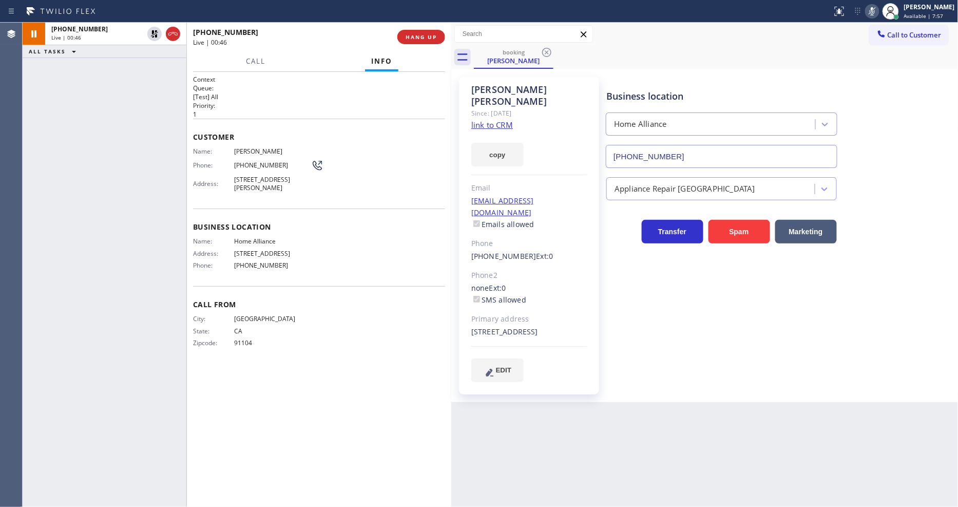
click at [250, 331] on span "CA" at bounding box center [272, 331] width 77 height 8
drag, startPoint x: 601, startPoint y: 431, endPoint x: 532, endPoint y: 451, distance: 71.5
click at [601, 431] on div "Back to Dashboard Change Sender ID Customers Technicians Select a contact Outbo…" at bounding box center [704, 265] width 507 height 484
click at [689, 330] on div "Business location Home Alliance [PHONE_NUMBER] Appliance Repair High End Transf…" at bounding box center [779, 229] width 351 height 300
click at [150, 31] on icon at bounding box center [154, 34] width 12 height 12
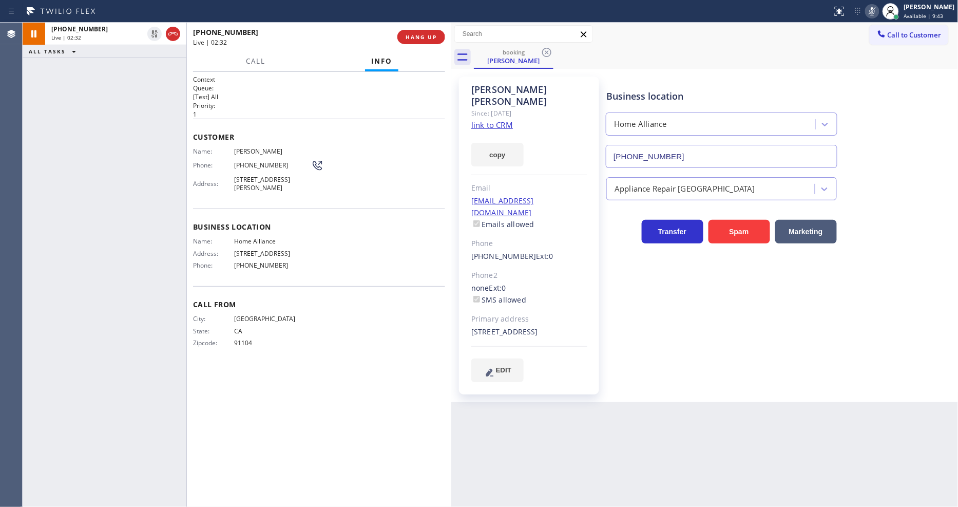
click at [878, 8] on icon at bounding box center [872, 11] width 12 height 12
click at [275, 380] on div "Context Queue: [Test] All Priority: 1 Customer Name: [PERSON_NAME] Phone: [PHON…" at bounding box center [319, 289] width 252 height 429
click at [413, 38] on span "HANG UP" at bounding box center [420, 36] width 31 height 7
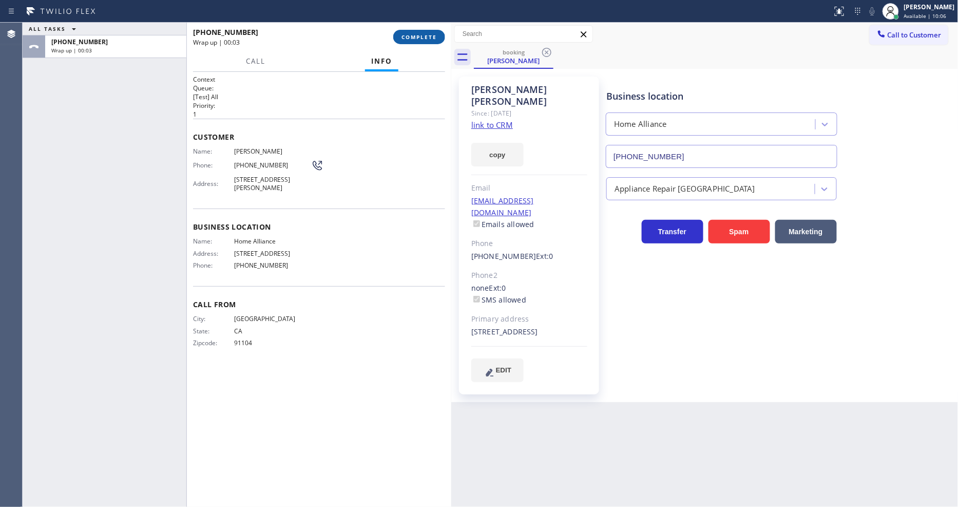
click at [413, 38] on span "COMPLETE" at bounding box center [418, 36] width 35 height 7
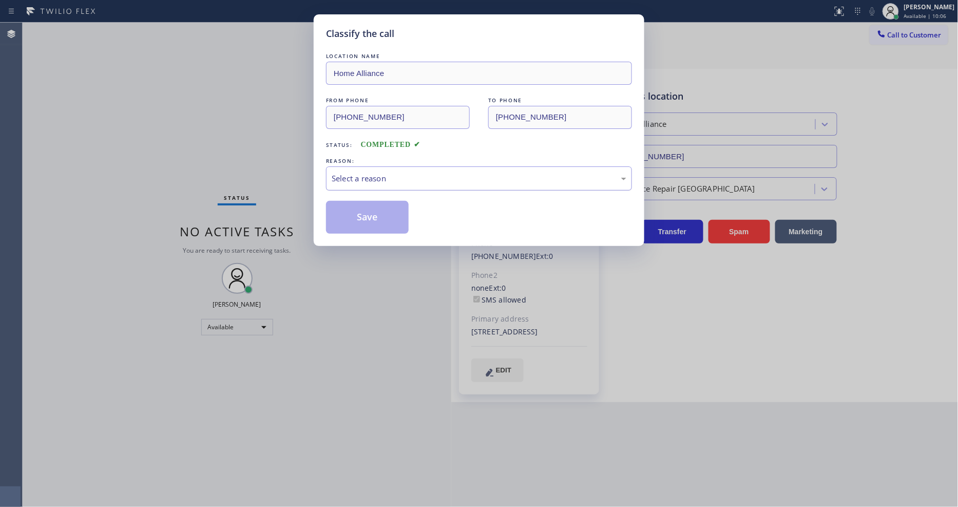
click at [361, 173] on div "Select a reason" at bounding box center [479, 178] width 295 height 12
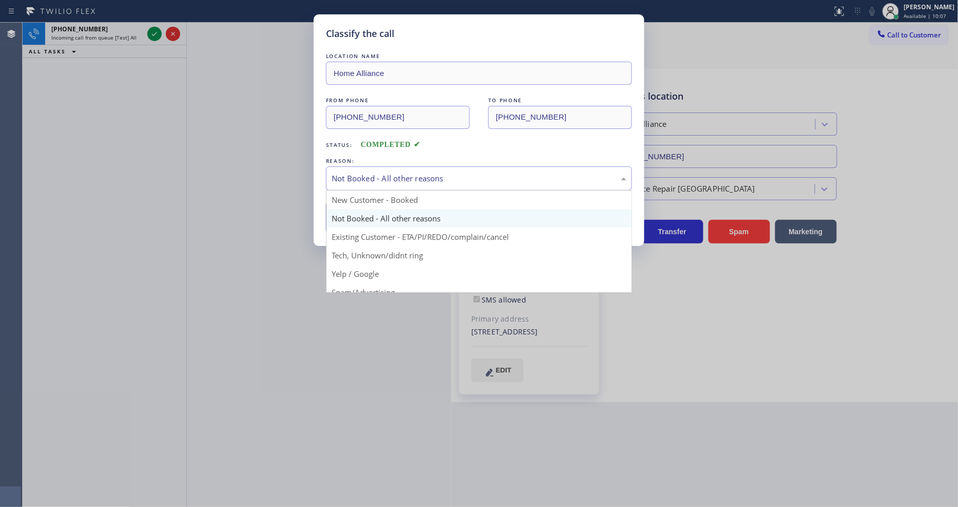
click at [368, 172] on div "Not Booked - All other reasons" at bounding box center [479, 178] width 295 height 12
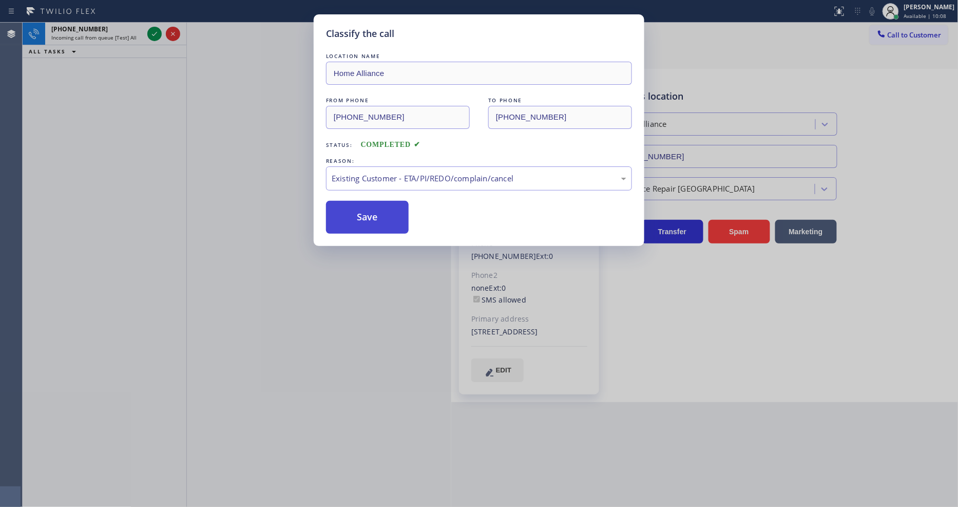
drag, startPoint x: 371, startPoint y: 233, endPoint x: 372, endPoint y: 211, distance: 21.6
click at [372, 211] on button "Save" at bounding box center [367, 217] width 83 height 33
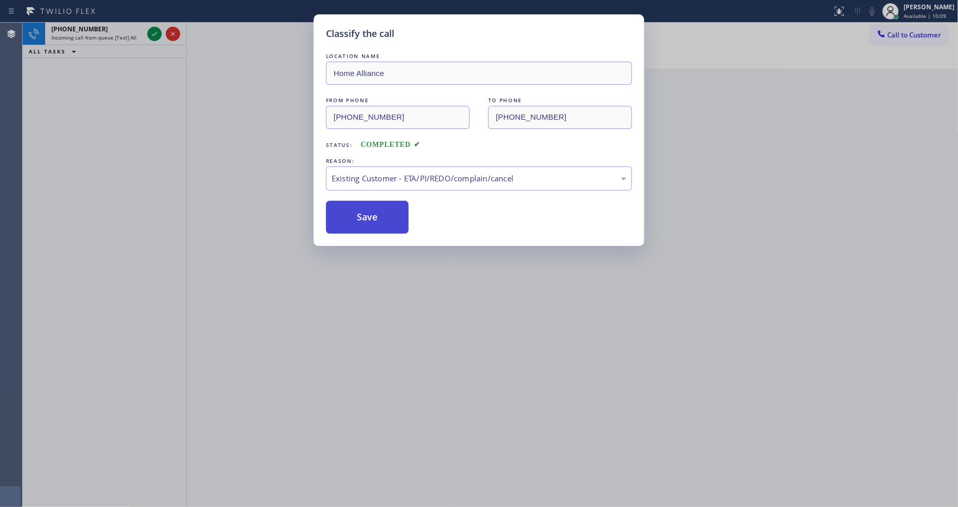
click at [372, 211] on button "Save" at bounding box center [367, 217] width 83 height 33
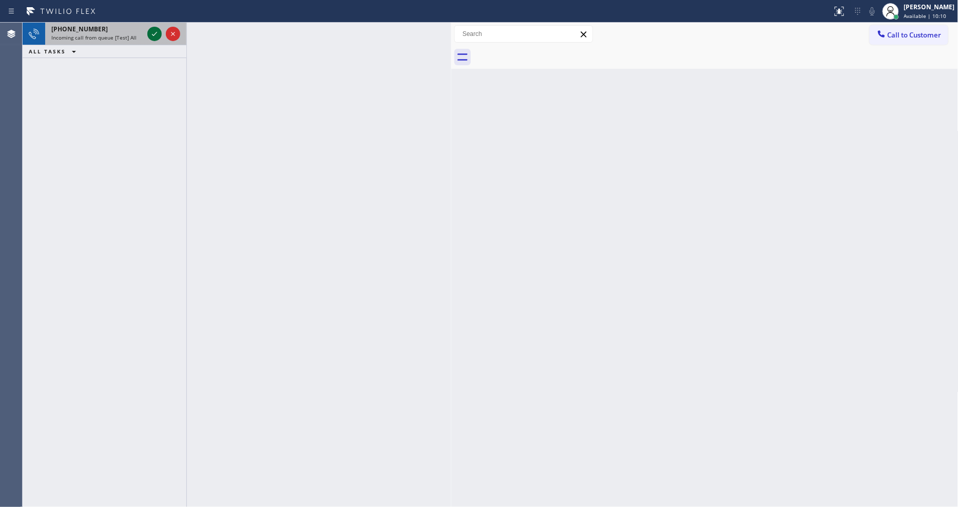
click at [150, 32] on icon at bounding box center [154, 34] width 12 height 12
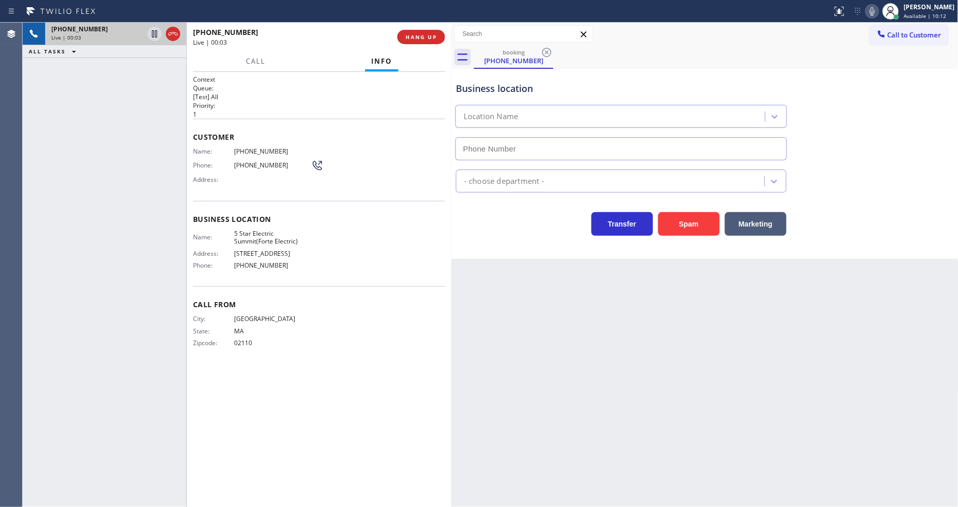
type input "[PHONE_NUMBER]"
click at [618, 292] on div "Back to Dashboard Change Sender ID Customers Technicians Select a contact Outbo…" at bounding box center [704, 265] width 507 height 484
click at [265, 230] on span "5 Star Electric Summit(Forte Electric)" at bounding box center [272, 237] width 77 height 16
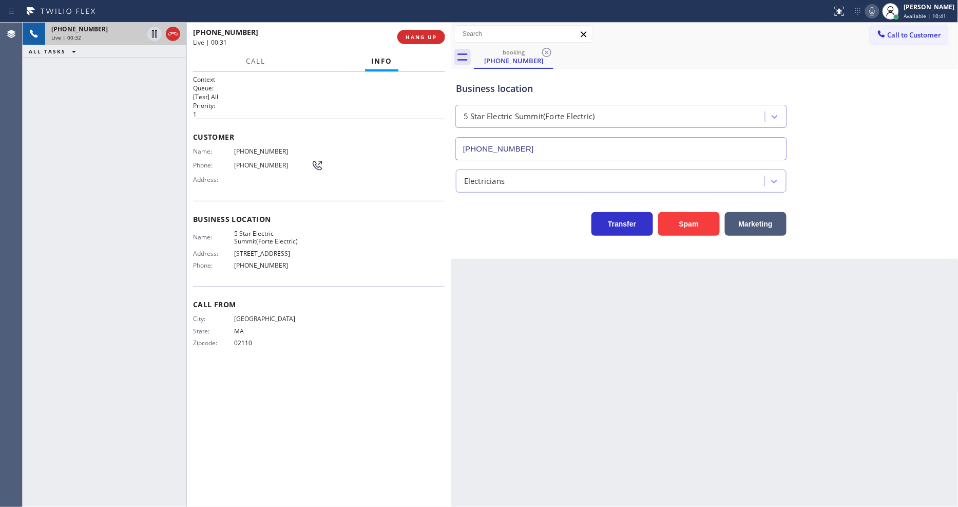
click at [271, 147] on span "[PHONE_NUMBER]" at bounding box center [272, 151] width 77 height 8
drag, startPoint x: 153, startPoint y: 34, endPoint x: 176, endPoint y: 32, distance: 22.6
click at [153, 34] on icon at bounding box center [154, 34] width 12 height 12
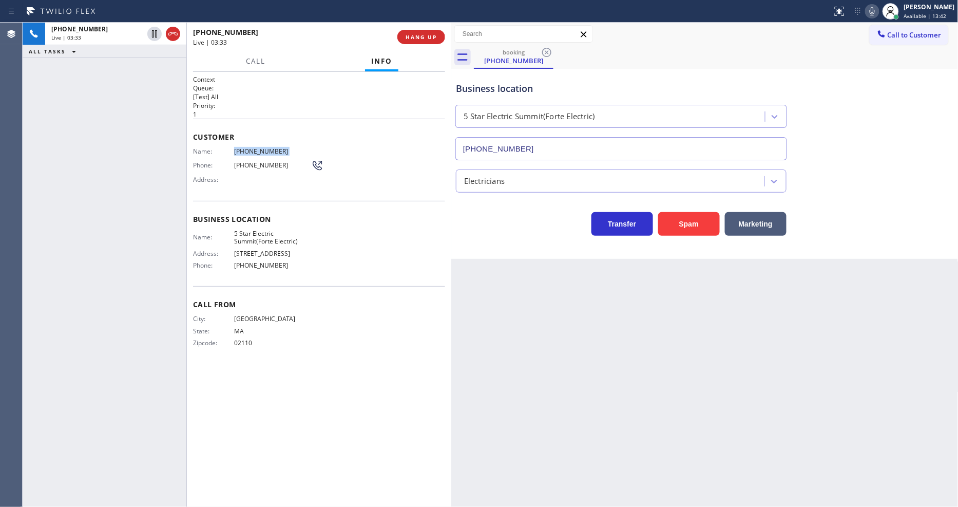
click at [878, 12] on icon at bounding box center [872, 11] width 12 height 12
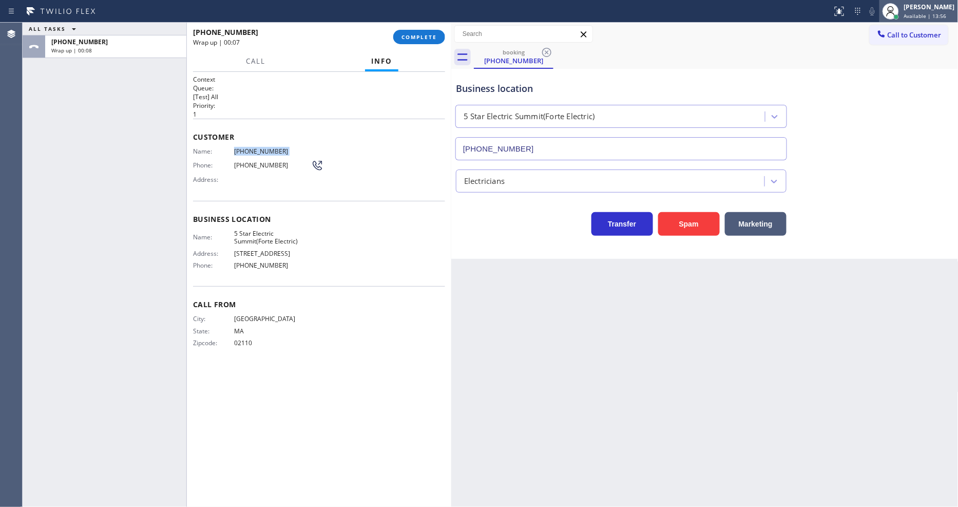
click at [927, 15] on span "Available | 13:56" at bounding box center [925, 15] width 43 height 7
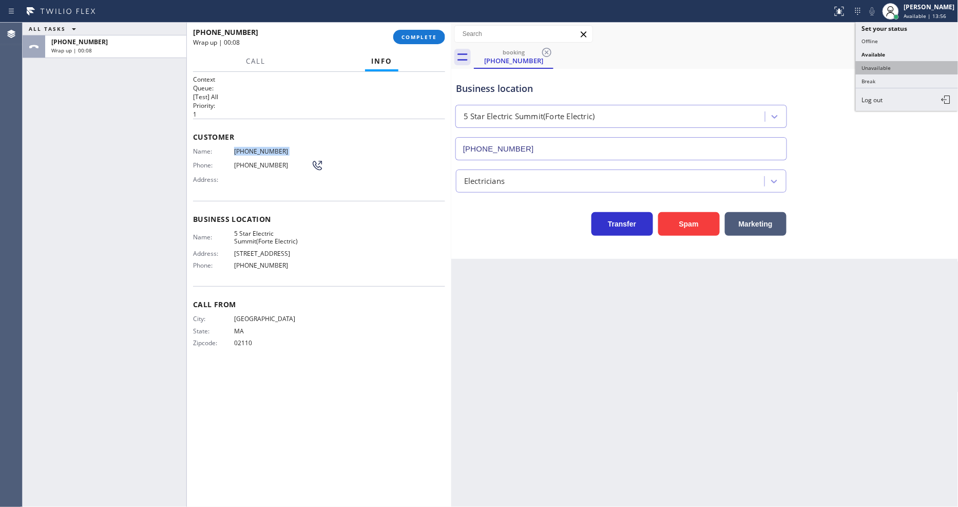
click at [892, 71] on button "Unavailable" at bounding box center [907, 67] width 103 height 13
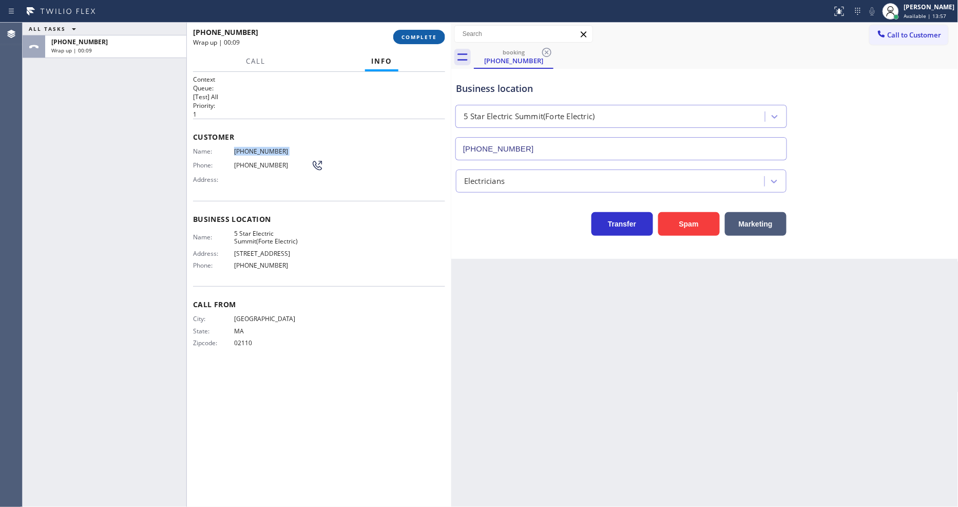
click at [412, 38] on span "COMPLETE" at bounding box center [418, 36] width 35 height 7
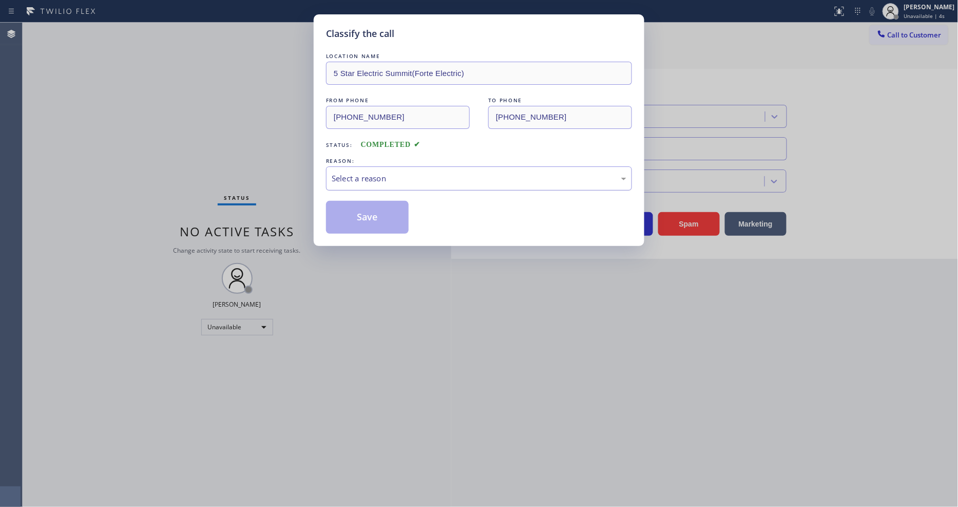
click at [365, 167] on div "Select a reason" at bounding box center [479, 178] width 306 height 24
click at [359, 218] on button "Save" at bounding box center [367, 217] width 83 height 33
click at [359, 217] on button "Save" at bounding box center [367, 217] width 83 height 33
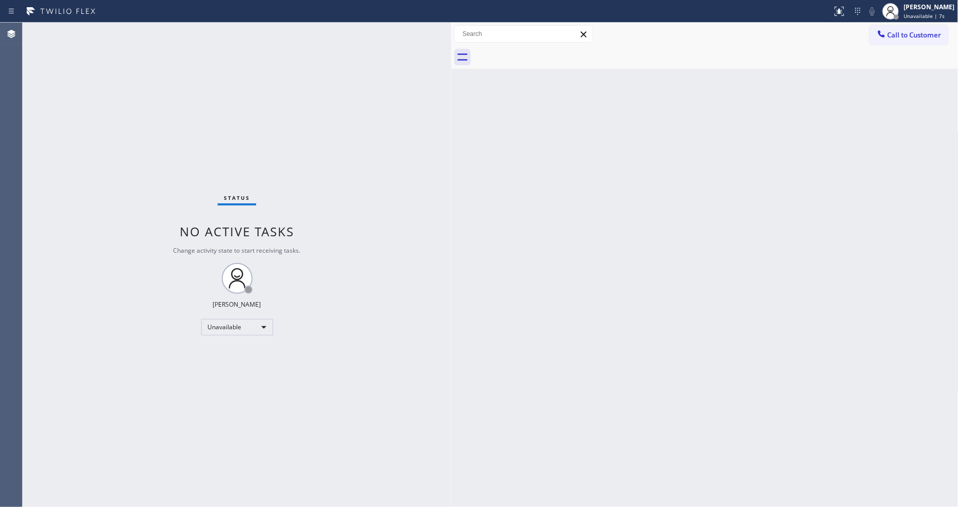
click at [901, 29] on button "Call to Customer" at bounding box center [908, 35] width 79 height 20
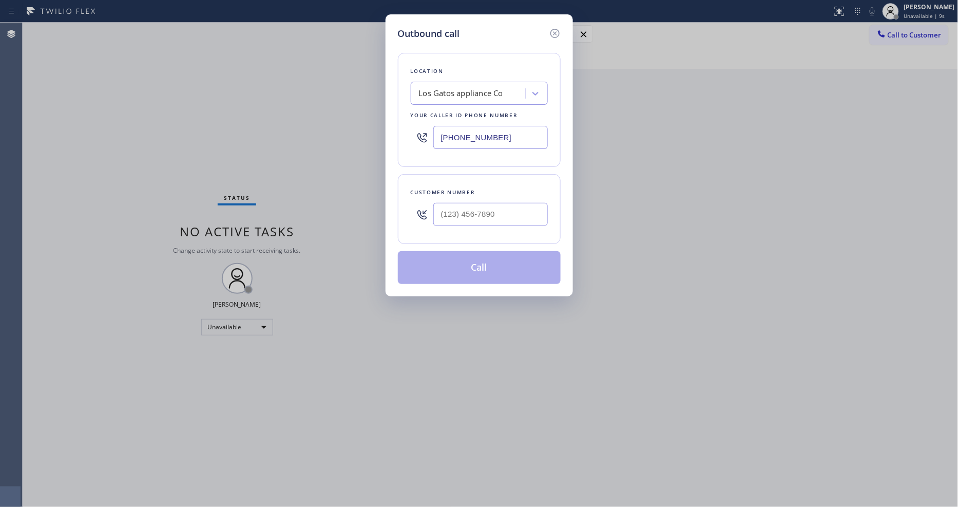
click at [464, 88] on div "Los Gatos appliance Co" at bounding box center [461, 94] width 84 height 12
paste input "5 Star Electric Summit(Forte Electric)"
type input "5 Star Electric Summit(Forte Electric)"
drag, startPoint x: 460, startPoint y: 108, endPoint x: 450, endPoint y: 209, distance: 101.6
click at [459, 110] on div "5 Star Electric Summit(Forte Electric)" at bounding box center [479, 120] width 137 height 29
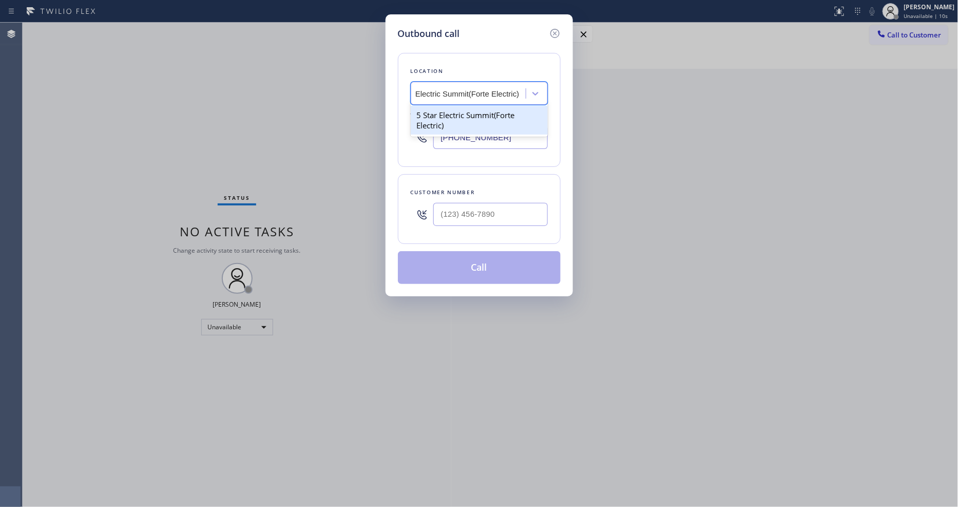
type input "[PHONE_NUMBER]"
click at [233, 281] on div "Outbound call Location 5 Star Electric Summit(Forte Electric) Your caller id ph…" at bounding box center [479, 253] width 958 height 507
click at [457, 212] on input "(___) ___-____" at bounding box center [490, 214] width 114 height 23
paste input "617) 784-6777"
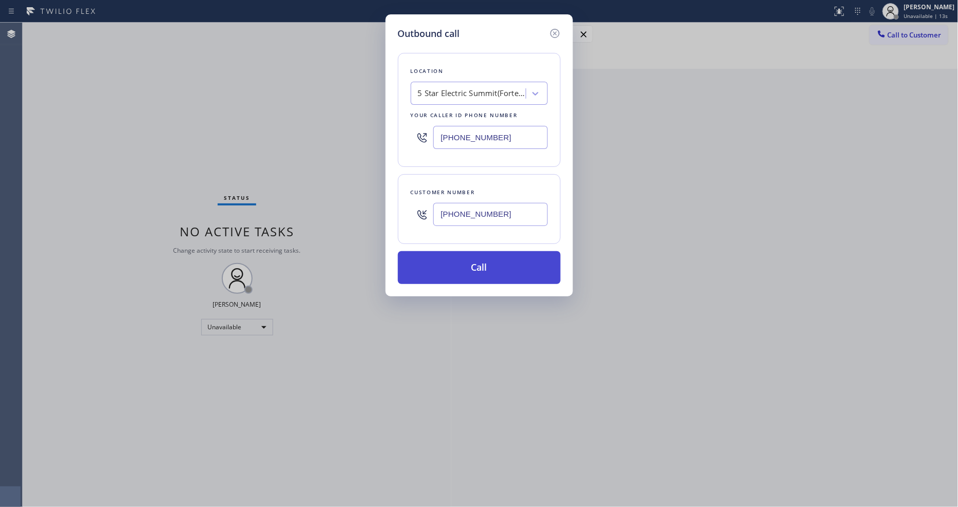
type input "[PHONE_NUMBER]"
click at [443, 265] on button "Call" at bounding box center [479, 267] width 163 height 33
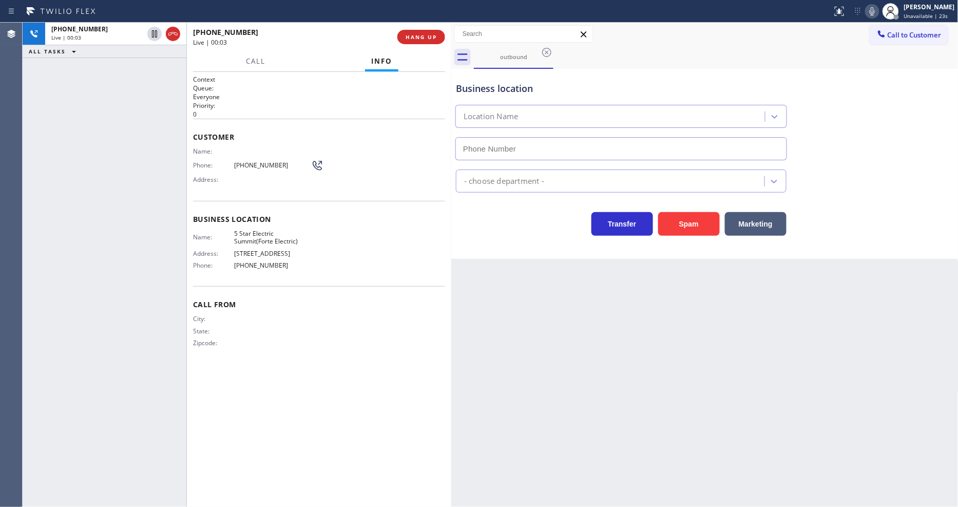
type input "[PHONE_NUMBER]"
drag, startPoint x: 670, startPoint y: 377, endPoint x: 752, endPoint y: 417, distance: 91.6
click at [669, 376] on div "Back to Dashboard Change Sender ID Customers Technicians Select a contact Outbo…" at bounding box center [704, 265] width 507 height 484
click at [326, 399] on div "Context Queue: Everyone Priority: 0 Customer Name: Phone: [PHONE_NUMBER] Addres…" at bounding box center [319, 289] width 252 height 429
click at [218, 372] on div "Context Queue: Everyone Priority: 0 Customer Name: Phone: [PHONE_NUMBER] Addres…" at bounding box center [319, 289] width 252 height 429
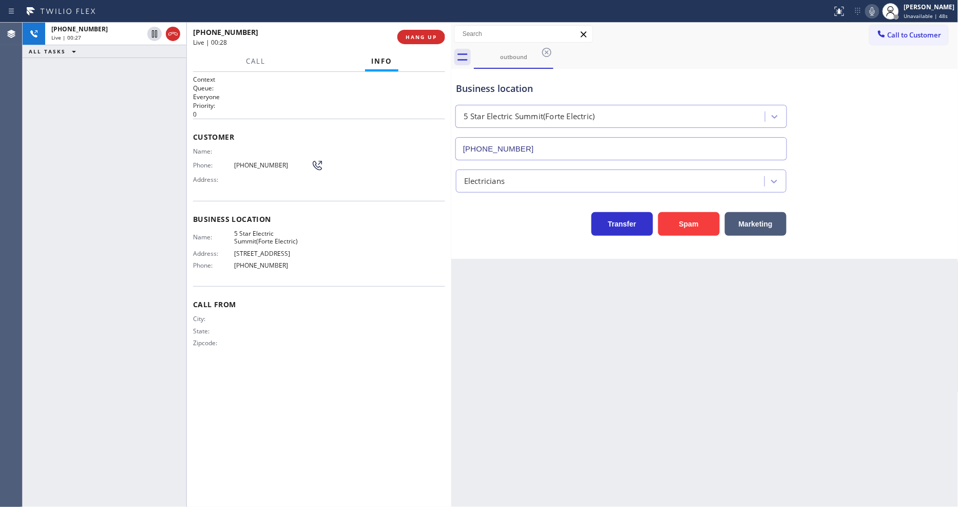
click at [613, 322] on div "Back to Dashboard Change Sender ID Customers Technicians Select a contact Outbo…" at bounding box center [704, 265] width 507 height 484
click at [267, 161] on span "[PHONE_NUMBER]" at bounding box center [272, 165] width 77 height 8
click at [435, 37] on span "HANG UP" at bounding box center [420, 36] width 31 height 7
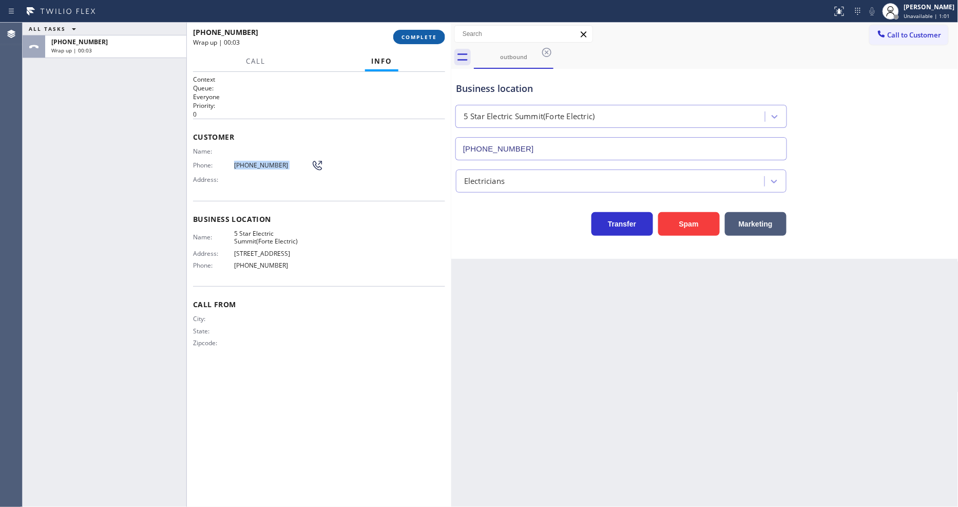
click at [435, 37] on span "COMPLETE" at bounding box center [418, 36] width 35 height 7
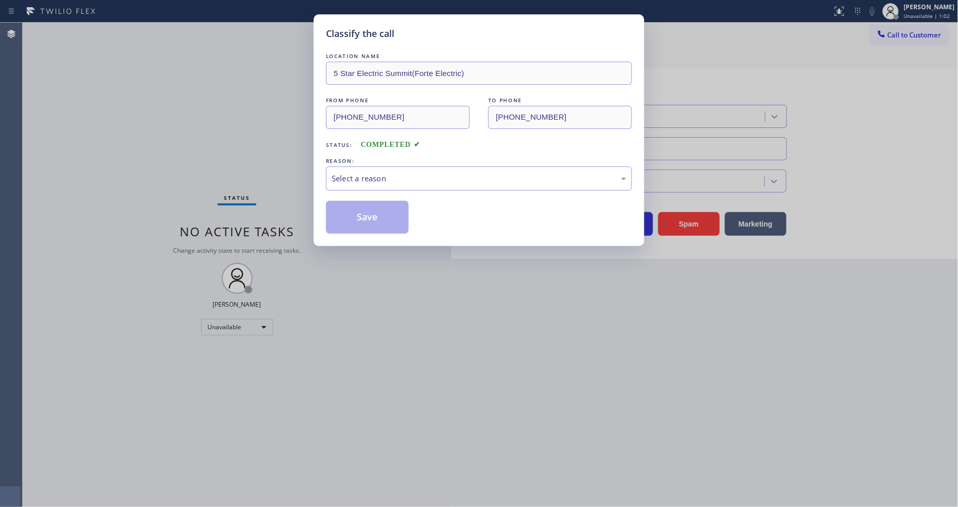
click at [369, 175] on div "Select a reason" at bounding box center [479, 178] width 295 height 12
click at [368, 215] on button "Save" at bounding box center [367, 217] width 83 height 33
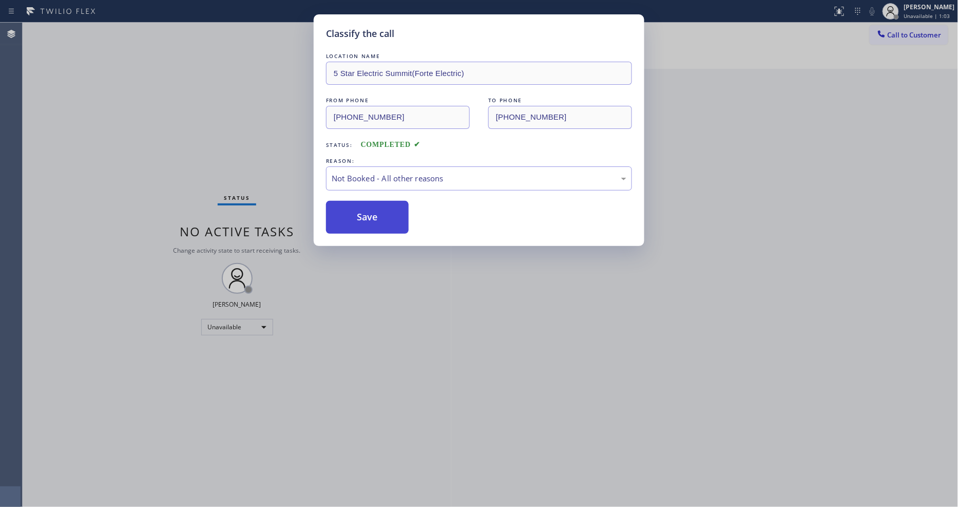
click at [368, 215] on button "Save" at bounding box center [367, 217] width 83 height 33
click at [893, 32] on span "Call to Customer" at bounding box center [914, 34] width 54 height 9
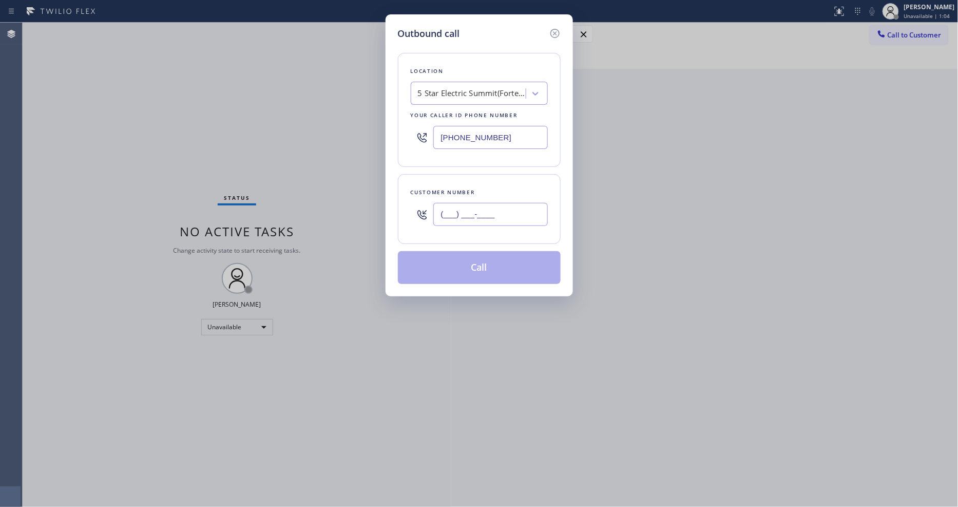
click at [455, 212] on input "(___) ___-____" at bounding box center [490, 214] width 114 height 23
paste input "617) 784-6777"
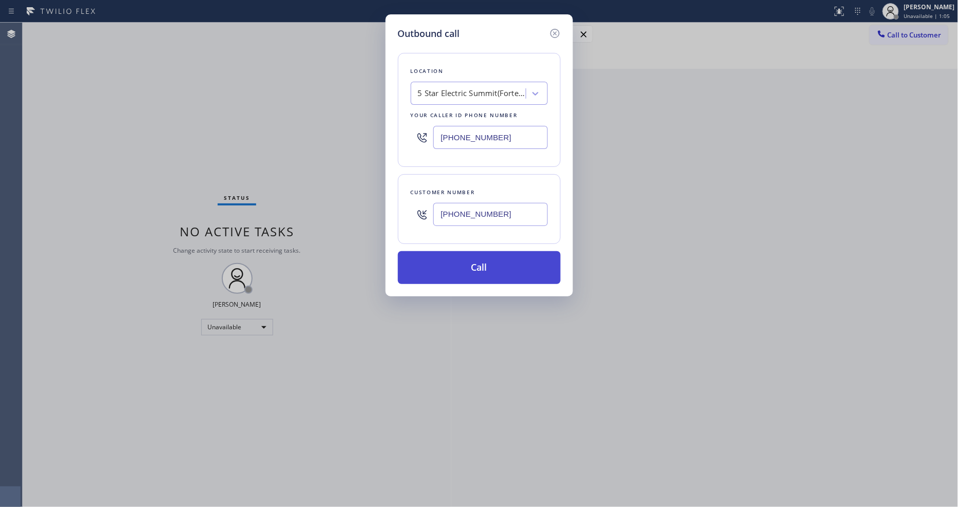
type input "[PHONE_NUMBER]"
click at [455, 260] on button "Call" at bounding box center [479, 267] width 163 height 33
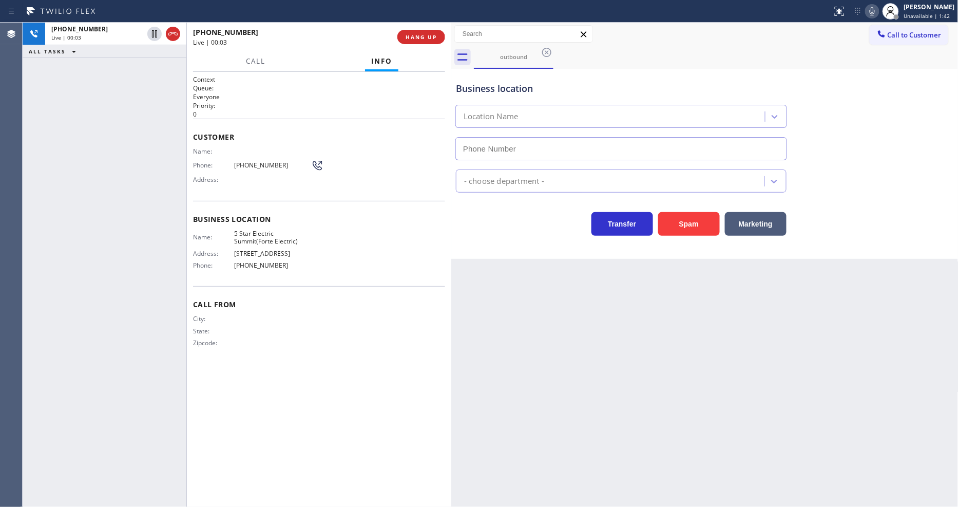
type input "[PHONE_NUMBER]"
click at [436, 41] on button "HANG UP" at bounding box center [421, 37] width 48 height 14
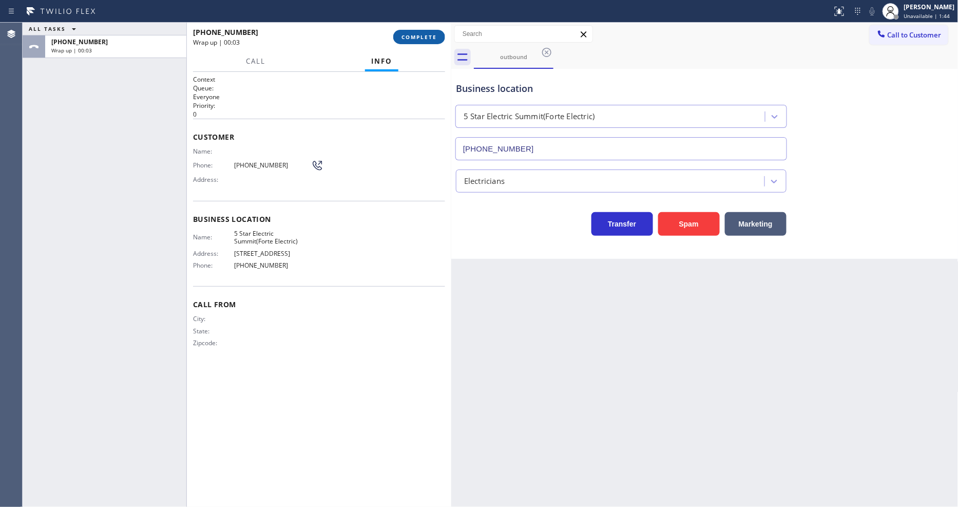
click at [434, 42] on button "COMPLETE" at bounding box center [419, 37] width 52 height 14
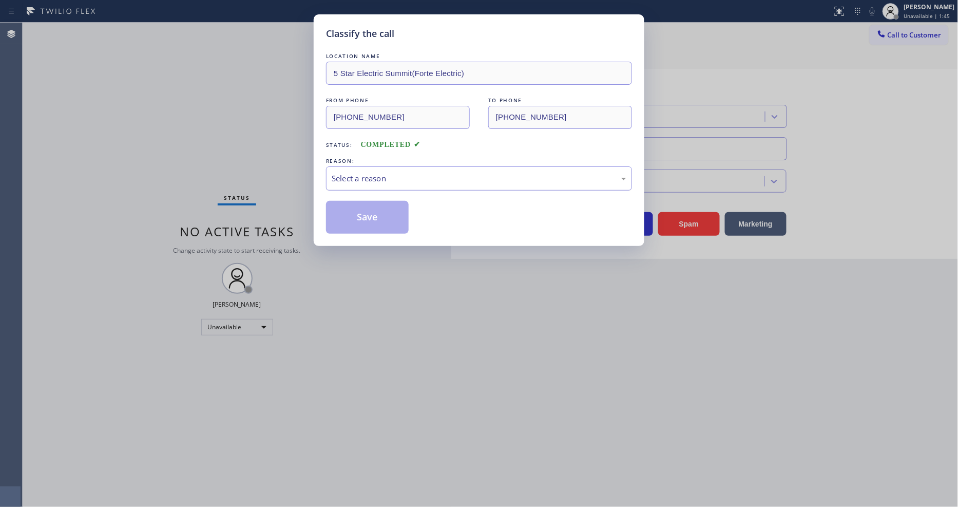
click at [366, 172] on div "Select a reason" at bounding box center [479, 178] width 295 height 12
click at [374, 211] on button "Save" at bounding box center [367, 217] width 83 height 33
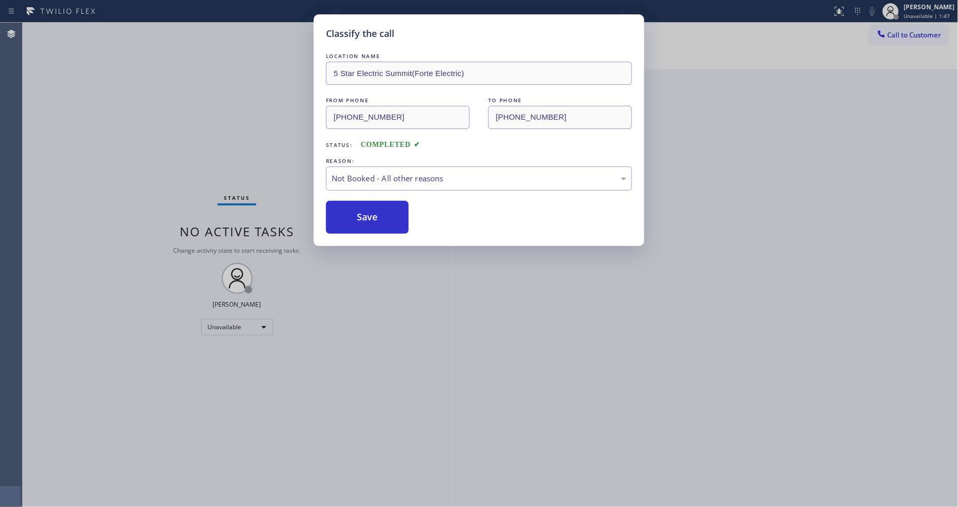
click at [374, 211] on button "Save" at bounding box center [367, 217] width 83 height 33
click at [374, 209] on button "Save" at bounding box center [367, 217] width 83 height 33
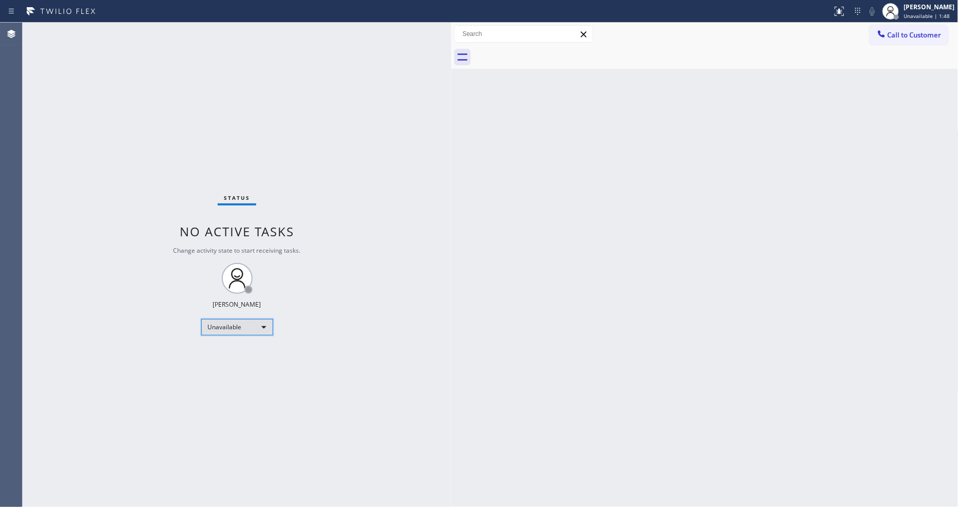
click at [251, 321] on div "Unavailable" at bounding box center [237, 327] width 72 height 16
click at [243, 351] on li "Available" at bounding box center [236, 354] width 70 height 12
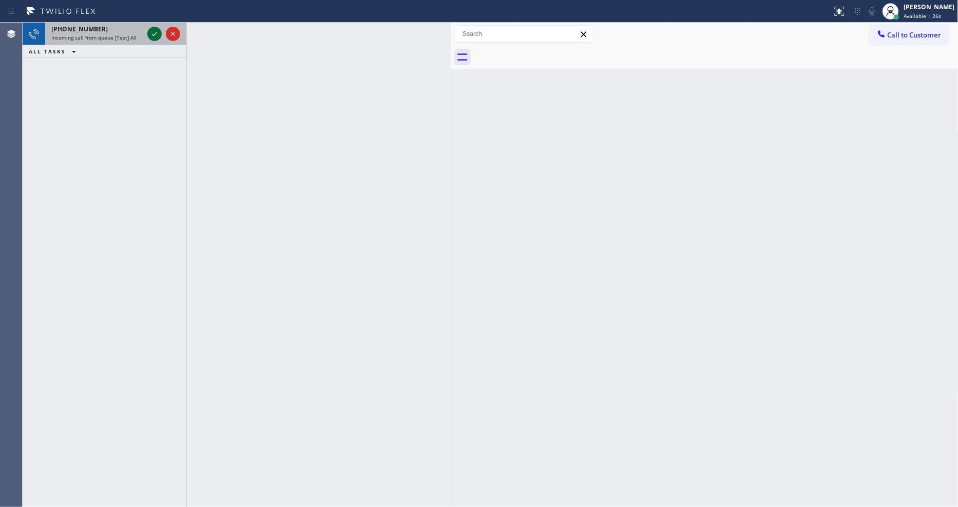
click at [157, 31] on icon at bounding box center [154, 34] width 12 height 12
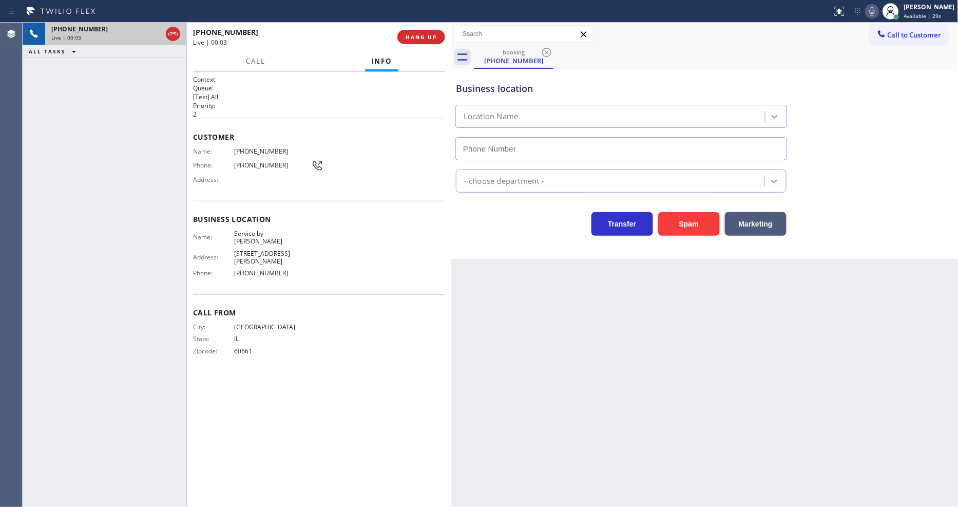
type input "[PHONE_NUMBER]"
click at [423, 36] on span "HANG UP" at bounding box center [420, 36] width 31 height 7
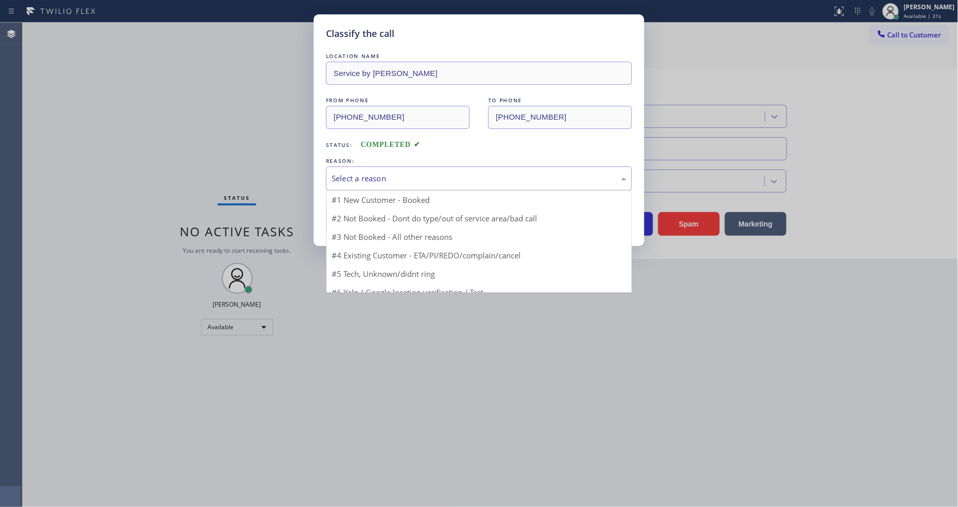
click at [377, 176] on div "Select a reason" at bounding box center [479, 178] width 295 height 12
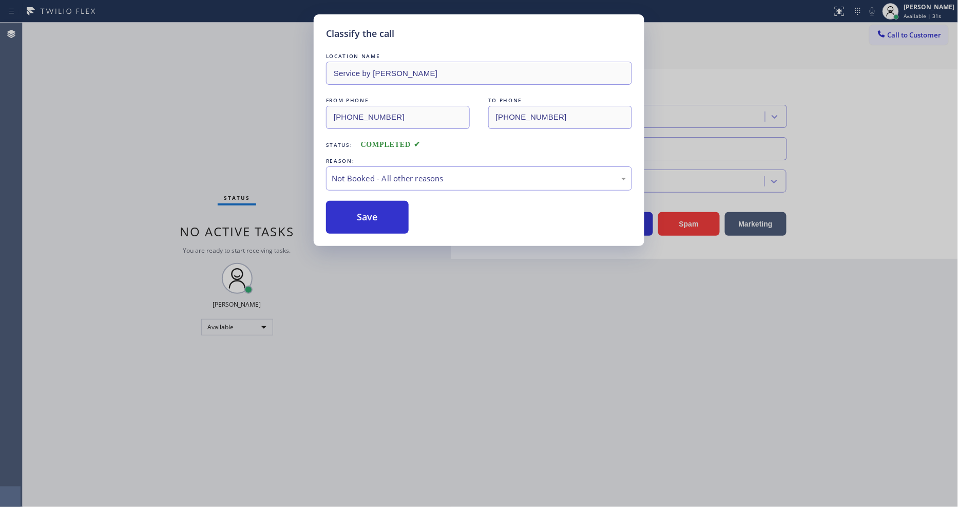
click at [371, 205] on button "Save" at bounding box center [367, 217] width 83 height 33
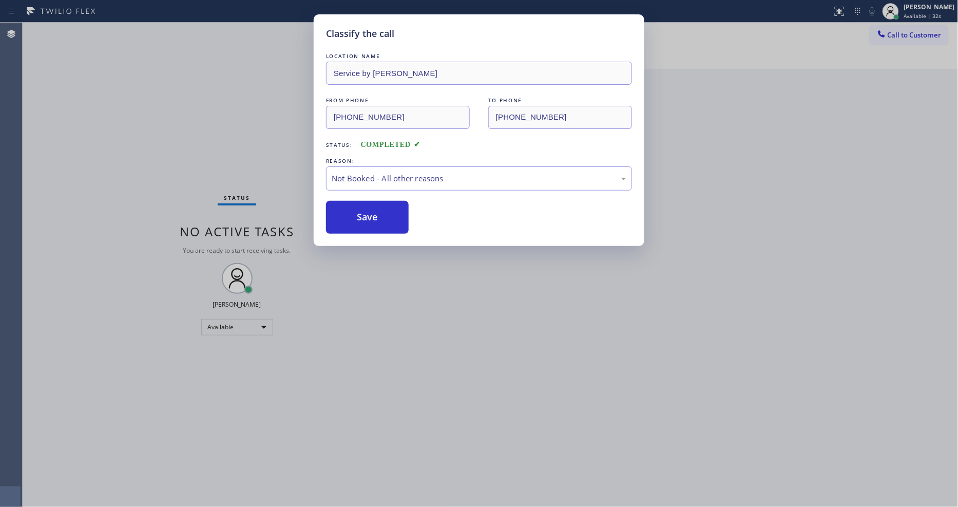
click at [371, 205] on button "Save" at bounding box center [367, 217] width 83 height 33
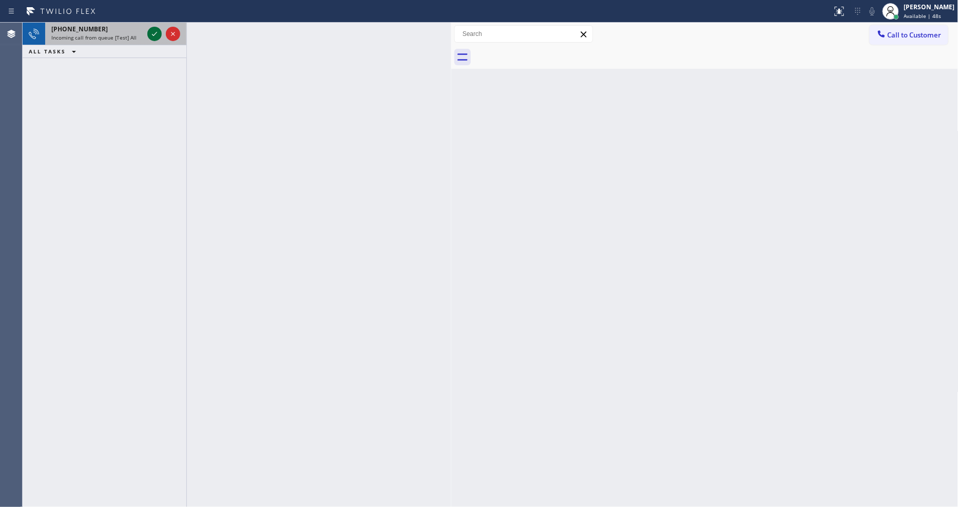
click at [158, 33] on icon at bounding box center [154, 34] width 12 height 12
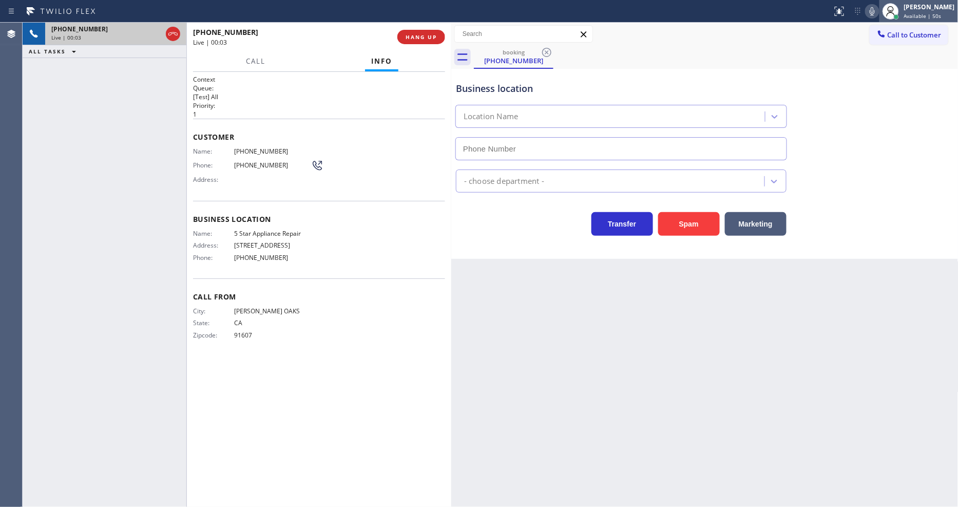
type input "[PHONE_NUMBER]"
click at [265, 229] on span "5 Star Appliance Repair" at bounding box center [272, 233] width 77 height 8
click at [249, 147] on span "[PHONE_NUMBER]" at bounding box center [272, 151] width 77 height 8
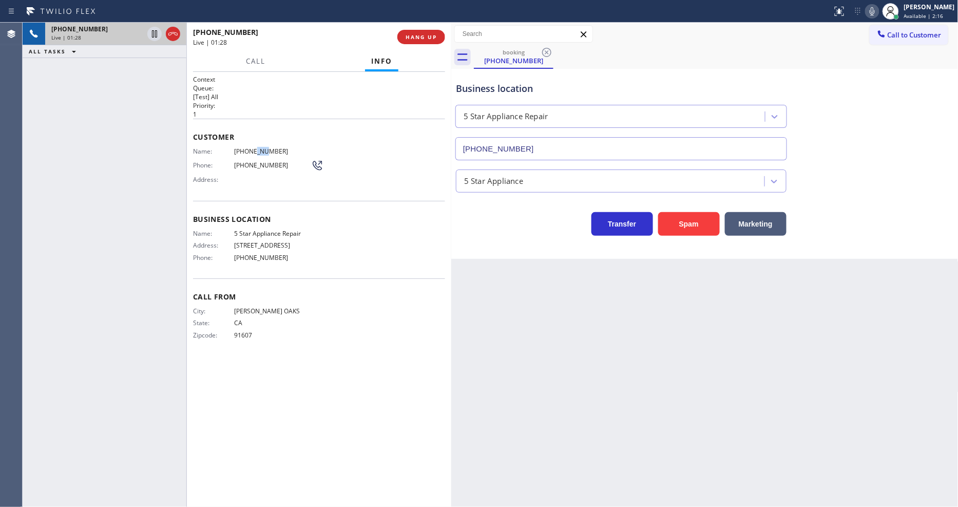
click at [249, 148] on span "[PHONE_NUMBER]" at bounding box center [272, 151] width 77 height 8
click at [262, 143] on div "Customer Name: [PHONE_NUMBER] Phone: [PHONE_NUMBER] Address:" at bounding box center [319, 160] width 252 height 82
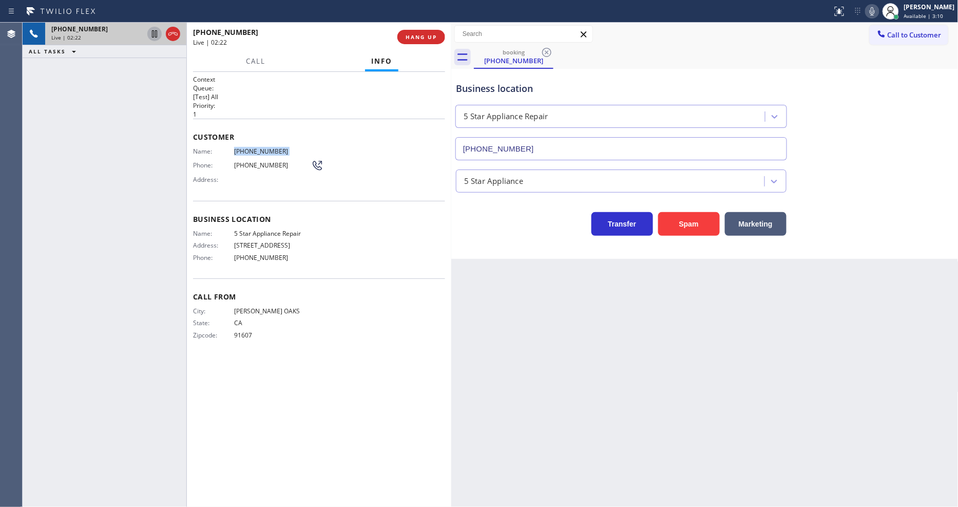
click at [152, 34] on icon at bounding box center [154, 33] width 5 height 7
click at [874, 16] on icon at bounding box center [872, 11] width 12 height 12
click at [802, 341] on div "Back to Dashboard Change Sender ID Customers Technicians Select a contact Outbo…" at bounding box center [704, 265] width 507 height 484
click at [240, 152] on div "Name: [PHONE_NUMBER] Phone: [PHONE_NUMBER] Address:" at bounding box center [258, 167] width 130 height 41
click at [240, 151] on span "[PHONE_NUMBER]" at bounding box center [272, 151] width 77 height 8
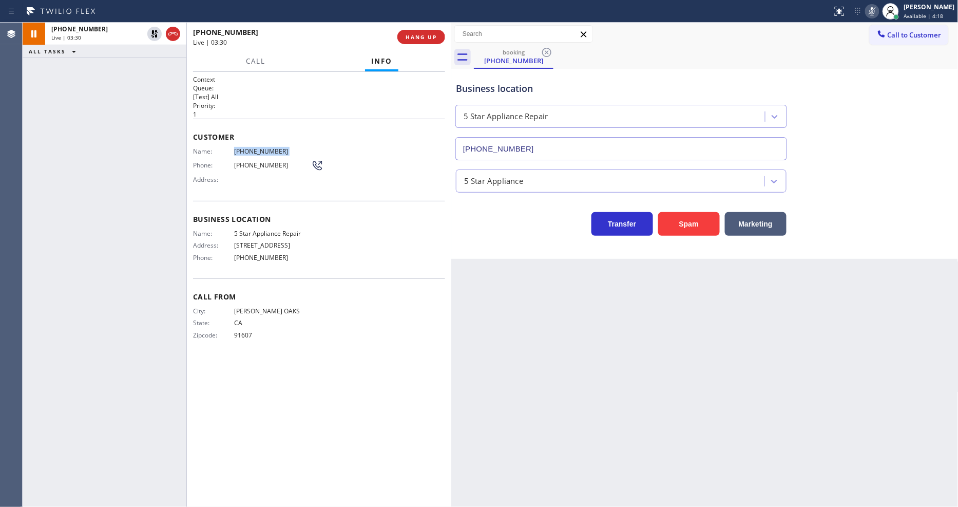
click at [240, 151] on span "[PHONE_NUMBER]" at bounding box center [272, 151] width 77 height 8
drag, startPoint x: 734, startPoint y: 303, endPoint x: 681, endPoint y: 127, distance: 183.5
click at [734, 303] on div "Back to Dashboard Change Sender ID Customers Technicians Select a contact Outbo…" at bounding box center [704, 265] width 507 height 484
click at [152, 33] on icon at bounding box center [154, 33] width 7 height 7
click at [875, 12] on icon at bounding box center [871, 11] width 5 height 8
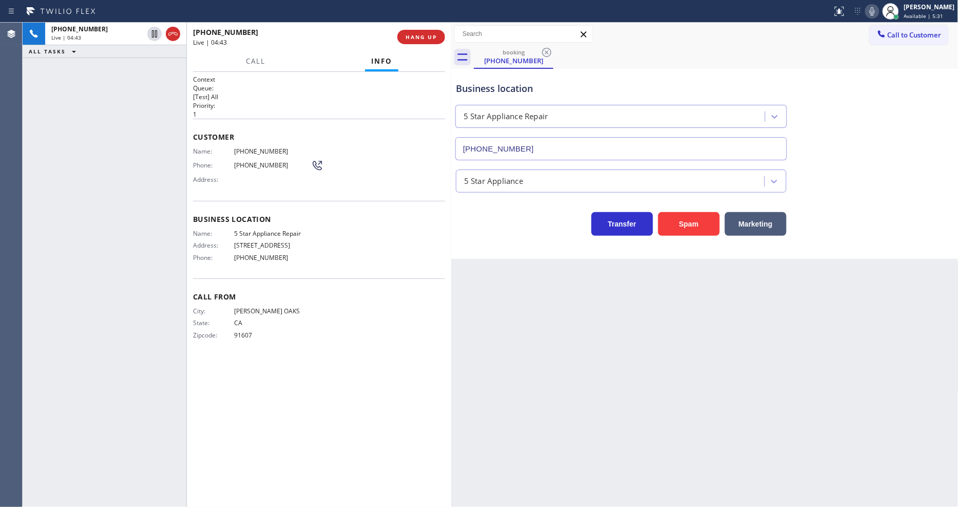
click at [247, 140] on div "Customer Name: [PHONE_NUMBER] Phone: [PHONE_NUMBER] Address:" at bounding box center [319, 160] width 252 height 82
click at [244, 147] on span "[PHONE_NUMBER]" at bounding box center [272, 151] width 77 height 8
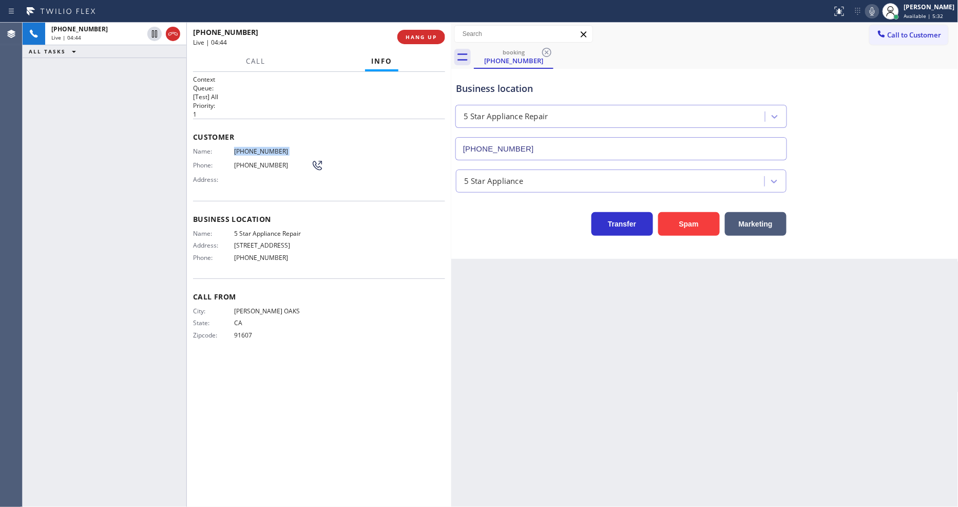
click at [244, 147] on span "[PHONE_NUMBER]" at bounding box center [272, 151] width 77 height 8
click at [154, 35] on icon at bounding box center [154, 34] width 12 height 12
click at [878, 15] on icon at bounding box center [872, 11] width 12 height 12
drag, startPoint x: 413, startPoint y: 326, endPoint x: 369, endPoint y: 454, distance: 135.4
click at [412, 326] on div "City: [GEOGRAPHIC_DATA]: [US_STATE] Zipcode: 91607" at bounding box center [319, 325] width 252 height 36
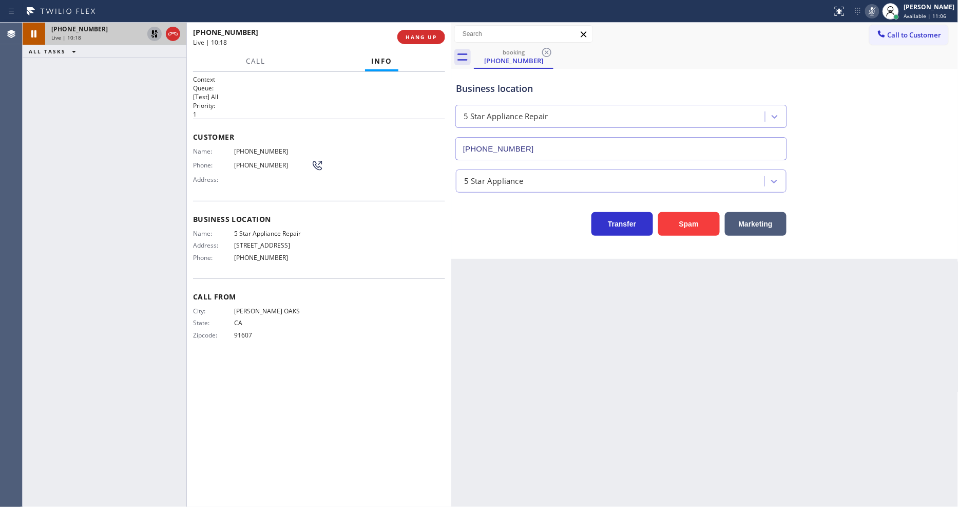
click at [151, 31] on icon at bounding box center [154, 34] width 12 height 12
click at [875, 14] on icon at bounding box center [871, 11] width 5 height 8
click at [418, 34] on span "HANG UP" at bounding box center [420, 36] width 31 height 7
click at [418, 34] on span "COMPLETE" at bounding box center [418, 36] width 35 height 7
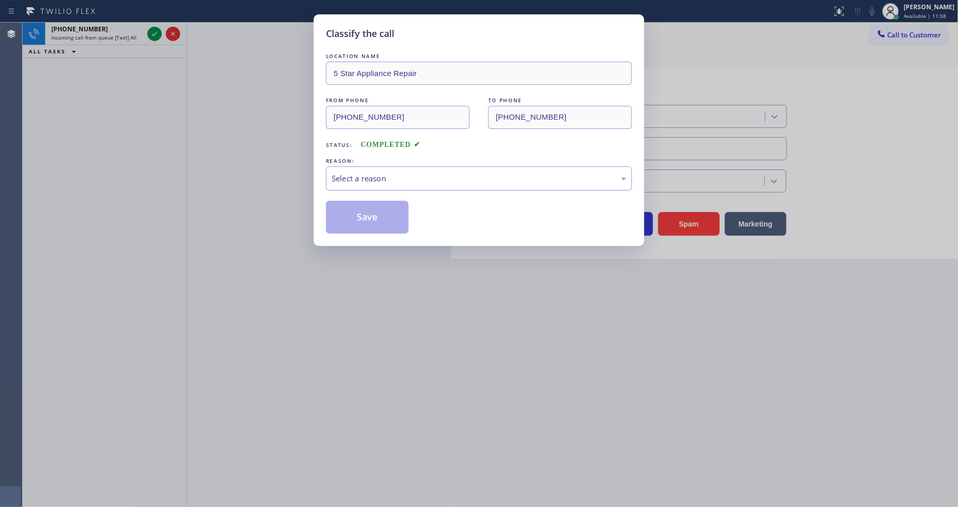
click at [371, 175] on div "Select a reason" at bounding box center [479, 178] width 295 height 12
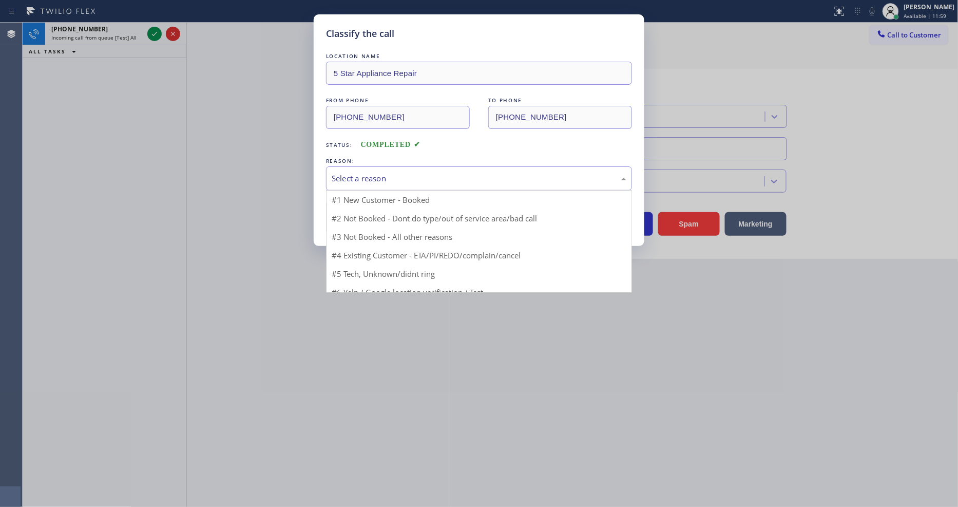
drag, startPoint x: 371, startPoint y: 183, endPoint x: 365, endPoint y: 212, distance: 29.3
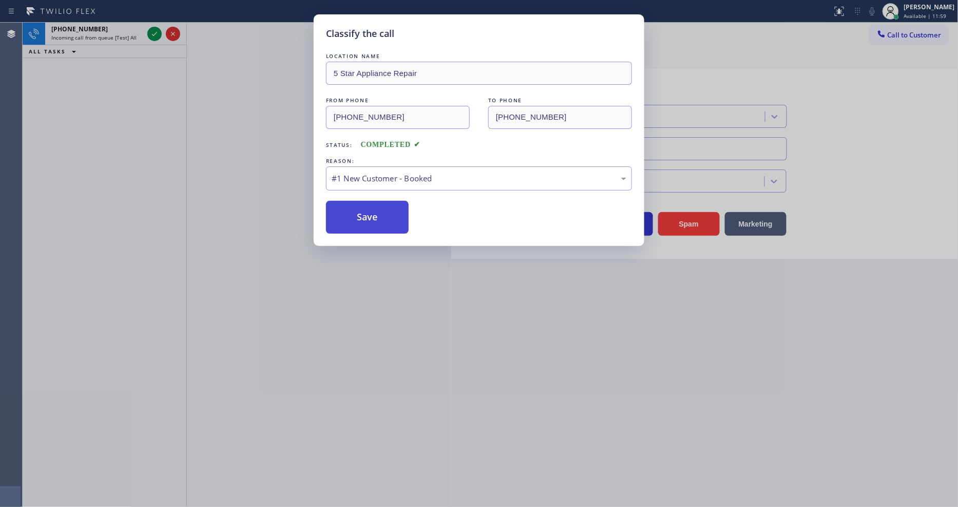
click at [364, 212] on button "Save" at bounding box center [367, 217] width 83 height 33
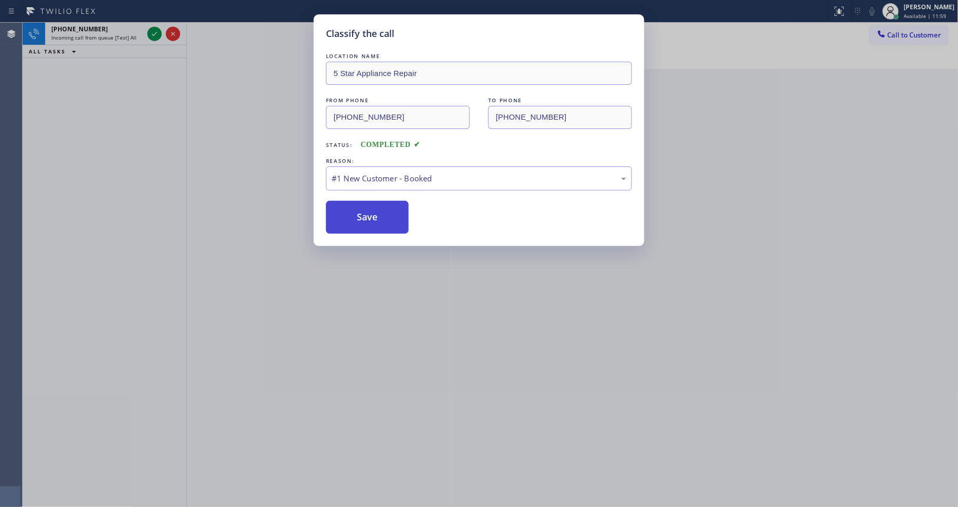
click at [364, 212] on button "Save" at bounding box center [367, 217] width 83 height 33
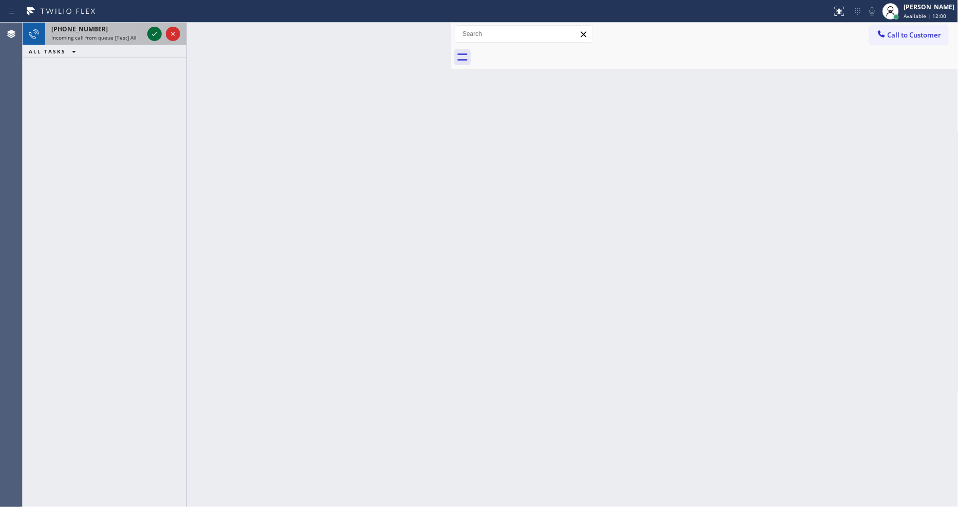
click at [156, 34] on icon at bounding box center [154, 34] width 12 height 12
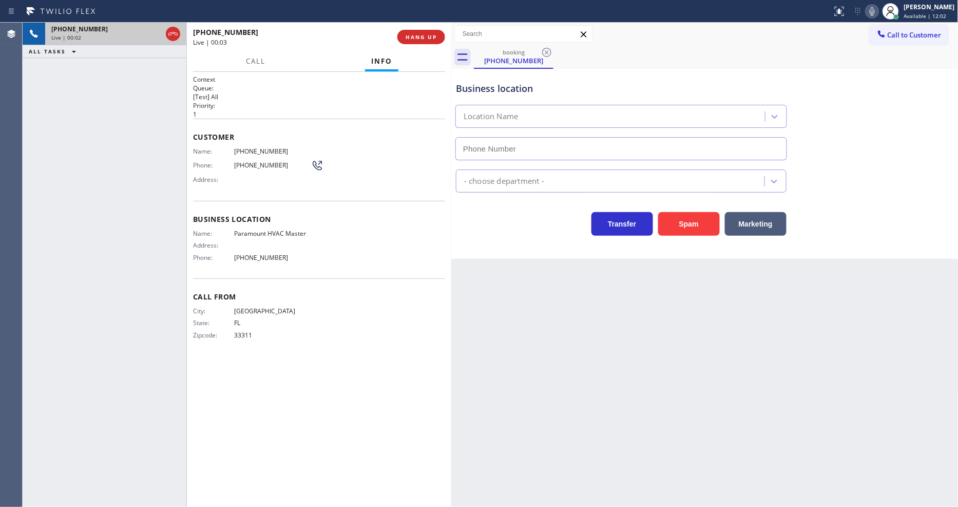
type input "[PHONE_NUMBER]"
drag, startPoint x: 410, startPoint y: 34, endPoint x: 575, endPoint y: 38, distance: 165.3
click at [411, 34] on span "HANG UP" at bounding box center [420, 36] width 31 height 7
click at [897, 14] on icon at bounding box center [890, 11] width 12 height 12
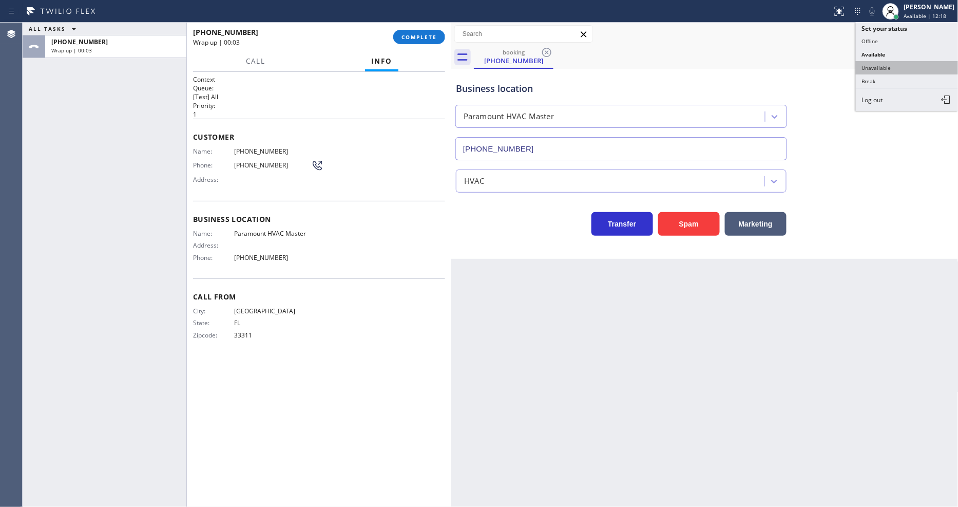
click at [874, 70] on button "Unavailable" at bounding box center [907, 67] width 103 height 13
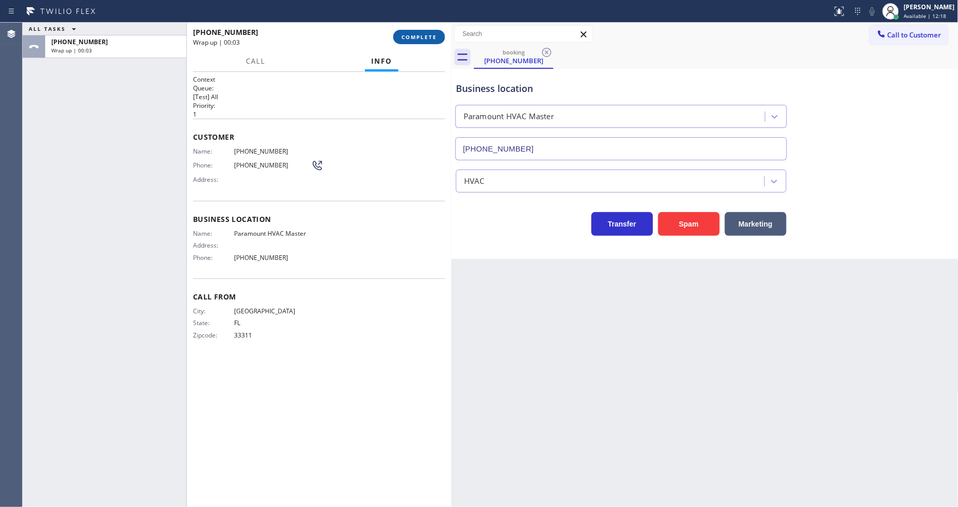
click at [409, 33] on span "COMPLETE" at bounding box center [418, 36] width 35 height 7
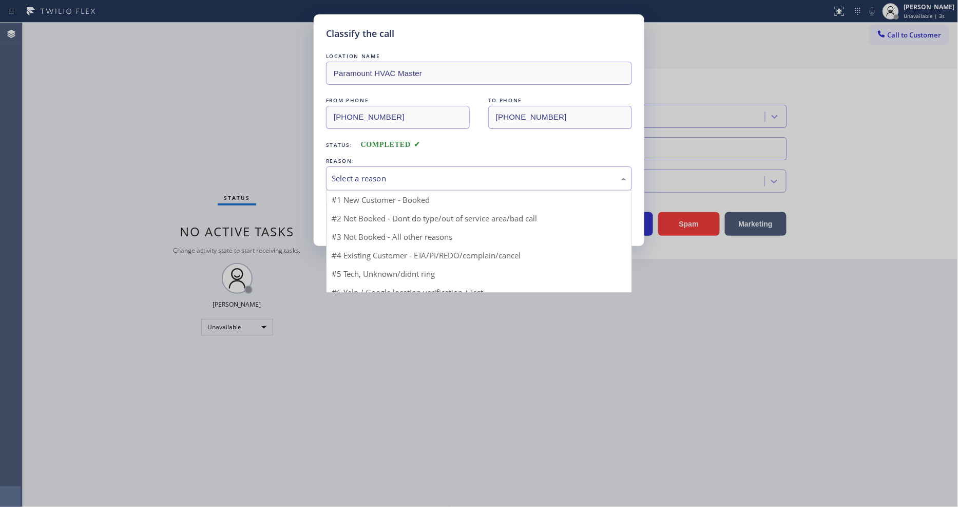
click at [373, 172] on div "Select a reason" at bounding box center [479, 178] width 295 height 12
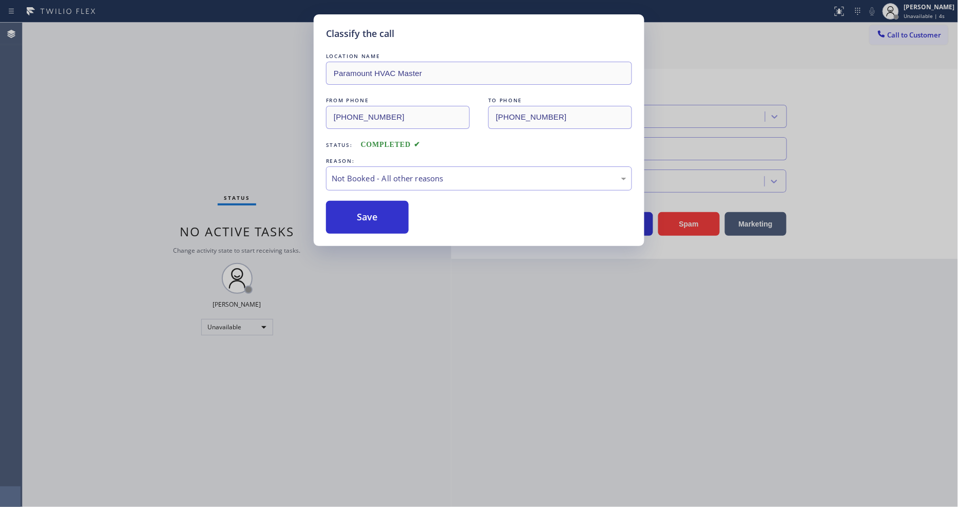
click at [363, 207] on button "Save" at bounding box center [367, 217] width 83 height 33
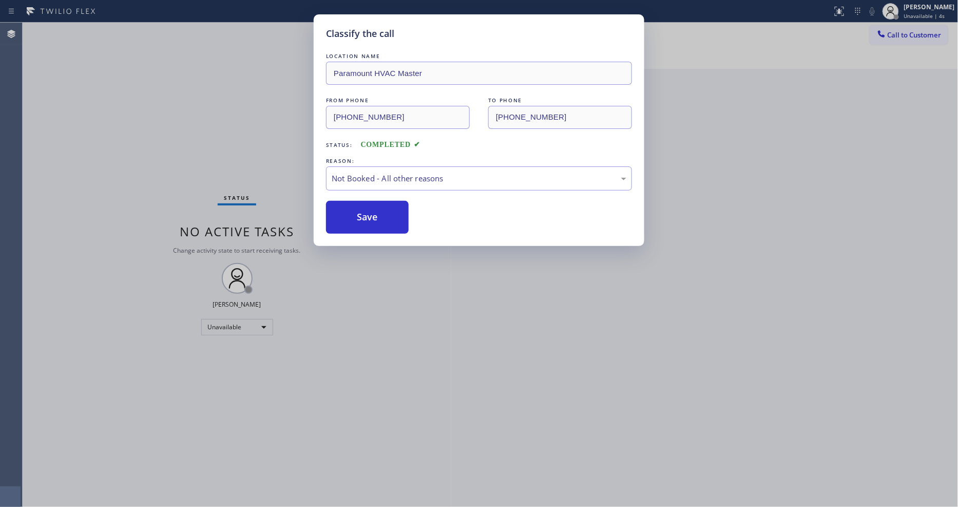
click at [363, 207] on button "Save" at bounding box center [367, 217] width 83 height 33
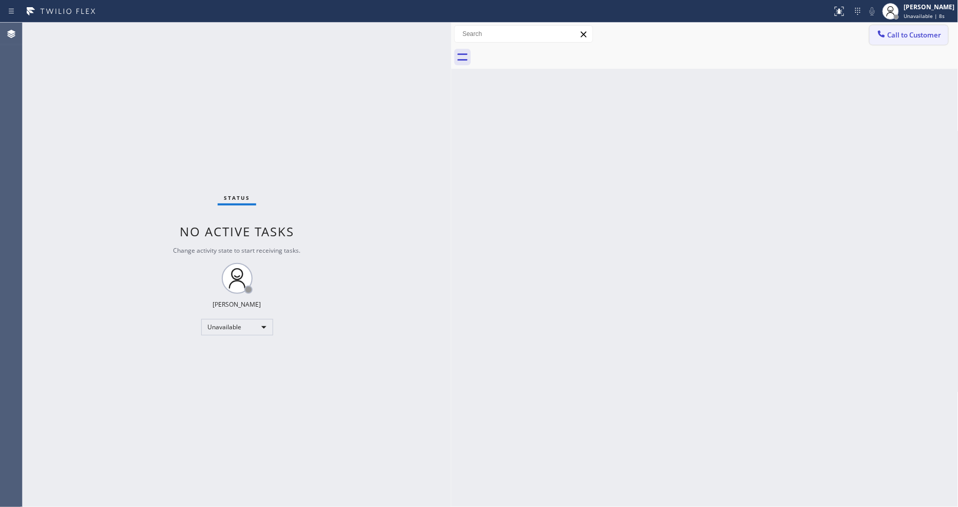
click at [874, 42] on button "Call to Customer" at bounding box center [908, 35] width 79 height 20
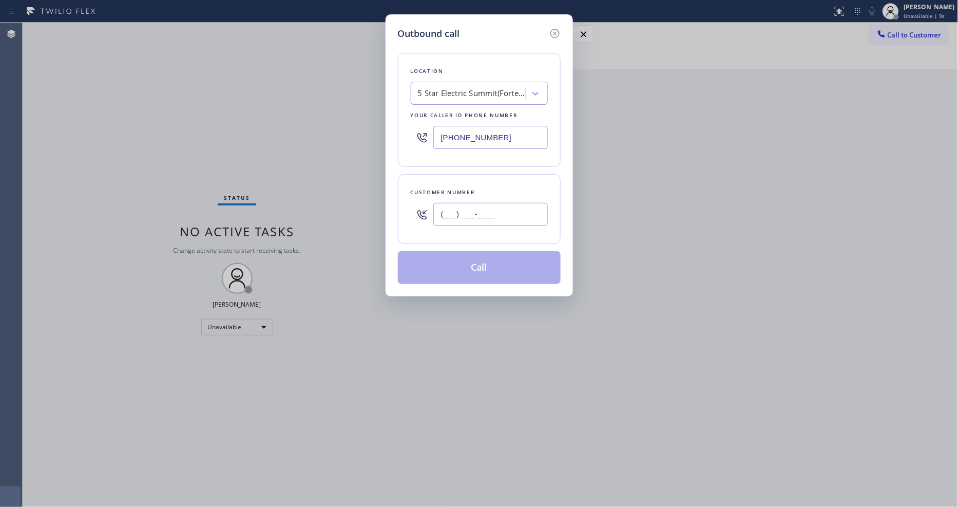
click at [492, 212] on input "(___) ___-____" at bounding box center [490, 214] width 114 height 23
paste input "617) 784-6777"
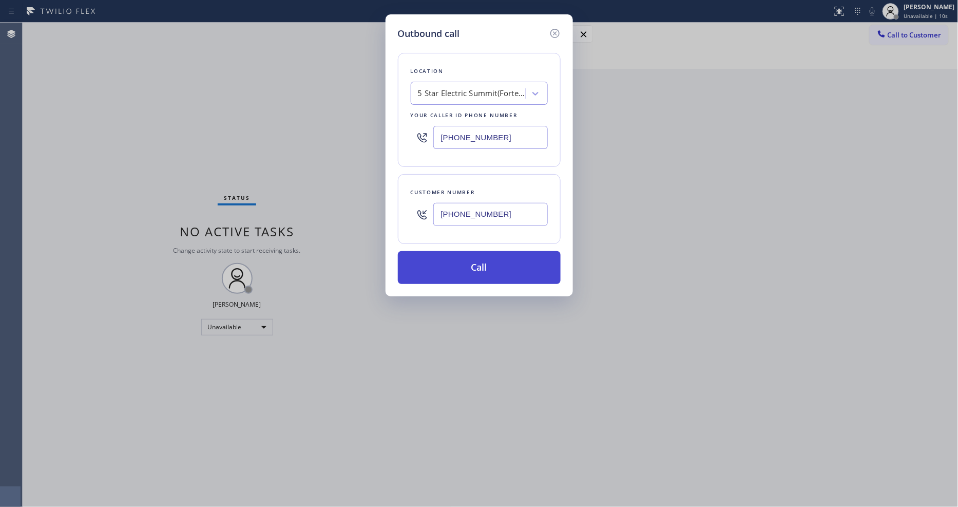
type input "[PHONE_NUMBER]"
click at [469, 266] on button "Call" at bounding box center [479, 267] width 163 height 33
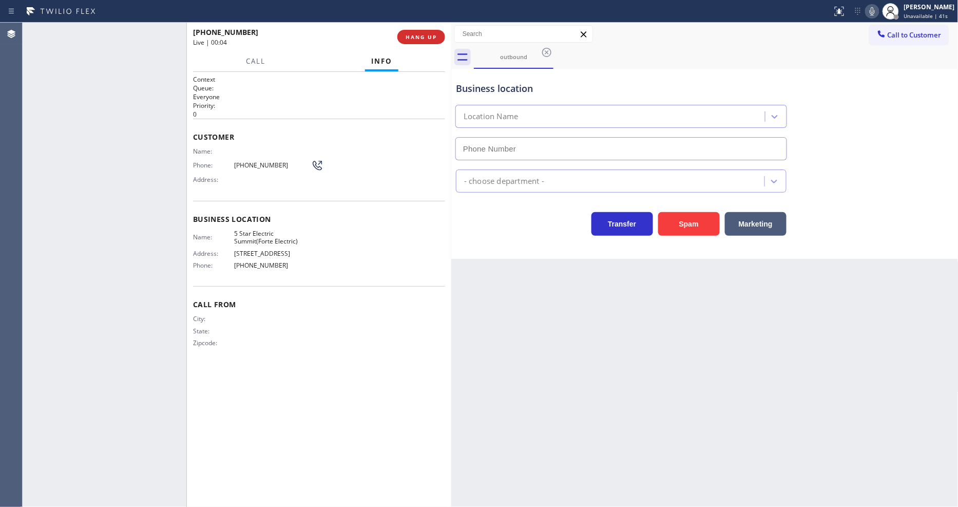
type input "[PHONE_NUMBER]"
click at [416, 40] on span "HANG UP" at bounding box center [420, 36] width 31 height 7
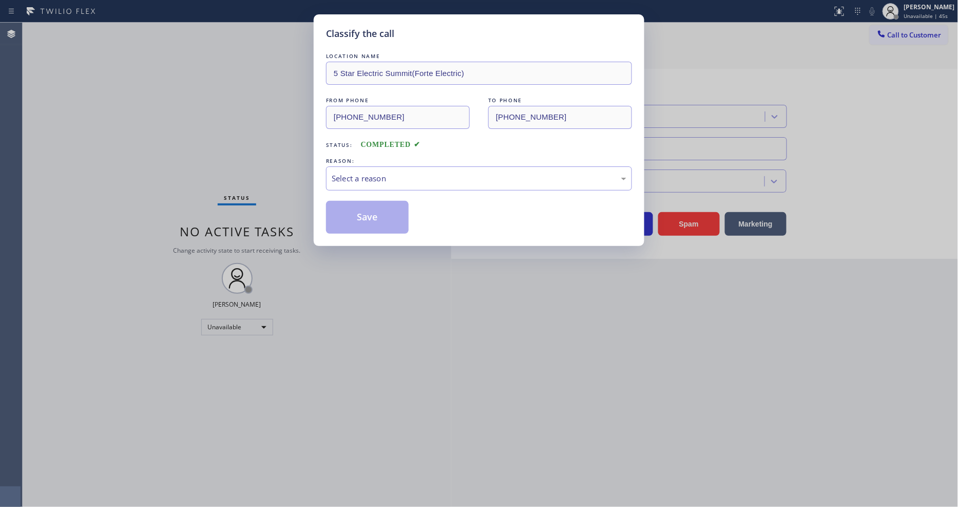
click at [378, 172] on div "Select a reason" at bounding box center [479, 178] width 295 height 12
click at [371, 212] on button "Save" at bounding box center [367, 217] width 83 height 33
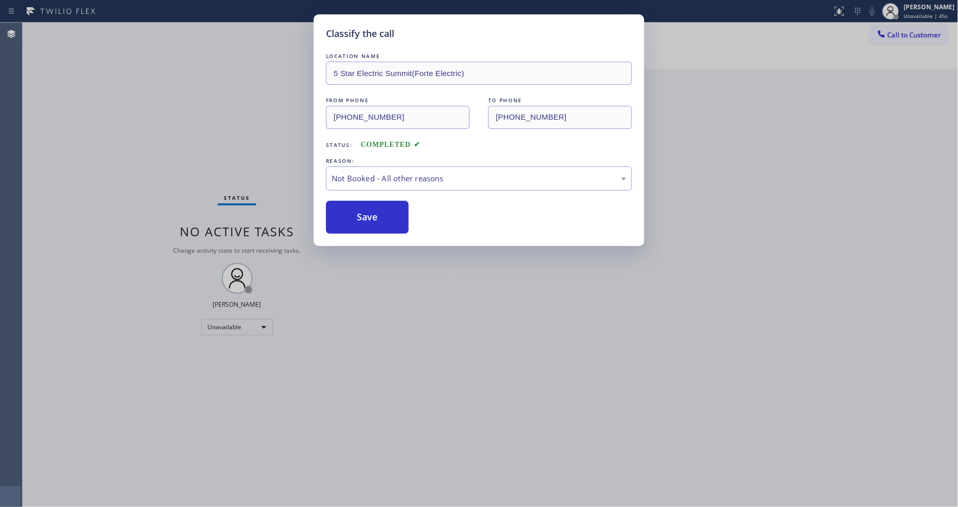
click at [371, 212] on button "Save" at bounding box center [367, 217] width 83 height 33
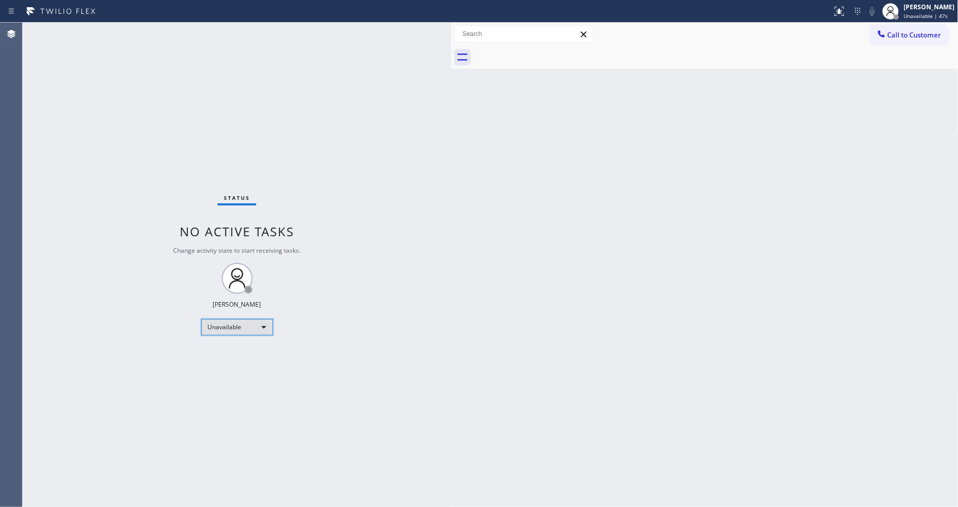
click at [233, 320] on div "Unavailable" at bounding box center [237, 327] width 72 height 16
click at [240, 353] on li "Available" at bounding box center [236, 354] width 70 height 12
drag, startPoint x: 681, startPoint y: 255, endPoint x: 653, endPoint y: 303, distance: 55.4
click at [681, 255] on div "Back to Dashboard Change Sender ID Customers Technicians Select a contact Outbo…" at bounding box center [704, 265] width 507 height 484
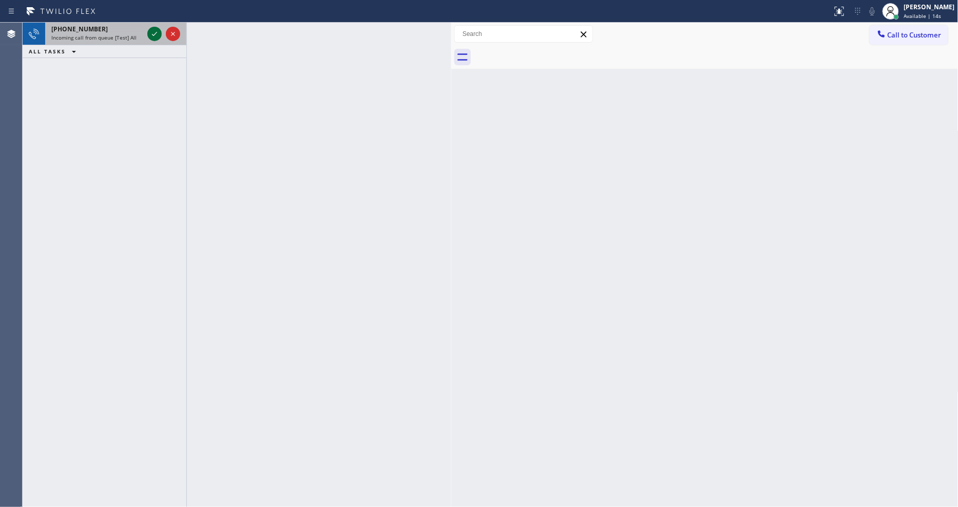
click at [151, 33] on icon at bounding box center [154, 34] width 12 height 12
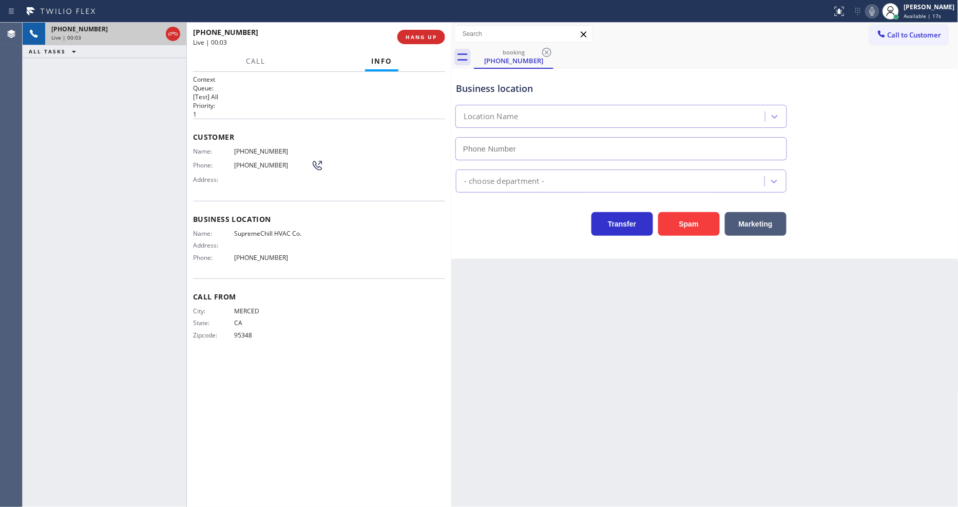
type input "[PHONE_NUMBER]"
click at [421, 40] on span "HANG UP" at bounding box center [420, 36] width 31 height 7
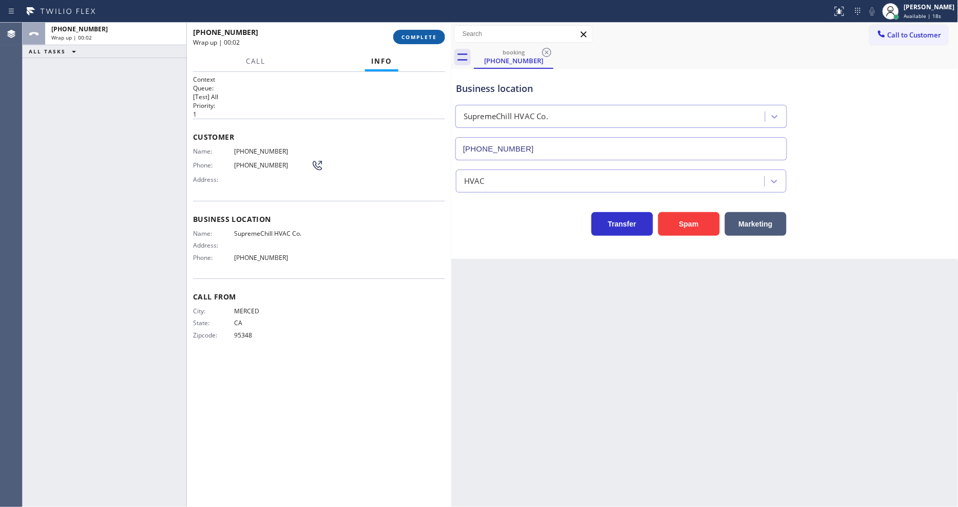
click at [421, 40] on span "COMPLETE" at bounding box center [418, 36] width 35 height 7
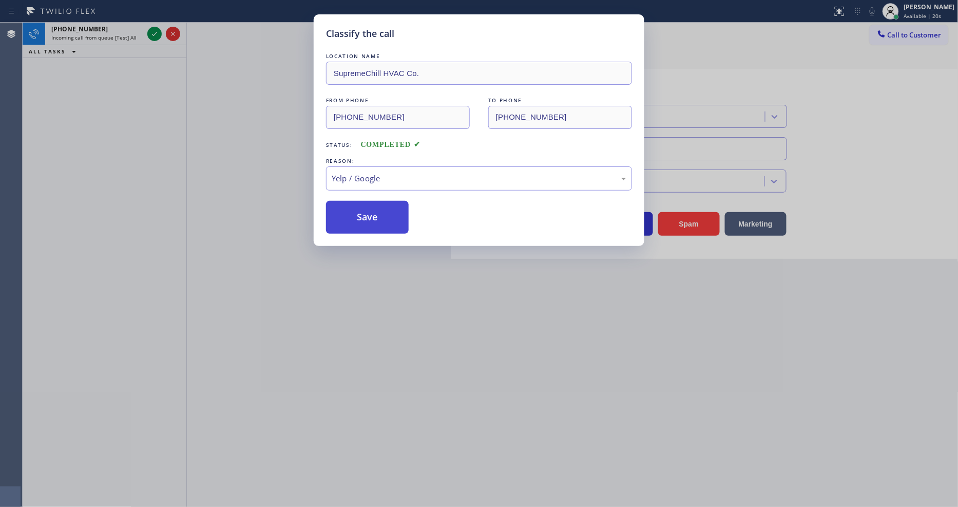
click at [372, 218] on button "Save" at bounding box center [367, 217] width 83 height 33
click at [372, 217] on button "Save" at bounding box center [367, 217] width 83 height 33
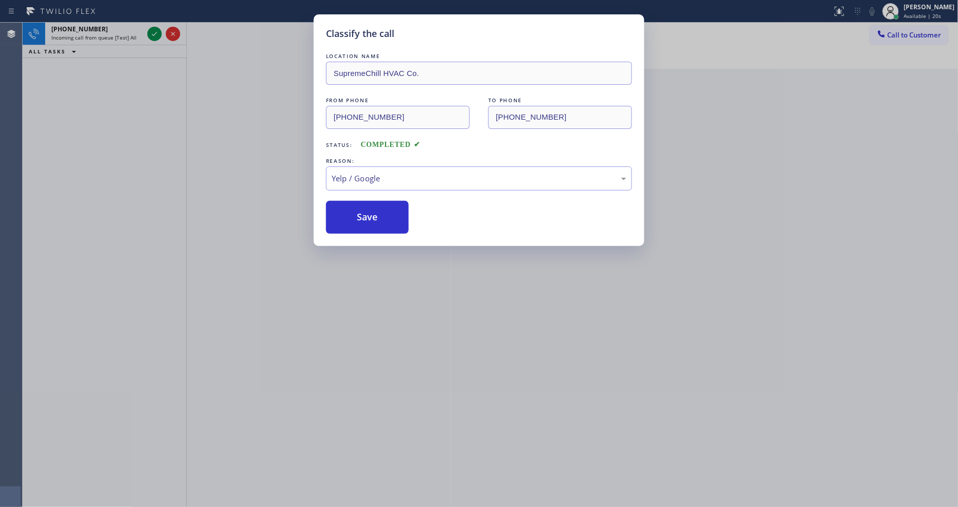
drag, startPoint x: 372, startPoint y: 217, endPoint x: 346, endPoint y: 152, distance: 69.6
click at [372, 218] on button "Save" at bounding box center [367, 217] width 83 height 33
click at [152, 31] on icon at bounding box center [154, 34] width 12 height 12
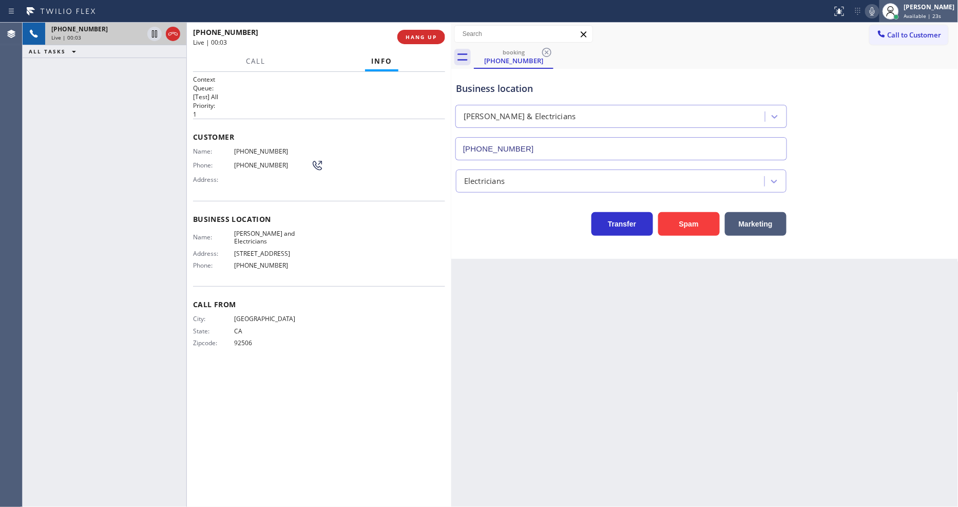
type input "[PHONE_NUMBER]"
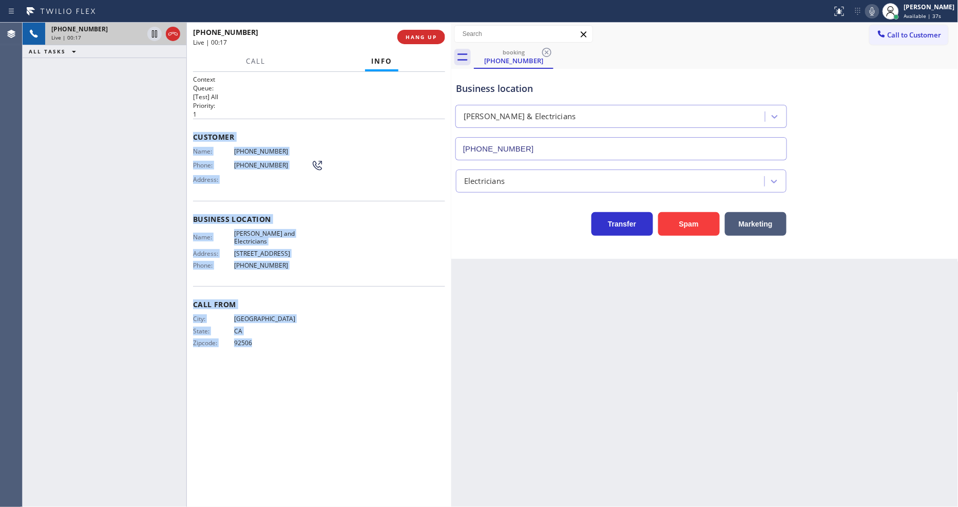
drag, startPoint x: 191, startPoint y: 132, endPoint x: 333, endPoint y: 446, distance: 343.6
click at [333, 446] on div "Context Queue: [Test] All Priority: 1 Customer Name: [PHONE_NUMBER] Phone: [PHO…" at bounding box center [319, 289] width 264 height 435
click at [152, 26] on div at bounding box center [163, 34] width 37 height 23
drag, startPoint x: 157, startPoint y: 37, endPoint x: 152, endPoint y: 33, distance: 6.9
click at [154, 33] on icon at bounding box center [154, 34] width 12 height 12
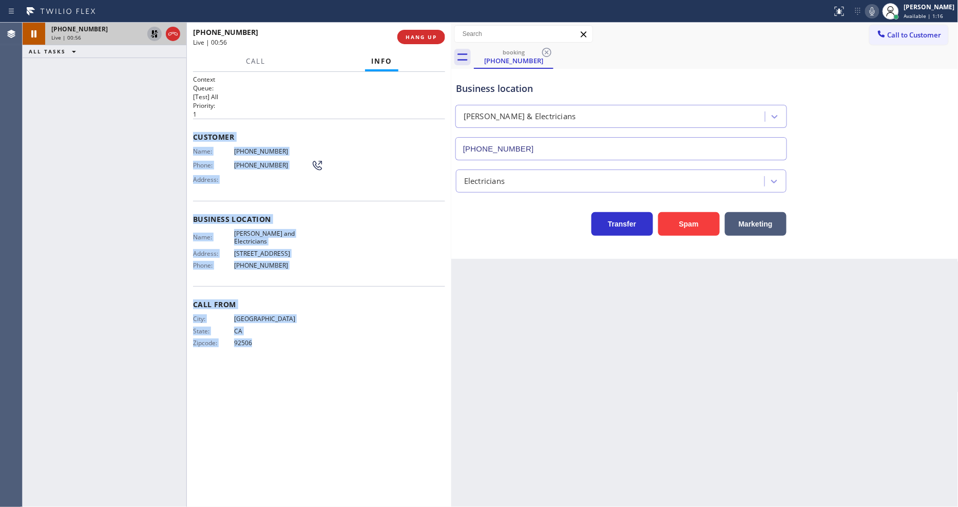
click at [152, 31] on icon at bounding box center [154, 33] width 7 height 7
click at [280, 320] on div "City: [GEOGRAPHIC_DATA]: [US_STATE] Zipcode: 92506" at bounding box center [252, 333] width 118 height 36
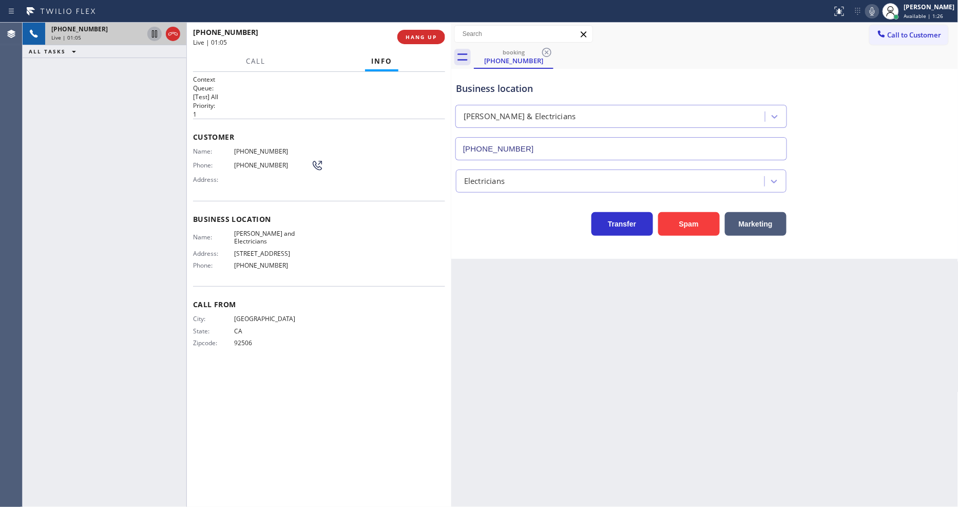
click at [283, 397] on div "Context Queue: [Test] All Priority: 1 Customer Name: [PHONE_NUMBER] Phone: [PHO…" at bounding box center [319, 289] width 252 height 429
click at [411, 37] on span "HANG UP" at bounding box center [420, 36] width 31 height 7
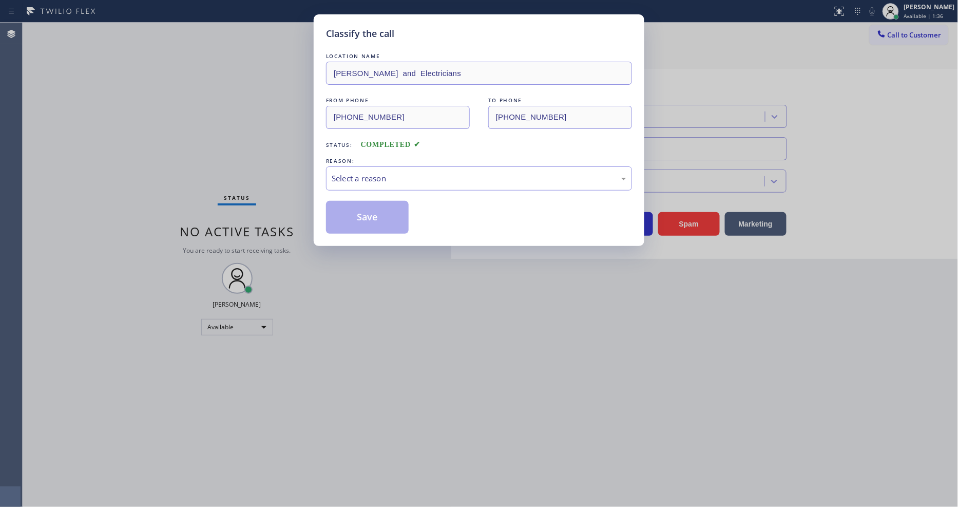
click at [356, 178] on div "Select a reason" at bounding box center [479, 178] width 295 height 12
click at [354, 214] on button "Save" at bounding box center [367, 217] width 83 height 33
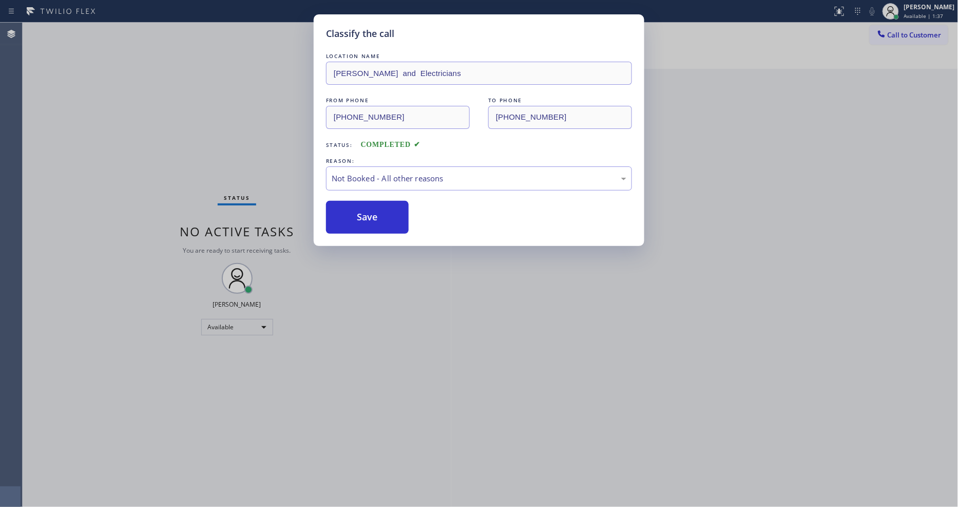
click at [354, 214] on button "Save" at bounding box center [367, 217] width 83 height 33
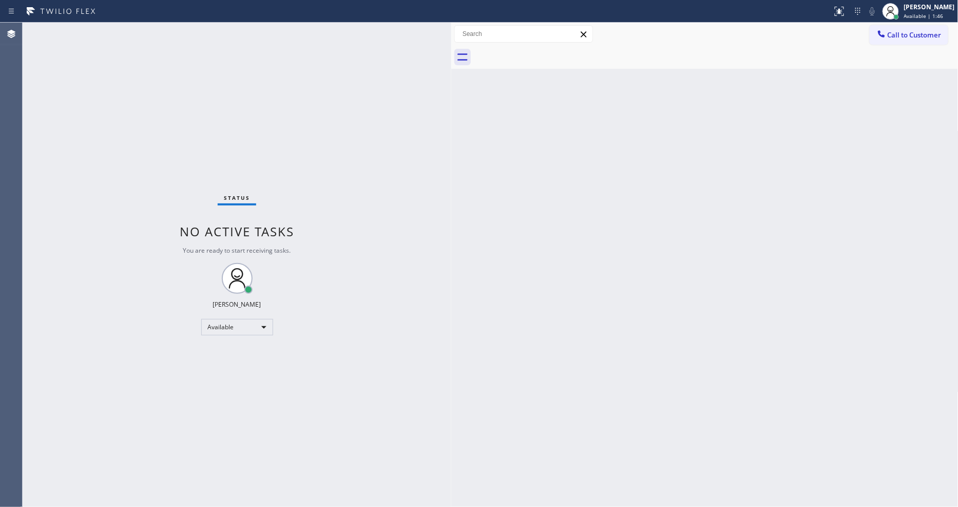
drag, startPoint x: 935, startPoint y: 31, endPoint x: 572, endPoint y: 122, distance: 373.6
click at [934, 31] on button "Call to Customer" at bounding box center [908, 35] width 79 height 20
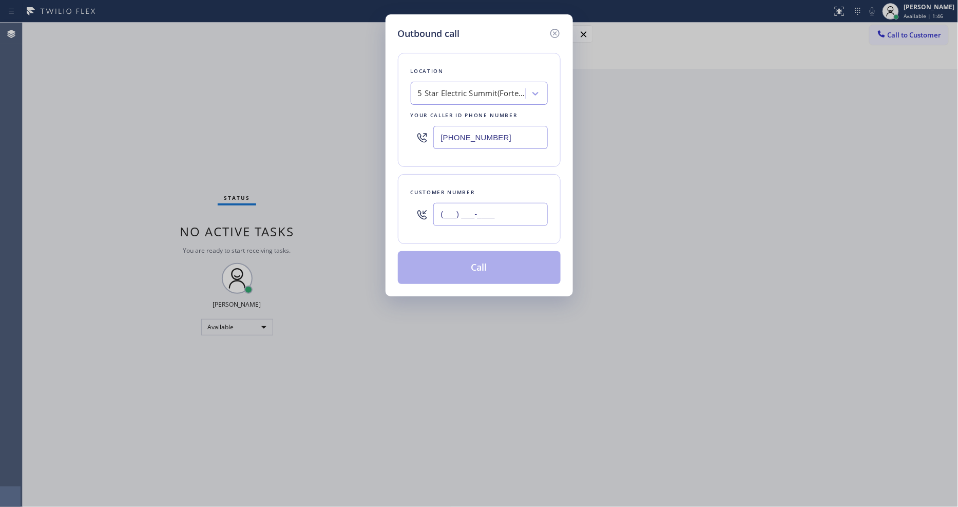
click at [462, 215] on input "(___) ___-____" at bounding box center [490, 214] width 114 height 23
paste input "617) 784-6777"
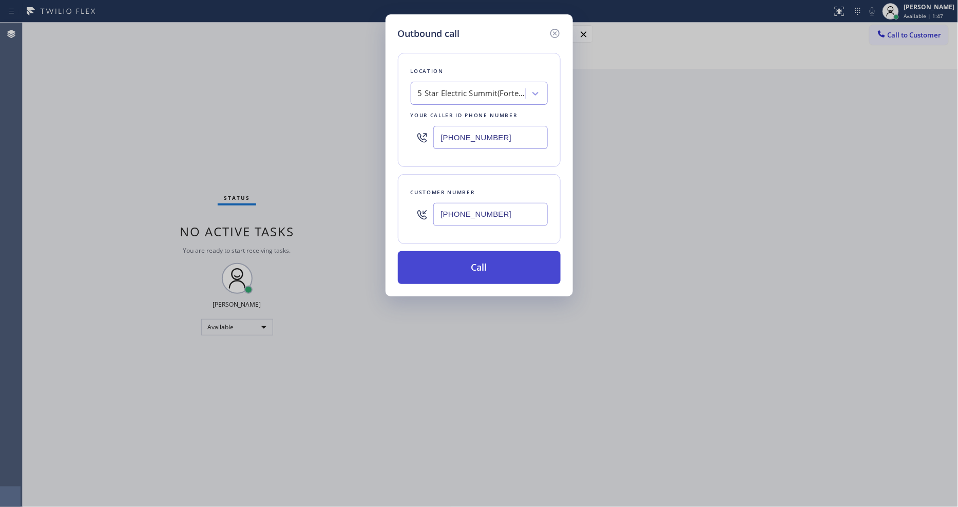
type input "[PHONE_NUMBER]"
click at [457, 268] on button "Call" at bounding box center [479, 267] width 163 height 33
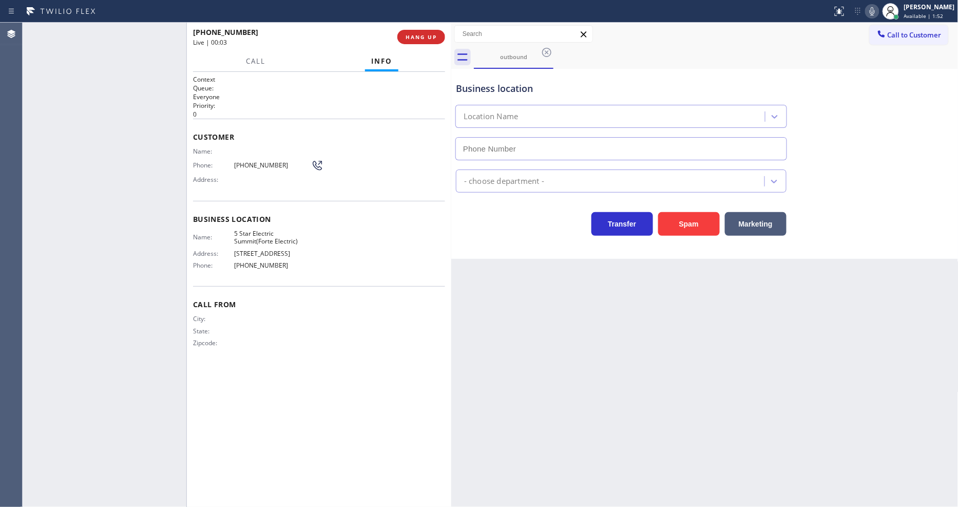
type input "[PHONE_NUMBER]"
click at [434, 33] on span "HANG UP" at bounding box center [420, 36] width 31 height 7
click at [430, 34] on span "HANG UP" at bounding box center [420, 36] width 31 height 7
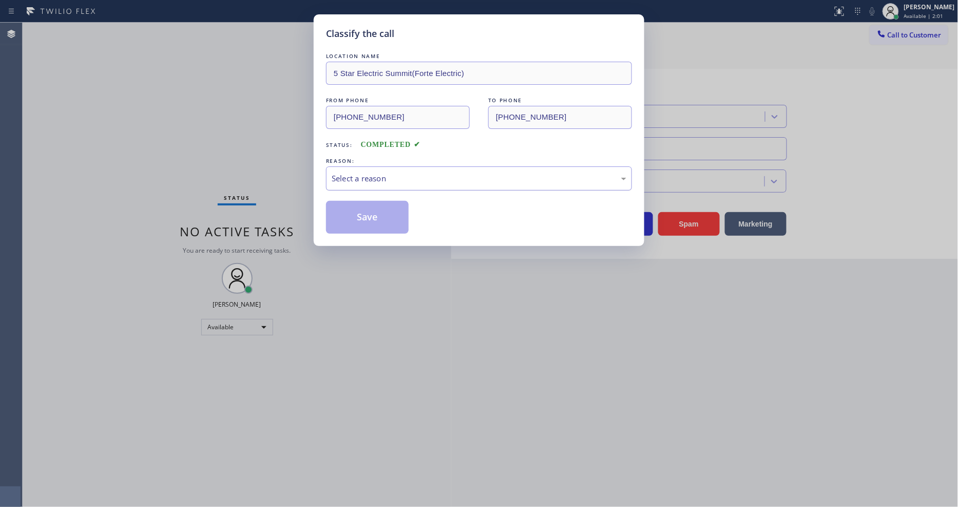
click at [359, 176] on div "Select a reason" at bounding box center [479, 178] width 295 height 12
click at [363, 207] on button "Save" at bounding box center [367, 217] width 83 height 33
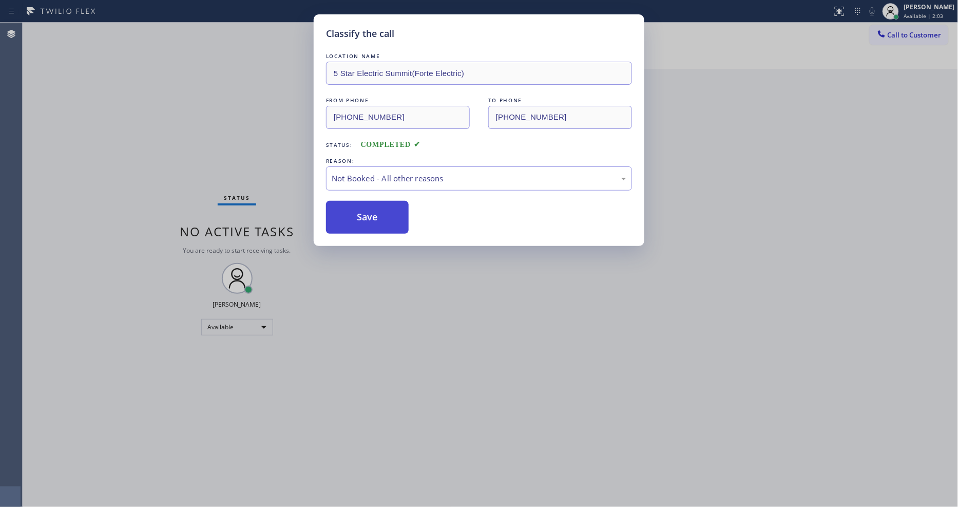
click at [362, 207] on button "Save" at bounding box center [367, 217] width 83 height 33
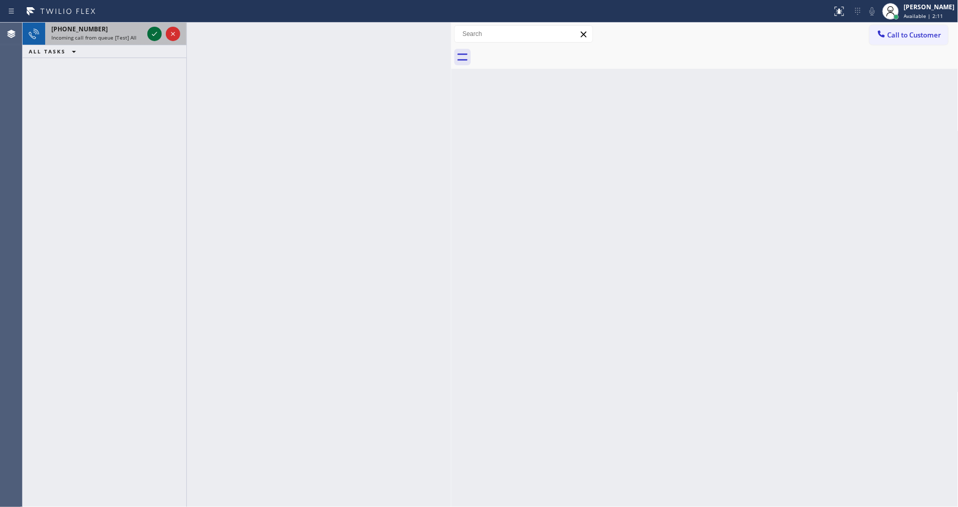
click at [153, 29] on icon at bounding box center [154, 34] width 12 height 12
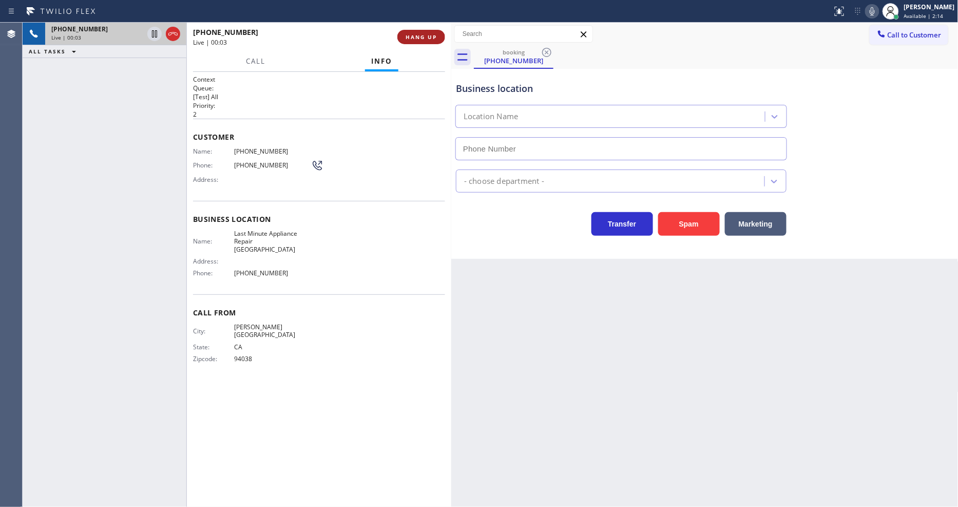
click at [434, 29] on div "[PHONE_NUMBER] Live | 00:03 HANG UP" at bounding box center [319, 37] width 252 height 27
type input "[PHONE_NUMBER]"
click at [434, 35] on span "HANG UP" at bounding box center [420, 36] width 31 height 7
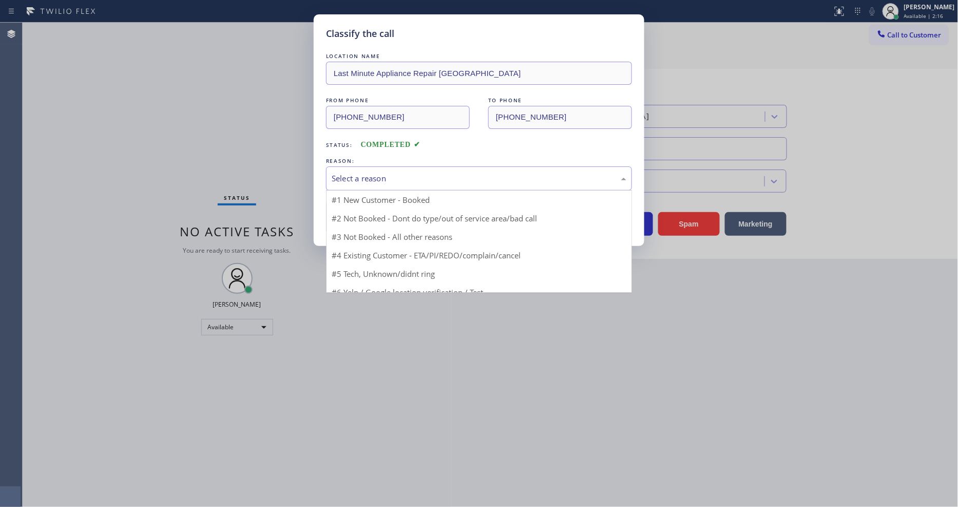
click at [388, 175] on div "Select a reason" at bounding box center [479, 178] width 295 height 12
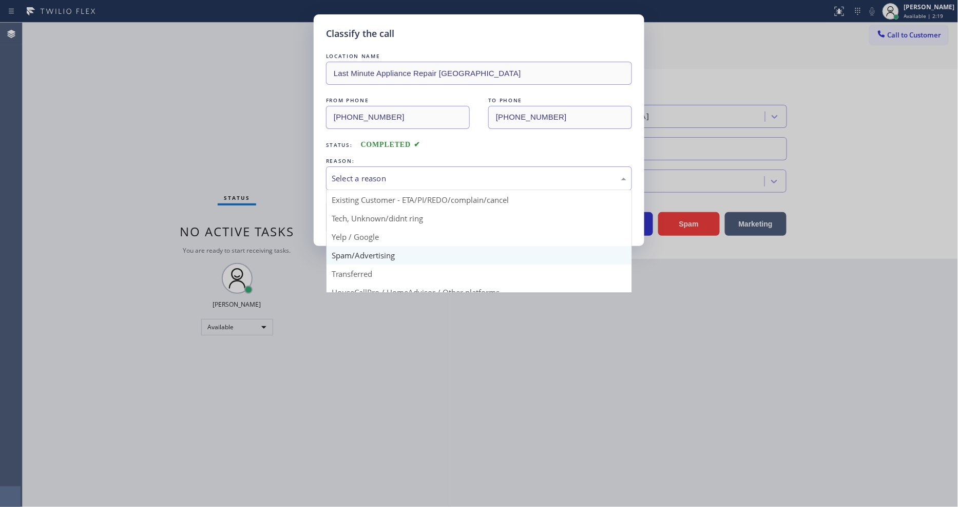
scroll to position [57, 0]
drag, startPoint x: 397, startPoint y: 233, endPoint x: 382, endPoint y: 222, distance: 18.5
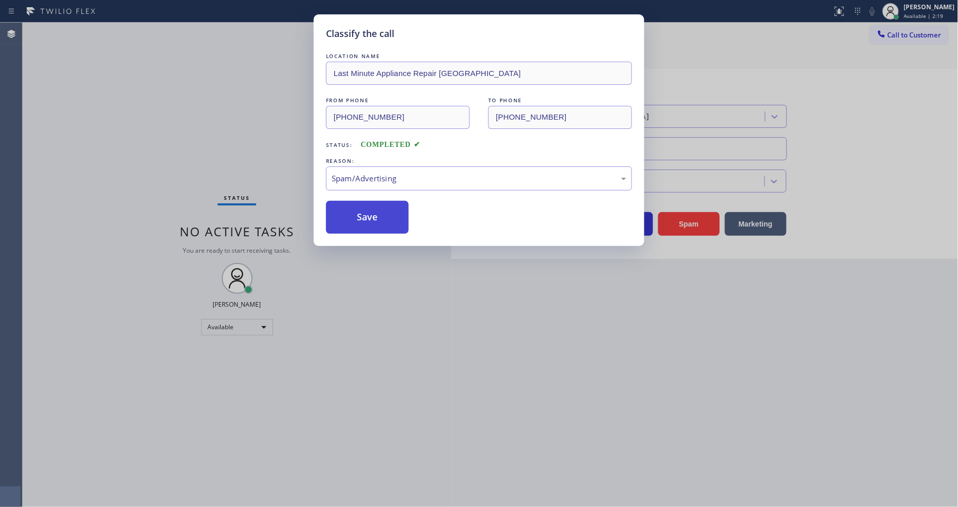
click at [382, 222] on button "Save" at bounding box center [367, 217] width 83 height 33
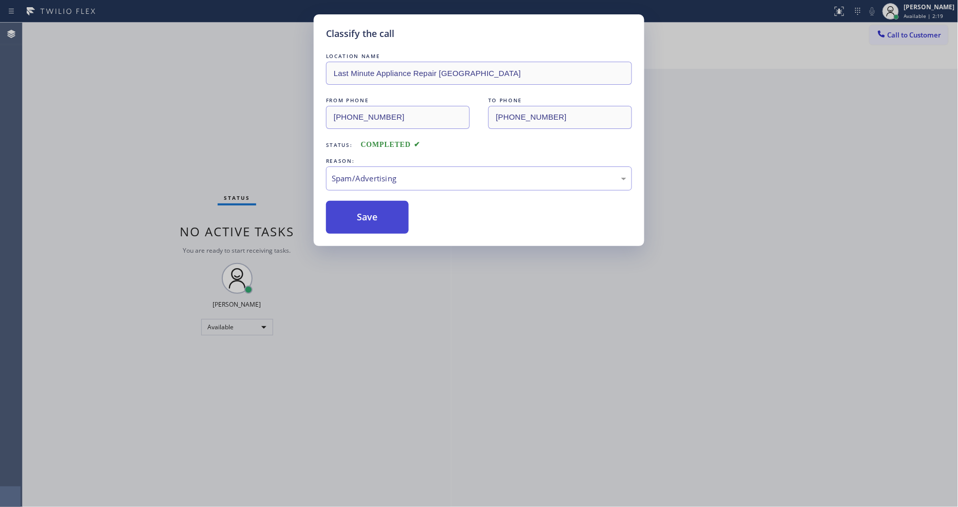
click at [382, 222] on button "Save" at bounding box center [367, 217] width 83 height 33
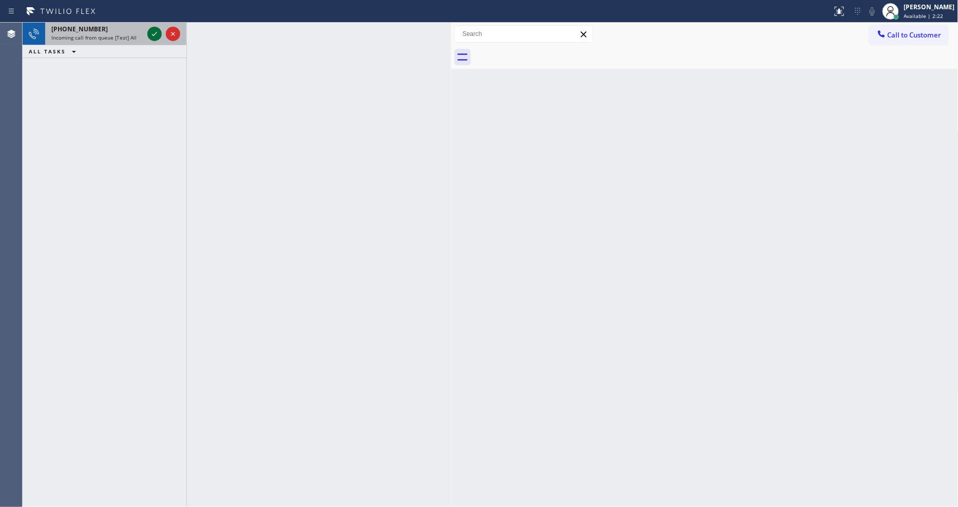
click at [156, 30] on icon at bounding box center [154, 34] width 12 height 12
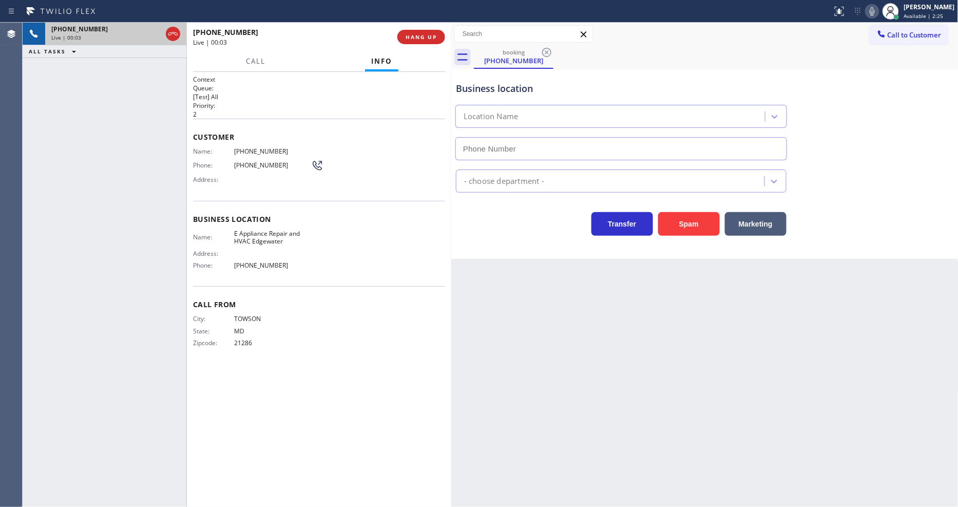
type input "[PHONE_NUMBER]"
click at [417, 38] on span "HANG UP" at bounding box center [420, 36] width 31 height 7
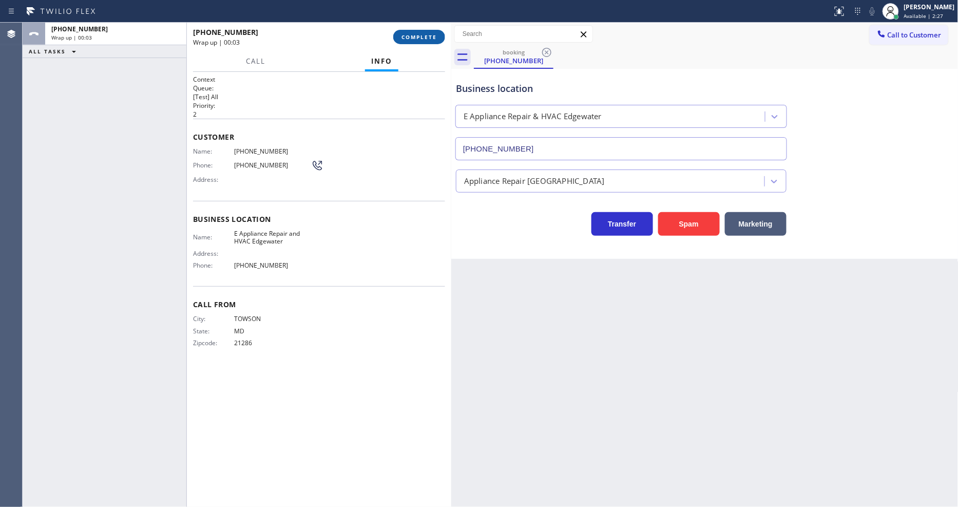
click at [417, 38] on span "COMPLETE" at bounding box center [418, 36] width 35 height 7
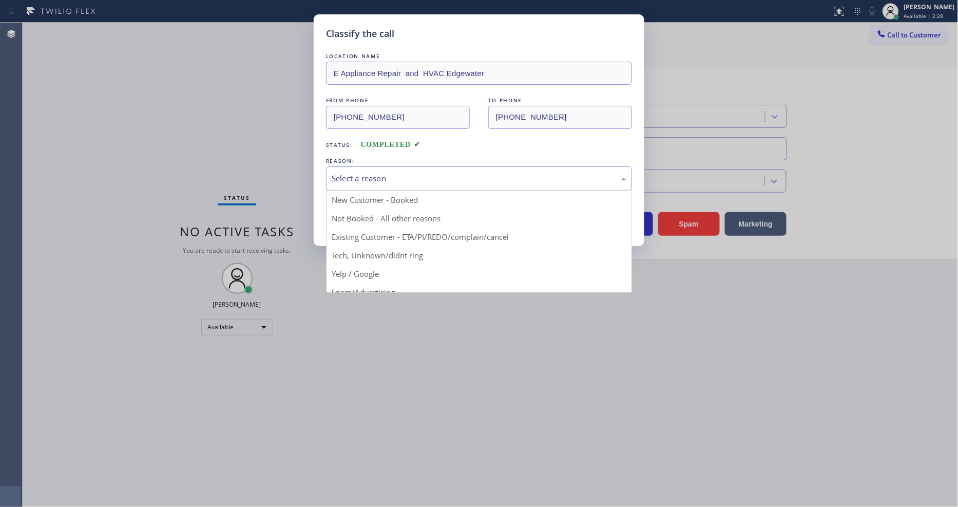
click at [394, 166] on div "Select a reason" at bounding box center [479, 178] width 306 height 24
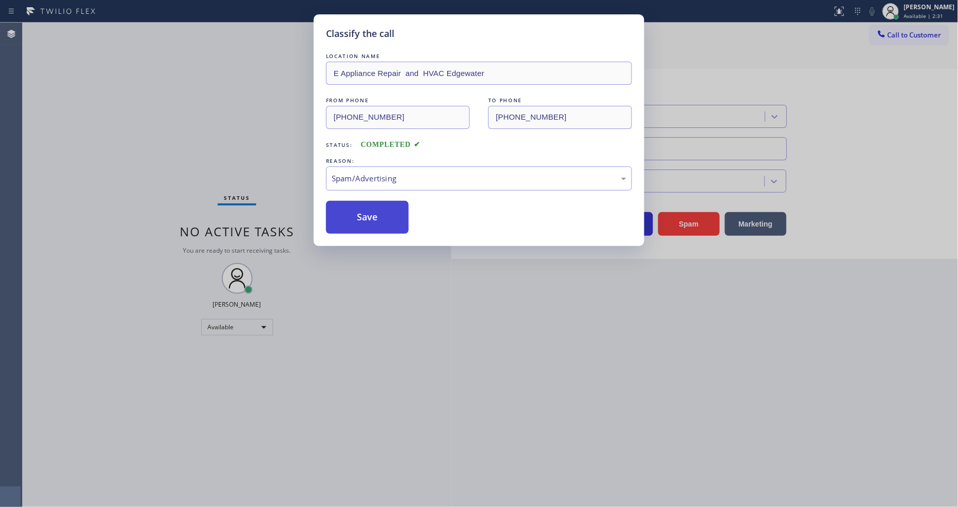
click at [380, 218] on button "Save" at bounding box center [367, 217] width 83 height 33
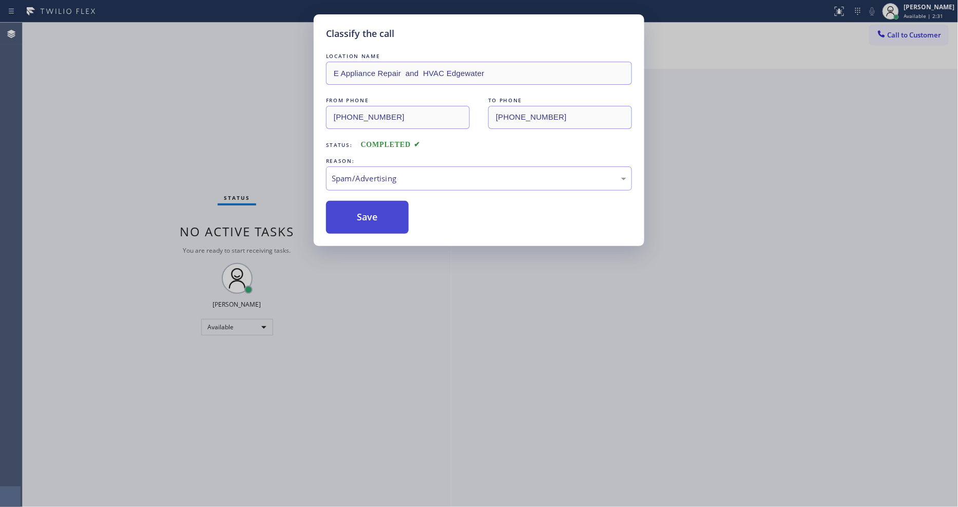
click at [380, 218] on button "Save" at bounding box center [367, 217] width 83 height 33
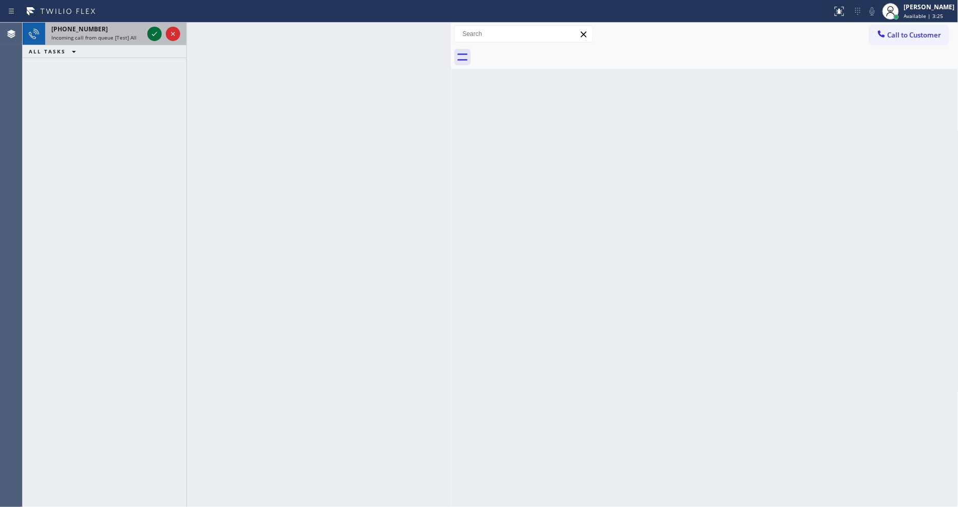
click at [158, 34] on div at bounding box center [154, 34] width 14 height 12
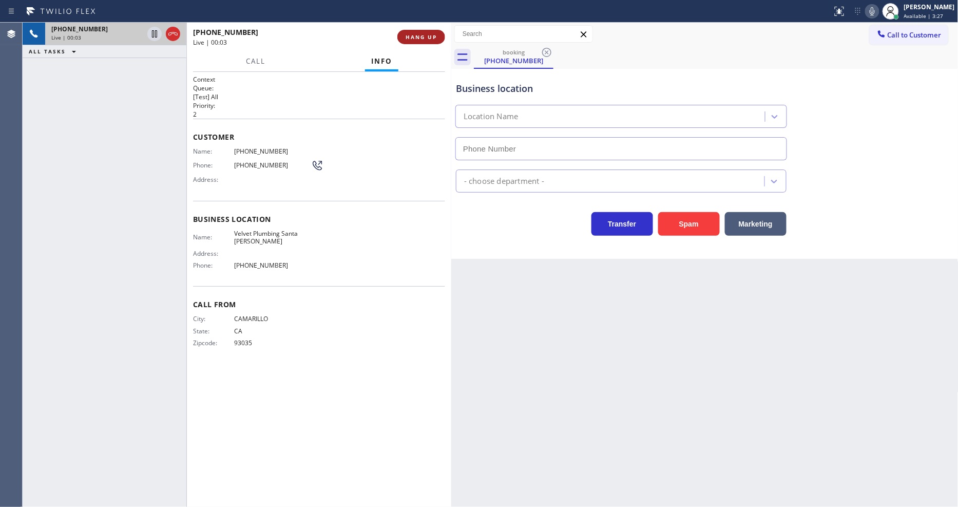
type input "[PHONE_NUMBER]"
click at [423, 41] on button "HANG UP" at bounding box center [421, 37] width 48 height 14
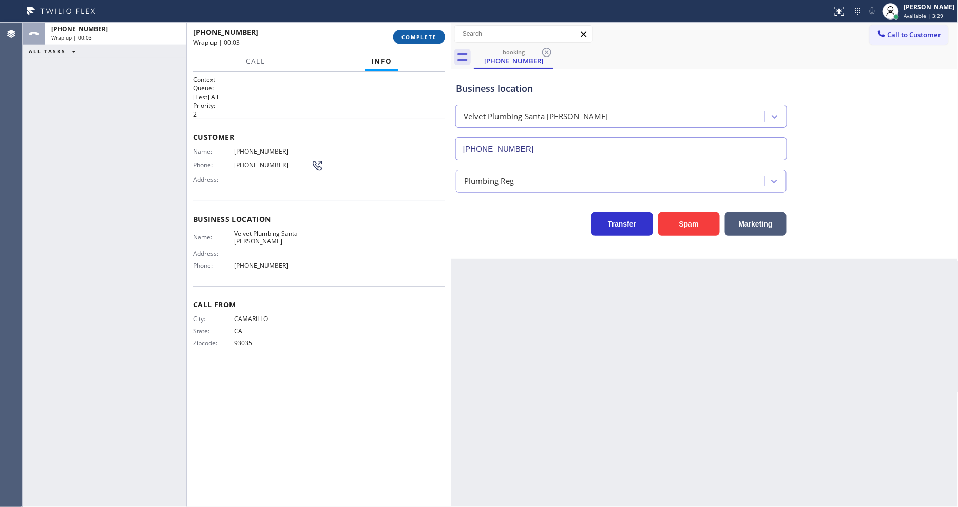
click at [426, 36] on span "COMPLETE" at bounding box center [418, 36] width 35 height 7
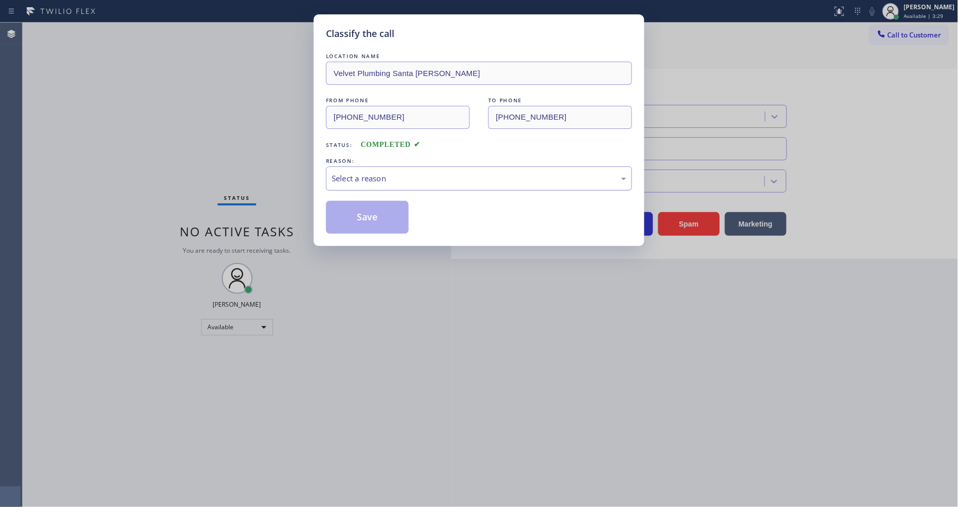
click at [370, 172] on div "Select a reason" at bounding box center [479, 178] width 295 height 12
click at [386, 208] on button "Save" at bounding box center [367, 217] width 83 height 33
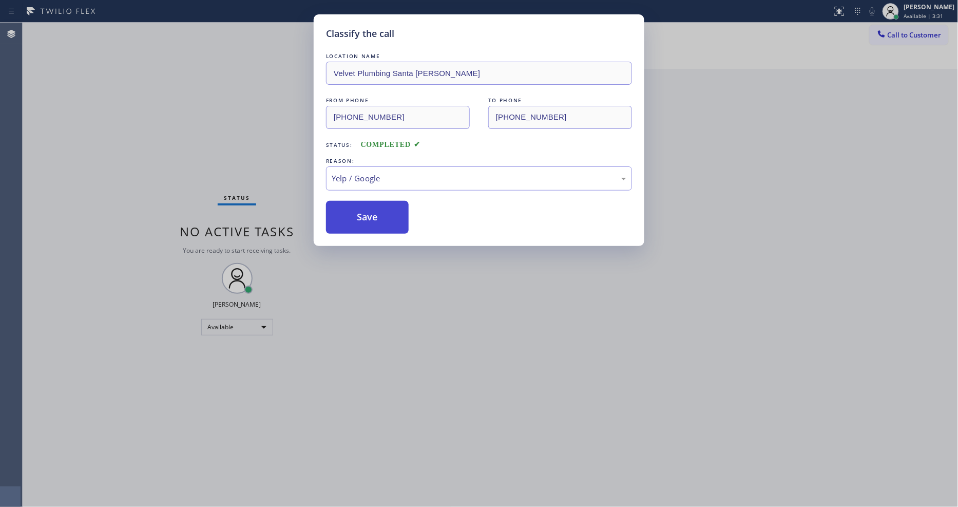
click at [386, 208] on button "Save" at bounding box center [367, 217] width 83 height 33
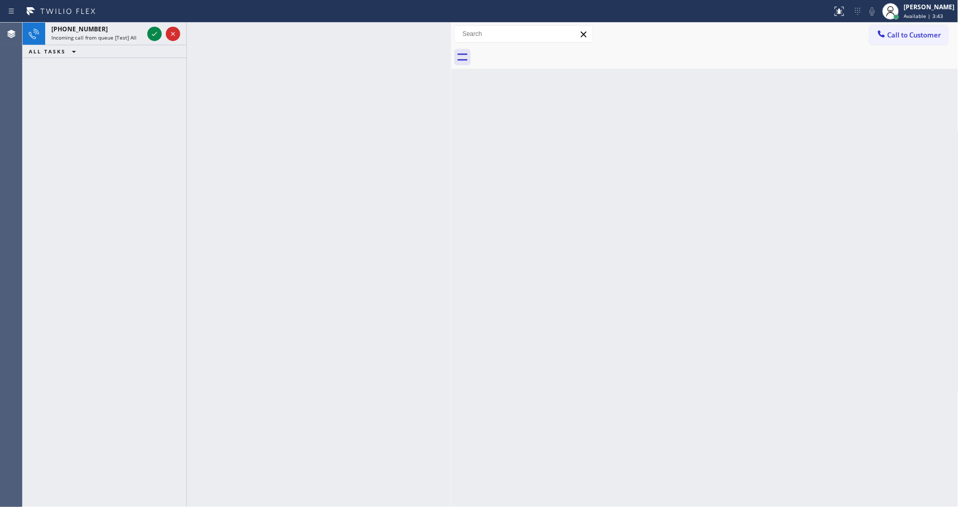
drag, startPoint x: 152, startPoint y: 31, endPoint x: 183, endPoint y: 75, distance: 54.2
click at [152, 31] on icon at bounding box center [154, 34] width 12 height 12
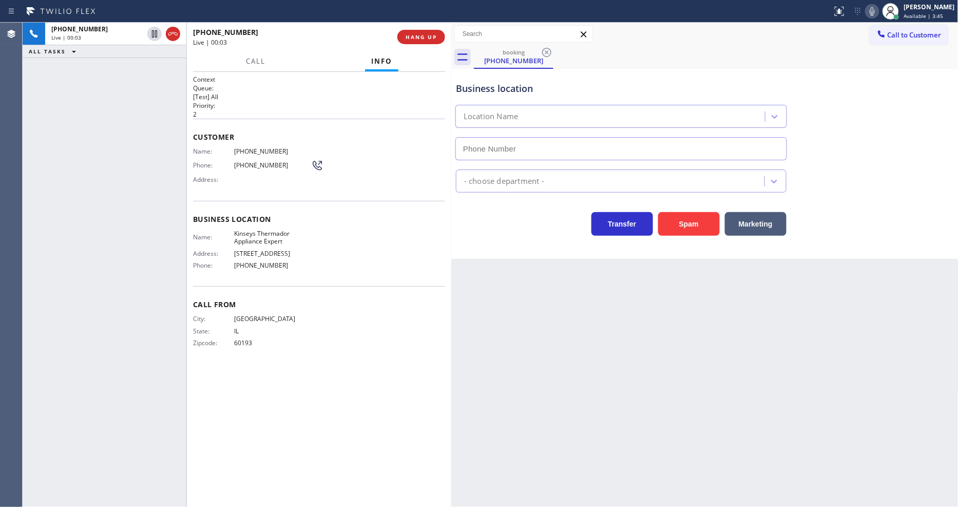
type input "[PHONE_NUMBER]"
drag, startPoint x: 669, startPoint y: 387, endPoint x: 357, endPoint y: 446, distance: 317.5
click at [668, 386] on div "Back to Dashboard Change Sender ID Customers Technicians Select a contact Outbo…" at bounding box center [704, 265] width 507 height 484
drag, startPoint x: 680, startPoint y: 261, endPoint x: 521, endPoint y: 22, distance: 286.6
click at [678, 261] on div "Back to Dashboard Change Sender ID Customers Technicians Select a contact Outbo…" at bounding box center [704, 265] width 507 height 484
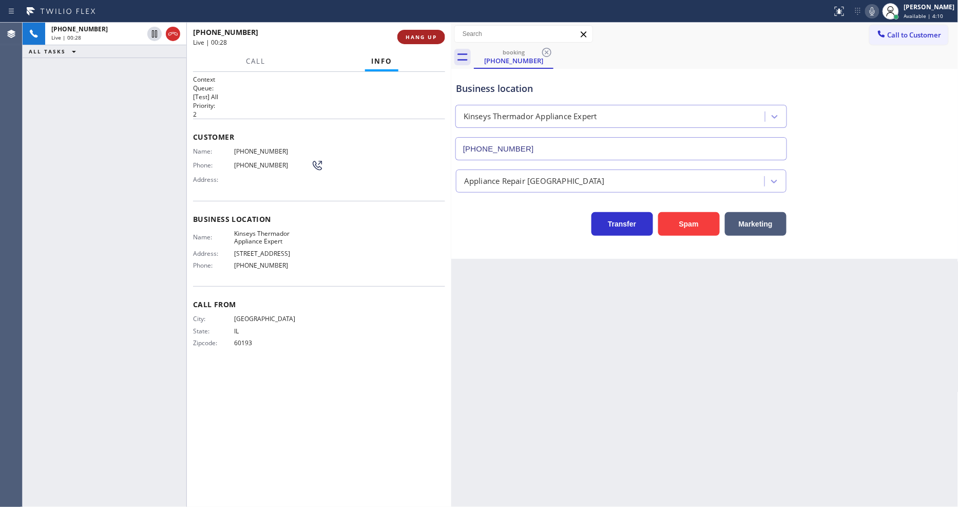
click at [401, 39] on button "HANG UP" at bounding box center [421, 37] width 48 height 14
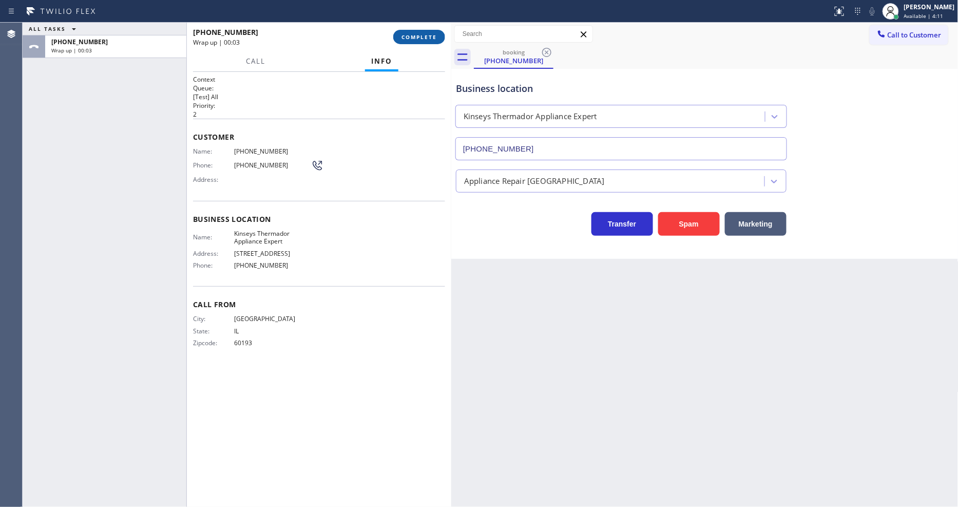
click at [408, 43] on button "COMPLETE" at bounding box center [419, 37] width 52 height 14
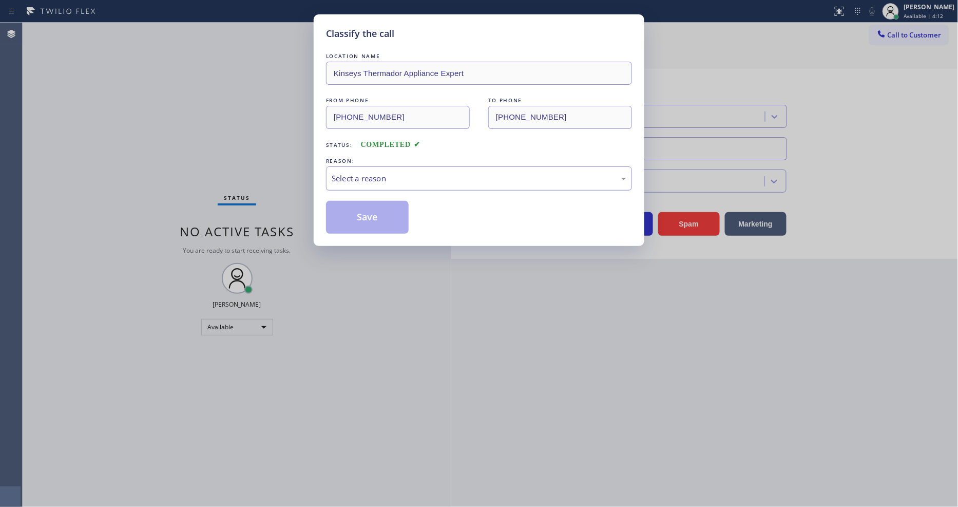
click at [366, 176] on div "Select a reason" at bounding box center [479, 178] width 295 height 12
click at [367, 214] on button "Save" at bounding box center [367, 217] width 83 height 33
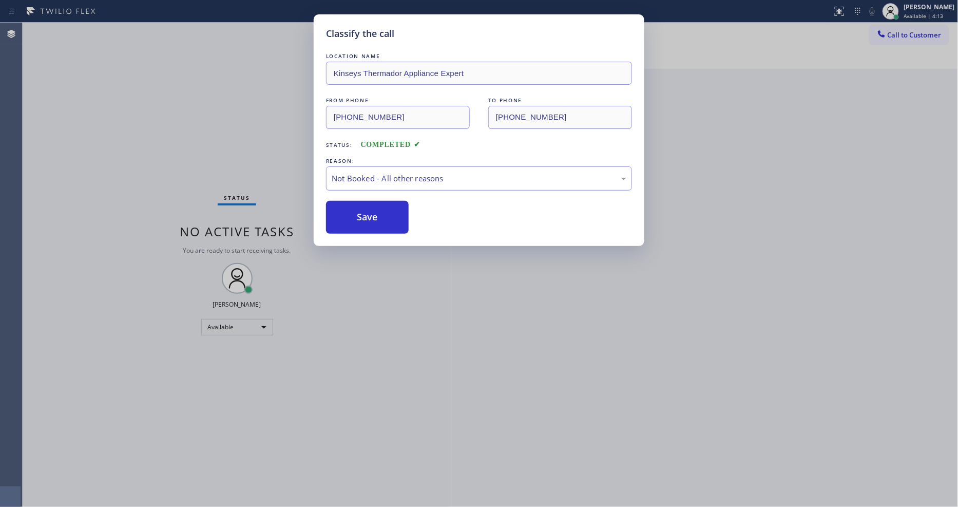
click at [367, 214] on button "Save" at bounding box center [367, 217] width 83 height 33
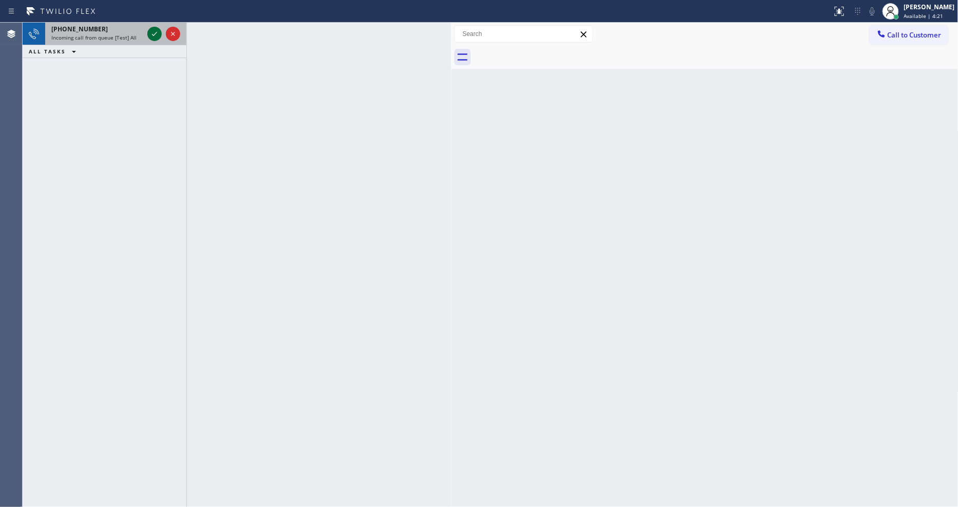
click at [153, 31] on icon at bounding box center [154, 34] width 12 height 12
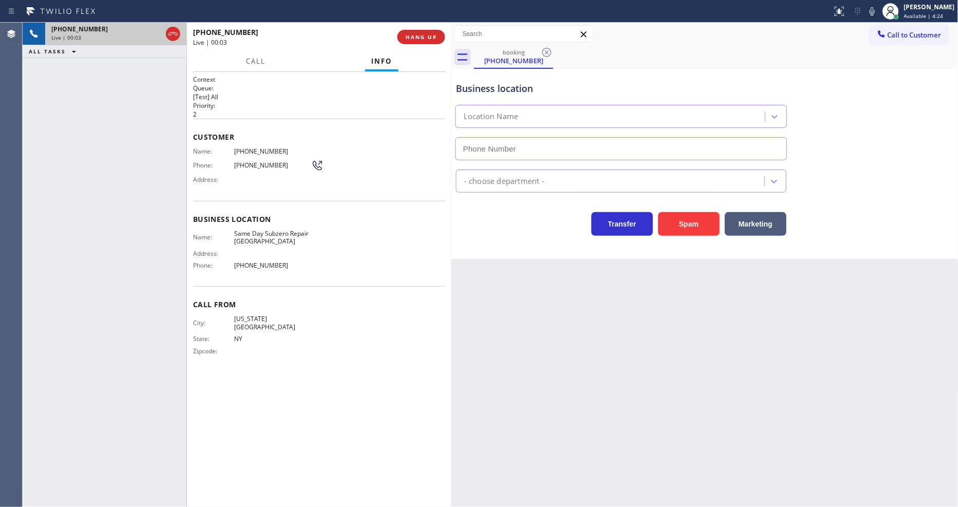
type input "(929) 470-3823"
click at [408, 31] on button "HANG UP" at bounding box center [421, 37] width 48 height 14
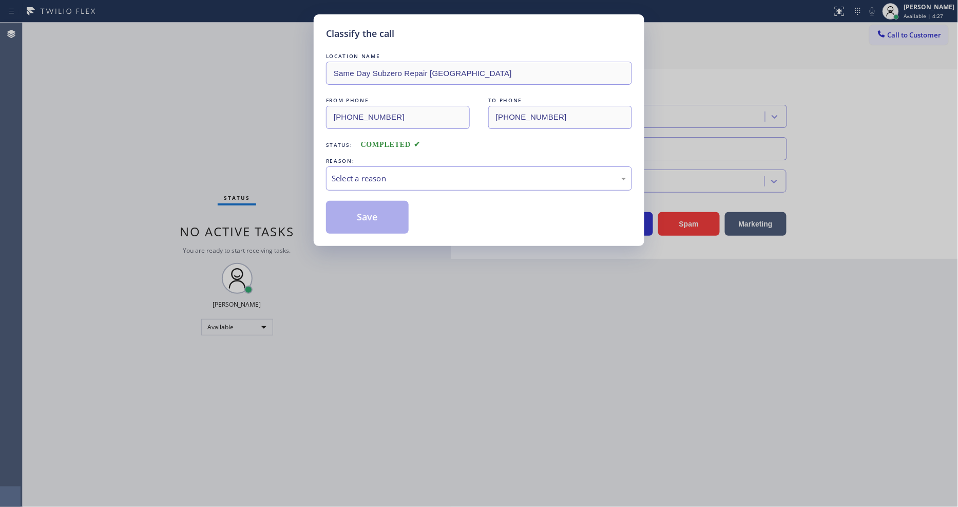
click at [409, 166] on div "Select a reason" at bounding box center [479, 178] width 306 height 24
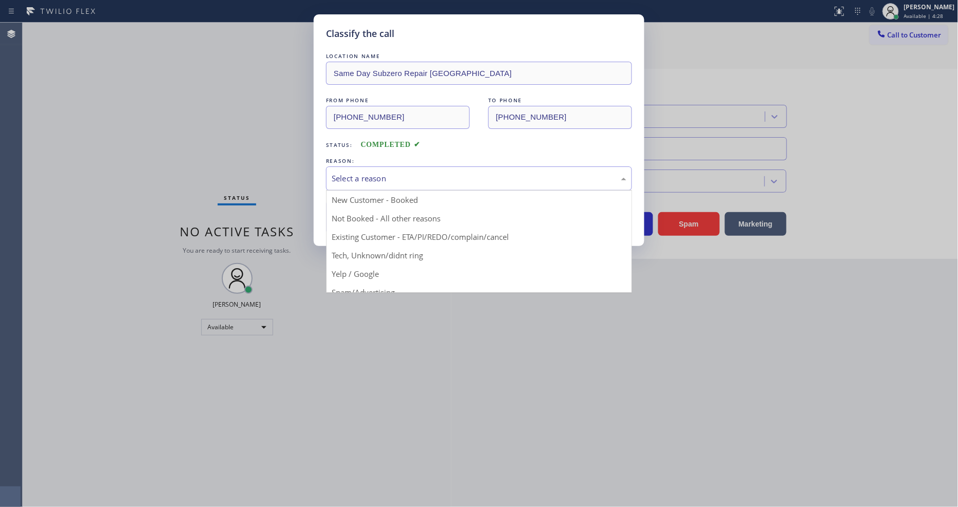
drag, startPoint x: 391, startPoint y: 275, endPoint x: 391, endPoint y: 255, distance: 19.5
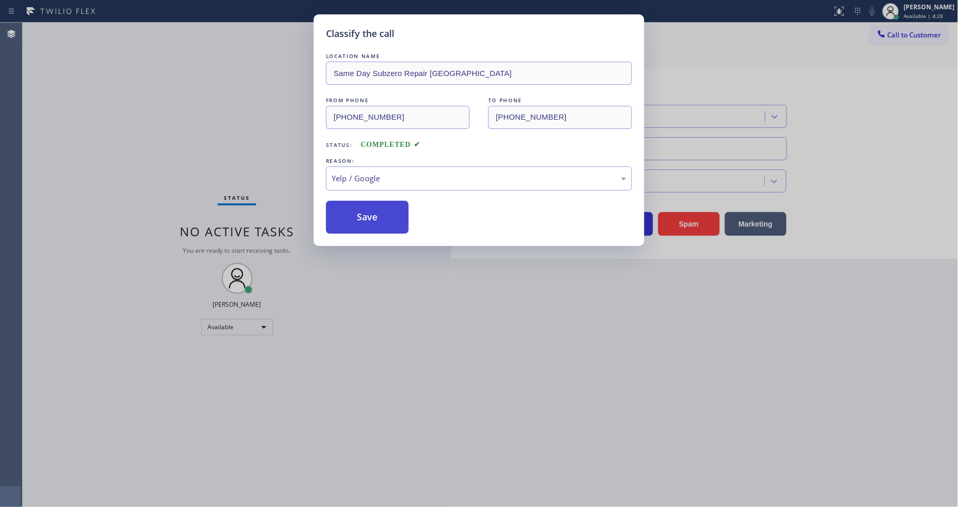
click at [391, 202] on button "Save" at bounding box center [367, 217] width 83 height 33
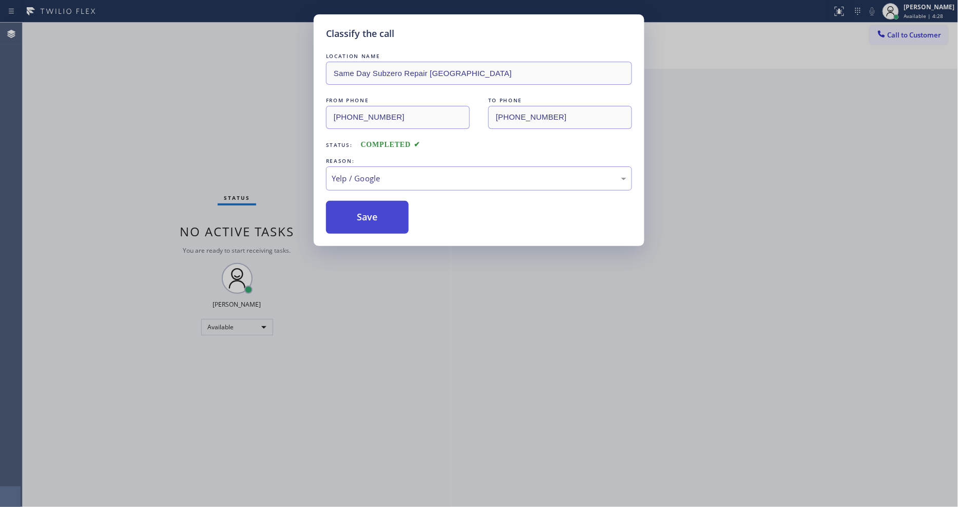
click at [391, 202] on button "Save" at bounding box center [367, 217] width 83 height 33
click at [391, 203] on button "Save" at bounding box center [367, 217] width 83 height 33
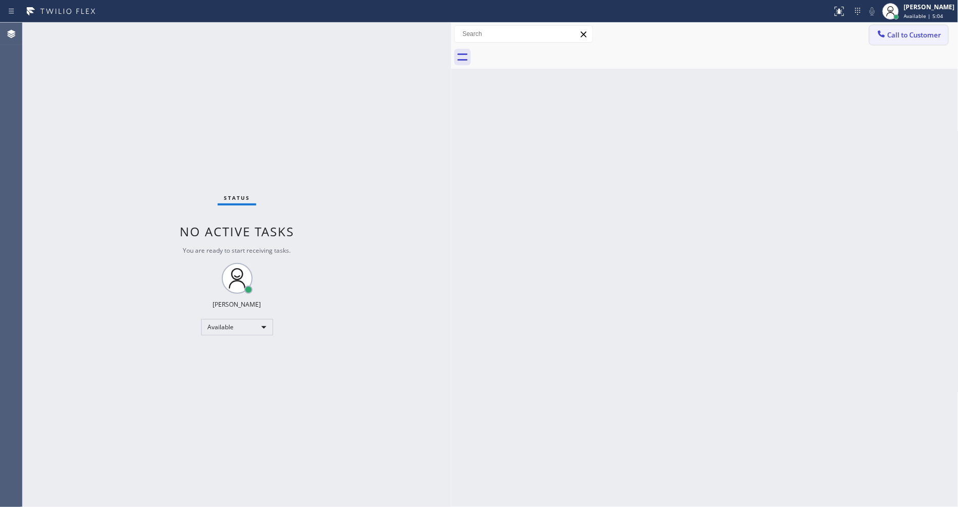
click at [881, 25] on button "Call to Customer" at bounding box center [908, 35] width 79 height 20
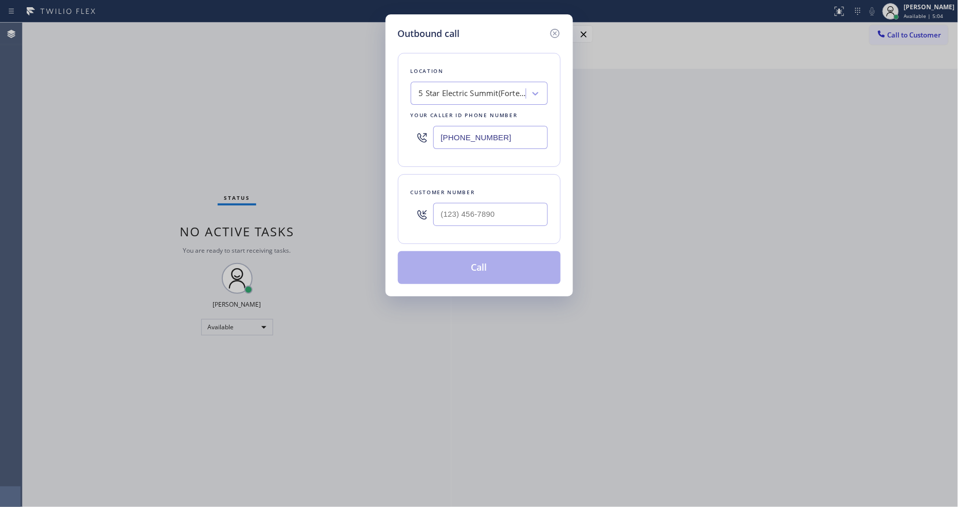
click at [494, 88] on div "5 Star Electric Summit(Forte Electric)" at bounding box center [473, 94] width 108 height 12
paste input "Repair SubZero [GEOGRAPHIC_DATA]"
type input "Repair SubZero [GEOGRAPHIC_DATA]"
click at [468, 114] on div "Repair SubZero [GEOGRAPHIC_DATA]" at bounding box center [479, 120] width 137 height 29
type input "[PHONE_NUMBER]"
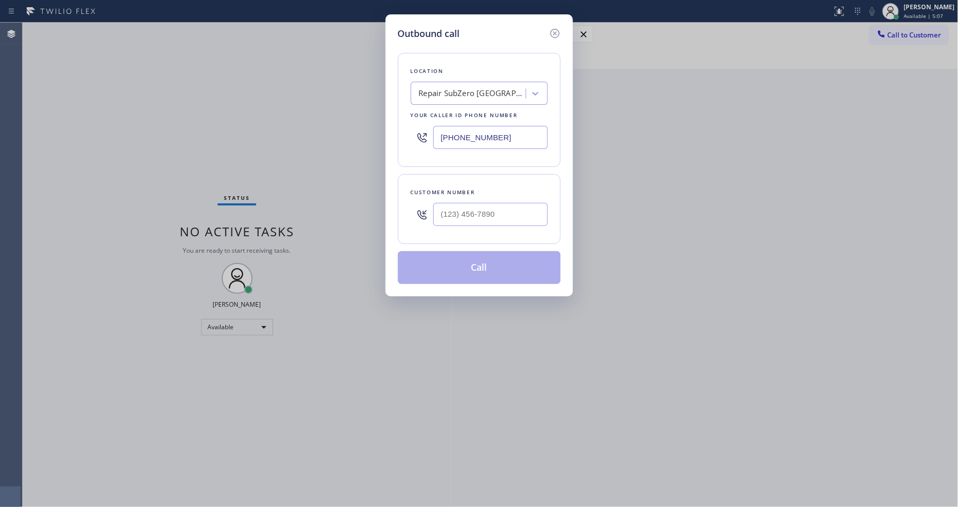
click at [253, 121] on div "Outbound call Location Repair SubZero Houston Your caller id phone number (281)…" at bounding box center [479, 253] width 958 height 507
click at [465, 212] on input "(___) ___-____" at bounding box center [490, 214] width 114 height 23
paste input "646) 685-4341"
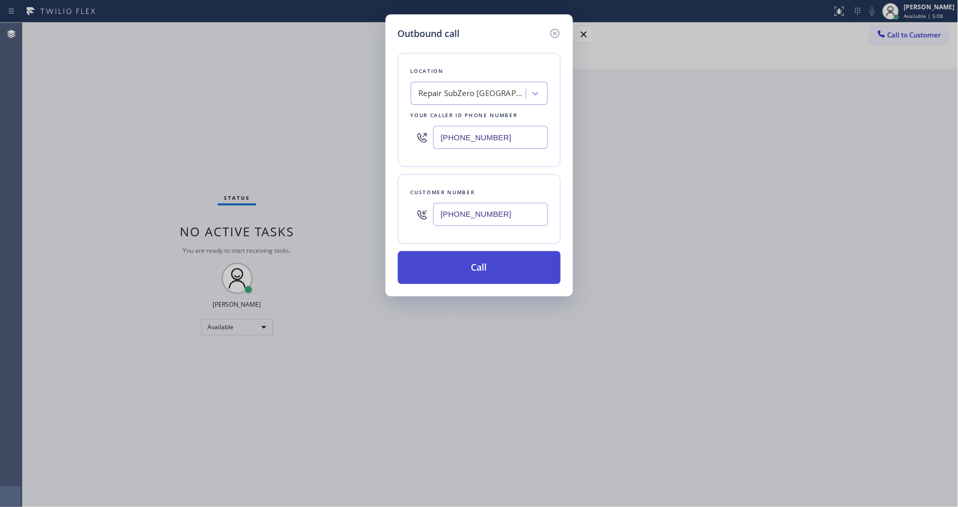
type input "[PHONE_NUMBER]"
click at [455, 261] on button "Call" at bounding box center [479, 267] width 163 height 33
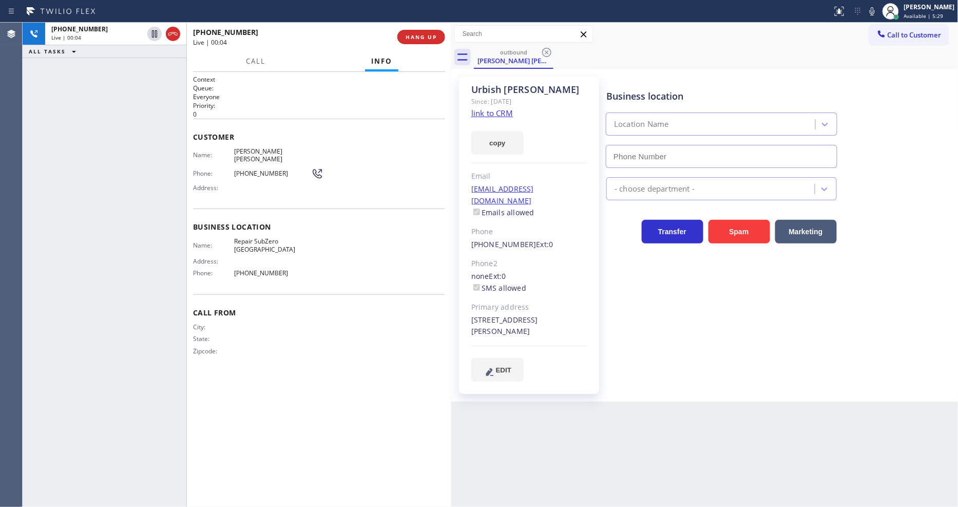
type input "[PHONE_NUMBER]"
click at [258, 84] on h2 "Queue:" at bounding box center [319, 88] width 252 height 9
click at [408, 37] on span "HANG UP" at bounding box center [420, 36] width 31 height 7
click at [408, 36] on span "HANG UP" at bounding box center [420, 36] width 31 height 7
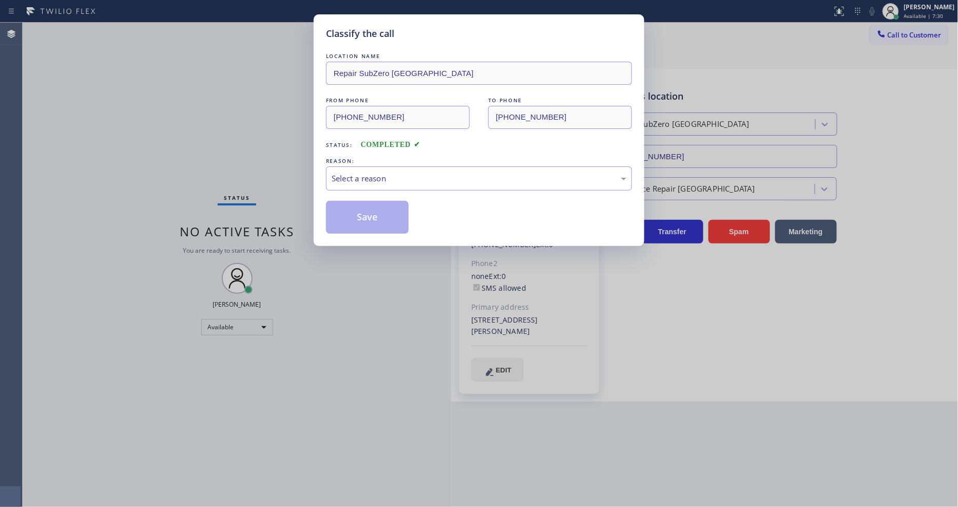
click at [377, 177] on div "Select a reason" at bounding box center [479, 178] width 295 height 12
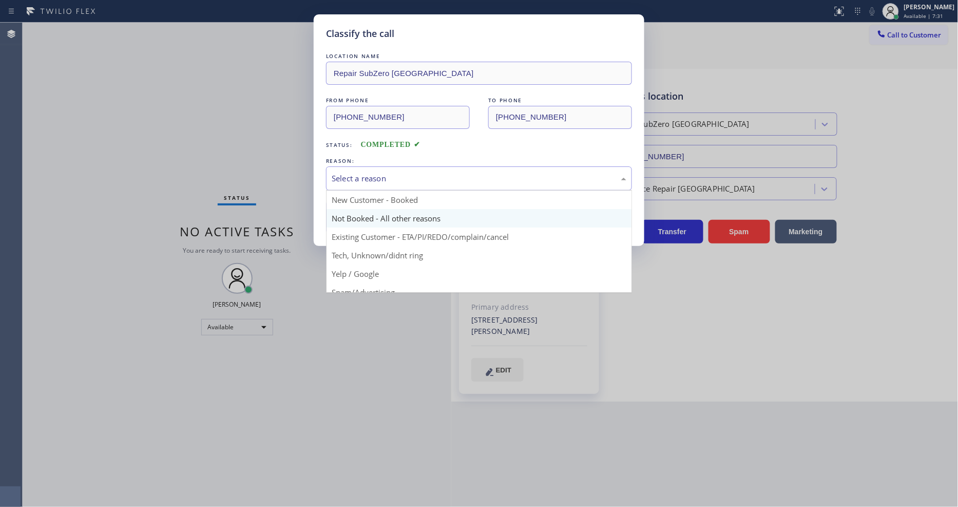
click at [387, 211] on button "Save" at bounding box center [367, 217] width 83 height 33
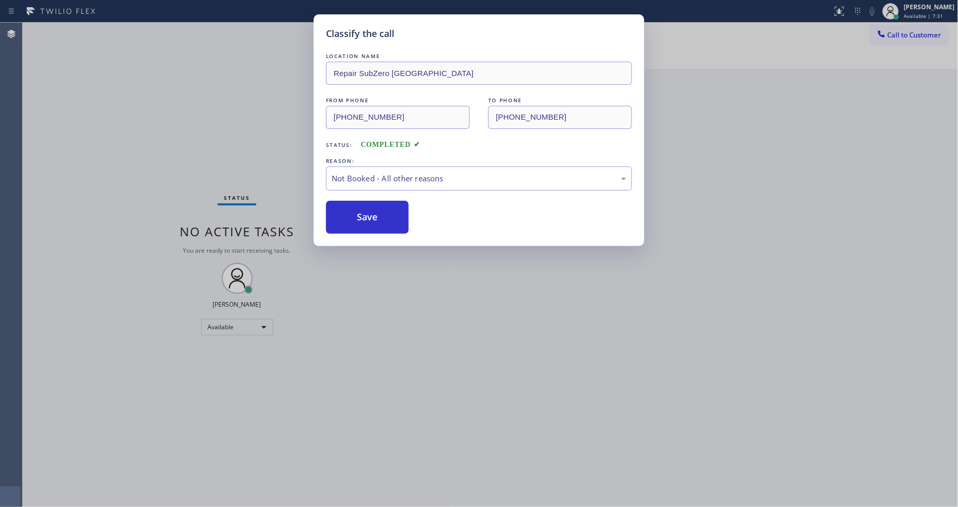
click at [387, 211] on button "Save" at bounding box center [367, 217] width 83 height 33
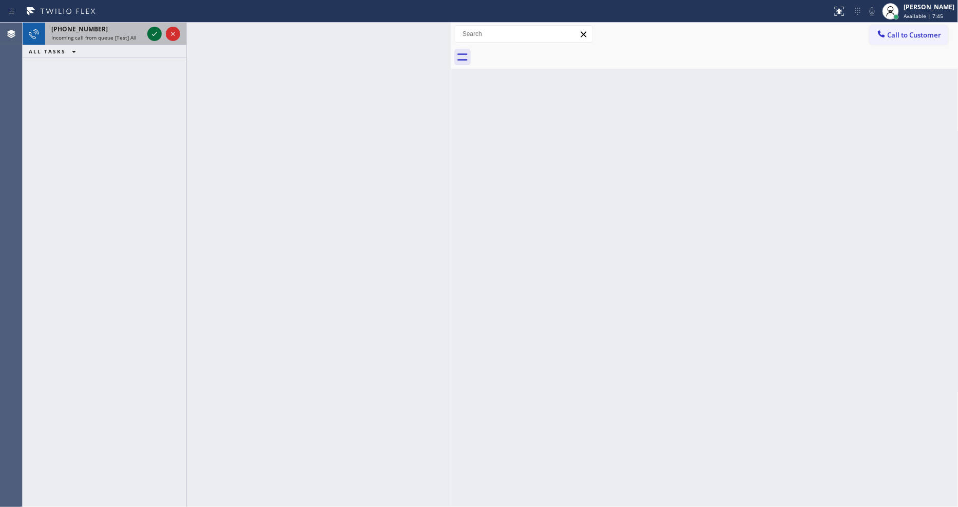
click at [150, 33] on icon at bounding box center [154, 34] width 12 height 12
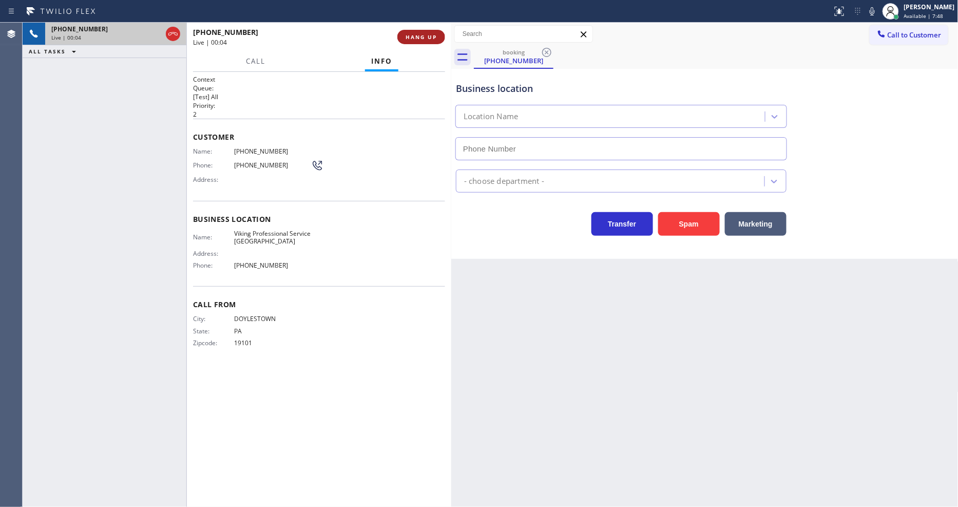
type input "(267) 656-6875"
click at [402, 37] on button "HANG UP" at bounding box center [421, 37] width 48 height 14
click at [403, 36] on button "HANG UP" at bounding box center [421, 37] width 48 height 14
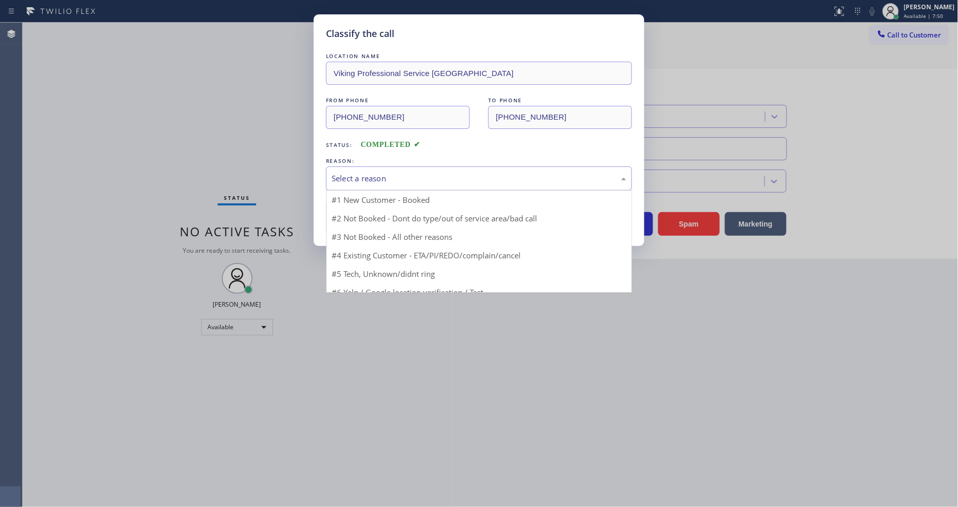
click at [382, 166] on div "Select a reason" at bounding box center [479, 178] width 306 height 24
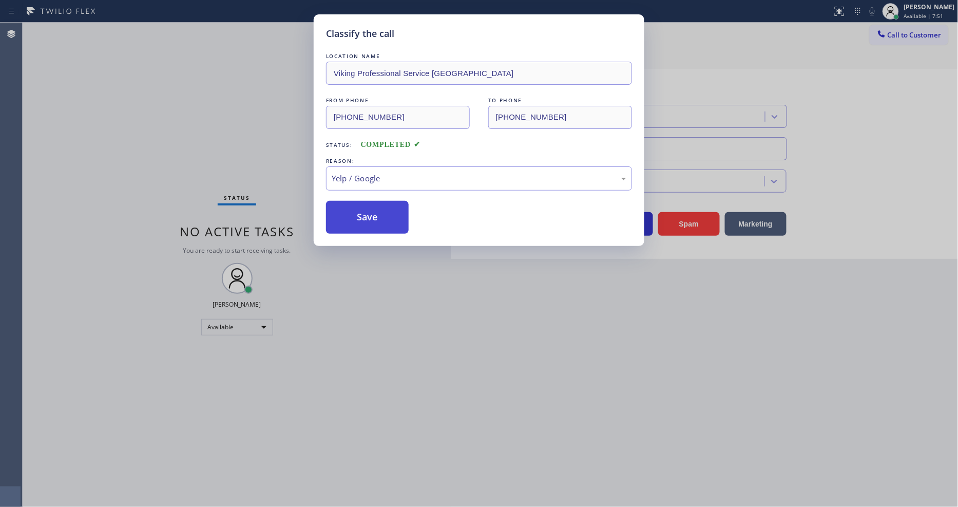
click at [383, 207] on button "Save" at bounding box center [367, 217] width 83 height 33
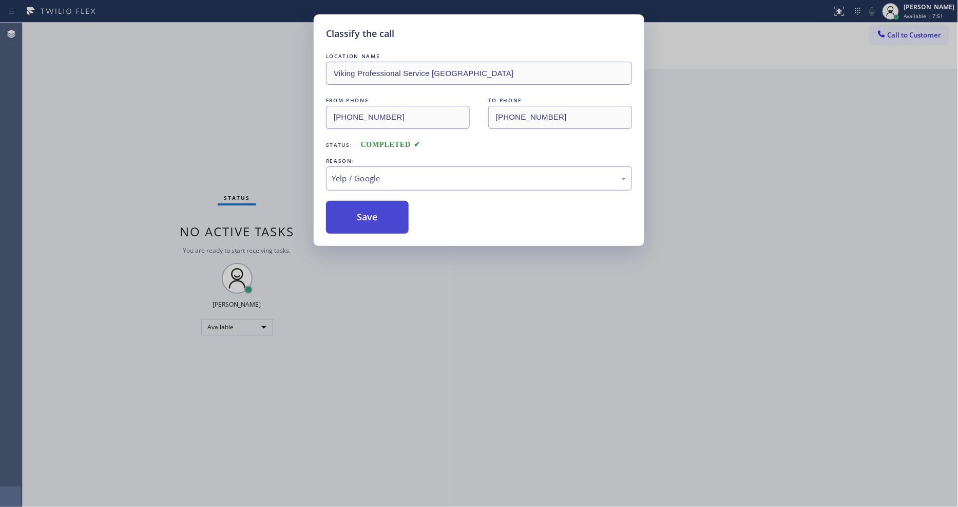
click at [383, 207] on button "Save" at bounding box center [367, 217] width 83 height 33
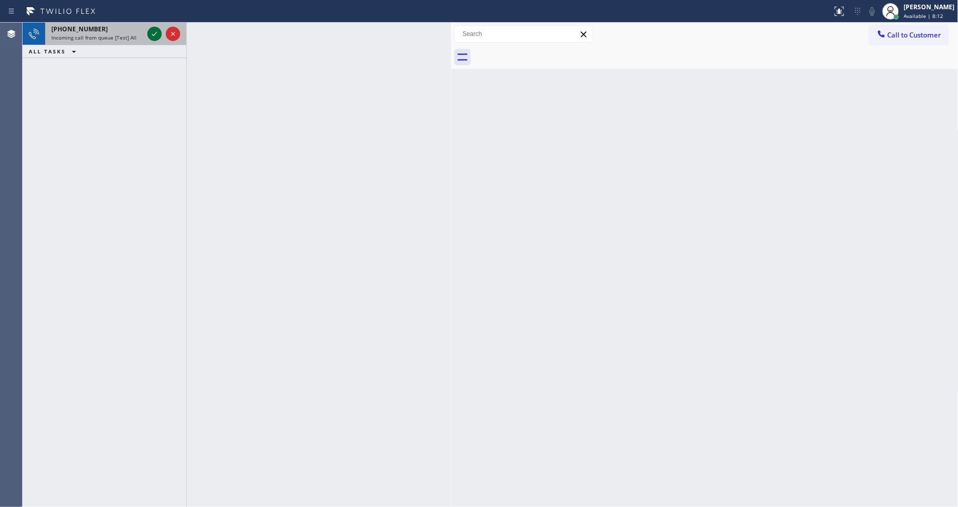
click at [157, 34] on icon at bounding box center [154, 34] width 12 height 12
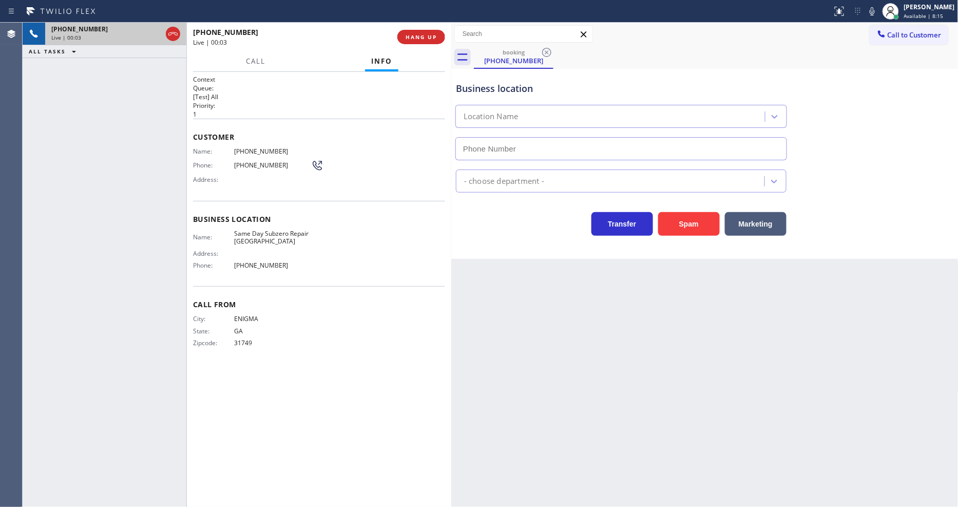
type input "(410) 237-0556"
click at [418, 36] on span "HANG UP" at bounding box center [420, 36] width 31 height 7
click at [417, 36] on span "HANG UP" at bounding box center [420, 36] width 31 height 7
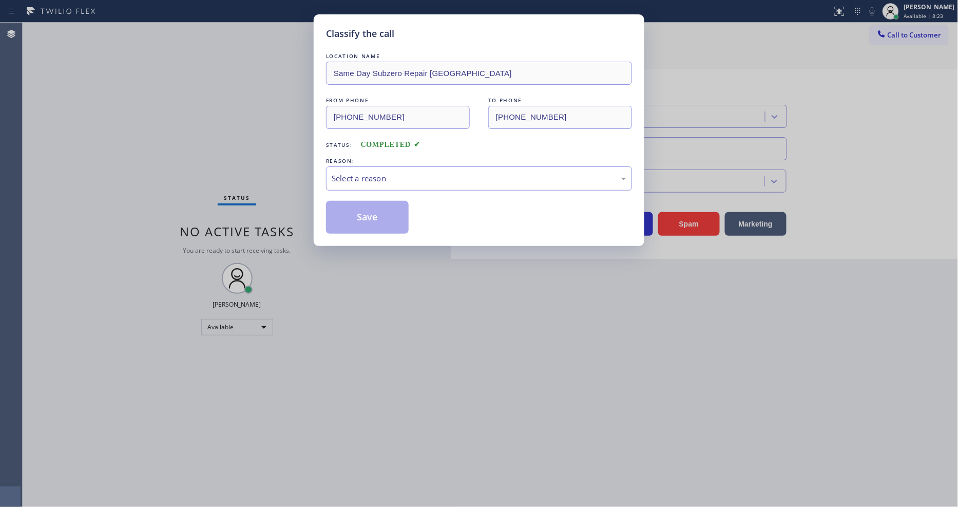
click at [337, 182] on div "Select a reason" at bounding box center [479, 178] width 306 height 24
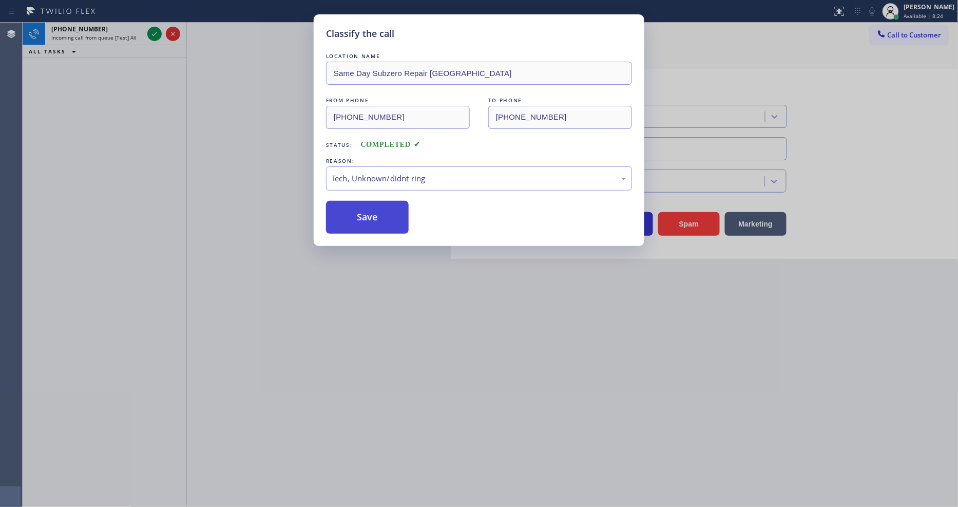
click at [353, 216] on button "Save" at bounding box center [367, 217] width 83 height 33
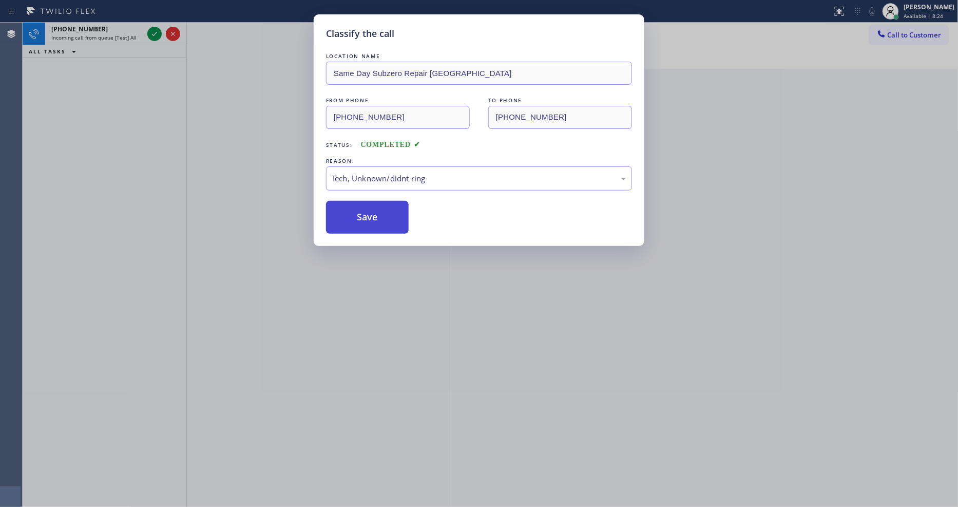
click at [353, 216] on button "Save" at bounding box center [367, 217] width 83 height 33
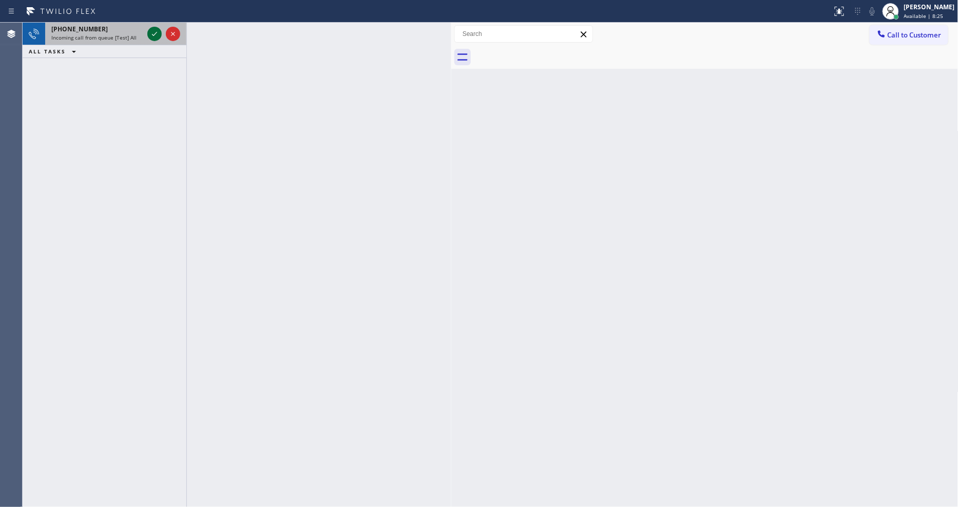
click at [154, 34] on icon at bounding box center [154, 34] width 12 height 12
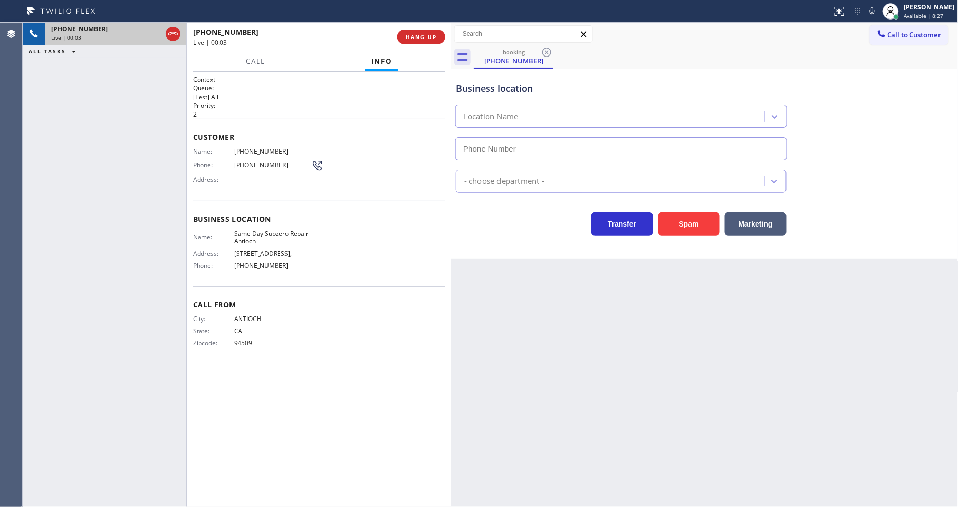
type input "(925) 281-3797"
click at [409, 40] on span "HANG UP" at bounding box center [420, 36] width 31 height 7
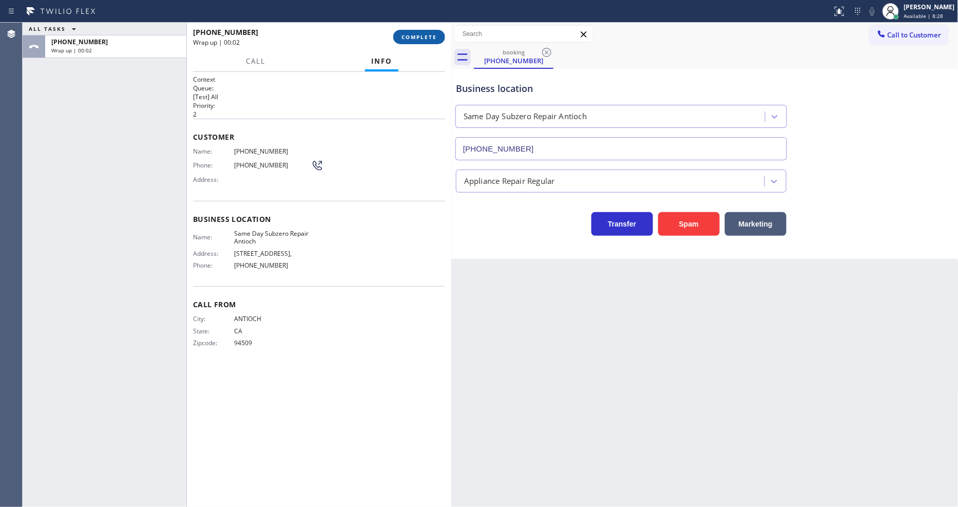
click at [412, 37] on span "COMPLETE" at bounding box center [418, 36] width 35 height 7
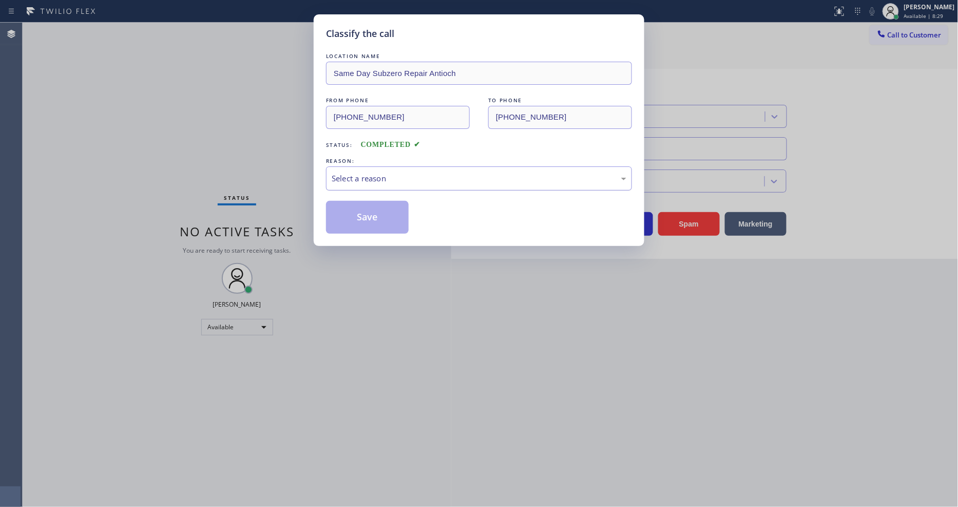
click at [386, 184] on div "Select a reason" at bounding box center [479, 178] width 306 height 24
click at [375, 217] on button "Save" at bounding box center [367, 217] width 83 height 33
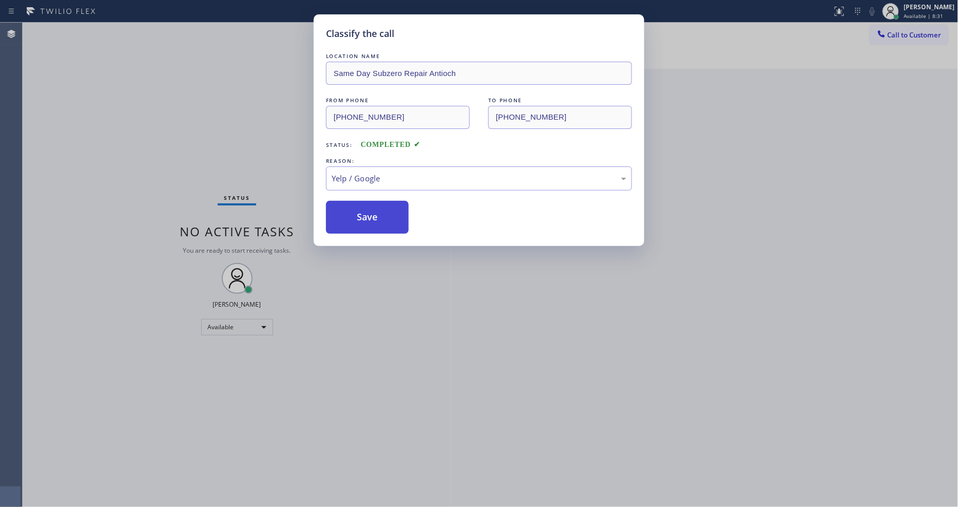
click at [375, 217] on button "Save" at bounding box center [367, 217] width 83 height 33
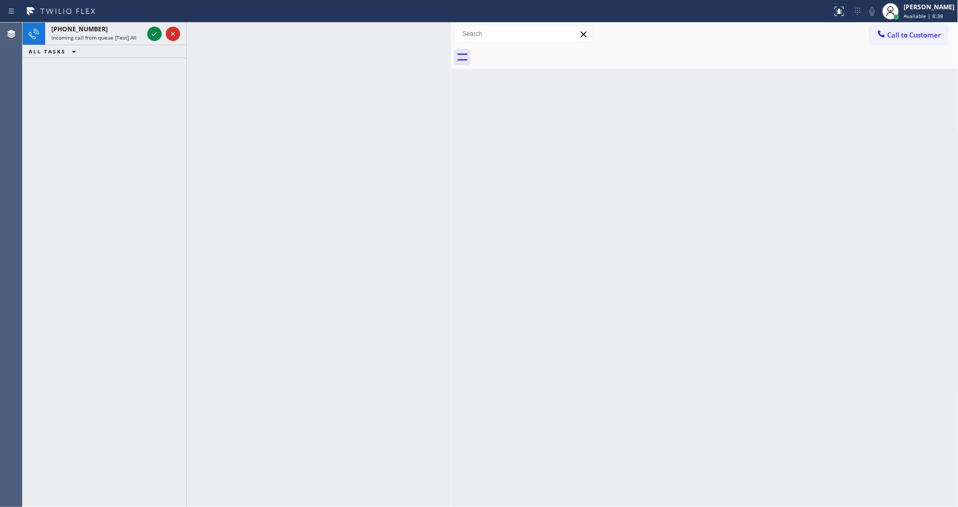
drag, startPoint x: 158, startPoint y: 36, endPoint x: 139, endPoint y: 73, distance: 41.8
click at [158, 36] on icon at bounding box center [154, 34] width 12 height 12
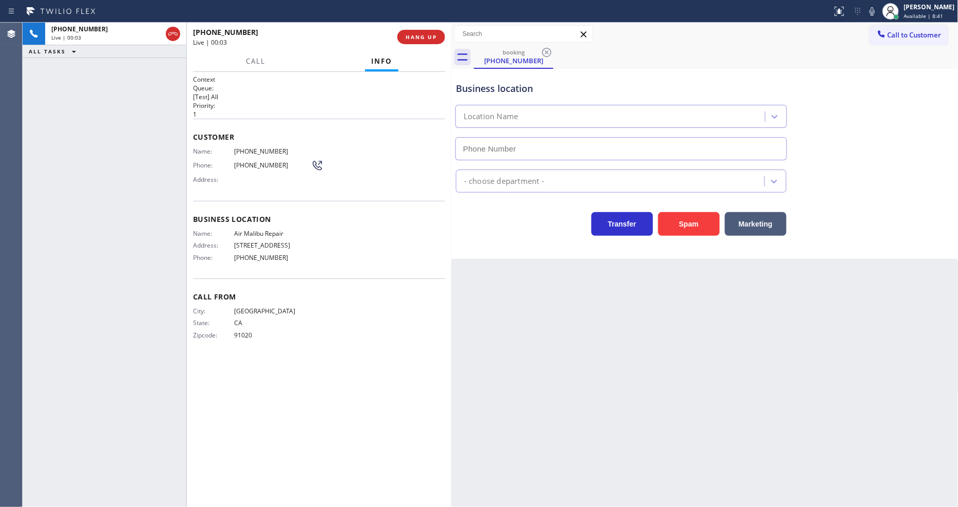
click at [626, 248] on div "Business location Location Name - choose department - Transfer Spam Marketing" at bounding box center [704, 164] width 507 height 190
type input "(424) 364-1170"
click at [256, 229] on span "Air Malibu Repair" at bounding box center [272, 233] width 77 height 8
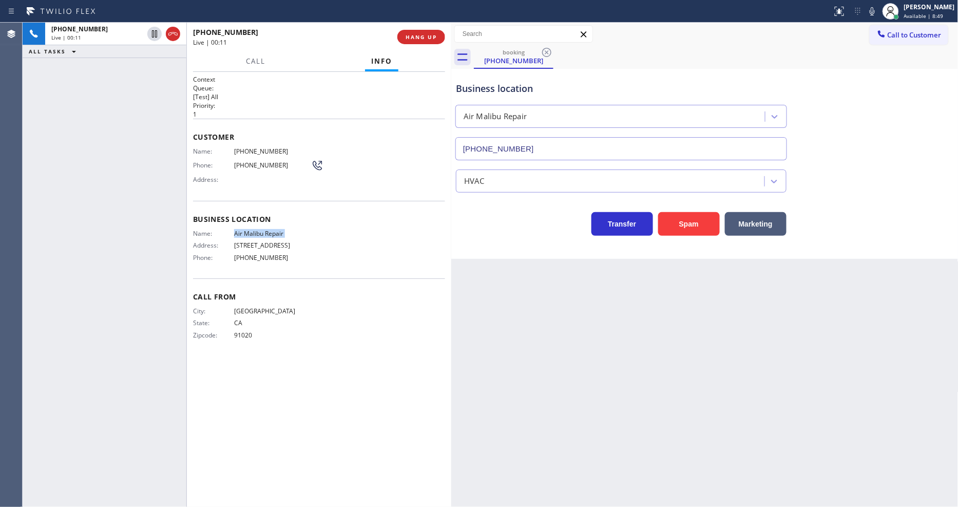
copy span "Air Malibu Repair"
click at [262, 149] on span "(818) 429-7921" at bounding box center [272, 151] width 77 height 8
copy span "(818) 429-7921"
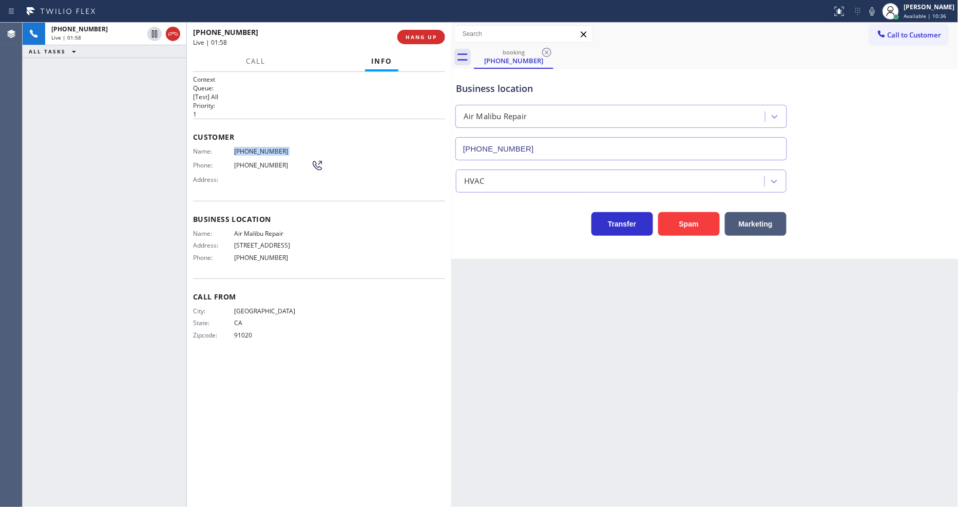
click at [75, 284] on div "+18184297921 Live | 01:58 ALL TASKS ALL TASKS ACTIVE TASKS TASKS IN WRAP UP" at bounding box center [105, 265] width 164 height 484
drag, startPoint x: 156, startPoint y: 32, endPoint x: 594, endPoint y: 33, distance: 438.3
click at [156, 32] on icon at bounding box center [154, 34] width 12 height 12
click at [878, 14] on icon at bounding box center [872, 11] width 12 height 12
click at [154, 33] on icon at bounding box center [154, 34] width 12 height 12
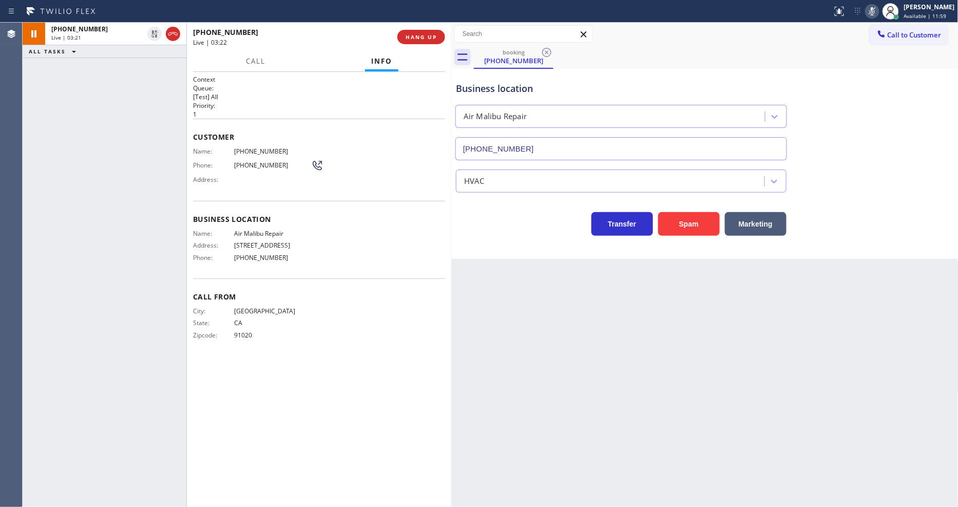
click at [878, 13] on icon at bounding box center [872, 11] width 12 height 12
click at [274, 162] on span "(818) 429-7921" at bounding box center [272, 165] width 77 height 8
click at [418, 371] on div "Context Queue: [Test] All Priority: 1 Customer Name: (818) 429-7921 Phone: (818…" at bounding box center [319, 289] width 252 height 429
click at [418, 38] on span "HANG UP" at bounding box center [420, 36] width 31 height 7
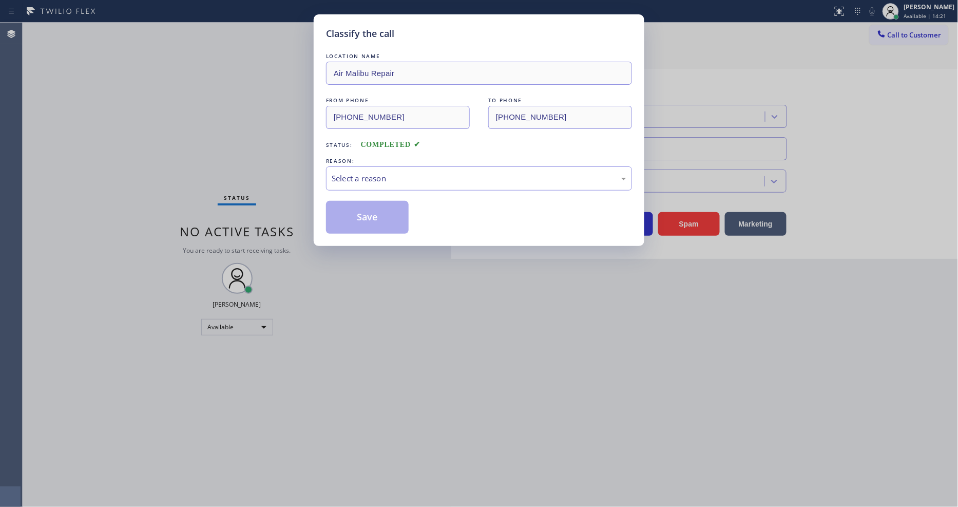
click at [367, 173] on div "Select a reason" at bounding box center [479, 178] width 295 height 12
click at [359, 214] on button "Save" at bounding box center [367, 217] width 83 height 33
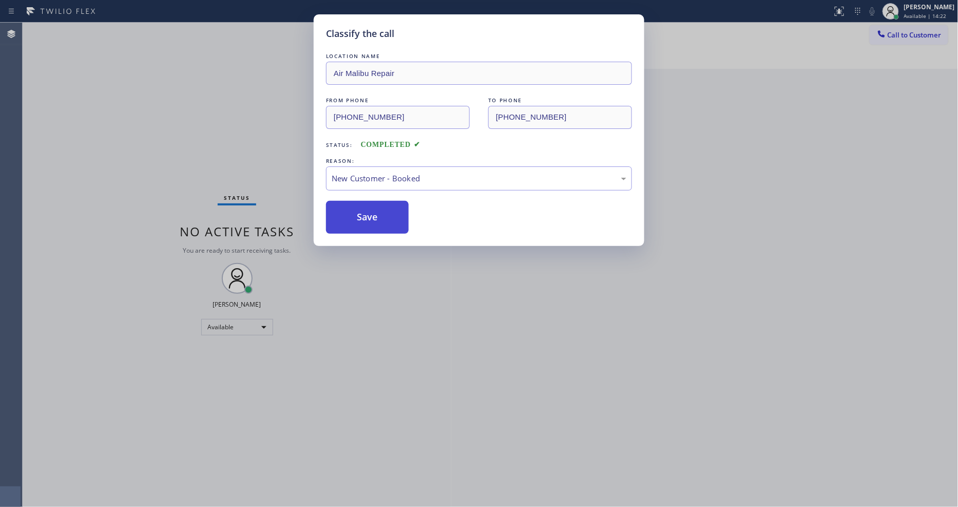
click at [359, 214] on button "Save" at bounding box center [367, 217] width 83 height 33
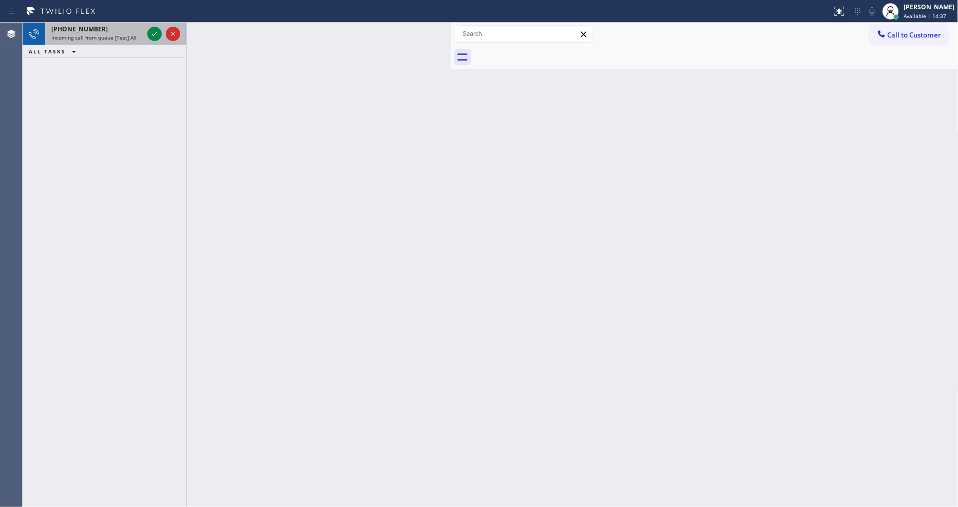
click at [158, 26] on div at bounding box center [163, 34] width 37 height 23
click at [157, 28] on div at bounding box center [163, 34] width 37 height 23
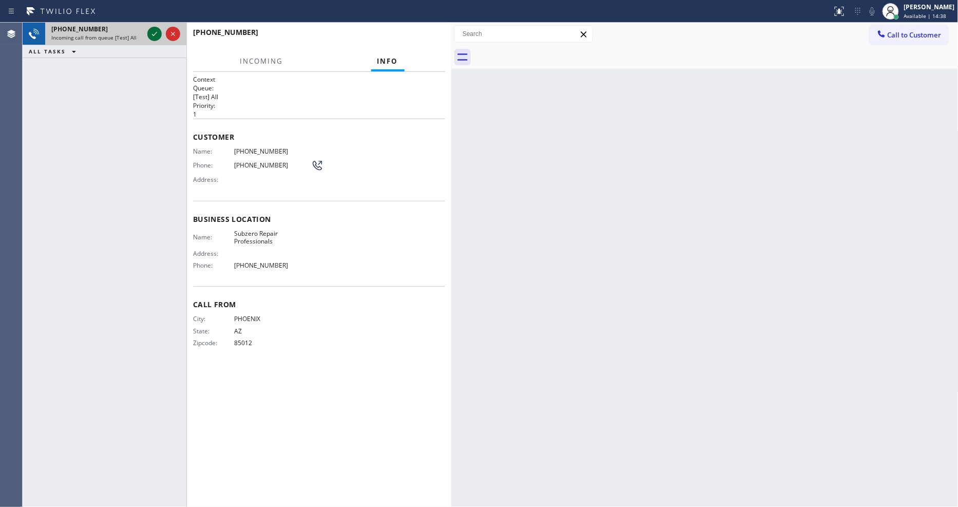
click at [150, 37] on icon at bounding box center [154, 34] width 12 height 12
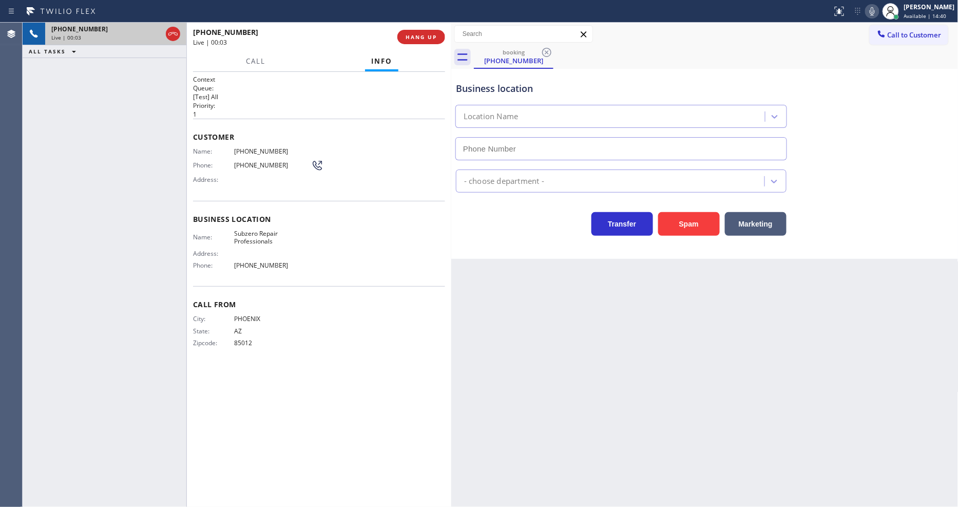
type input "(602) 691-7988"
click at [248, 241] on span "Subzero Repair Professionals" at bounding box center [272, 237] width 77 height 16
copy span "Subzero Repair Professionals"
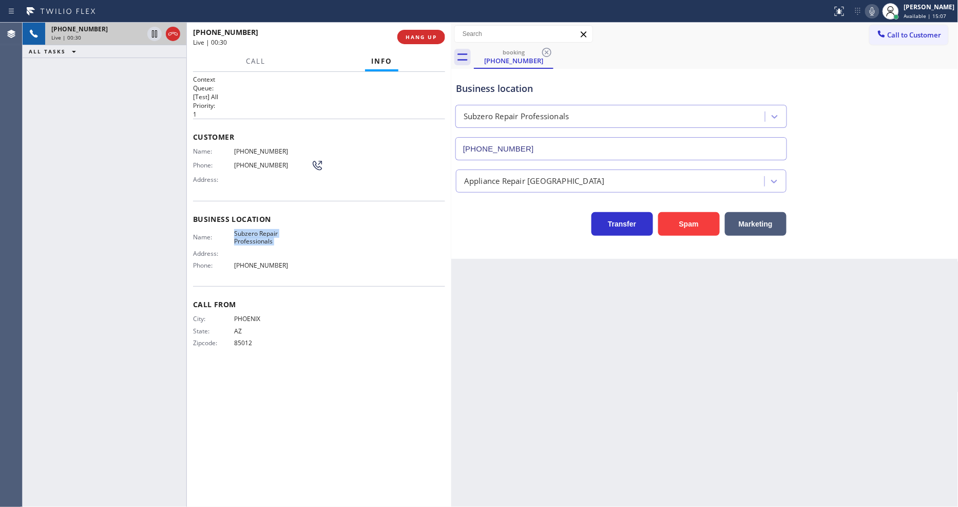
click at [267, 152] on div "Name: (480) 469-5860 Phone: (480) 469-5860 Address:" at bounding box center [258, 167] width 130 height 41
click at [266, 152] on div "Name: (480) 469-5860 Phone: (480) 469-5860 Address:" at bounding box center [258, 167] width 130 height 41
click at [266, 151] on span "(480) 469-5860" at bounding box center [272, 151] width 77 height 8
click at [249, 147] on span "(480) 469-5860" at bounding box center [272, 151] width 77 height 8
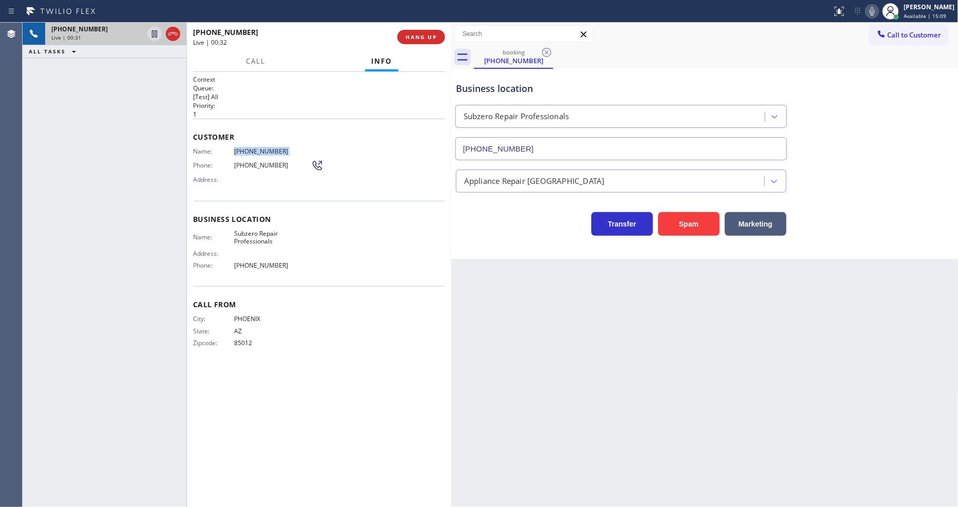
click at [249, 147] on span "(480) 469-5860" at bounding box center [272, 151] width 77 height 8
copy span "(480) 469-5860"
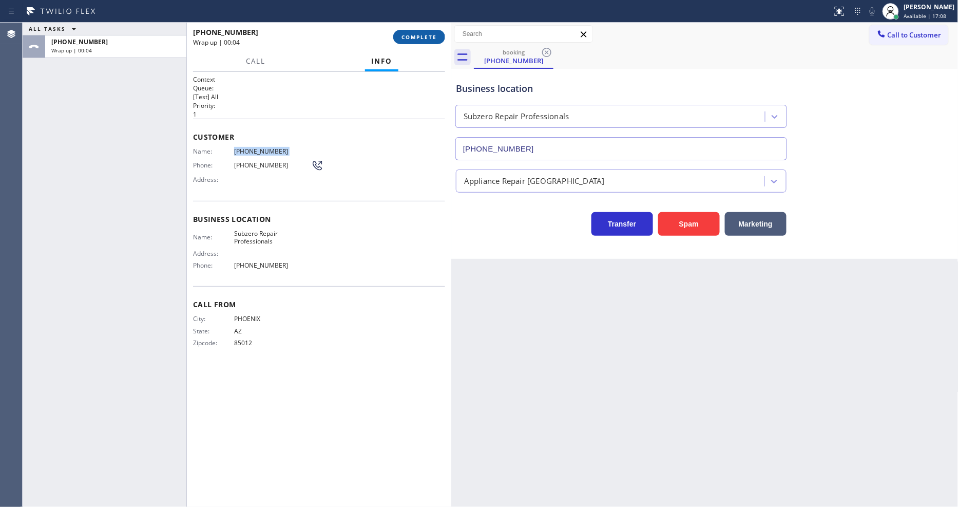
click at [419, 33] on span "COMPLETE" at bounding box center [418, 36] width 35 height 7
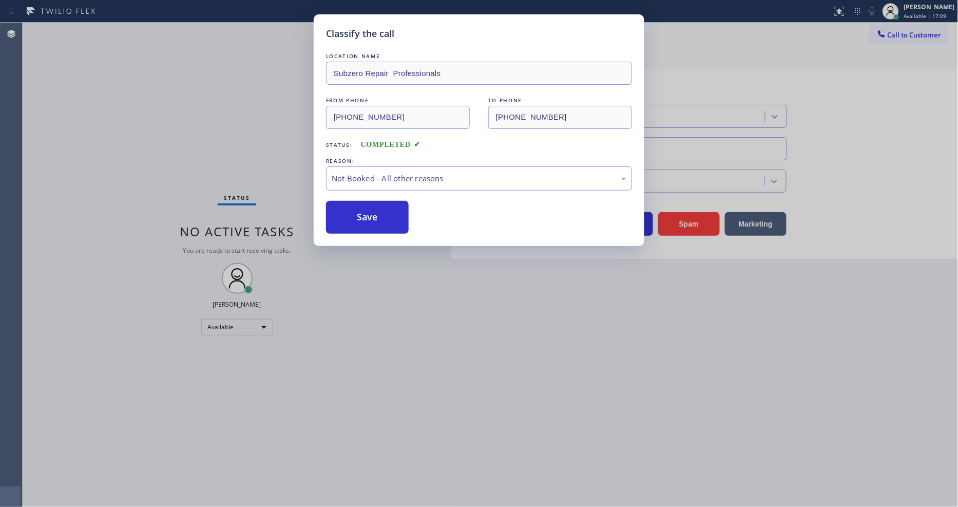
click at [365, 219] on button "Save" at bounding box center [367, 217] width 83 height 33
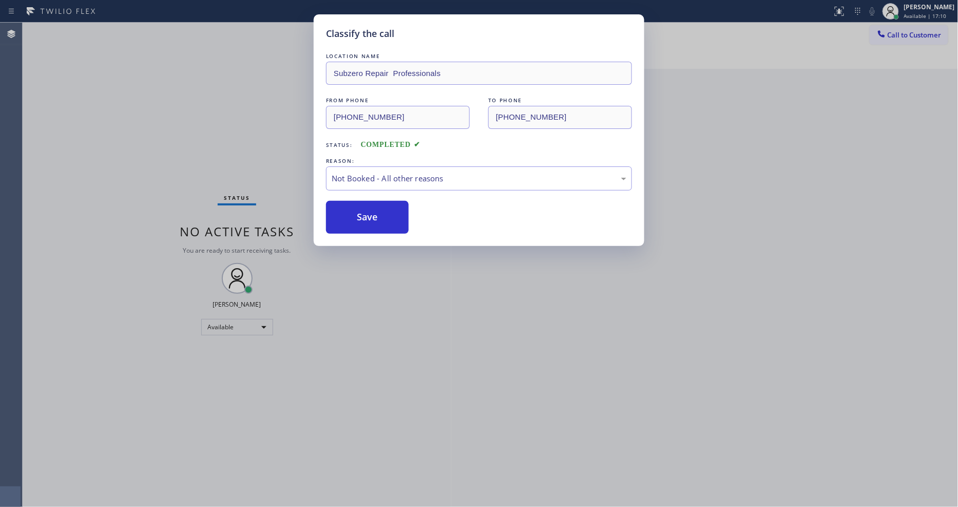
click at [365, 219] on button "Save" at bounding box center [367, 217] width 83 height 33
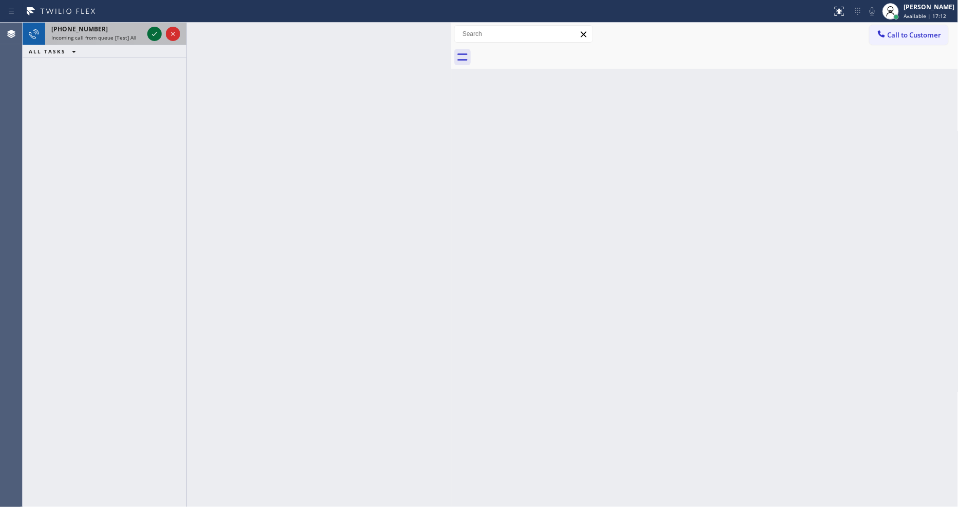
click at [154, 28] on icon at bounding box center [154, 34] width 12 height 12
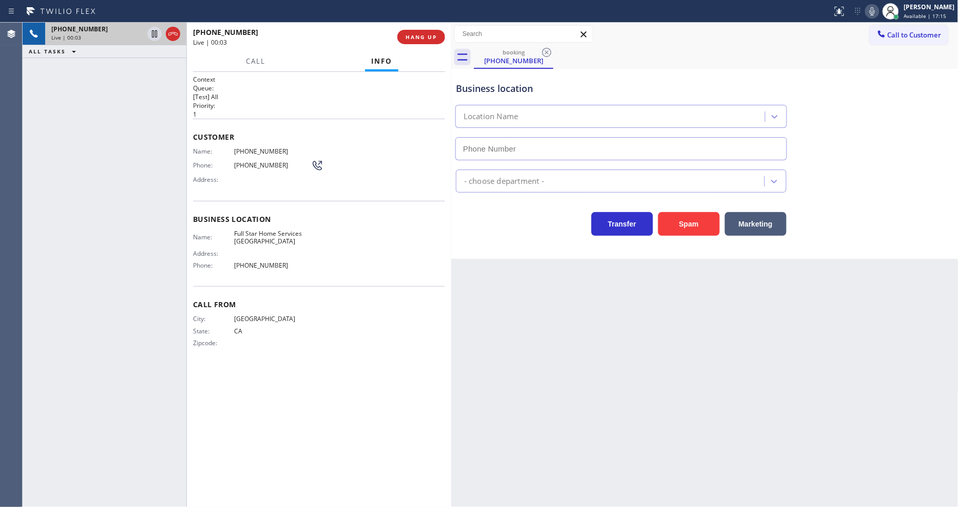
type input "(650) 514-5688"
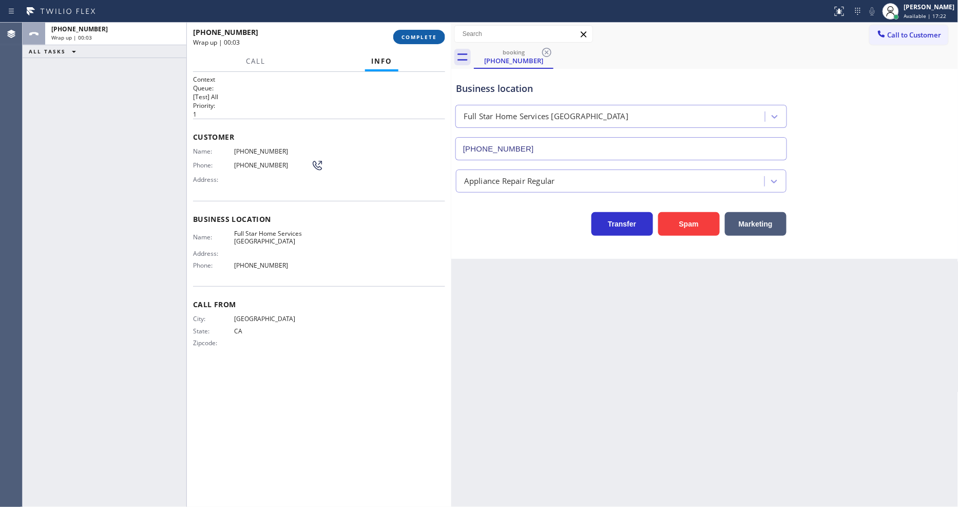
click at [421, 40] on span "COMPLETE" at bounding box center [418, 36] width 35 height 7
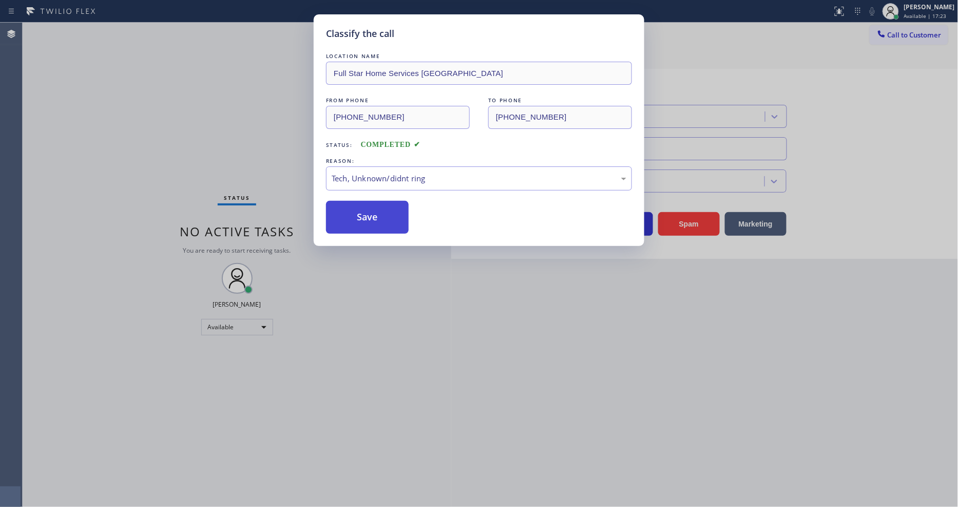
click at [389, 221] on button "Save" at bounding box center [367, 217] width 83 height 33
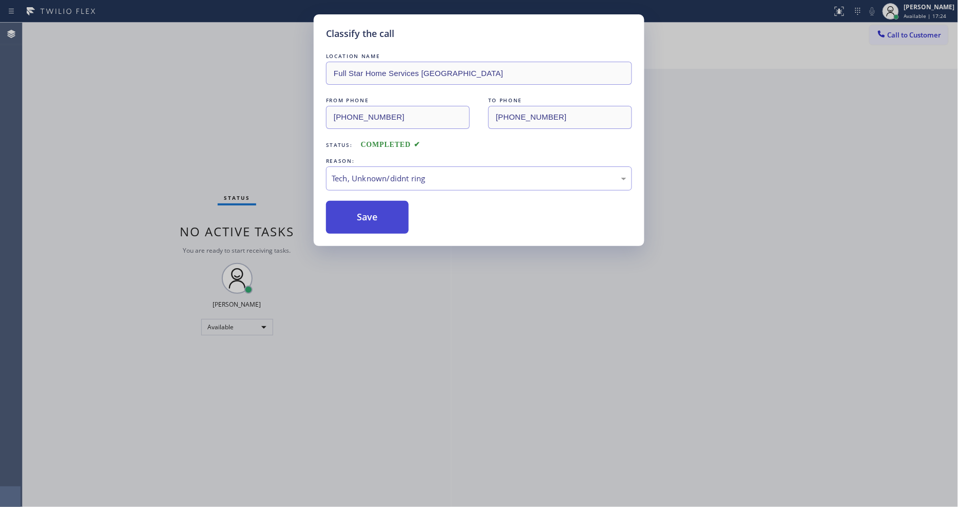
click at [389, 221] on button "Save" at bounding box center [367, 217] width 83 height 33
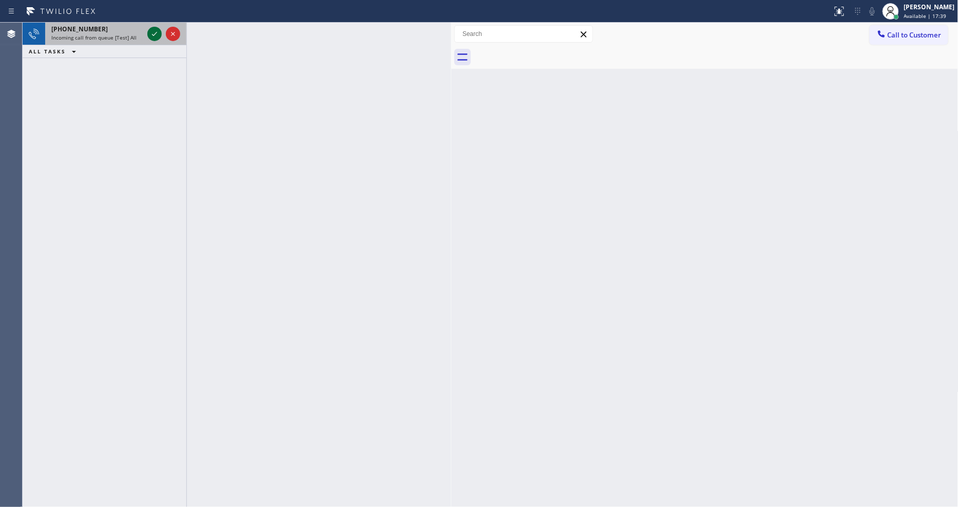
click at [153, 33] on icon at bounding box center [154, 34] width 12 height 12
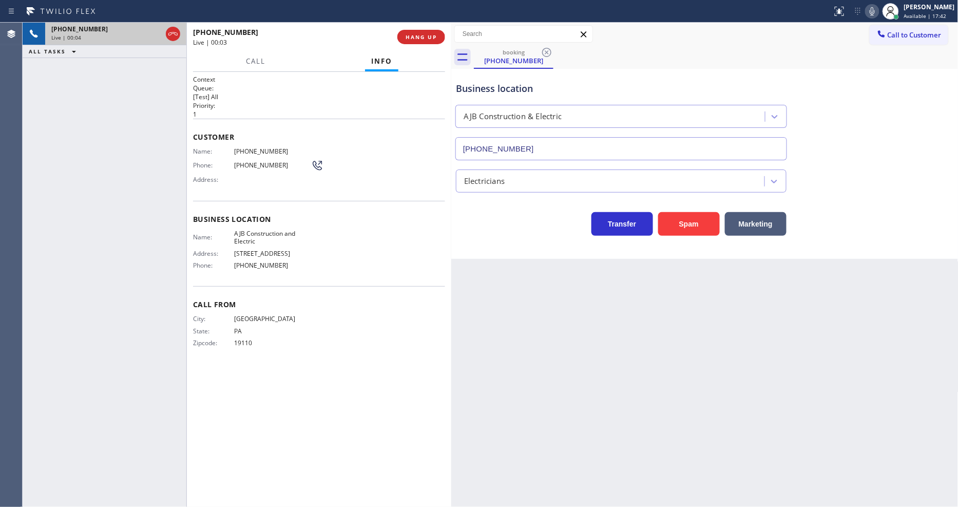
type input "(908) 774-8246"
click at [422, 42] on button "HANG UP" at bounding box center [421, 37] width 48 height 14
click at [422, 41] on button "HANG UP" at bounding box center [421, 37] width 48 height 14
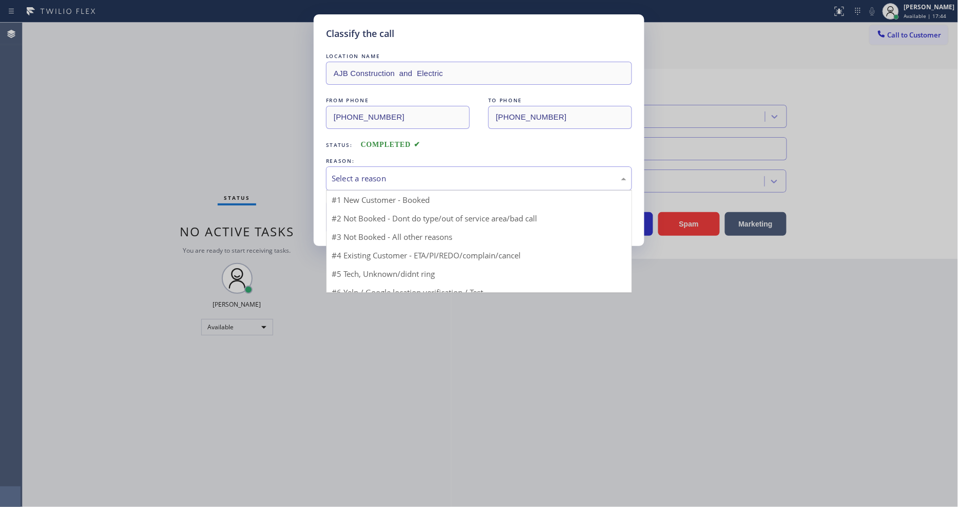
click at [365, 168] on div "Select a reason" at bounding box center [479, 178] width 306 height 24
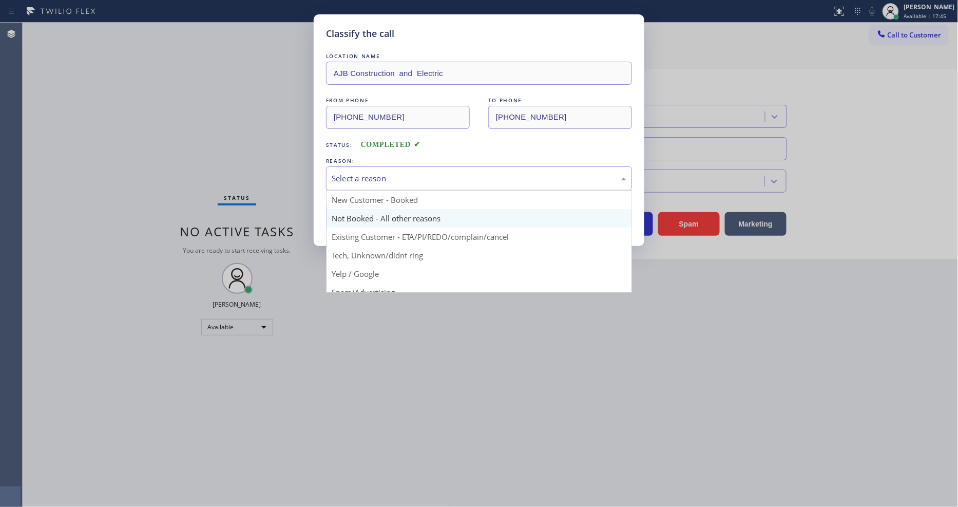
click at [359, 212] on button "Save" at bounding box center [367, 217] width 83 height 33
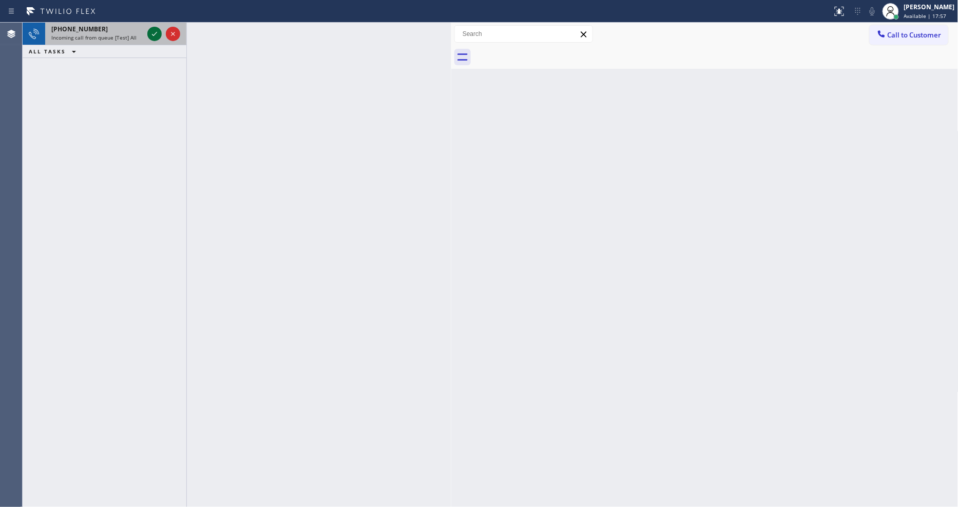
click at [146, 33] on div at bounding box center [163, 34] width 37 height 23
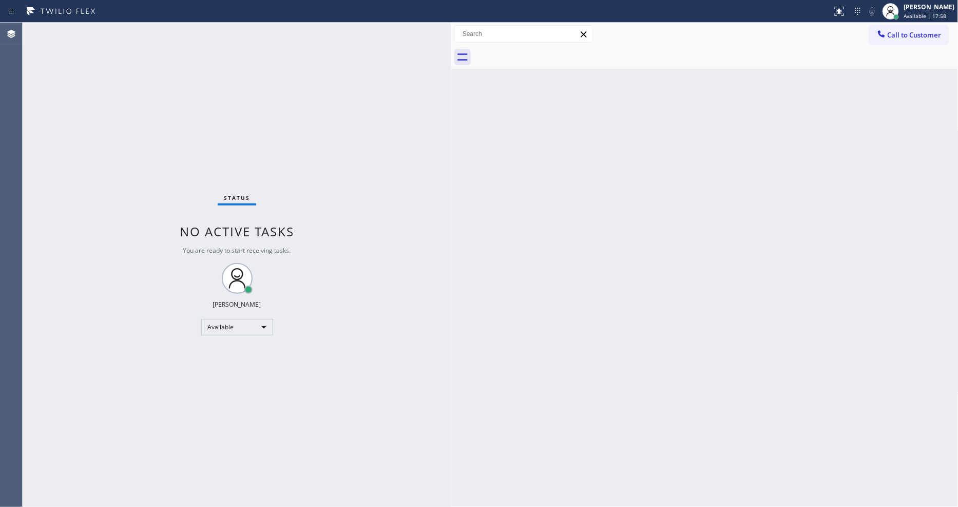
click at [150, 32] on div "Status No active tasks You are ready to start receiving tasks. [PERSON_NAME] Av…" at bounding box center [237, 265] width 429 height 484
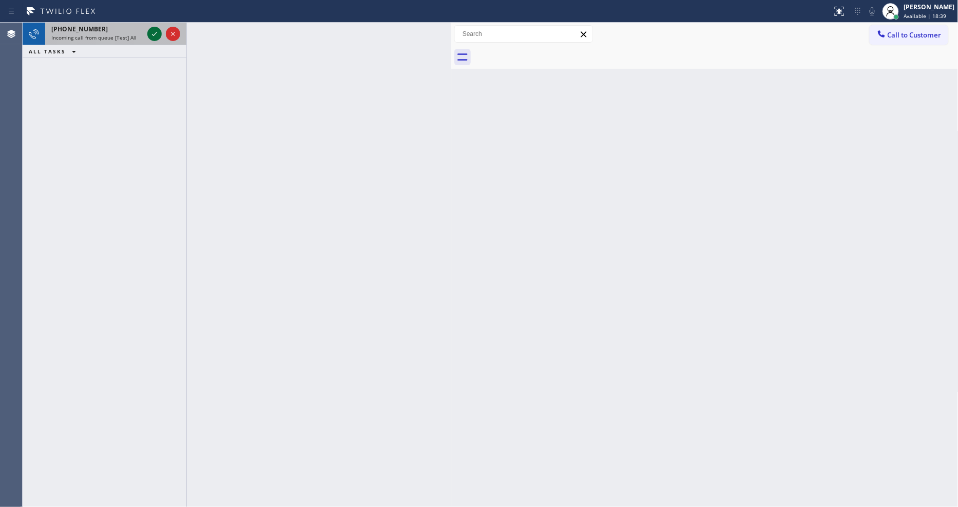
click at [152, 32] on icon at bounding box center [154, 34] width 12 height 12
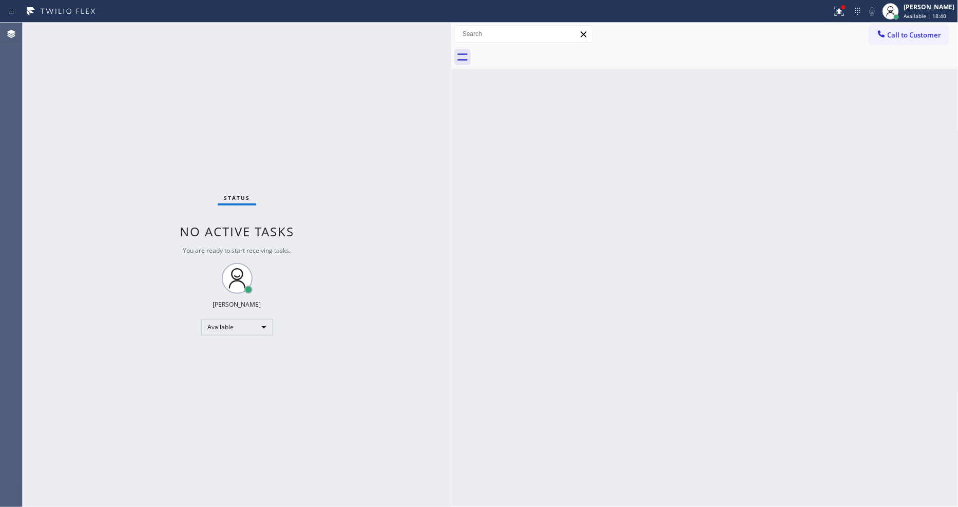
click at [152, 32] on div "Status No active tasks You are ready to start receiving tasks. [PERSON_NAME] Av…" at bounding box center [237, 265] width 429 height 484
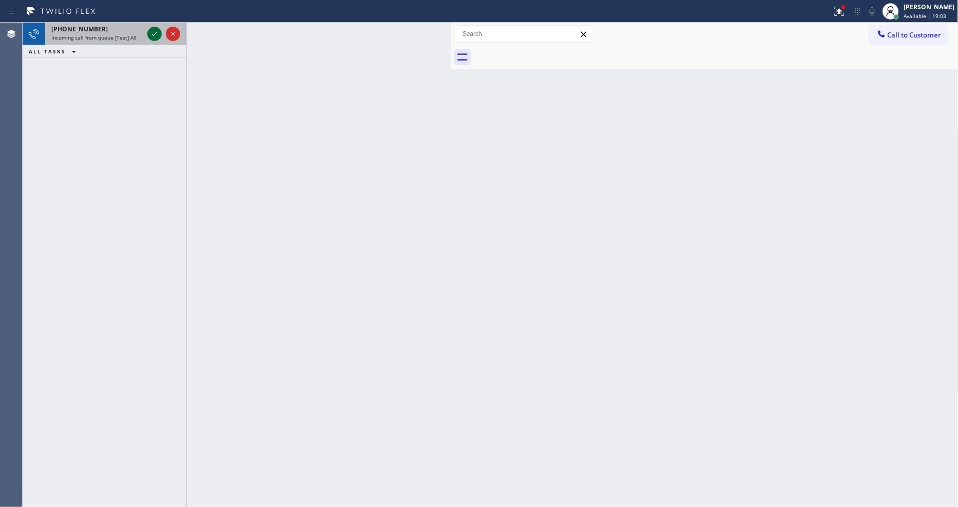
click at [150, 34] on icon at bounding box center [154, 34] width 12 height 12
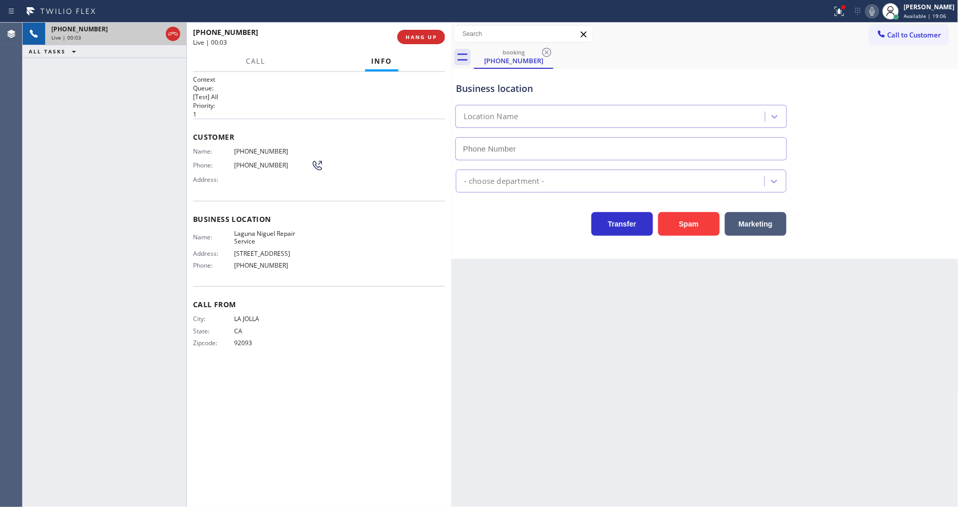
type input "(949) 202-5983"
click at [243, 229] on span "Laguna Niguel Repair Service" at bounding box center [272, 237] width 77 height 16
copy span "Laguna Niguel Repair Service"
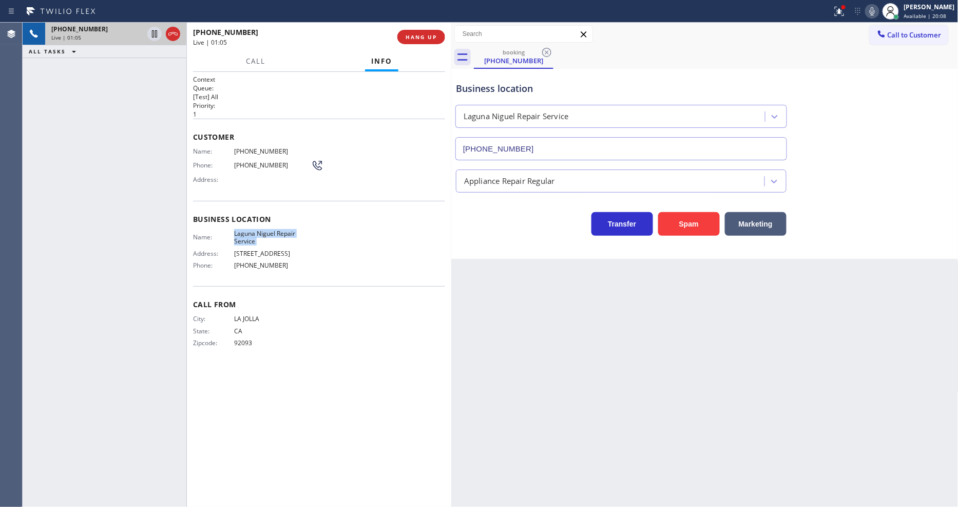
click at [271, 147] on span "(858) 822-9527" at bounding box center [272, 151] width 77 height 8
click at [269, 147] on span "(858) 822-9527" at bounding box center [272, 151] width 77 height 8
copy span "9527"
click at [251, 151] on span "(858) 822-9527" at bounding box center [272, 151] width 77 height 8
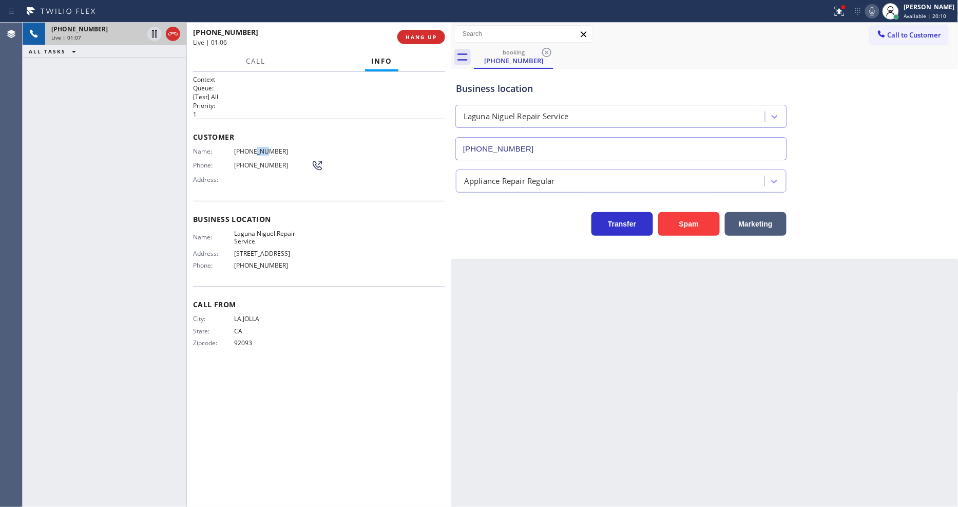
click at [251, 151] on span "(858) 822-9527" at bounding box center [272, 151] width 77 height 8
copy span "(858) 822-9527"
click at [146, 137] on div "+18588229527 Live | 02:38 ALL TASKS ALL TASKS ACTIVE TASKS TASKS IN WRAP UP" at bounding box center [105, 265] width 164 height 484
click at [841, 16] on icon at bounding box center [839, 11] width 12 height 12
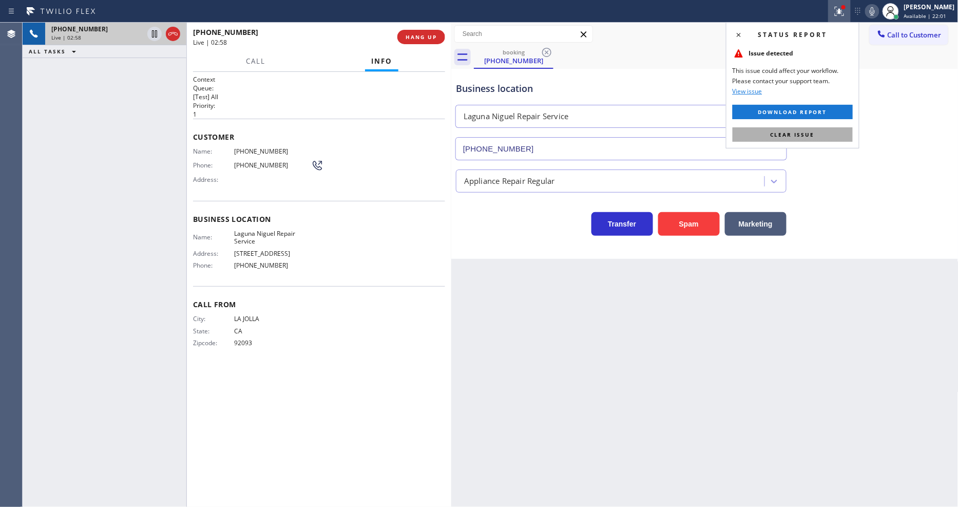
click at [809, 132] on span "Clear issue" at bounding box center [792, 134] width 44 height 7
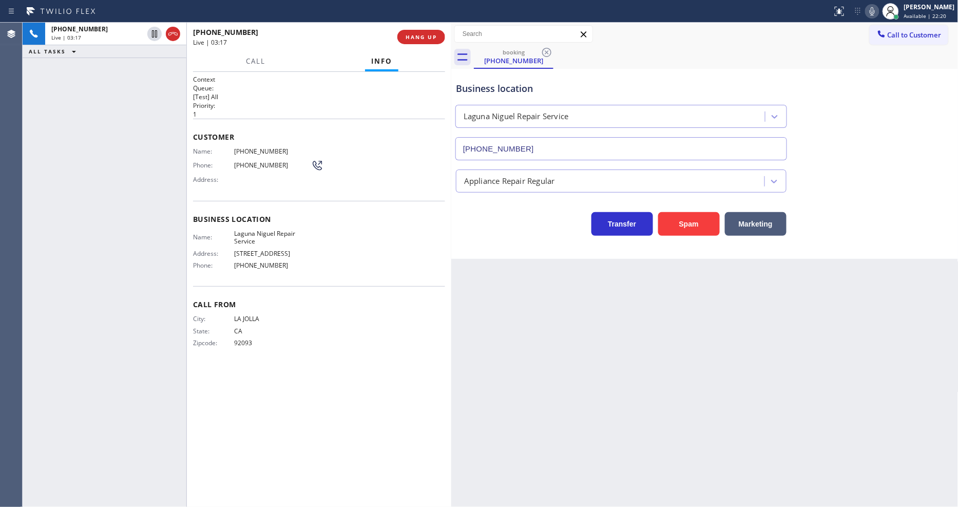
drag, startPoint x: 154, startPoint y: 30, endPoint x: 462, endPoint y: 34, distance: 307.5
click at [154, 31] on icon at bounding box center [154, 34] width 12 height 12
click at [878, 9] on icon at bounding box center [872, 11] width 12 height 12
click at [149, 30] on icon at bounding box center [154, 34] width 12 height 12
drag, startPoint x: 877, startPoint y: 12, endPoint x: 314, endPoint y: 110, distance: 570.9
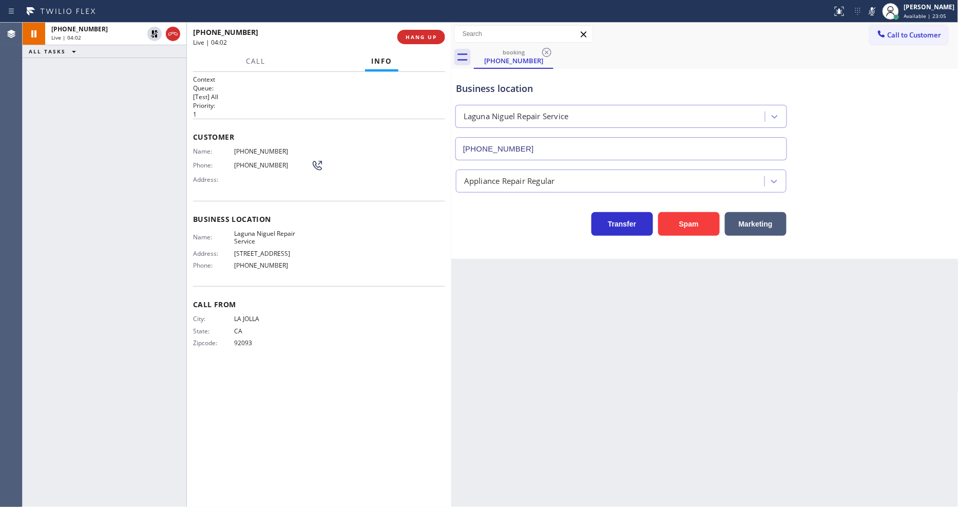
click at [876, 12] on icon at bounding box center [872, 11] width 12 height 12
click at [401, 429] on div "Context Queue: [Test] All Priority: 1 Customer Name: (858) 822-9527 Phone: (858…" at bounding box center [319, 289] width 252 height 429
drag, startPoint x: 644, startPoint y: 341, endPoint x: 375, endPoint y: 427, distance: 282.1
click at [644, 341] on div "Back to Dashboard Change Sender ID Customers Technicians Select a contact Outbo…" at bounding box center [704, 265] width 507 height 484
click at [418, 37] on span "HANG UP" at bounding box center [420, 36] width 31 height 7
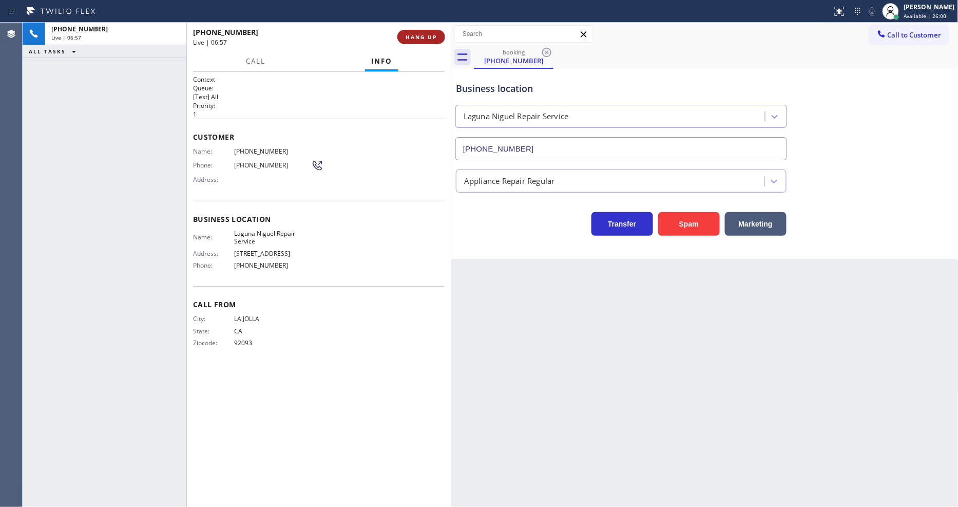
click at [418, 37] on span "HANG UP" at bounding box center [420, 36] width 31 height 7
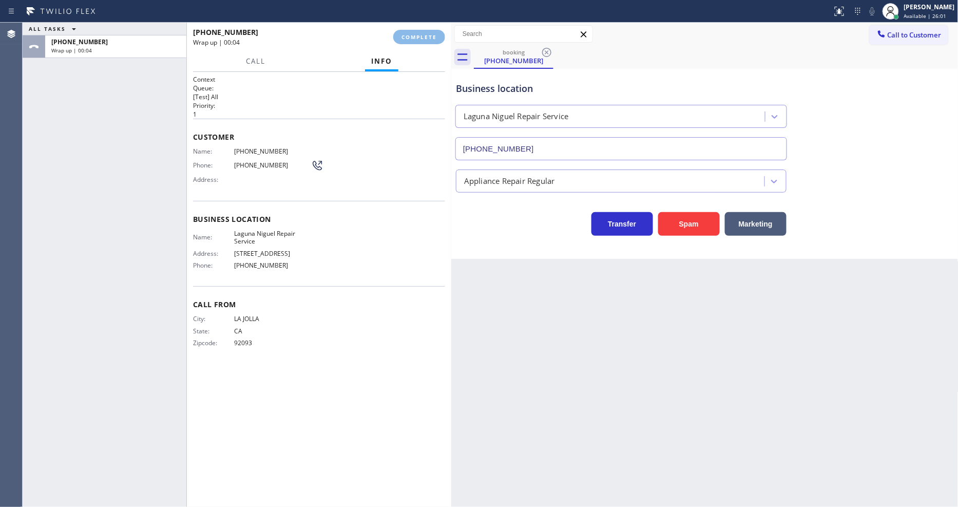
click at [357, 172] on div "Name: (858) 822-9527 Phone: (858) 822-9527 Address:" at bounding box center [319, 167] width 252 height 41
drag, startPoint x: 424, startPoint y: 38, endPoint x: 418, endPoint y: 120, distance: 81.3
click at [424, 38] on span "COMPLETE" at bounding box center [418, 36] width 35 height 7
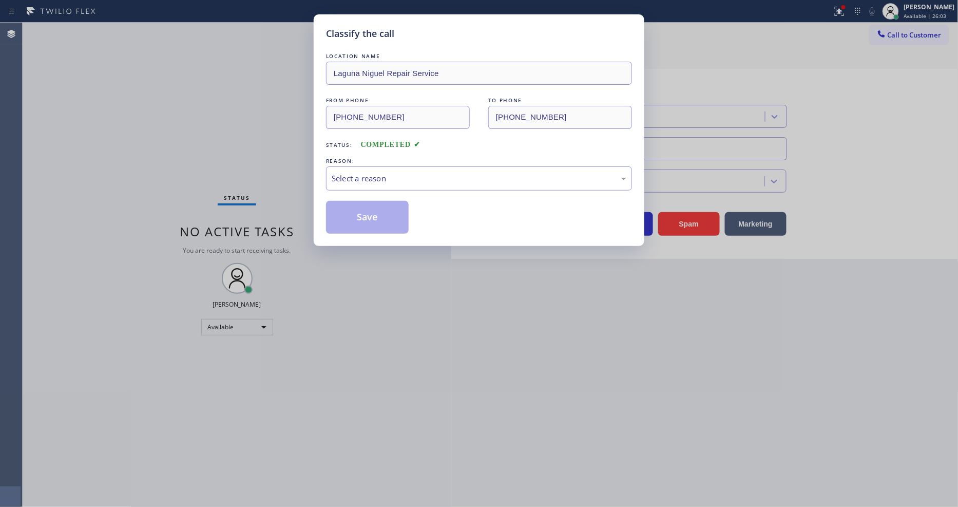
click at [400, 182] on div "Select a reason" at bounding box center [479, 178] width 306 height 24
click at [386, 214] on button "Save" at bounding box center [367, 217] width 83 height 33
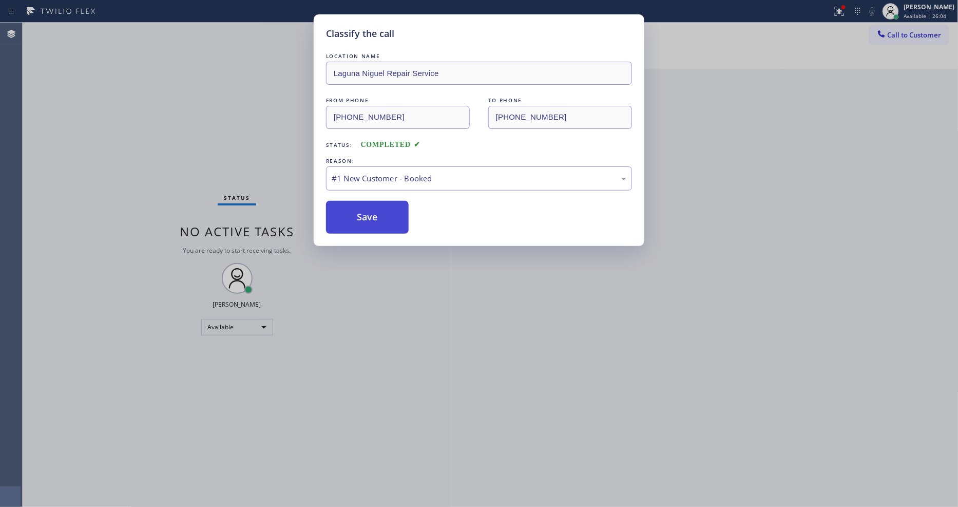
click at [386, 214] on button "Save" at bounding box center [367, 217] width 83 height 33
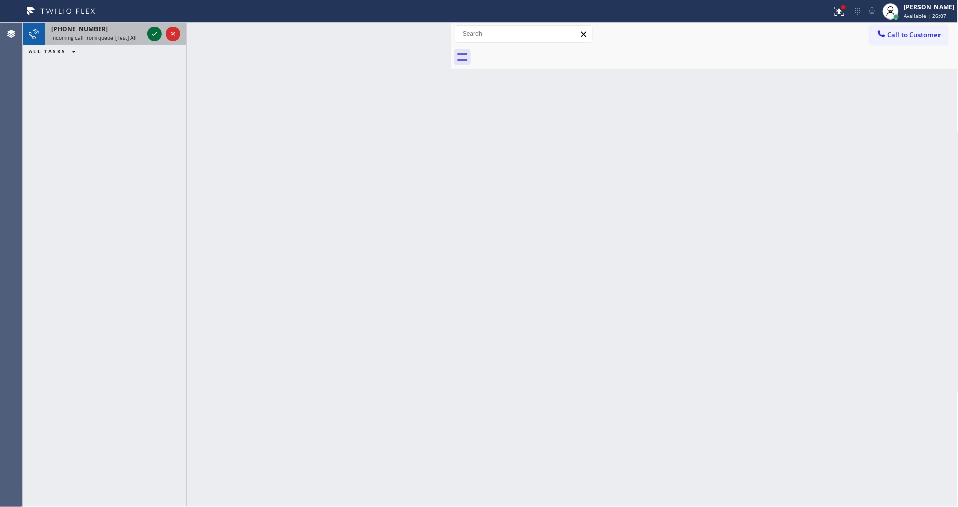
click at [155, 31] on icon at bounding box center [154, 34] width 12 height 12
click at [151, 33] on icon at bounding box center [154, 34] width 12 height 12
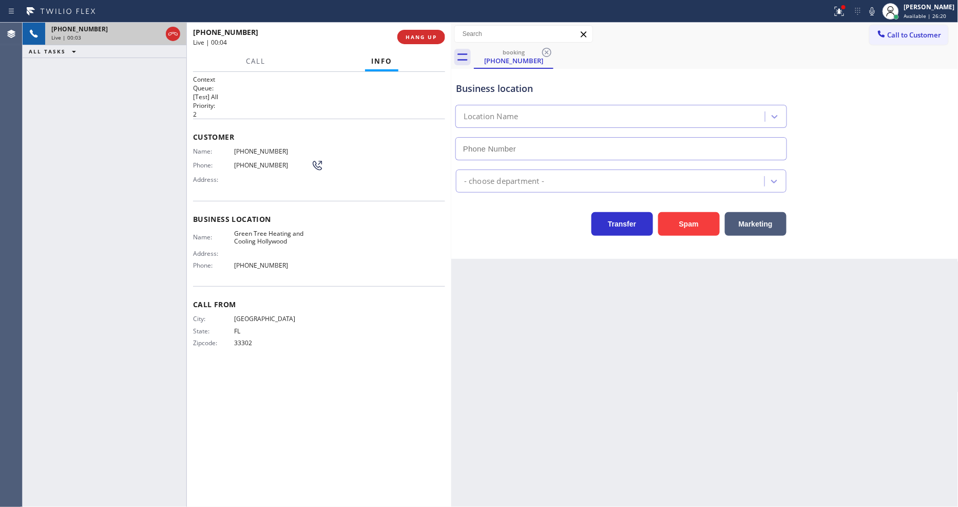
type input "(954) 475-6232"
click at [433, 37] on span "HANG UP" at bounding box center [420, 36] width 31 height 7
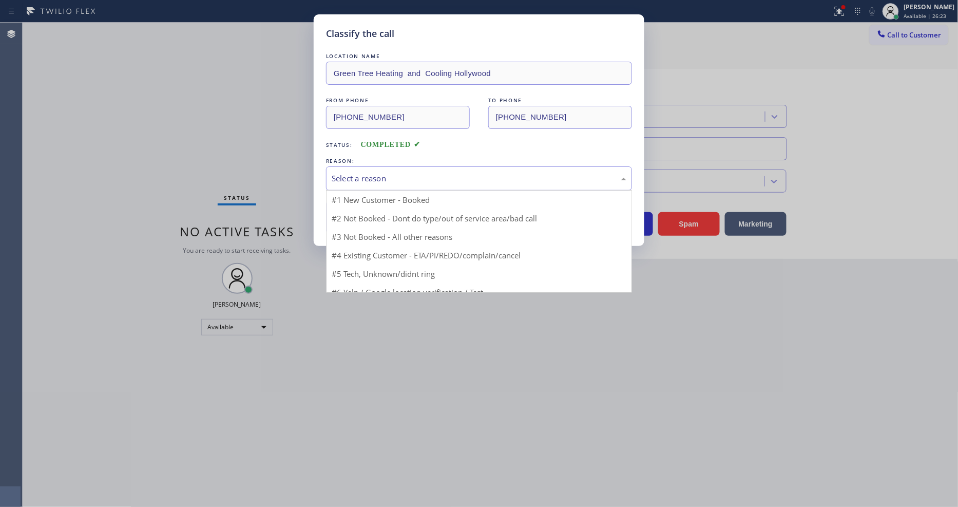
click at [372, 172] on div "Select a reason" at bounding box center [479, 178] width 295 height 12
drag, startPoint x: 364, startPoint y: 273, endPoint x: 370, endPoint y: 223, distance: 50.0
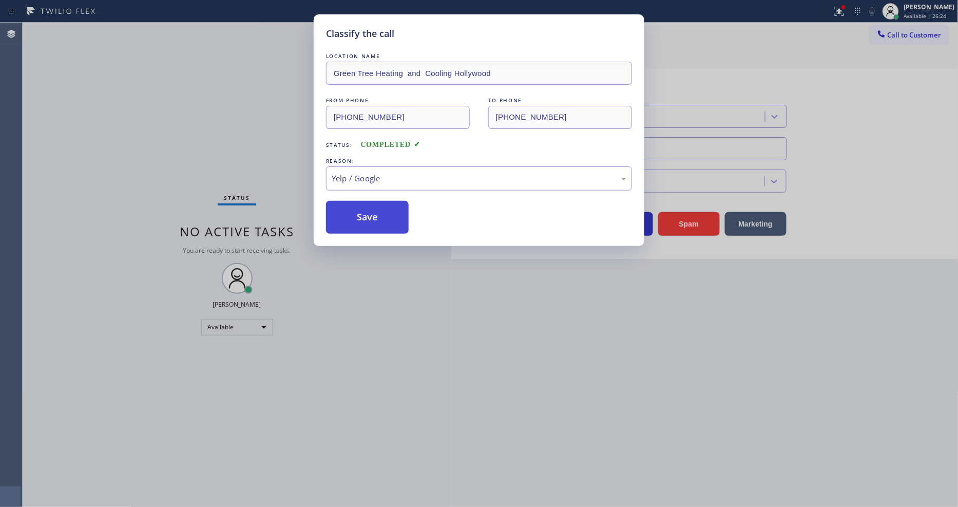
click at [370, 221] on button "Save" at bounding box center [367, 217] width 83 height 33
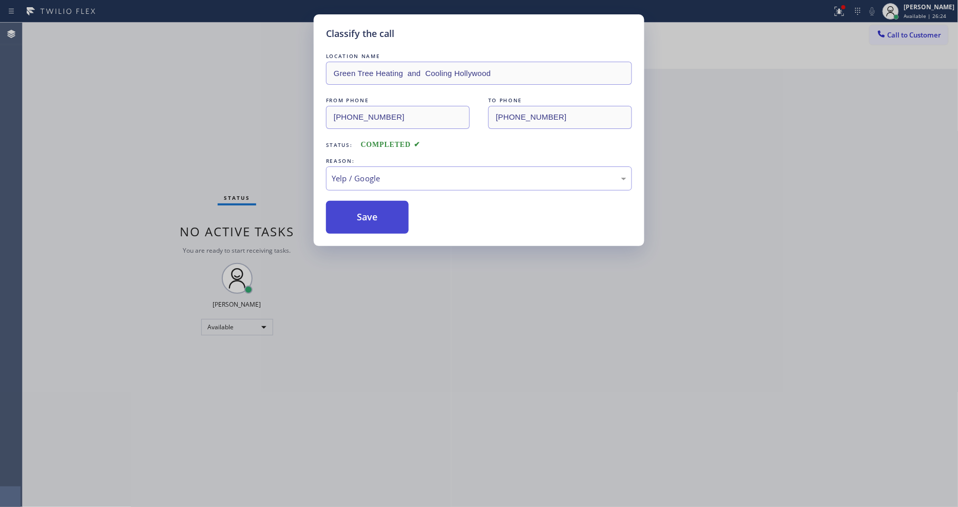
click at [370, 221] on button "Save" at bounding box center [367, 217] width 83 height 33
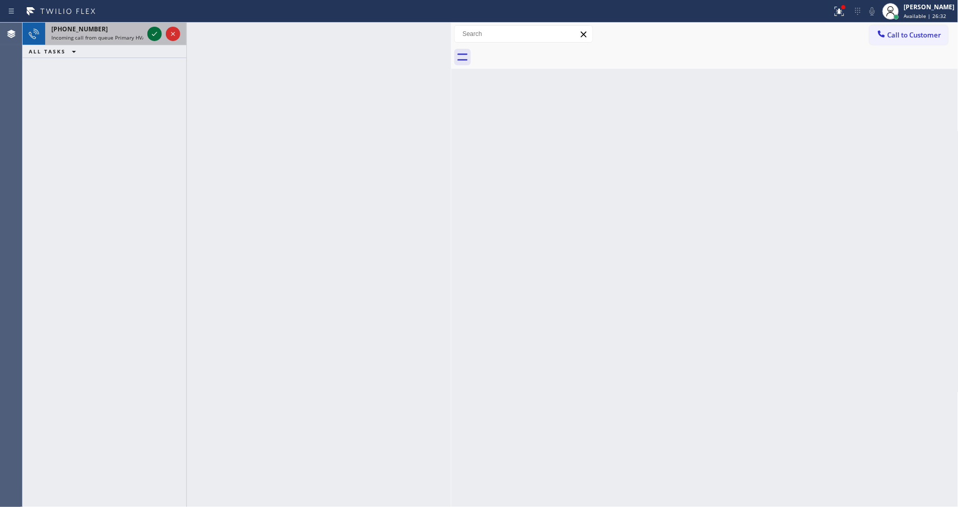
click at [157, 36] on icon at bounding box center [154, 34] width 12 height 12
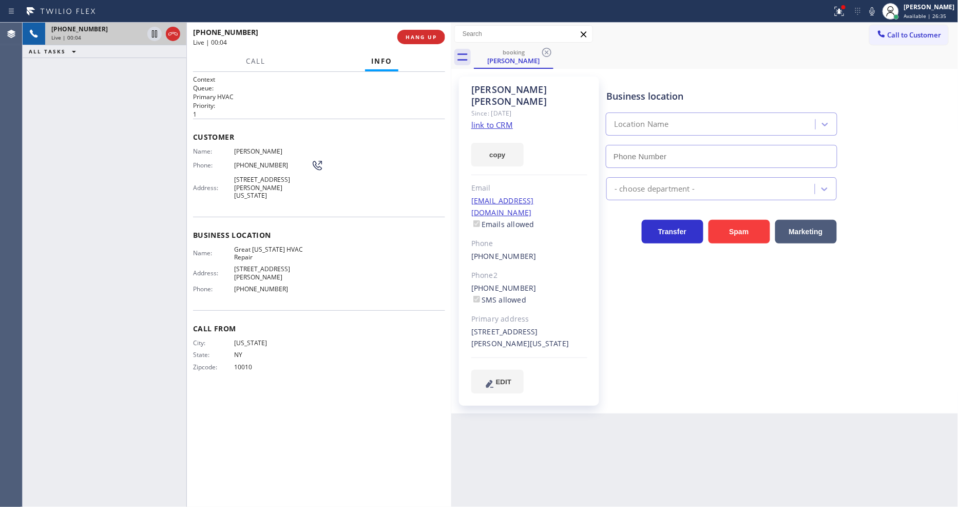
type input "(917) 900-1033"
click at [485, 120] on link "link to CRM" at bounding box center [492, 125] width 42 height 10
click at [423, 37] on span "HANG UP" at bounding box center [420, 36] width 31 height 7
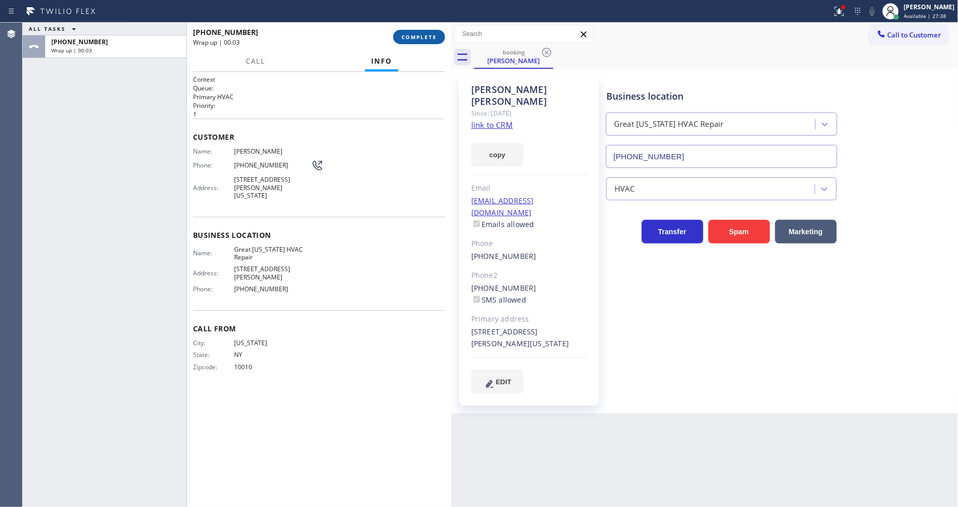
click at [423, 37] on span "COMPLETE" at bounding box center [418, 36] width 35 height 7
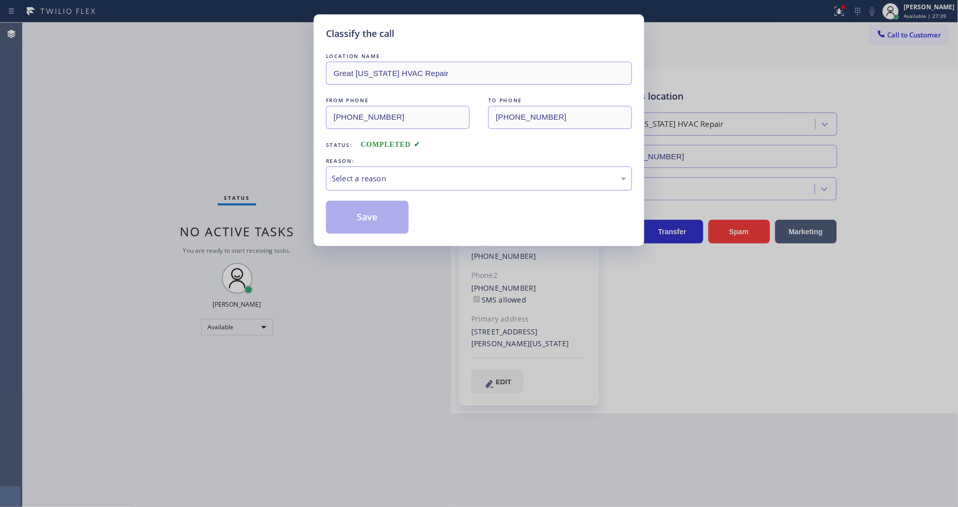
click at [351, 172] on div "Select a reason" at bounding box center [479, 178] width 295 height 12
click at [353, 213] on button "Save" at bounding box center [367, 217] width 83 height 33
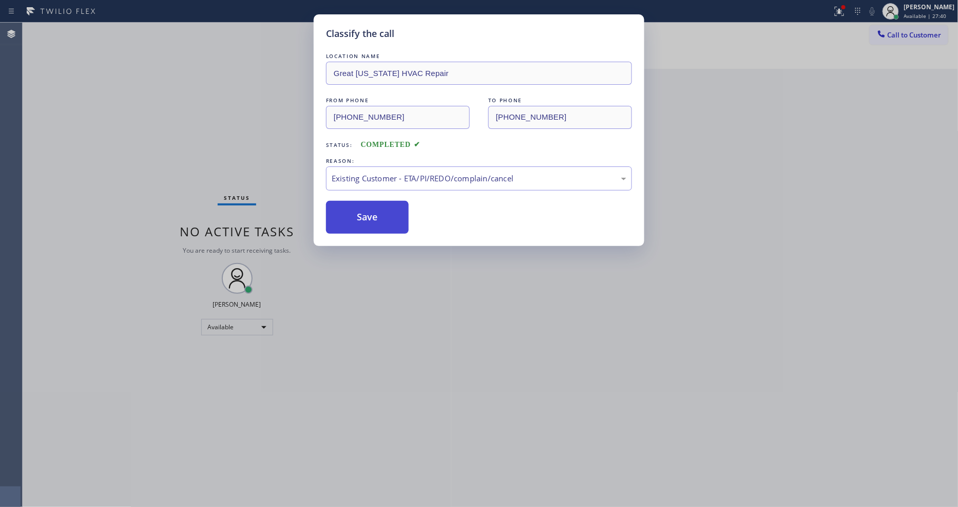
click at [353, 213] on button "Save" at bounding box center [367, 217] width 83 height 33
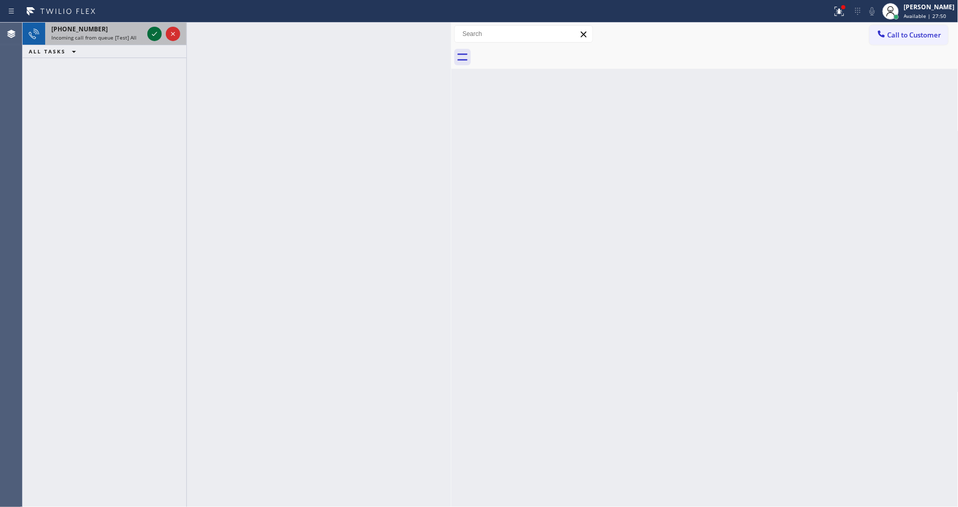
click at [156, 37] on icon at bounding box center [154, 34] width 12 height 12
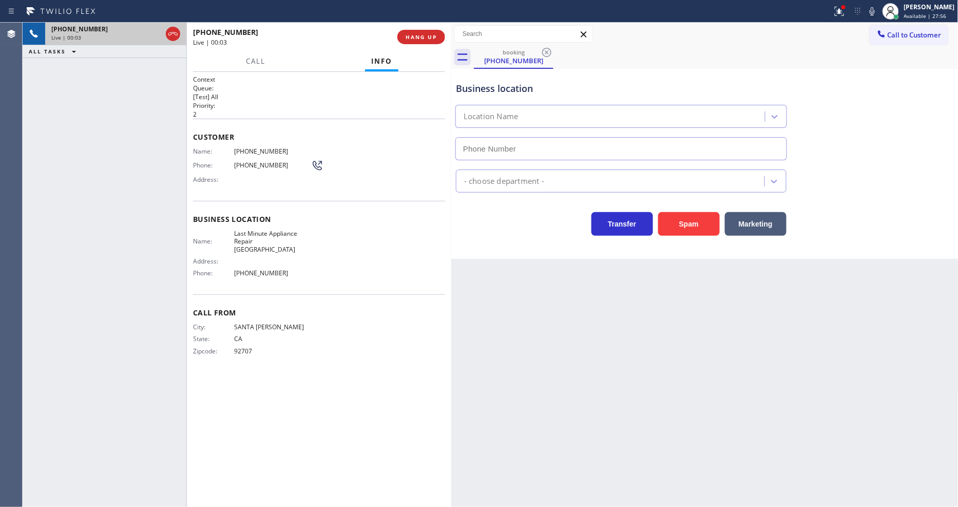
type input "(714) 908-7969"
click at [393, 33] on div "+17144927889 Live | 00:07" at bounding box center [295, 37] width 204 height 27
click at [401, 36] on button "HANG UP" at bounding box center [421, 37] width 48 height 14
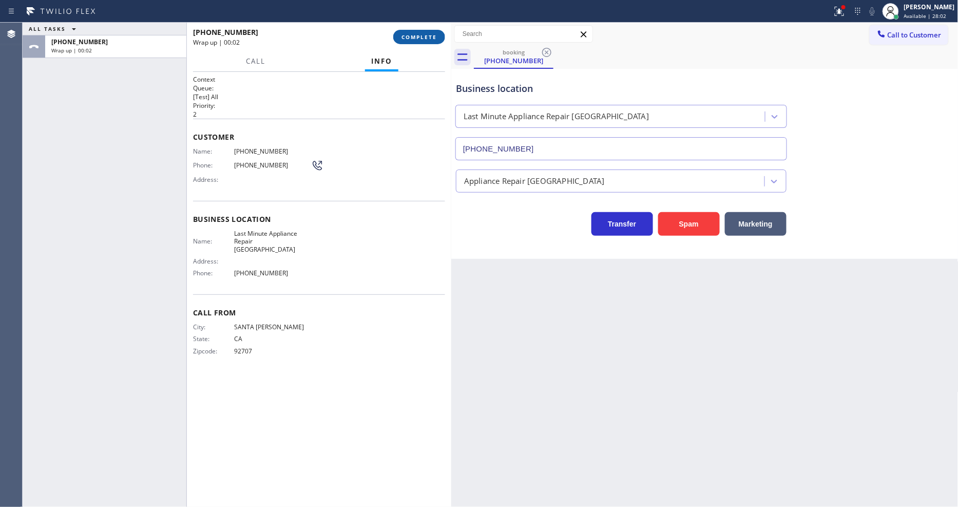
click at [403, 38] on span "COMPLETE" at bounding box center [418, 36] width 35 height 7
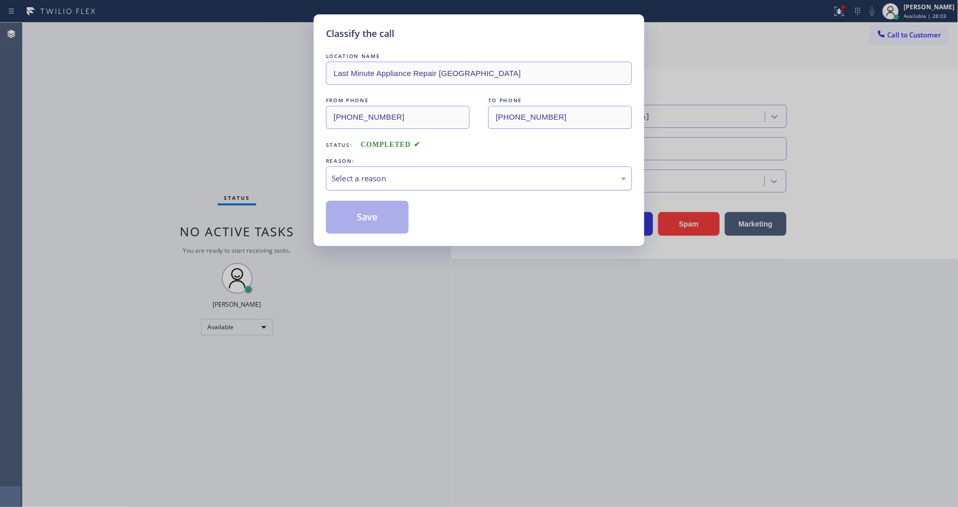
click at [376, 176] on div "Select a reason" at bounding box center [479, 178] width 295 height 12
click at [382, 206] on button "Save" at bounding box center [367, 217] width 83 height 33
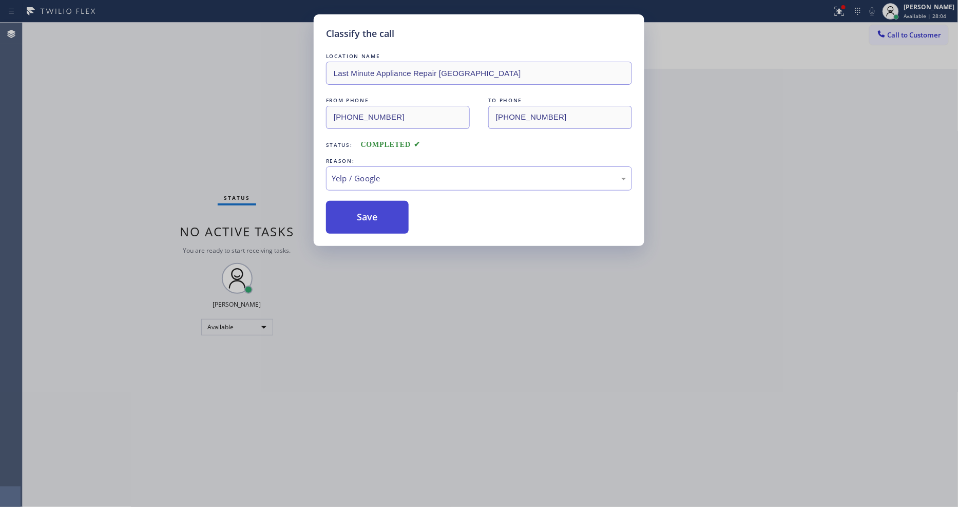
click at [382, 206] on button "Save" at bounding box center [367, 217] width 83 height 33
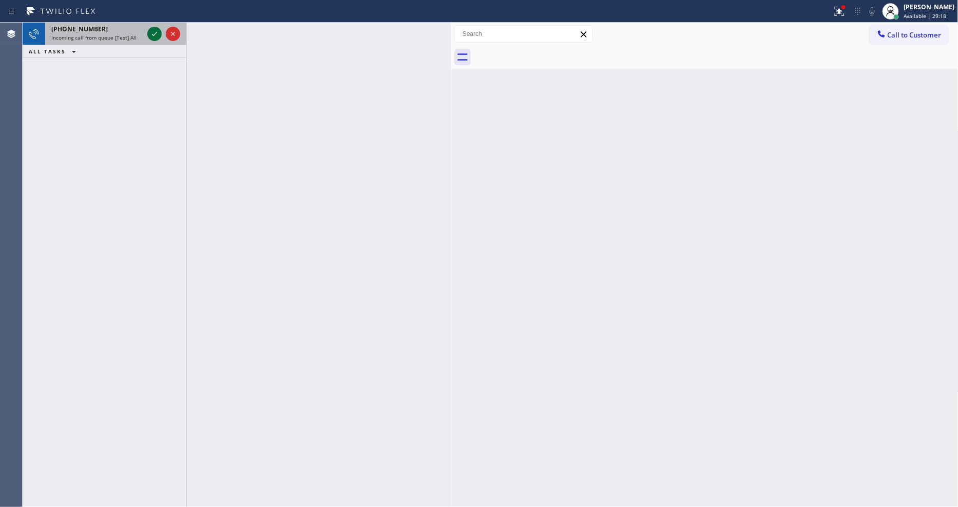
click at [152, 31] on icon at bounding box center [154, 34] width 12 height 12
click at [156, 29] on icon at bounding box center [154, 34] width 12 height 12
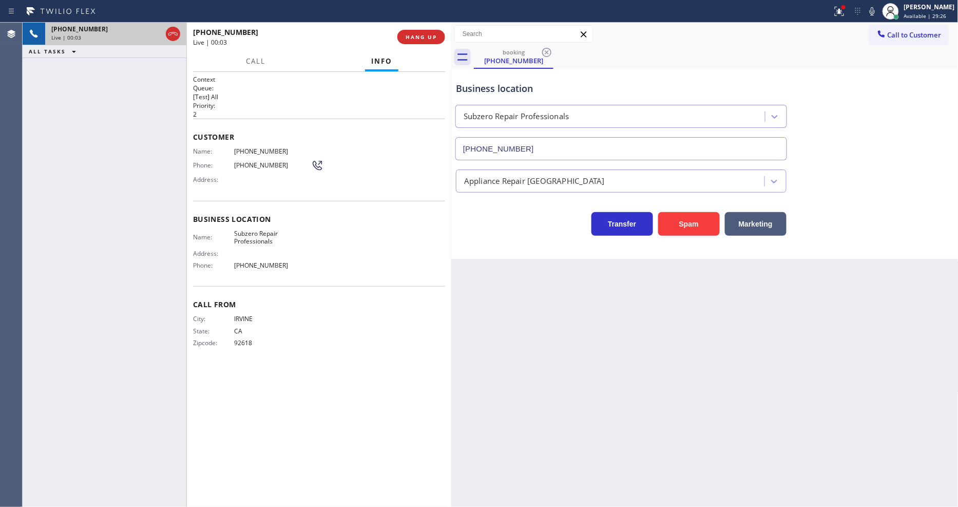
type input "(949) 523-3220"
click at [255, 143] on div "Customer Name: (949) 468-7396 Phone: (949) 468-7396 Address:" at bounding box center [319, 160] width 252 height 82
copy span "(949) 468-7396"
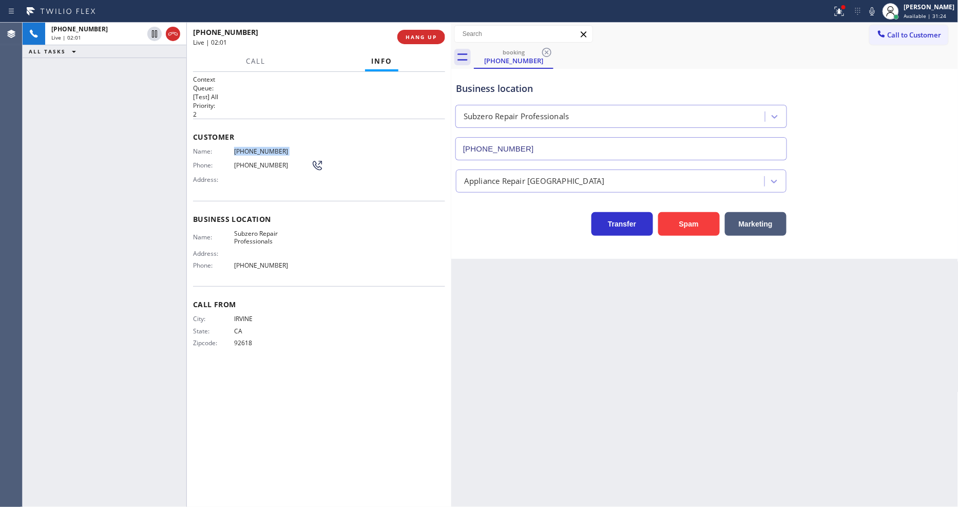
drag, startPoint x: 156, startPoint y: 32, endPoint x: 309, endPoint y: 22, distance: 153.8
click at [156, 32] on icon at bounding box center [154, 34] width 12 height 12
click at [878, 11] on icon at bounding box center [872, 11] width 12 height 12
drag, startPoint x: 843, startPoint y: 18, endPoint x: 828, endPoint y: 96, distance: 79.5
click at [843, 18] on button at bounding box center [839, 11] width 23 height 23
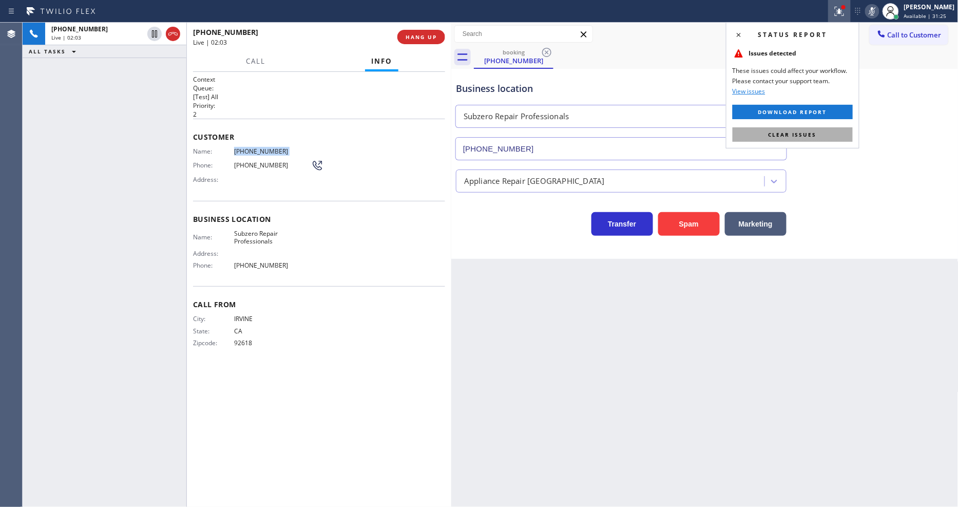
click at [824, 132] on button "Clear issues" at bounding box center [792, 134] width 120 height 14
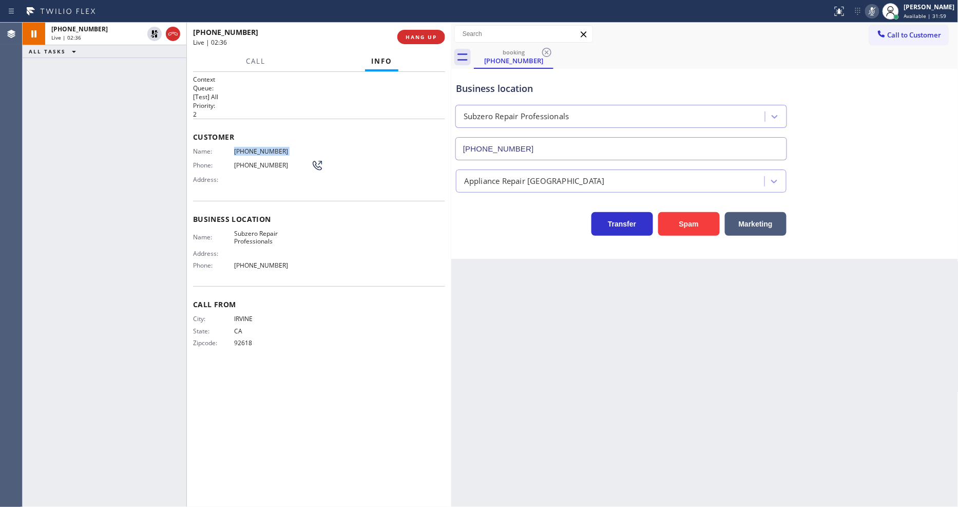
click at [155, 33] on icon at bounding box center [154, 33] width 7 height 7
click at [888, 11] on div at bounding box center [890, 11] width 23 height 23
click at [875, 11] on icon at bounding box center [871, 11] width 5 height 8
click at [250, 229] on span "Subzero Repair Professionals" at bounding box center [272, 237] width 77 height 16
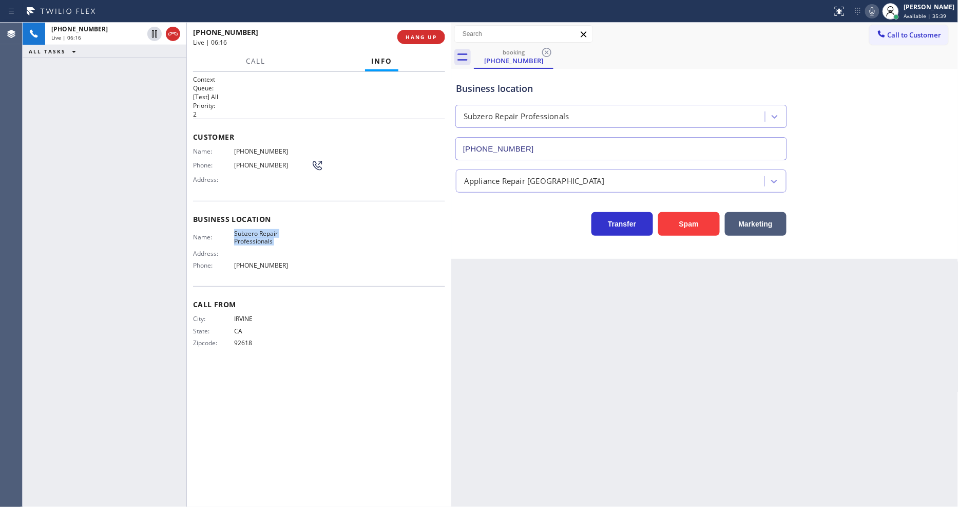
click at [250, 229] on span "Subzero Repair Professionals" at bounding box center [272, 237] width 77 height 16
copy span "Subzero Repair Professionals"
click at [90, 198] on div "+19494687396 Live | 07:18 ALL TASKS ALL TASKS ACTIVE TASKS TASKS IN WRAP UP" at bounding box center [105, 265] width 164 height 484
click at [413, 38] on span "HANG UP" at bounding box center [420, 36] width 31 height 7
click at [413, 38] on span "COMPLETE" at bounding box center [418, 36] width 35 height 7
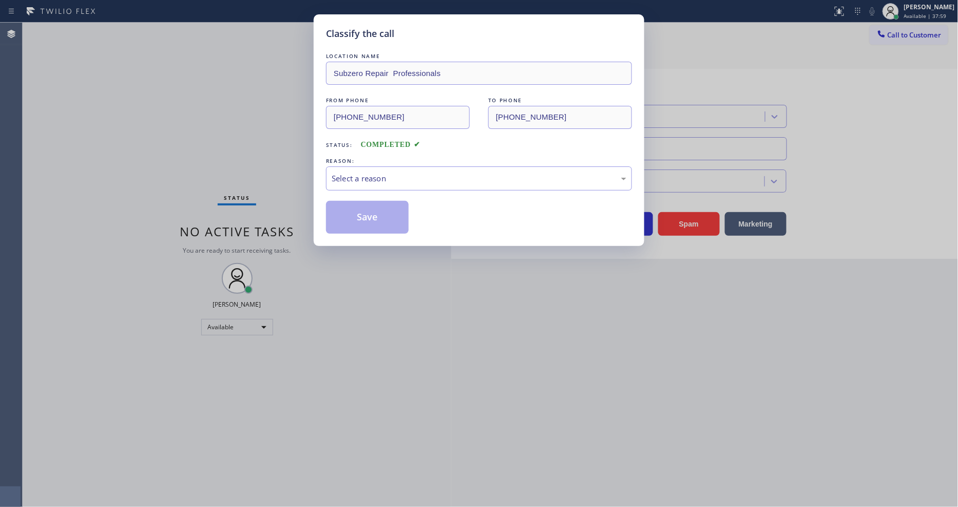
click at [357, 172] on div "Select a reason" at bounding box center [479, 178] width 295 height 12
click at [352, 208] on button "Save" at bounding box center [367, 217] width 83 height 33
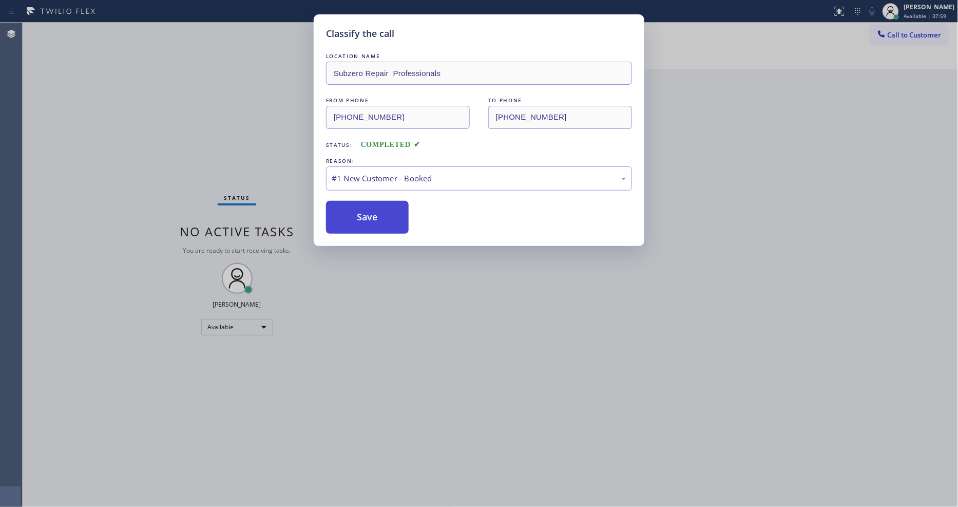
click at [352, 208] on button "Save" at bounding box center [367, 217] width 83 height 33
click at [352, 209] on button "Save" at bounding box center [367, 217] width 83 height 33
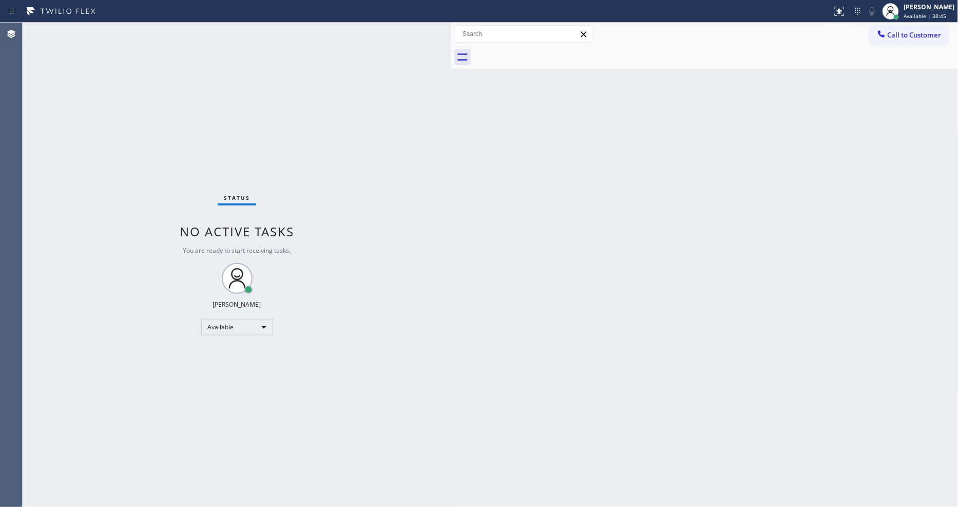
drag, startPoint x: 665, startPoint y: 209, endPoint x: 670, endPoint y: 212, distance: 6.4
click at [665, 209] on div "Back to Dashboard Change Sender ID Customers Technicians Select a contact Outbo…" at bounding box center [704, 265] width 507 height 484
click at [505, 399] on div "Back to Dashboard Change Sender ID Customers Technicians Select a contact Outbo…" at bounding box center [704, 265] width 507 height 484
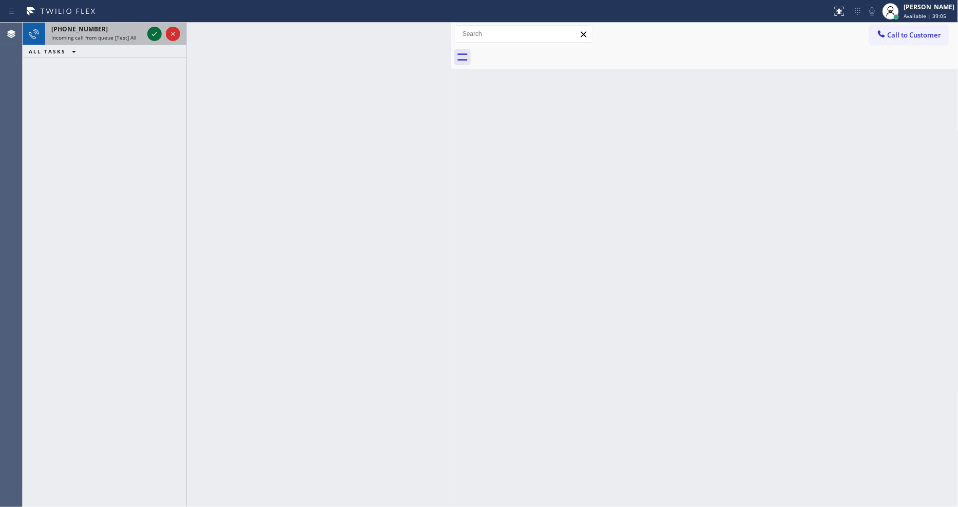
click at [152, 32] on icon at bounding box center [154, 34] width 12 height 12
click at [156, 38] on icon at bounding box center [154, 34] width 12 height 12
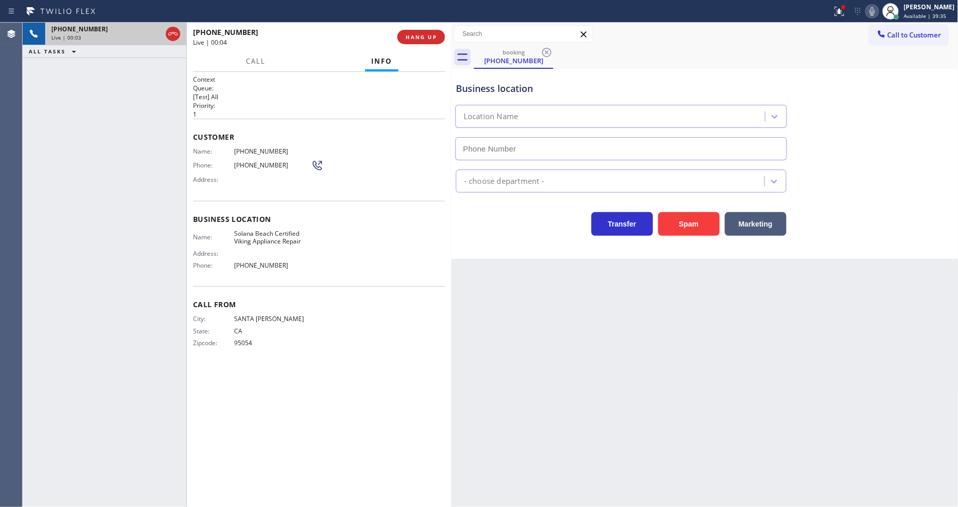
type input "(858) 244-9718"
click at [264, 229] on span "Solana Beach Certified Viking Appliance Repair" at bounding box center [272, 237] width 77 height 16
copy span "Solana Beach Certified Viking Appliance Repair"
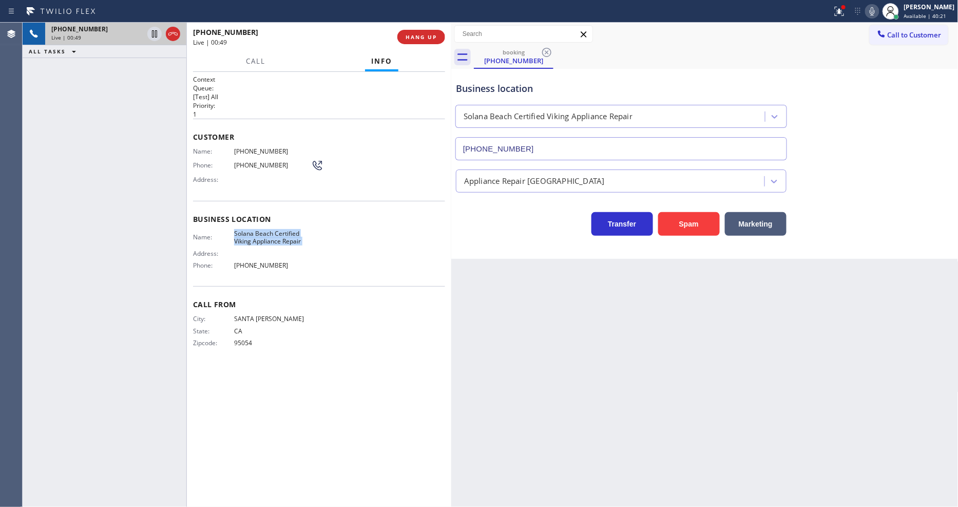
click at [258, 150] on span "(408) 693-8556" at bounding box center [272, 151] width 77 height 8
click at [170, 80] on div "+14086938556 Live | 03:01 ALL TASKS ALL TASKS ACTIVE TASKS TASKS IN WRAP UP" at bounding box center [105, 265] width 164 height 484
drag, startPoint x: 151, startPoint y: 29, endPoint x: 223, endPoint y: 30, distance: 72.4
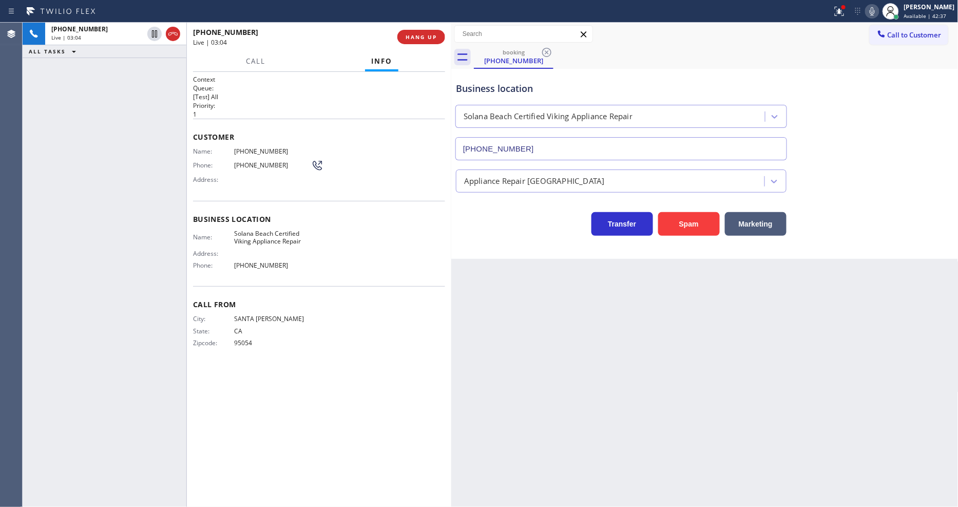
click at [151, 29] on icon at bounding box center [154, 34] width 12 height 12
click at [878, 9] on icon at bounding box center [872, 11] width 12 height 12
click at [149, 35] on icon at bounding box center [154, 34] width 12 height 12
click at [878, 11] on icon at bounding box center [872, 11] width 12 height 12
click at [399, 409] on div "Context Queue: [Test] All Priority: 1 Customer Name: (408) 693-8556 Phone: (408…" at bounding box center [319, 289] width 252 height 429
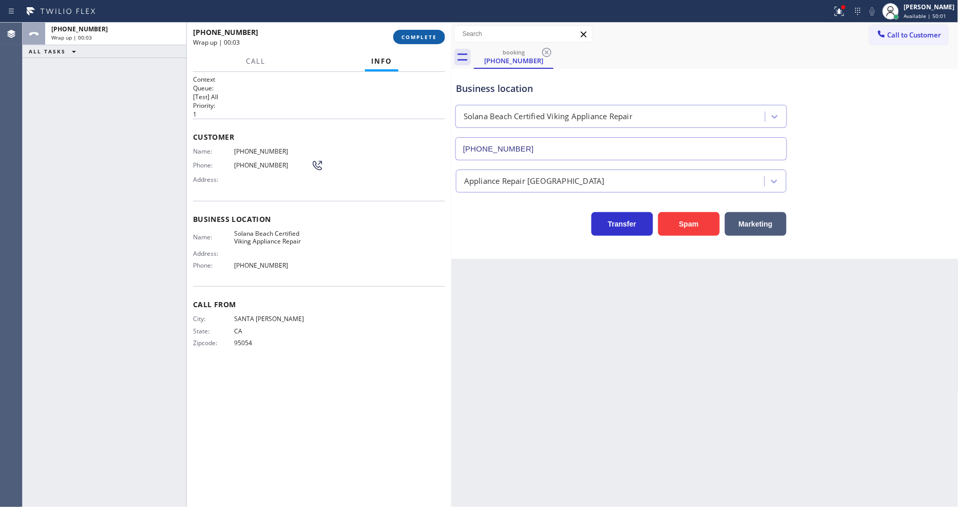
click at [428, 40] on span "COMPLETE" at bounding box center [418, 36] width 35 height 7
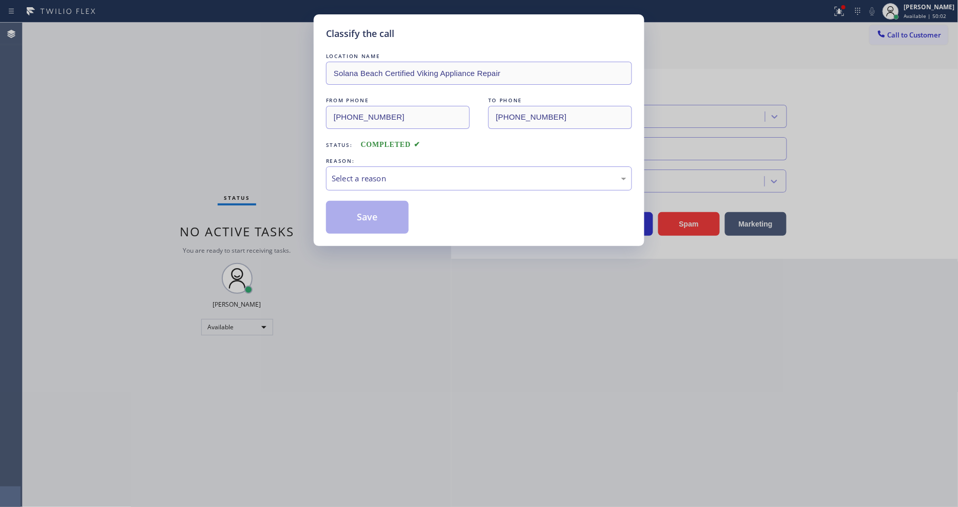
click at [388, 178] on div "Select a reason" at bounding box center [479, 178] width 295 height 12
drag, startPoint x: 384, startPoint y: 193, endPoint x: 382, endPoint y: 207, distance: 14.5
click at [382, 208] on button "Save" at bounding box center [367, 217] width 83 height 33
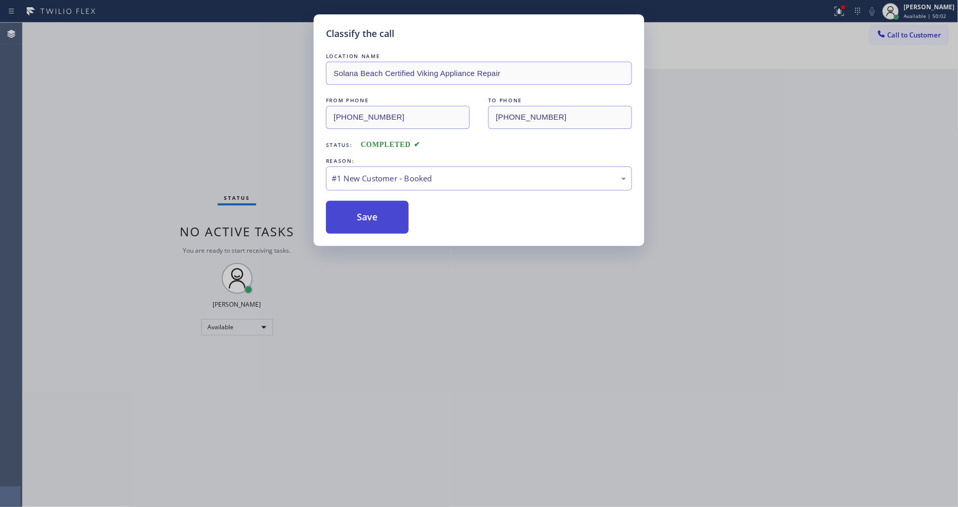
click at [382, 208] on button "Save" at bounding box center [367, 217] width 83 height 33
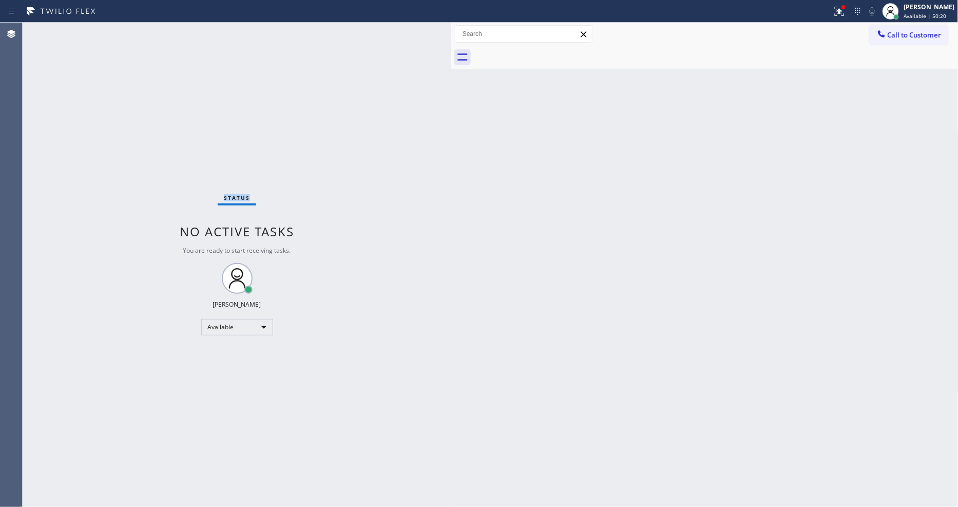
click at [156, 34] on div "Status No active tasks You are ready to start receiving tasks. [PERSON_NAME] Av…" at bounding box center [237, 265] width 429 height 484
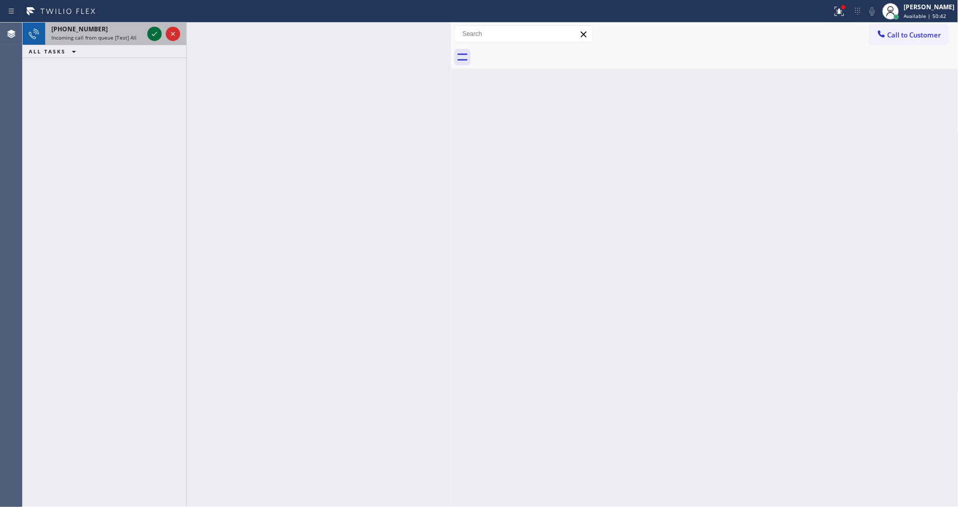
click at [157, 33] on icon at bounding box center [154, 34] width 12 height 12
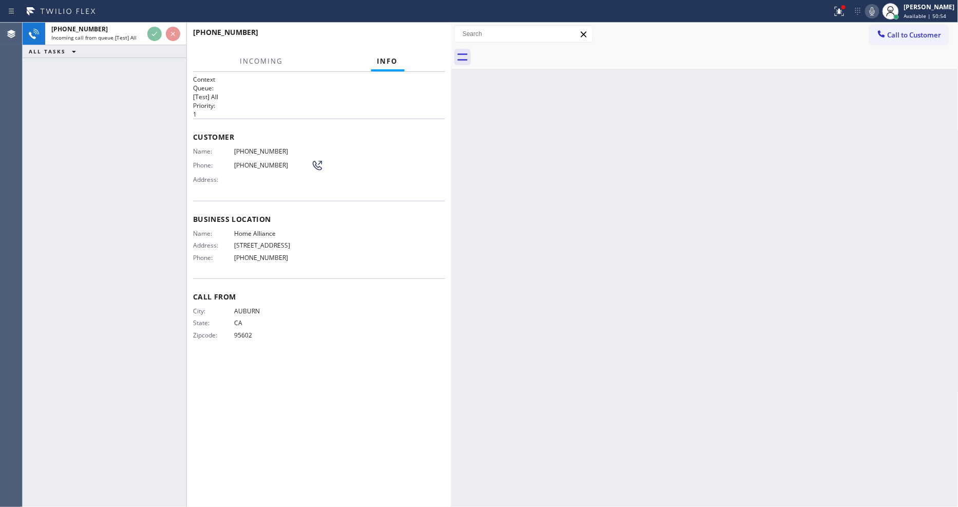
click at [652, 177] on div "Back to Dashboard Change Sender ID Customers Technicians Select a contact Outbo…" at bounding box center [704, 265] width 507 height 484
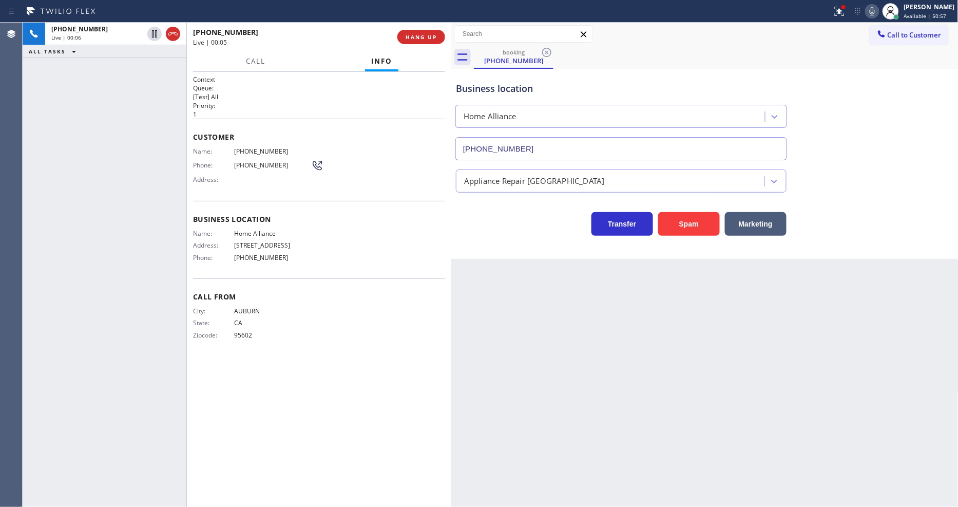
type input "[PHONE_NUMBER]"
click at [433, 30] on button "COMPLETE" at bounding box center [419, 37] width 52 height 14
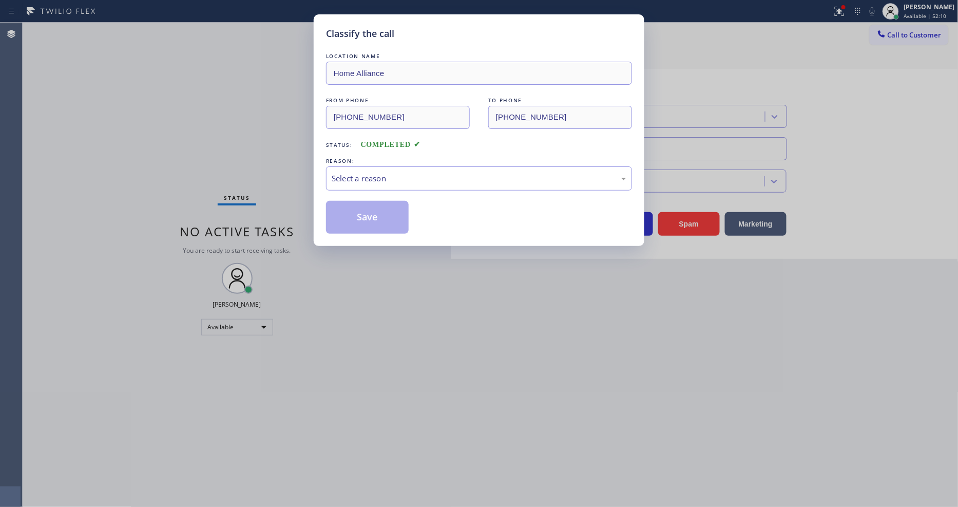
click at [396, 177] on div "Select a reason" at bounding box center [479, 178] width 295 height 12
click at [389, 208] on button "Save" at bounding box center [367, 217] width 83 height 33
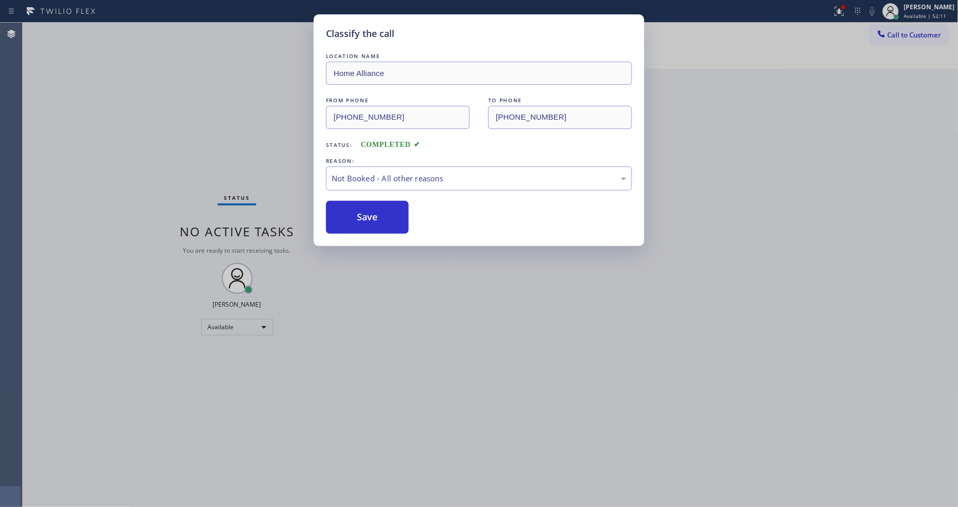
click at [389, 208] on button "Save" at bounding box center [367, 217] width 83 height 33
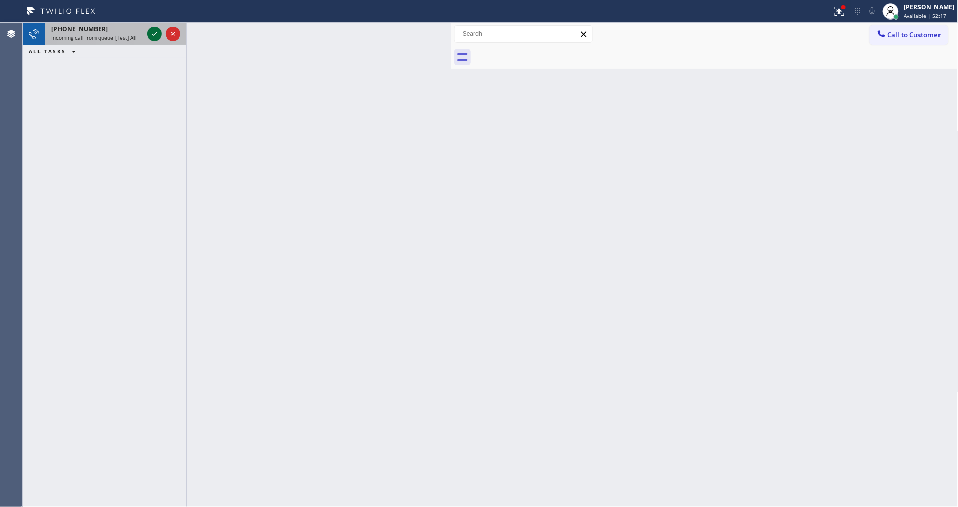
click at [153, 31] on icon at bounding box center [154, 34] width 12 height 12
click at [154, 36] on icon at bounding box center [154, 34] width 12 height 12
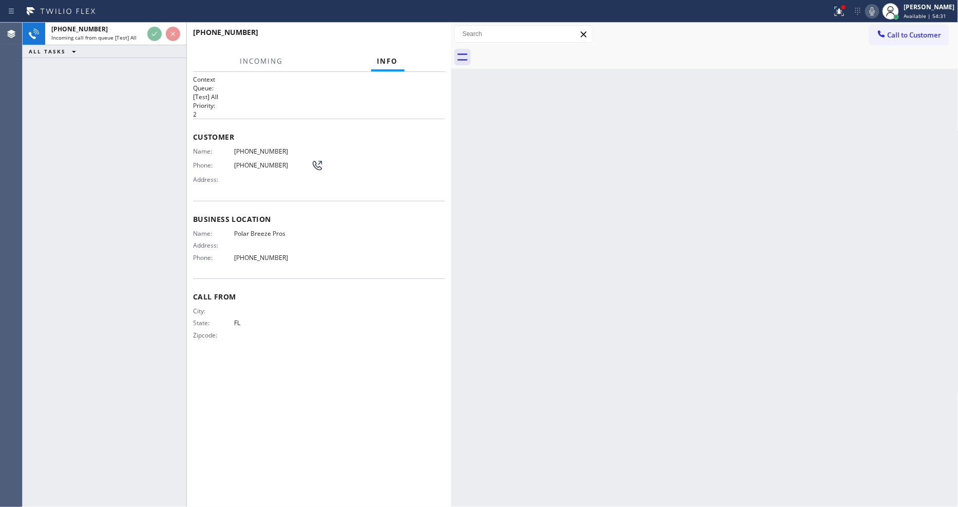
click at [186, 191] on div at bounding box center [186, 265] width 1 height 484
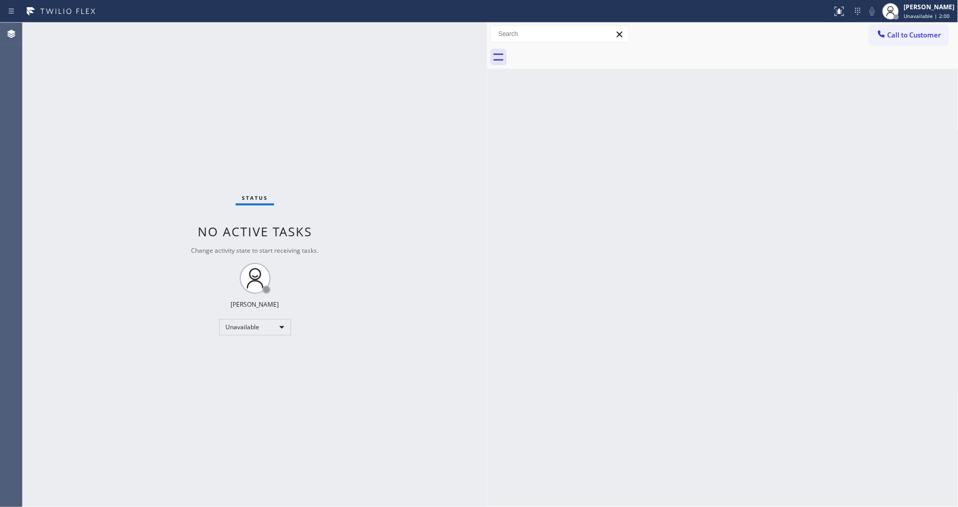
drag, startPoint x: 167, startPoint y: 59, endPoint x: 488, endPoint y: 67, distance: 320.9
click at [487, 67] on div at bounding box center [487, 265] width 0 height 484
click at [268, 323] on div "Unavailable" at bounding box center [255, 327] width 72 height 16
click at [256, 352] on li "Available" at bounding box center [254, 354] width 70 height 12
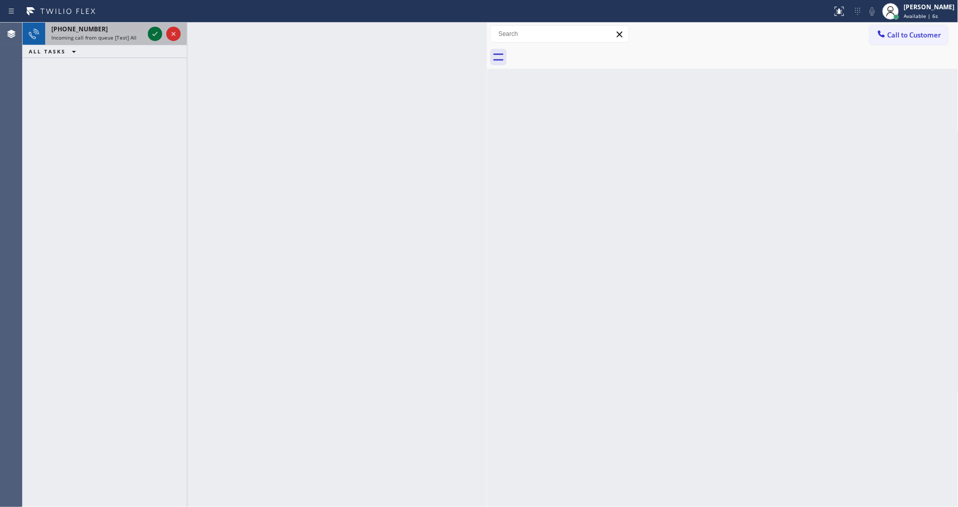
click at [155, 31] on icon at bounding box center [155, 34] width 12 height 12
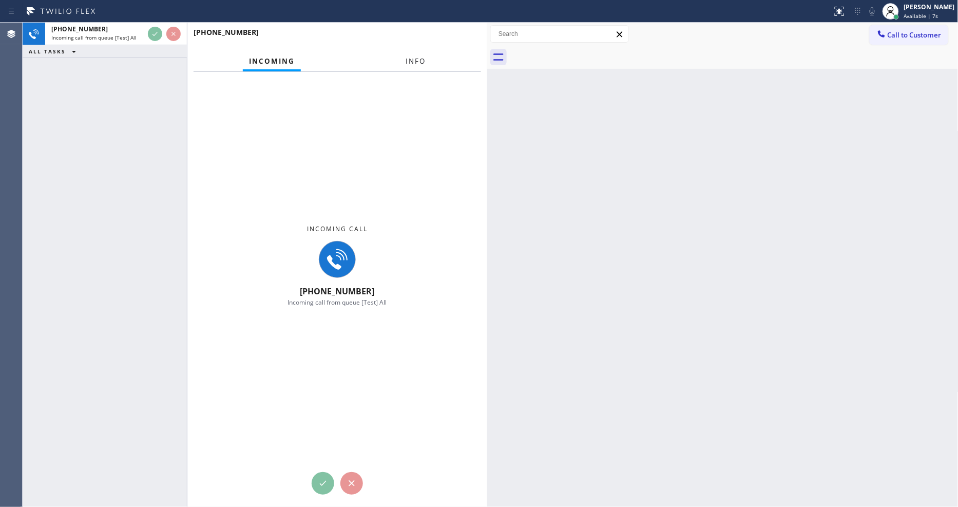
click at [409, 62] on span "Info" at bounding box center [415, 60] width 20 height 9
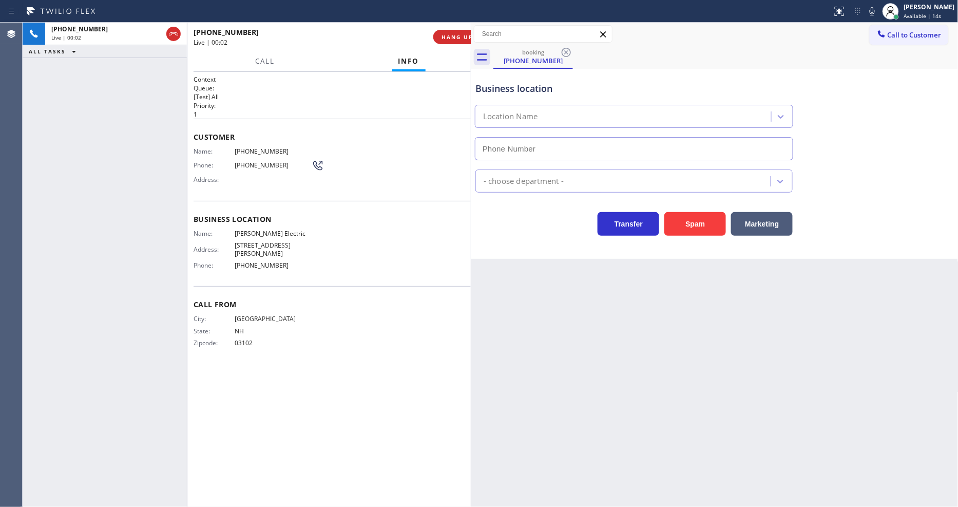
click at [471, 257] on div at bounding box center [471, 265] width 0 height 484
type input "(346) 486-4410"
click at [454, 42] on button "HANG UP" at bounding box center [441, 37] width 48 height 14
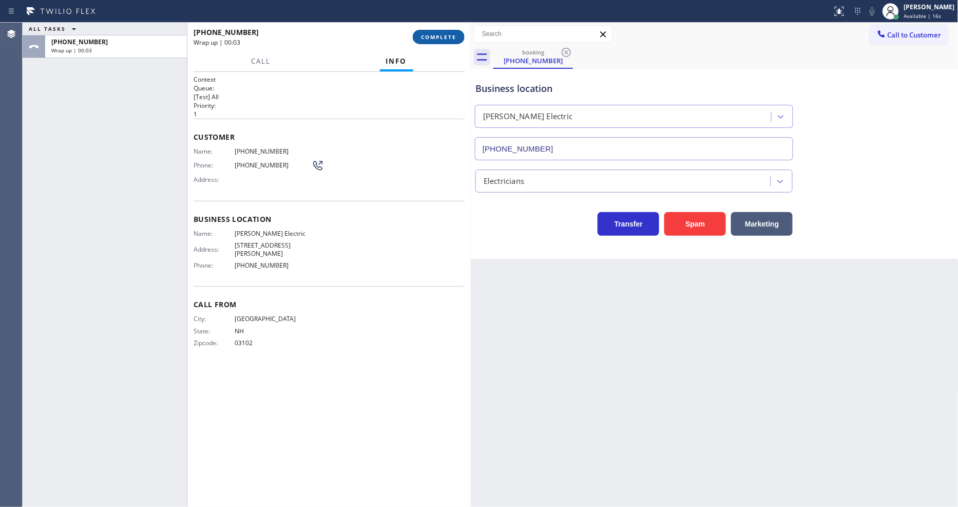
click at [454, 42] on button "COMPLETE" at bounding box center [439, 37] width 52 height 14
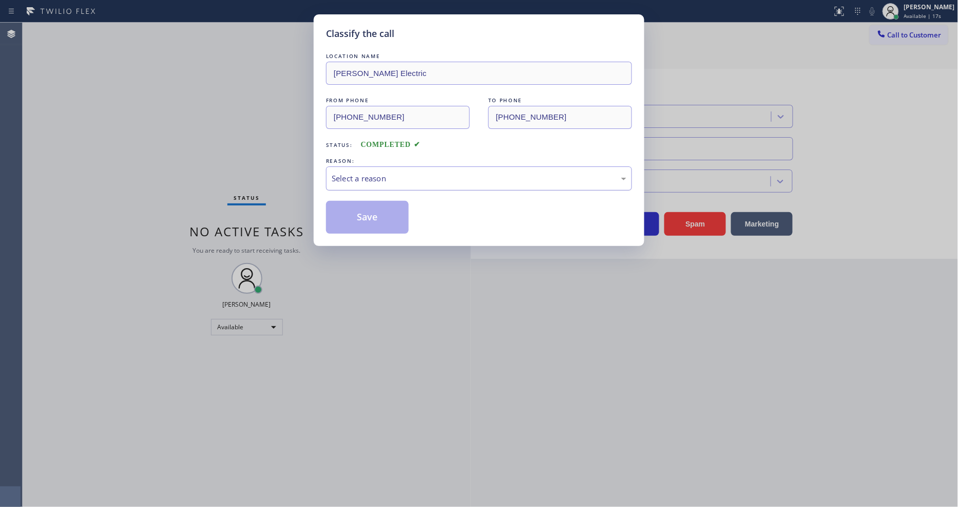
click at [363, 182] on div "Select a reason" at bounding box center [479, 178] width 306 height 24
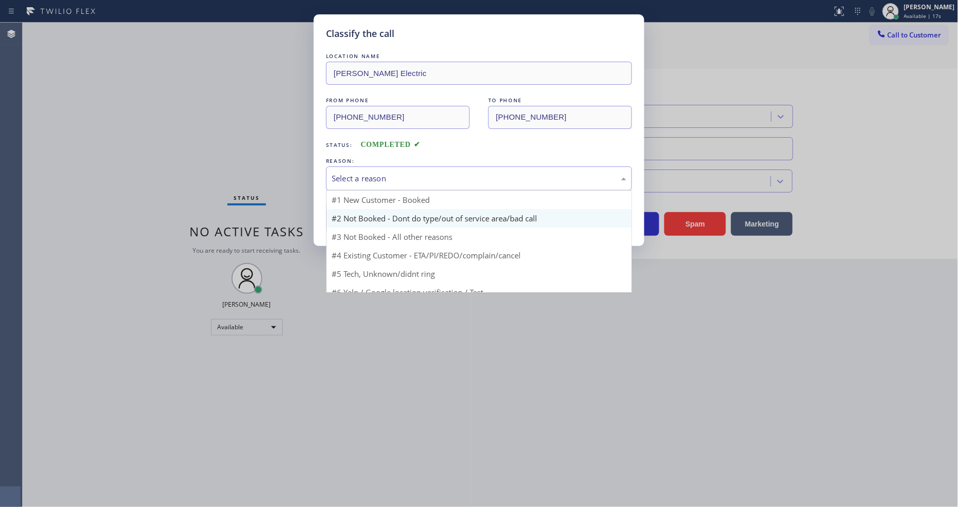
click at [354, 219] on button "Save" at bounding box center [367, 217] width 83 height 33
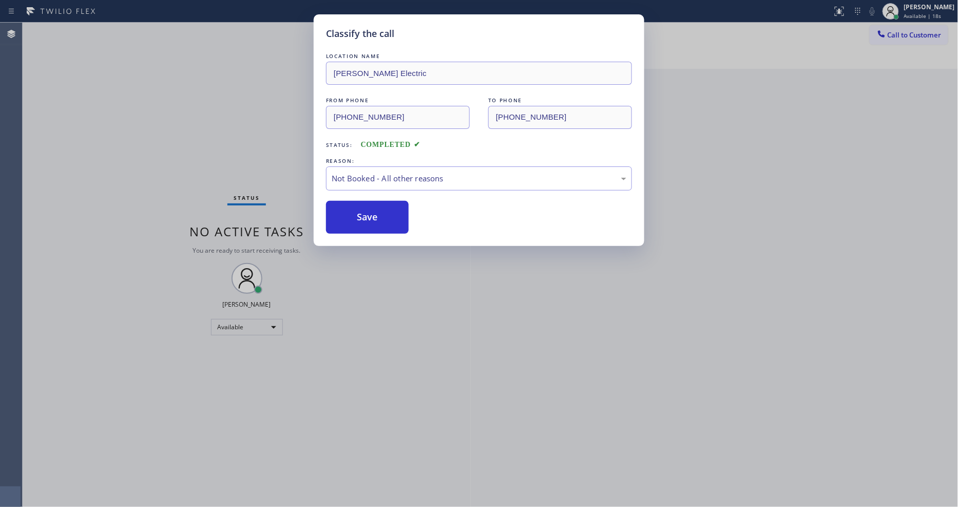
click at [354, 219] on button "Save" at bounding box center [367, 217] width 83 height 33
click at [353, 218] on button "Save" at bounding box center [367, 217] width 83 height 33
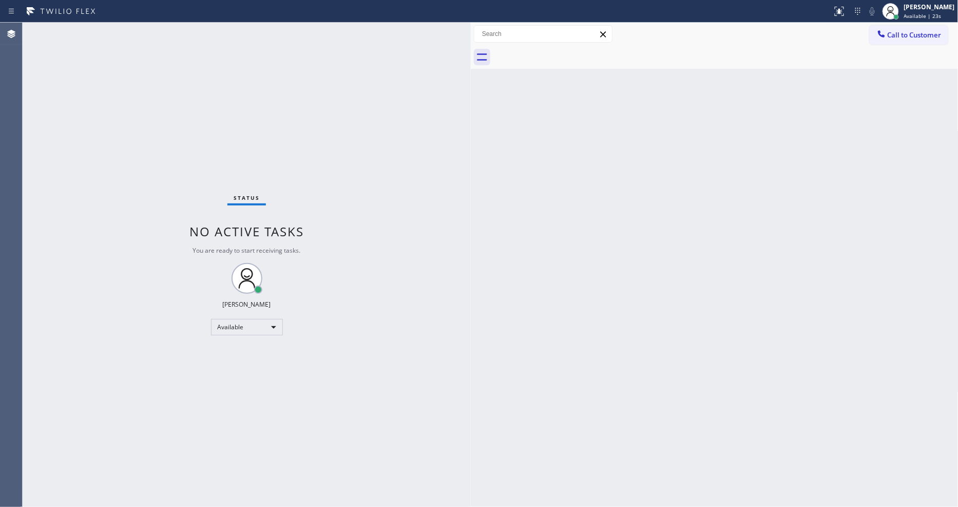
click at [471, 416] on div at bounding box center [471, 265] width 0 height 484
click at [226, 121] on div "Status No active tasks You are ready to start receiving tasks. [PERSON_NAME] Av…" at bounding box center [247, 265] width 448 height 484
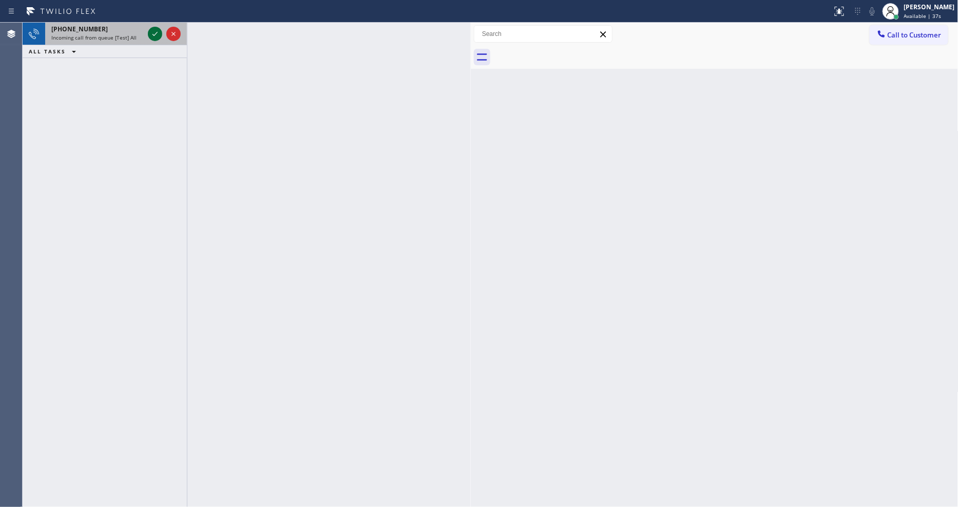
click at [155, 31] on icon at bounding box center [155, 34] width 12 height 12
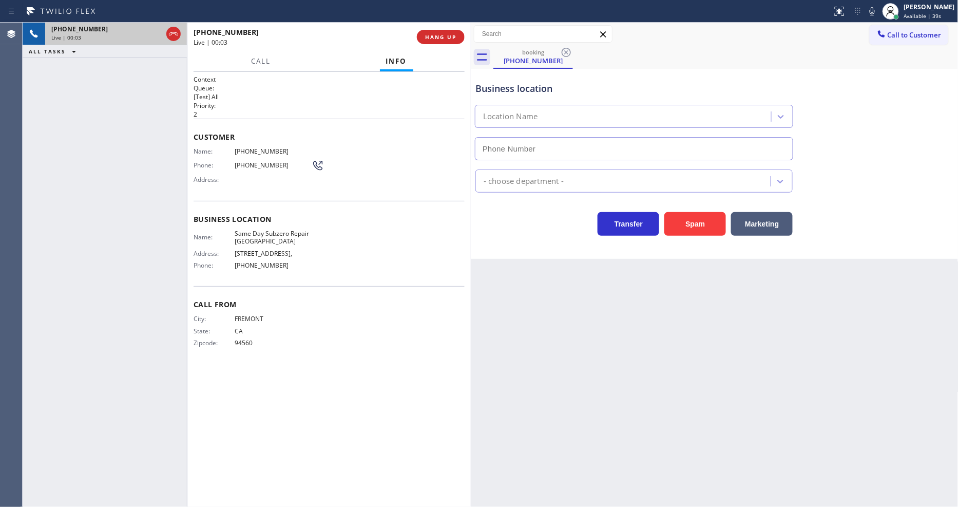
type input "(510) 826-3181"
click at [452, 32] on button "HANG UP" at bounding box center [441, 37] width 48 height 14
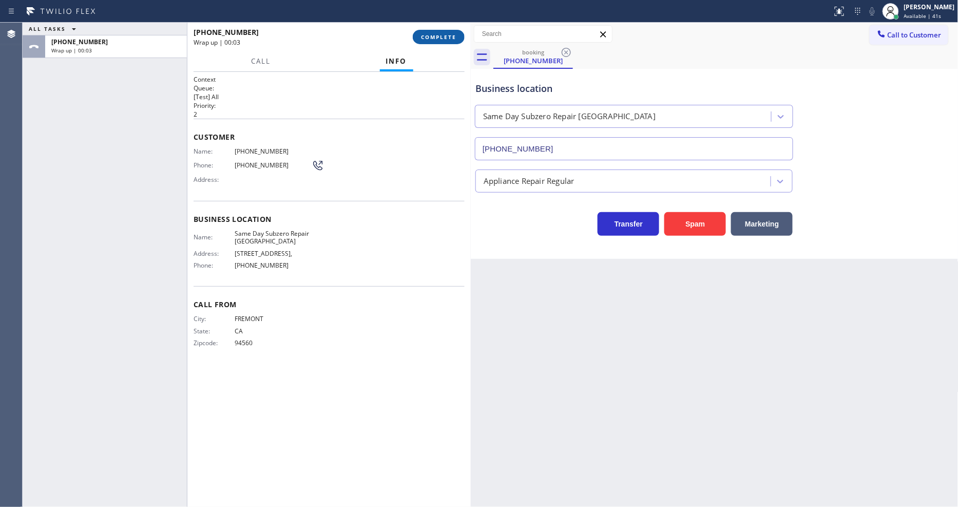
click at [452, 33] on span "COMPLETE" at bounding box center [438, 36] width 35 height 7
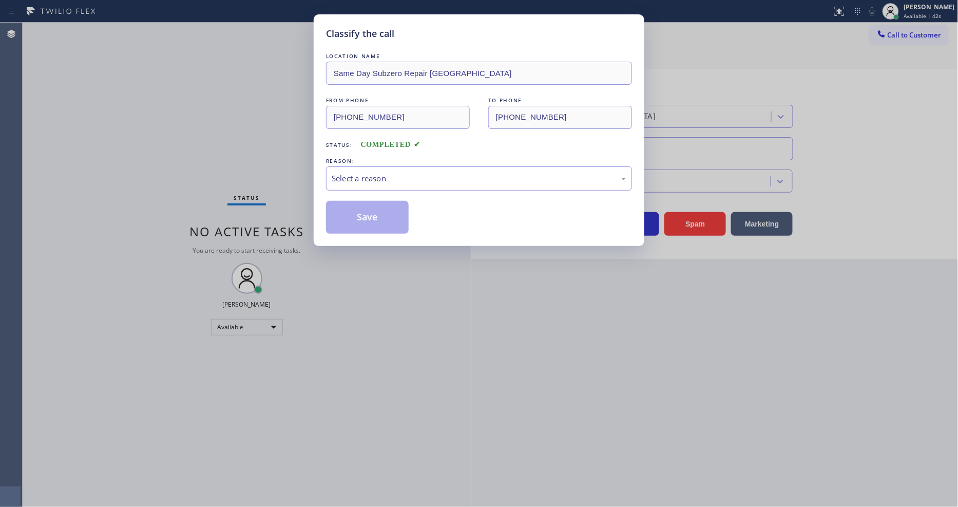
click at [374, 172] on div "Select a reason" at bounding box center [479, 178] width 295 height 12
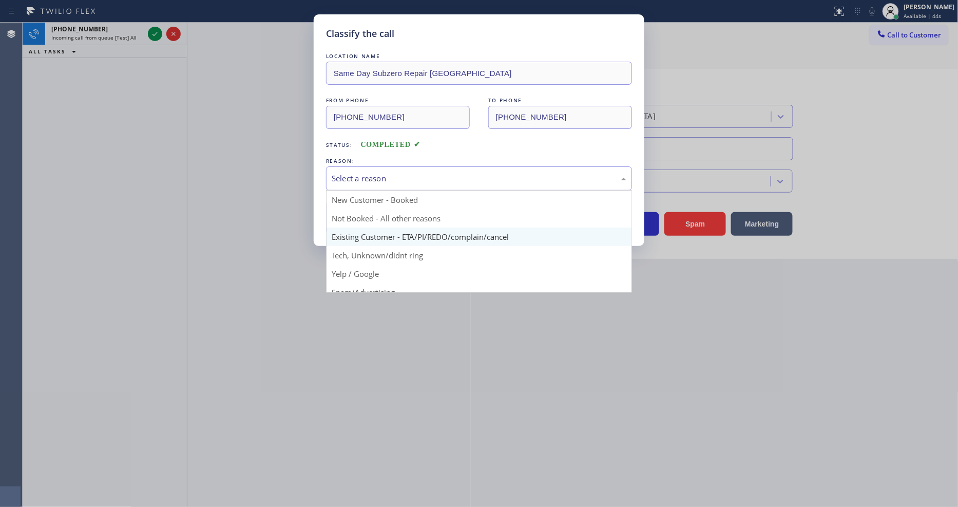
scroll to position [57, 0]
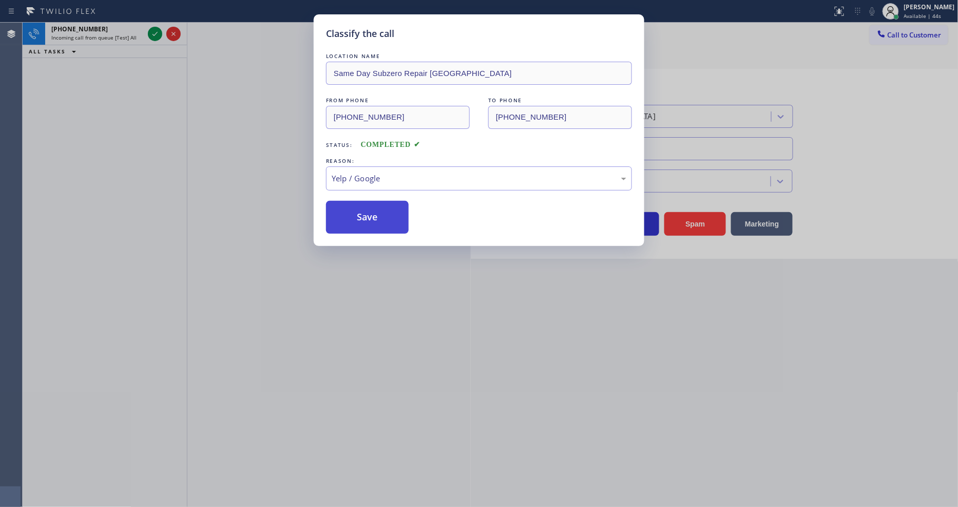
click at [382, 214] on button "Save" at bounding box center [367, 217] width 83 height 33
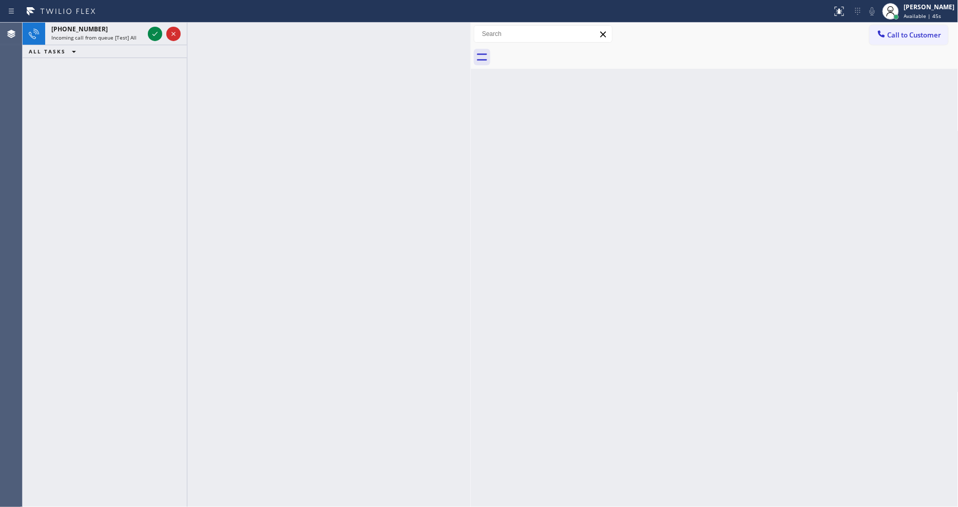
click at [153, 32] on icon at bounding box center [155, 34] width 12 height 12
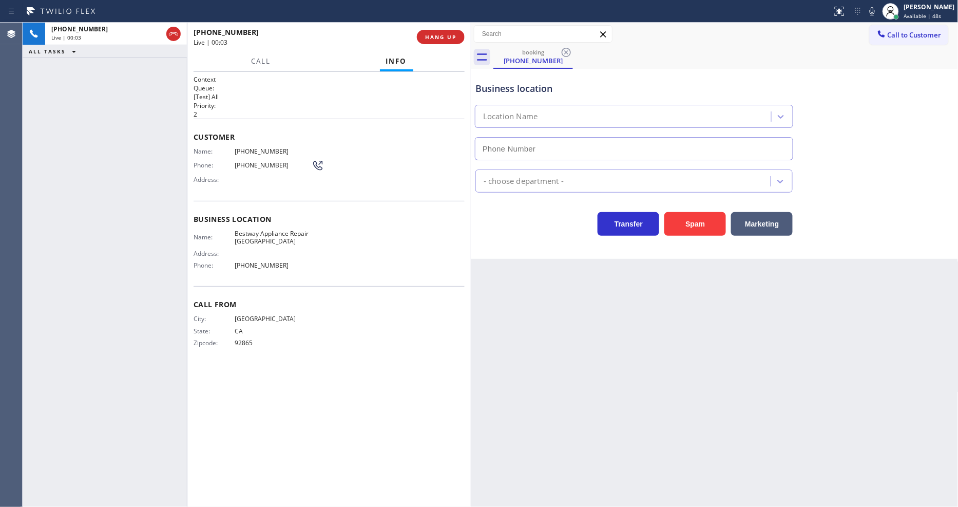
type input "(714) 947-2751"
click at [444, 33] on span "HANG UP" at bounding box center [440, 36] width 31 height 7
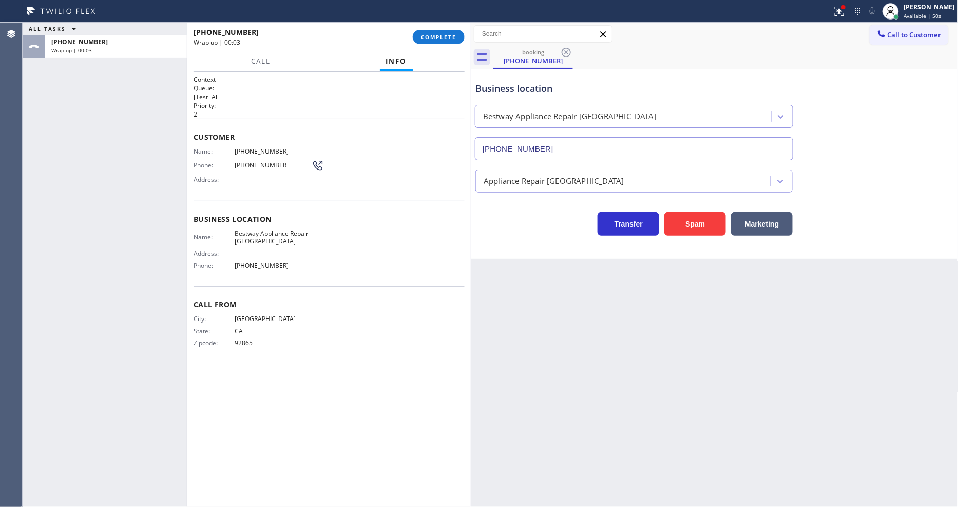
click at [396, 163] on div "Name: (714) 917-4966 Phone: (714) 917-4966 Address:" at bounding box center [328, 167] width 271 height 41
click at [444, 32] on button "COMPLETE" at bounding box center [439, 37] width 52 height 14
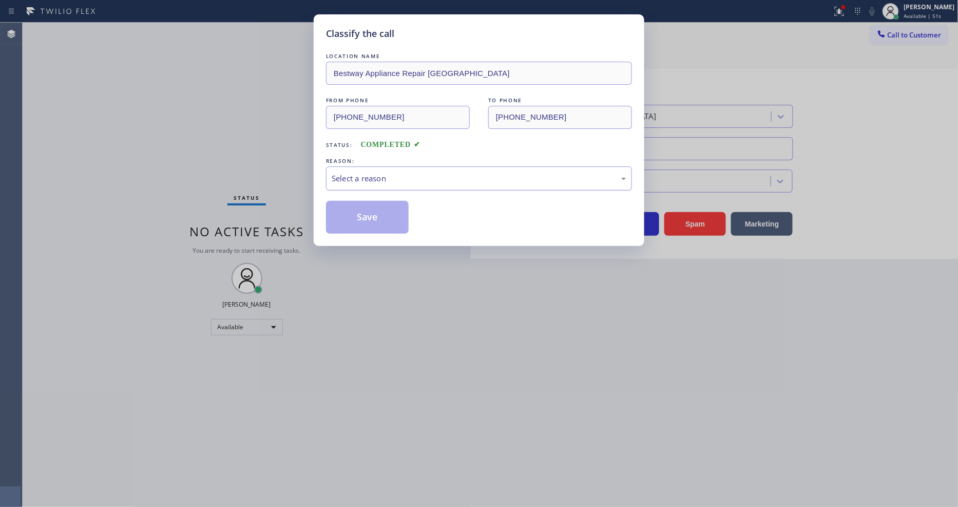
click at [393, 172] on div "Select a reason" at bounding box center [479, 178] width 295 height 12
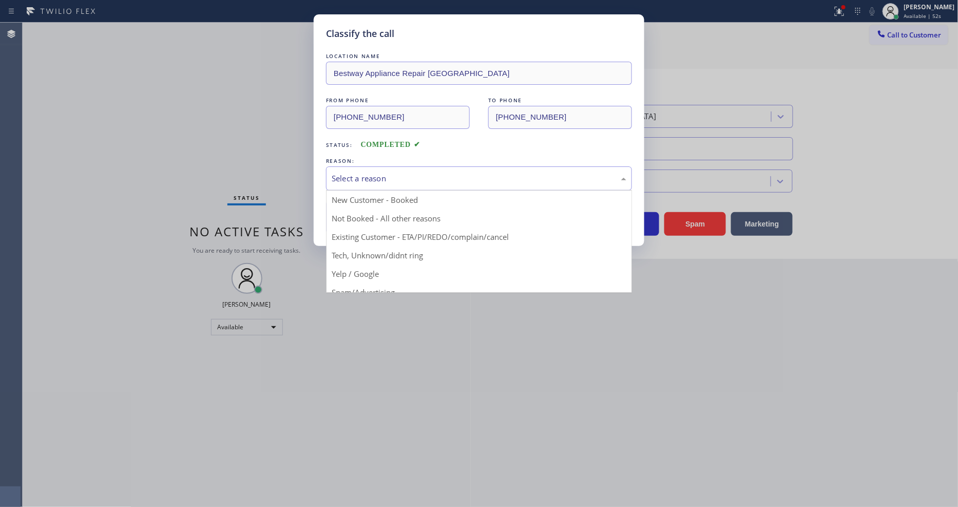
drag, startPoint x: 375, startPoint y: 271, endPoint x: 373, endPoint y: 266, distance: 5.4
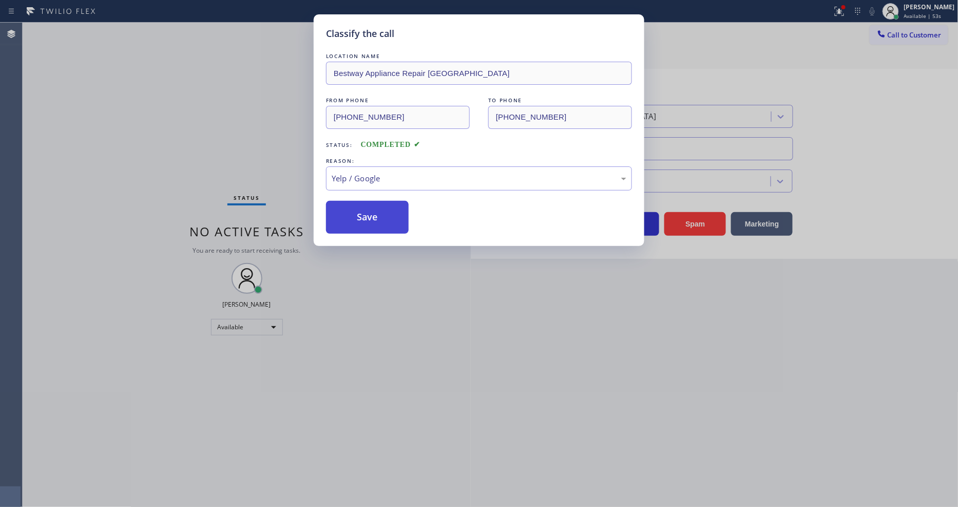
click at [382, 220] on button "Save" at bounding box center [367, 217] width 83 height 33
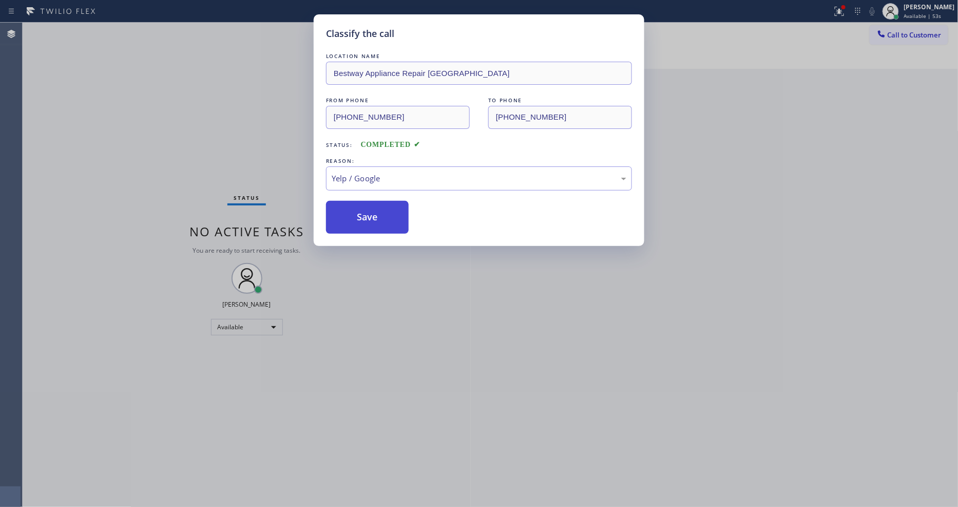
click at [382, 220] on button "Save" at bounding box center [367, 217] width 83 height 33
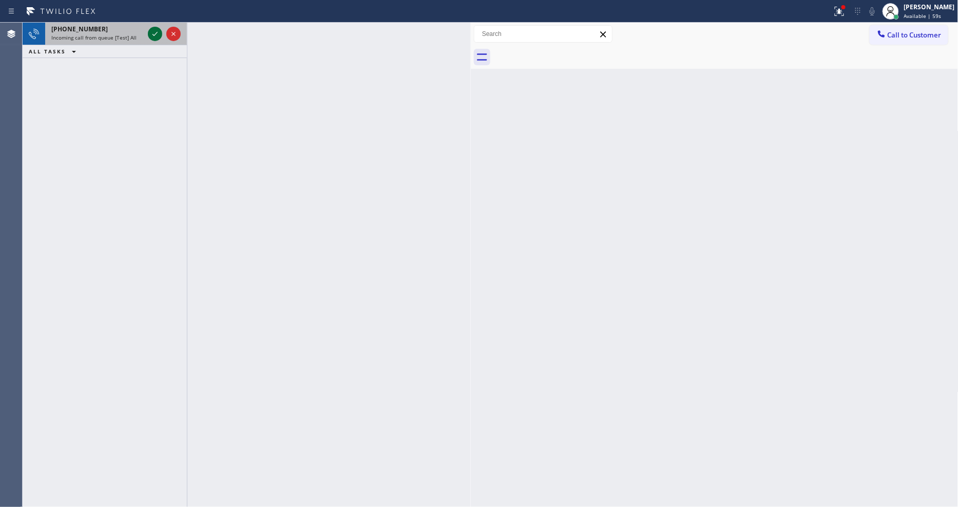
click at [157, 31] on icon at bounding box center [155, 34] width 12 height 12
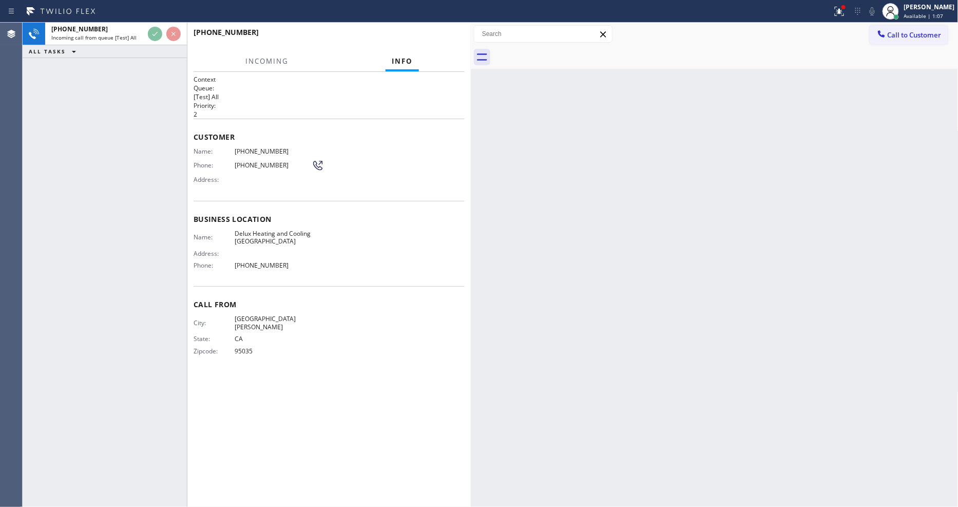
click at [416, 295] on div "Call From City: SAN JOSE State: CA Zipcode: 95035" at bounding box center [328, 329] width 271 height 86
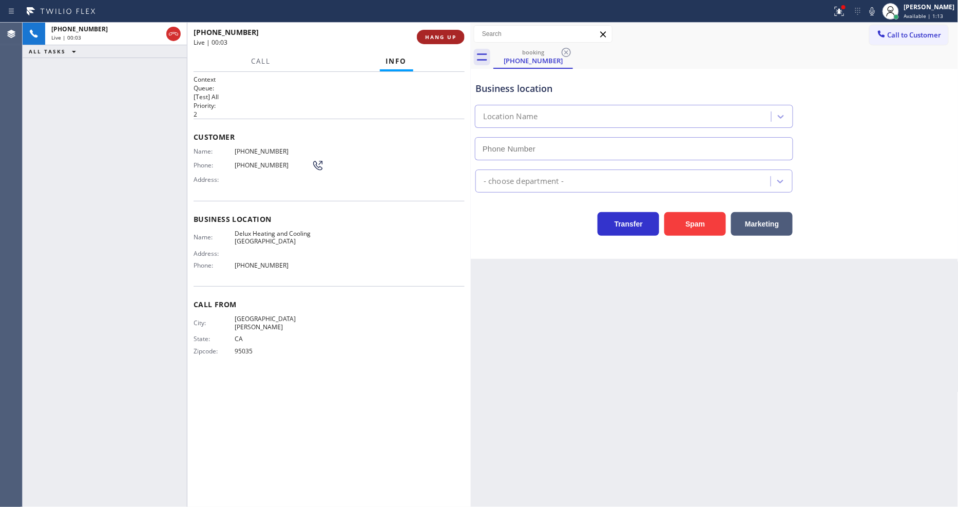
drag, startPoint x: 428, startPoint y: 48, endPoint x: 435, endPoint y: 34, distance: 15.4
click at [435, 34] on span "HANG UP" at bounding box center [440, 36] width 31 height 7
type input "(408) 676-1141"
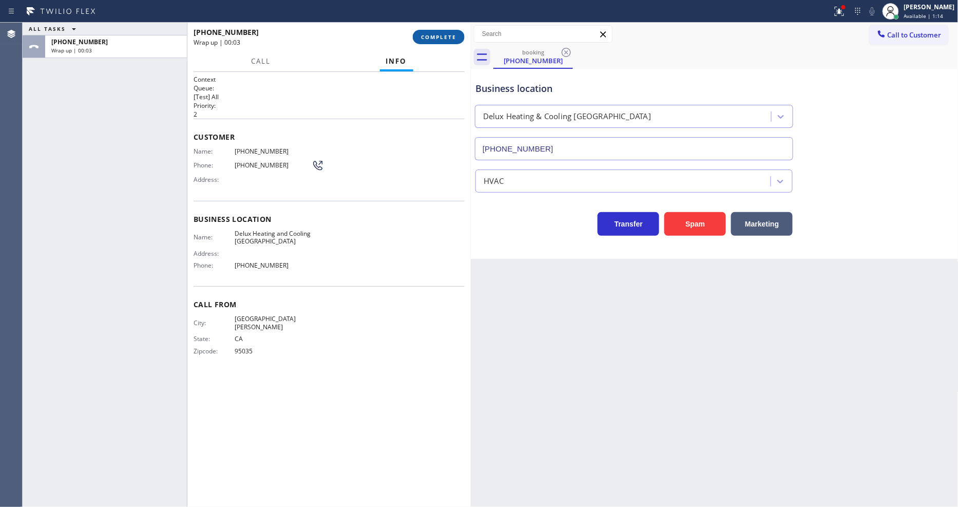
click at [435, 34] on span "COMPLETE" at bounding box center [438, 36] width 35 height 7
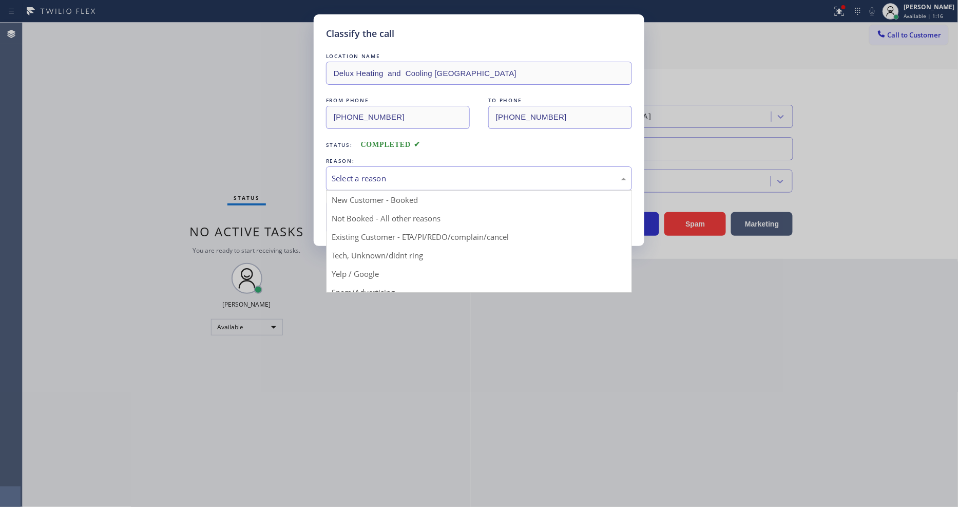
click at [404, 176] on div "Select a reason" at bounding box center [479, 178] width 295 height 12
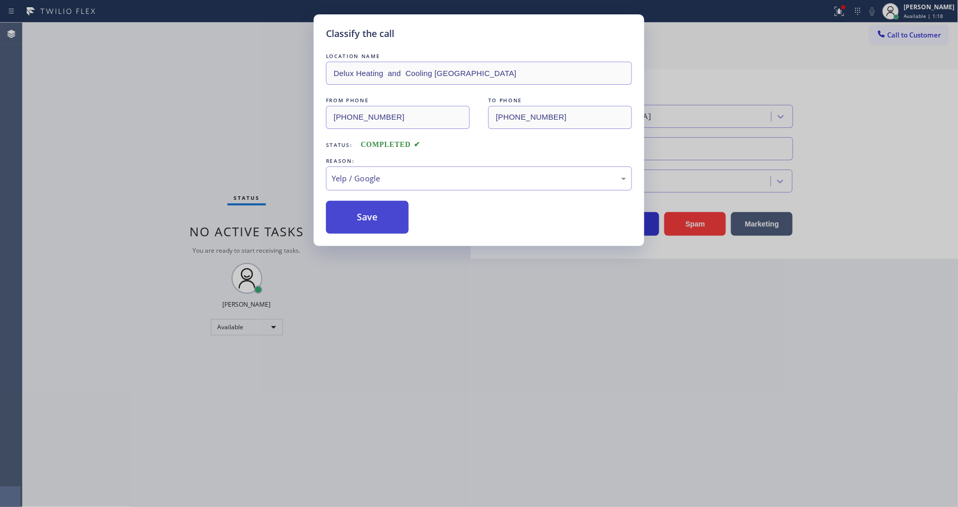
click at [390, 207] on button "Save" at bounding box center [367, 217] width 83 height 33
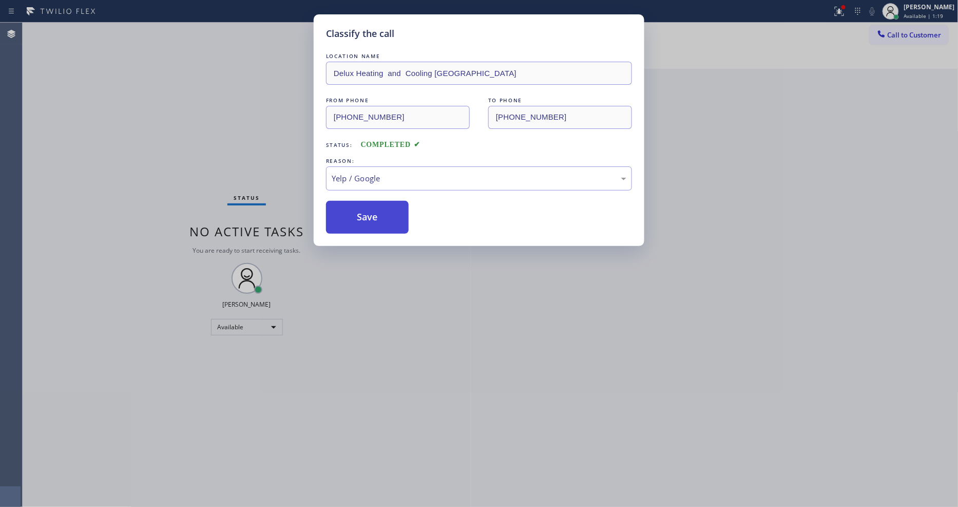
click at [390, 207] on button "Save" at bounding box center [367, 217] width 83 height 33
drag, startPoint x: 390, startPoint y: 207, endPoint x: 380, endPoint y: 470, distance: 263.0
click at [390, 207] on button "Save" at bounding box center [367, 217] width 83 height 33
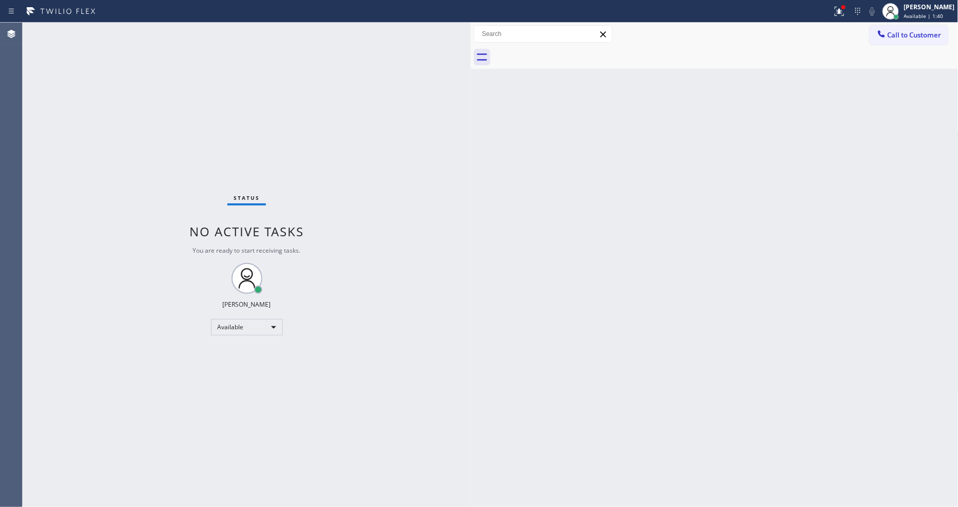
click at [726, 269] on div "Back to Dashboard Change Sender ID Customers Technicians Select a contact Outbo…" at bounding box center [715, 265] width 488 height 484
click at [850, 11] on div at bounding box center [839, 11] width 23 height 12
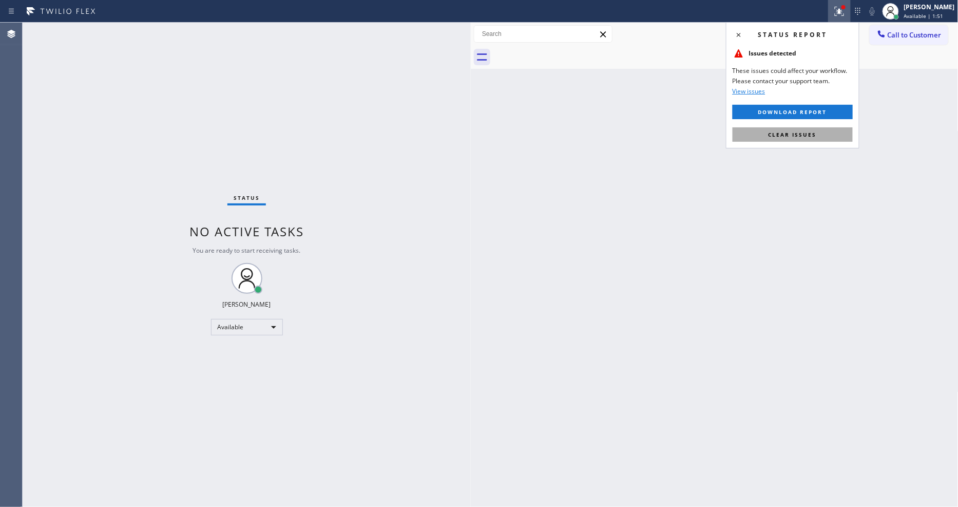
click at [822, 138] on button "Clear issues" at bounding box center [792, 134] width 120 height 14
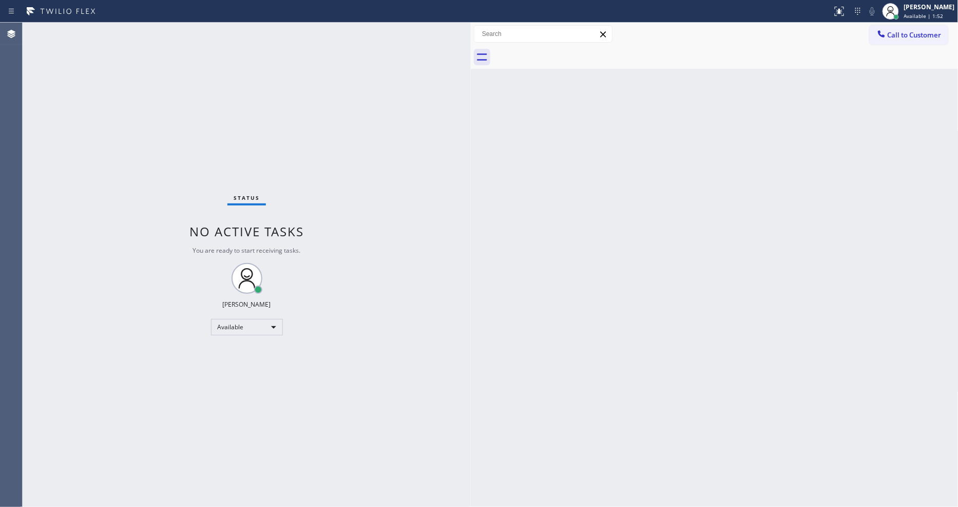
click at [150, 28] on div "Status No active tasks You are ready to start receiving tasks. [PERSON_NAME] Av…" at bounding box center [247, 265] width 448 height 484
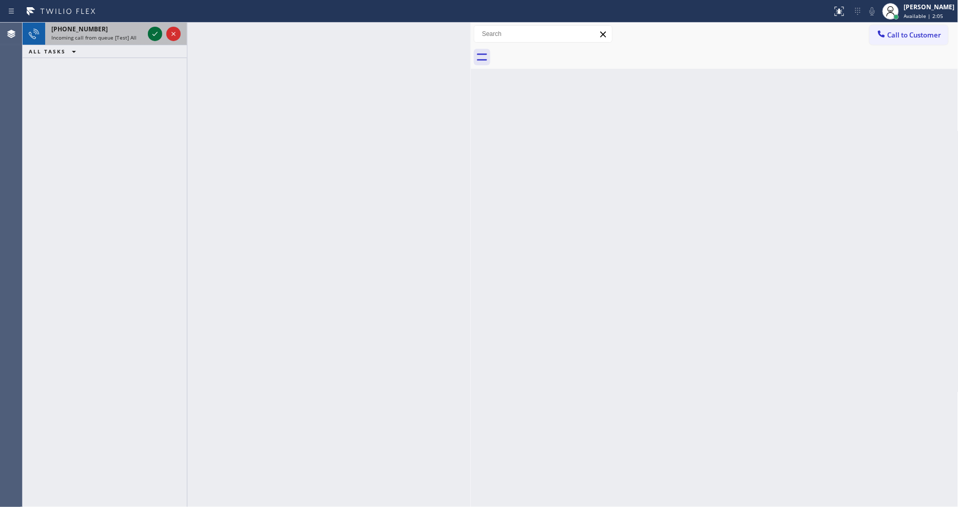
click at [152, 29] on icon at bounding box center [155, 34] width 12 height 12
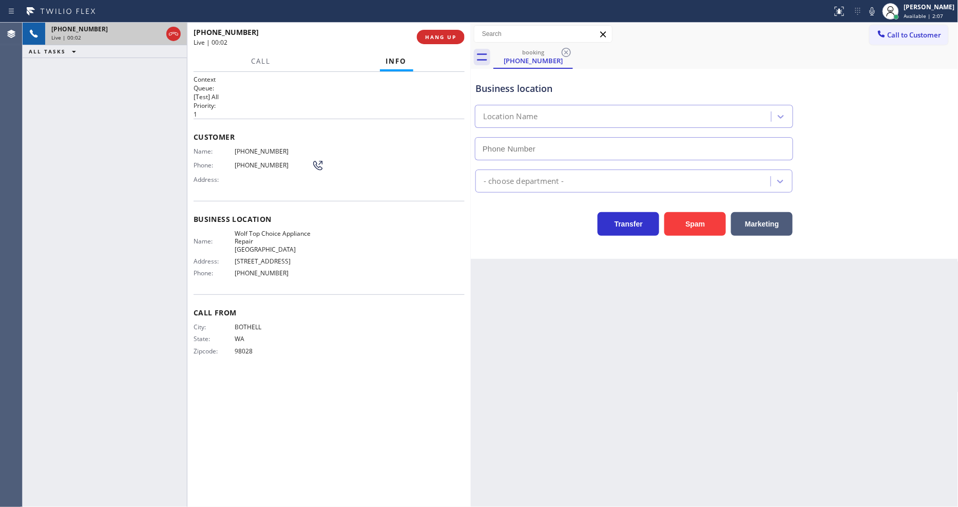
type input "(206) 203-4525"
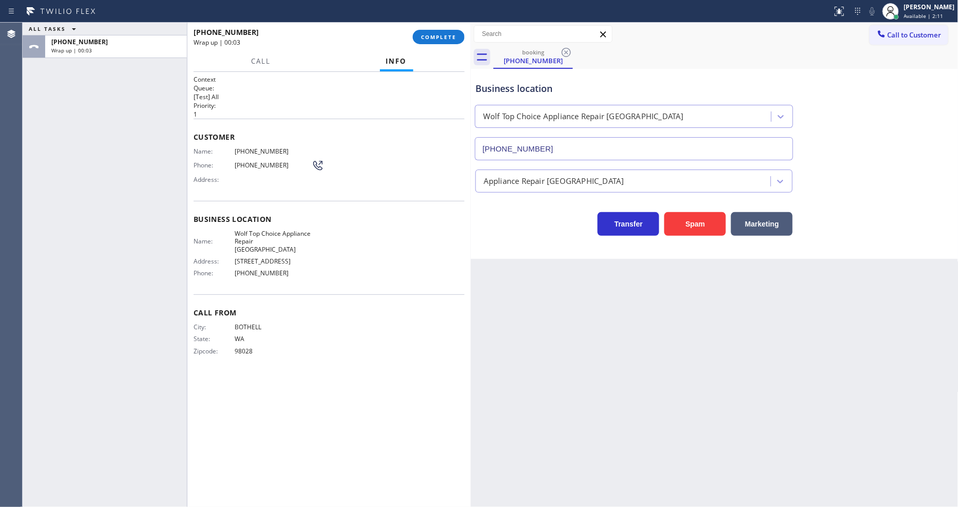
click at [448, 37] on span "COMPLETE" at bounding box center [438, 36] width 35 height 7
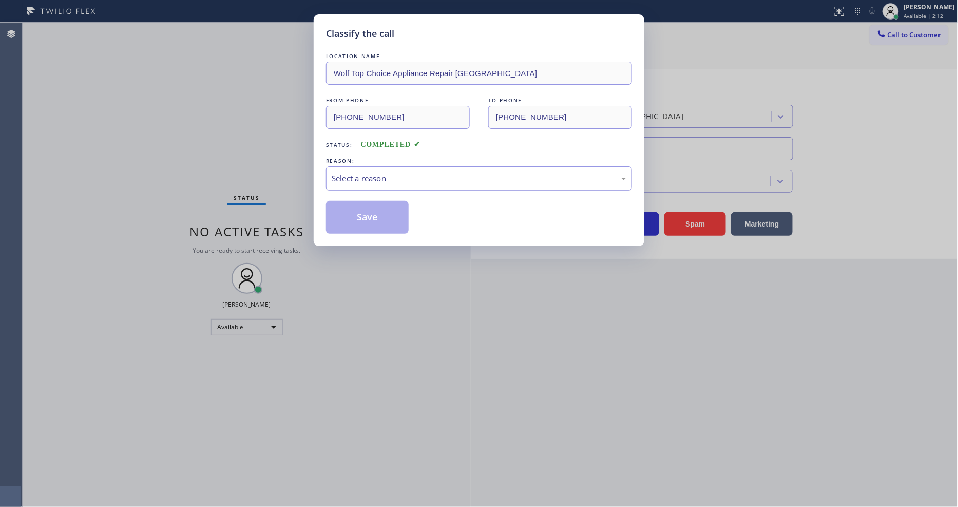
click at [396, 166] on div "Select a reason" at bounding box center [479, 178] width 306 height 24
drag, startPoint x: 386, startPoint y: 248, endPoint x: 396, endPoint y: 203, distance: 46.7
click at [396, 202] on button "Save" at bounding box center [367, 217] width 83 height 33
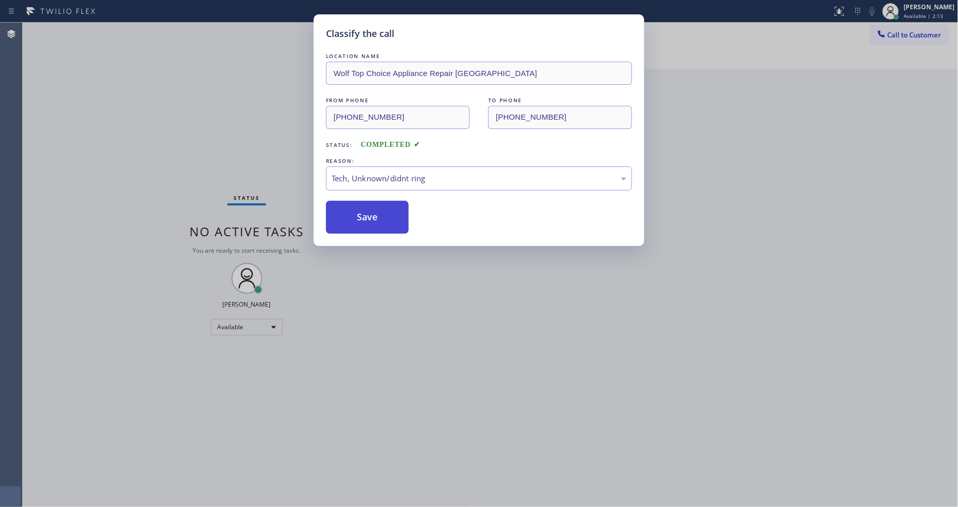
click at [396, 202] on button "Save" at bounding box center [367, 217] width 83 height 33
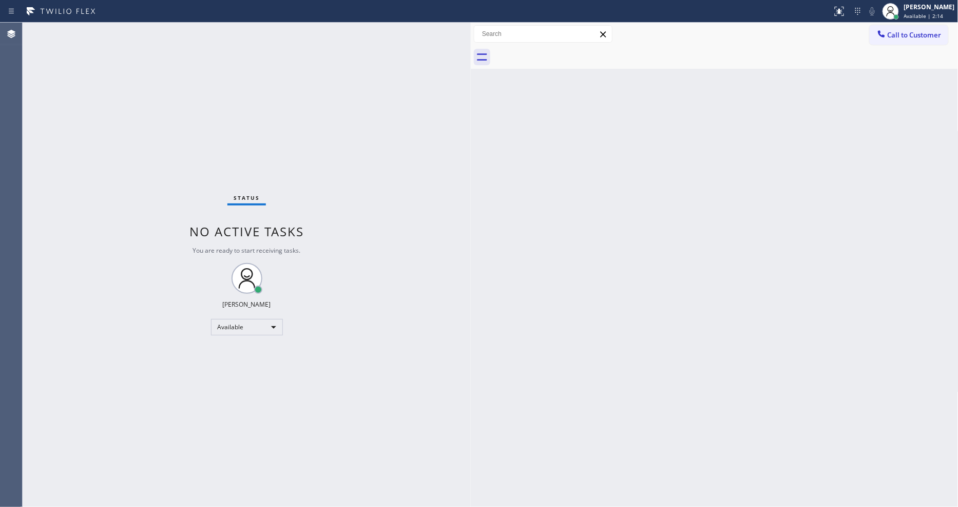
click at [137, 33] on div "Status No active tasks You are ready to start receiving tasks. [PERSON_NAME] Av…" at bounding box center [247, 265] width 448 height 484
click at [534, 319] on div "Back to Dashboard Change Sender ID Customers Technicians Select a contact Outbo…" at bounding box center [715, 265] width 488 height 484
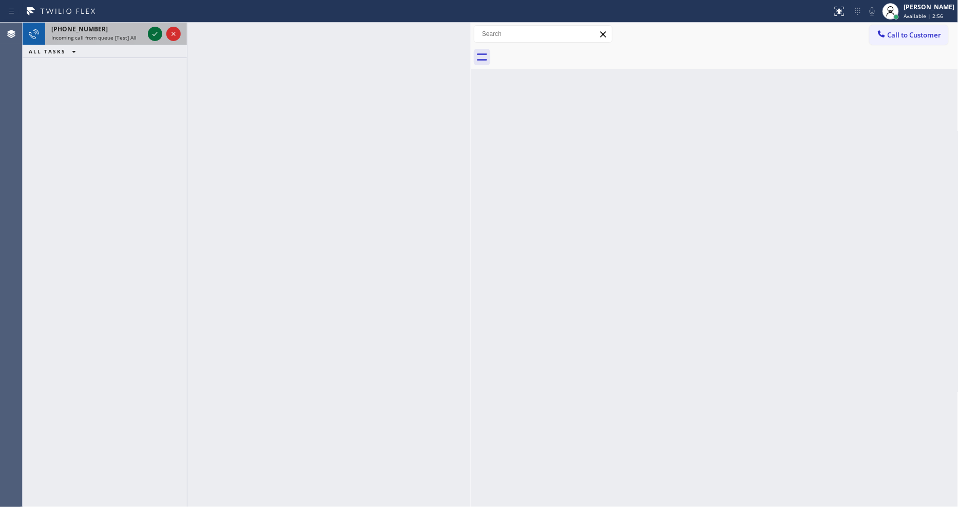
click at [152, 32] on icon at bounding box center [155, 34] width 12 height 12
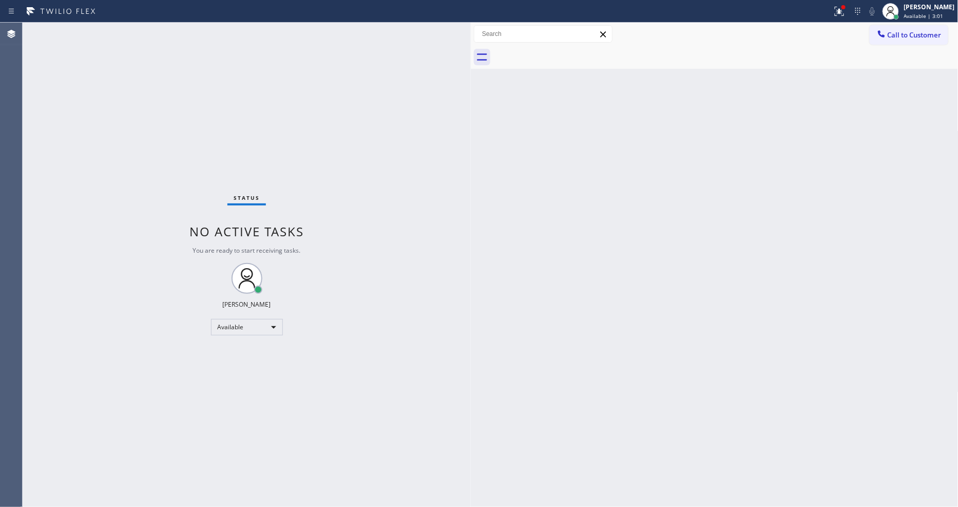
click at [143, 31] on div "Status No active tasks You are ready to start receiving tasks. [PERSON_NAME] Av…" at bounding box center [247, 265] width 448 height 484
click at [844, 10] on icon at bounding box center [839, 11] width 9 height 9
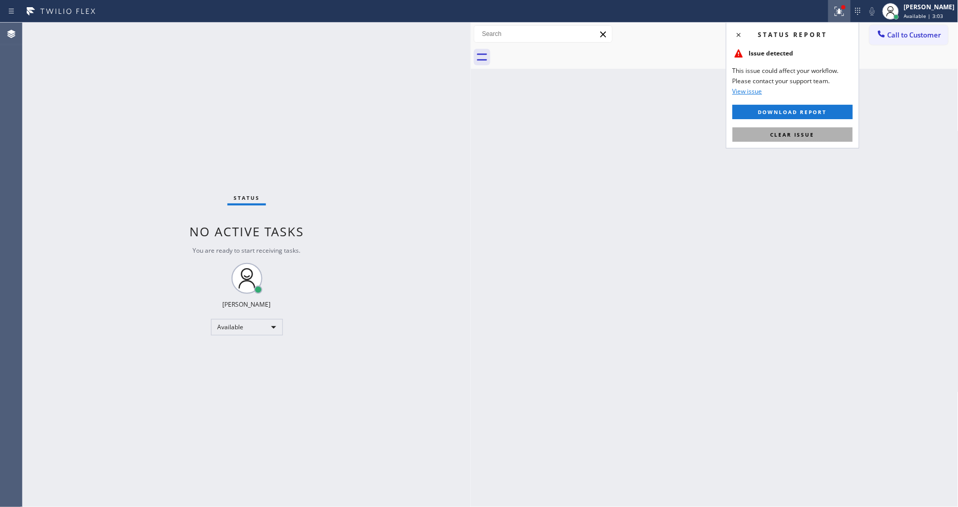
click at [804, 135] on span "Clear issue" at bounding box center [792, 134] width 44 height 7
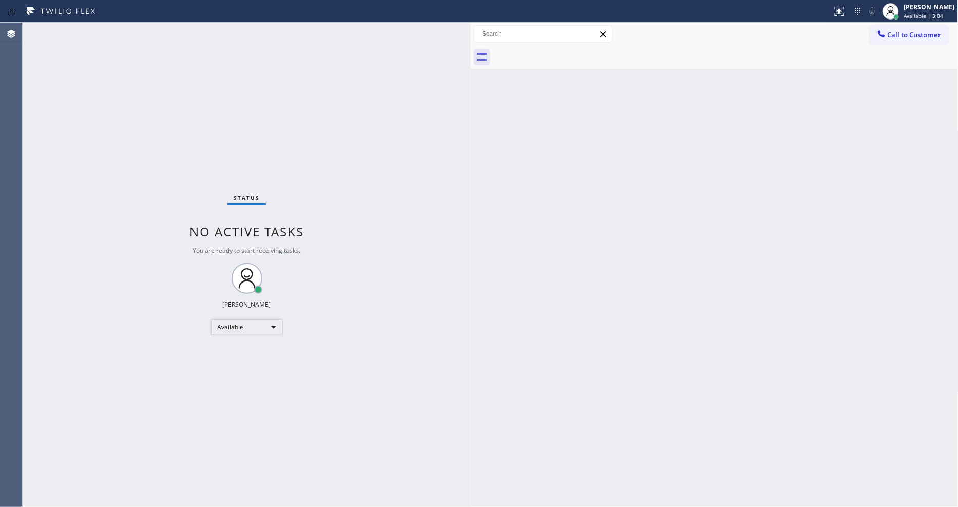
click at [146, 34] on div "Status No active tasks You are ready to start receiving tasks. [PERSON_NAME] Av…" at bounding box center [247, 265] width 448 height 484
click at [688, 250] on div "Back to Dashboard Change Sender ID Customers Technicians Select a contact Outbo…" at bounding box center [715, 265] width 488 height 484
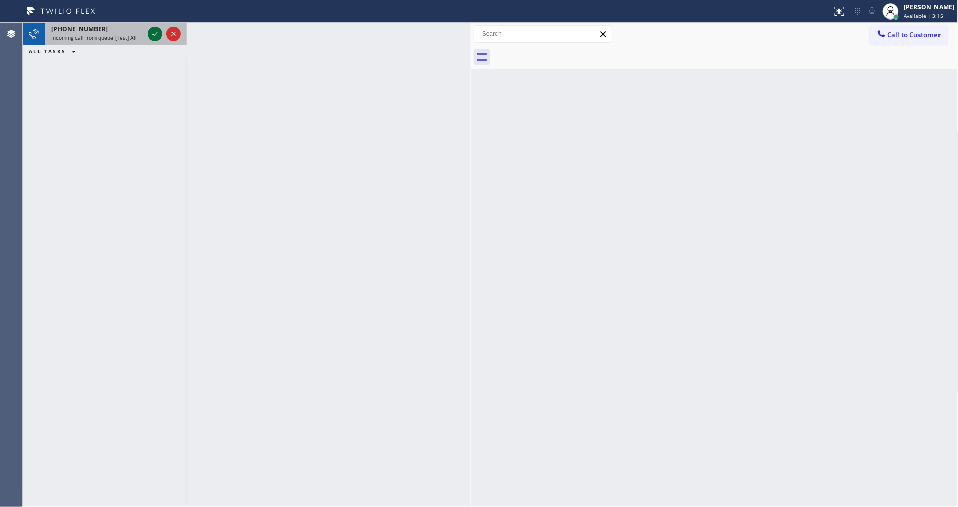
click at [156, 29] on icon at bounding box center [155, 34] width 12 height 12
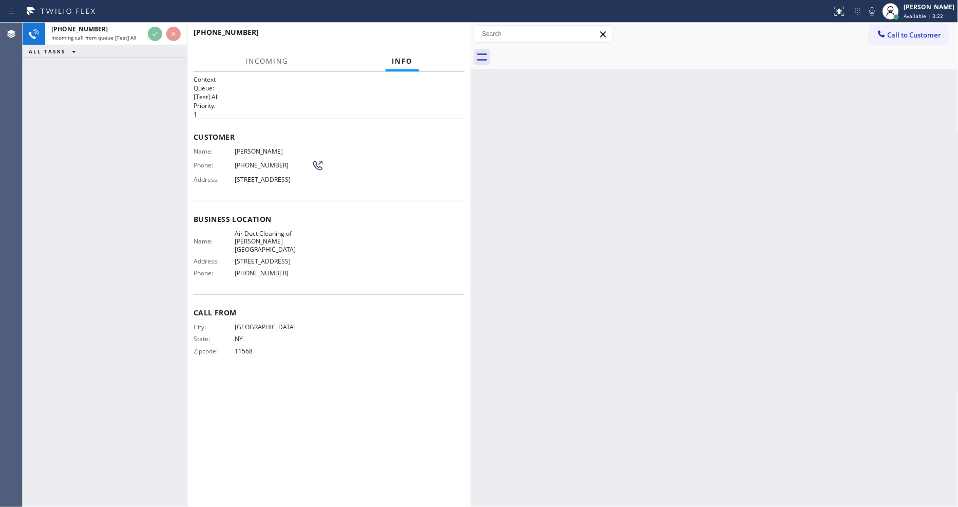
drag, startPoint x: 140, startPoint y: 242, endPoint x: 285, endPoint y: 269, distance: 147.8
click at [140, 242] on div "+15168649386 Incoming call from queue [Test] All ALL TASKS ALL TASKS ACTIVE TAS…" at bounding box center [105, 265] width 164 height 484
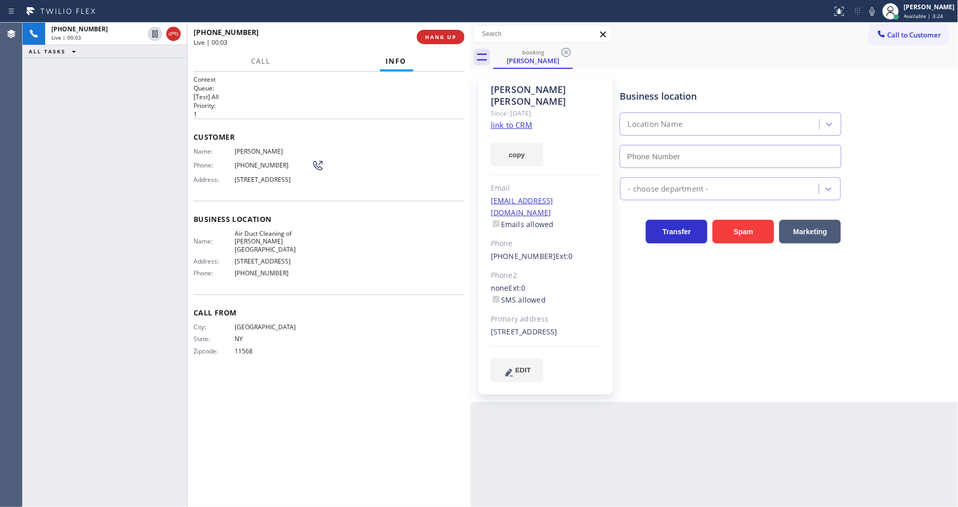
type input "(818) 574-5588"
click at [505, 120] on link "link to CRM" at bounding box center [512, 125] width 42 height 10
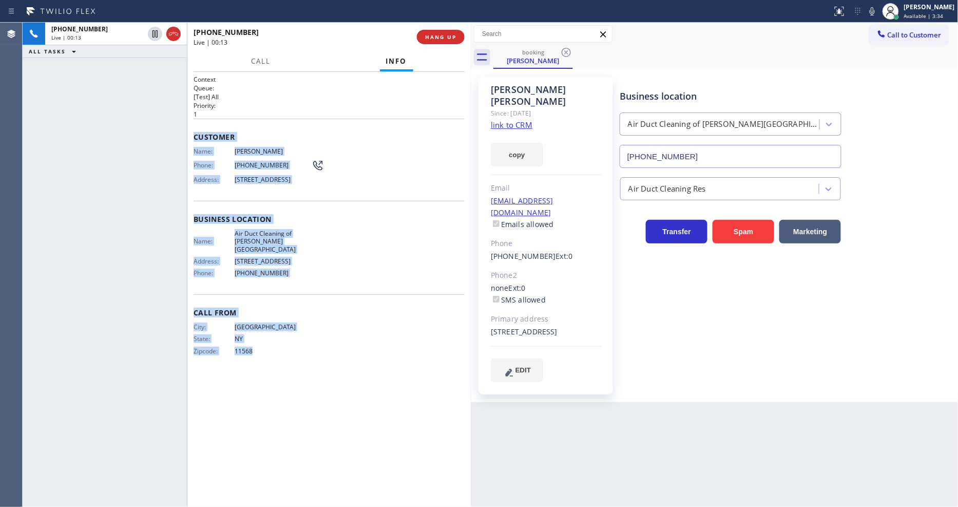
drag, startPoint x: 195, startPoint y: 127, endPoint x: 319, endPoint y: 404, distance: 303.5
click at [300, 437] on div "Context Queue: [Test] All Priority: 1 Customer Name: Dianne Schwartz Phone: (51…" at bounding box center [328, 289] width 271 height 429
copy div "Customer Name: Dianne Schwartz Phone: (516) 864-9386 Address: 3734 Fredonia Dr,…"
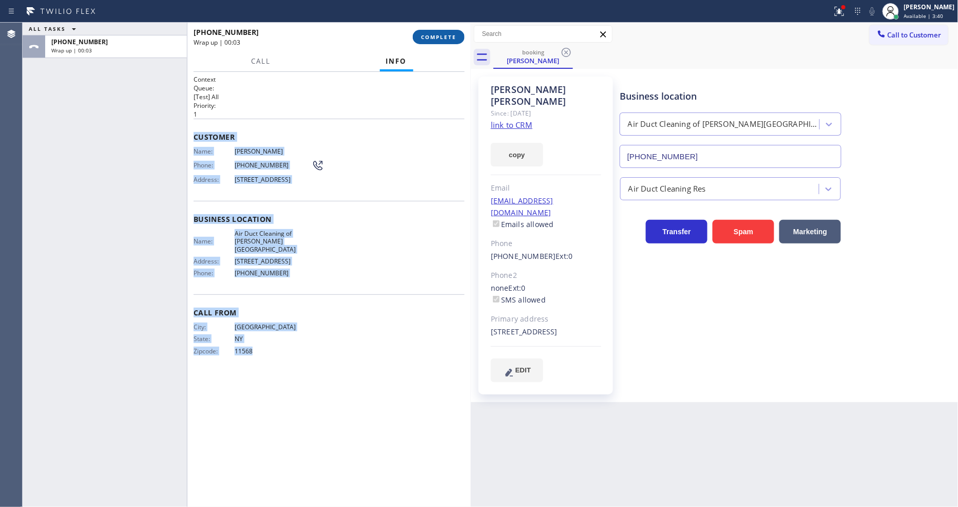
click at [454, 38] on span "COMPLETE" at bounding box center [438, 36] width 35 height 7
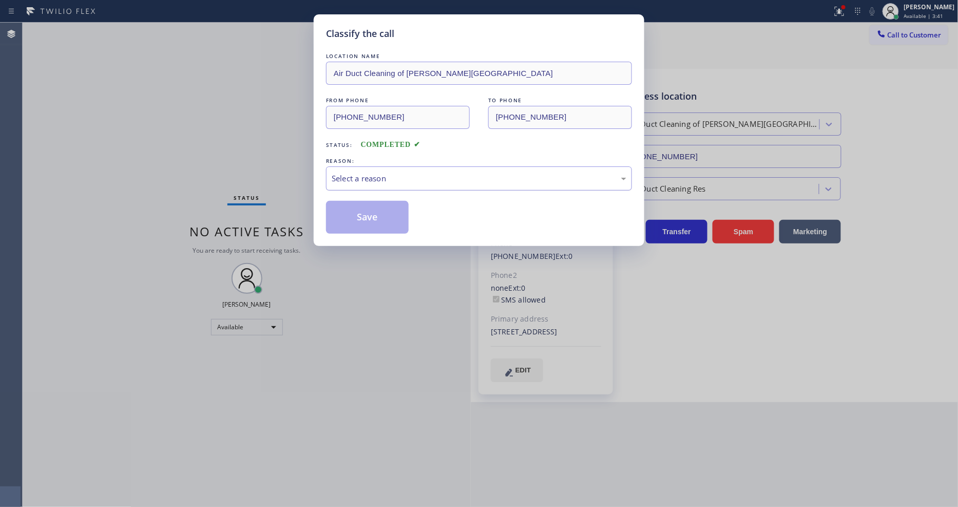
click at [406, 166] on div "Select a reason" at bounding box center [479, 178] width 306 height 24
click at [373, 214] on button "Save" at bounding box center [367, 217] width 83 height 33
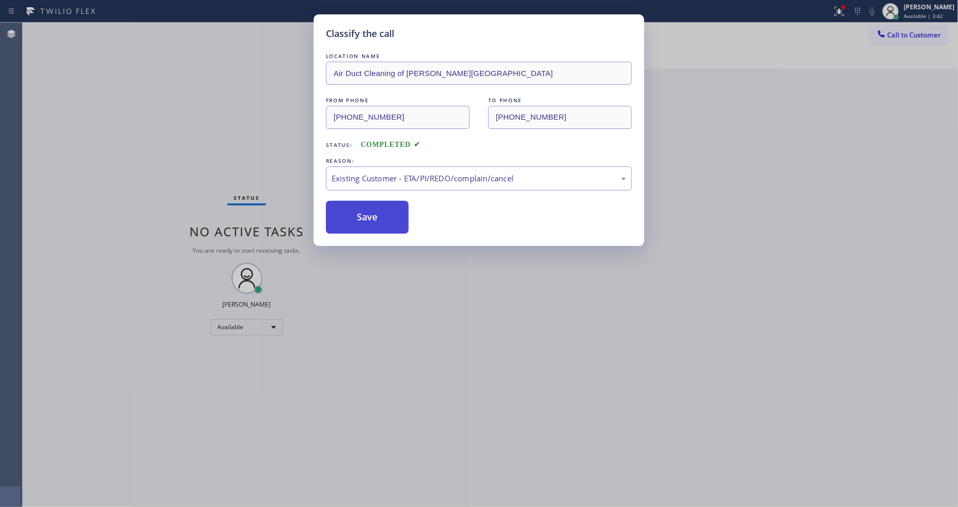
click at [373, 214] on button "Save" at bounding box center [367, 217] width 83 height 33
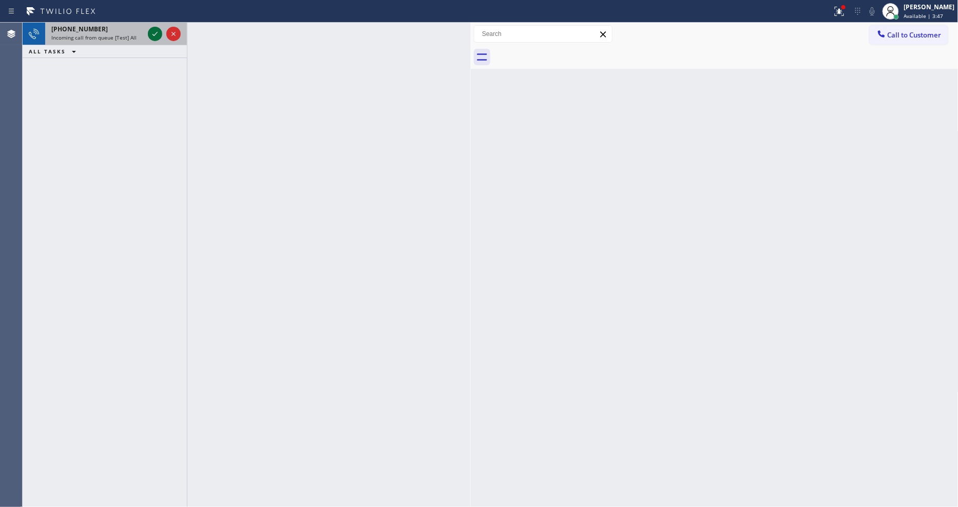
click at [151, 33] on icon at bounding box center [155, 34] width 12 height 12
click at [161, 31] on icon at bounding box center [155, 34] width 12 height 12
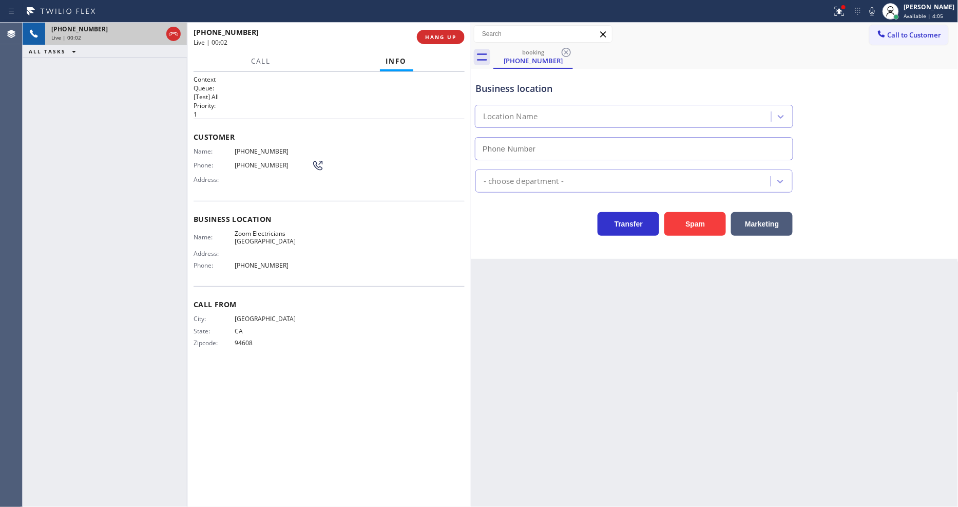
type input "(949) 328-5665"
click at [228, 166] on span "Phone:" at bounding box center [213, 165] width 41 height 8
click at [428, 40] on span "HANG UP" at bounding box center [440, 36] width 31 height 7
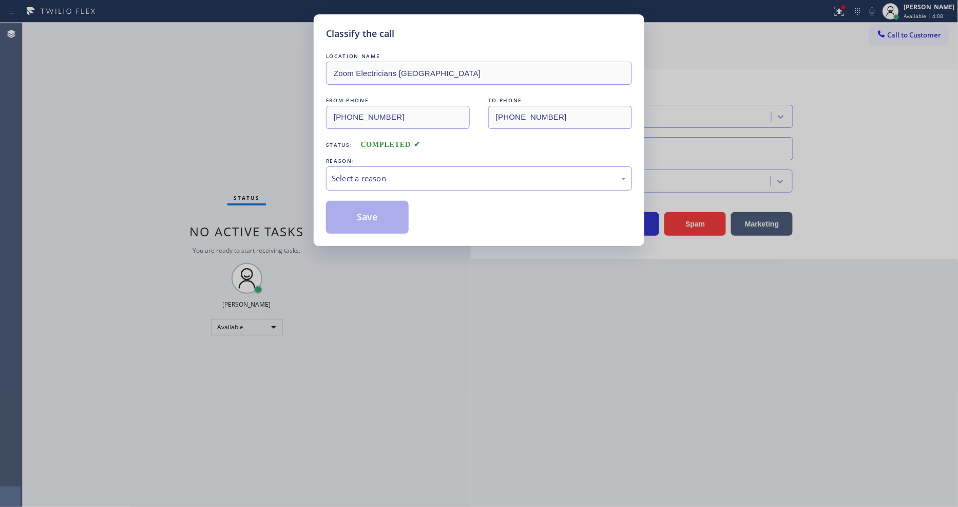
drag, startPoint x: 360, startPoint y: 177, endPoint x: 361, endPoint y: 184, distance: 7.2
click at [361, 176] on div "Select a reason" at bounding box center [479, 178] width 295 height 12
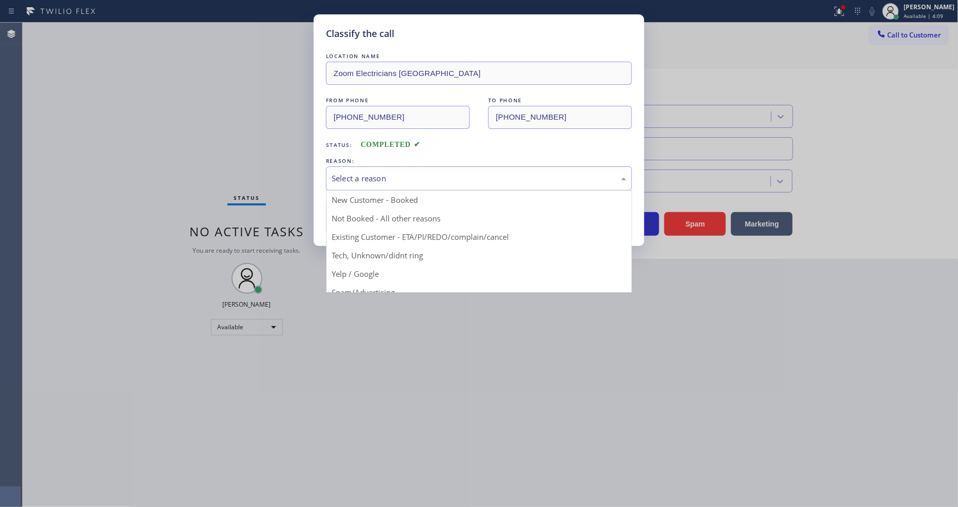
drag, startPoint x: 357, startPoint y: 268, endPoint x: 365, endPoint y: 238, distance: 31.4
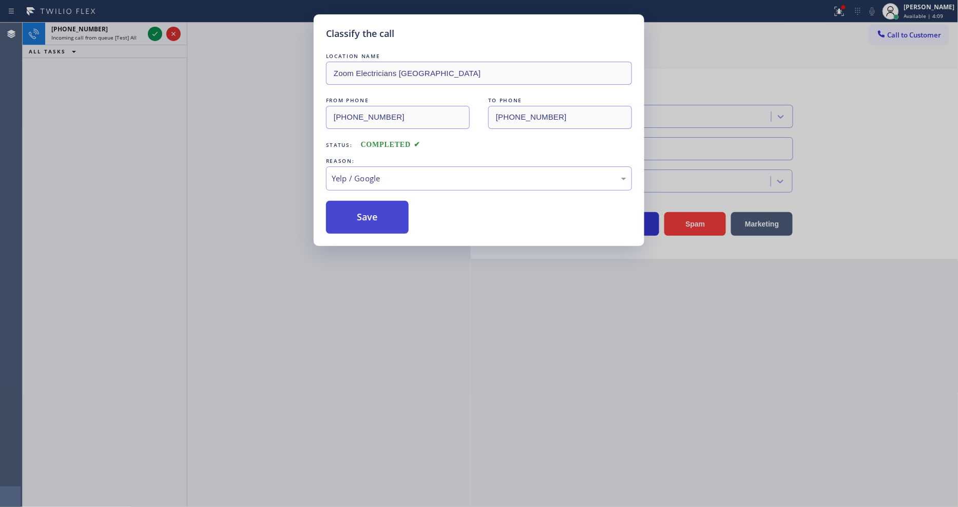
click at [368, 217] on button "Save" at bounding box center [367, 217] width 83 height 33
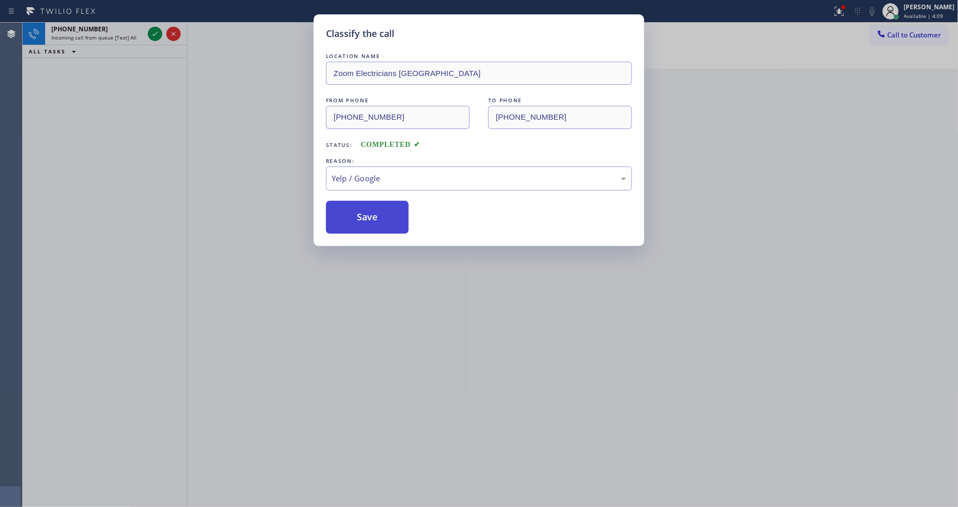
click at [368, 217] on button "Save" at bounding box center [367, 217] width 83 height 33
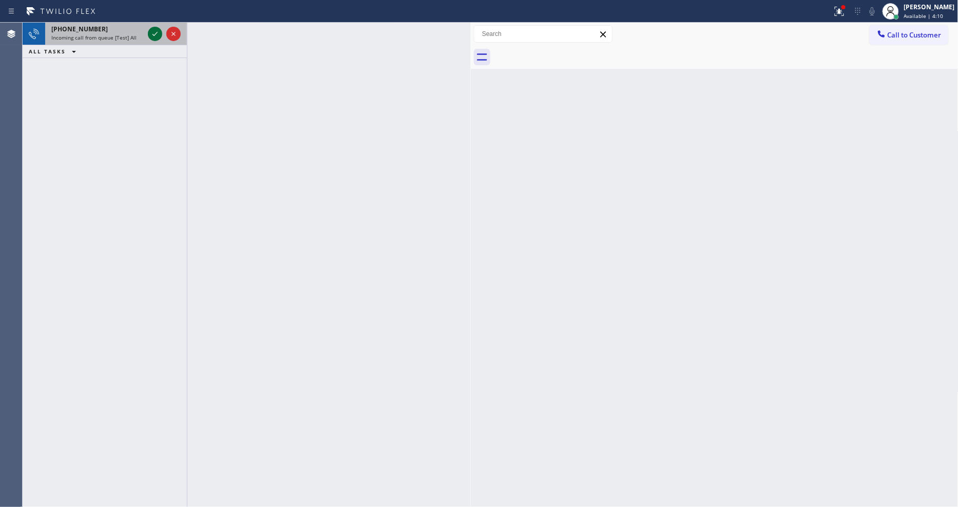
click at [152, 36] on icon at bounding box center [155, 34] width 12 height 12
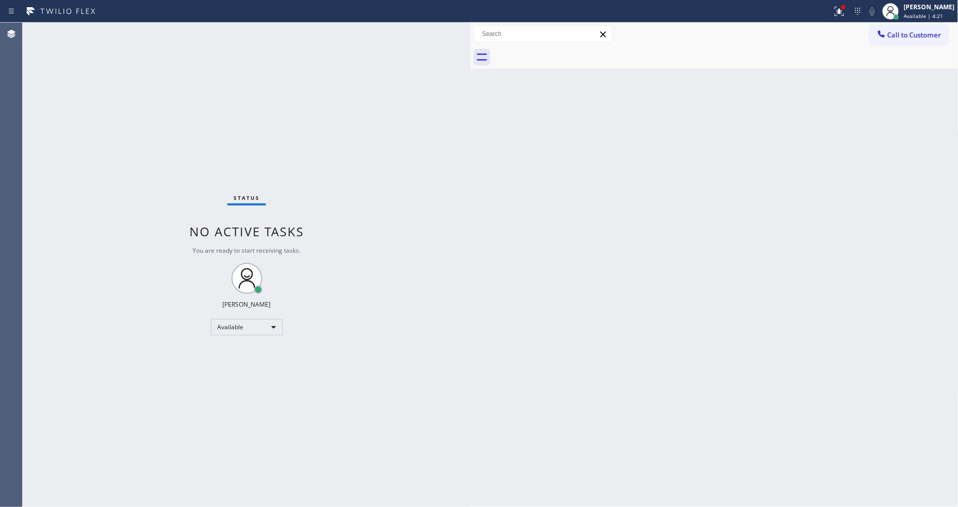
click at [336, 176] on div "Status No active tasks You are ready to start receiving tasks. [PERSON_NAME] Av…" at bounding box center [247, 265] width 448 height 484
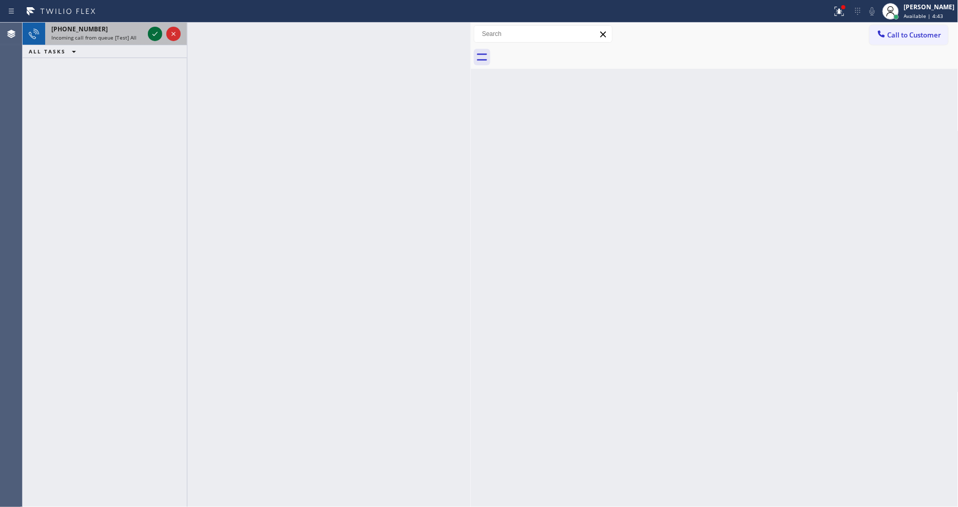
click at [155, 32] on icon at bounding box center [155, 34] width 12 height 12
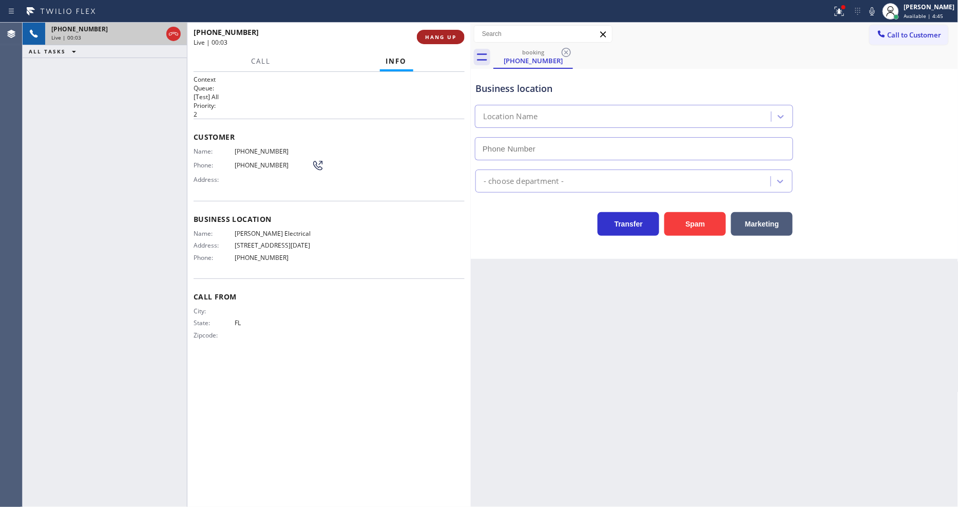
type input "(689) 302-4375"
click at [427, 40] on span "HANG UP" at bounding box center [440, 36] width 31 height 7
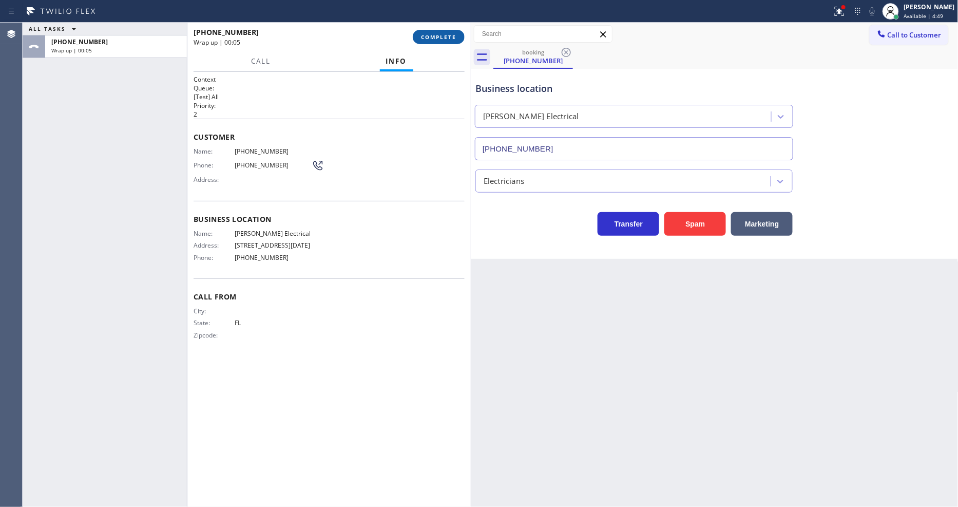
click at [422, 34] on span "COMPLETE" at bounding box center [438, 36] width 35 height 7
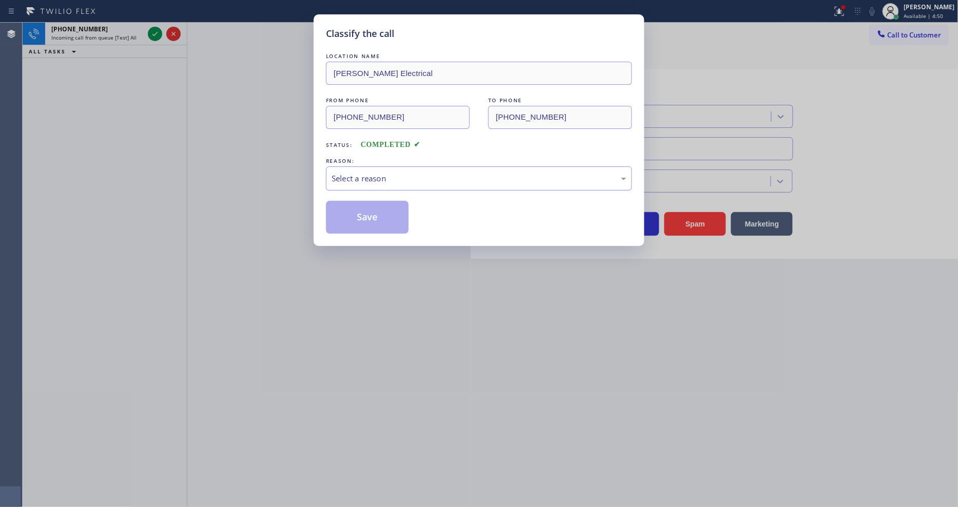
click at [374, 166] on div "Select a reason" at bounding box center [479, 178] width 306 height 24
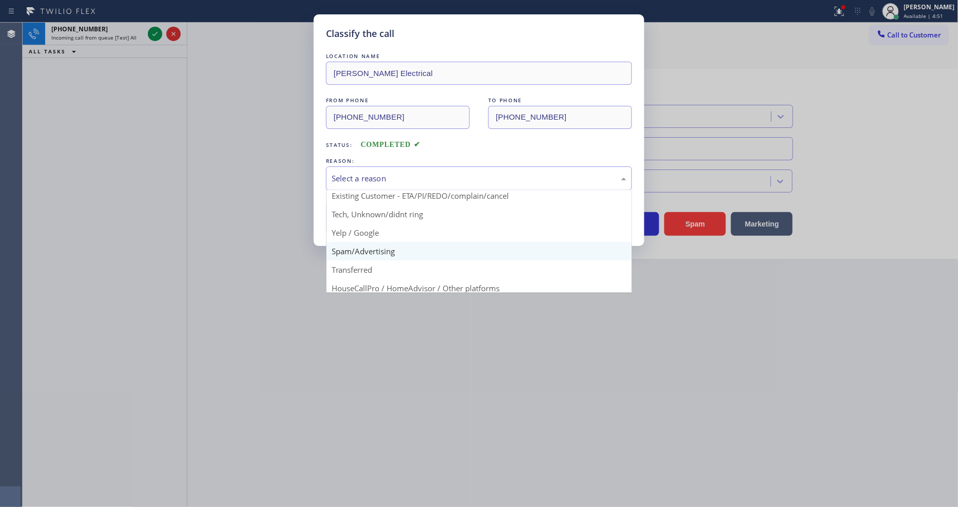
scroll to position [64, 0]
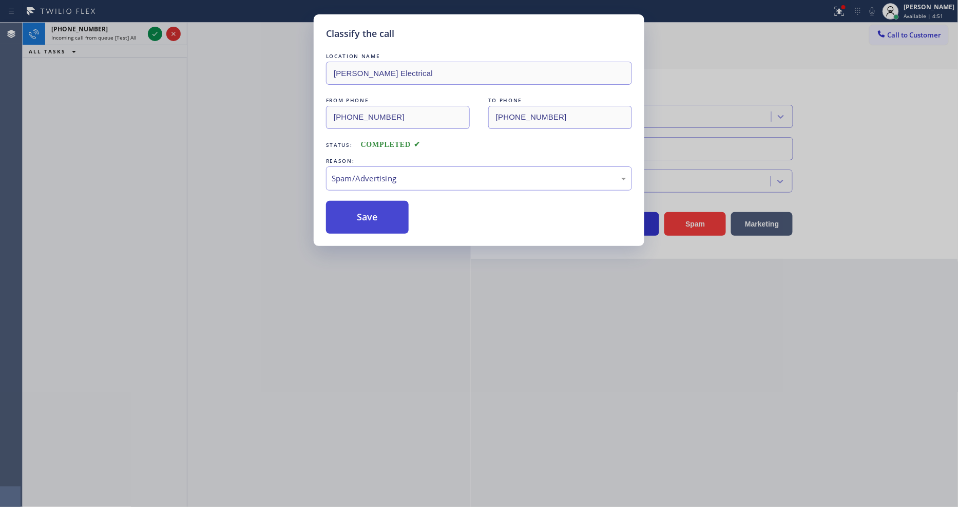
click at [379, 207] on button "Save" at bounding box center [367, 217] width 83 height 33
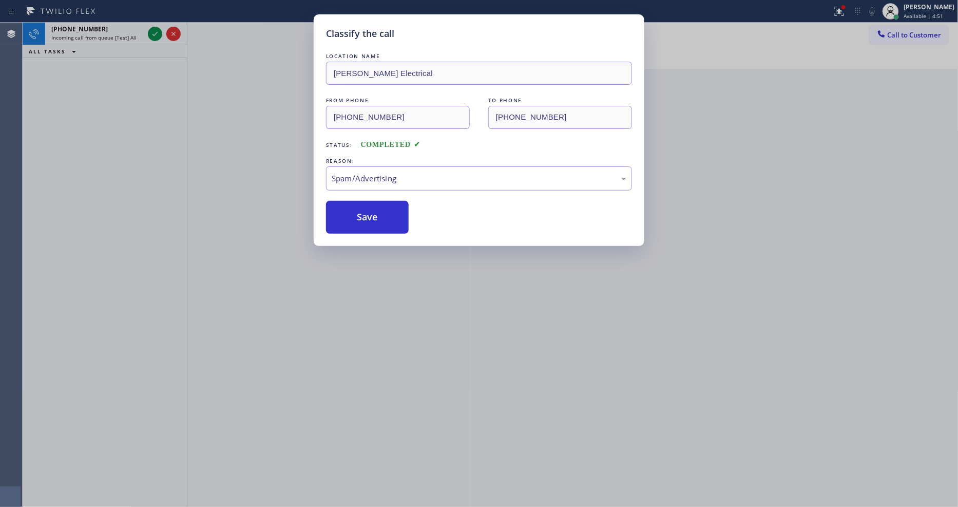
drag, startPoint x: 379, startPoint y: 207, endPoint x: 248, endPoint y: 100, distance: 169.2
click at [378, 208] on button "Save" at bounding box center [367, 217] width 83 height 33
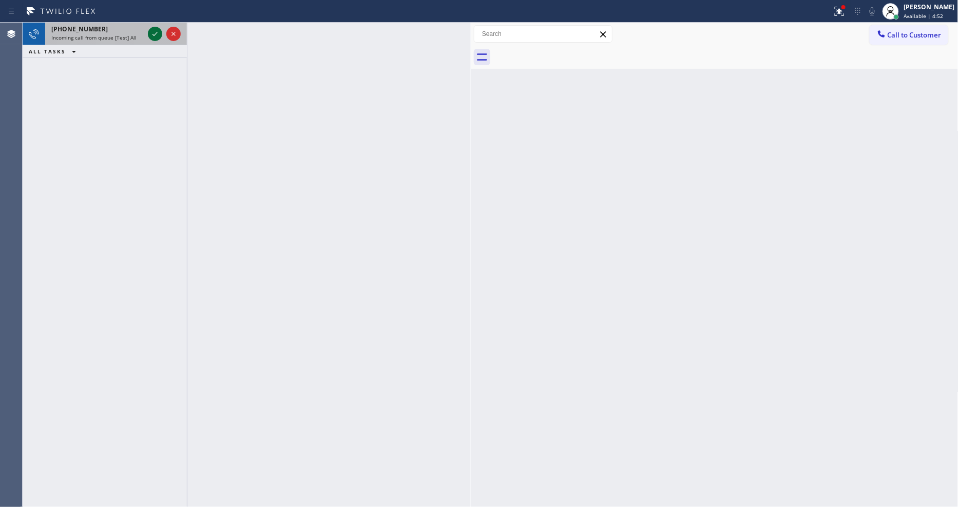
click at [150, 36] on icon at bounding box center [155, 34] width 12 height 12
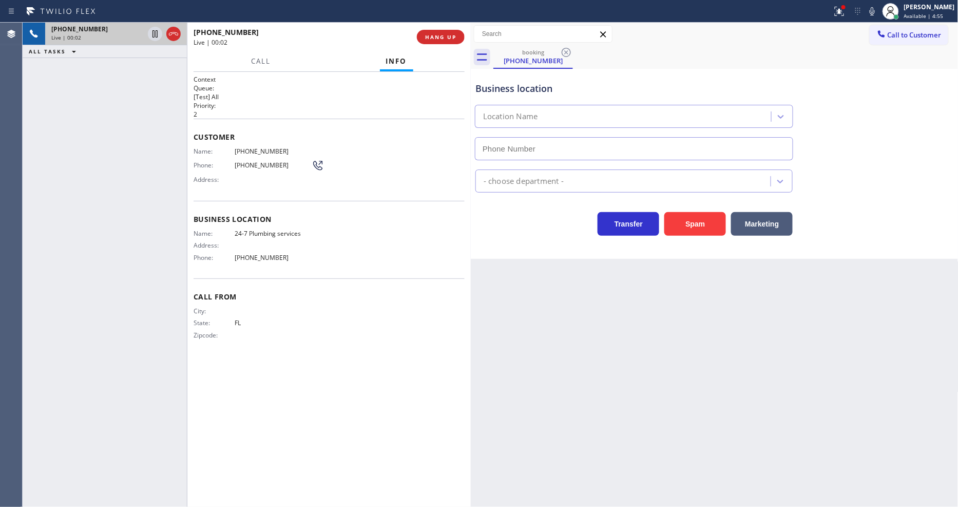
type input "(844) 988-0115"
click at [457, 34] on button "HANG UP" at bounding box center [441, 37] width 48 height 14
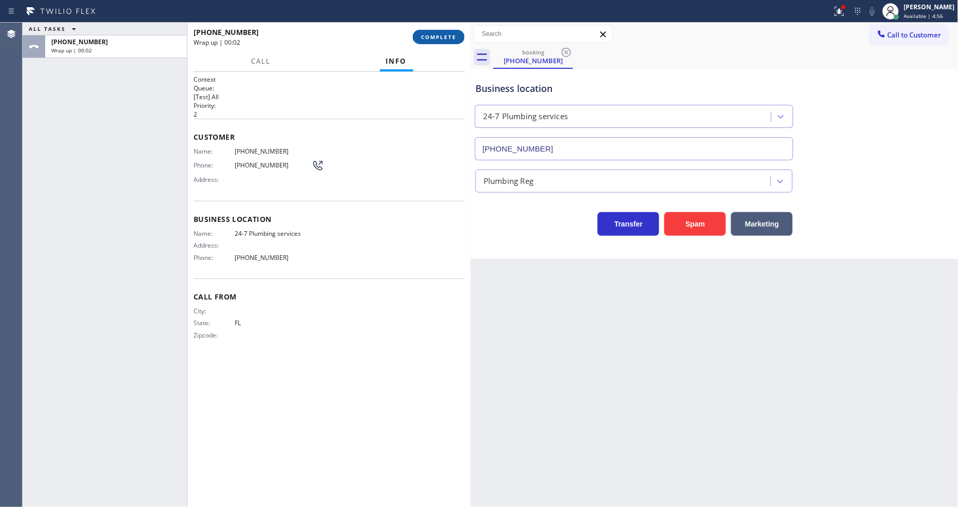
click at [457, 34] on button "COMPLETE" at bounding box center [439, 37] width 52 height 14
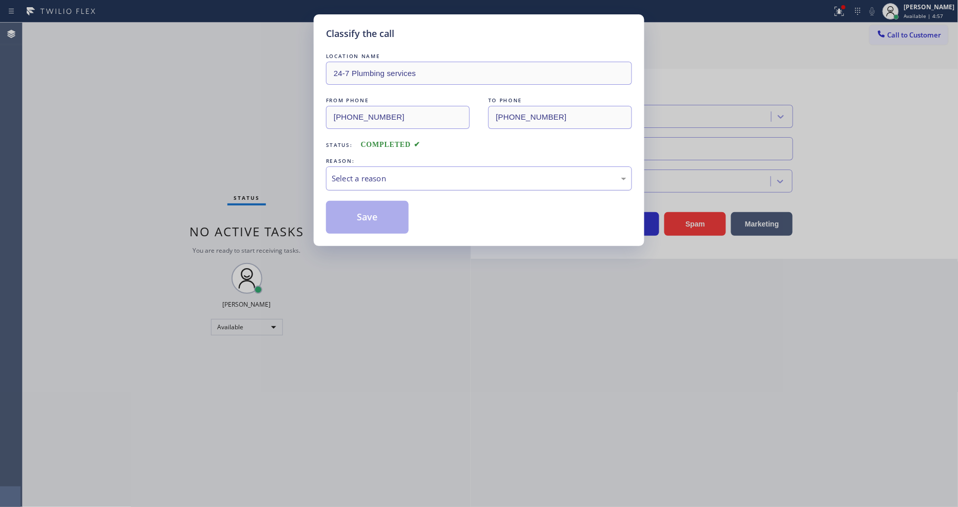
click at [404, 176] on div "Select a reason" at bounding box center [479, 178] width 295 height 12
click at [391, 218] on button "Save" at bounding box center [367, 217] width 83 height 33
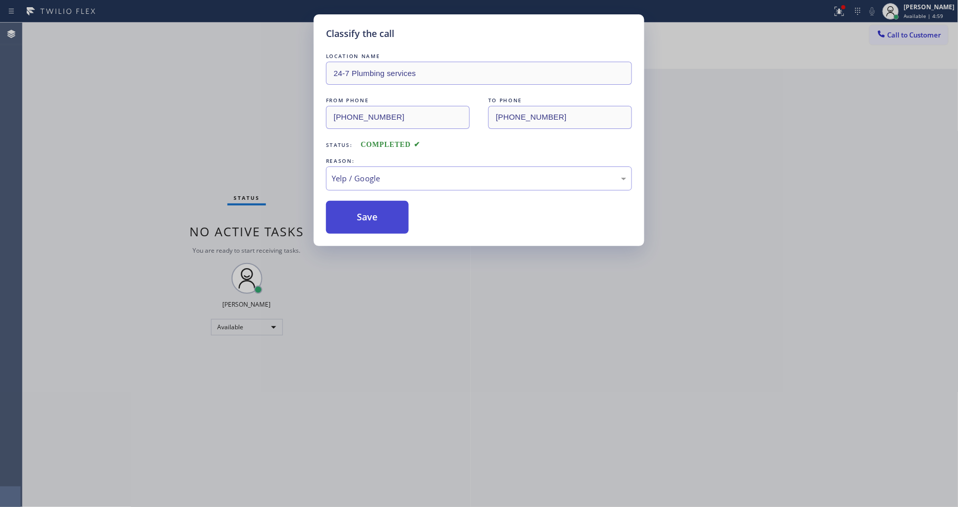
click at [391, 218] on button "Save" at bounding box center [367, 217] width 83 height 33
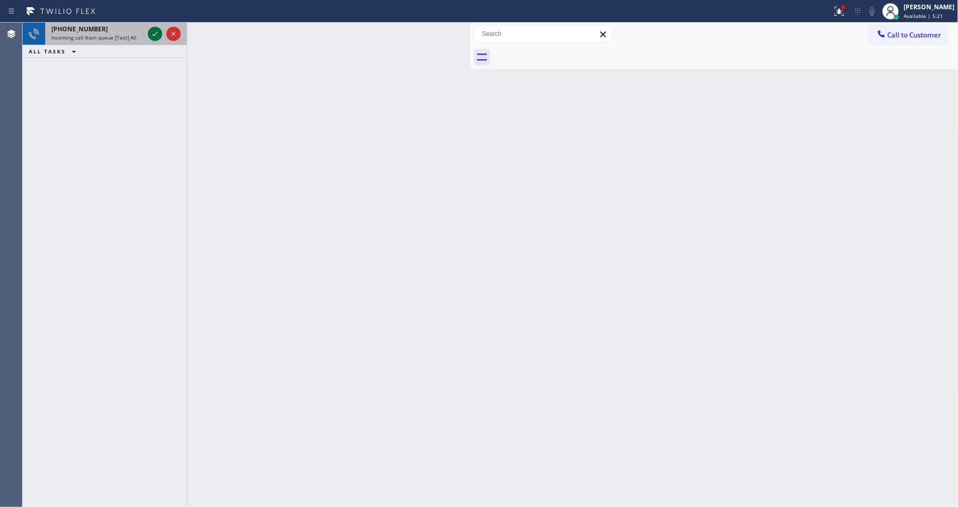
click at [154, 29] on icon at bounding box center [155, 34] width 12 height 12
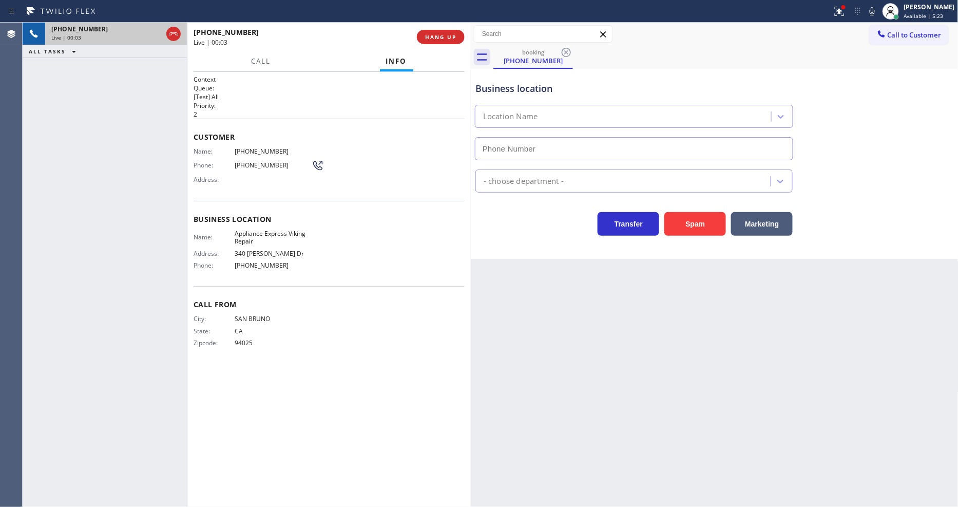
type input "(650) 397-9810"
click at [709, 385] on div "Back to Dashboard Change Sender ID Customers Technicians Select a contact Outbo…" at bounding box center [715, 265] width 488 height 484
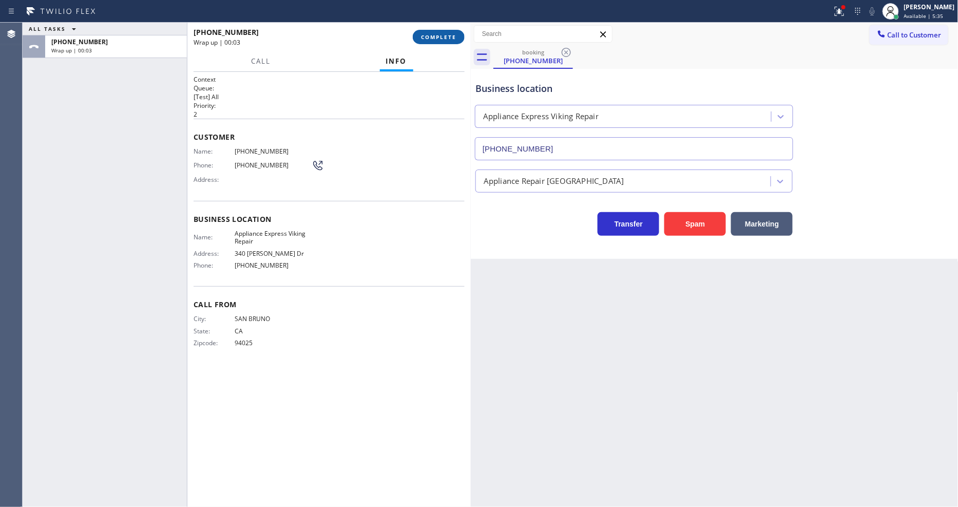
click at [430, 34] on span "COMPLETE" at bounding box center [438, 36] width 35 height 7
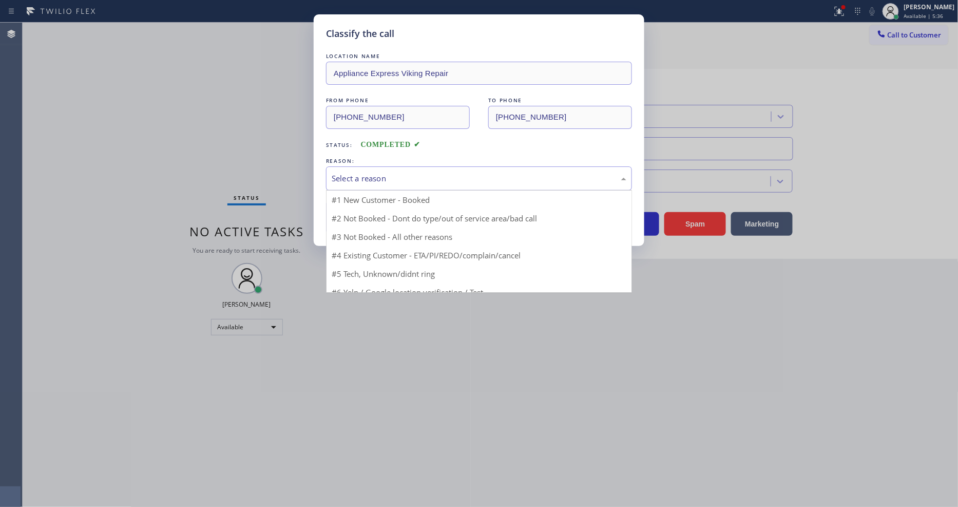
click at [375, 172] on div "Select a reason" at bounding box center [479, 178] width 295 height 12
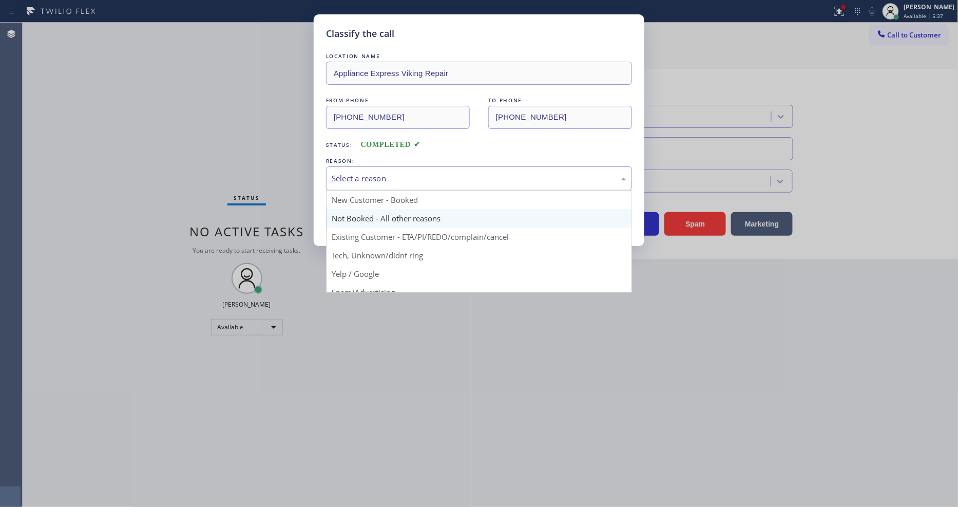
click at [385, 211] on button "Save" at bounding box center [367, 217] width 83 height 33
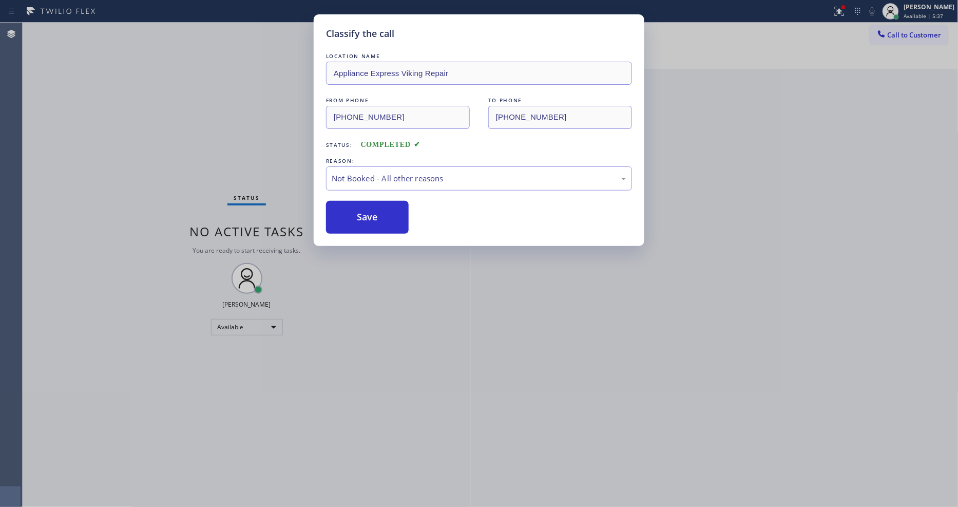
click at [385, 211] on button "Save" at bounding box center [367, 217] width 83 height 33
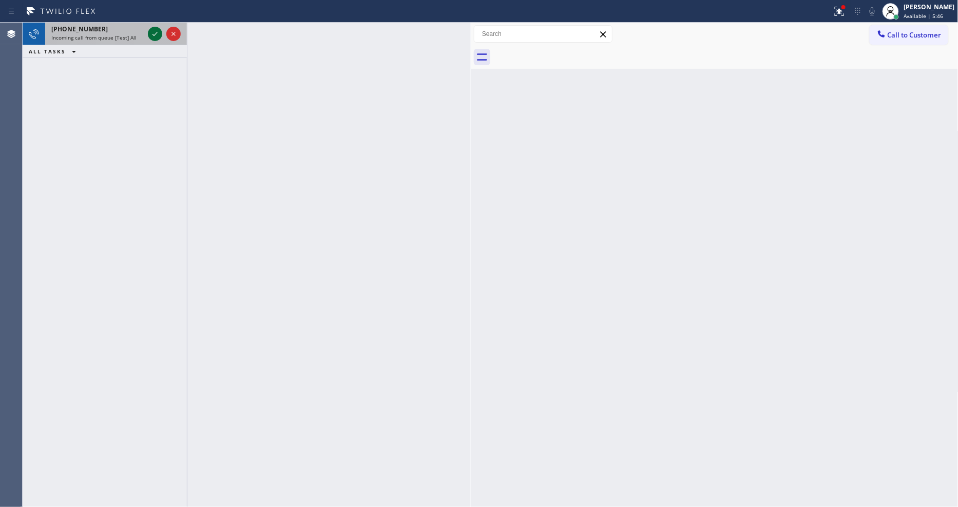
click at [160, 36] on icon at bounding box center [155, 34] width 12 height 12
click at [151, 34] on icon at bounding box center [155, 34] width 12 height 12
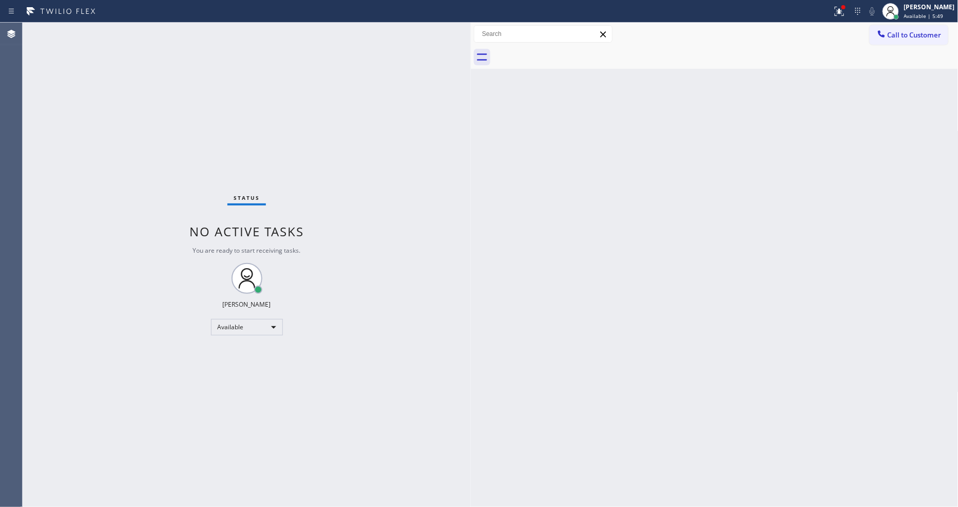
click at [151, 34] on div "Status No active tasks You are ready to start receiving tasks. [PERSON_NAME] Av…" at bounding box center [247, 265] width 448 height 484
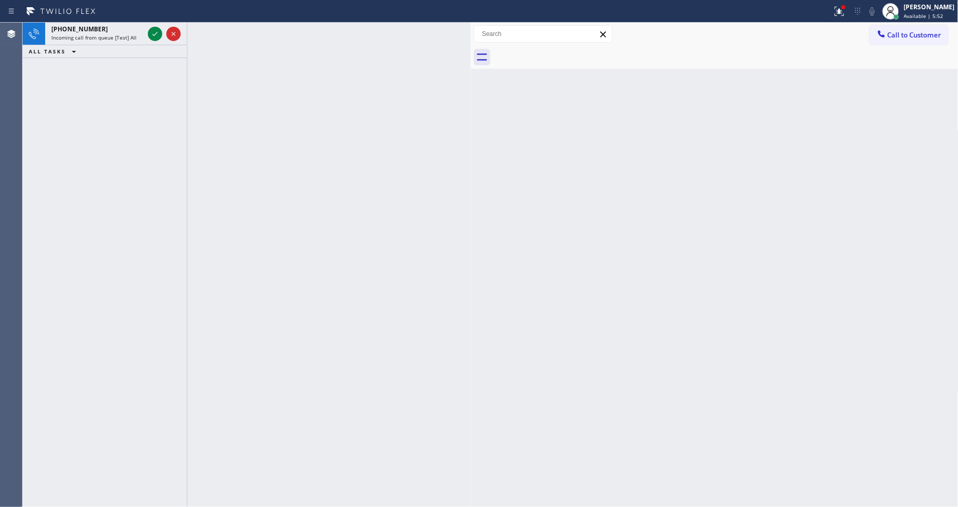
click at [433, 388] on div at bounding box center [328, 265] width 283 height 484
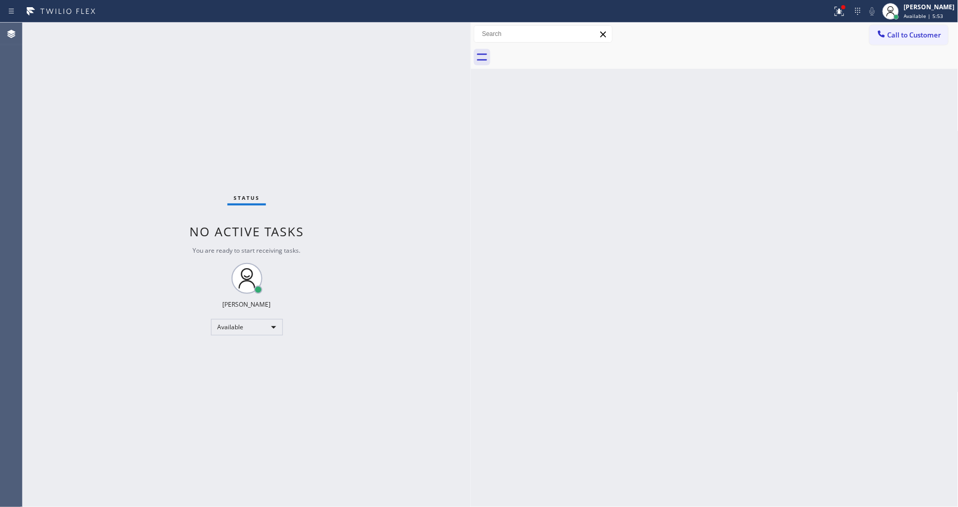
click at [151, 31] on div "Status No active tasks You are ready to start receiving tasks. [PERSON_NAME] Av…" at bounding box center [247, 265] width 448 height 484
click at [842, 14] on icon at bounding box center [839, 11] width 12 height 12
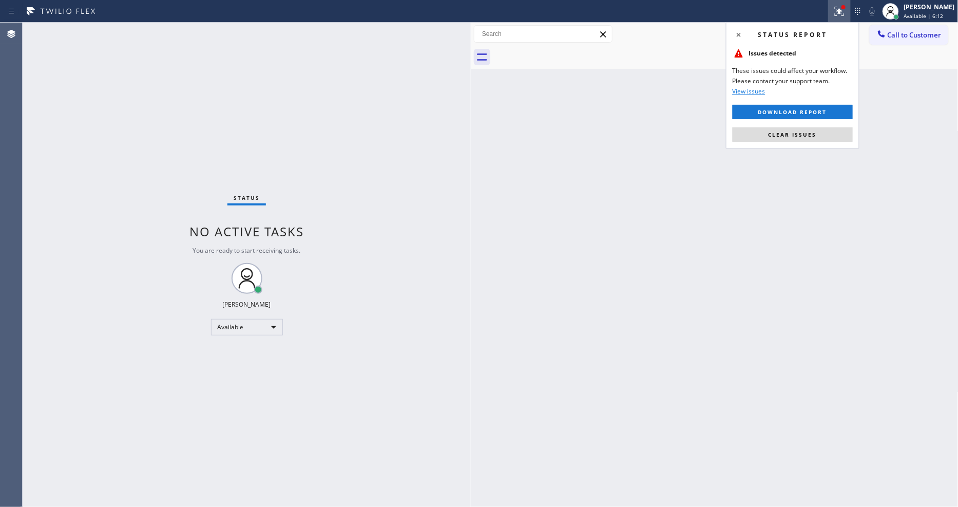
click at [808, 128] on button "Clear issues" at bounding box center [792, 134] width 120 height 14
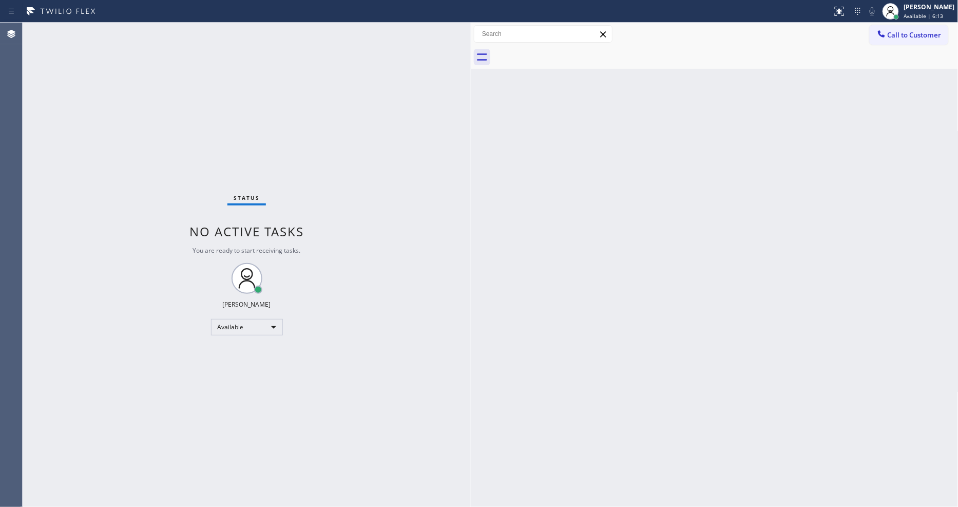
click at [245, 126] on div "Status No active tasks You are ready to start receiving tasks. [PERSON_NAME] Av…" at bounding box center [247, 265] width 448 height 484
click at [647, 240] on div "Back to Dashboard Change Sender ID Customers Technicians Select a contact Outbo…" at bounding box center [715, 265] width 488 height 484
click at [901, 30] on button "Call to Customer" at bounding box center [908, 35] width 79 height 20
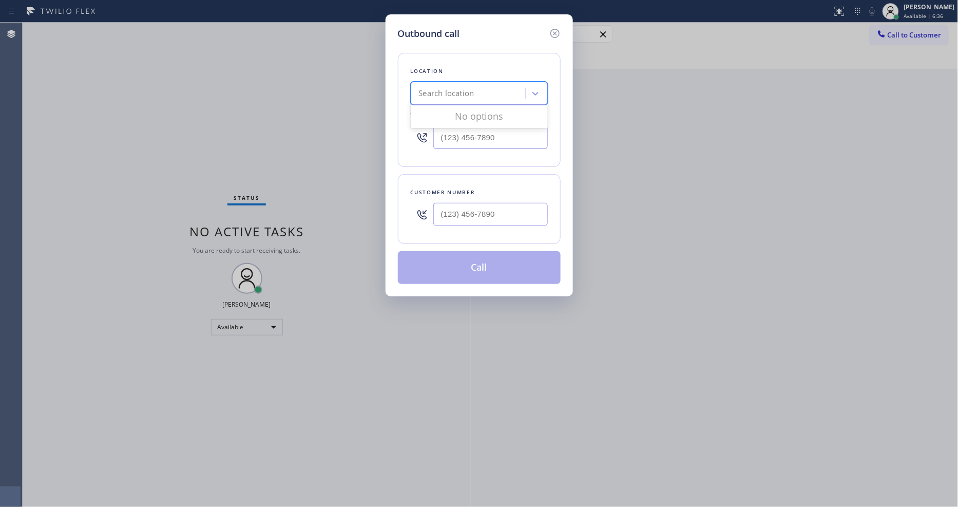
click at [443, 98] on div "Search location" at bounding box center [470, 94] width 112 height 18
paste input "[GEOGRAPHIC_DATA] Thermador Appliance Repair"
type input "[GEOGRAPHIC_DATA] Thermador Appliance Repair"
drag, startPoint x: 449, startPoint y: 118, endPoint x: 435, endPoint y: 249, distance: 132.1
click at [449, 118] on div "[GEOGRAPHIC_DATA] Thermador Appliance Repair" at bounding box center [479, 120] width 137 height 29
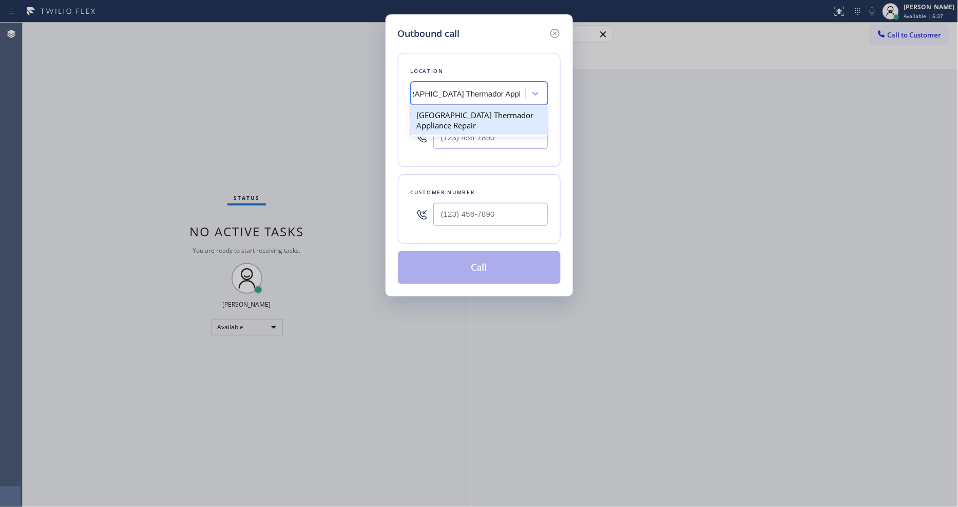
type input "[PHONE_NUMBER]"
click at [271, 132] on div "Outbound call Location San Diego Thermador Appliance Repair Your caller id phon…" at bounding box center [479, 253] width 958 height 507
click at [464, 216] on input "(___) ___-____" at bounding box center [490, 214] width 114 height 23
paste input "323) 868-2000"
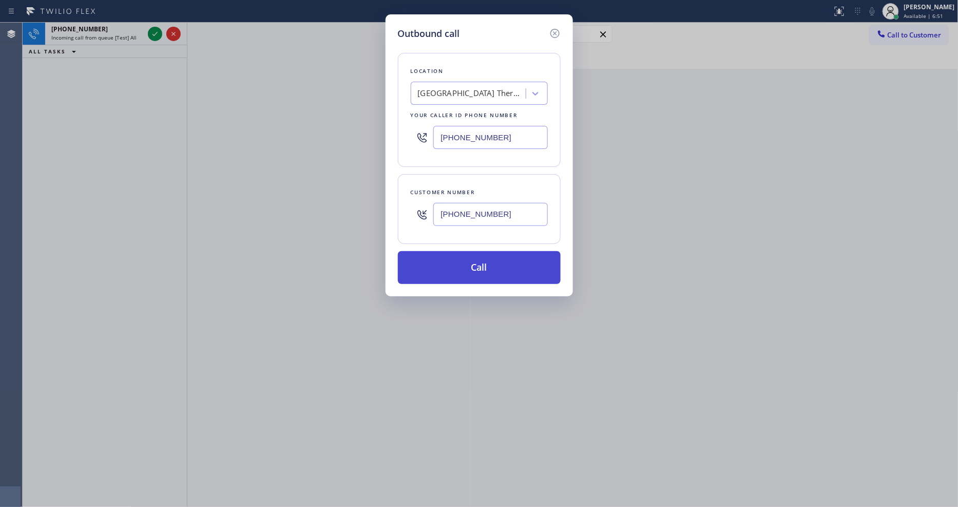
type input "[PHONE_NUMBER]"
click at [449, 261] on button "Call" at bounding box center [479, 267] width 163 height 33
click at [552, 28] on icon at bounding box center [555, 33] width 12 height 12
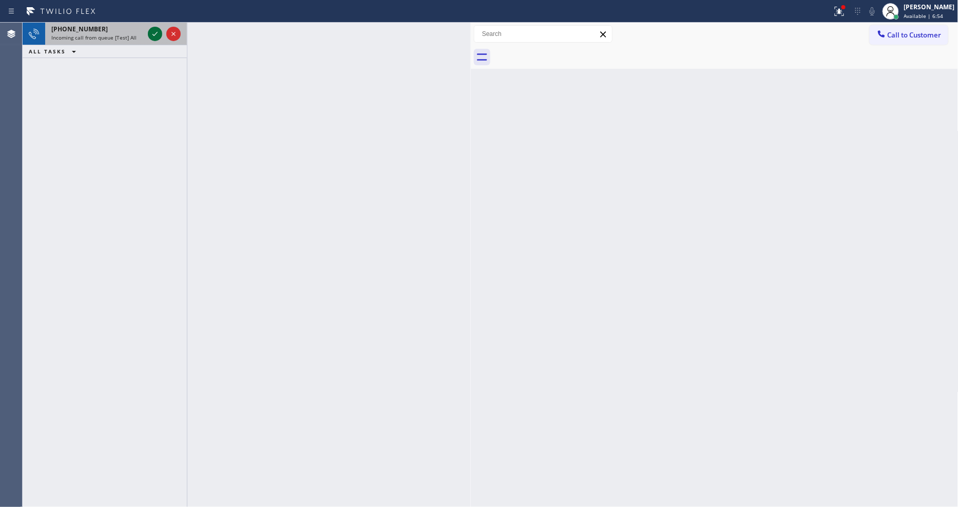
click at [152, 32] on icon at bounding box center [155, 34] width 12 height 12
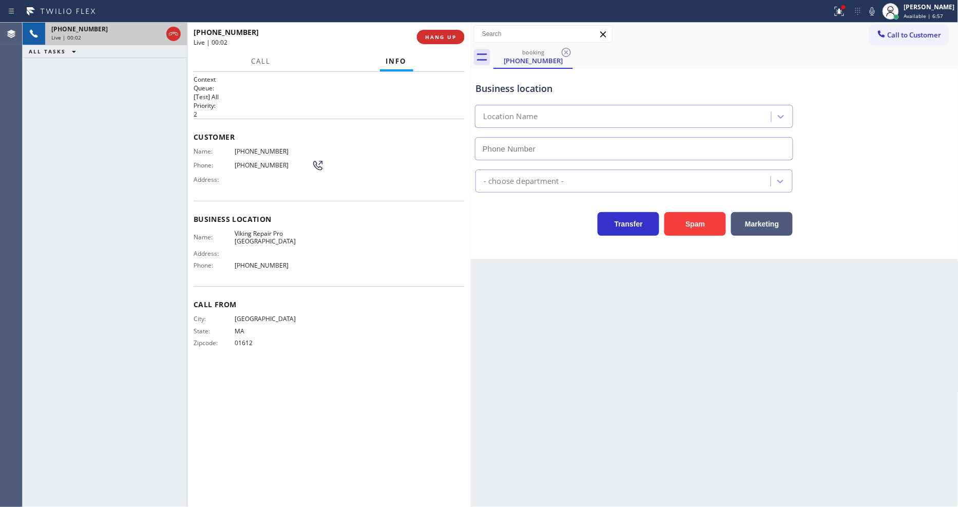
type input "(508) 466-6355"
click at [443, 37] on span "HANG UP" at bounding box center [440, 36] width 31 height 7
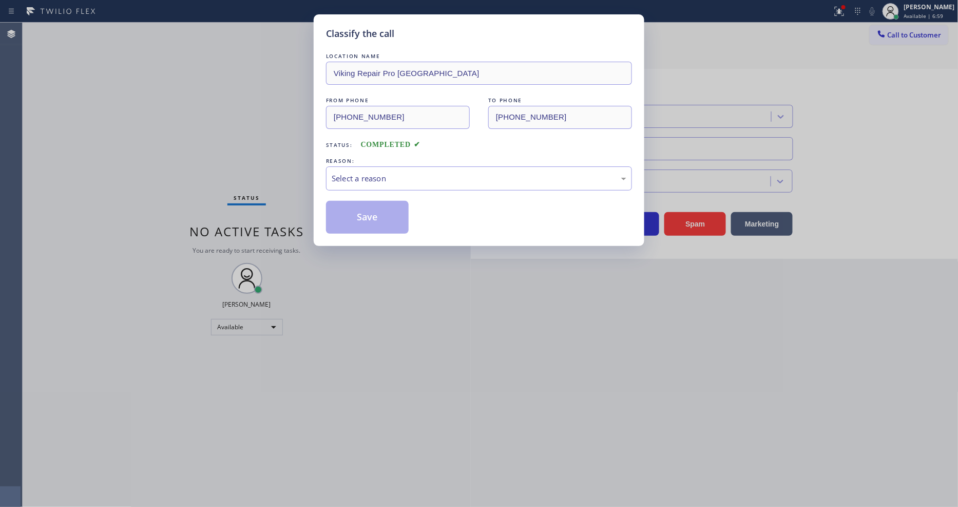
drag, startPoint x: 378, startPoint y: 199, endPoint x: 393, endPoint y: 183, distance: 21.1
click at [392, 172] on div "Select a reason" at bounding box center [479, 178] width 295 height 12
click at [383, 209] on button "Save" at bounding box center [367, 217] width 83 height 33
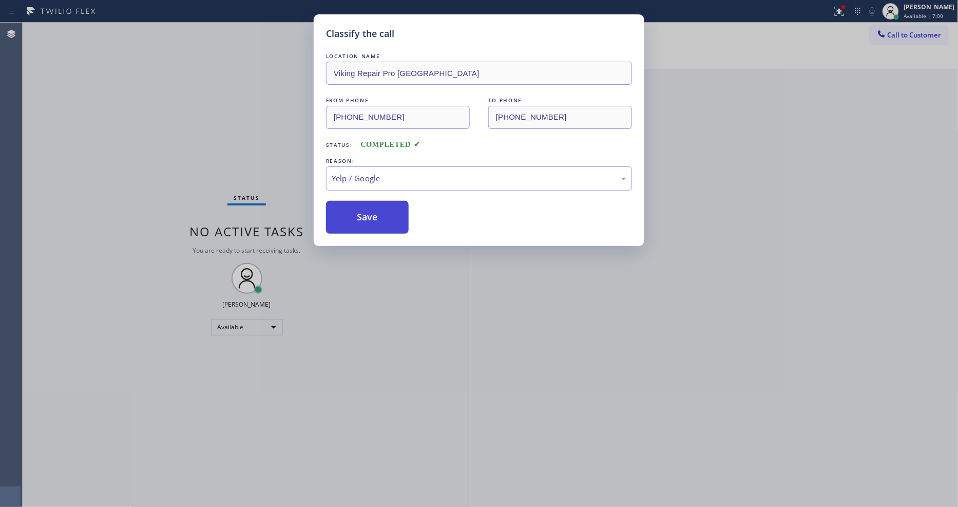
click at [383, 209] on button "Save" at bounding box center [367, 217] width 83 height 33
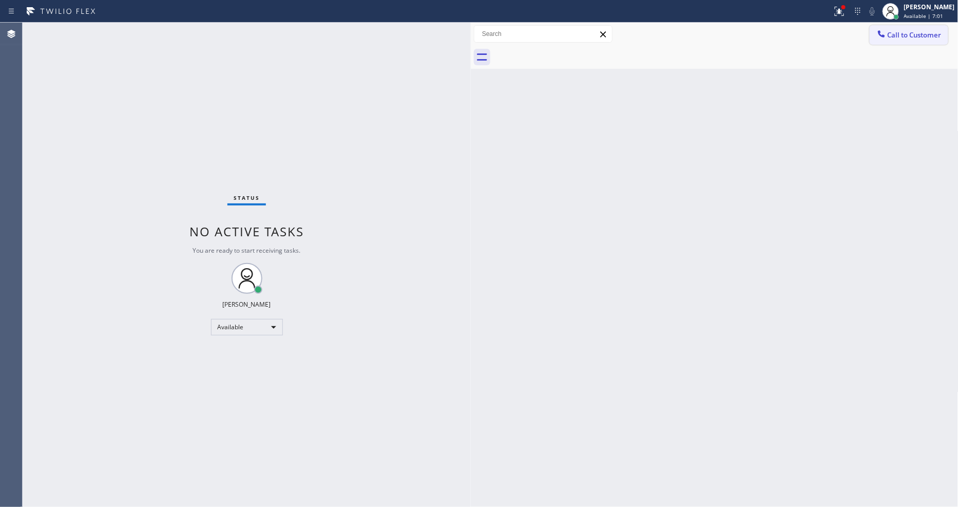
click at [880, 33] on icon at bounding box center [881, 34] width 10 height 10
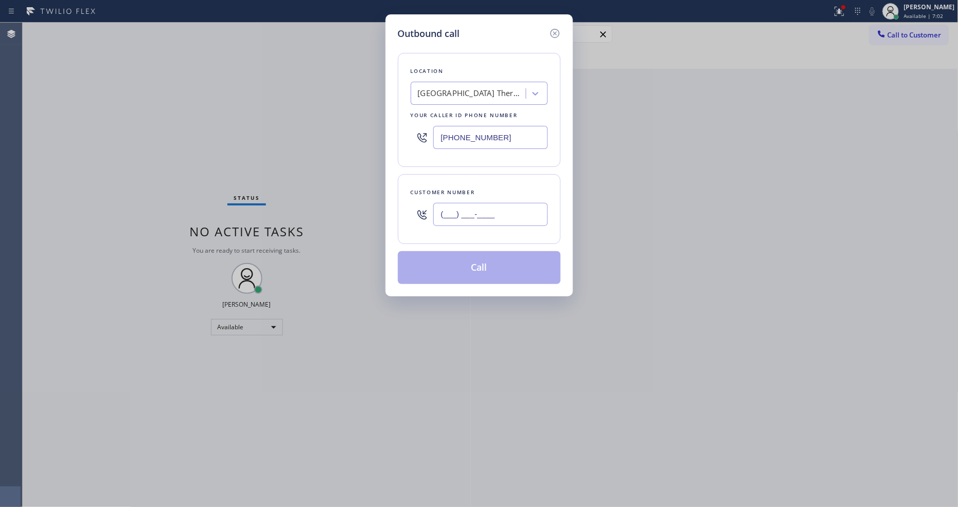
click at [482, 212] on input "(___) ___-____" at bounding box center [490, 214] width 114 height 23
paste input "323) 868-2000"
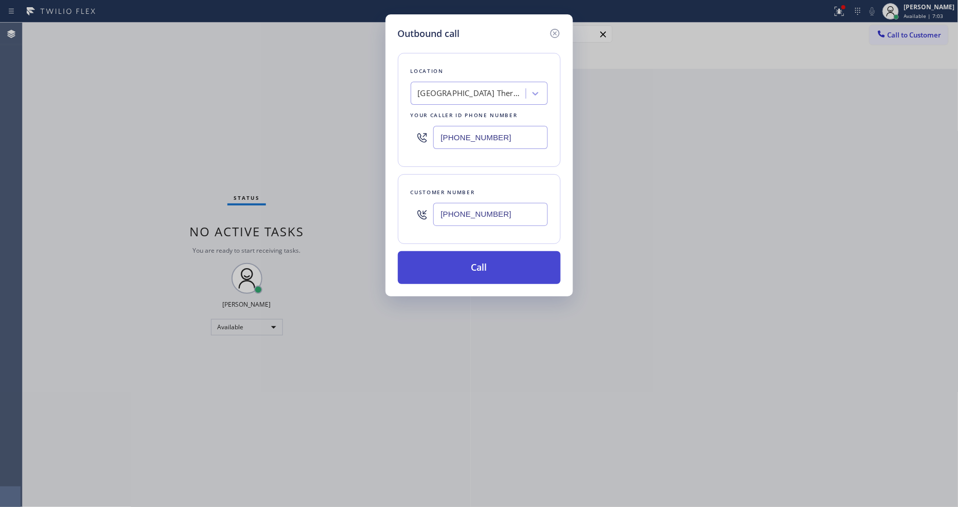
type input "[PHONE_NUMBER]"
click at [481, 270] on button "Call" at bounding box center [479, 267] width 163 height 33
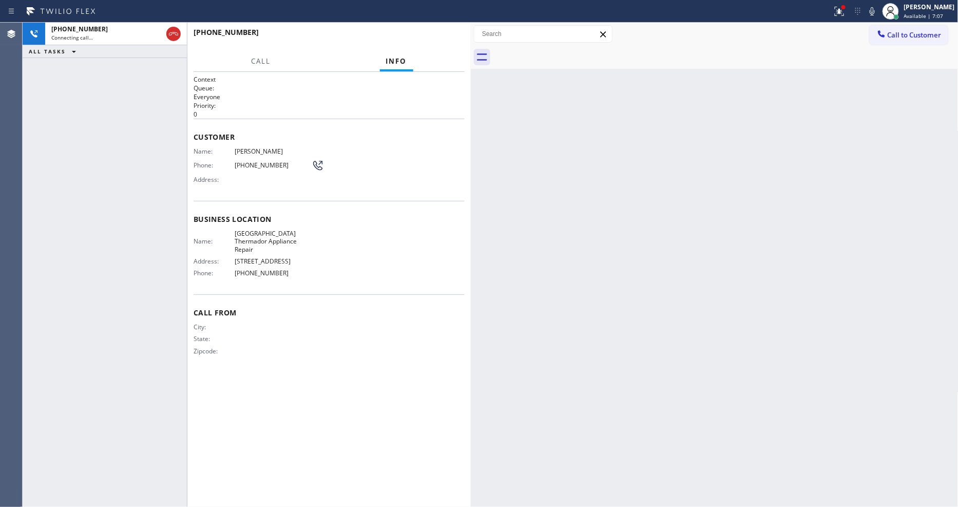
click at [705, 262] on div "Back to Dashboard Change Sender ID Customers Technicians Select a contact Outbo…" at bounding box center [715, 265] width 488 height 484
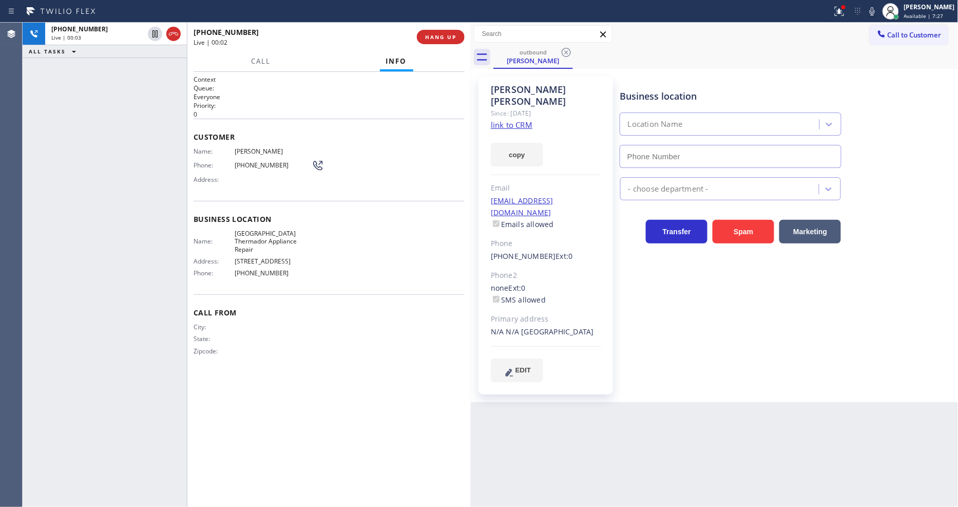
type input "[PHONE_NUMBER]"
click at [449, 34] on span "HANG UP" at bounding box center [440, 36] width 31 height 7
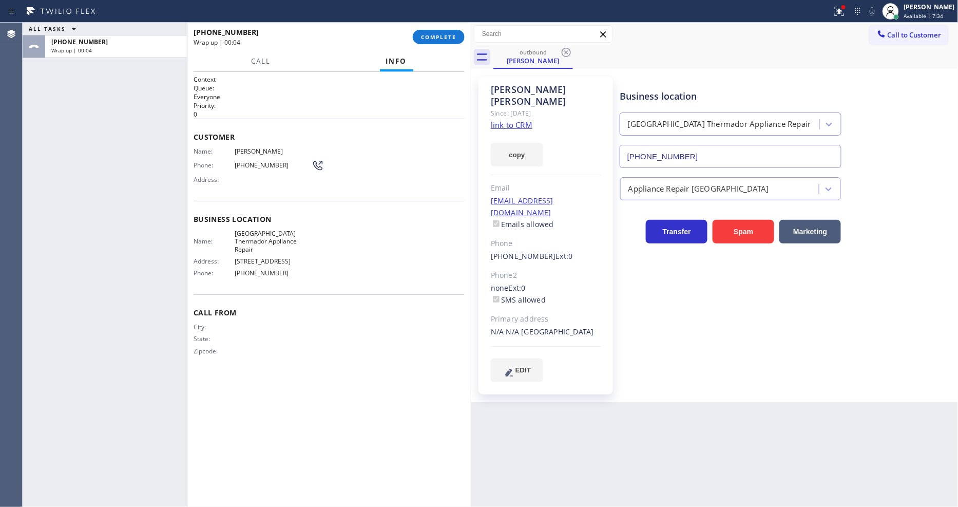
click at [502, 120] on link "link to CRM" at bounding box center [512, 125] width 42 height 10
click at [433, 42] on button "COMPLETE" at bounding box center [439, 37] width 52 height 14
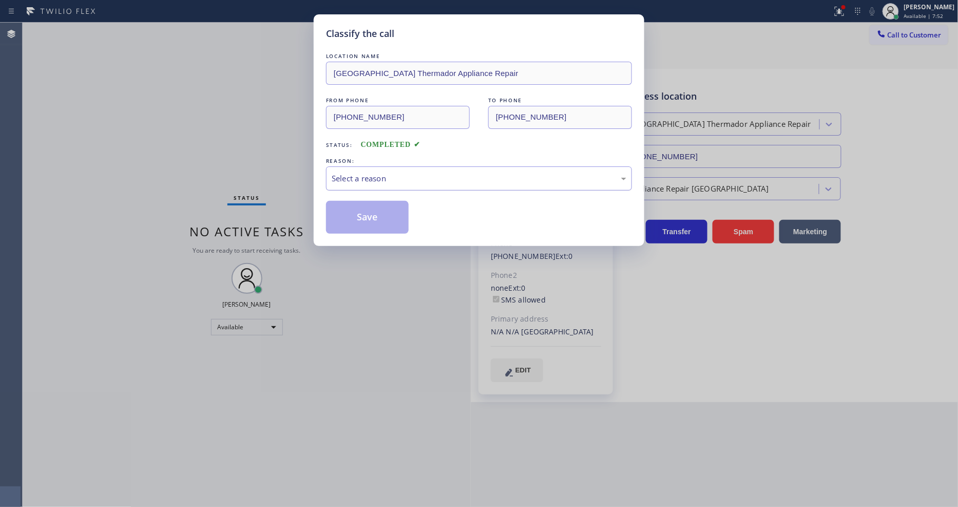
click at [360, 176] on div "Select a reason" at bounding box center [479, 178] width 295 height 12
click at [358, 223] on button "Save" at bounding box center [367, 217] width 83 height 33
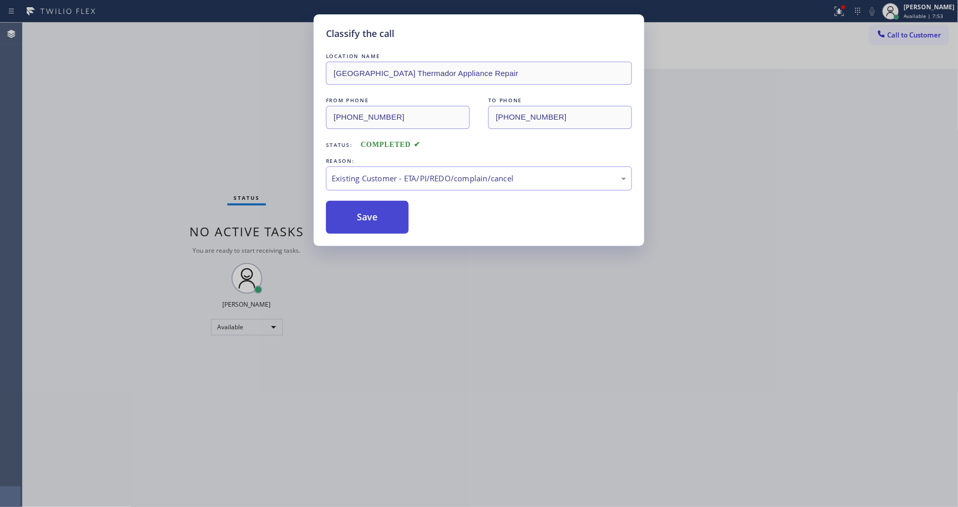
click at [358, 222] on button "Save" at bounding box center [367, 217] width 83 height 33
click at [358, 221] on button "Save" at bounding box center [367, 217] width 83 height 33
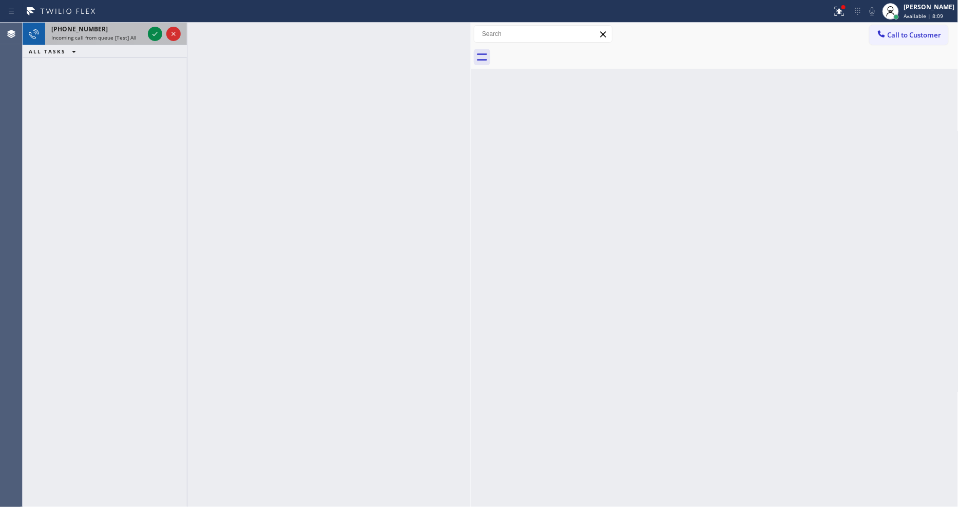
drag, startPoint x: 157, startPoint y: 25, endPoint x: 151, endPoint y: 25, distance: 5.6
click at [156, 25] on div at bounding box center [164, 34] width 37 height 23
click at [151, 29] on icon at bounding box center [155, 34] width 12 height 12
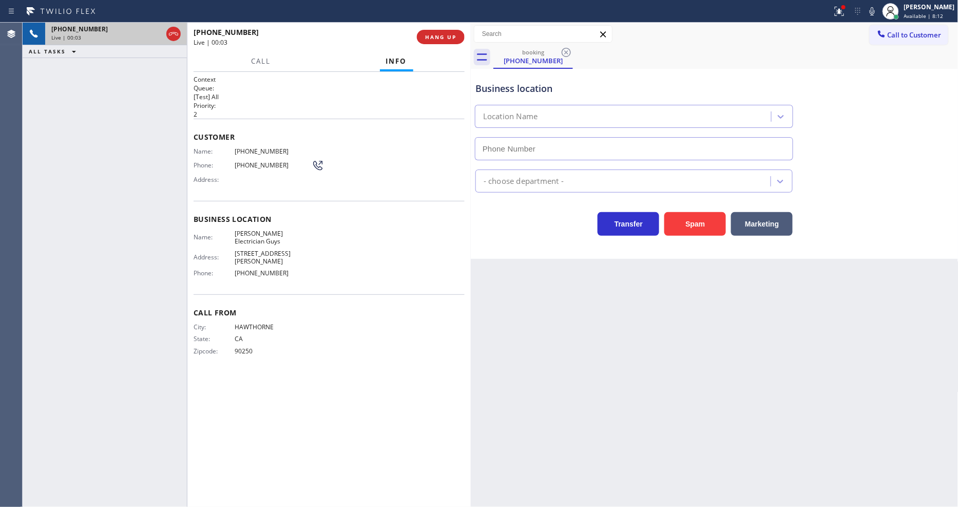
type input "(310) 923-7982"
click at [845, 13] on icon at bounding box center [839, 11] width 12 height 12
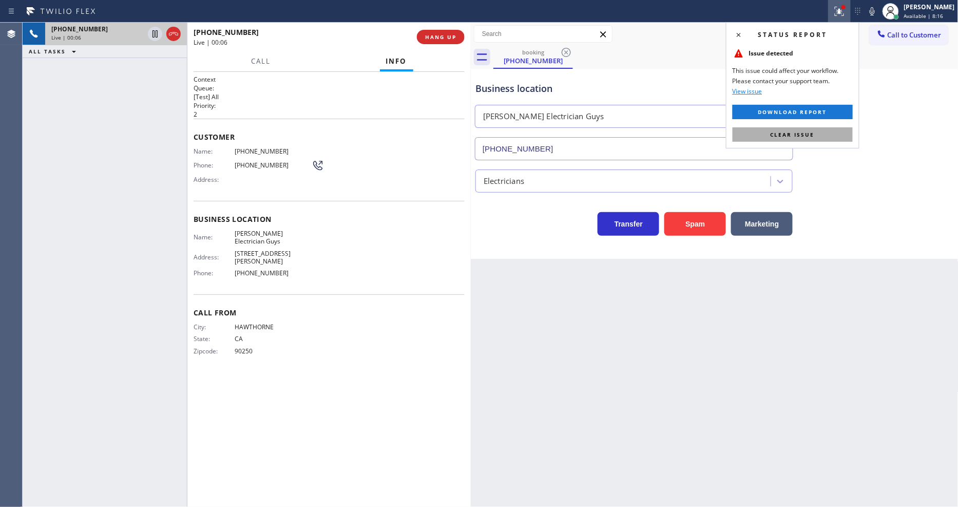
click at [822, 129] on button "Clear issue" at bounding box center [792, 134] width 120 height 14
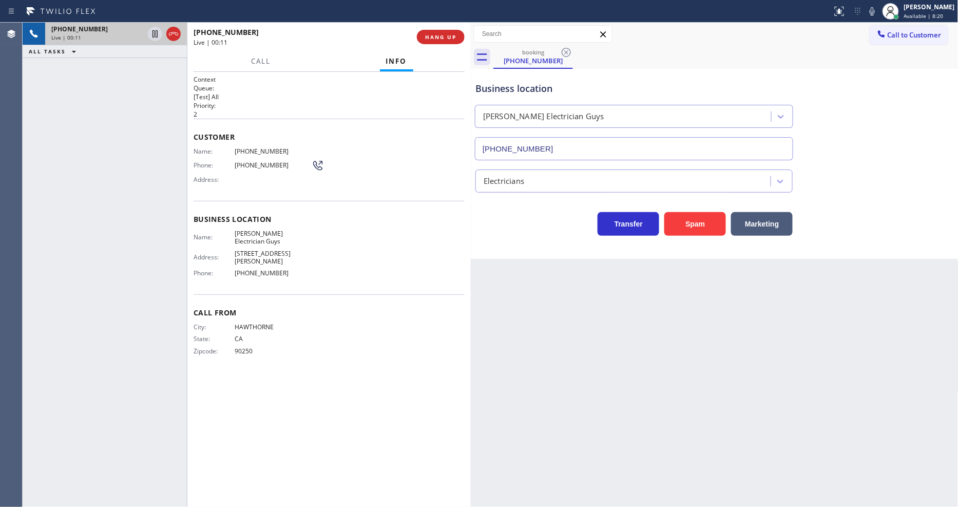
click at [661, 372] on div "Back to Dashboard Change Sender ID Customers Technicians Select a contact Outbo…" at bounding box center [715, 265] width 488 height 484
click at [321, 357] on div "Call From City: HAWTHORNE State: CA Zipcode: 90250" at bounding box center [328, 333] width 271 height 78
click at [428, 32] on button "HANG UP" at bounding box center [441, 37] width 48 height 14
click at [425, 36] on span "HANG UP" at bounding box center [440, 36] width 31 height 7
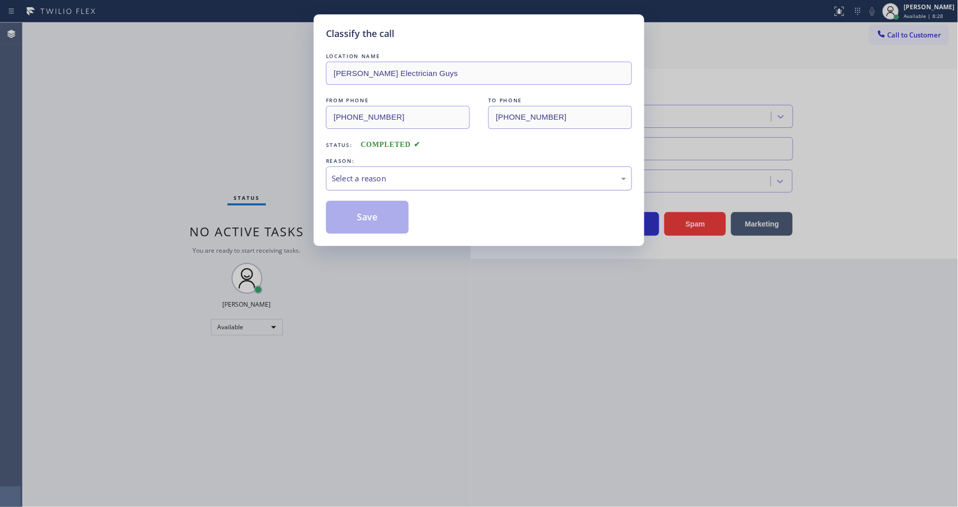
click at [362, 182] on div "Select a reason" at bounding box center [479, 178] width 306 height 24
click at [359, 212] on button "Save" at bounding box center [367, 217] width 83 height 33
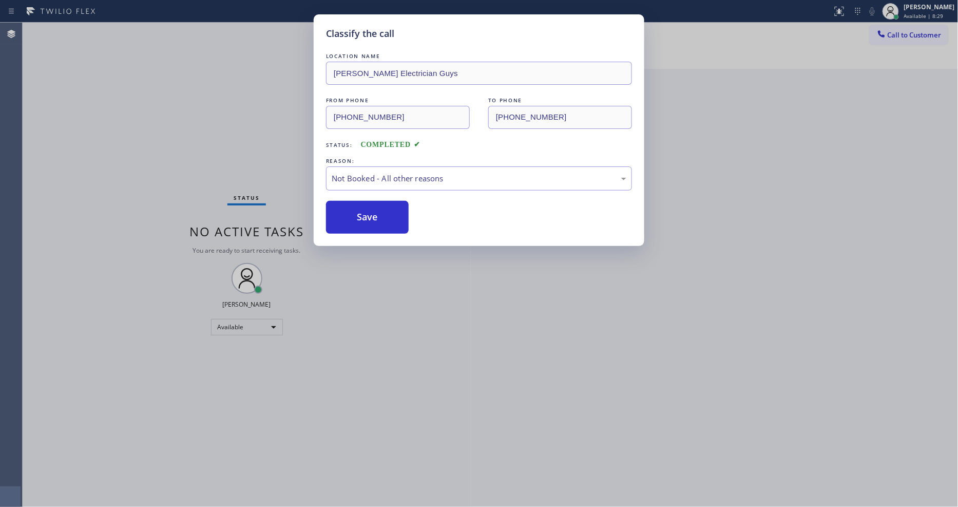
click at [359, 212] on button "Save" at bounding box center [367, 217] width 83 height 33
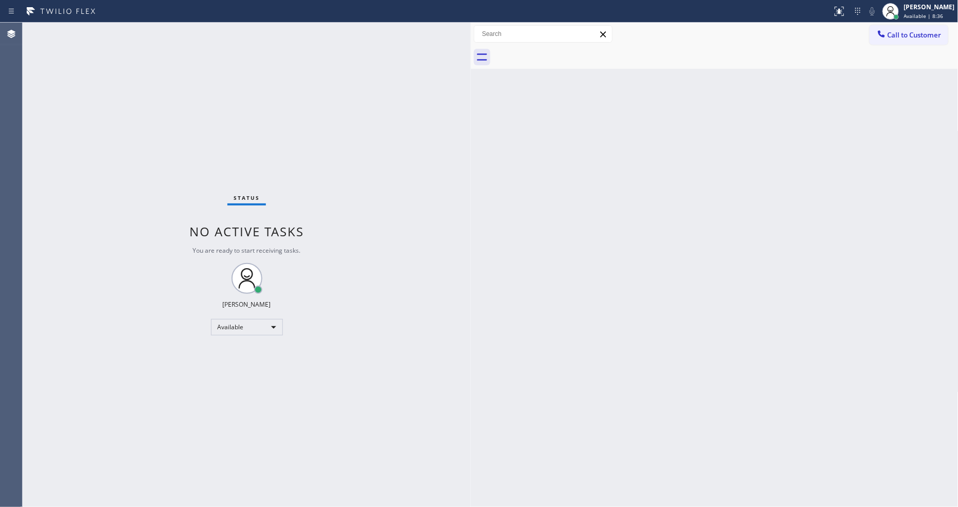
click at [728, 354] on div "Back to Dashboard Change Sender ID Customers Technicians Select a contact Outbo…" at bounding box center [715, 265] width 488 height 484
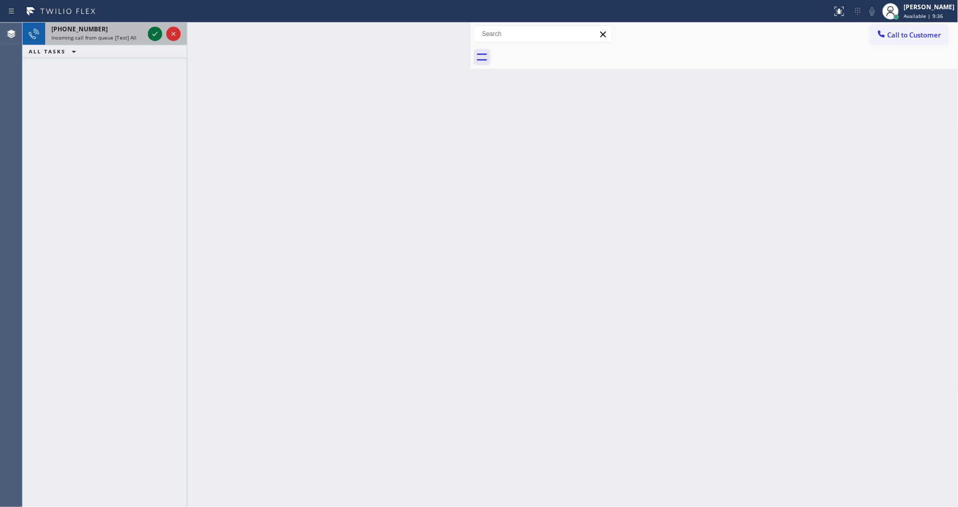
click at [151, 33] on icon at bounding box center [155, 34] width 12 height 12
click at [153, 37] on icon at bounding box center [155, 34] width 12 height 12
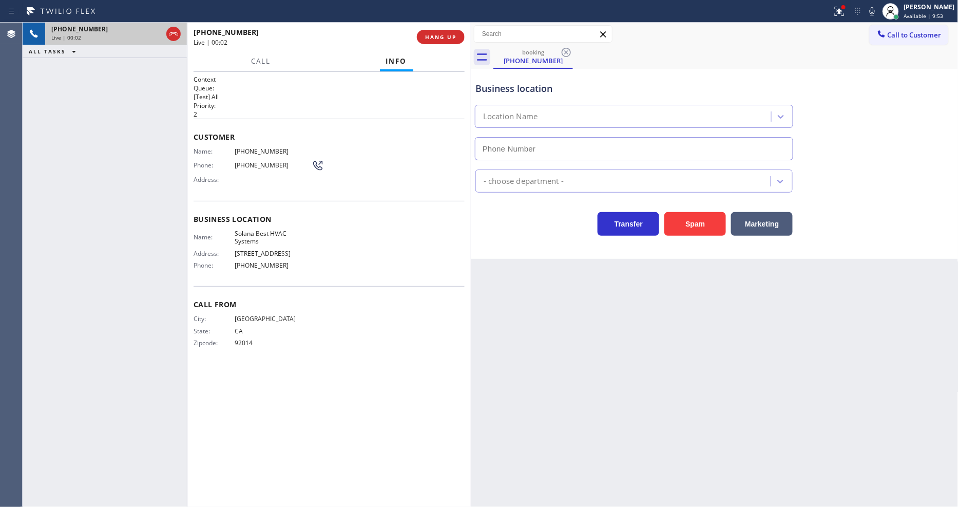
type input "(619) 350-2934"
click at [448, 31] on button "HANG UP" at bounding box center [441, 37] width 48 height 14
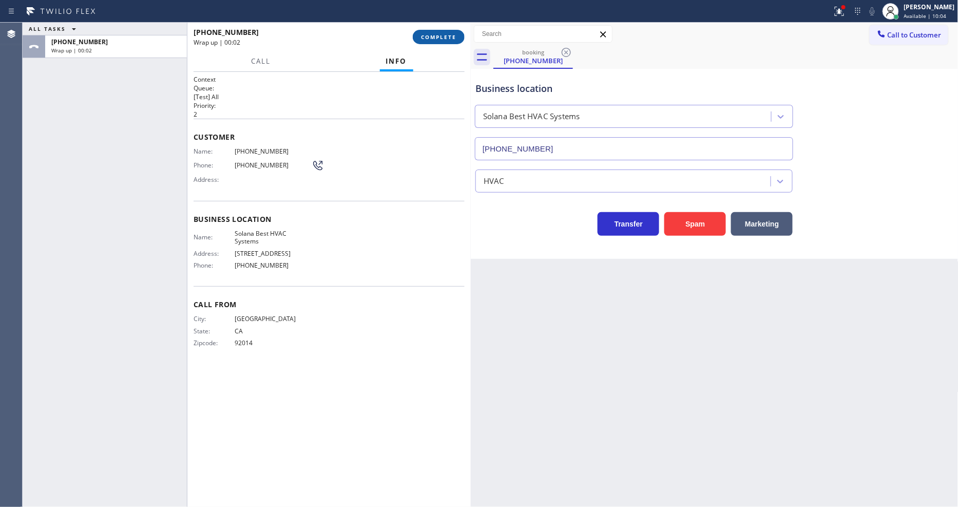
drag, startPoint x: 447, startPoint y: 33, endPoint x: 566, endPoint y: 52, distance: 121.1
click at [447, 33] on span "COMPLETE" at bounding box center [438, 36] width 35 height 7
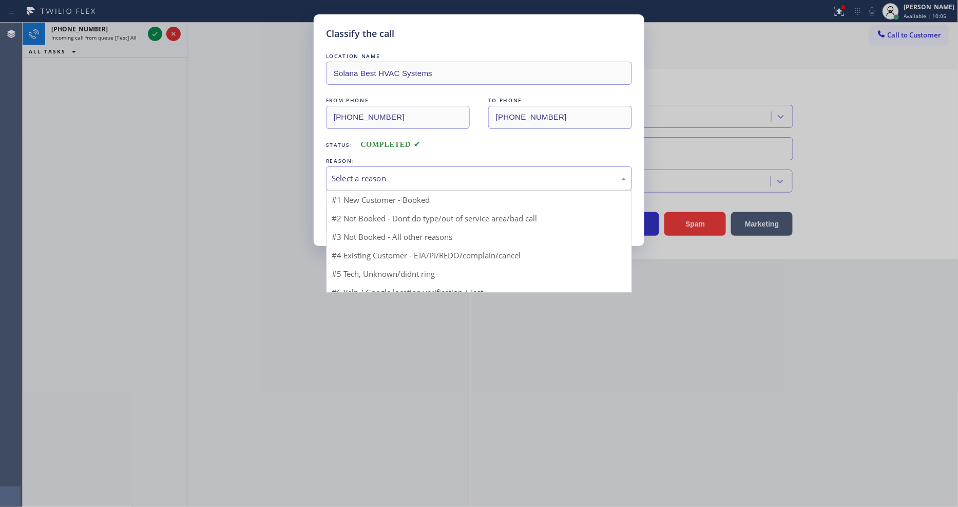
click at [397, 168] on div "Select a reason" at bounding box center [479, 178] width 306 height 24
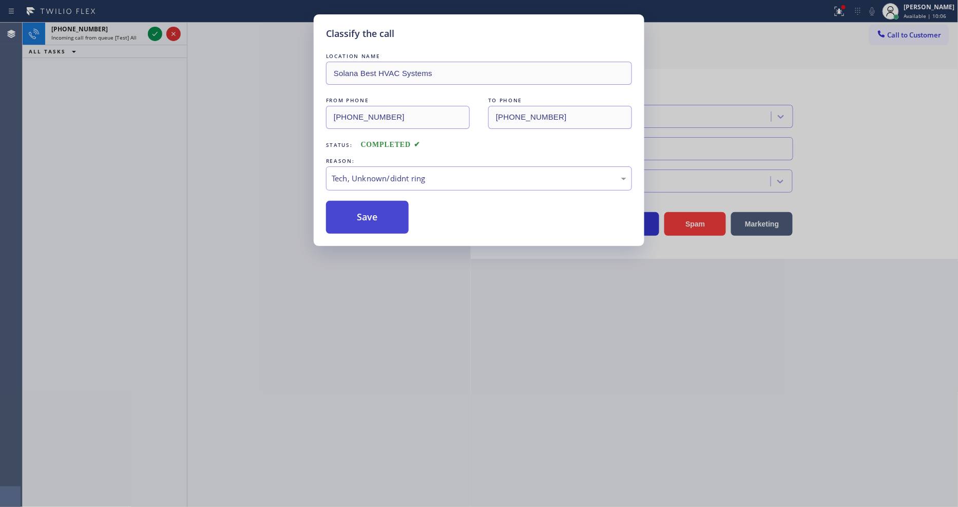
drag, startPoint x: 388, startPoint y: 250, endPoint x: 386, endPoint y: 204, distance: 45.7
click at [386, 204] on button "Save" at bounding box center [367, 217] width 83 height 33
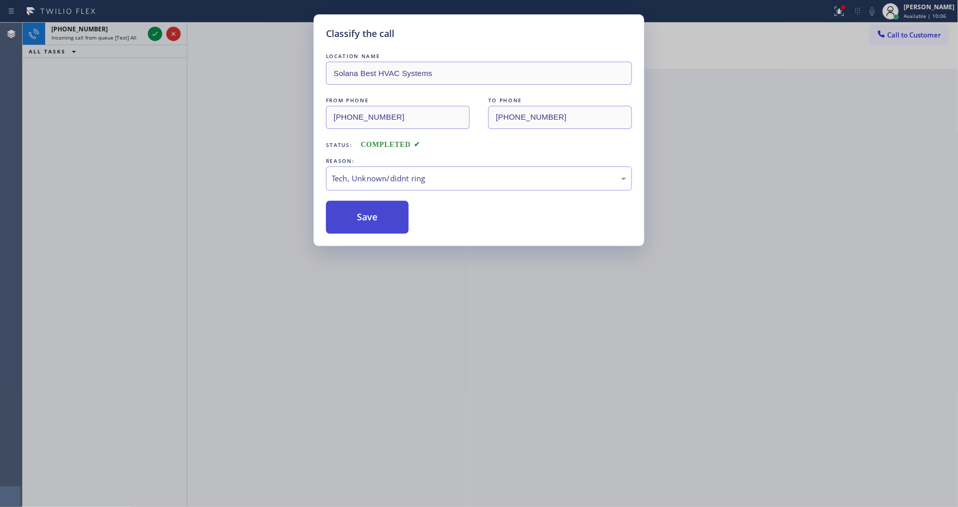
click at [386, 204] on button "Save" at bounding box center [367, 217] width 83 height 33
click at [153, 31] on icon at bounding box center [155, 34] width 12 height 12
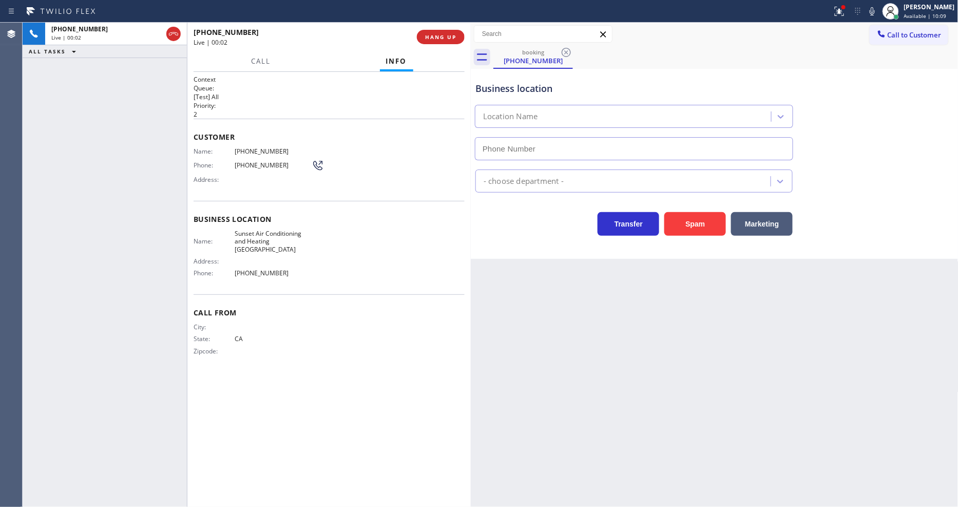
type input "(925) 281-4400"
click at [442, 36] on button "HANG UP" at bounding box center [441, 37] width 48 height 14
click at [441, 25] on div "+19259254068 Wrap up | 00:03 COMPLETE" at bounding box center [328, 37] width 271 height 27
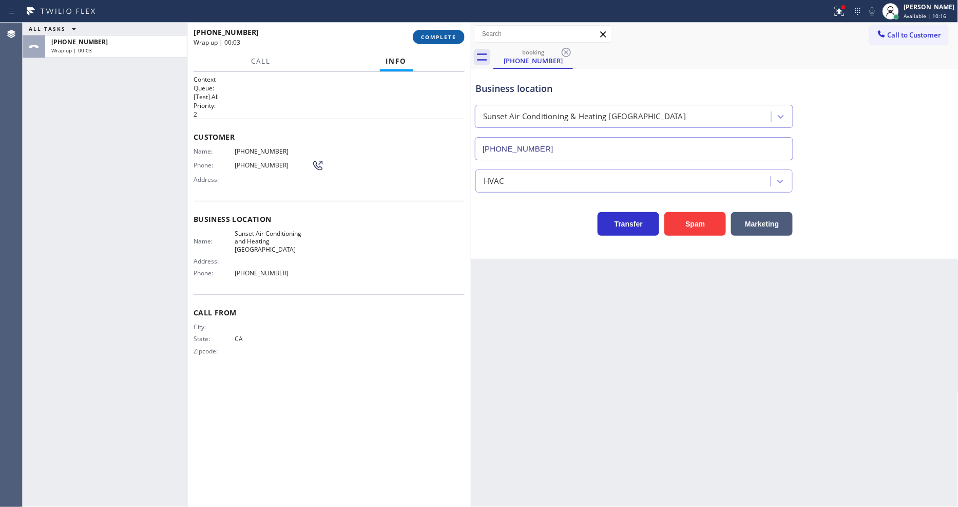
click at [443, 35] on span "COMPLETE" at bounding box center [438, 36] width 35 height 7
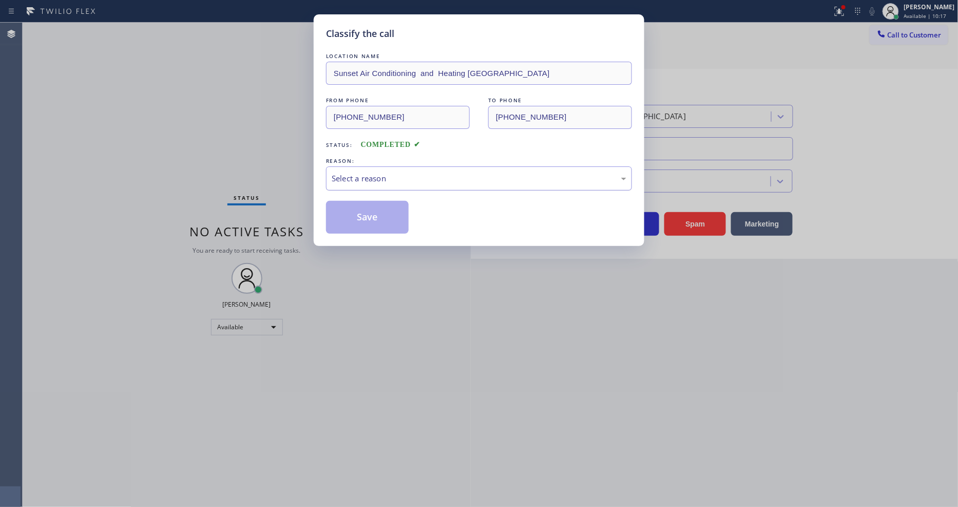
click at [340, 173] on div "Select a reason" at bounding box center [479, 178] width 295 height 12
click at [373, 212] on button "Save" at bounding box center [367, 217] width 83 height 33
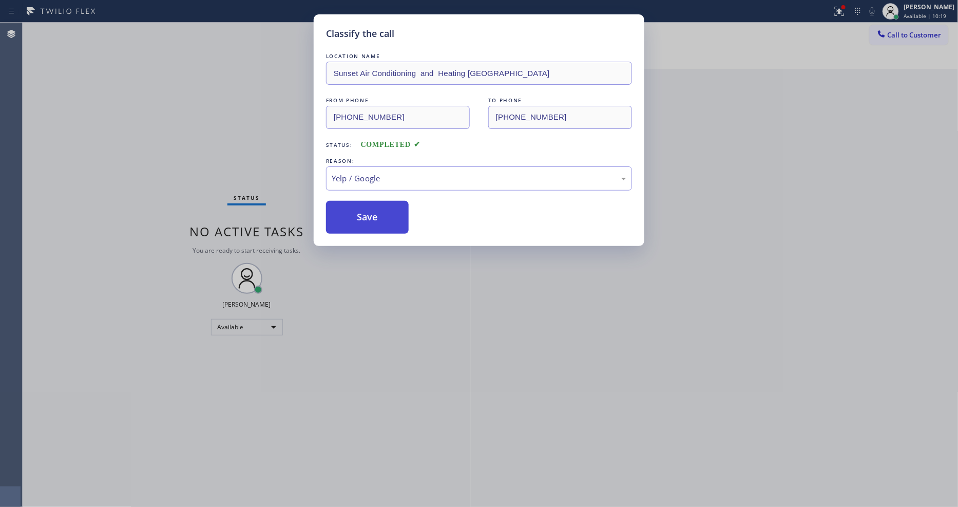
click at [373, 212] on button "Save" at bounding box center [367, 217] width 83 height 33
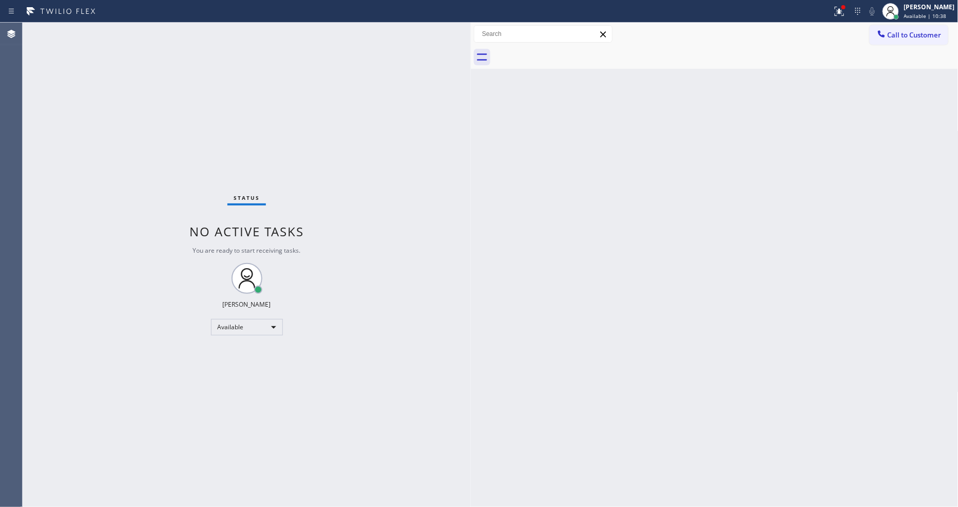
drag, startPoint x: 671, startPoint y: 370, endPoint x: 449, endPoint y: 505, distance: 260.5
click at [670, 370] on div "Back to Dashboard Change Sender ID Customers Technicians Select a contact Outbo…" at bounding box center [715, 265] width 488 height 484
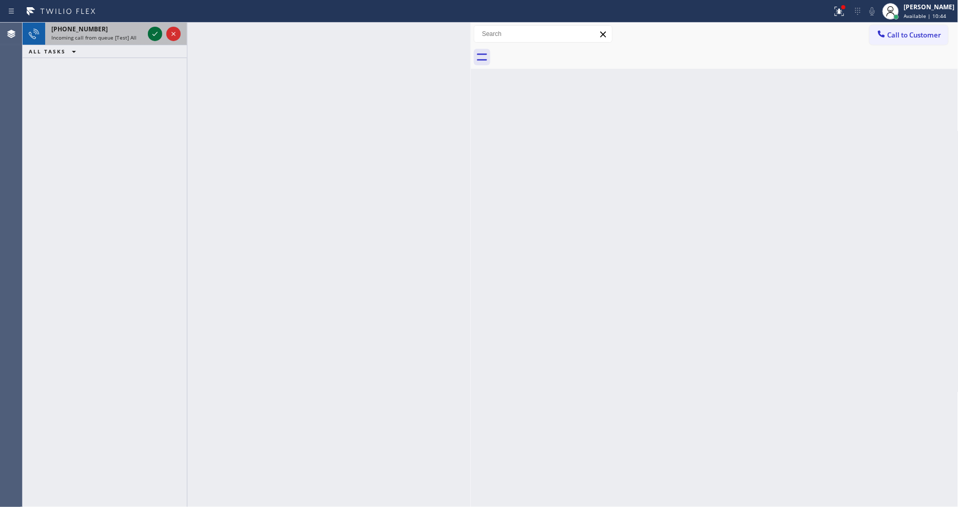
click at [157, 33] on icon at bounding box center [155, 34] width 12 height 12
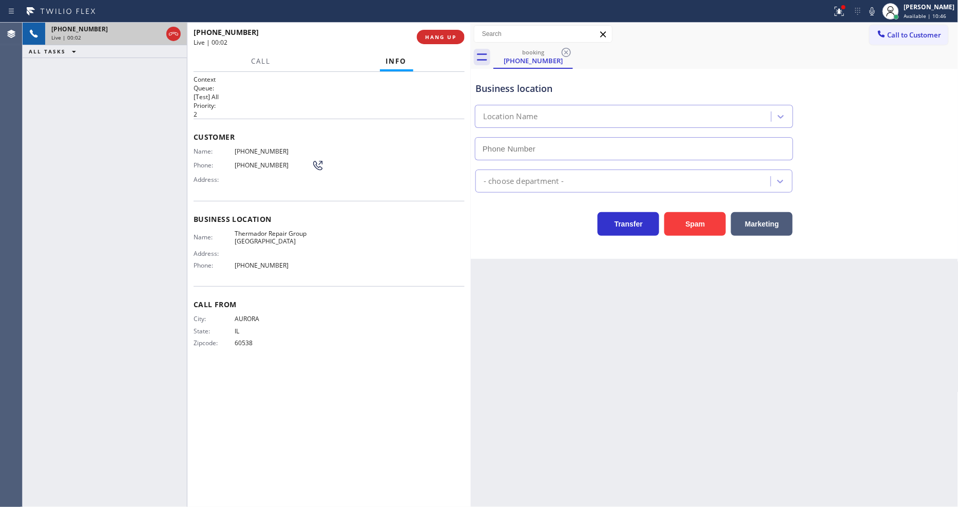
type input "(630) 394-8911"
click at [203, 242] on div "Name: Thermador Repair Group Wheaton" at bounding box center [252, 237] width 118 height 16
click at [444, 36] on span "HANG UP" at bounding box center [440, 36] width 31 height 7
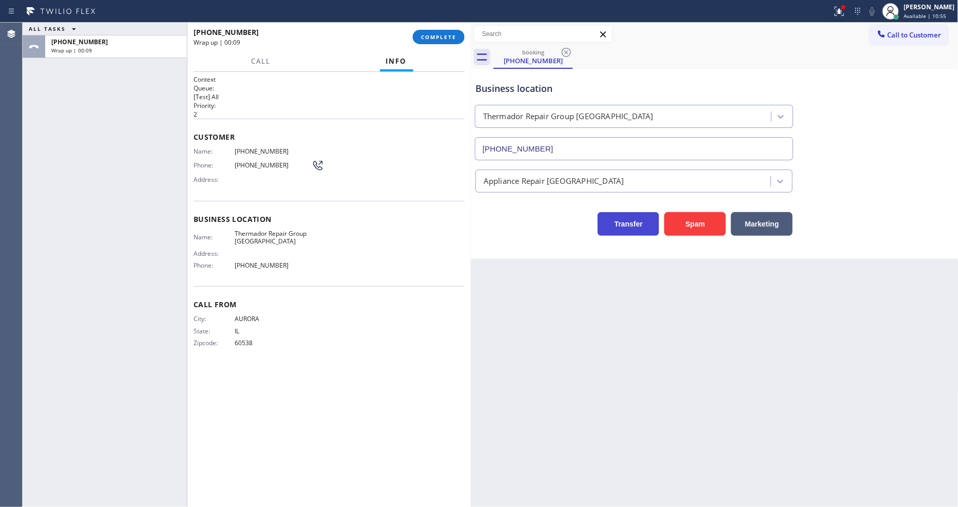
drag, startPoint x: 702, startPoint y: 348, endPoint x: 629, endPoint y: 229, distance: 139.6
click at [702, 348] on div "Back to Dashboard Change Sender ID Customers Technicians Select a contact Outbo…" at bounding box center [715, 265] width 488 height 484
click at [455, 40] on span "COMPLETE" at bounding box center [438, 36] width 35 height 7
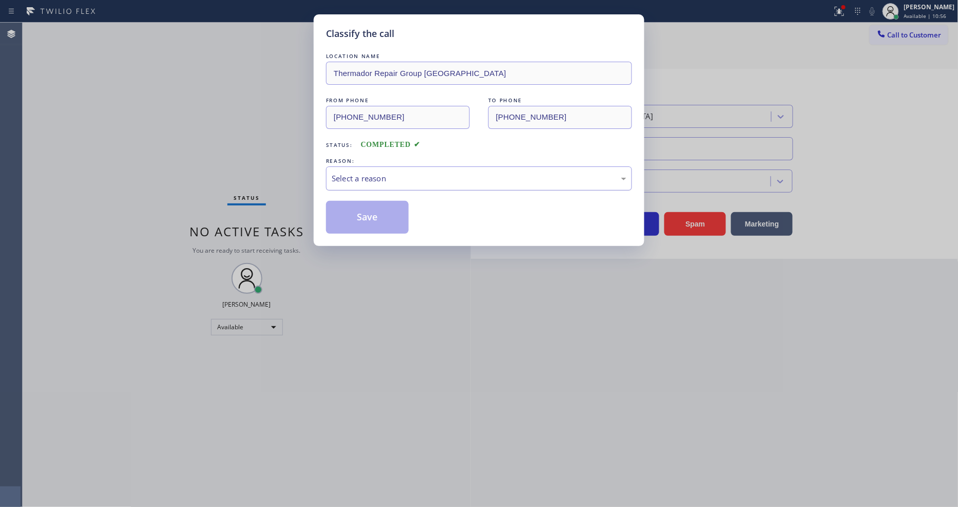
click at [386, 166] on div "Select a reason" at bounding box center [479, 178] width 306 height 24
drag, startPoint x: 374, startPoint y: 268, endPoint x: 386, endPoint y: 204, distance: 65.3
click at [386, 204] on button "Save" at bounding box center [367, 217] width 83 height 33
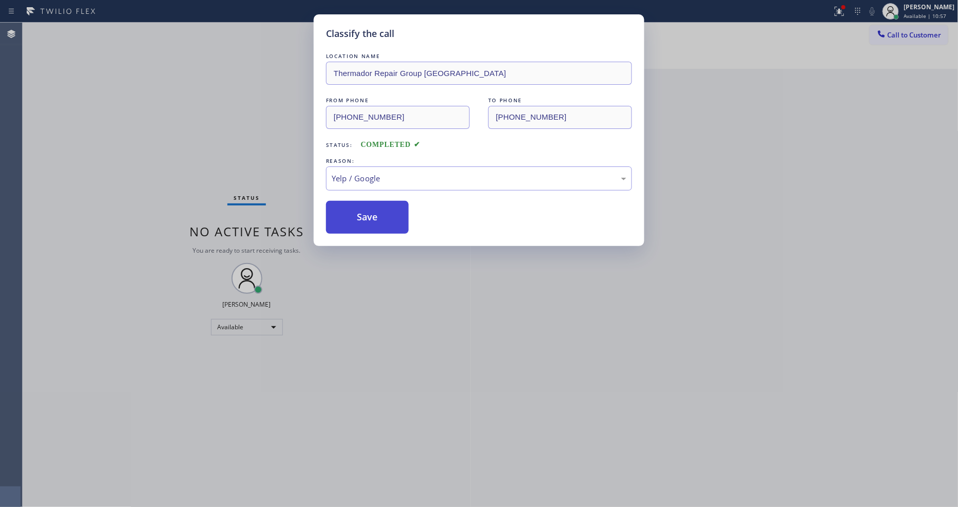
click at [386, 204] on button "Save" at bounding box center [367, 217] width 83 height 33
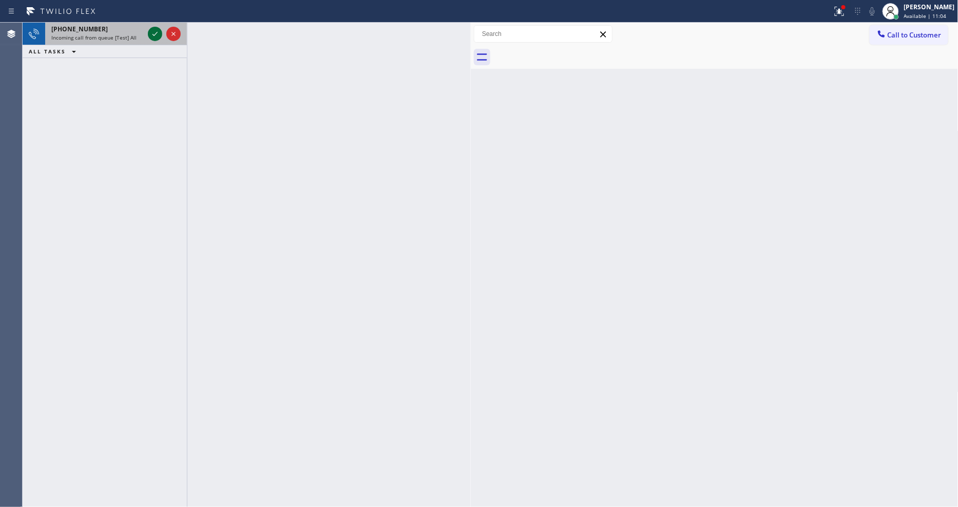
click at [154, 33] on icon at bounding box center [155, 34] width 12 height 12
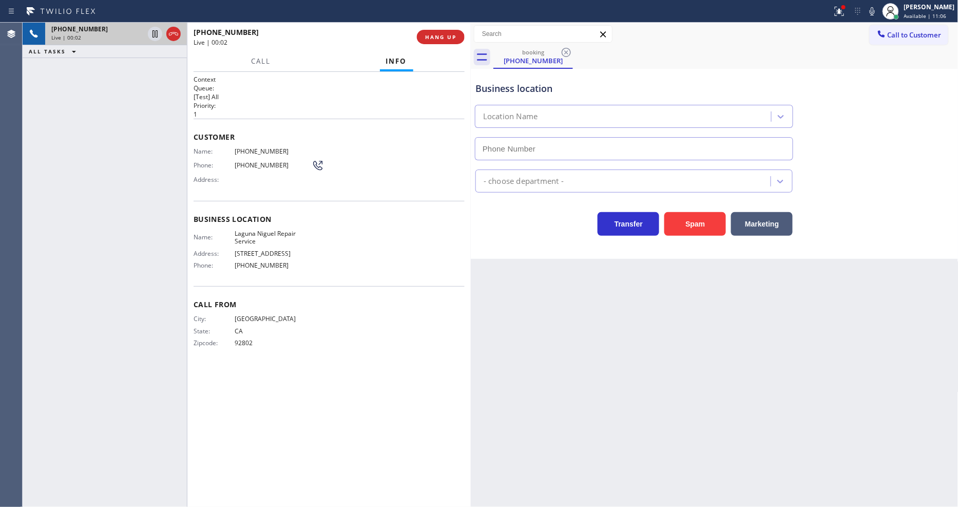
type input "(949) 202-5983"
click at [251, 231] on span "Laguna Niguel Repair Service" at bounding box center [273, 237] width 77 height 16
click at [252, 231] on span "Laguna Niguel Repair Service" at bounding box center [273, 237] width 77 height 16
copy span "Laguna Niguel Repair Service"
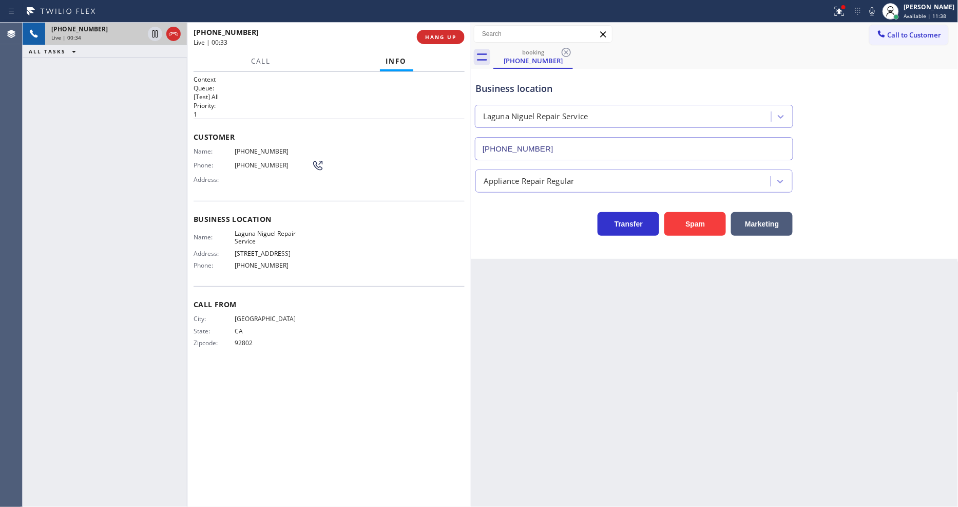
click at [258, 150] on span "(562) 668-6834" at bounding box center [273, 151] width 77 height 8
copy span "(562) 668-6834"
click at [155, 34] on icon at bounding box center [155, 34] width 12 height 12
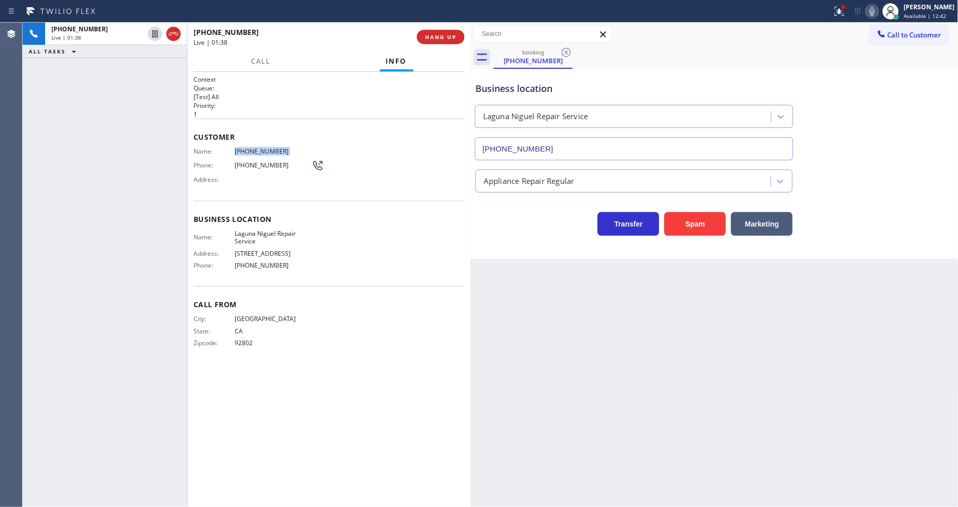
click at [878, 12] on icon at bounding box center [872, 11] width 12 height 12
click at [848, 17] on button at bounding box center [839, 11] width 23 height 23
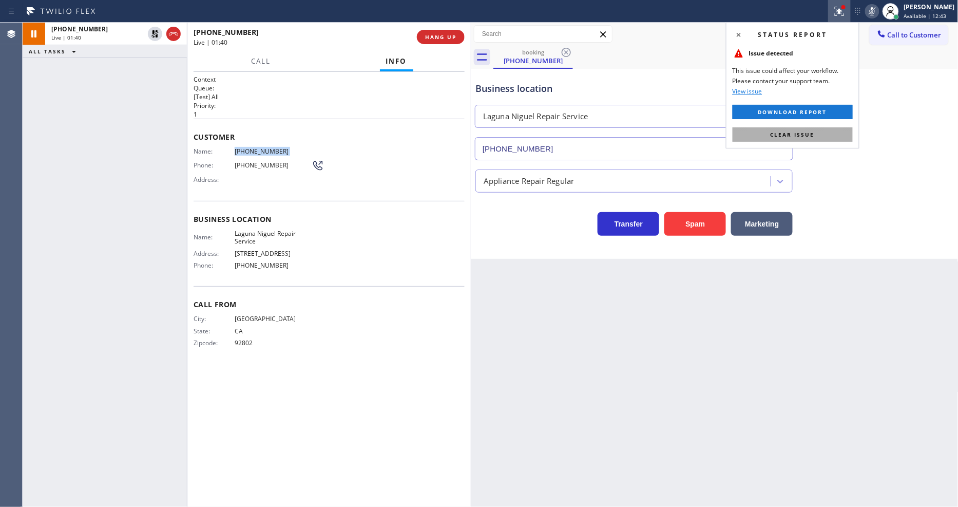
click at [844, 133] on button "Clear issue" at bounding box center [792, 134] width 120 height 14
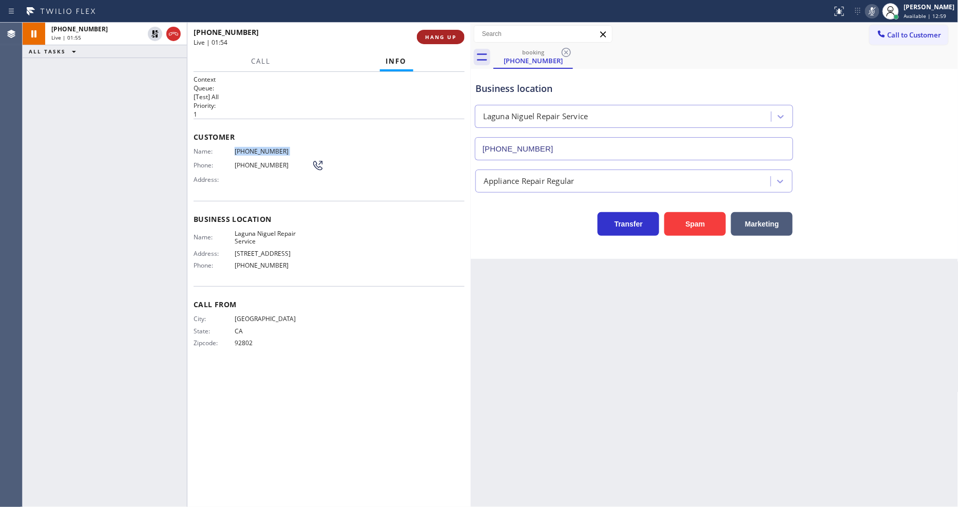
drag, startPoint x: 156, startPoint y: 32, endPoint x: 450, endPoint y: 38, distance: 294.1
click at [155, 32] on icon at bounding box center [155, 34] width 12 height 12
click at [878, 11] on icon at bounding box center [872, 11] width 12 height 12
click at [679, 358] on div "Back to Dashboard Change Sender ID Customers Technicians Select a contact Outbo…" at bounding box center [715, 265] width 488 height 484
click at [212, 316] on span "City:" at bounding box center [213, 319] width 41 height 8
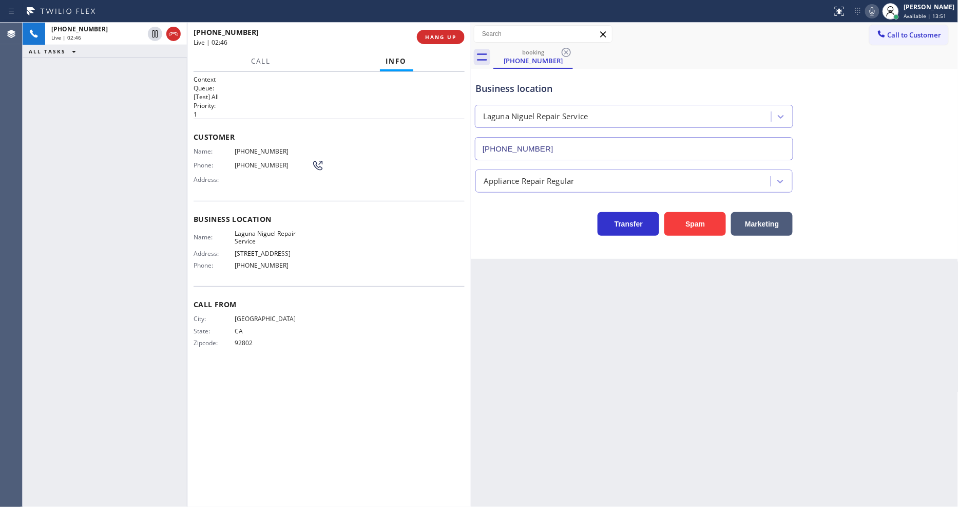
click at [652, 365] on div "Back to Dashboard Change Sender ID Customers Technicians Select a contact Outbo…" at bounding box center [715, 265] width 488 height 484
click at [433, 389] on div "Context Queue: [Test] All Priority: 1 Customer Name: (562) 668-6834 Phone: (562…" at bounding box center [328, 289] width 271 height 429
drag, startPoint x: 418, startPoint y: 245, endPoint x: 454, endPoint y: 122, distance: 127.7
click at [417, 245] on div "Name: Laguna Niguel Repair Service Address: 30101 Town Center Dr Phone: (949) 2…" at bounding box center [328, 251] width 271 height 44
click at [429, 34] on span "HANG UP" at bounding box center [440, 36] width 31 height 7
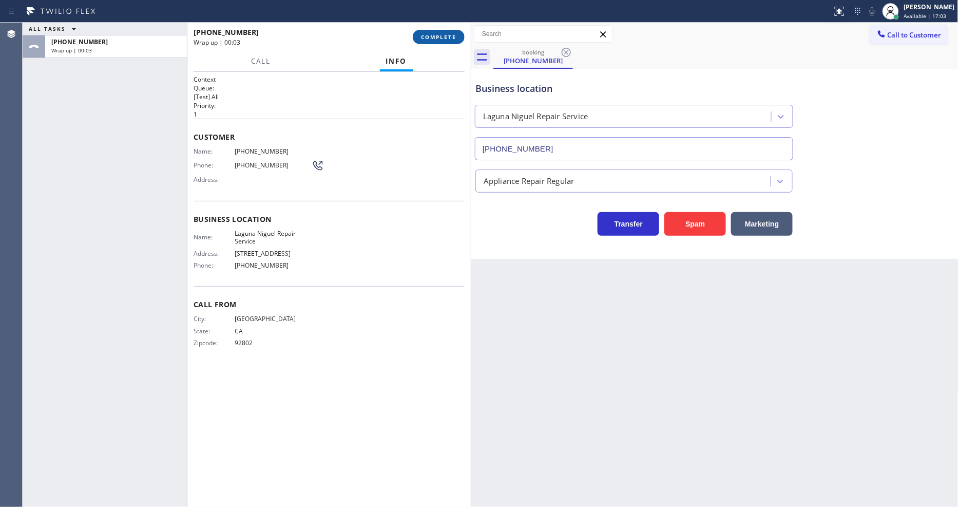
drag, startPoint x: 427, startPoint y: 34, endPoint x: 496, endPoint y: 9, distance: 73.2
click at [426, 35] on span "COMPLETE" at bounding box center [438, 36] width 35 height 7
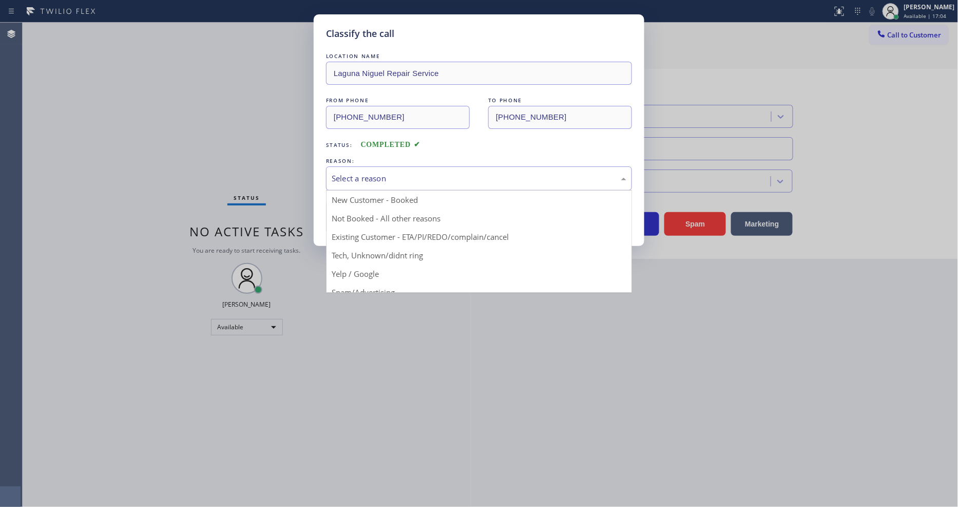
click at [388, 166] on div "Select a reason" at bounding box center [479, 178] width 306 height 24
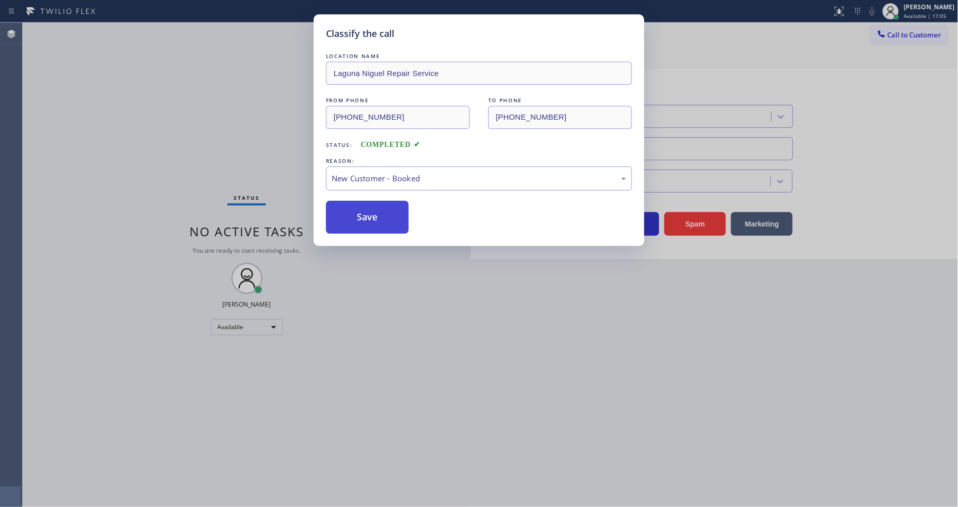
click at [366, 212] on button "Save" at bounding box center [367, 217] width 83 height 33
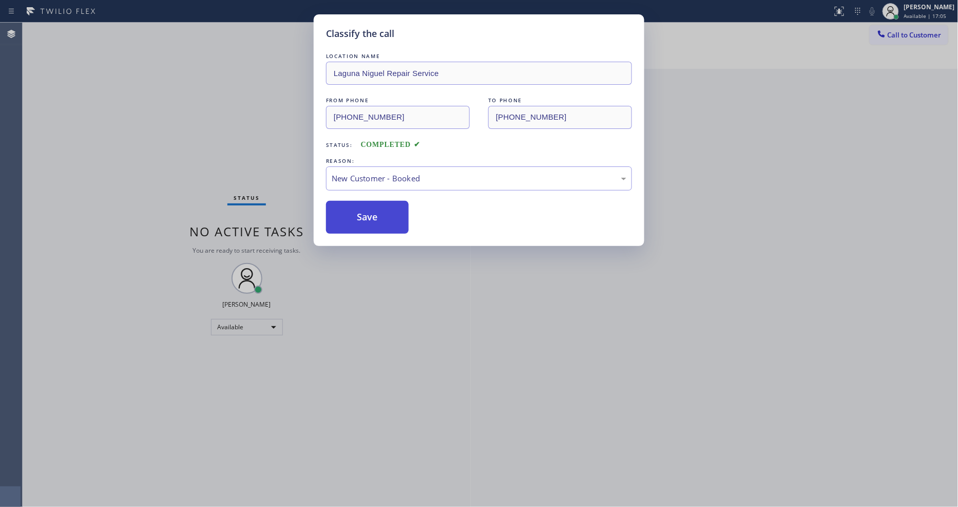
click at [366, 212] on button "Save" at bounding box center [367, 217] width 83 height 33
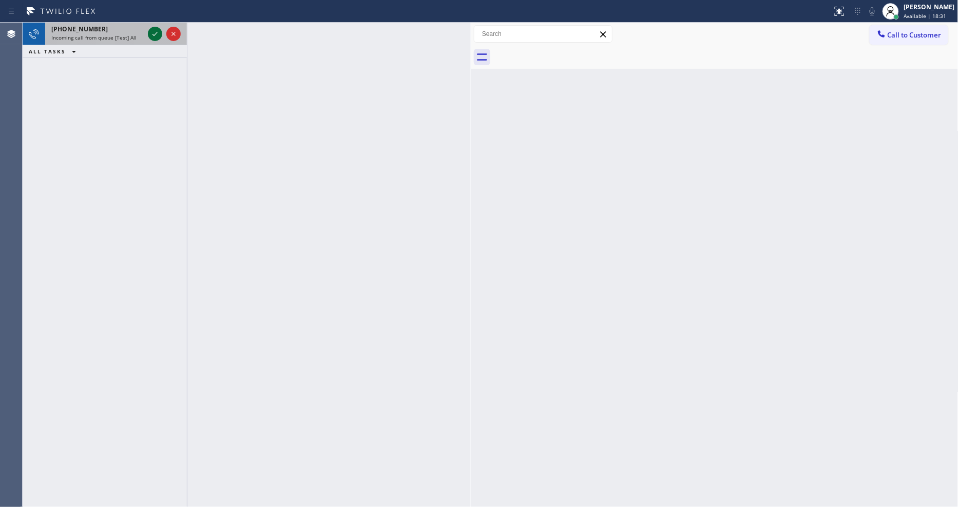
click at [154, 31] on icon at bounding box center [155, 34] width 12 height 12
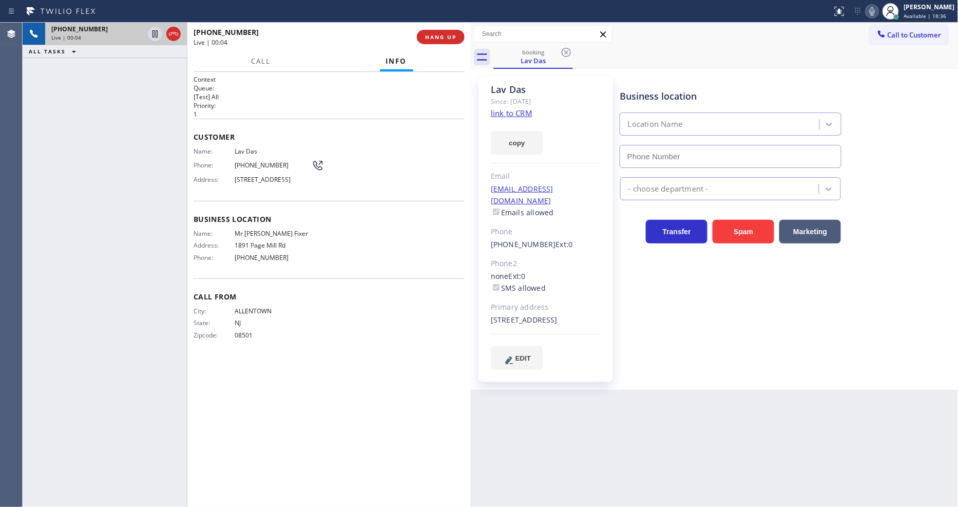
type input "(650) 933-4988"
click at [497, 114] on link "link to CRM" at bounding box center [512, 113] width 42 height 10
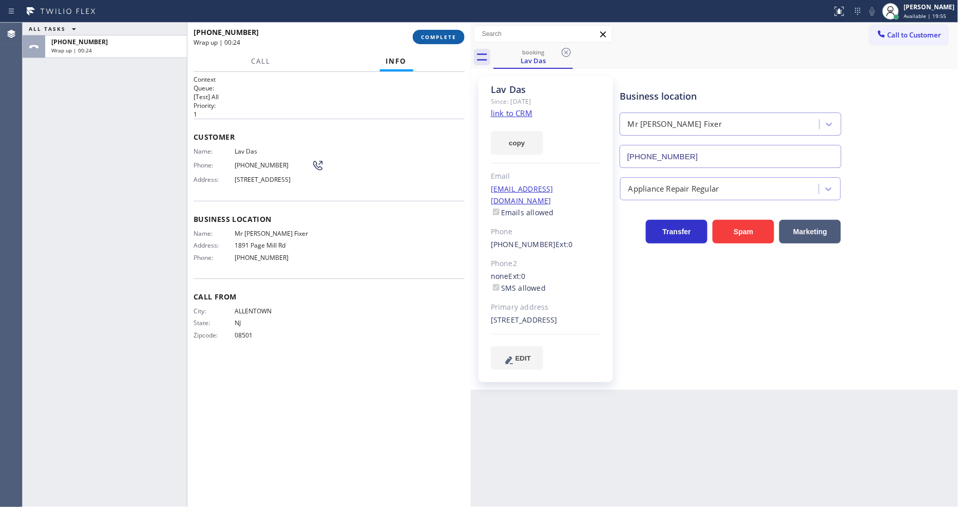
click at [426, 36] on span "COMPLETE" at bounding box center [438, 36] width 35 height 7
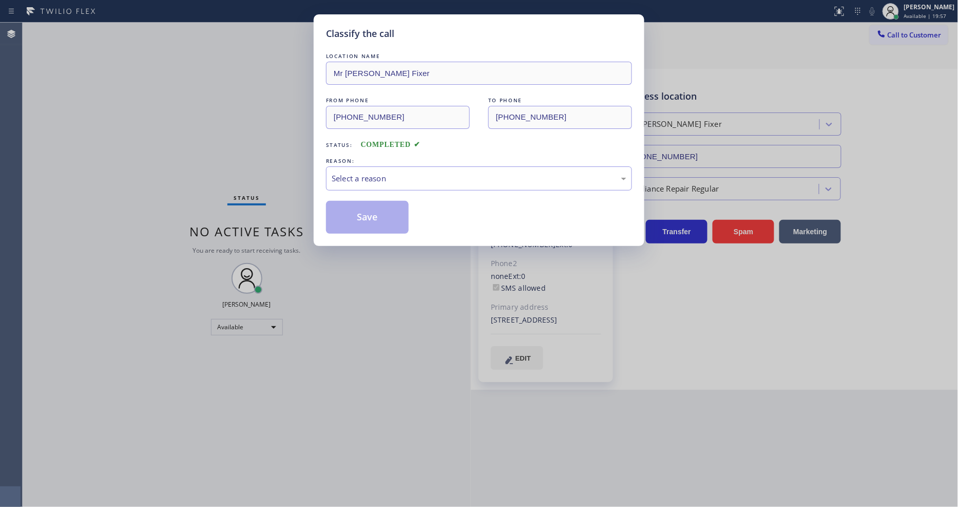
click at [366, 177] on div "Select a reason" at bounding box center [479, 178] width 295 height 12
click at [364, 211] on button "Save" at bounding box center [367, 217] width 83 height 33
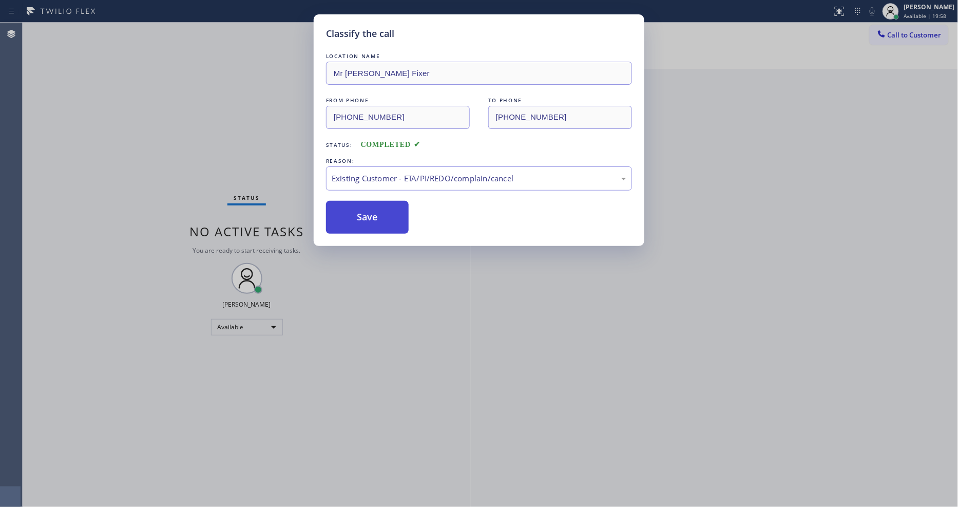
click at [364, 211] on button "Save" at bounding box center [367, 217] width 83 height 33
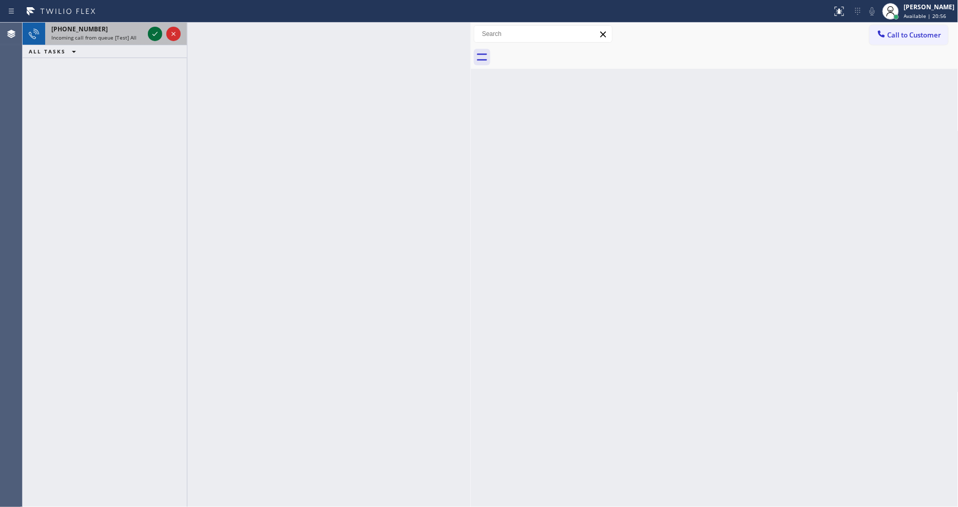
click at [153, 36] on icon at bounding box center [155, 34] width 12 height 12
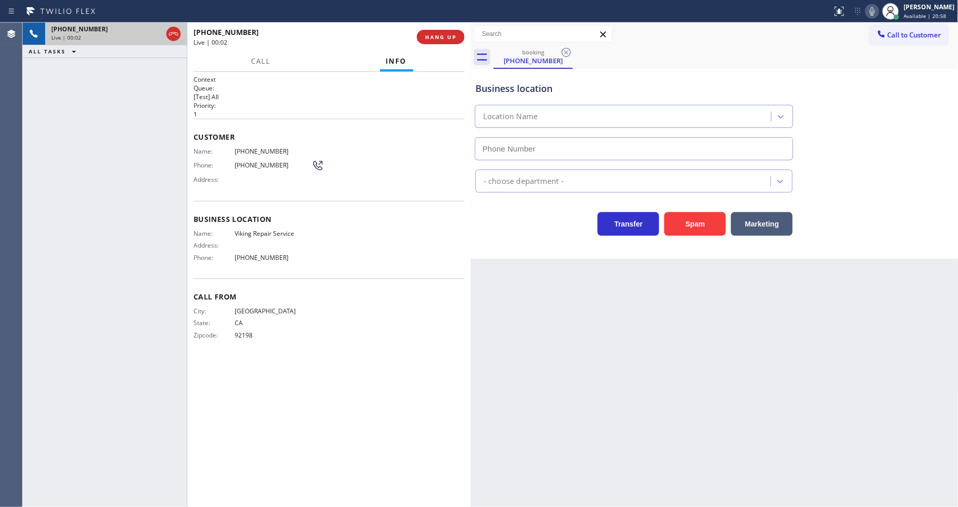
type input "(760) 638-5621"
click at [257, 229] on span "Viking Repair Service" at bounding box center [273, 233] width 77 height 8
copy span "Viking Repair Service"
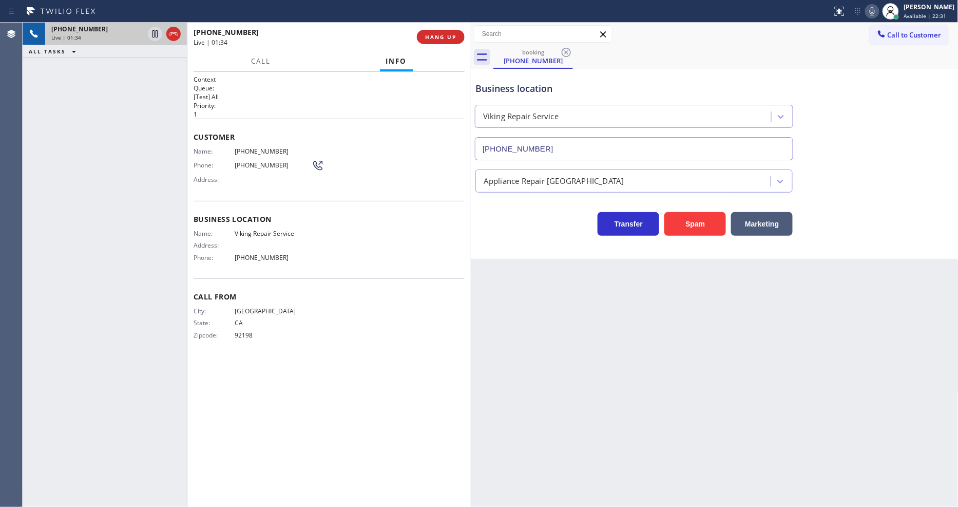
click at [245, 147] on span "(619) 993-6095" at bounding box center [273, 151] width 77 height 8
copy span "(619) 993-6095"
click at [382, 469] on div "Context Queue: [Test] All Priority: 1 Customer Name: (619) 993-6095 Phone: (619…" at bounding box center [328, 289] width 271 height 429
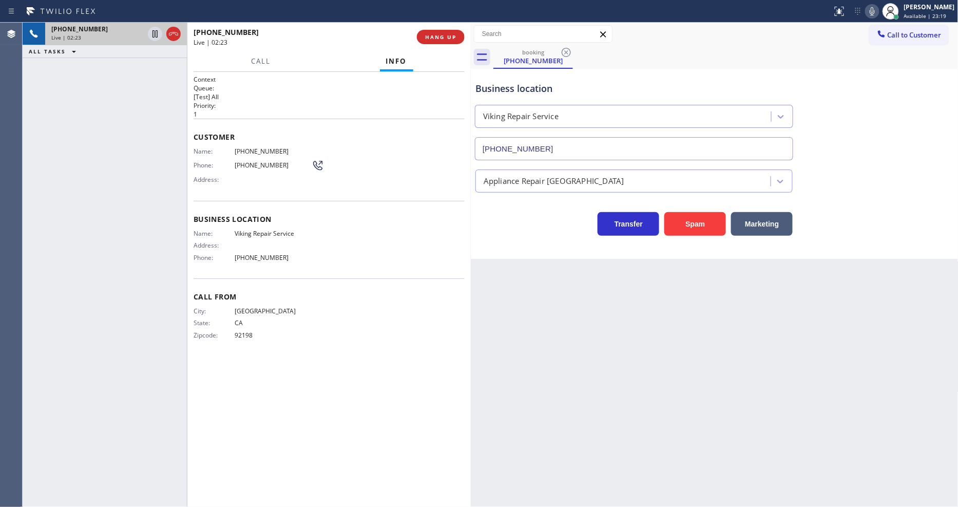
click at [368, 442] on div "Context Queue: [Test] All Priority: 1 Customer Name: (619) 993-6095 Phone: (619…" at bounding box center [328, 289] width 271 height 429
click at [424, 41] on button "HANG UP" at bounding box center [441, 37] width 48 height 14
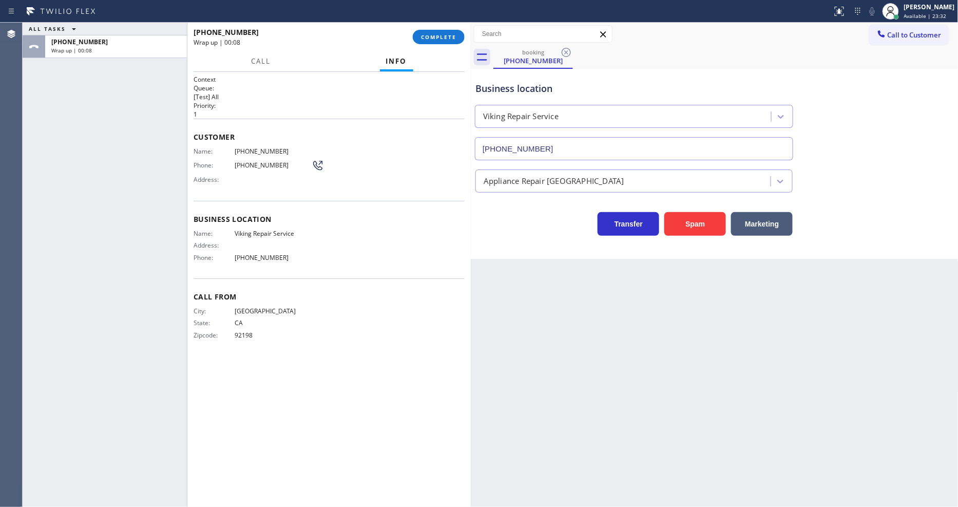
click at [233, 359] on div "Context Queue: [Test] All Priority: 1 Customer Name: (619) 993-6095 Phone: (619…" at bounding box center [328, 289] width 271 height 429
click at [266, 149] on span "(619) 993-6095" at bounding box center [273, 151] width 77 height 8
click at [265, 149] on span "(619) 993-6095" at bounding box center [273, 151] width 77 height 8
copy span "(619) 993-6095"
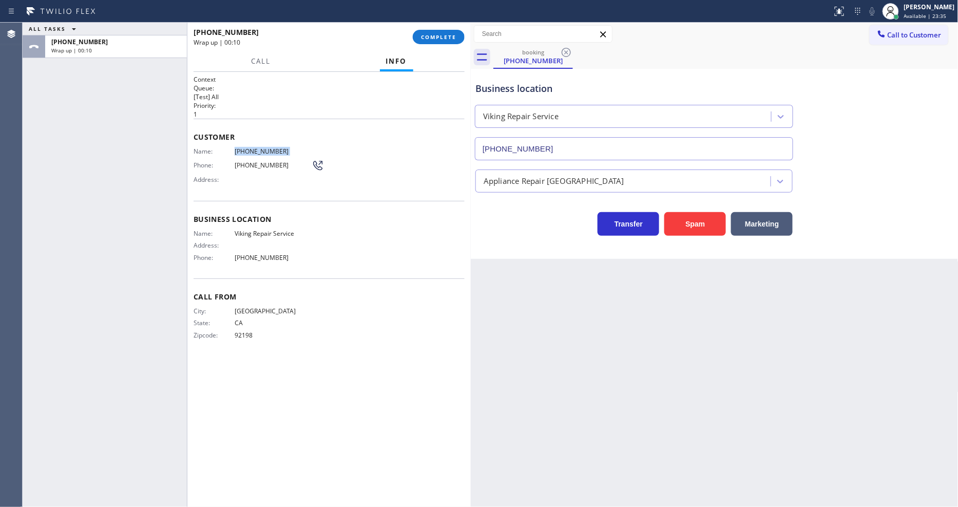
click at [238, 344] on div "Call From City: SAN DIEGO State: CA Zipcode: 92198" at bounding box center [328, 317] width 271 height 78
click at [447, 39] on span "COMPLETE" at bounding box center [438, 36] width 35 height 7
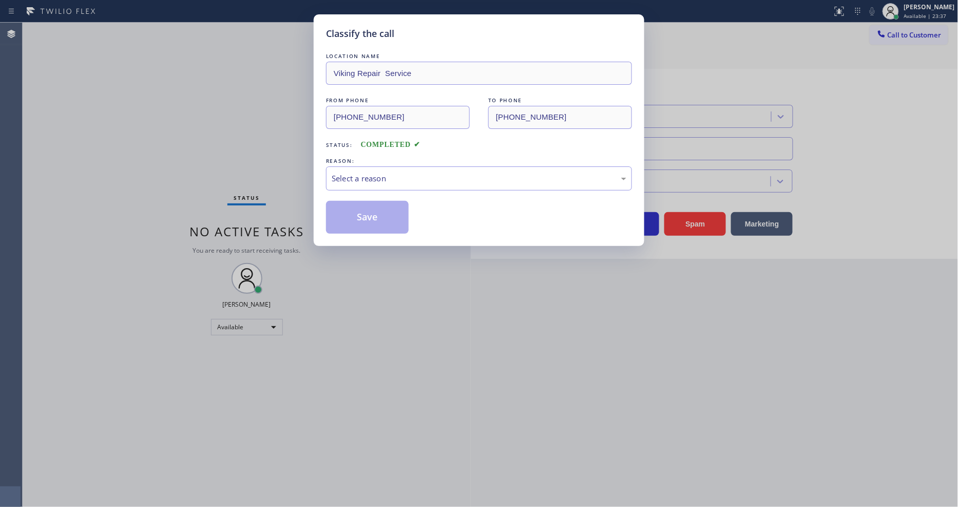
click at [362, 166] on div "Select a reason" at bounding box center [479, 178] width 306 height 24
click at [347, 211] on button "Save" at bounding box center [367, 217] width 83 height 33
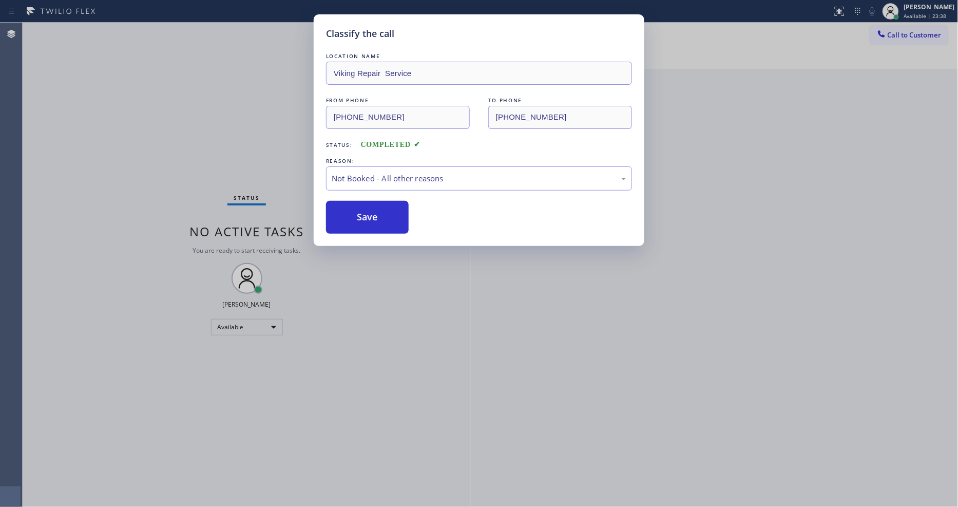
drag, startPoint x: 347, startPoint y: 211, endPoint x: 325, endPoint y: 32, distance: 181.0
click at [347, 210] on button "Save" at bounding box center [367, 217] width 83 height 33
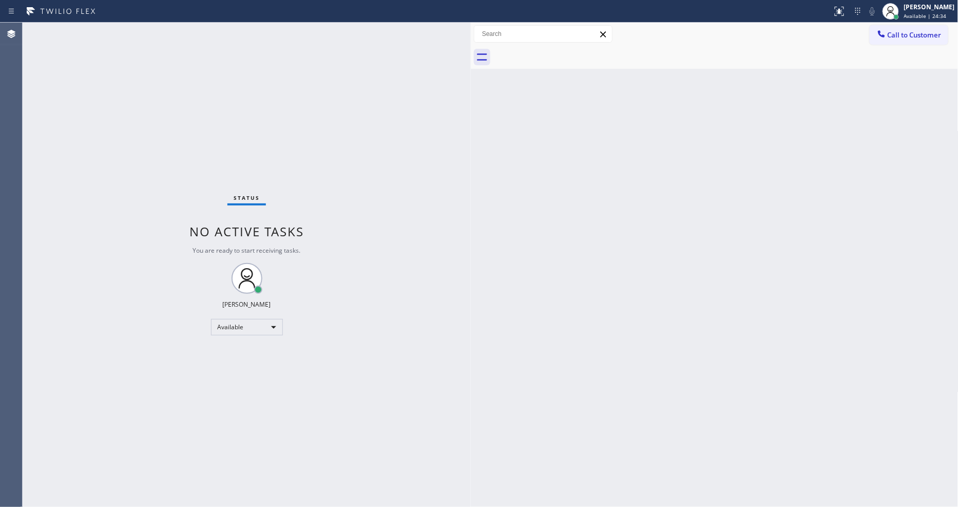
drag, startPoint x: 798, startPoint y: 388, endPoint x: 804, endPoint y: 404, distance: 17.5
click at [798, 388] on div "Back to Dashboard Change Sender ID Customers Technicians Select a contact Outbo…" at bounding box center [715, 265] width 488 height 484
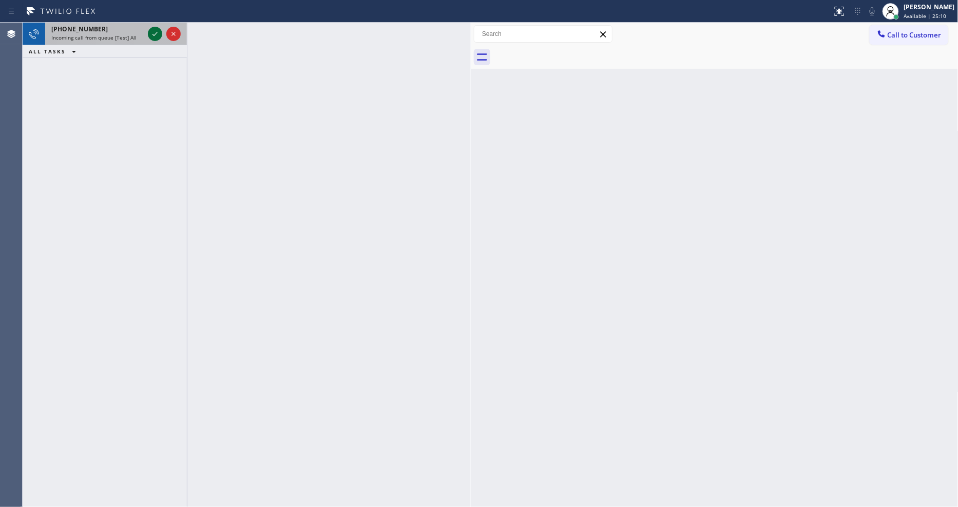
click at [150, 34] on icon at bounding box center [155, 34] width 12 height 12
click at [154, 28] on icon at bounding box center [155, 34] width 12 height 12
click at [154, 33] on icon at bounding box center [155, 34] width 12 height 12
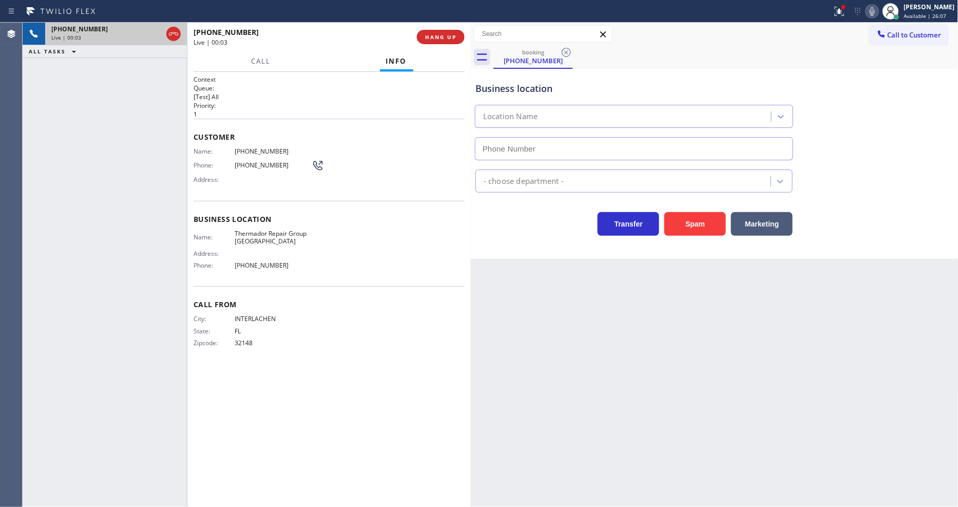
type input "(352) 667-6212"
click at [196, 214] on span "Business location" at bounding box center [328, 219] width 271 height 10
click at [438, 43] on button "HANG UP" at bounding box center [441, 37] width 48 height 14
click at [438, 40] on span "HANG UP" at bounding box center [440, 36] width 31 height 7
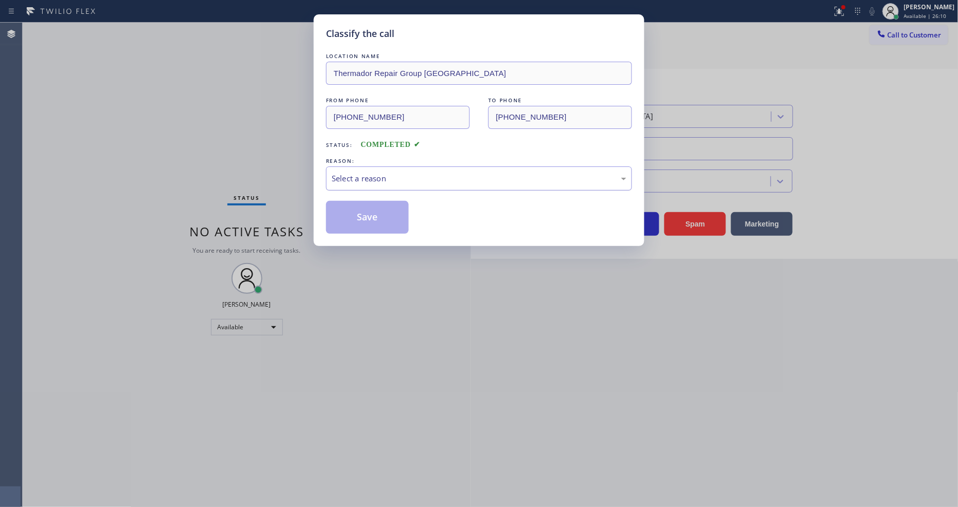
drag, startPoint x: 413, startPoint y: 175, endPoint x: 416, endPoint y: 182, distance: 7.3
click at [413, 173] on div "Select a reason" at bounding box center [479, 178] width 295 height 12
click at [388, 226] on button "Save" at bounding box center [367, 217] width 83 height 33
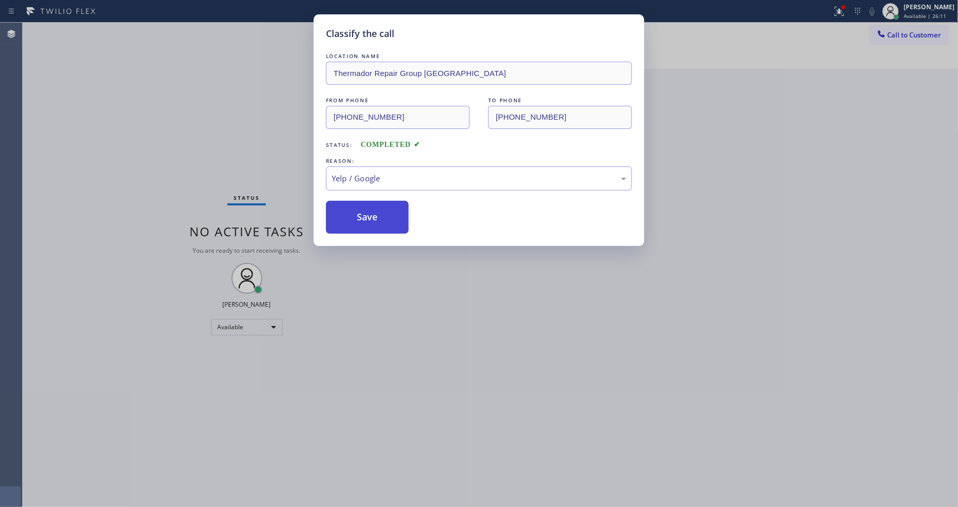
click at [388, 226] on button "Save" at bounding box center [367, 217] width 83 height 33
click at [388, 225] on button "Save" at bounding box center [367, 217] width 83 height 33
click at [387, 225] on button "Save" at bounding box center [367, 217] width 83 height 33
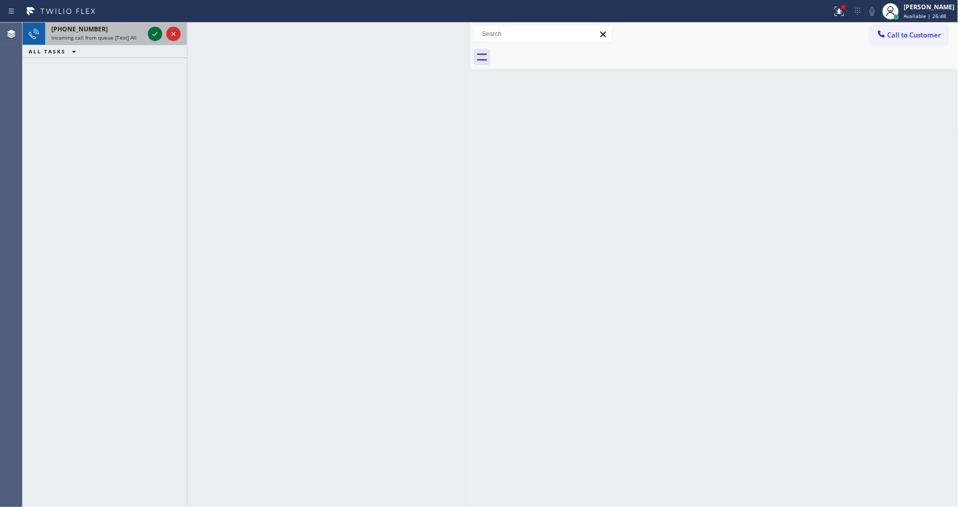
click at [152, 29] on icon at bounding box center [155, 34] width 12 height 12
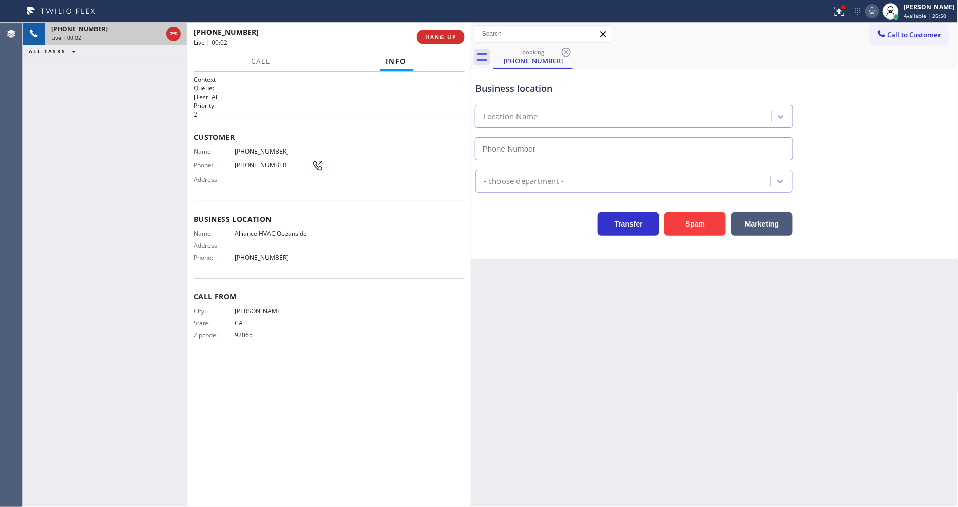
type input "(760) 309-6989"
click at [444, 33] on span "HANG UP" at bounding box center [440, 36] width 31 height 7
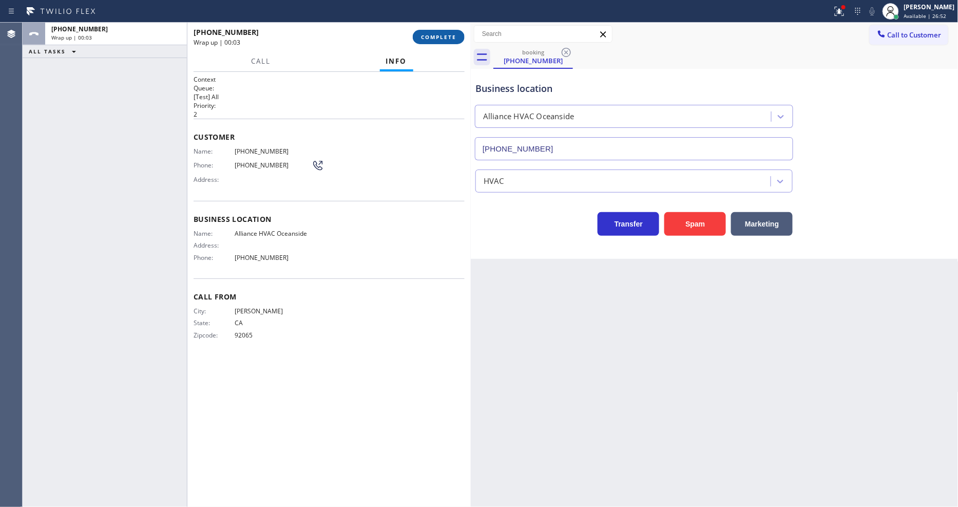
click at [440, 34] on span "COMPLETE" at bounding box center [438, 36] width 35 height 7
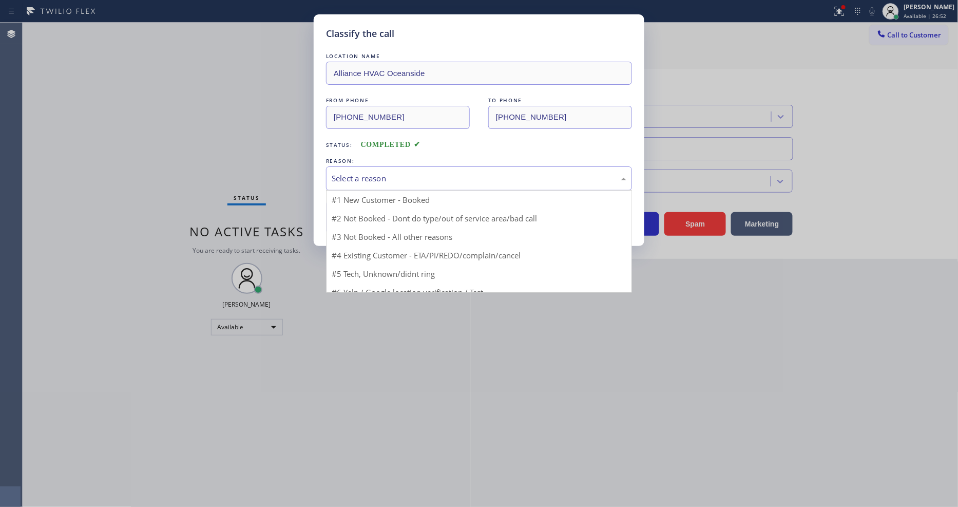
click at [399, 172] on div "Select a reason" at bounding box center [479, 178] width 295 height 12
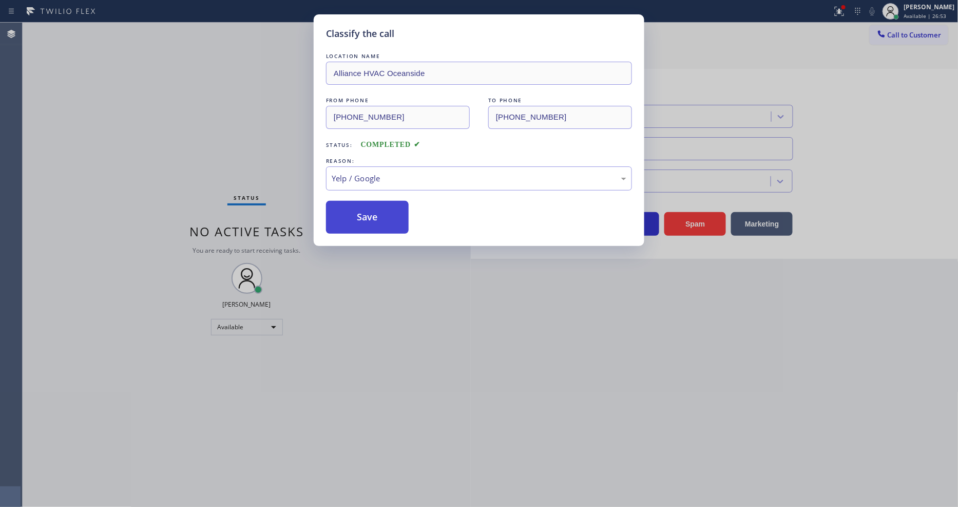
click at [385, 201] on button "Save" at bounding box center [367, 217] width 83 height 33
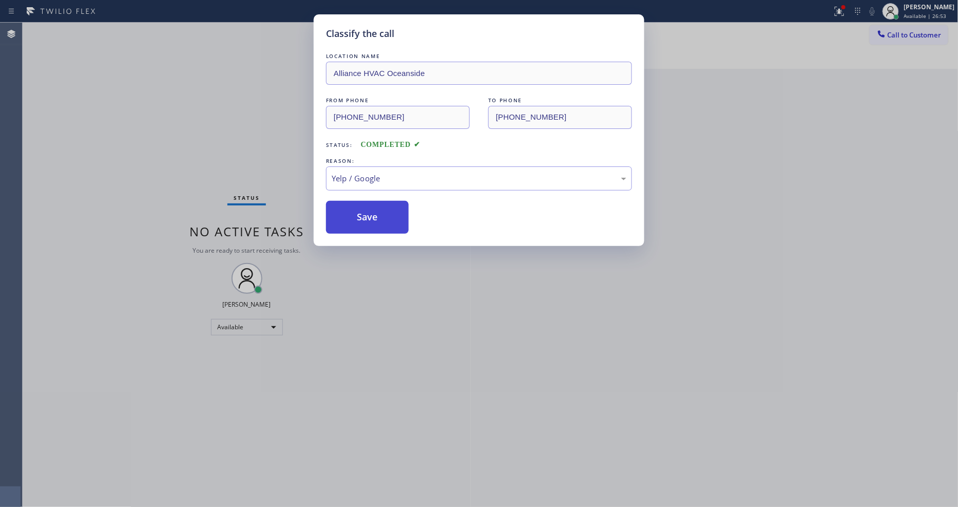
click at [385, 204] on button "Save" at bounding box center [367, 217] width 83 height 33
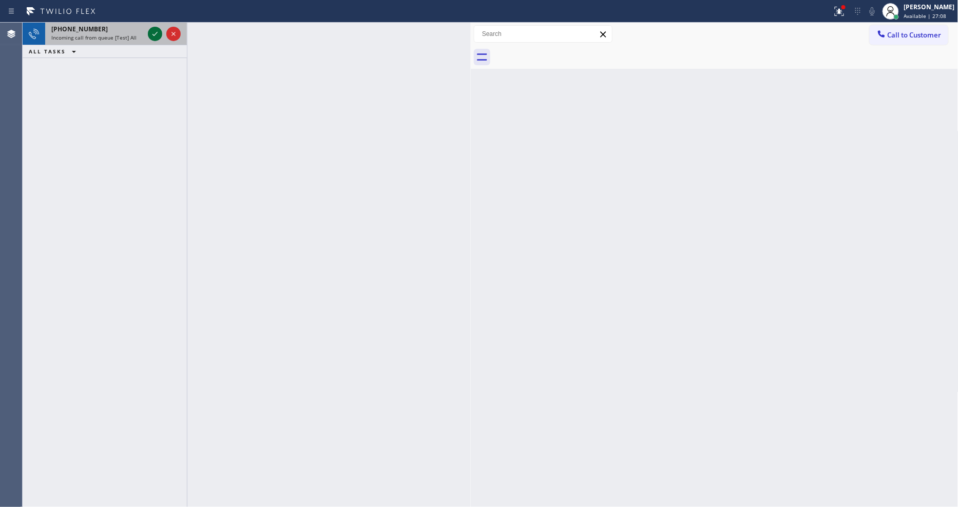
click at [156, 32] on icon at bounding box center [155, 34] width 12 height 12
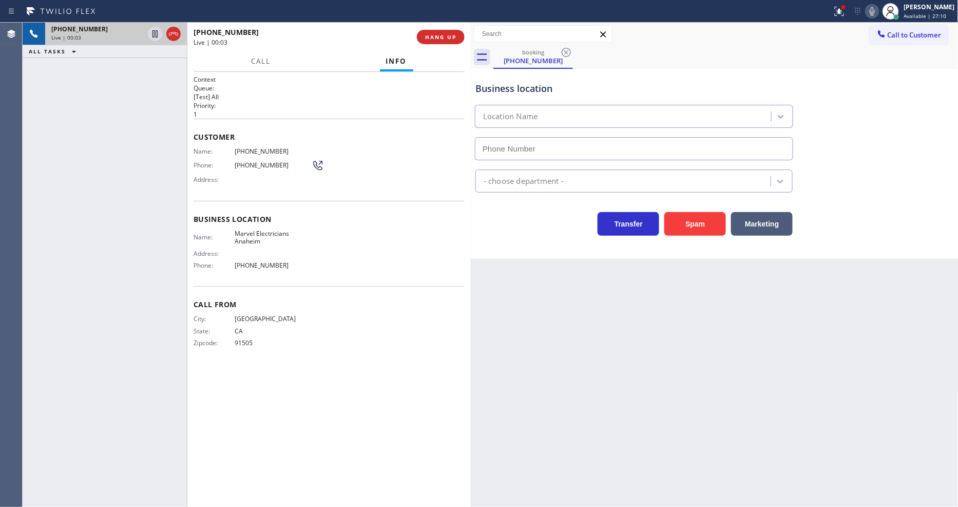
type input "(714) 559-3783"
click at [844, 17] on icon at bounding box center [839, 11] width 12 height 12
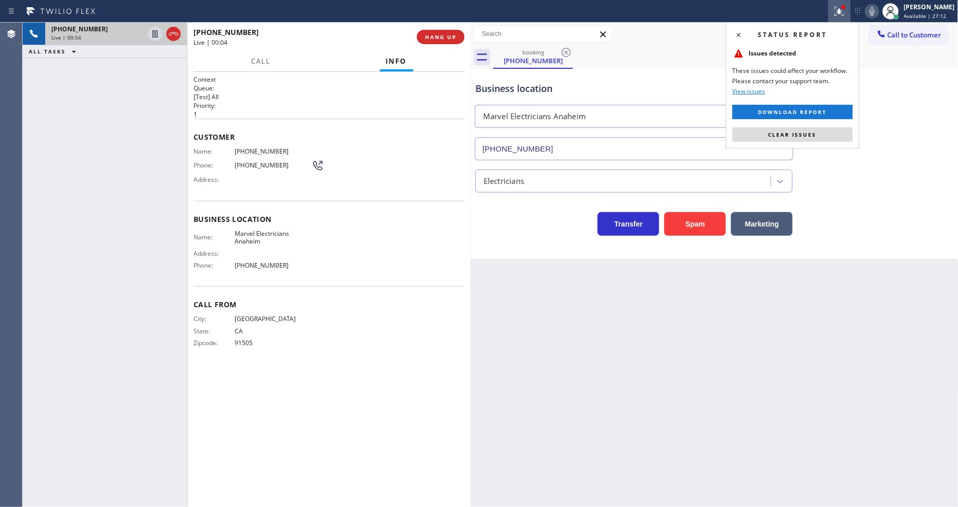
click at [817, 142] on div "Status report Issues detected These issues could affect your workflow. Please c…" at bounding box center [792, 85] width 133 height 126
click at [815, 137] on span "Clear issues" at bounding box center [792, 134] width 48 height 7
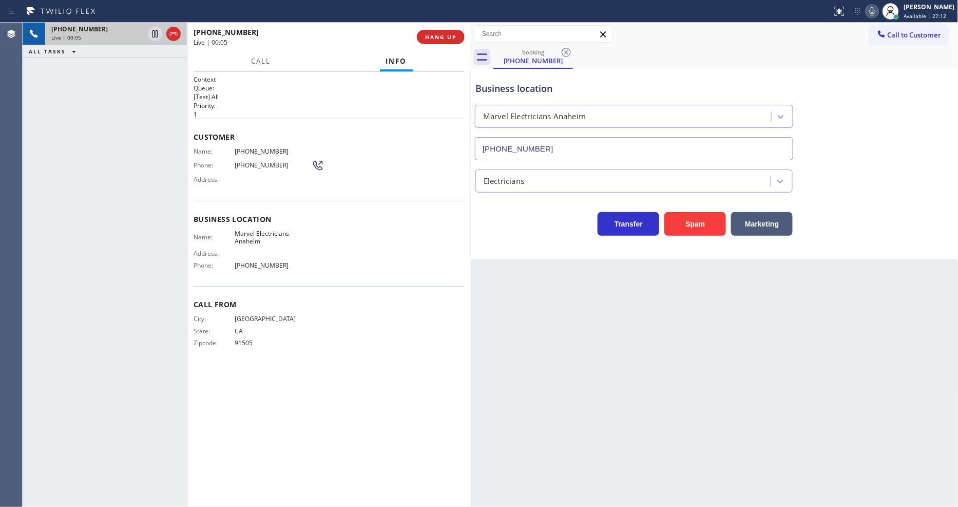
click at [899, 29] on button "Call to Customer" at bounding box center [908, 35] width 79 height 20
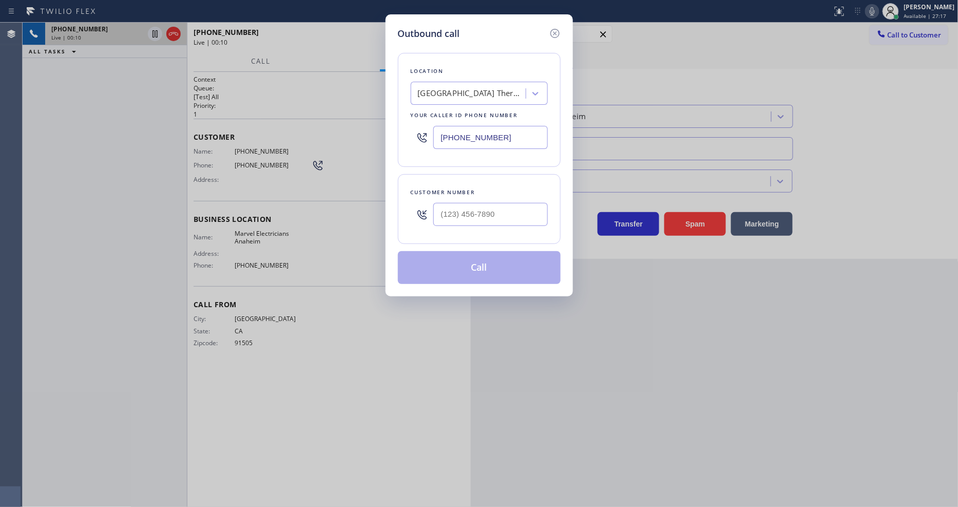
drag, startPoint x: 246, startPoint y: 170, endPoint x: 337, endPoint y: 156, distance: 92.0
click at [246, 170] on div "Outbound call Location San Diego Thermador Appliance Repair Your caller id phon…" at bounding box center [479, 253] width 958 height 507
click at [487, 88] on div "[GEOGRAPHIC_DATA] Thermador Appliance Repair" at bounding box center [472, 94] width 108 height 12
paste input "Viking Repair Service"
type input "Viking Repair Service"
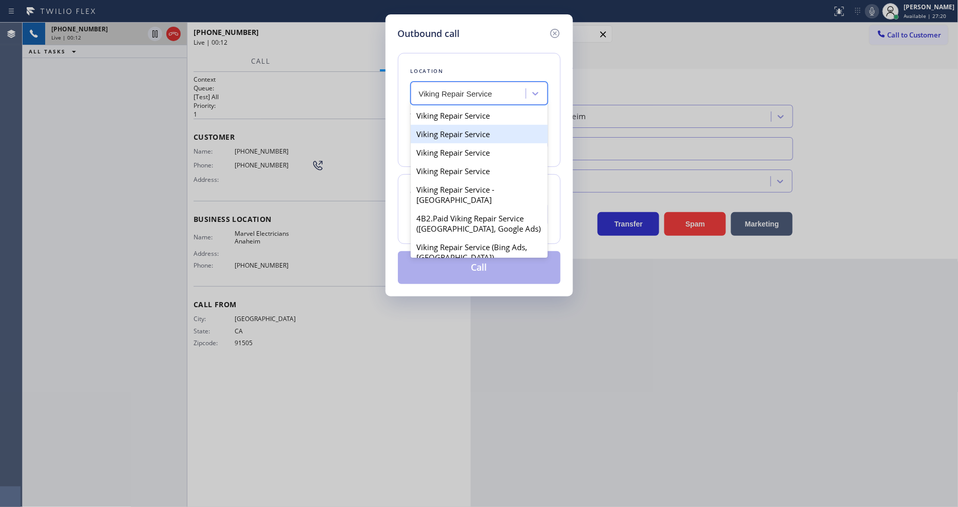
scroll to position [171, 0]
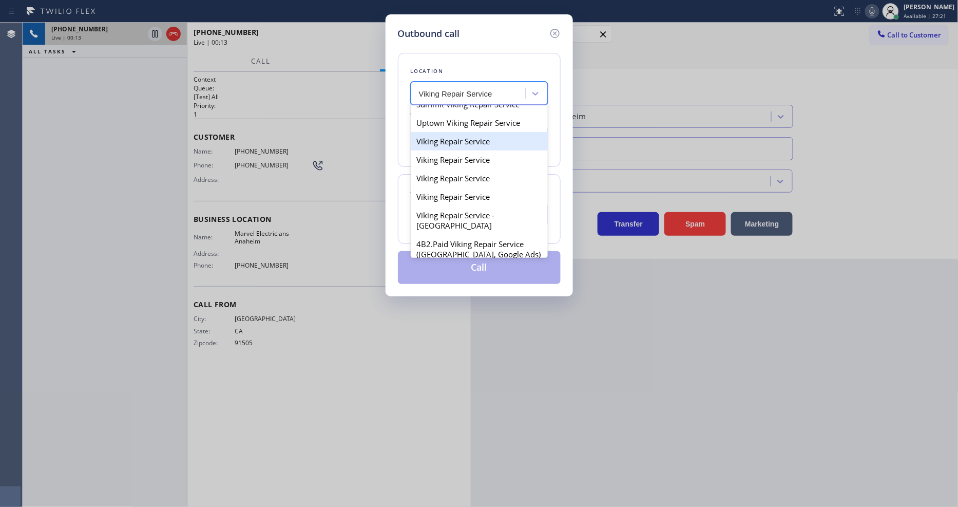
click at [452, 150] on div "Viking Repair Service" at bounding box center [479, 141] width 137 height 18
type input "(720) 740-5870"
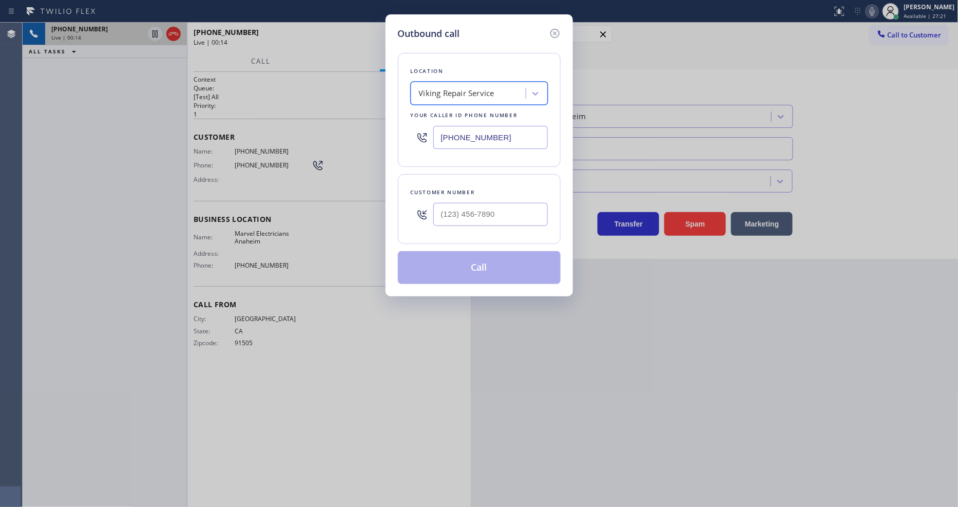
click at [467, 126] on input "(720) 740-5870" at bounding box center [490, 137] width 114 height 23
click at [556, 31] on icon at bounding box center [555, 33] width 12 height 12
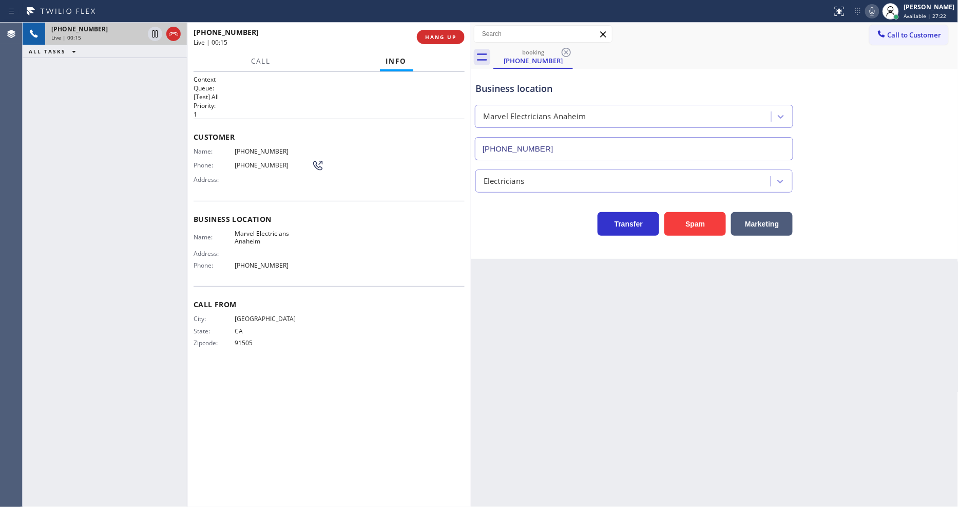
click at [367, 345] on div "City: LOS ANGELES State: CA Zipcode: 91505" at bounding box center [328, 333] width 271 height 36
click at [245, 234] on span "Marvel Electricians Anaheim" at bounding box center [273, 237] width 77 height 16
copy span "Marvel Electricians Anaheim"
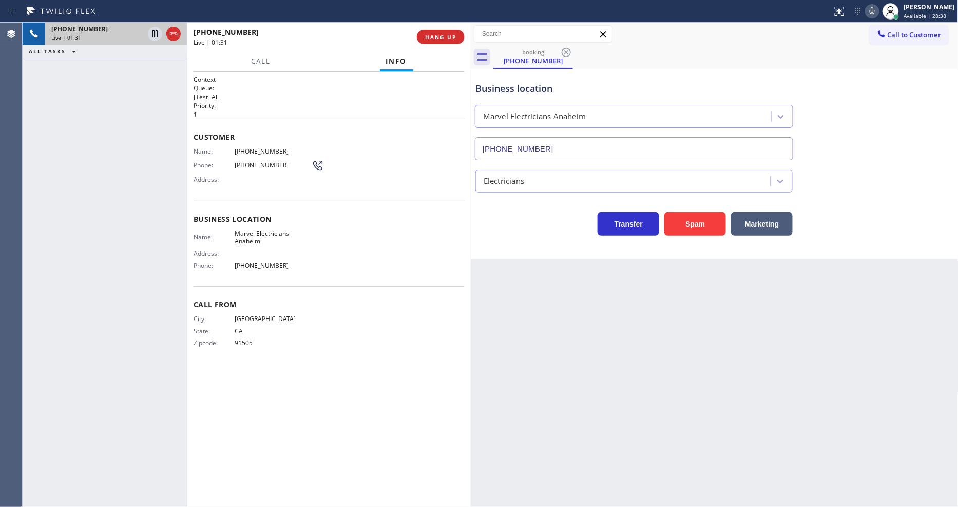
click at [257, 151] on span "(818) 823-8123" at bounding box center [273, 151] width 77 height 8
copy span "(818) 823-8123"
click at [156, 32] on icon at bounding box center [154, 33] width 5 height 7
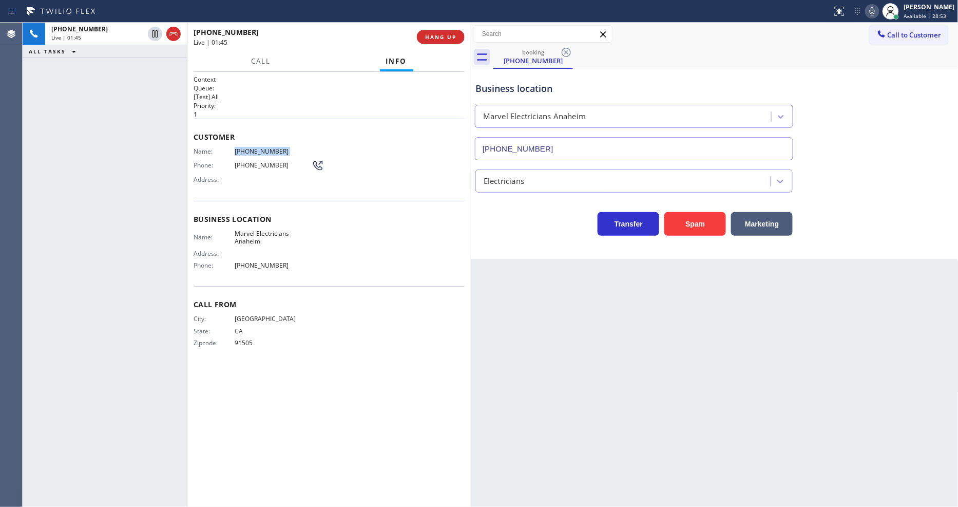
click at [878, 12] on icon at bounding box center [872, 11] width 12 height 12
click at [290, 66] on div "Call Info" at bounding box center [328, 61] width 271 height 21
drag, startPoint x: 153, startPoint y: 32, endPoint x: 502, endPoint y: 5, distance: 350.1
click at [153, 32] on icon at bounding box center [154, 33] width 7 height 7
click at [876, 10] on icon at bounding box center [872, 11] width 12 height 12
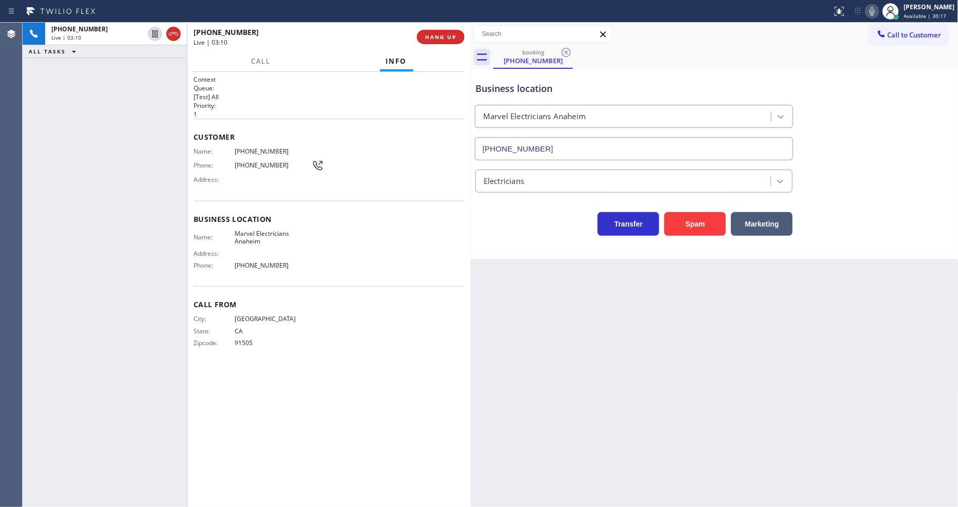
click at [360, 415] on div "Context Queue: [Test] All Priority: 1 Customer Name: (818) 823-8123 Phone: (818…" at bounding box center [328, 289] width 271 height 429
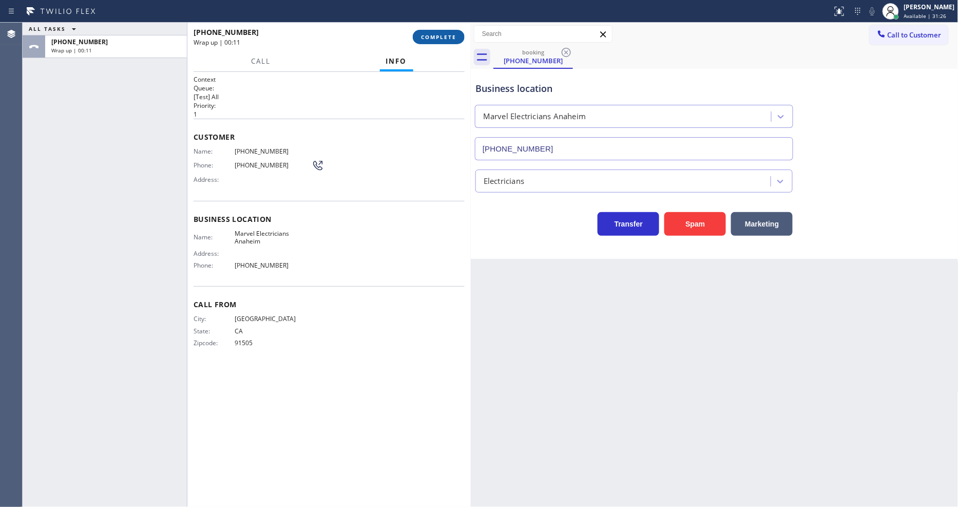
drag, startPoint x: 432, startPoint y: 34, endPoint x: 470, endPoint y: 70, distance: 51.9
click at [433, 34] on span "COMPLETE" at bounding box center [438, 36] width 35 height 7
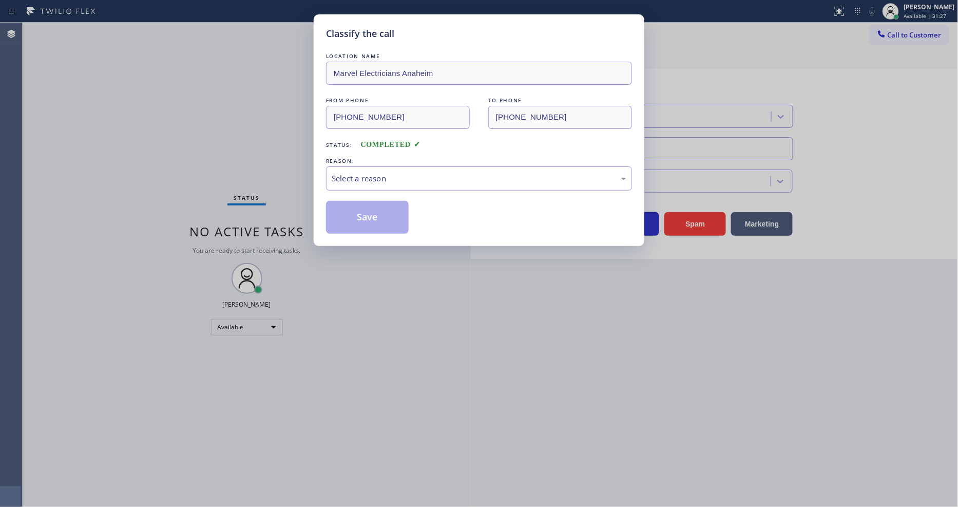
click at [360, 177] on div "Select a reason" at bounding box center [479, 178] width 295 height 12
click at [347, 209] on button "Save" at bounding box center [367, 217] width 83 height 33
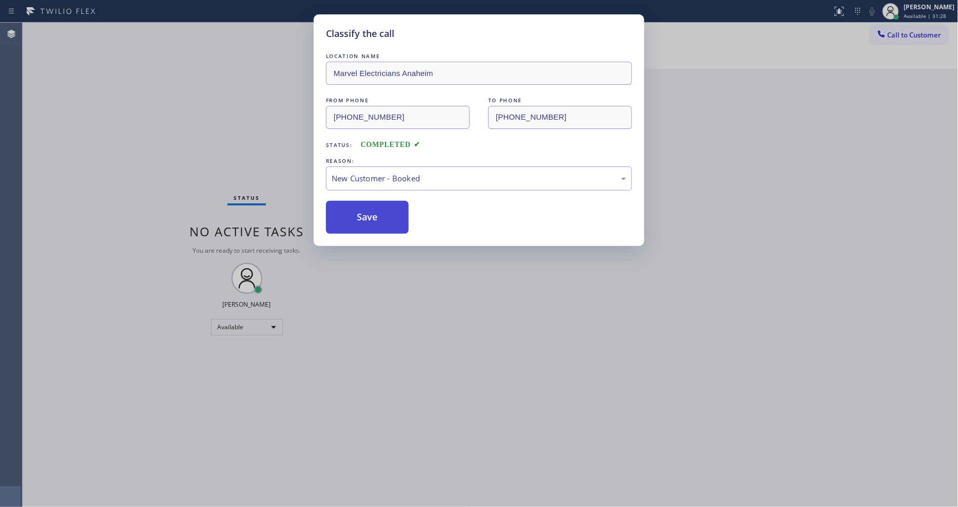
click at [347, 209] on button "Save" at bounding box center [367, 217] width 83 height 33
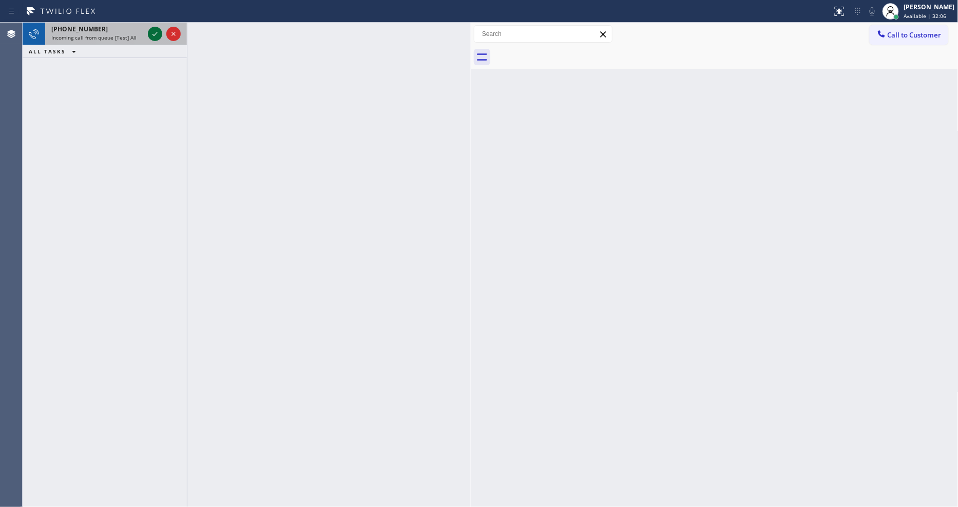
click at [153, 32] on icon at bounding box center [155, 34] width 12 height 12
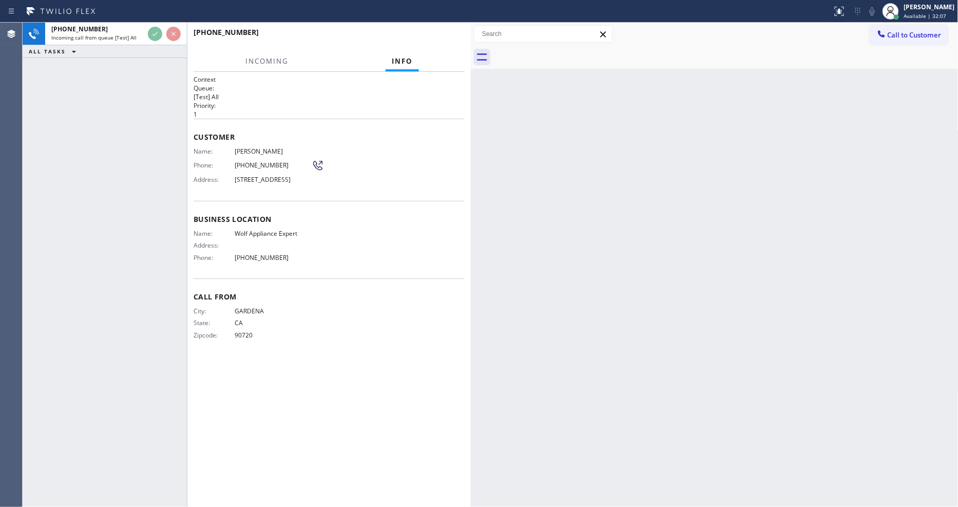
click at [143, 170] on div "+15627618021 Incoming call from queue [Test] All ALL TASKS ALL TASKS ACTIVE TAS…" at bounding box center [105, 265] width 164 height 484
drag, startPoint x: 356, startPoint y: 297, endPoint x: 445, endPoint y: 183, distance: 144.5
click at [356, 297] on span "Call From" at bounding box center [328, 297] width 271 height 10
click at [449, 40] on span "HANG UP" at bounding box center [440, 36] width 31 height 7
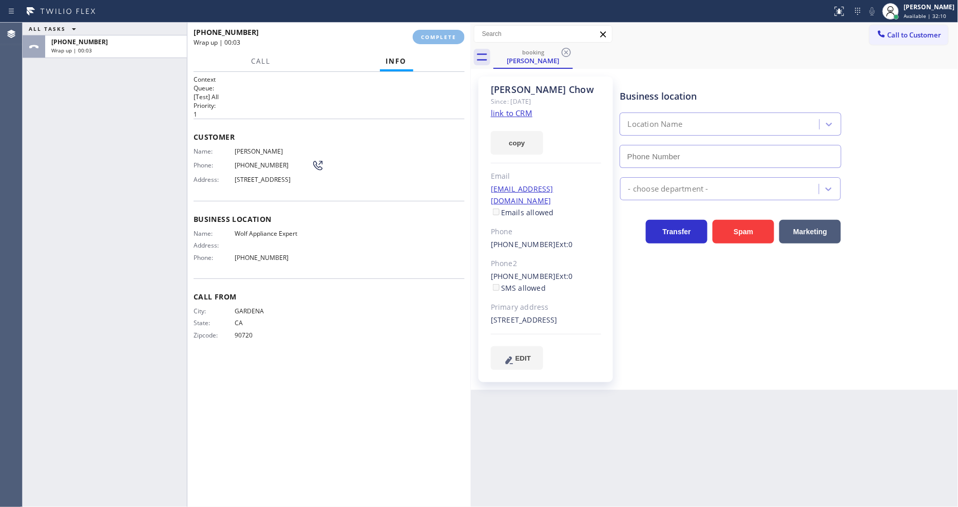
type input "(949) 536-9698"
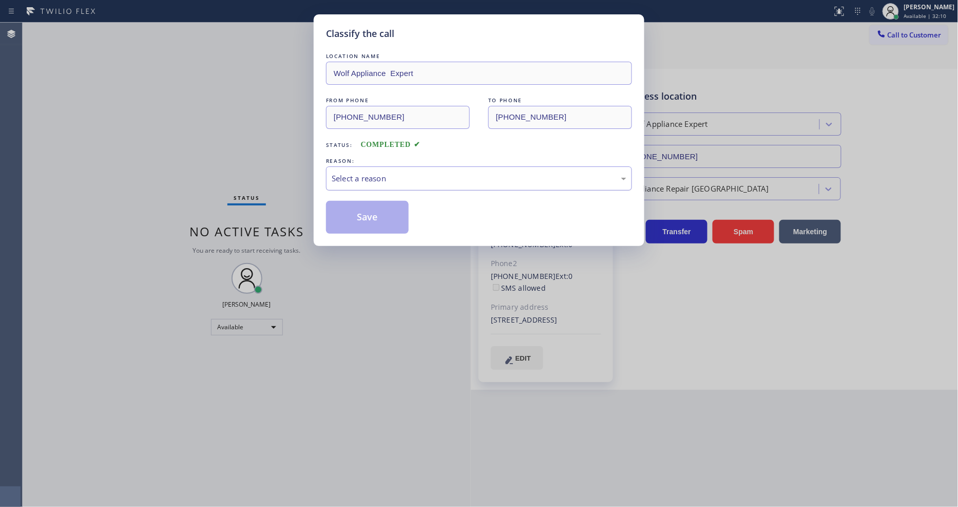
click at [377, 185] on div "Select a reason" at bounding box center [479, 178] width 306 height 24
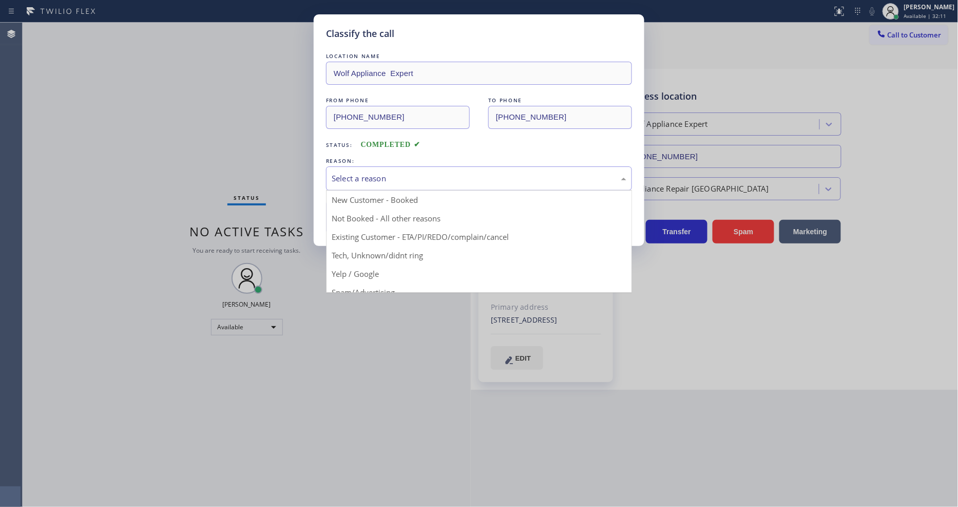
drag, startPoint x: 359, startPoint y: 235, endPoint x: 365, endPoint y: 217, distance: 18.8
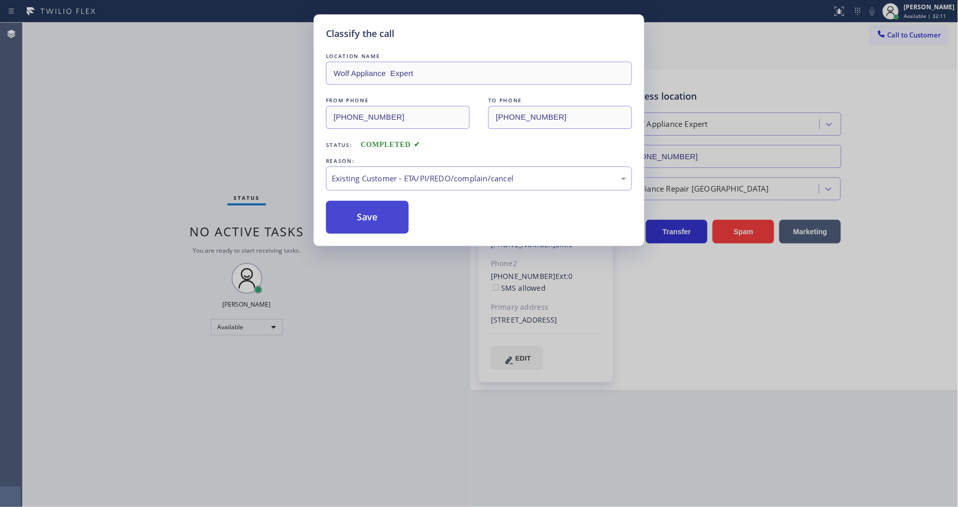
click at [365, 217] on button "Save" at bounding box center [367, 217] width 83 height 33
click at [365, 216] on button "Save" at bounding box center [367, 217] width 83 height 33
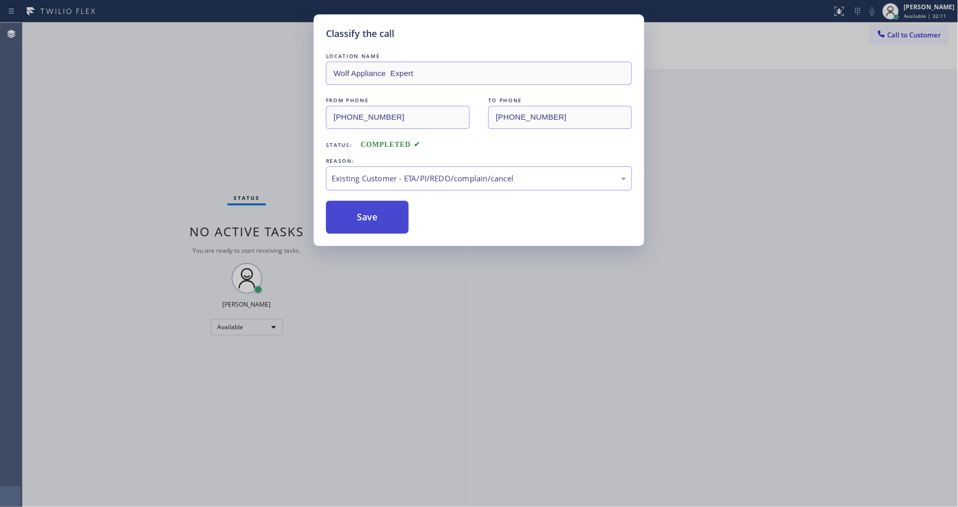
click at [365, 216] on button "Save" at bounding box center [367, 217] width 83 height 33
click at [365, 215] on button "Save" at bounding box center [367, 217] width 83 height 33
click at [365, 214] on button "Save" at bounding box center [367, 217] width 83 height 33
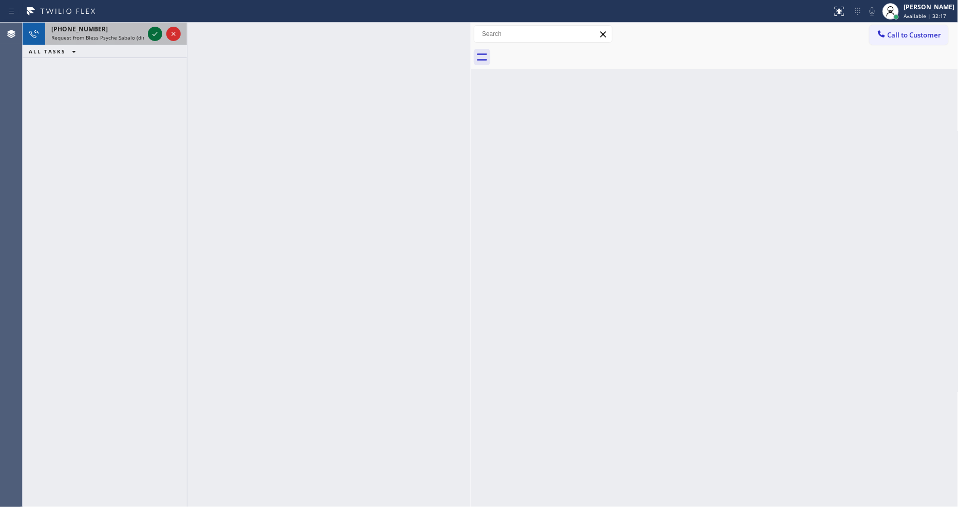
click at [152, 29] on icon at bounding box center [155, 34] width 12 height 12
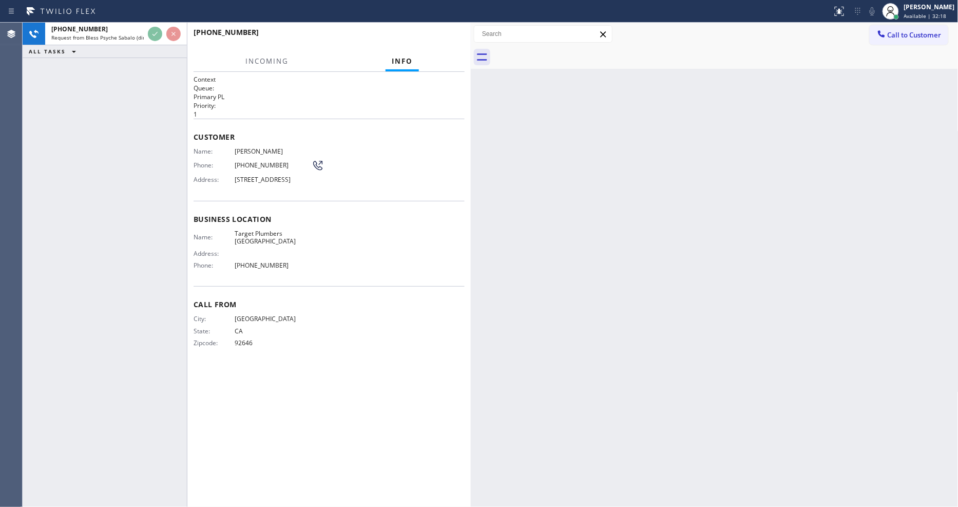
click at [249, 183] on span "8667 Brooke Ave, Westminster, CA 92683, USA" at bounding box center [273, 180] width 77 height 8
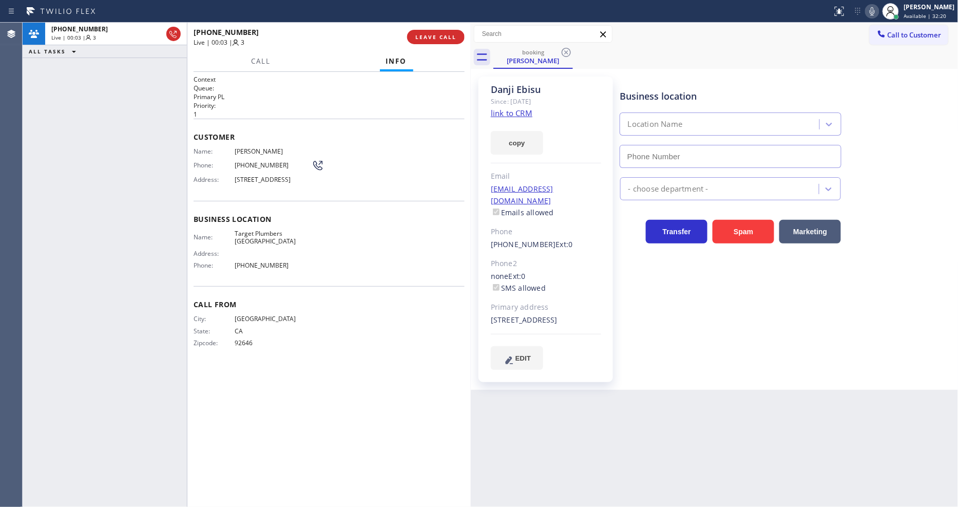
type input "(714) 930-2196"
click at [496, 114] on link "link to CRM" at bounding box center [512, 113] width 42 height 10
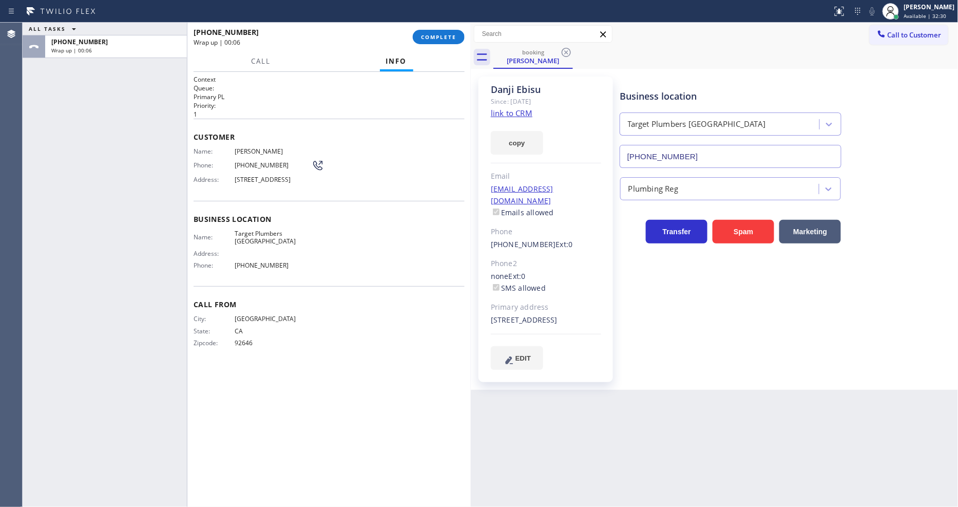
click at [243, 243] on span "Target Plumbers Huntington Beach" at bounding box center [273, 237] width 77 height 16
copy span "Target Plumbers Huntington Beach"
click at [440, 32] on button "COMPLETE" at bounding box center [439, 37] width 52 height 14
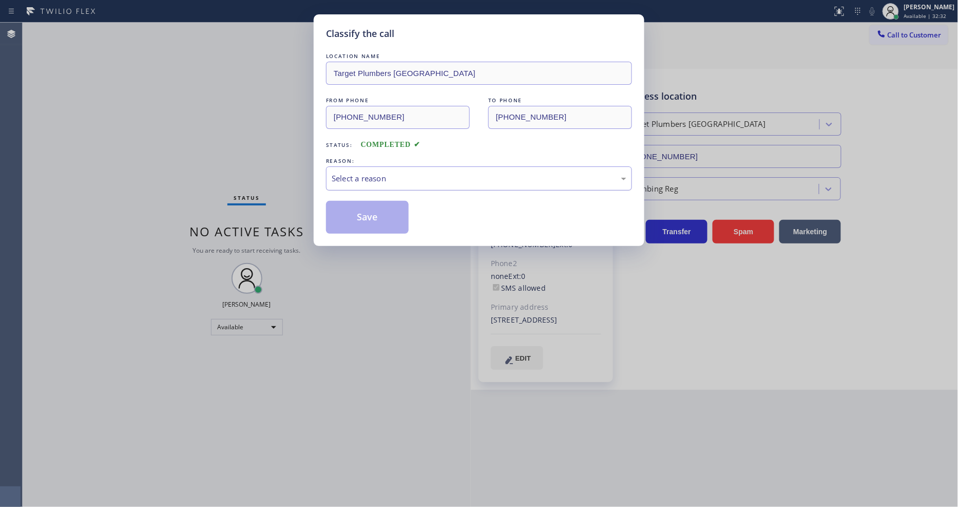
drag, startPoint x: 373, startPoint y: 182, endPoint x: 369, endPoint y: 185, distance: 5.5
click at [373, 180] on div "Select a reason" at bounding box center [479, 178] width 306 height 24
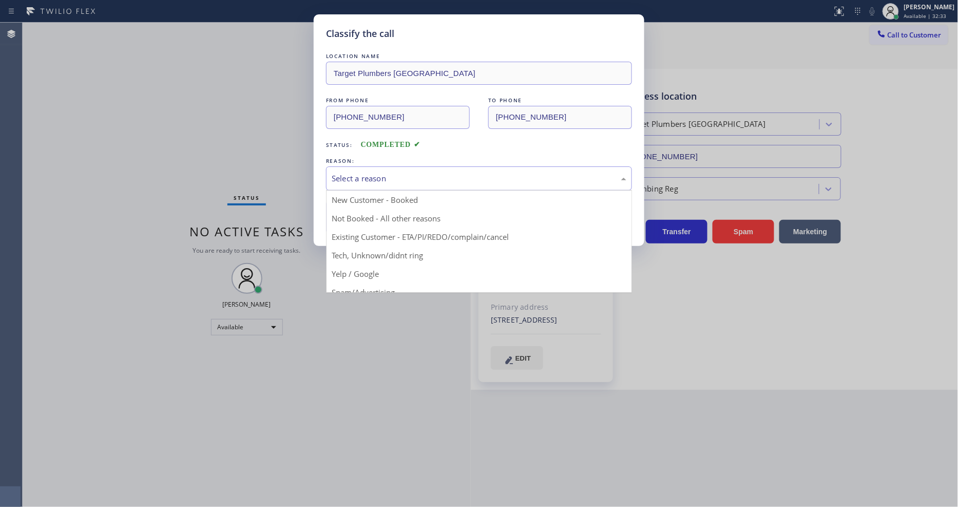
click at [361, 214] on button "Save" at bounding box center [367, 217] width 83 height 33
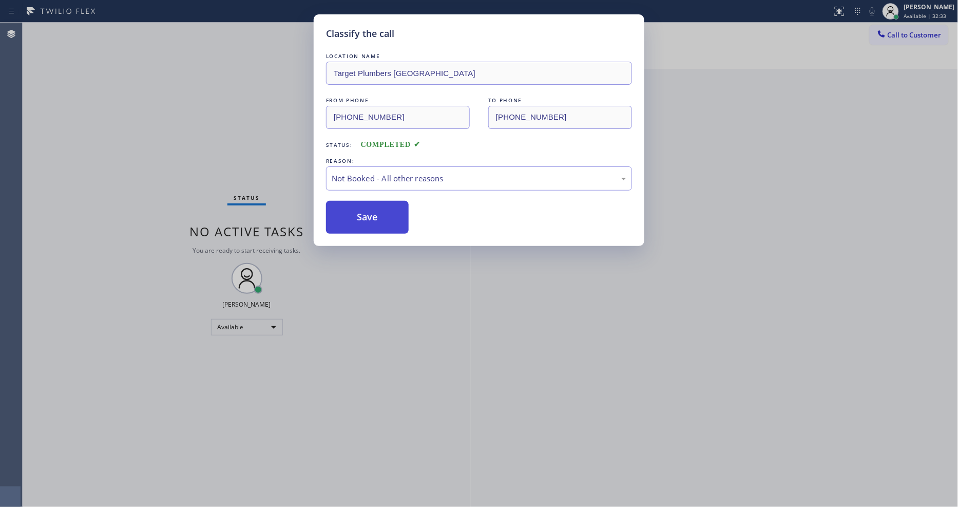
click at [361, 214] on button "Save" at bounding box center [367, 217] width 83 height 33
click at [912, 37] on span "Call to Customer" at bounding box center [914, 34] width 54 height 9
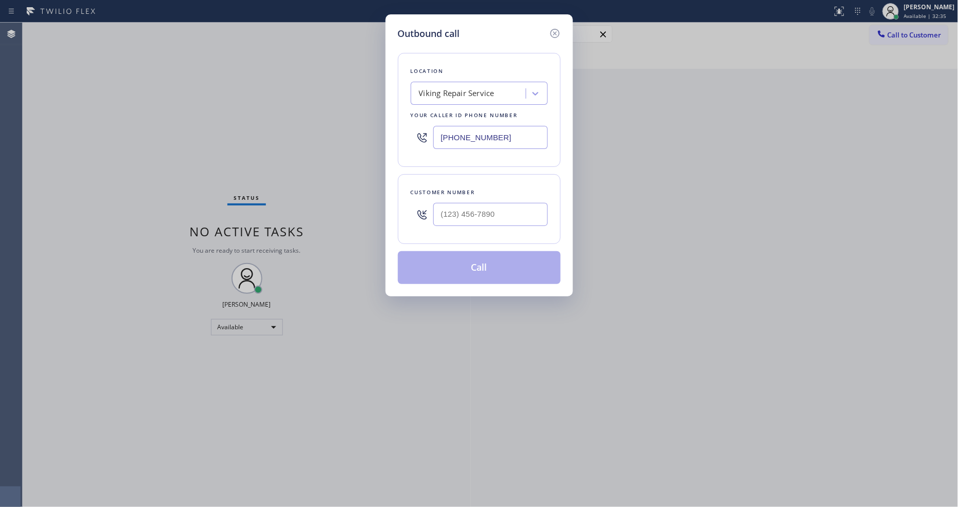
click at [464, 98] on div "Viking Repair Service" at bounding box center [470, 94] width 112 height 18
paste input "Target Plumbers Huntington Beach"
type input "Target Plumbers Huntington Beach"
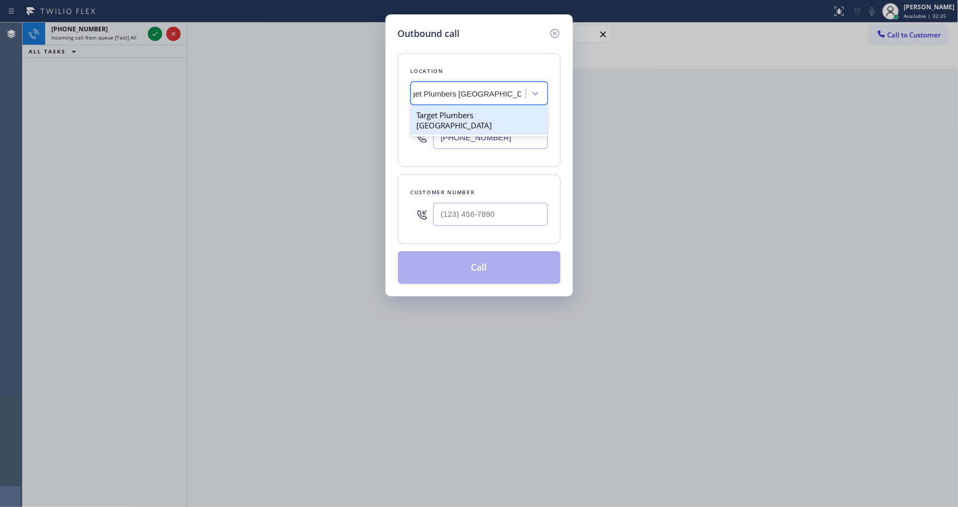
click at [456, 114] on div "Target Plumbers Huntington Beach" at bounding box center [479, 120] width 137 height 29
type input "(714) 930-2196"
click at [550, 28] on icon at bounding box center [555, 33] width 12 height 12
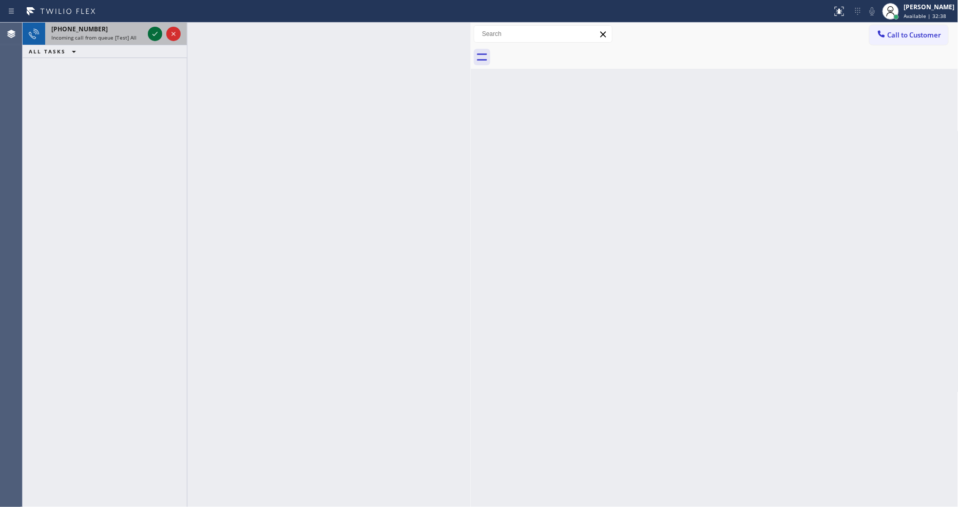
click at [160, 30] on icon at bounding box center [155, 34] width 12 height 12
click at [156, 33] on icon at bounding box center [155, 34] width 12 height 12
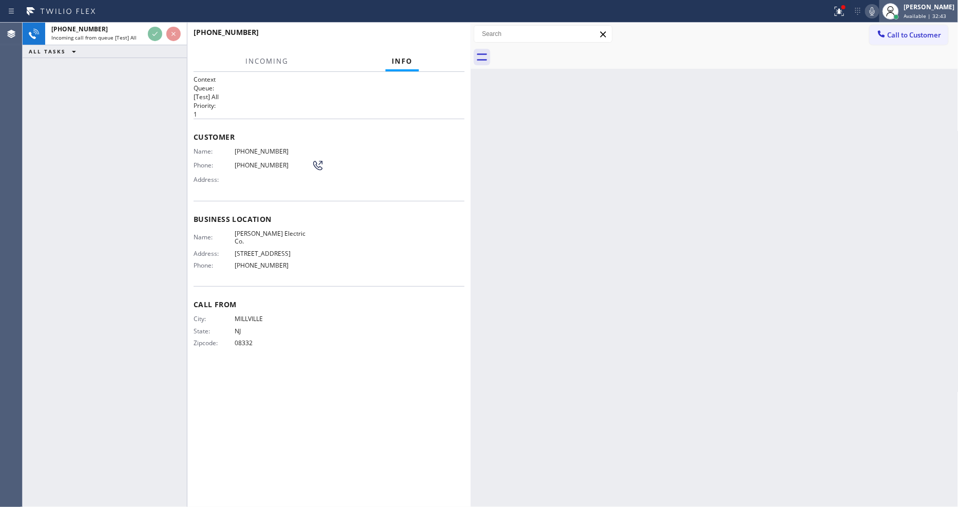
click at [915, 13] on span "Available | 32:43" at bounding box center [925, 15] width 43 height 7
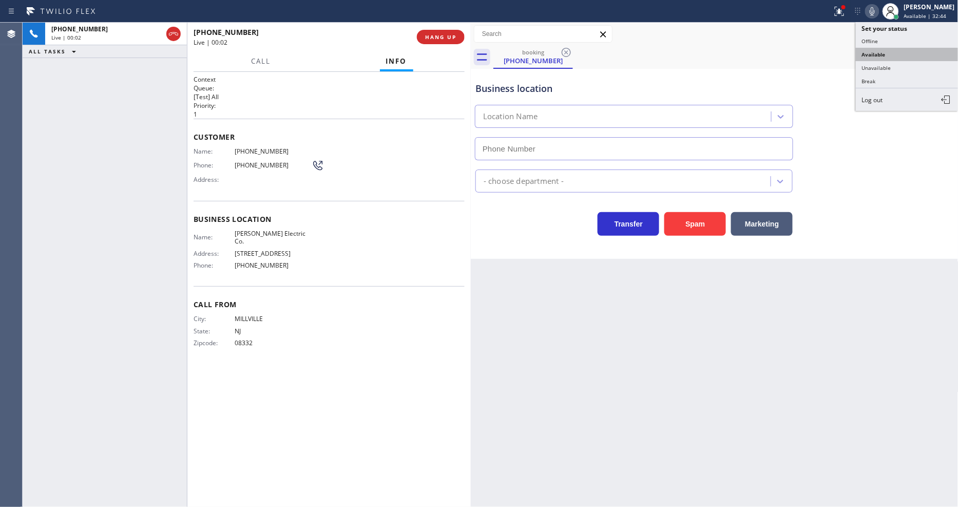
type input "(856) 475-6498"
click at [888, 71] on button "Unavailable" at bounding box center [907, 67] width 103 height 13
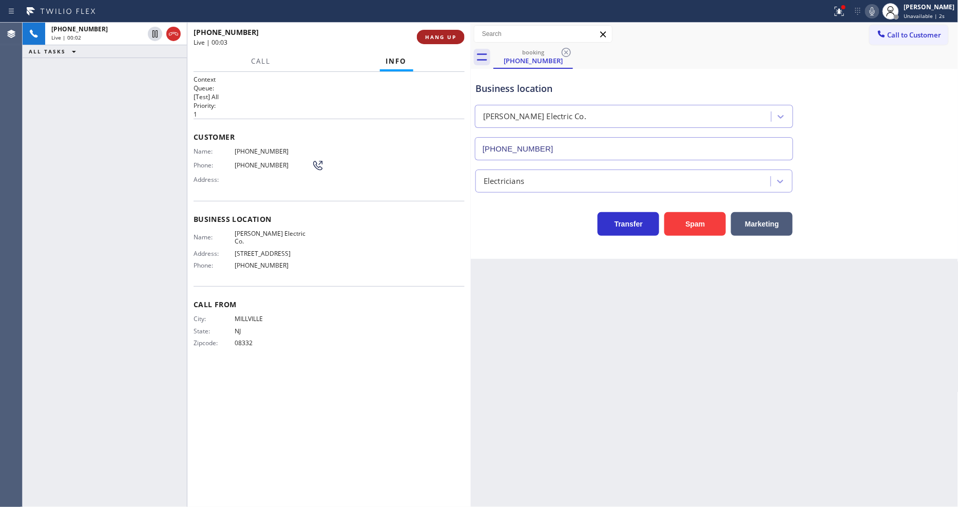
click at [433, 37] on span "HANG UP" at bounding box center [440, 36] width 31 height 7
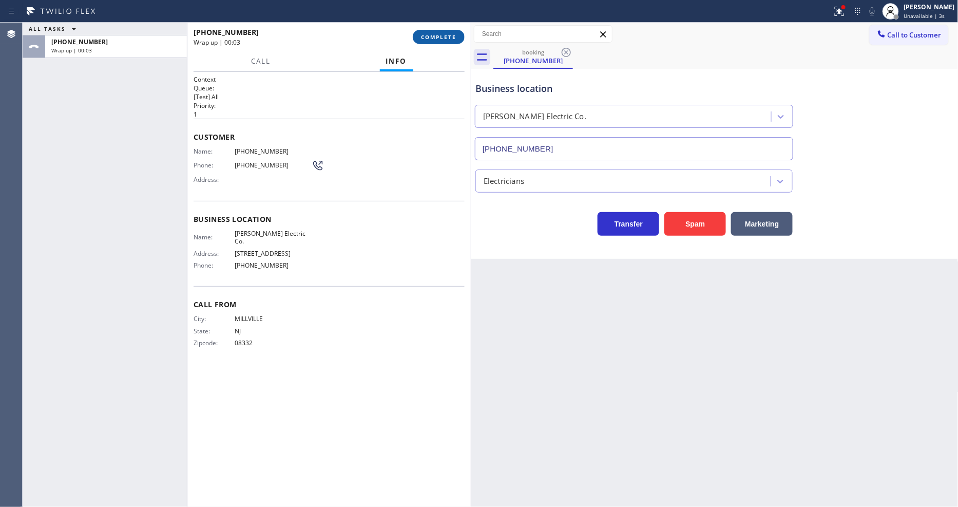
click at [433, 37] on span "COMPLETE" at bounding box center [438, 36] width 35 height 7
click at [374, 176] on div "Name: (609) 319-5552 Phone: (609) 319-5552 Address:" at bounding box center [328, 167] width 271 height 41
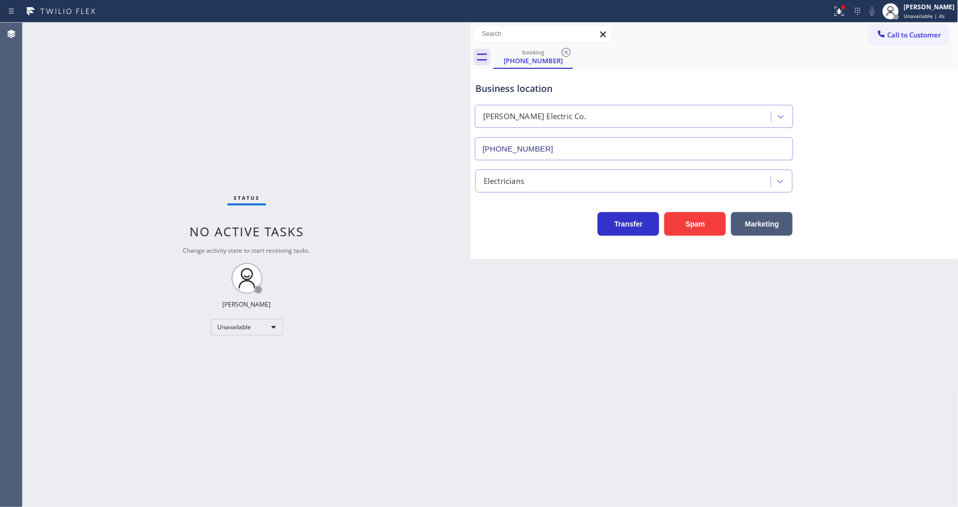
click at [372, 176] on div "Status No active tasks Change activity state to start receiving tasks. Lyka Mon…" at bounding box center [247, 265] width 448 height 484
click at [915, 43] on button "Call to Customer" at bounding box center [908, 35] width 79 height 20
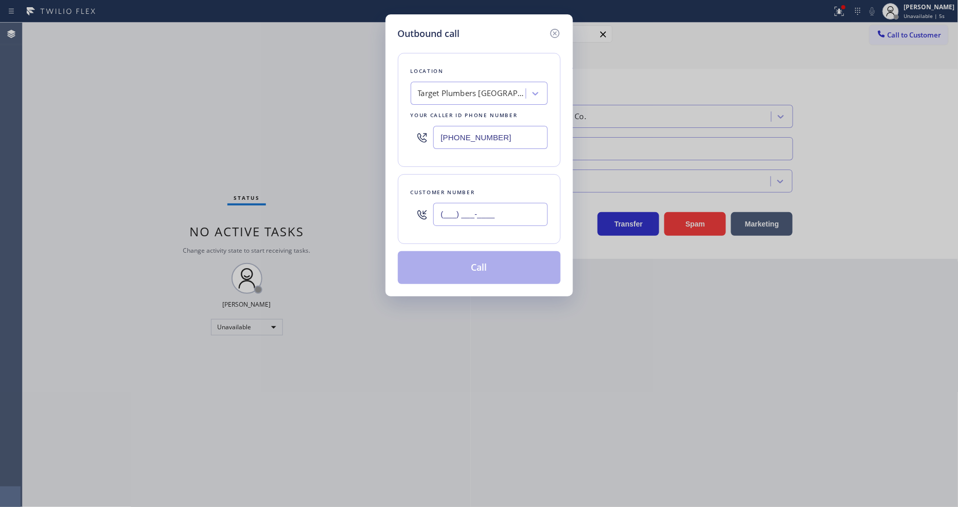
click at [501, 204] on input "(___) ___-____" at bounding box center [490, 214] width 114 height 23
paste input "714) 848-3054"
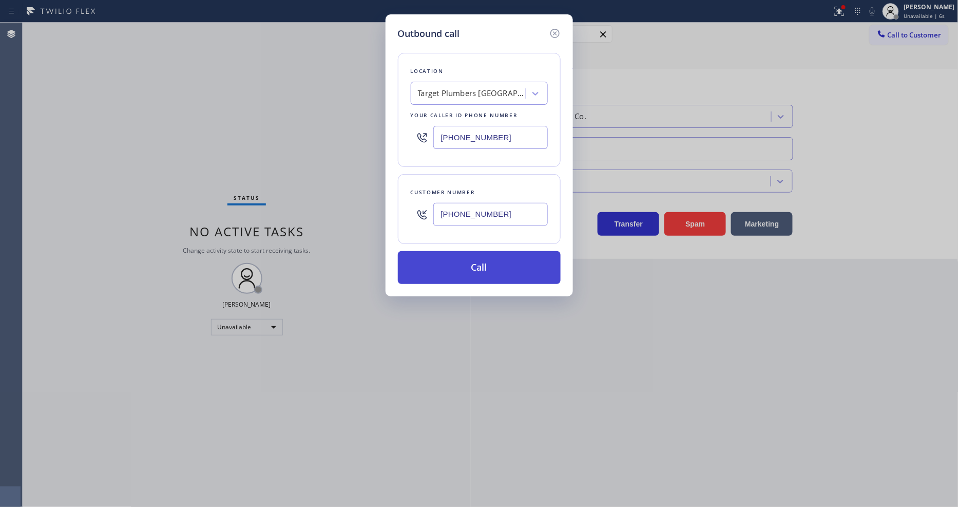
type input "(714) 848-3054"
drag, startPoint x: 475, startPoint y: 270, endPoint x: 344, endPoint y: 442, distance: 215.8
click at [474, 270] on button "Call" at bounding box center [479, 267] width 163 height 33
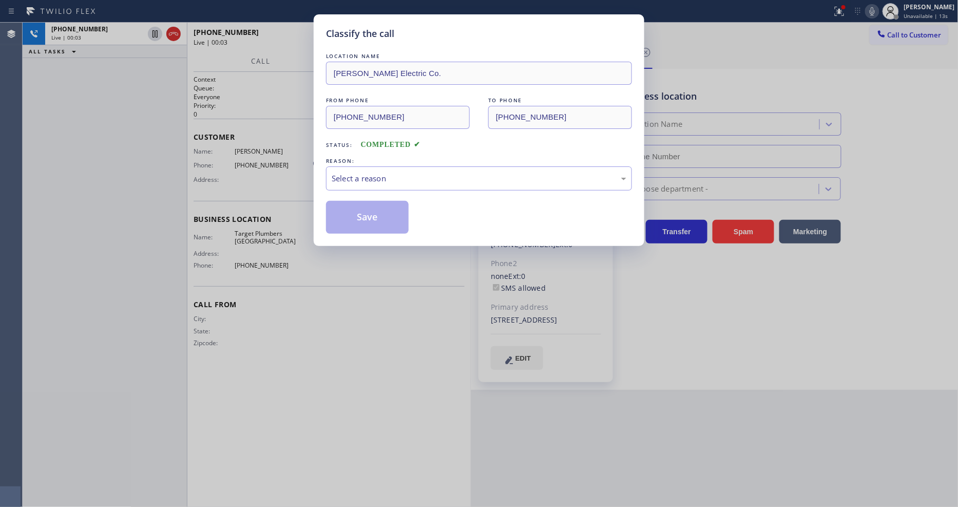
type input "(714) 930-2196"
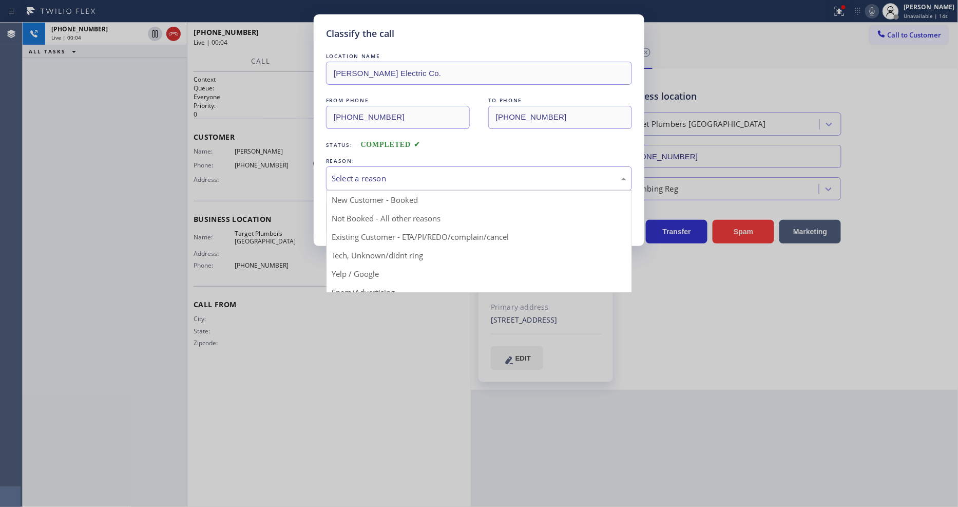
click at [592, 172] on div "Select a reason" at bounding box center [479, 178] width 295 height 12
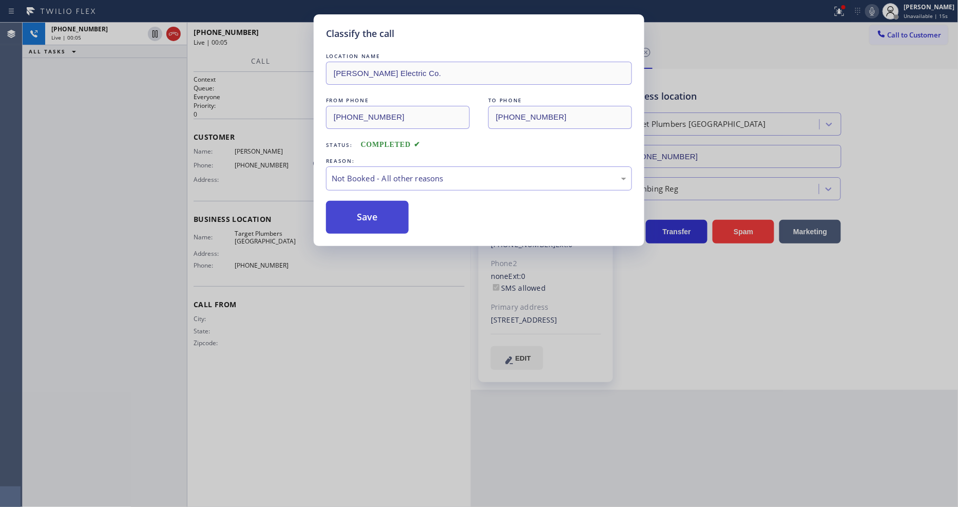
click at [399, 210] on button "Save" at bounding box center [367, 217] width 83 height 33
drag, startPoint x: 399, startPoint y: 210, endPoint x: 320, endPoint y: 179, distance: 85.2
click at [399, 207] on button "Save" at bounding box center [367, 217] width 83 height 33
click at [151, 130] on div "Classify the call LOCATION NAME Hughes Electric Co. FROM PHONE (609) 319-5552 T…" at bounding box center [479, 253] width 958 height 507
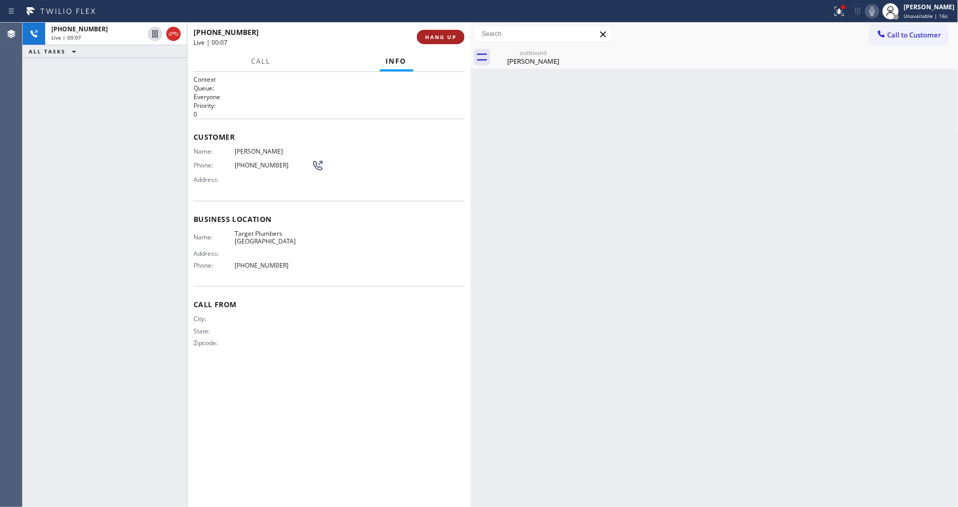
click at [427, 35] on span "HANG UP" at bounding box center [440, 36] width 31 height 7
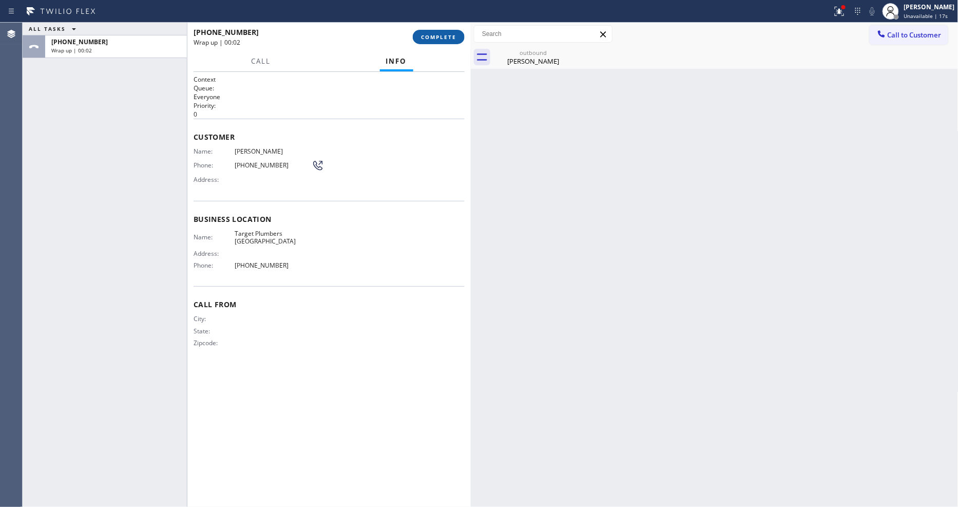
click at [427, 37] on span "COMPLETE" at bounding box center [438, 36] width 35 height 7
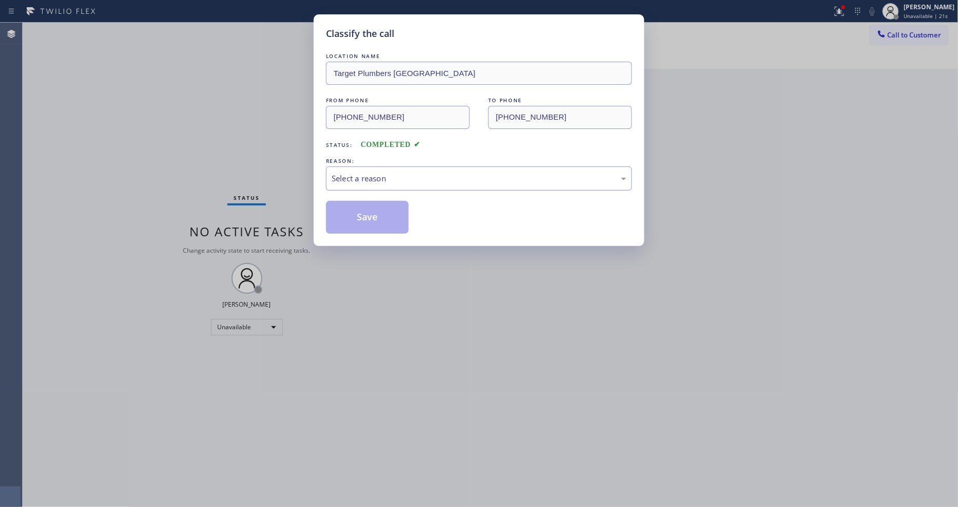
click at [378, 166] on div "Select a reason" at bounding box center [479, 178] width 306 height 24
click at [381, 216] on button "Save" at bounding box center [367, 217] width 83 height 33
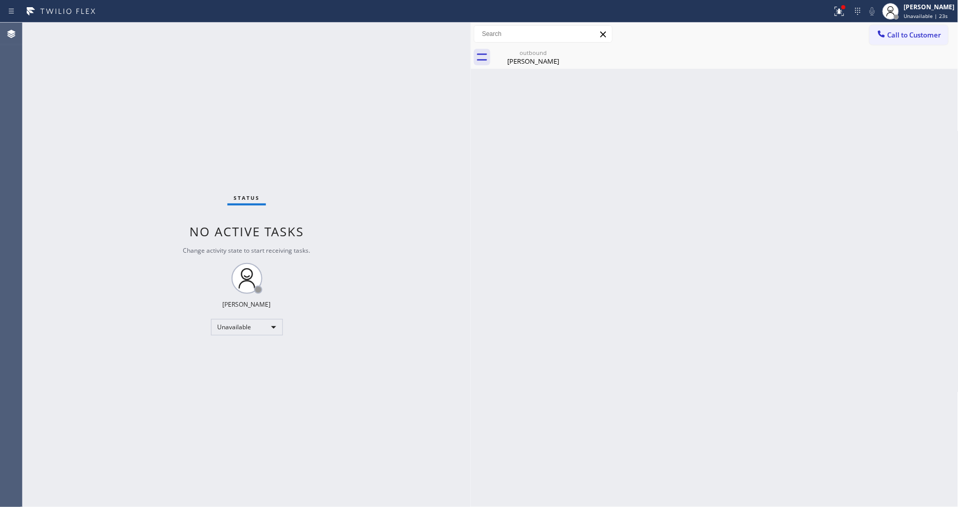
drag, startPoint x: 921, startPoint y: 32, endPoint x: 775, endPoint y: 90, distance: 156.7
click at [920, 32] on span "Call to Customer" at bounding box center [914, 34] width 54 height 9
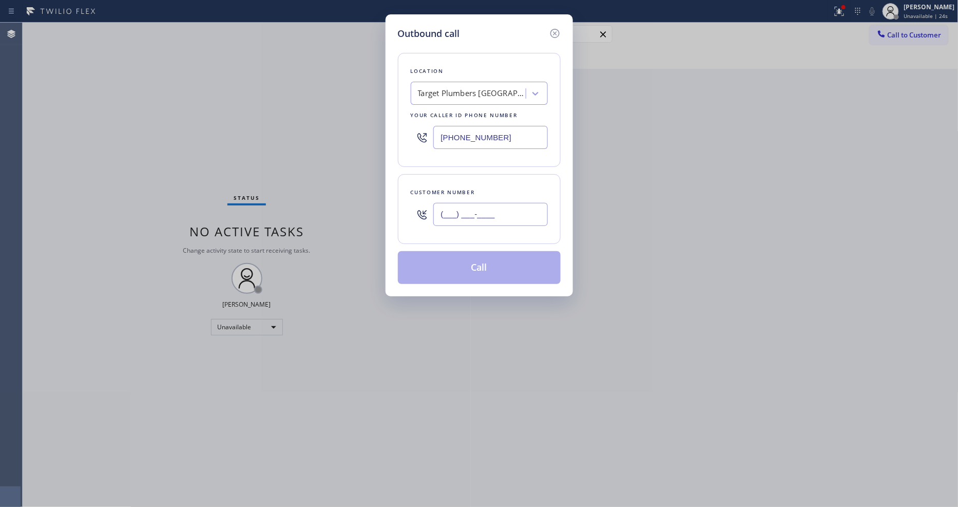
click at [465, 211] on input "(___) ___-____" at bounding box center [490, 214] width 114 height 23
paste input "714) 848-3054"
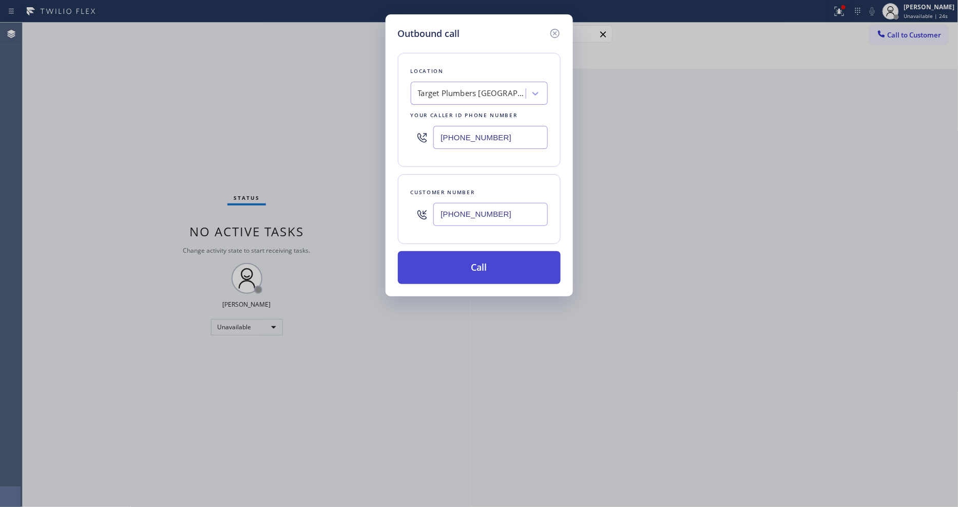
type input "(714) 848-3054"
click at [455, 266] on button "Call" at bounding box center [479, 267] width 163 height 33
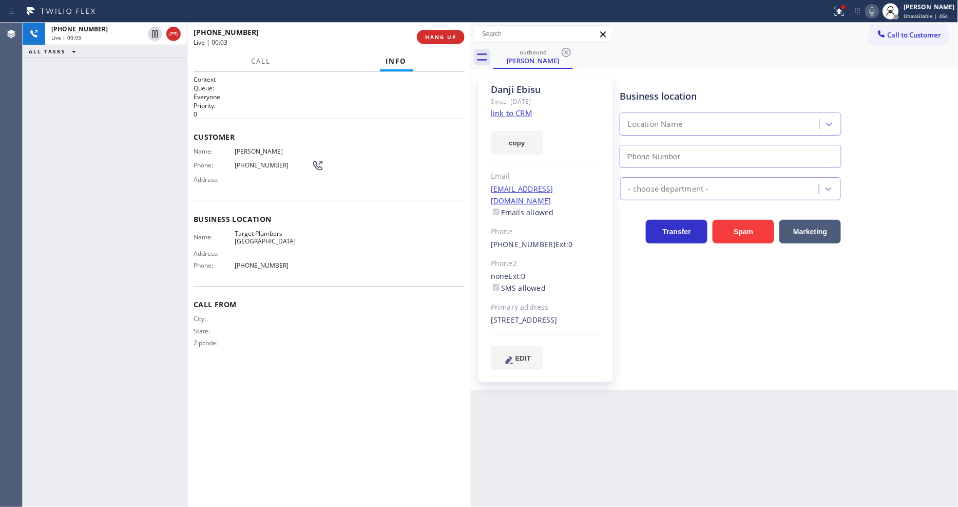
type input "(714) 930-2196"
click at [655, 289] on div "Business location Target Plumbers Huntington Beach (714) 930-2196 Plumbing Reg …" at bounding box center [787, 222] width 338 height 287
click at [507, 116] on link "link to CRM" at bounding box center [512, 113] width 42 height 10
click at [152, 28] on icon at bounding box center [155, 34] width 12 height 12
click at [877, 12] on icon at bounding box center [872, 11] width 12 height 12
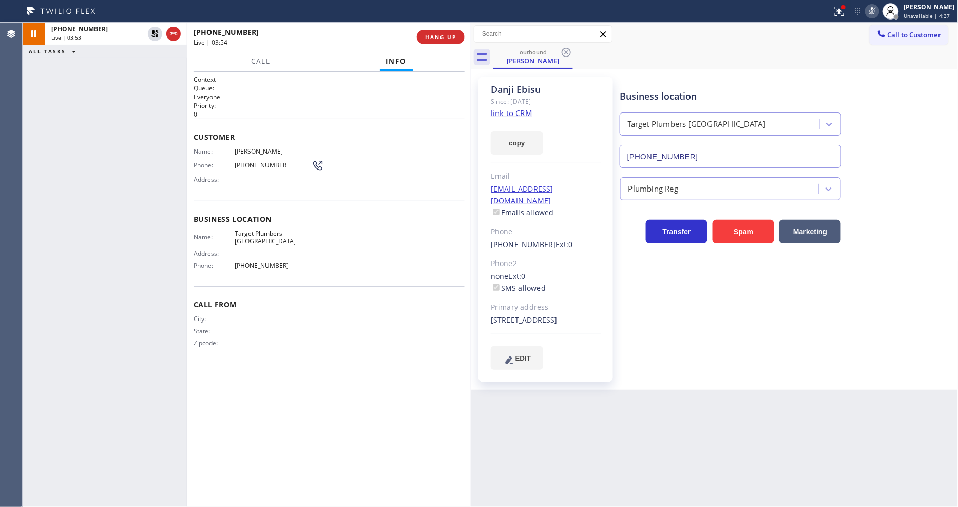
click at [831, 378] on div "Business location Target Plumbers Huntington Beach (714) 930-2196 Plumbing Reg …" at bounding box center [787, 233] width 338 height 308
click at [363, 409] on div "Context Queue: Everyone Priority: 0 Customer Name: Danji Ebisu Phone: (714) 848…" at bounding box center [328, 289] width 271 height 429
click at [240, 229] on span "Target Plumbers Huntington Beach" at bounding box center [273, 237] width 77 height 16
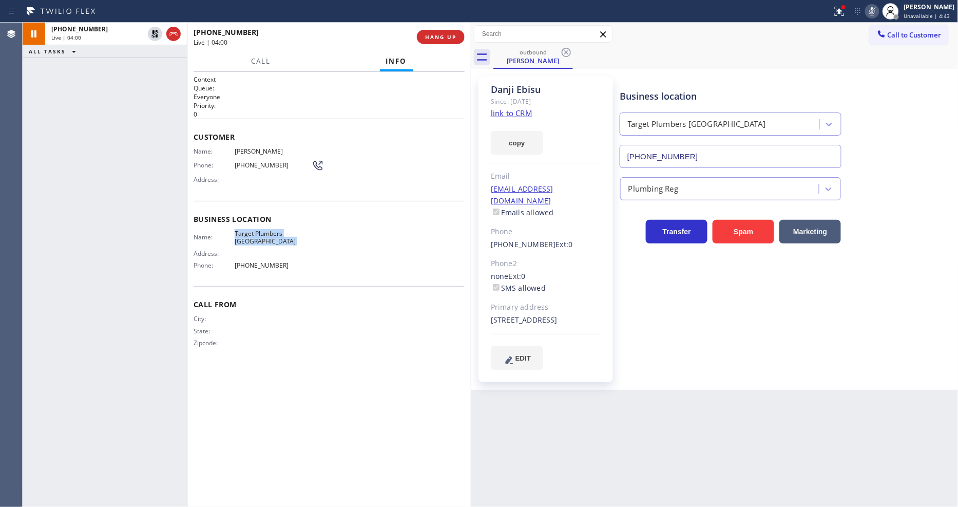
copy span "Target Plumbers Huntington Beach"
click at [267, 420] on div "Context Queue: Everyone Priority: 0 Customer Name: Danji Ebisu Phone: (714) 848…" at bounding box center [328, 289] width 271 height 429
click at [709, 370] on div "Business location Target Plumbers Huntington Beach (714) 930-2196 Plumbing Reg …" at bounding box center [787, 233] width 338 height 308
click at [842, 9] on icon at bounding box center [839, 11] width 12 height 12
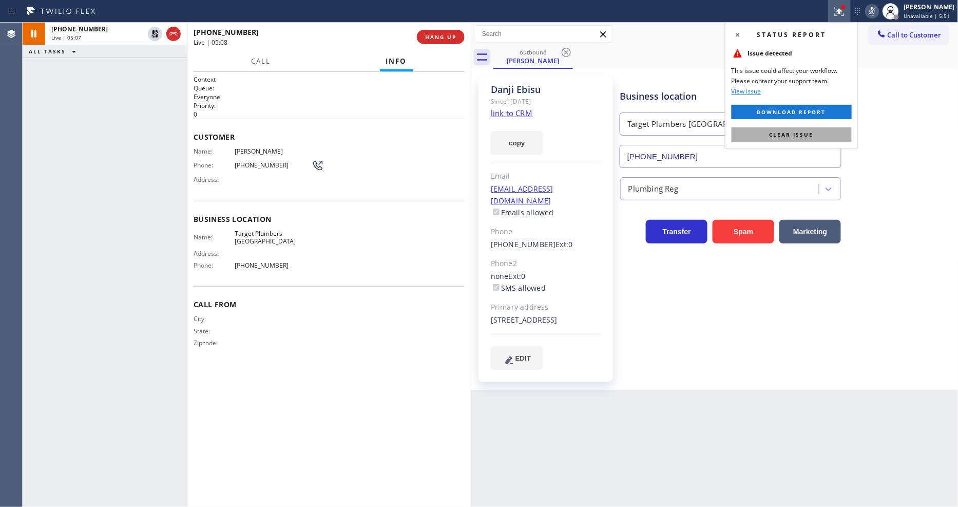
click at [812, 129] on button "Clear issue" at bounding box center [791, 134] width 120 height 14
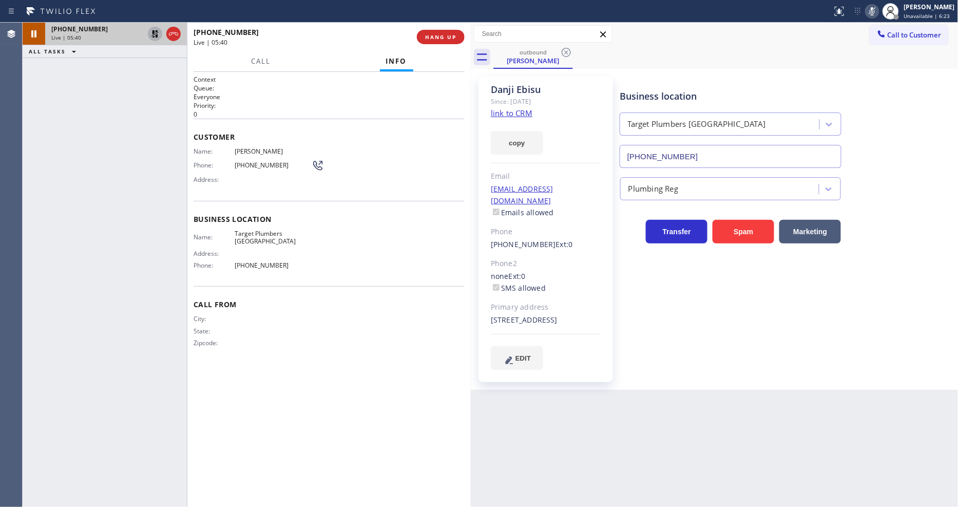
click at [153, 33] on icon at bounding box center [154, 33] width 7 height 7
click at [878, 10] on icon at bounding box center [872, 11] width 12 height 12
click at [244, 149] on span "Danji Ebisu" at bounding box center [273, 151] width 77 height 8
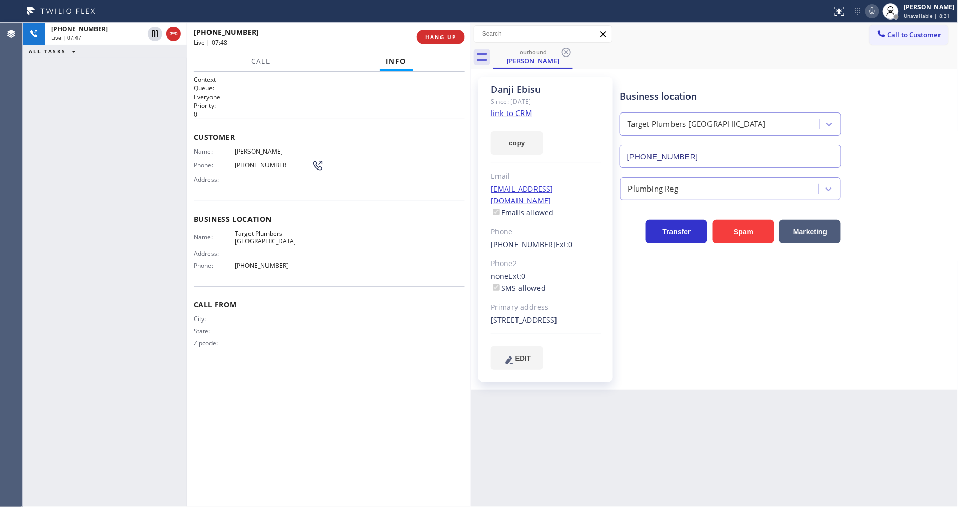
click at [258, 161] on span "(714) 848-3054" at bounding box center [273, 165] width 77 height 8
click at [258, 162] on span "(714) 848-3054" at bounding box center [273, 165] width 77 height 8
drag, startPoint x: 144, startPoint y: 208, endPoint x: 381, endPoint y: 175, distance: 240.0
click at [144, 208] on div "+17148483054 Live | 07:58 ALL TASKS ALL TASKS ACTIVE TASKS TASKS IN WRAP UP" at bounding box center [105, 265] width 164 height 484
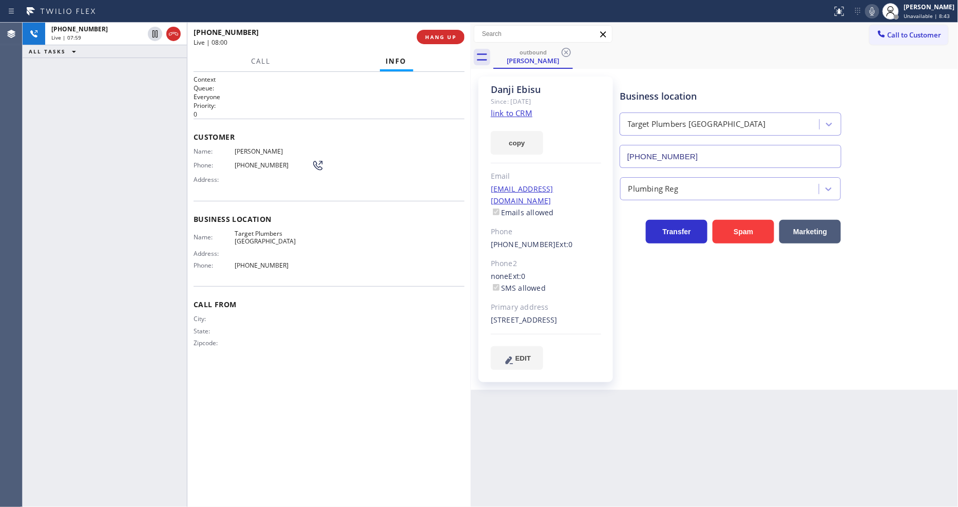
click at [571, 185] on div "d_ebisu@yahoo.com Emails allowed" at bounding box center [546, 200] width 110 height 35
click at [570, 185] on div "d_ebisu@yahoo.com Emails allowed" at bounding box center [546, 200] width 110 height 35
click at [569, 186] on div "d_ebisu@yahoo.com Emails allowed" at bounding box center [546, 200] width 110 height 35
click at [581, 188] on div "d_ebisu@yahoo.com Emails allowed" at bounding box center [546, 200] width 110 height 35
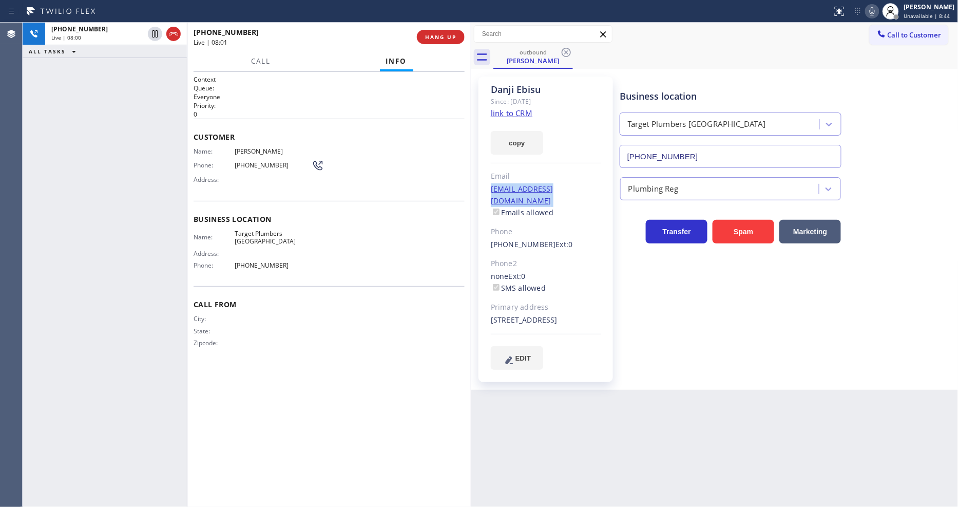
click at [581, 188] on div "d_ebisu@yahoo.com Emails allowed" at bounding box center [546, 200] width 110 height 35
click at [219, 375] on div "Context Queue: Everyone Priority: 0 Customer Name: Danji Ebisu Phone: (714) 848…" at bounding box center [328, 289] width 271 height 429
click at [443, 34] on span "HANG UP" at bounding box center [440, 36] width 31 height 7
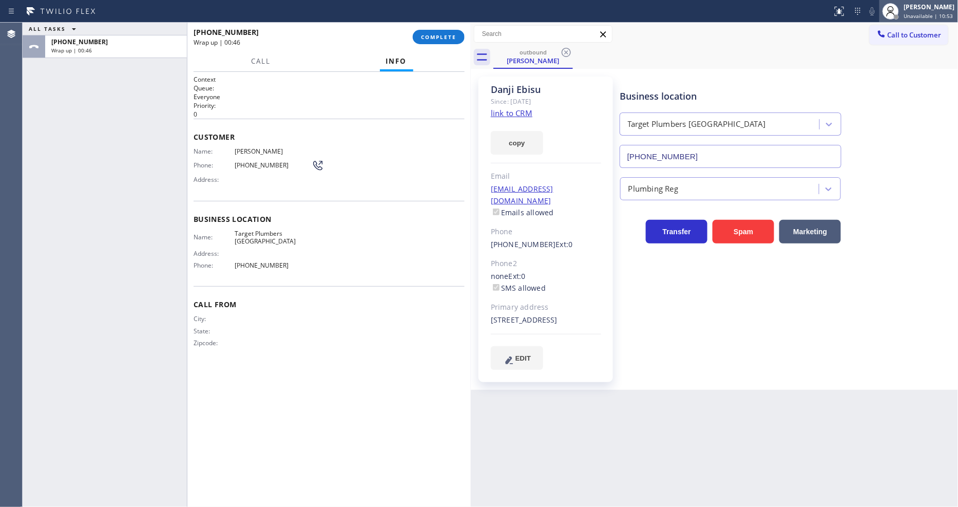
click at [900, 13] on div at bounding box center [896, 16] width 7 height 7
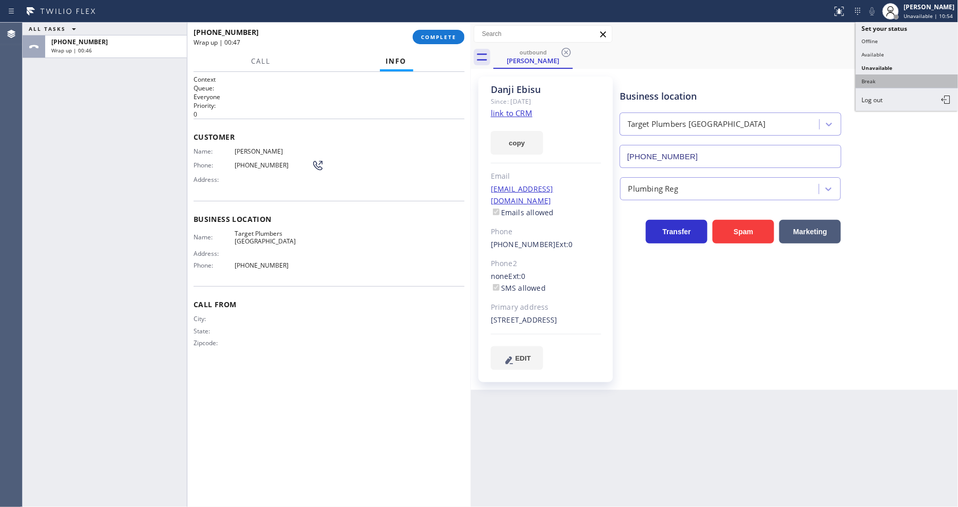
click at [863, 80] on button "Break" at bounding box center [907, 80] width 103 height 13
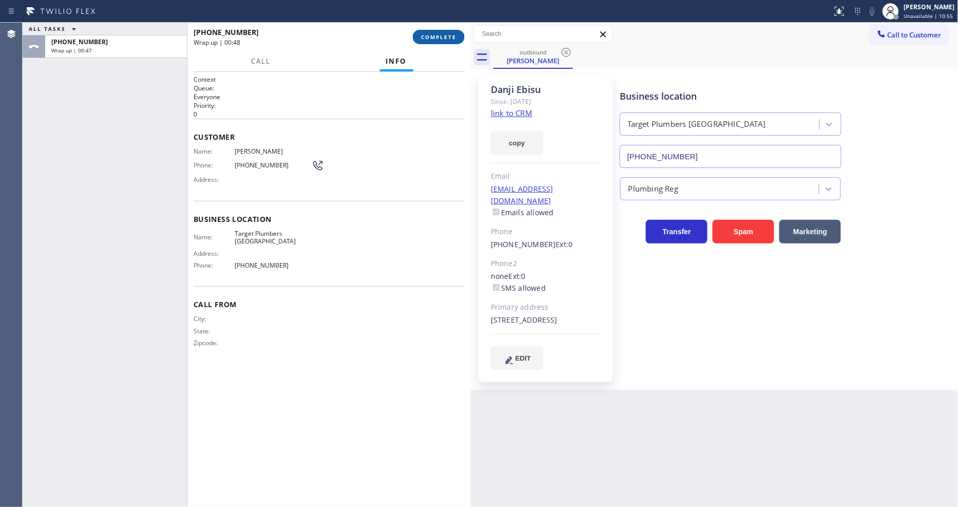
click at [432, 34] on span "COMPLETE" at bounding box center [438, 36] width 35 height 7
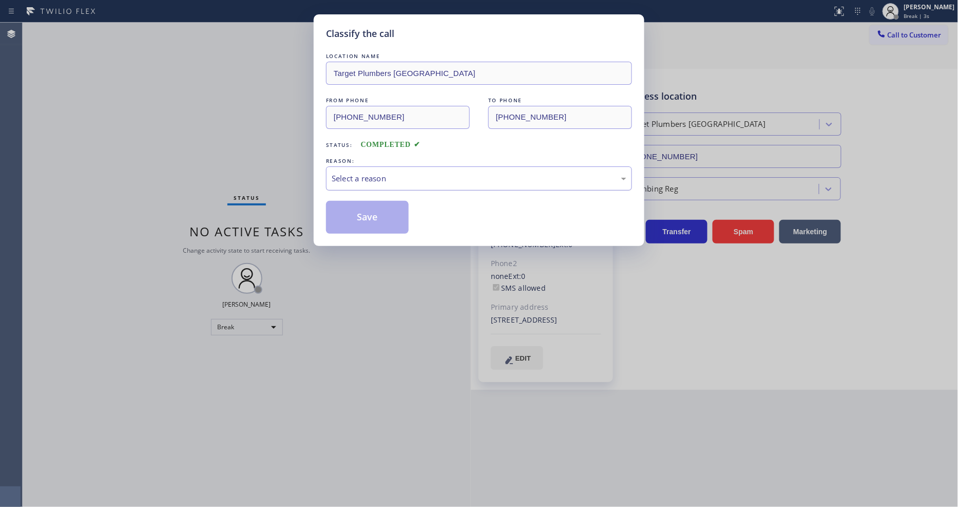
click at [358, 176] on div "Select a reason" at bounding box center [479, 178] width 295 height 12
click at [360, 212] on button "Save" at bounding box center [367, 217] width 83 height 33
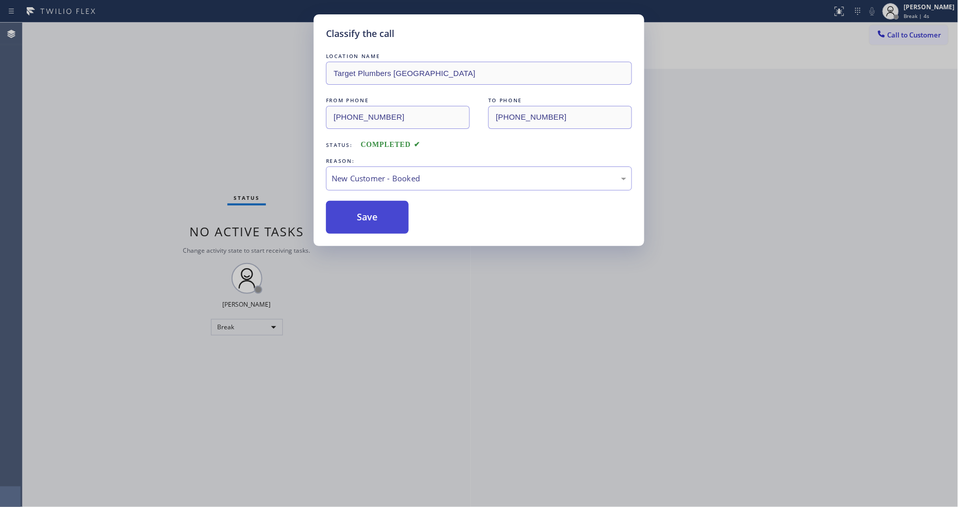
click at [360, 212] on button "Save" at bounding box center [367, 217] width 83 height 33
